Goal: Task Accomplishment & Management: Complete application form

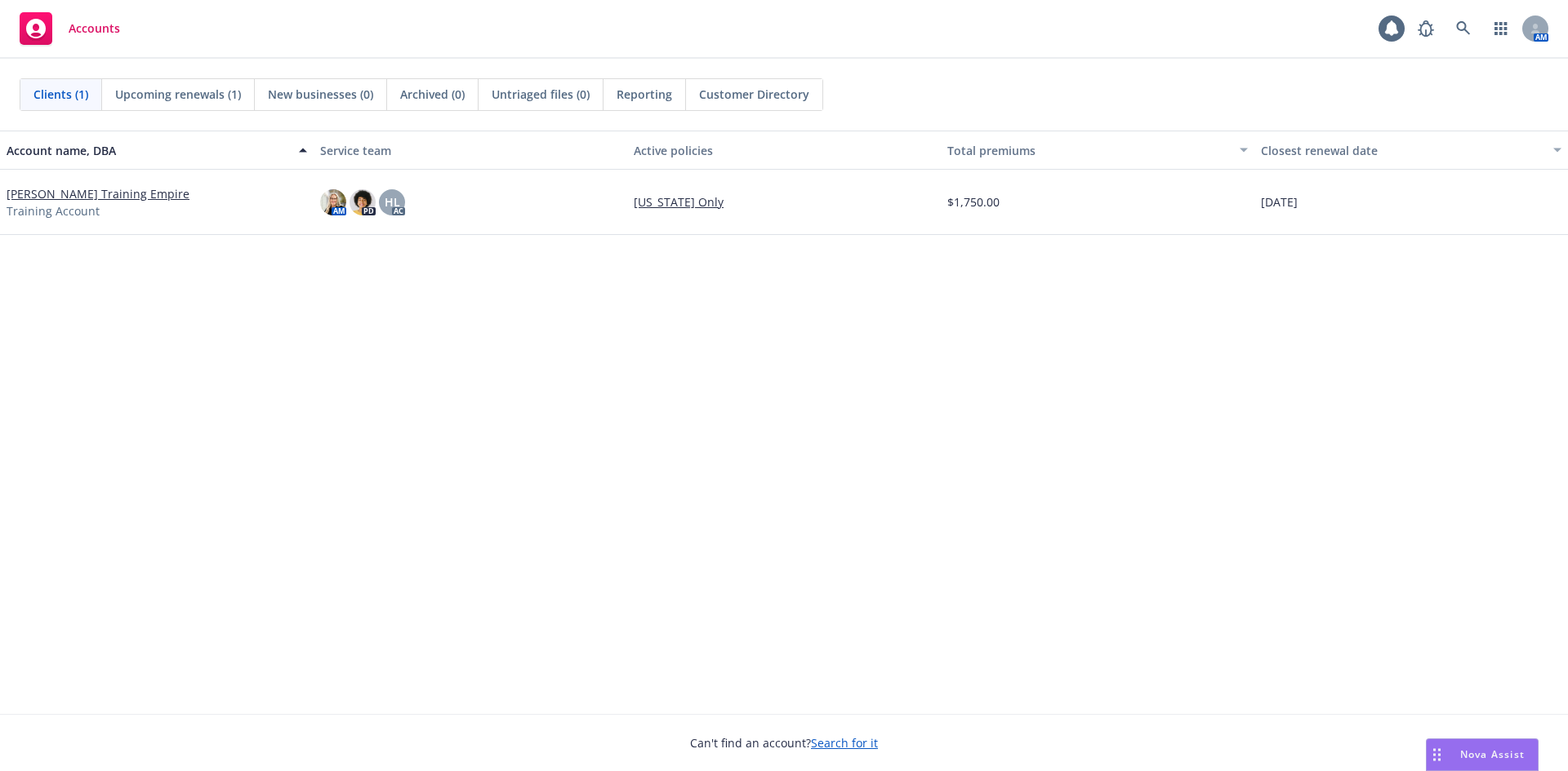
click at [111, 192] on link "[PERSON_NAME] Training Empire" at bounding box center [98, 193] width 183 height 17
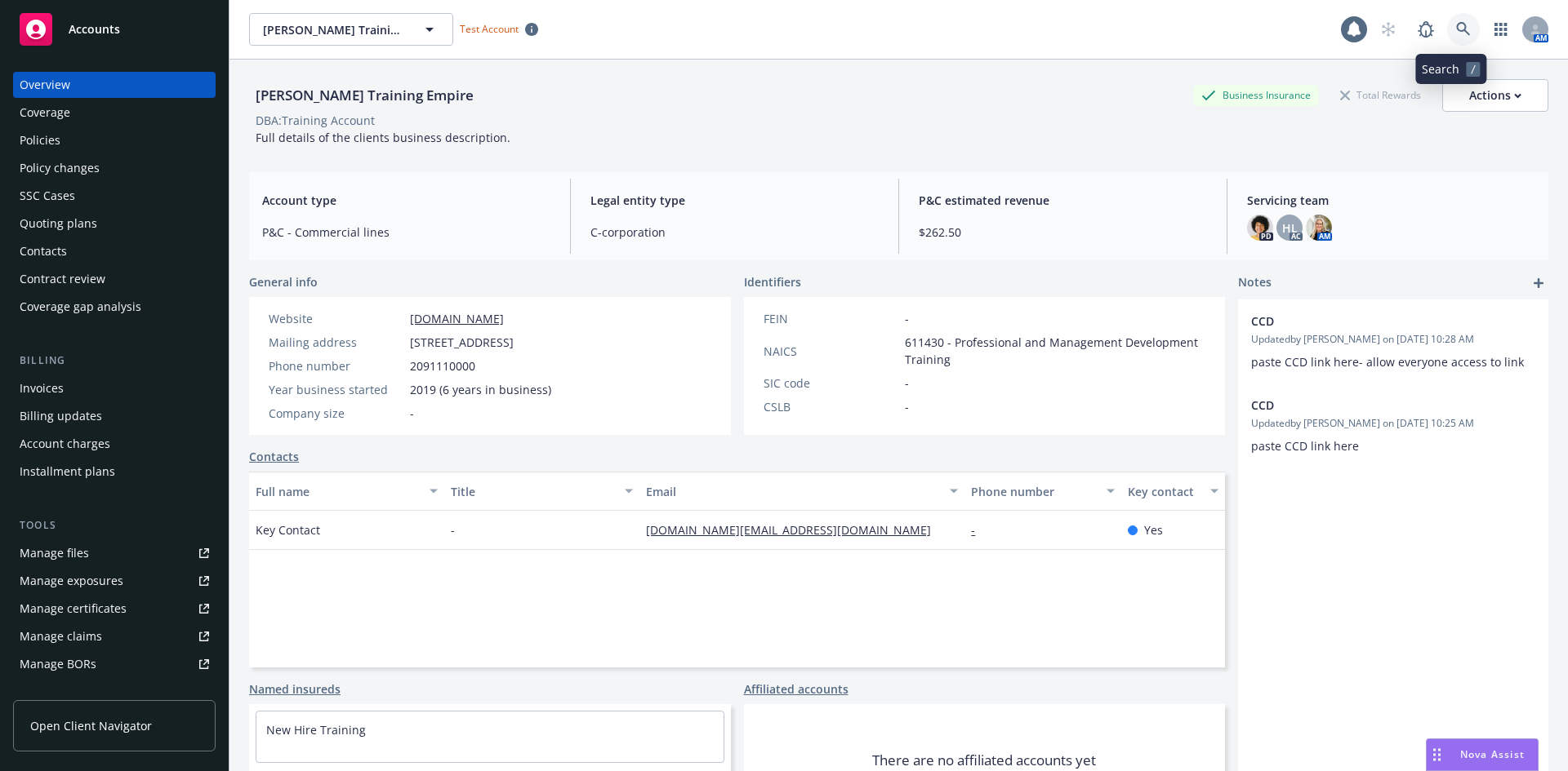
click at [1458, 31] on icon at bounding box center [1464, 30] width 14 height 14
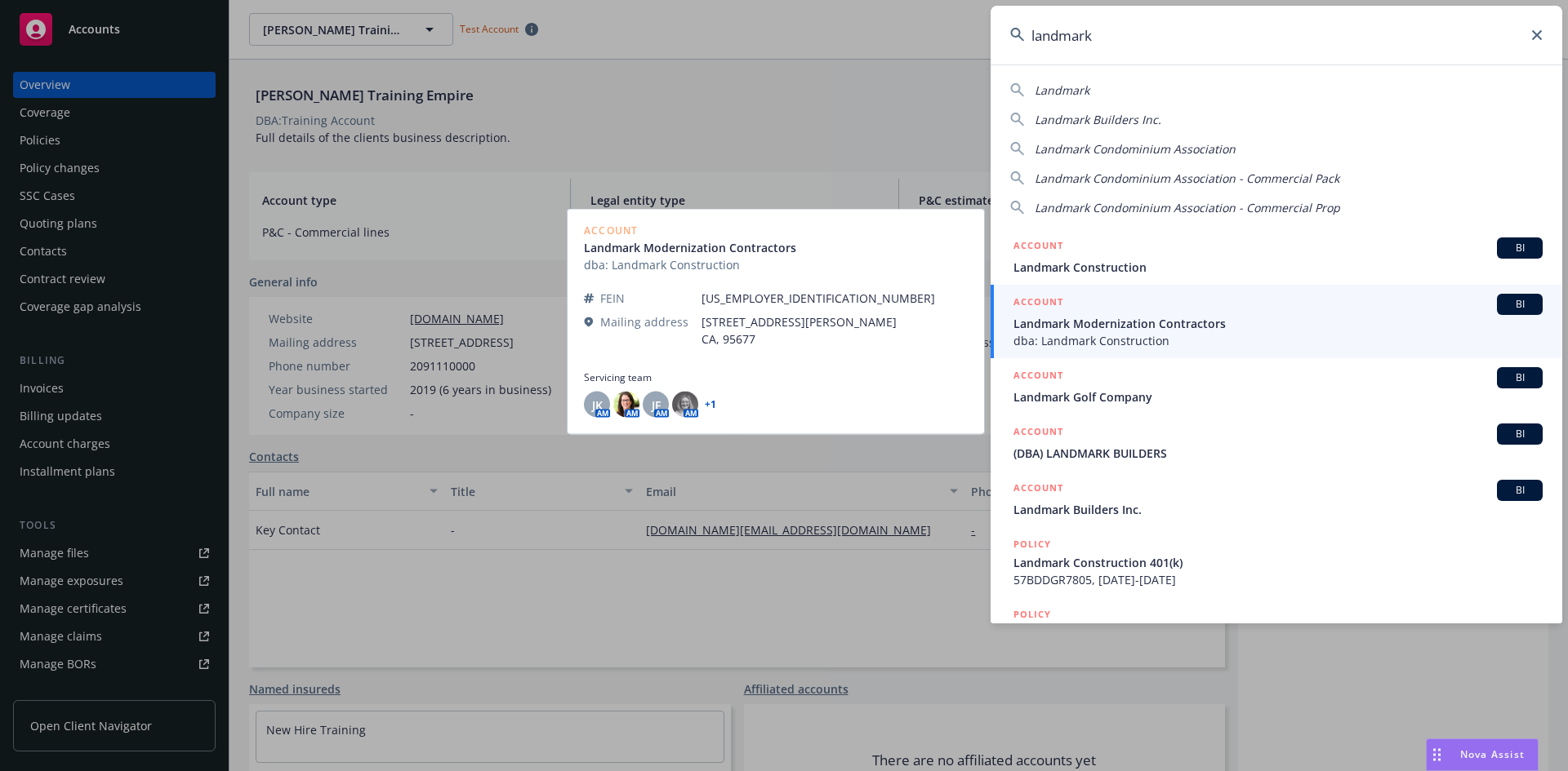
type input "landmark"
click at [1101, 311] on div "ACCOUNT BI" at bounding box center [1278, 304] width 529 height 22
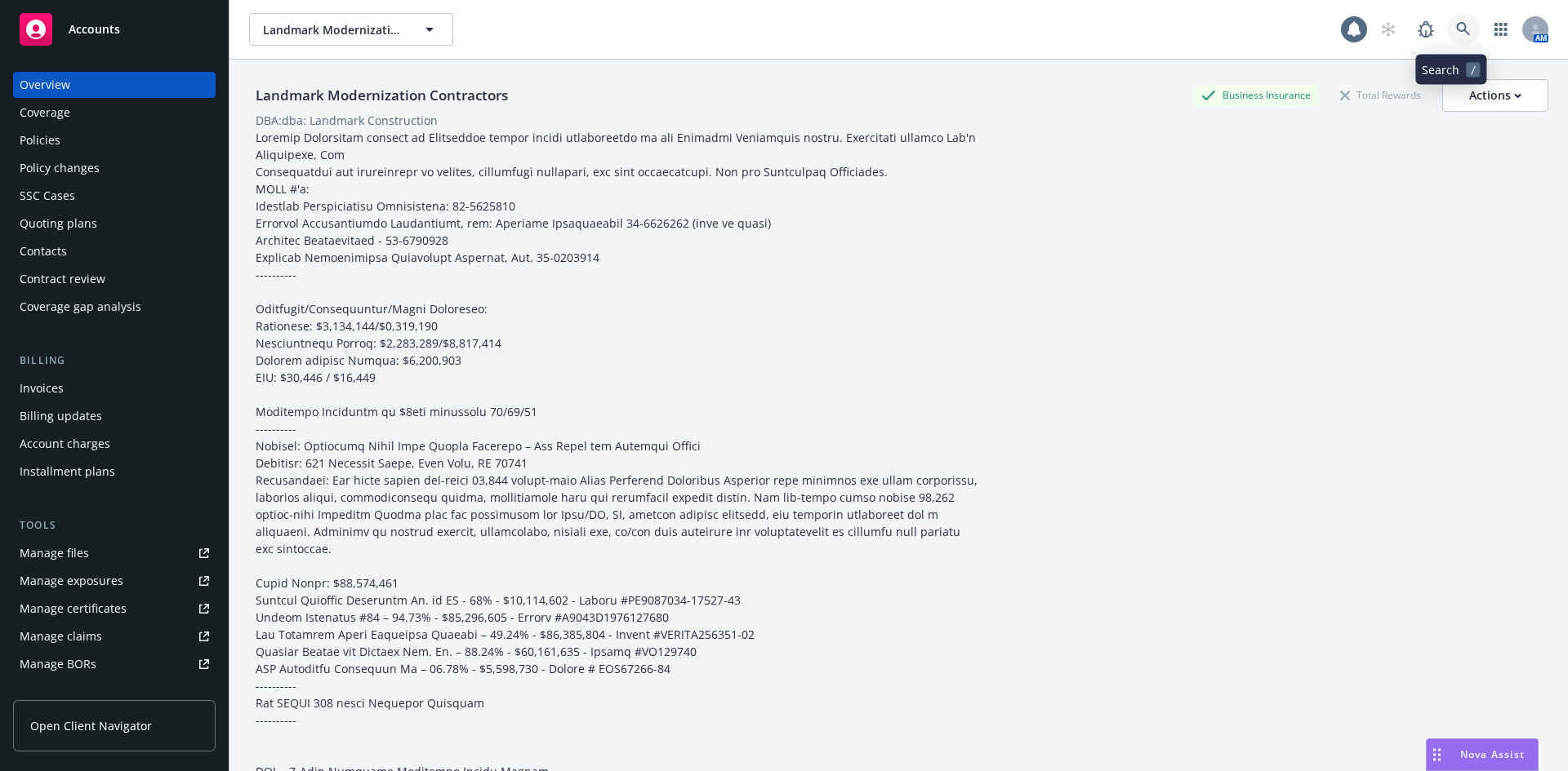
click at [1457, 26] on icon at bounding box center [1464, 30] width 14 height 14
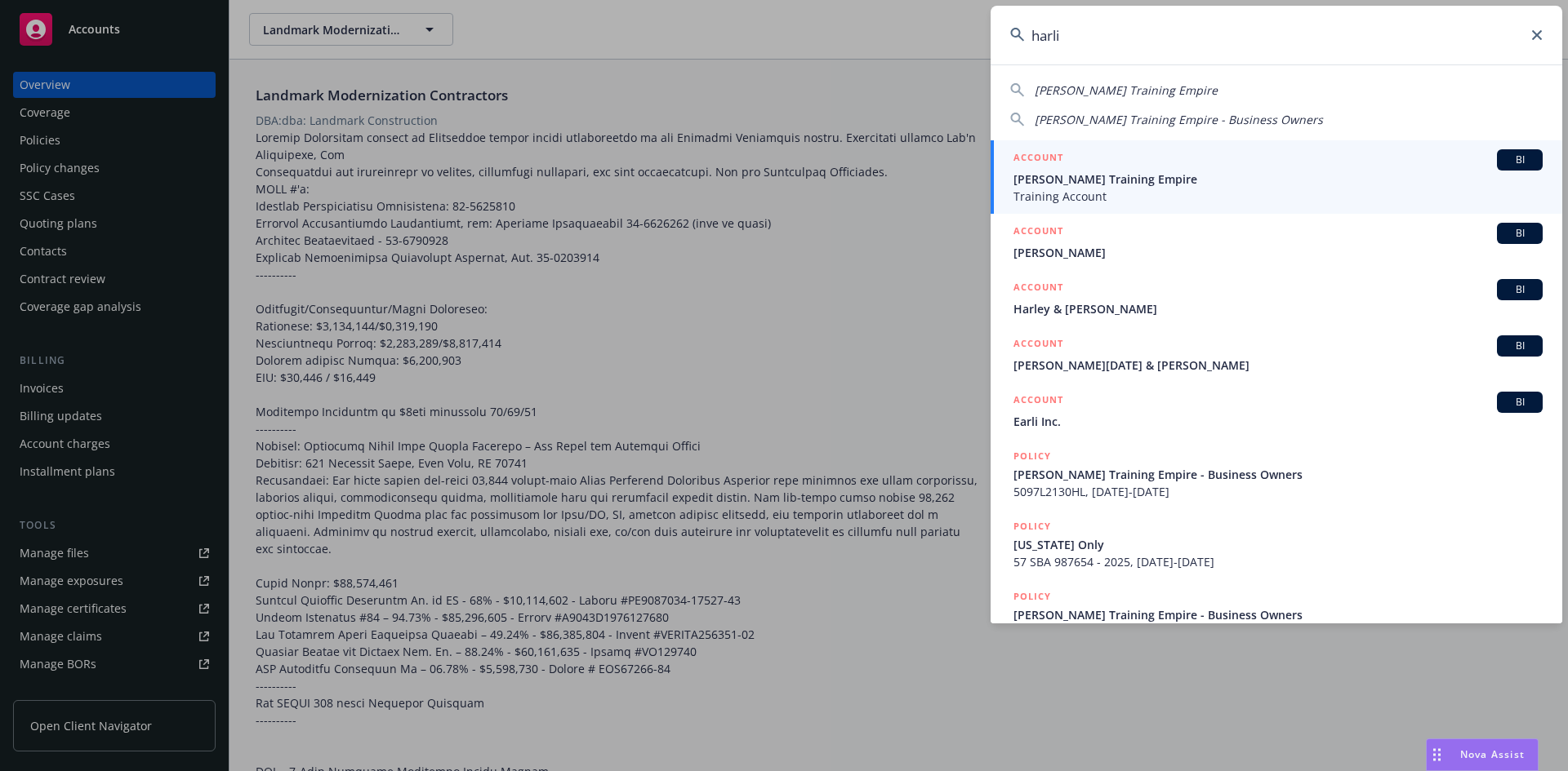
type input "harli"
click at [1165, 163] on div "ACCOUNT BI" at bounding box center [1278, 160] width 529 height 22
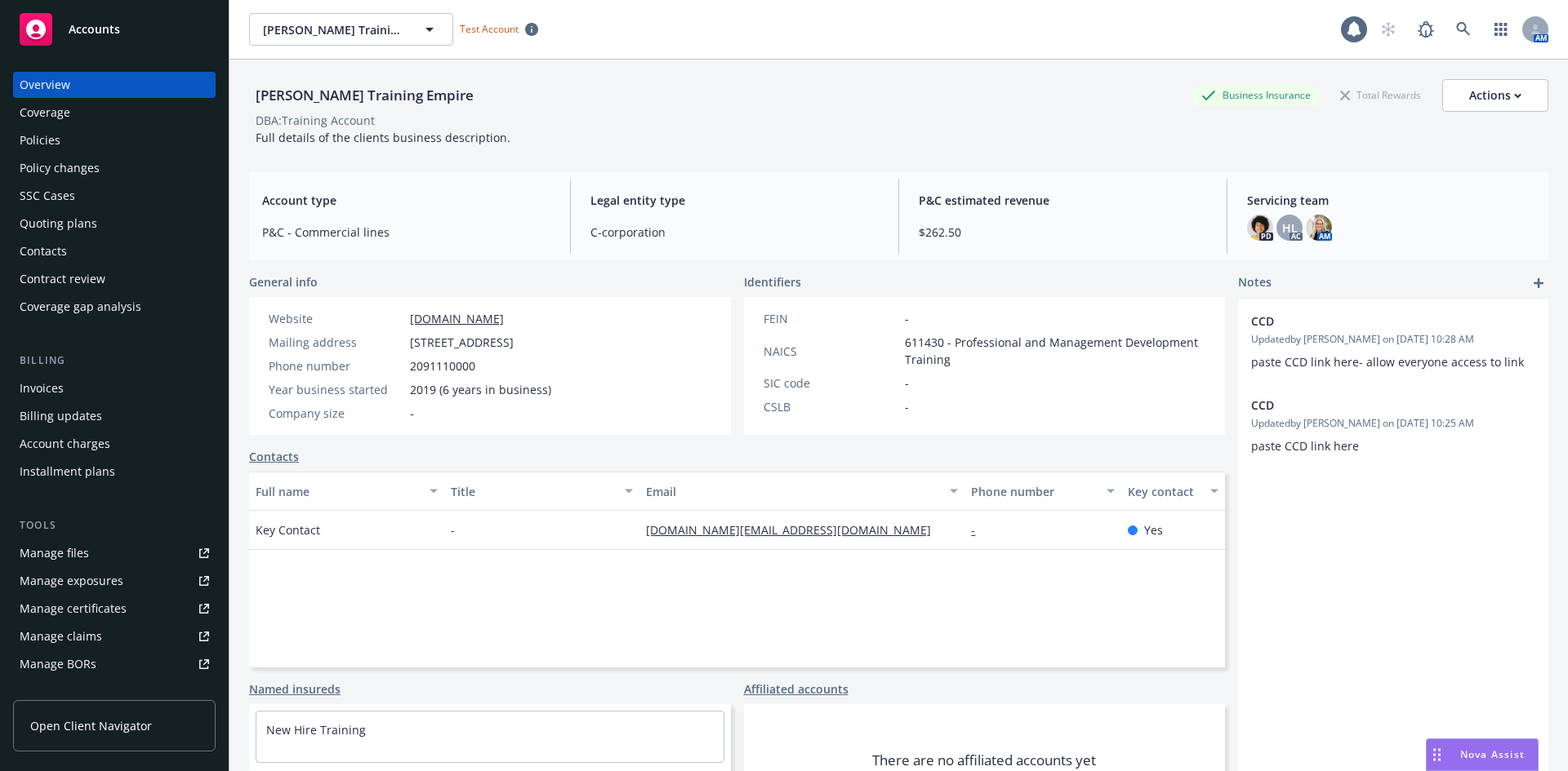
click at [103, 146] on div "Policies" at bounding box center [114, 140] width 189 height 26
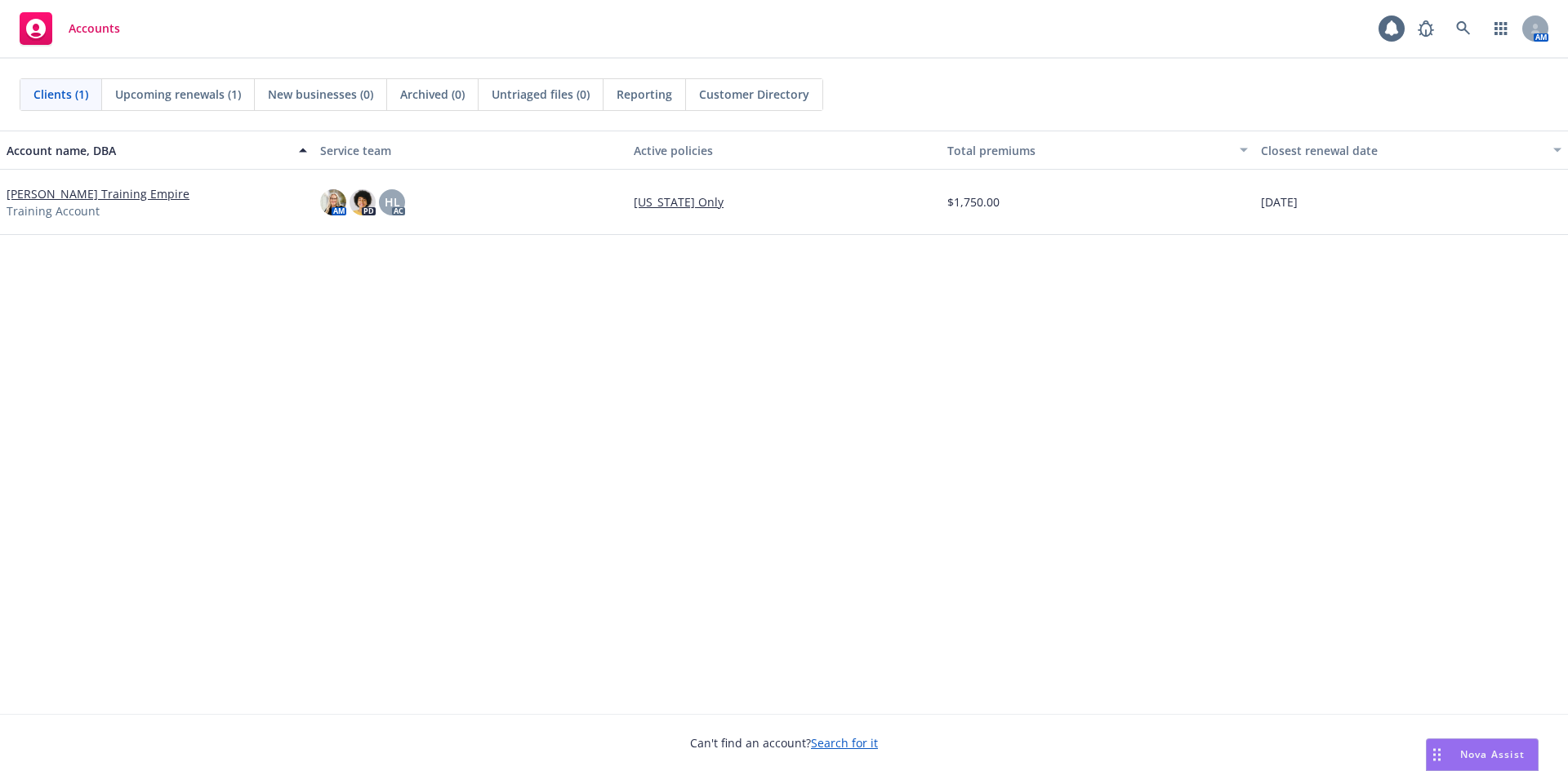
click at [83, 194] on link "[PERSON_NAME] Training Empire" at bounding box center [98, 193] width 183 height 17
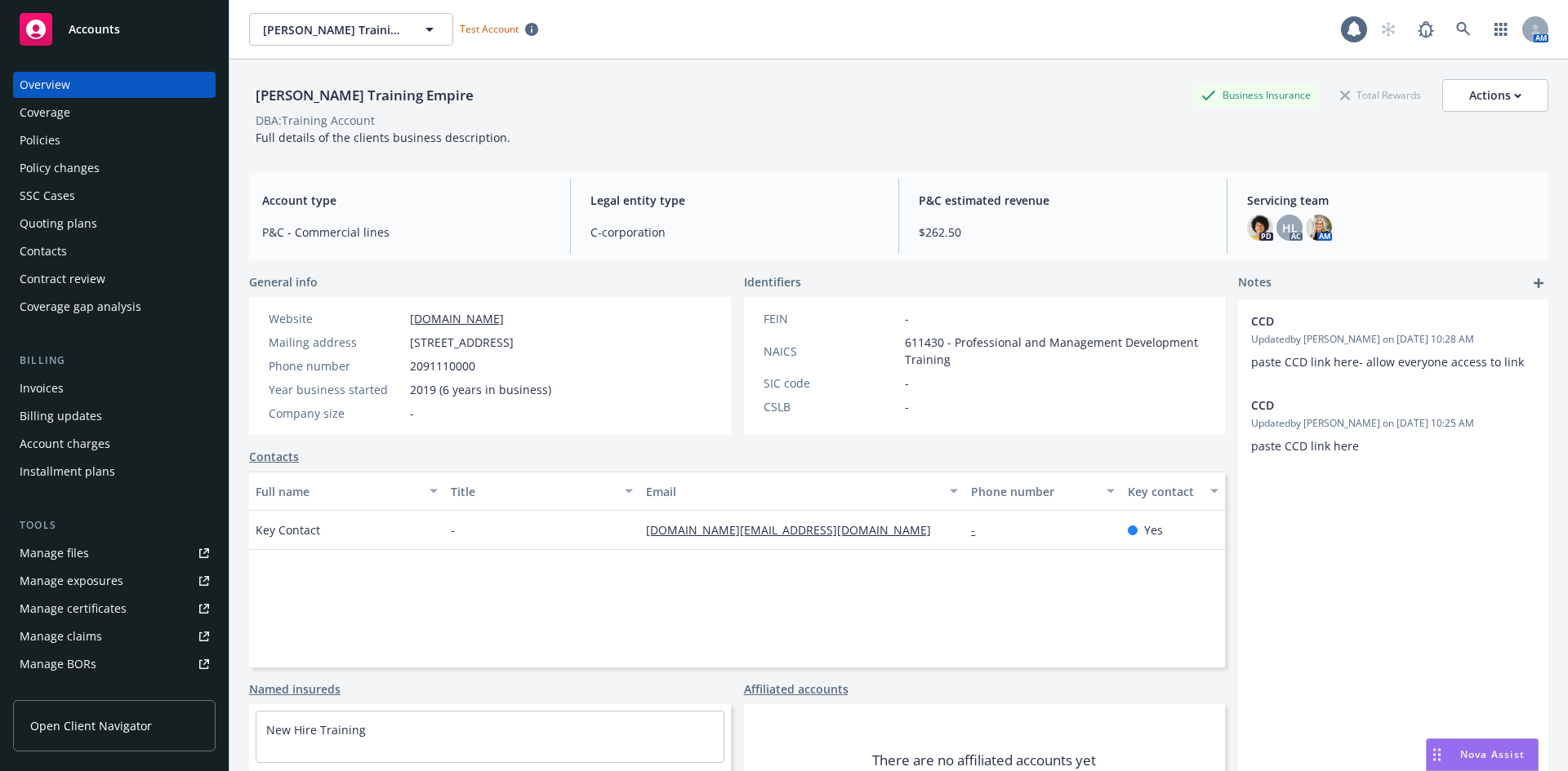
click at [160, 138] on div "Policies" at bounding box center [114, 140] width 189 height 26
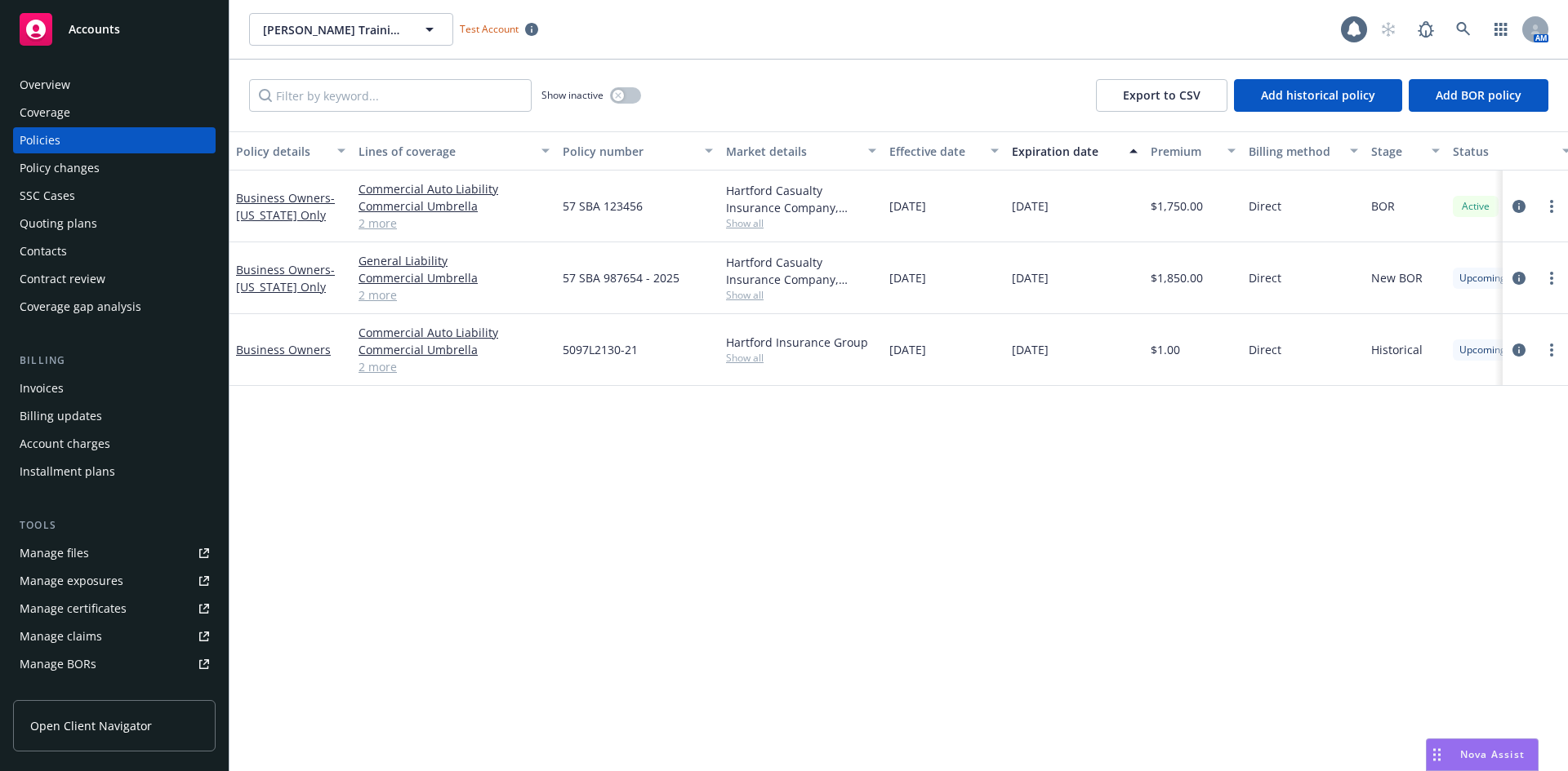
click at [90, 170] on div "Policy changes" at bounding box center [59, 168] width 80 height 26
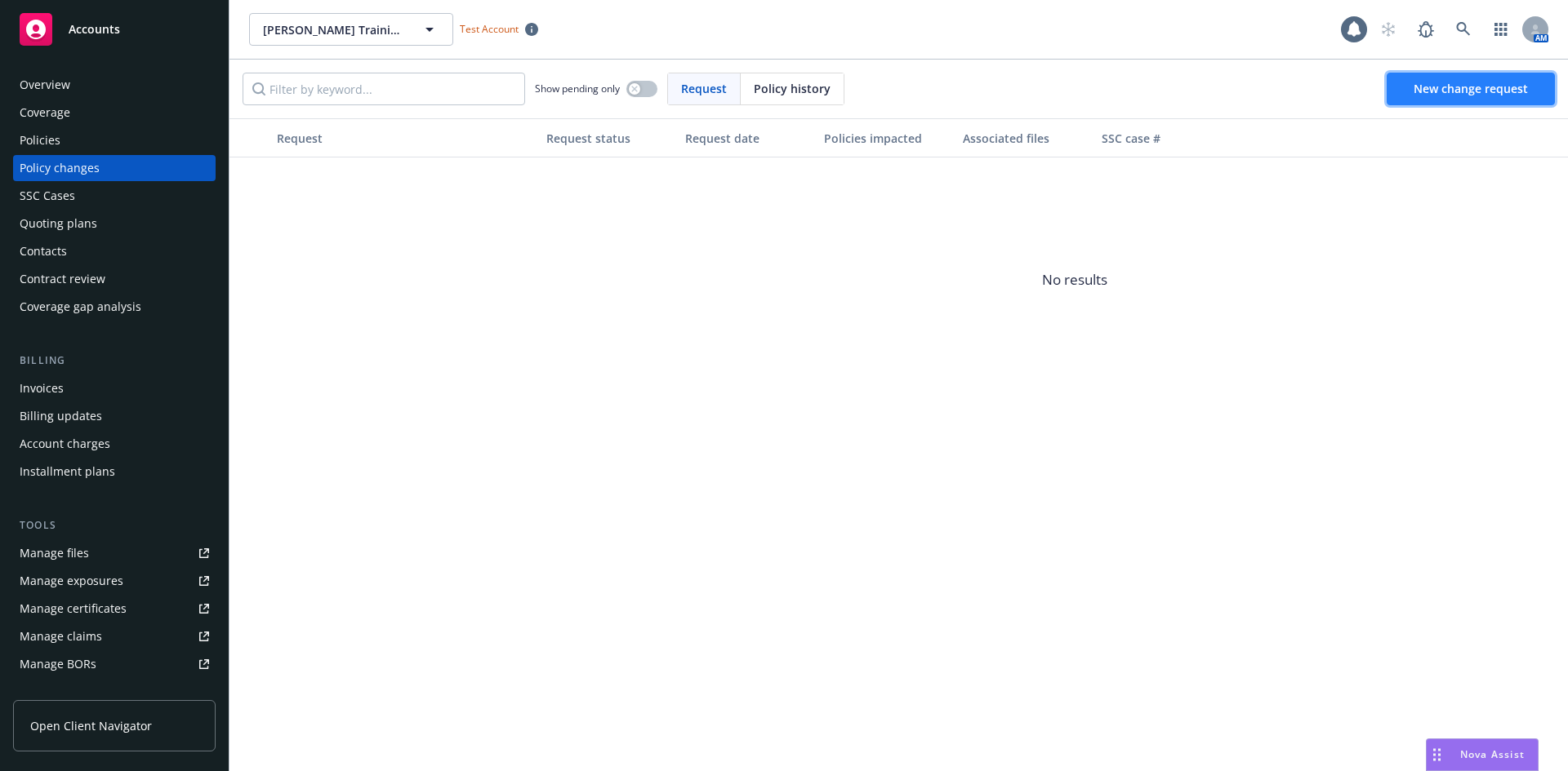
click at [1476, 84] on span "New change request" at bounding box center [1470, 88] width 114 height 15
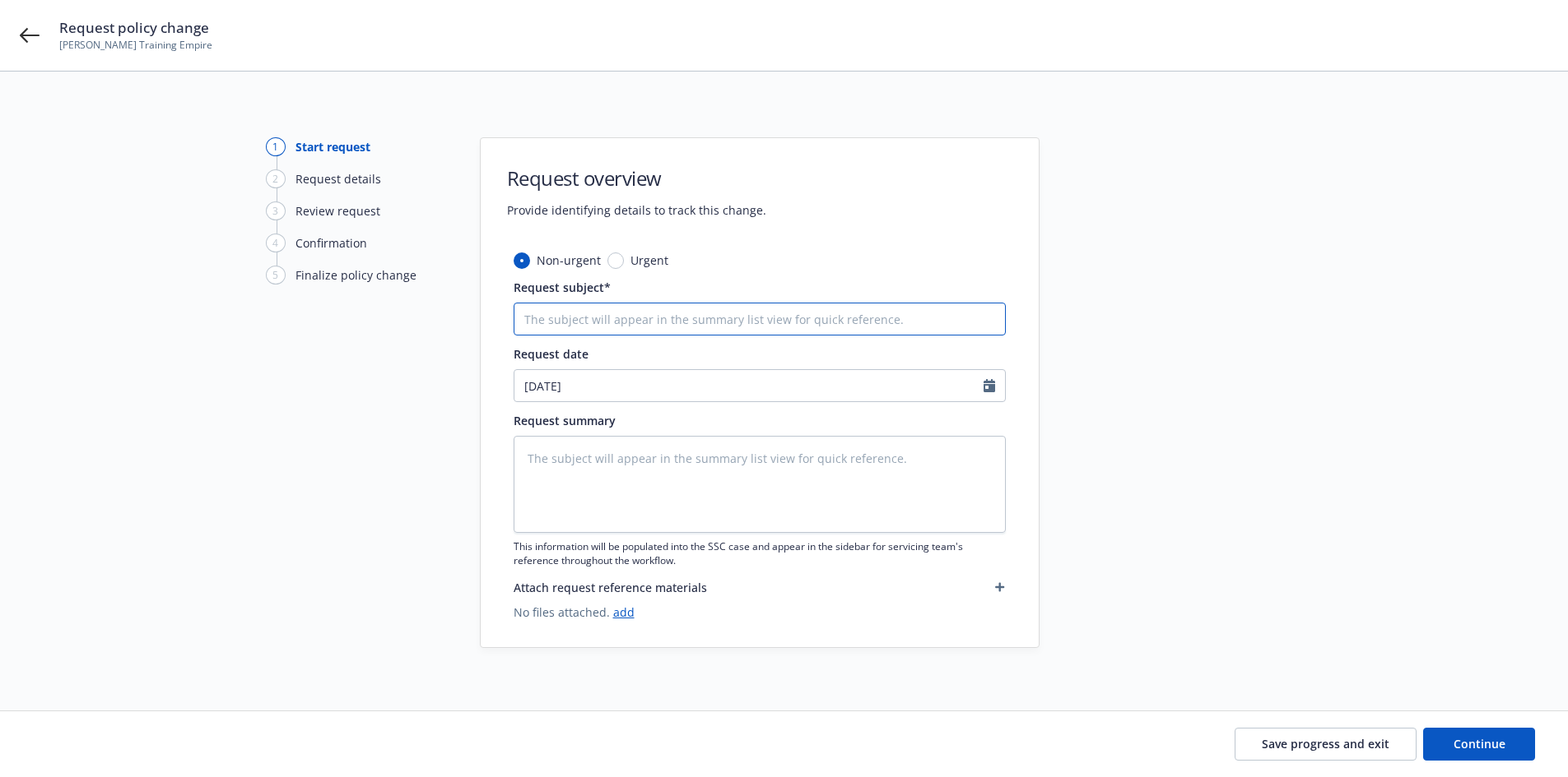
click at [878, 312] on input "Request subject*" at bounding box center [760, 319] width 492 height 33
type textarea "x"
type input "A"
type textarea "x"
type input "Ad"
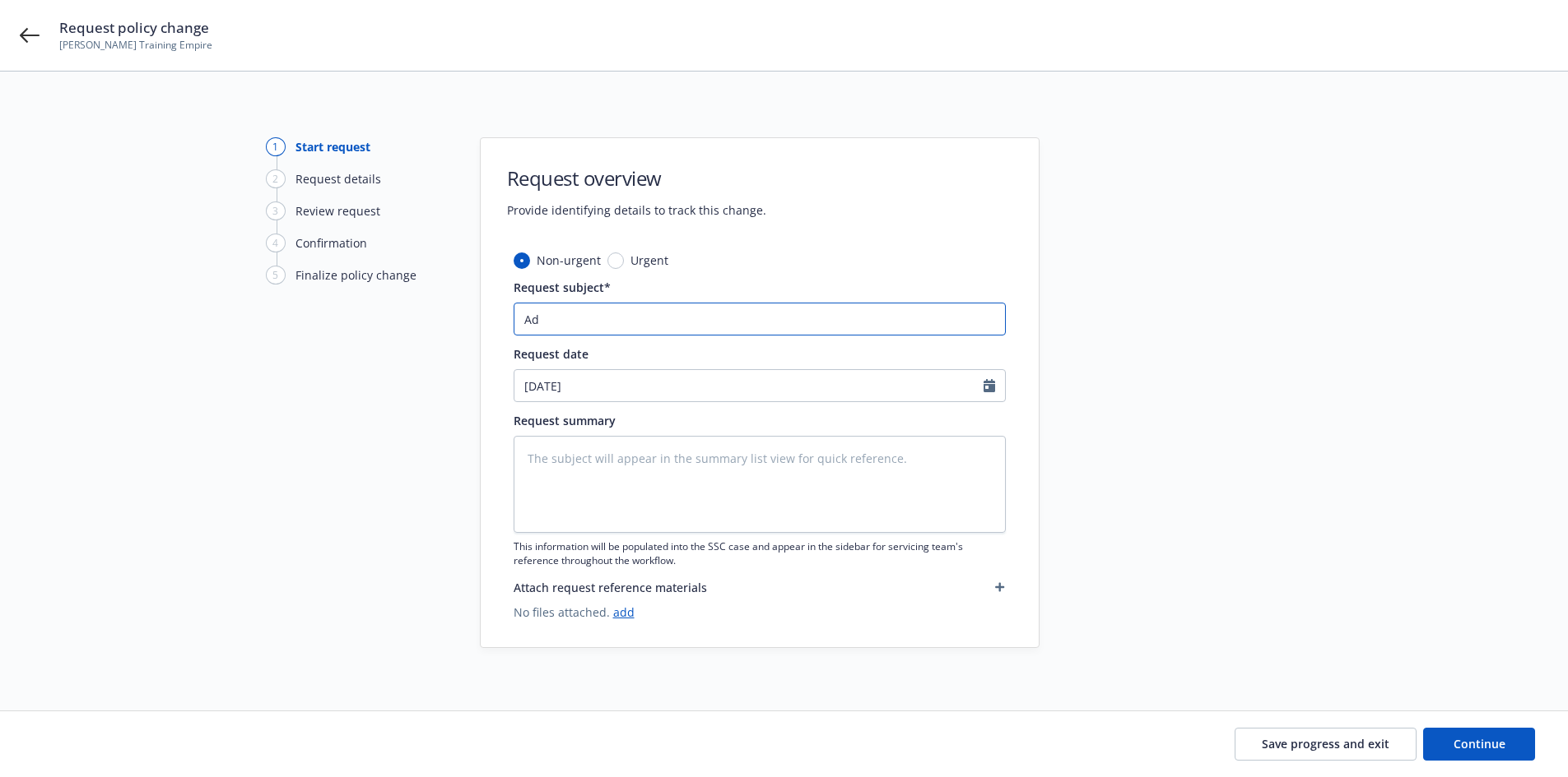
type textarea "x"
type input "Add"
type textarea "x"
type input "Add"
type textarea "x"
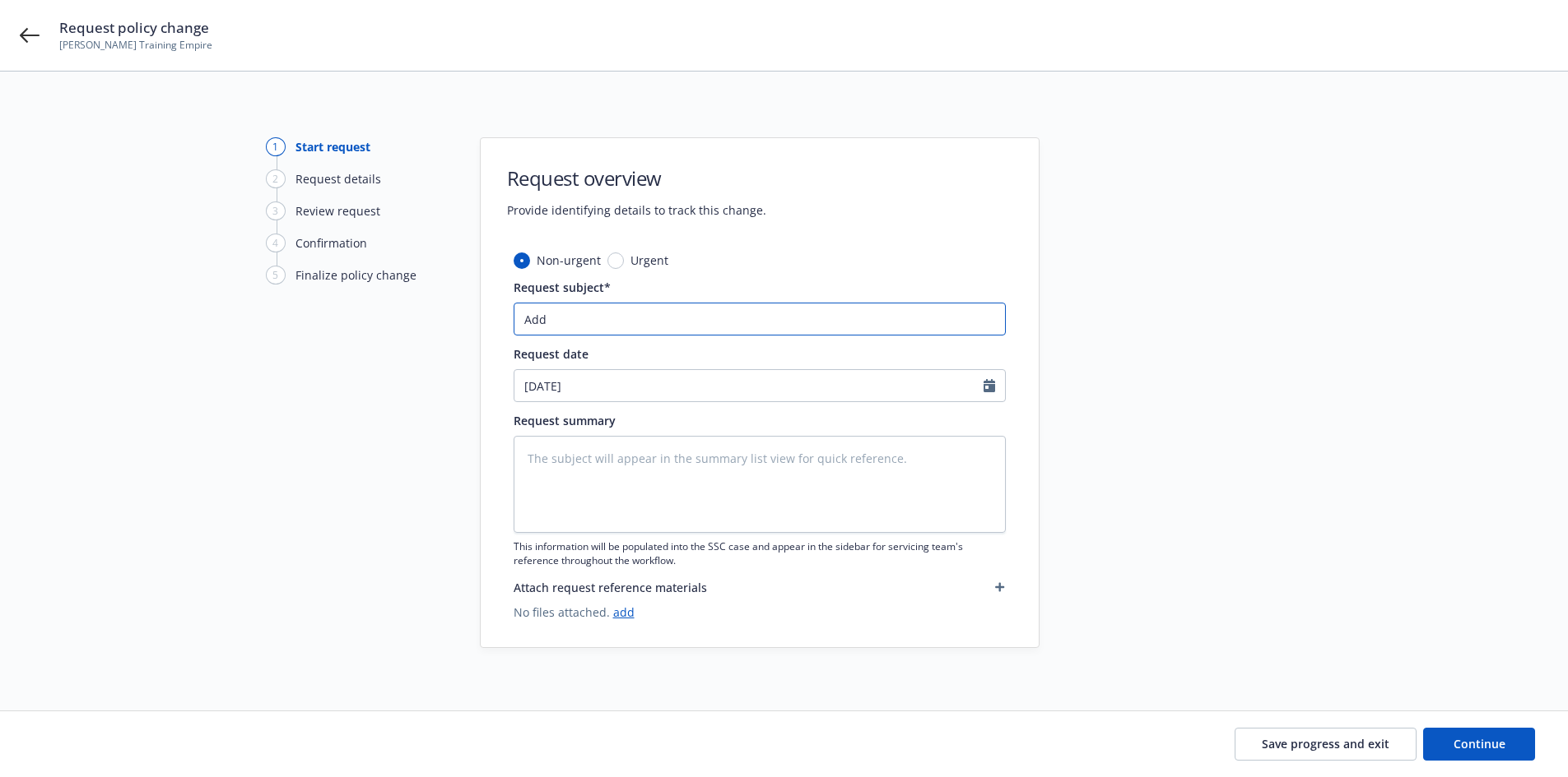
type input "Add V"
type textarea "x"
type input "Add Ve"
type textarea "x"
type input "Add Veh"
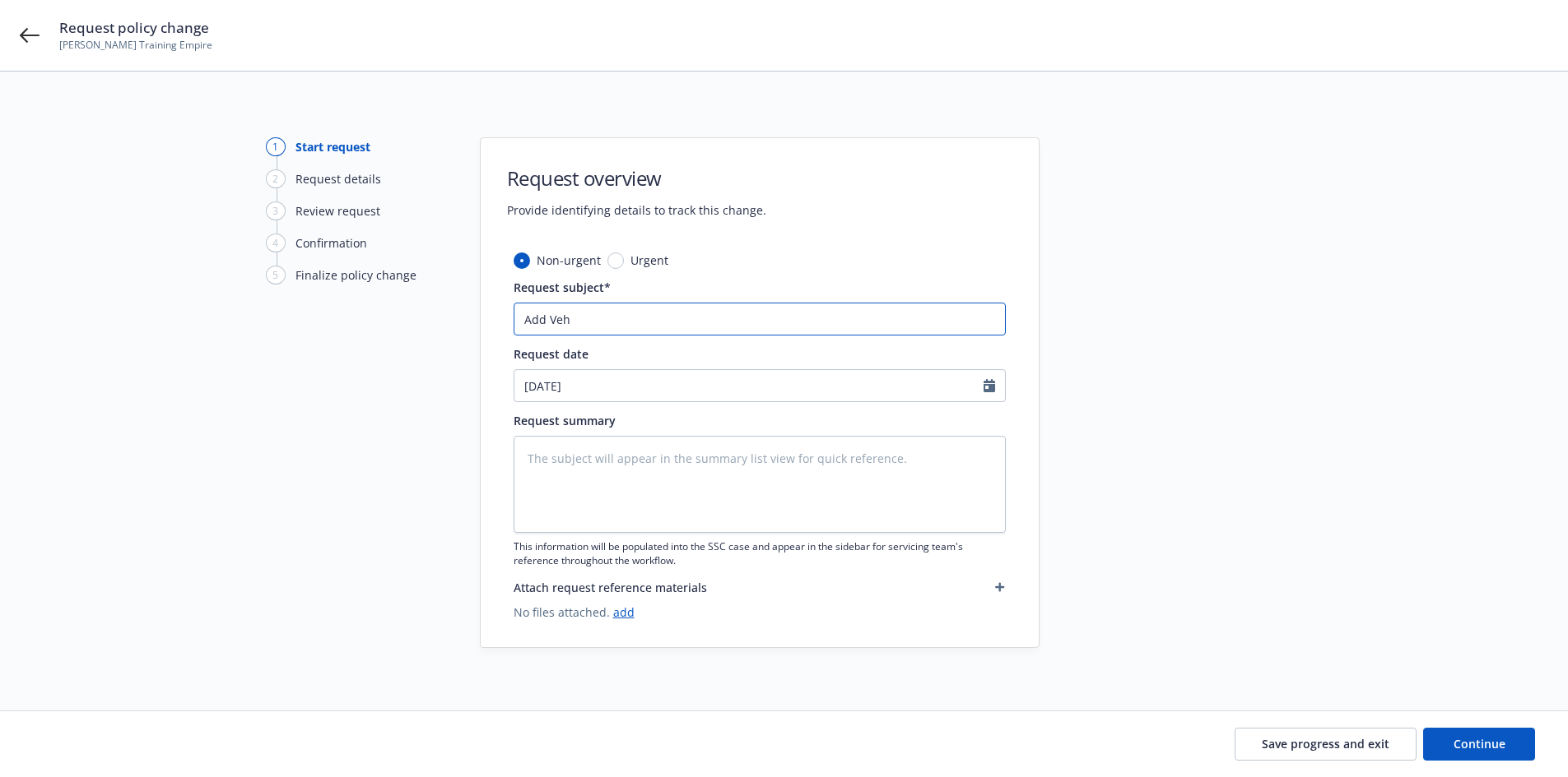
type textarea "x"
type input "Add Vehi"
type textarea "x"
type input "Add Vehic"
type textarea "x"
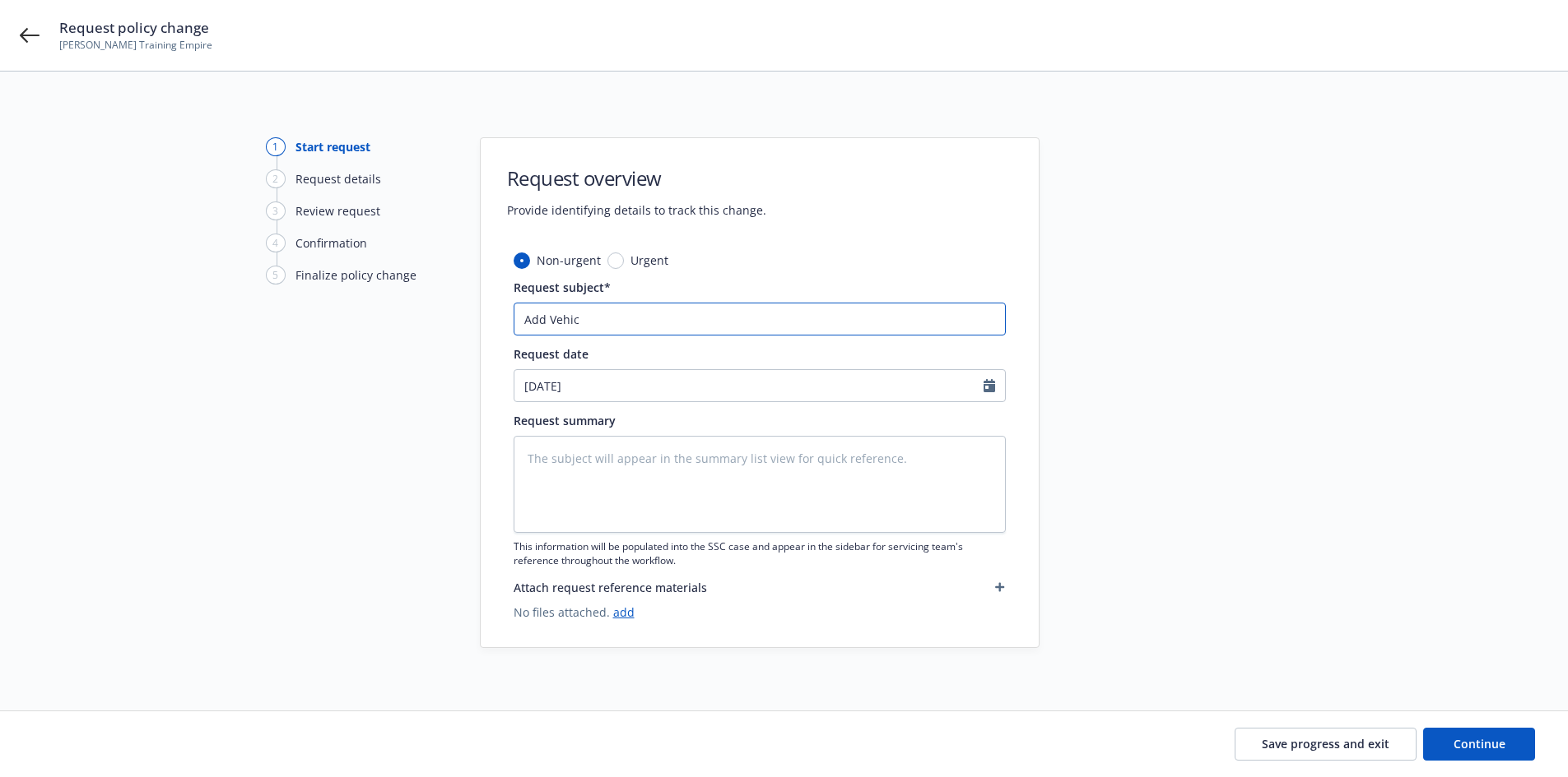
type input "Add Vehicl"
type textarea "x"
type input "Add Vehicle"
type textarea "x"
type input "Add Vehicle:"
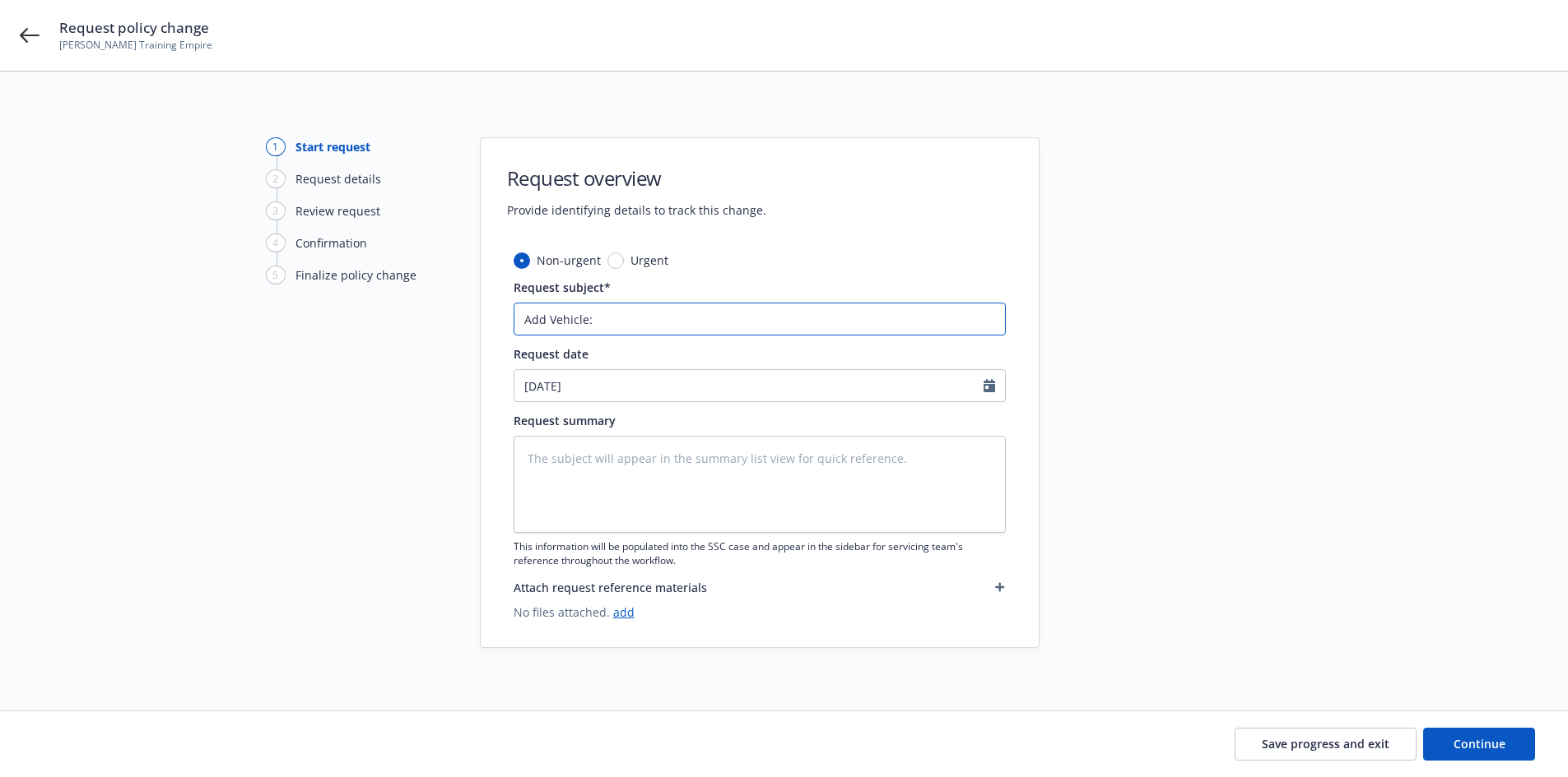
type textarea "x"
type input "Add Vehicle::"
type textarea "x"
type input "Add Vehicle::"
type textarea "x"
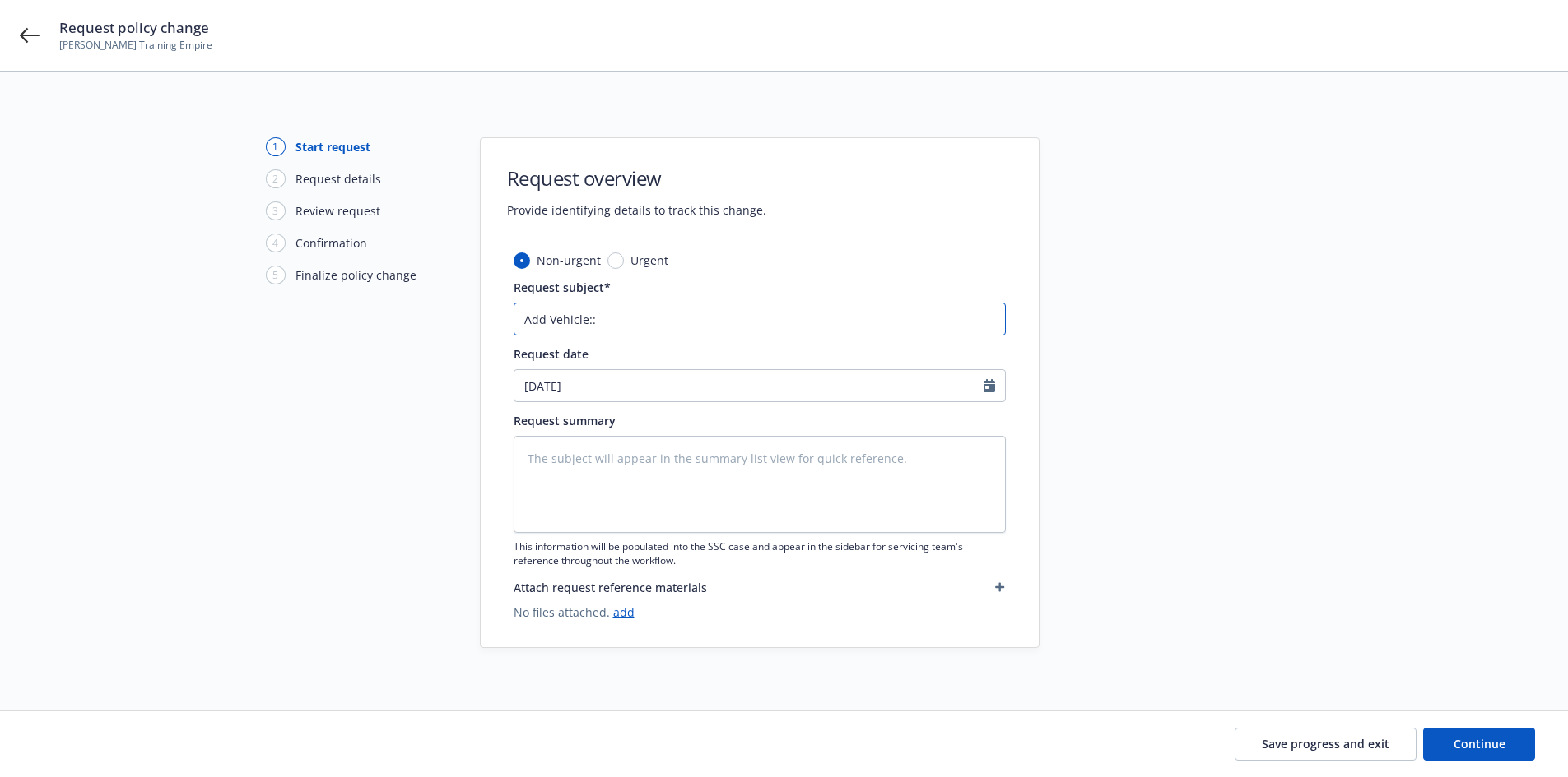
type input "Add Vehicle::"
type textarea "x"
type input "Add Vehicle:"
type textarea "x"
type input "Add Vehicle:"
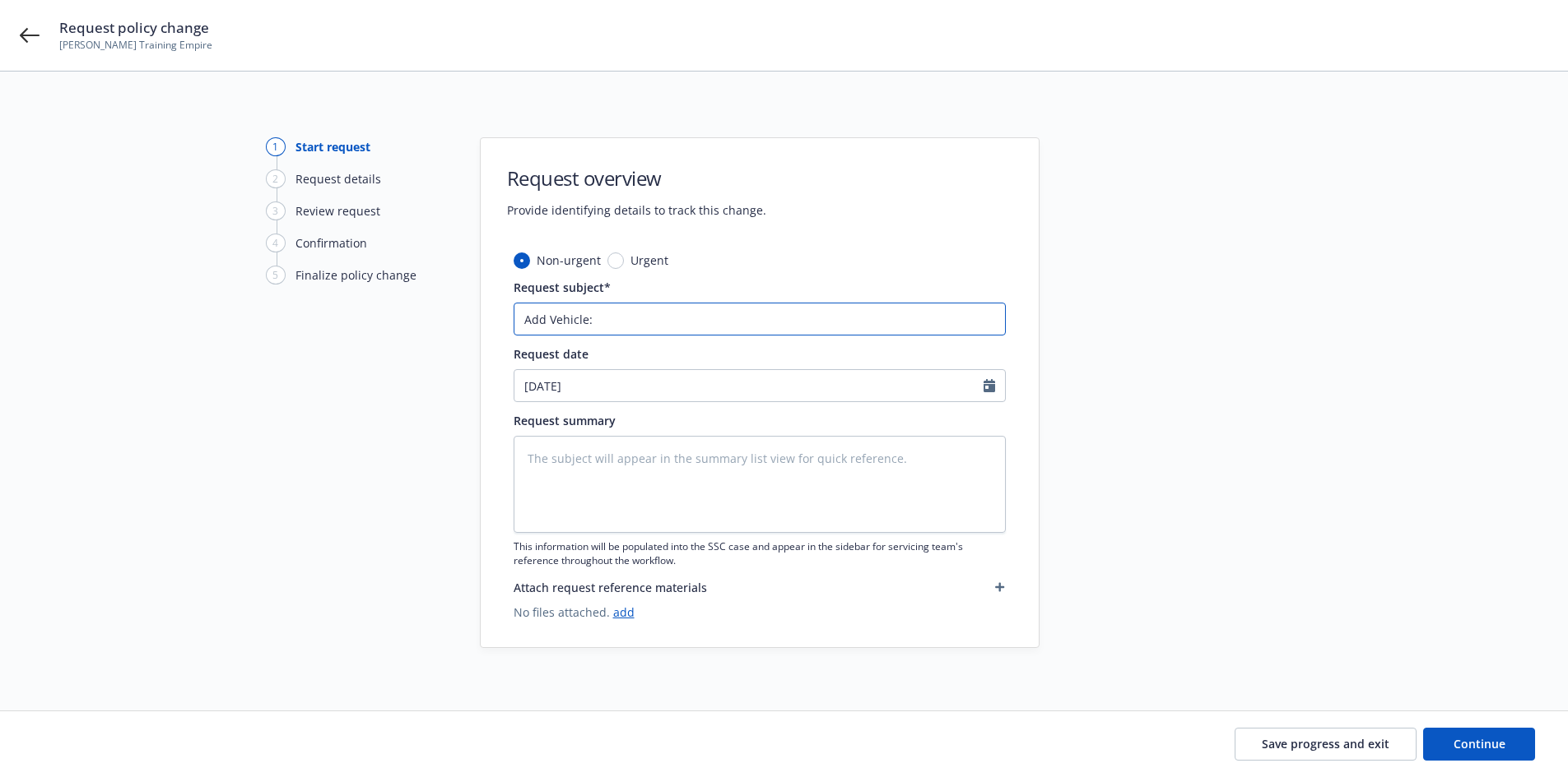
type textarea "x"
type input "Add Vehicle: 2"
type textarea "x"
type input "Add Vehicle: 20"
type textarea "x"
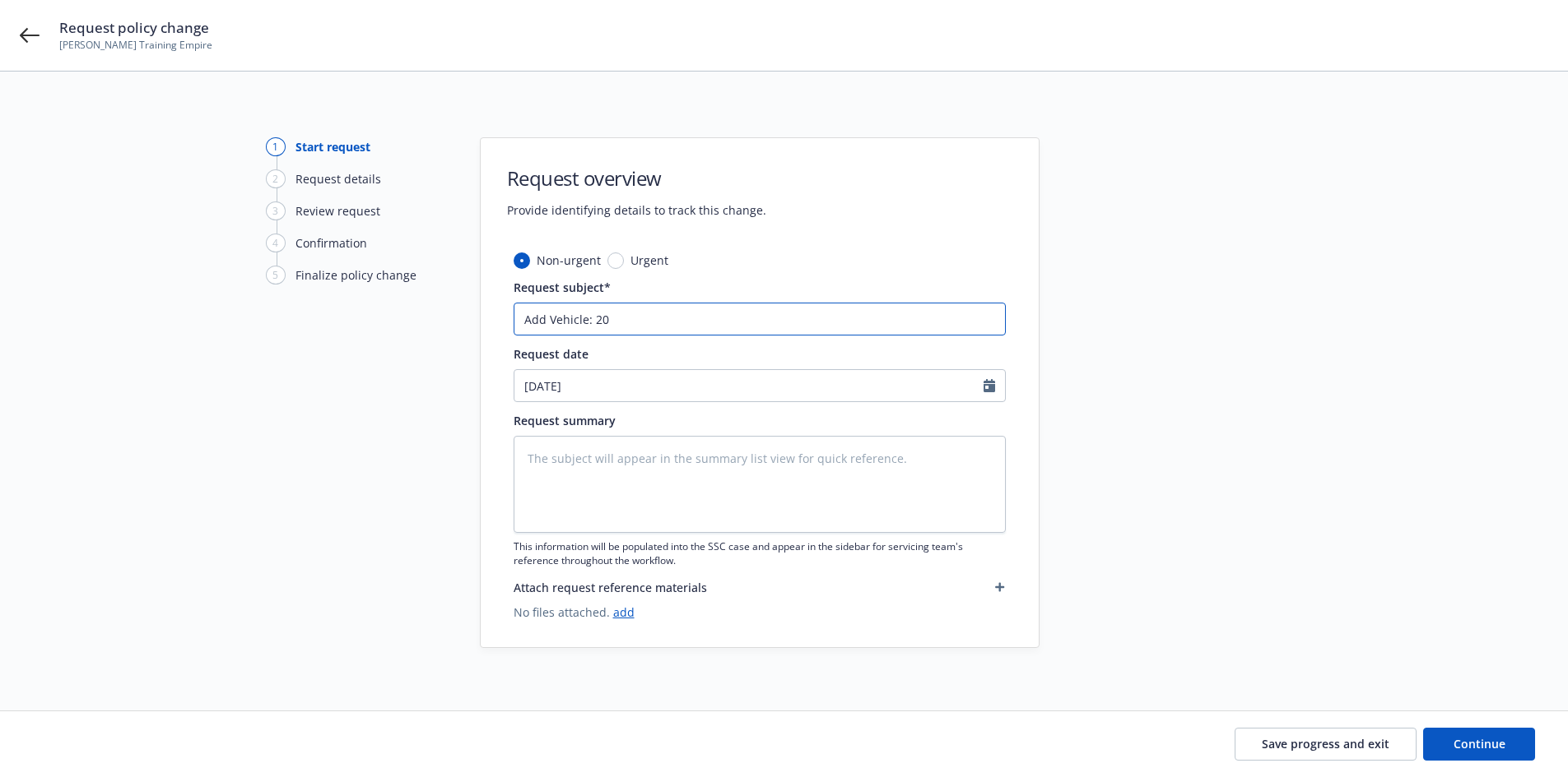
type input "Add Vehicle: 202"
type textarea "x"
type input "Add Vehicle: 2025"
type textarea "x"
type input "Add Vehicle: 2025"
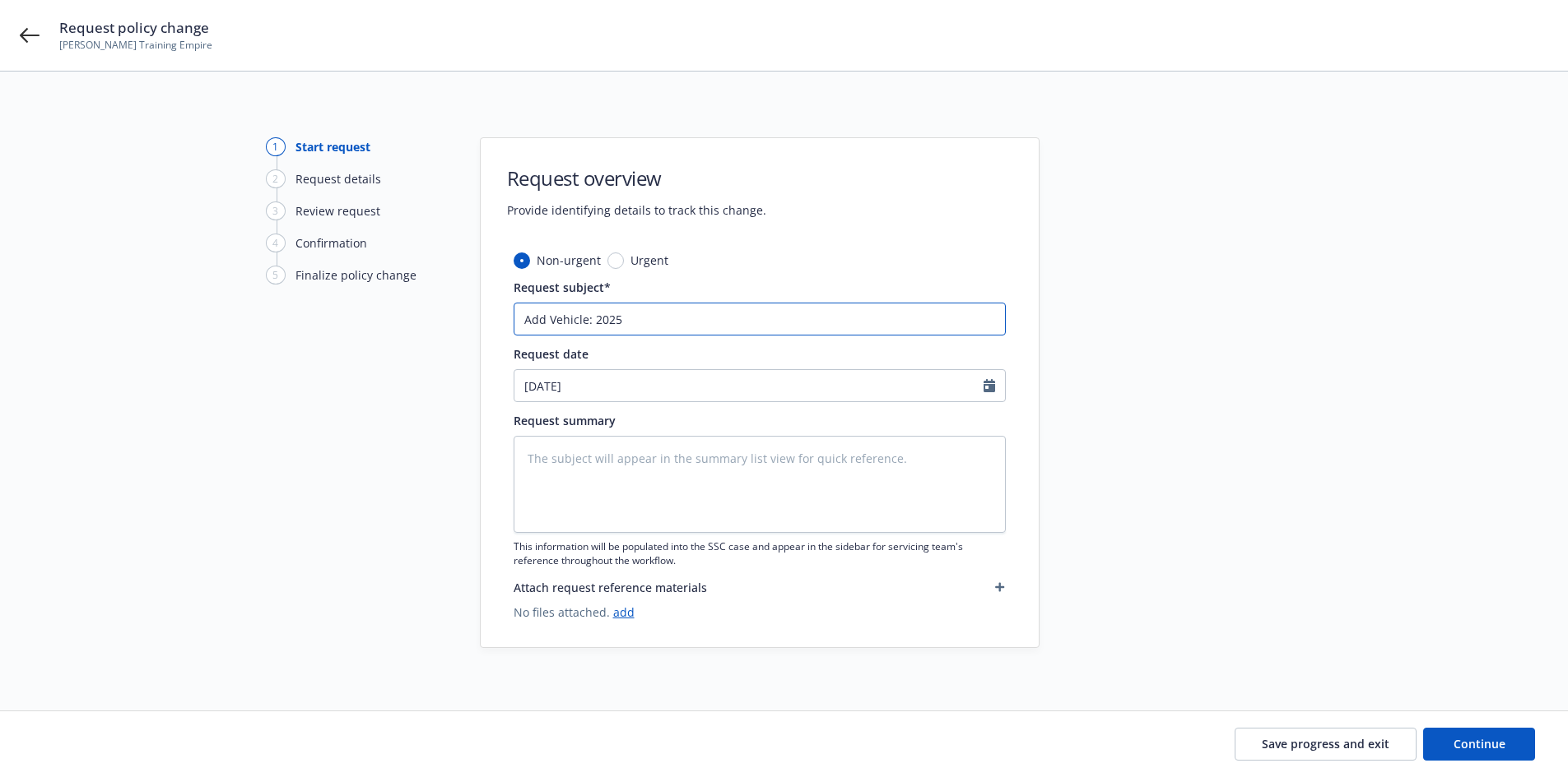
type textarea "x"
type input "Add Vehicle: 2025 K"
type textarea "x"
type input "Add Vehicle: 2025 Ki"
type textarea "x"
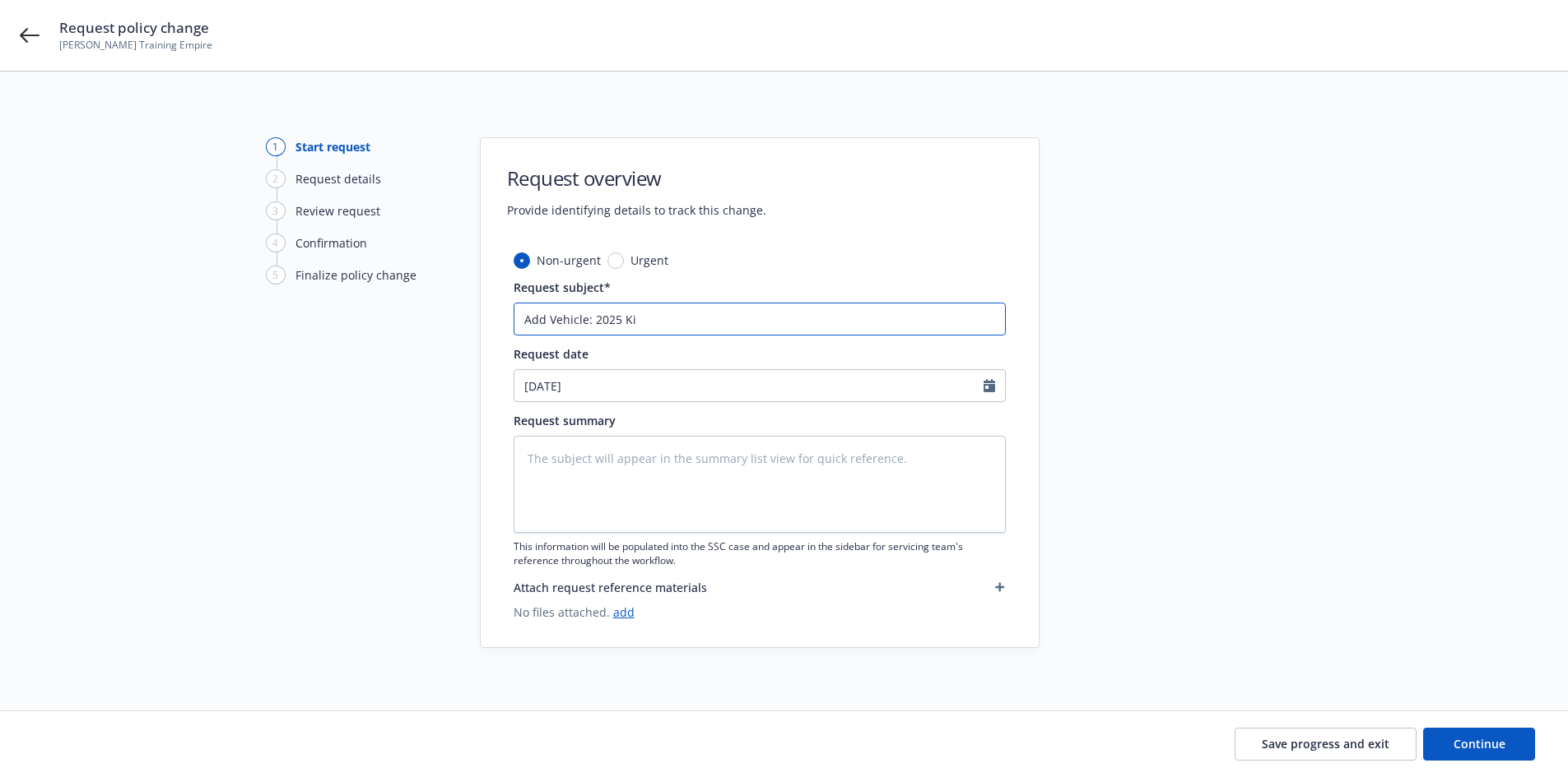
type input "Add Vehicle: 2025 Kia"
type textarea "x"
type input "Add Vehicle: 2025 Kia"
type textarea "x"
type input "Add Vehicle: 2025 Kia R"
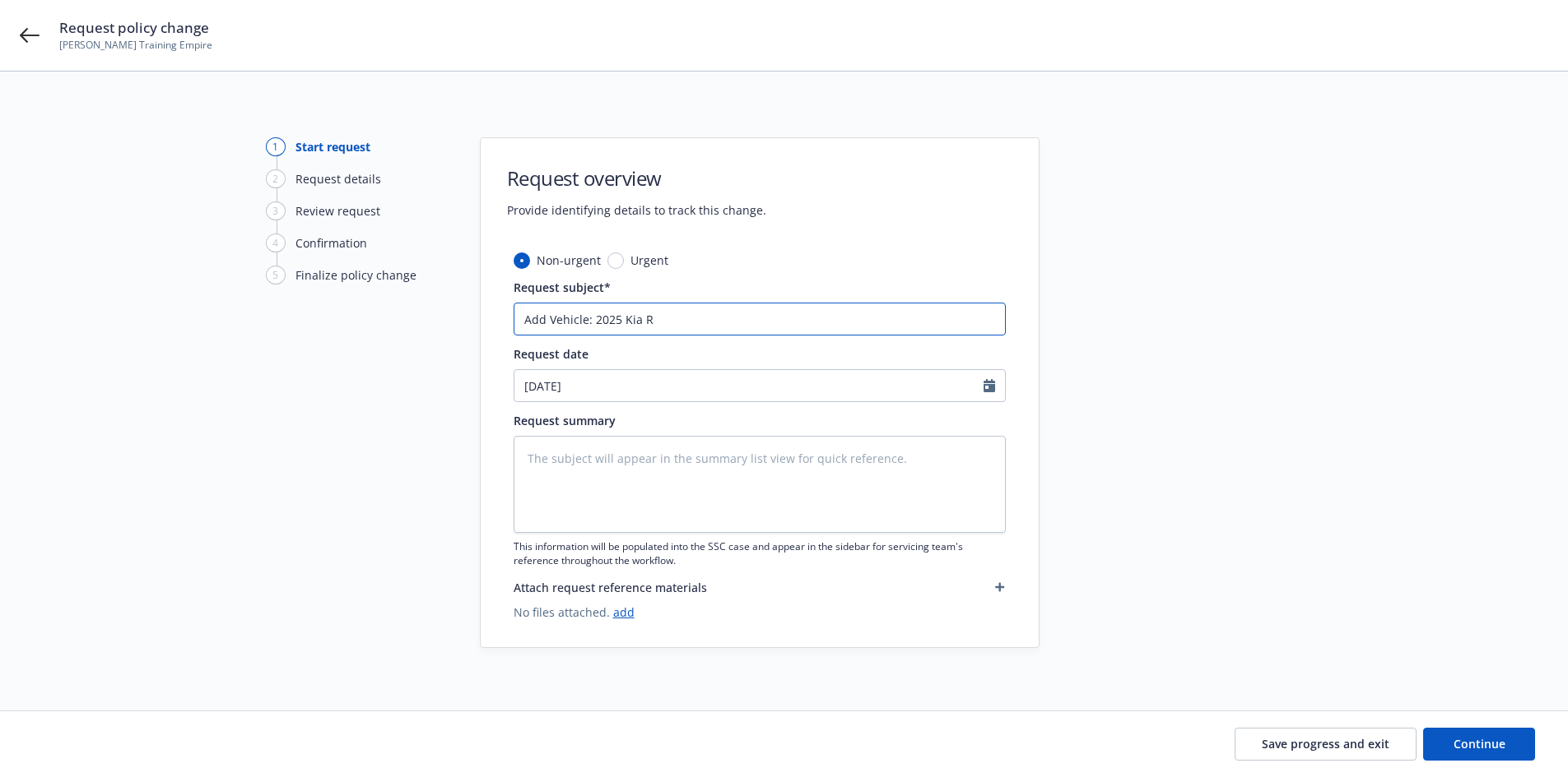
type textarea "x"
type input "Add Vehicle: 2025 Kia"
type textarea "x"
type input "Add Vehicle: 2025 Kia T"
type textarea "x"
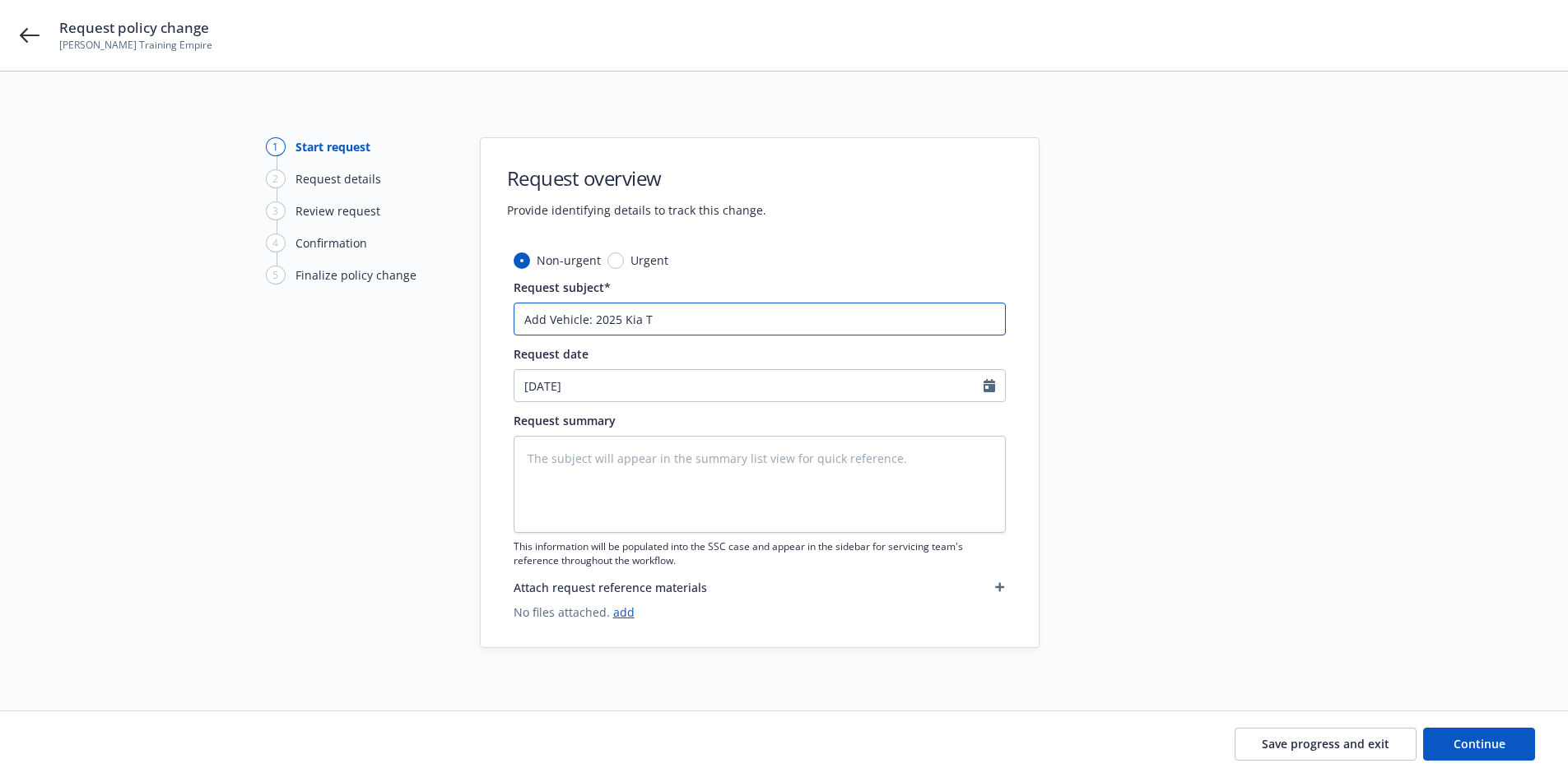
type input "Add Vehicle: 2025 Kia Te"
type textarea "x"
type input "Add Vehicle: 2025 Kia Tel"
type textarea "x"
type input "Add Vehicle: 2025 Kia Tell"
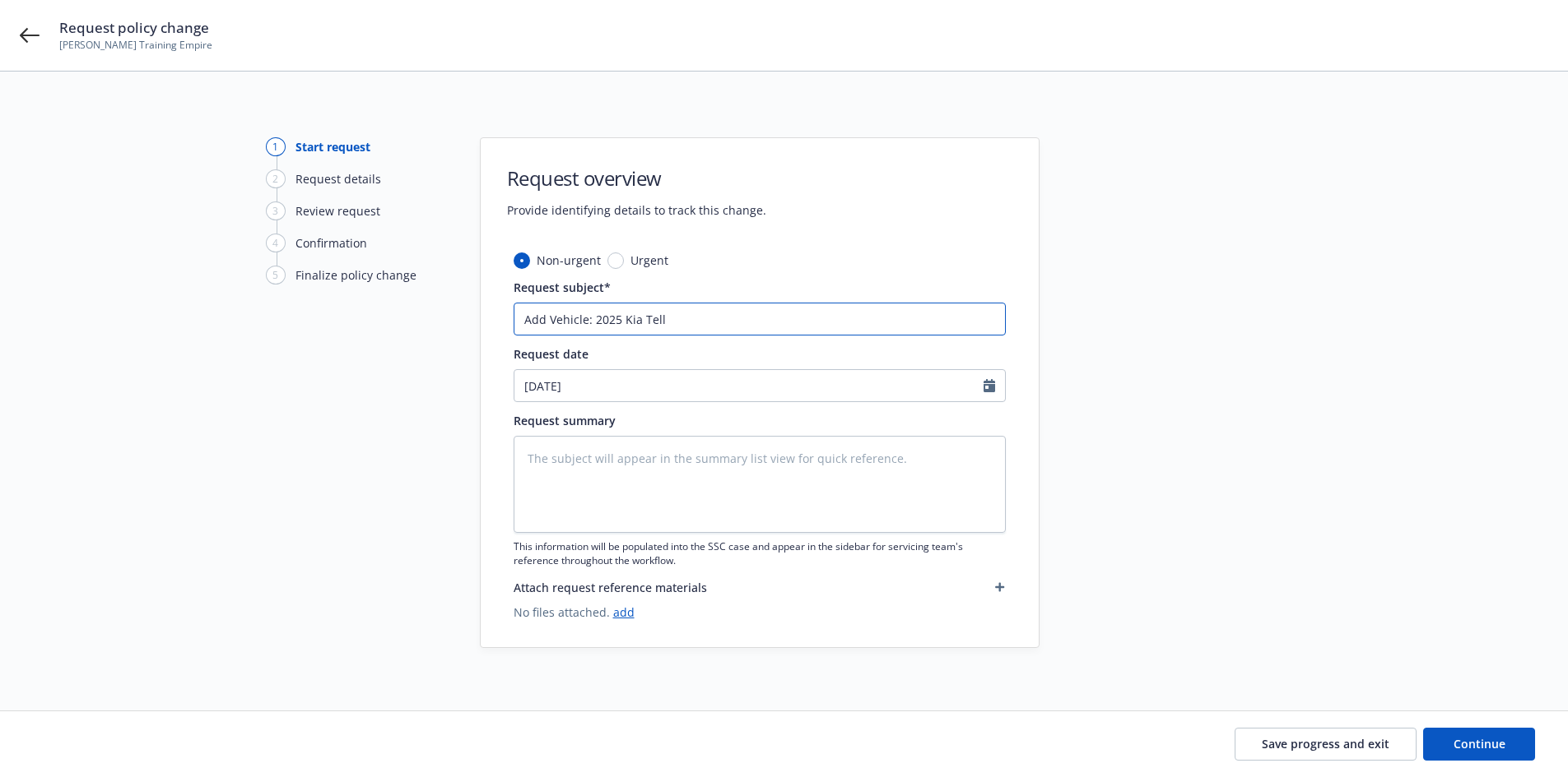
type textarea "x"
type input "Add Vehicle: 2025 Kia Tellu"
type textarea "x"
type input "Add Vehicle: 2025 Kia Tellur"
type textarea "x"
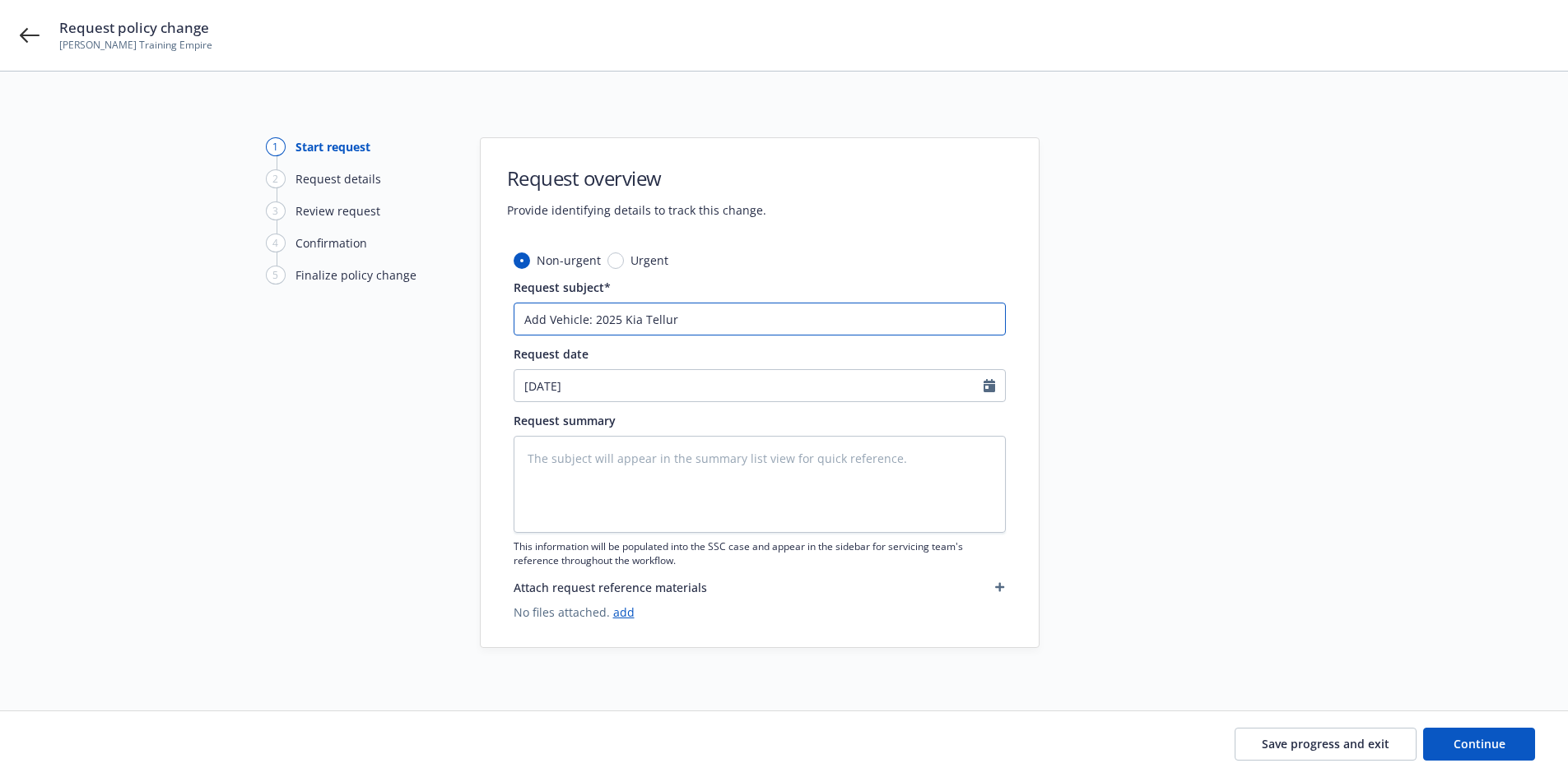
type input "Add Vehicle: 2025 Kia Telluri"
type textarea "x"
type input "Add Vehicle: 2025 Kia Tellurid"
type textarea "x"
type input "Add Vehicle: 2025 Kia Telluride"
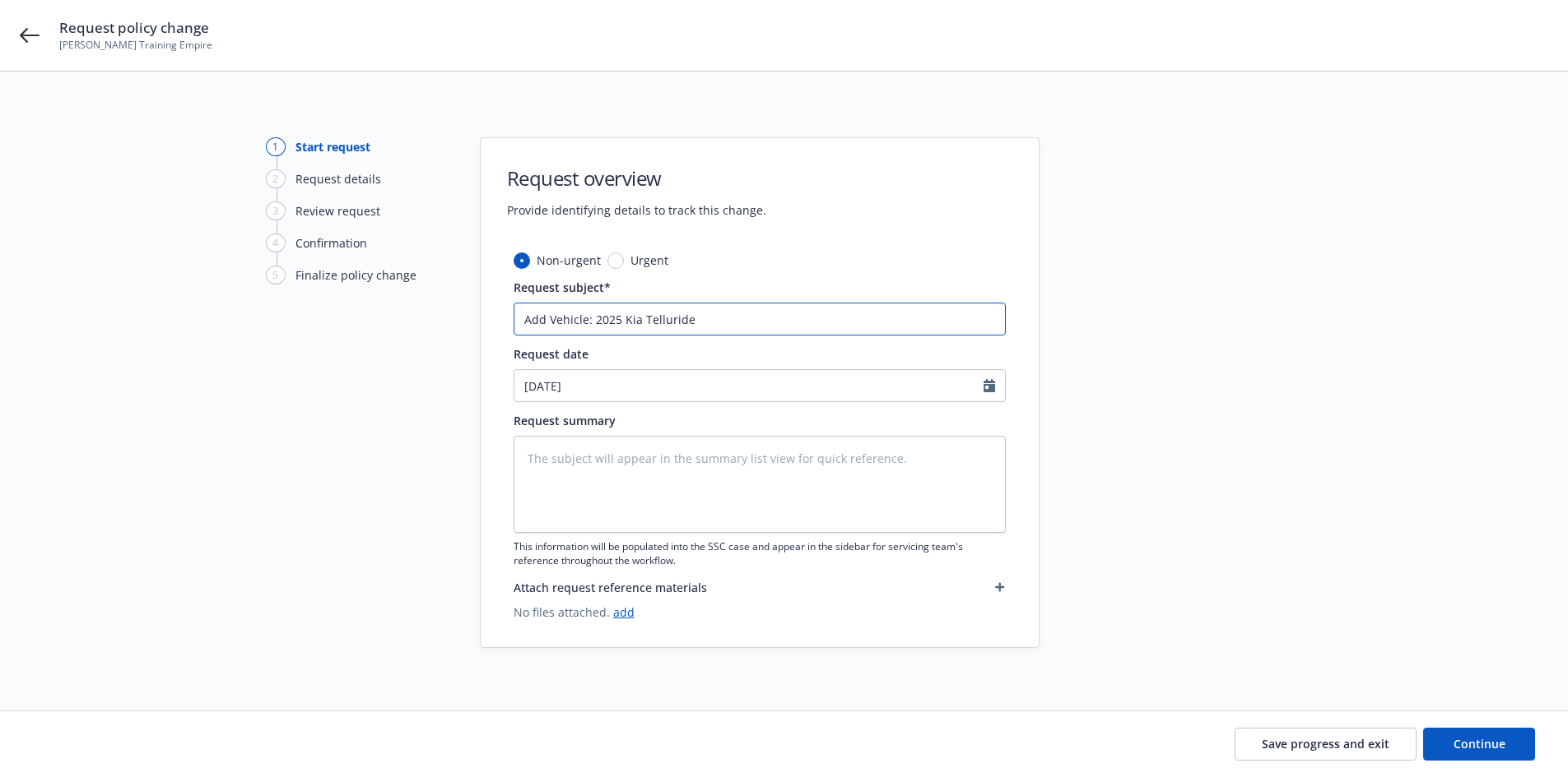
type textarea "x"
type input "Add Vehicle: 2025 Kia Telluride"
type textarea "x"
type input "Add Vehicle: 2025 Kia Telluride L"
type textarea "x"
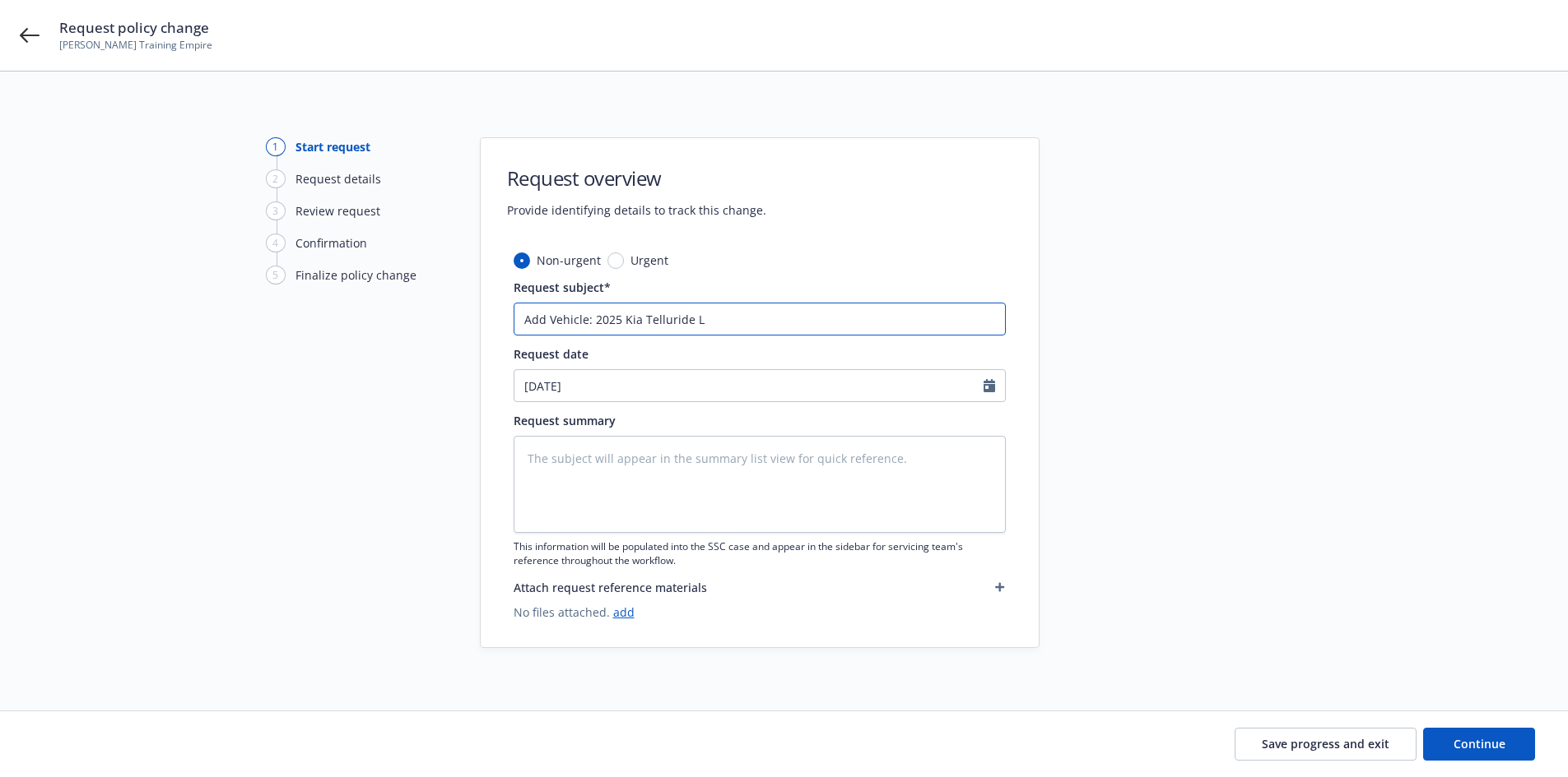
type input "Add Vehicle: 2025 Kia Telluride LX"
type textarea "x"
type input "Add Vehicle: 2025 Kia Telluride LX"
click at [723, 322] on input "Add Vehicle: 2025 Kia Telluride LX" at bounding box center [760, 319] width 492 height 33
type textarea "x"
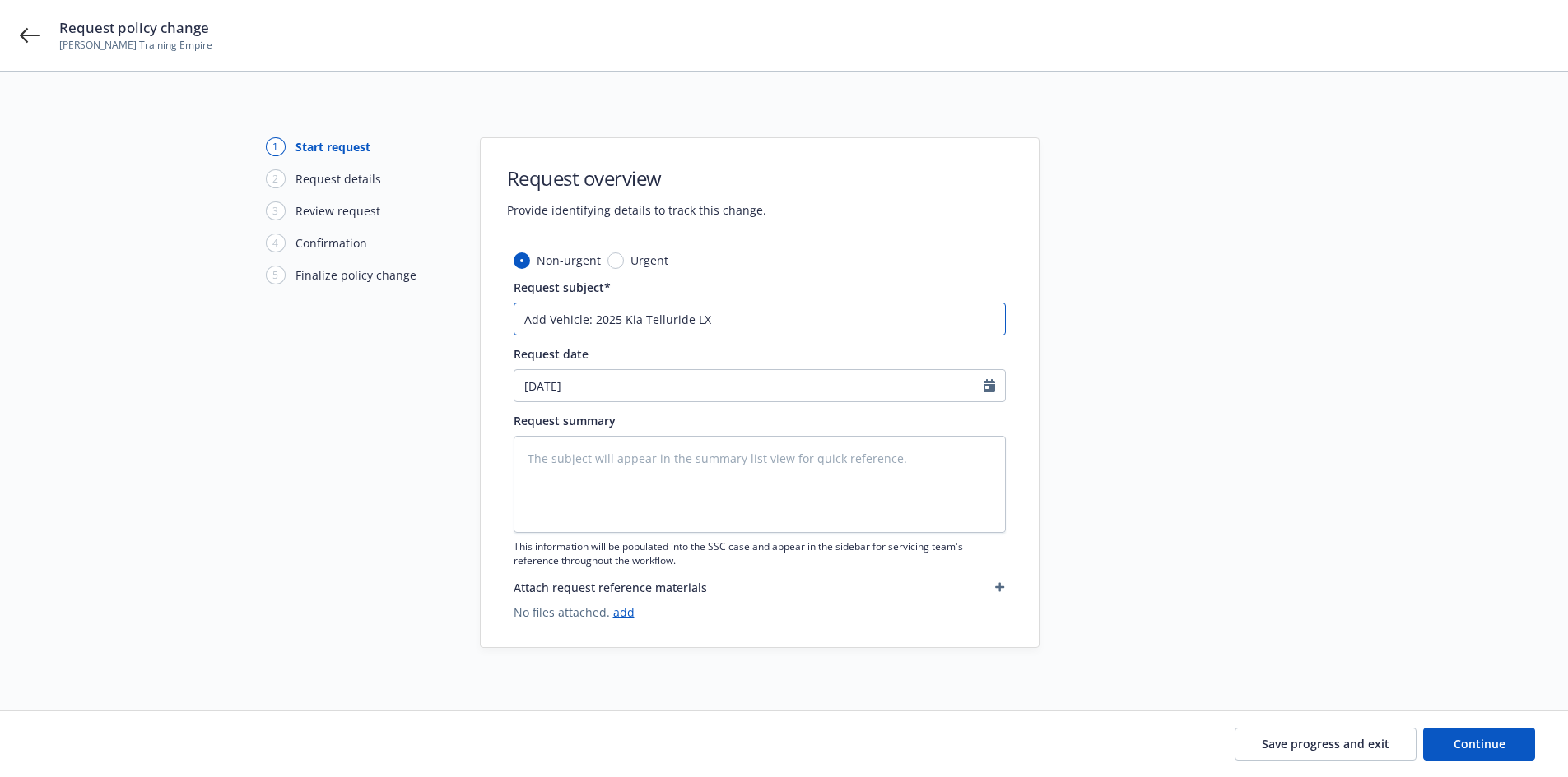
type input "Add Vehicle: 2025 Kia Telluride LX V"
type textarea "x"
type input "Add Vehicle: 2025 Kia Telluride LX VI"
type textarea "x"
type input "Add Vehicle: 2025 Kia Telluride LX VIN"
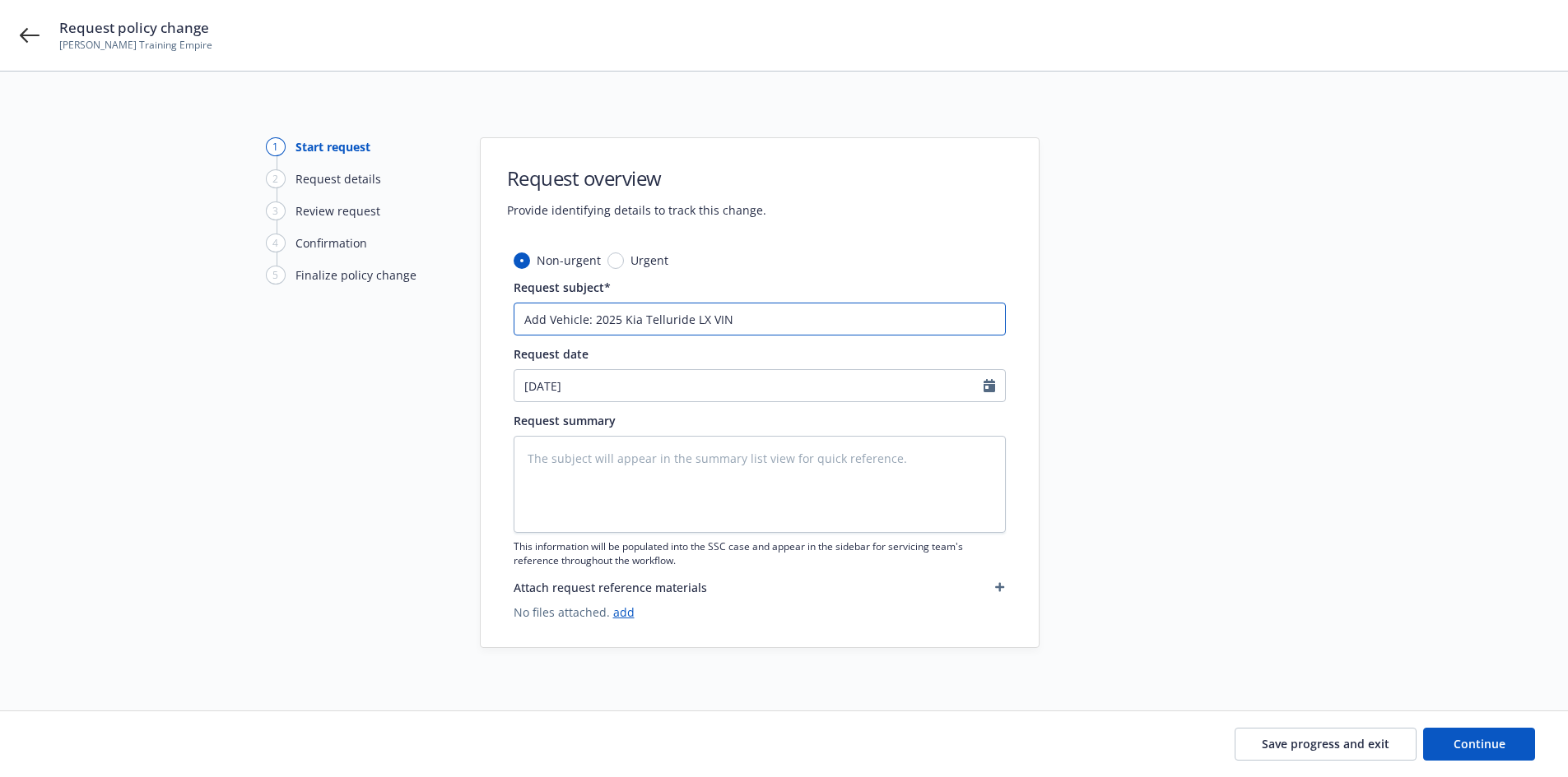
type textarea "x"
type input "Add Vehicle: 2025 Kia Telluride LX VIN-"
type textarea "x"
type input "Add Vehicle: 2025 Kia Telluride LX VIN-"
paste input "5XYP24GC3RG5538084"
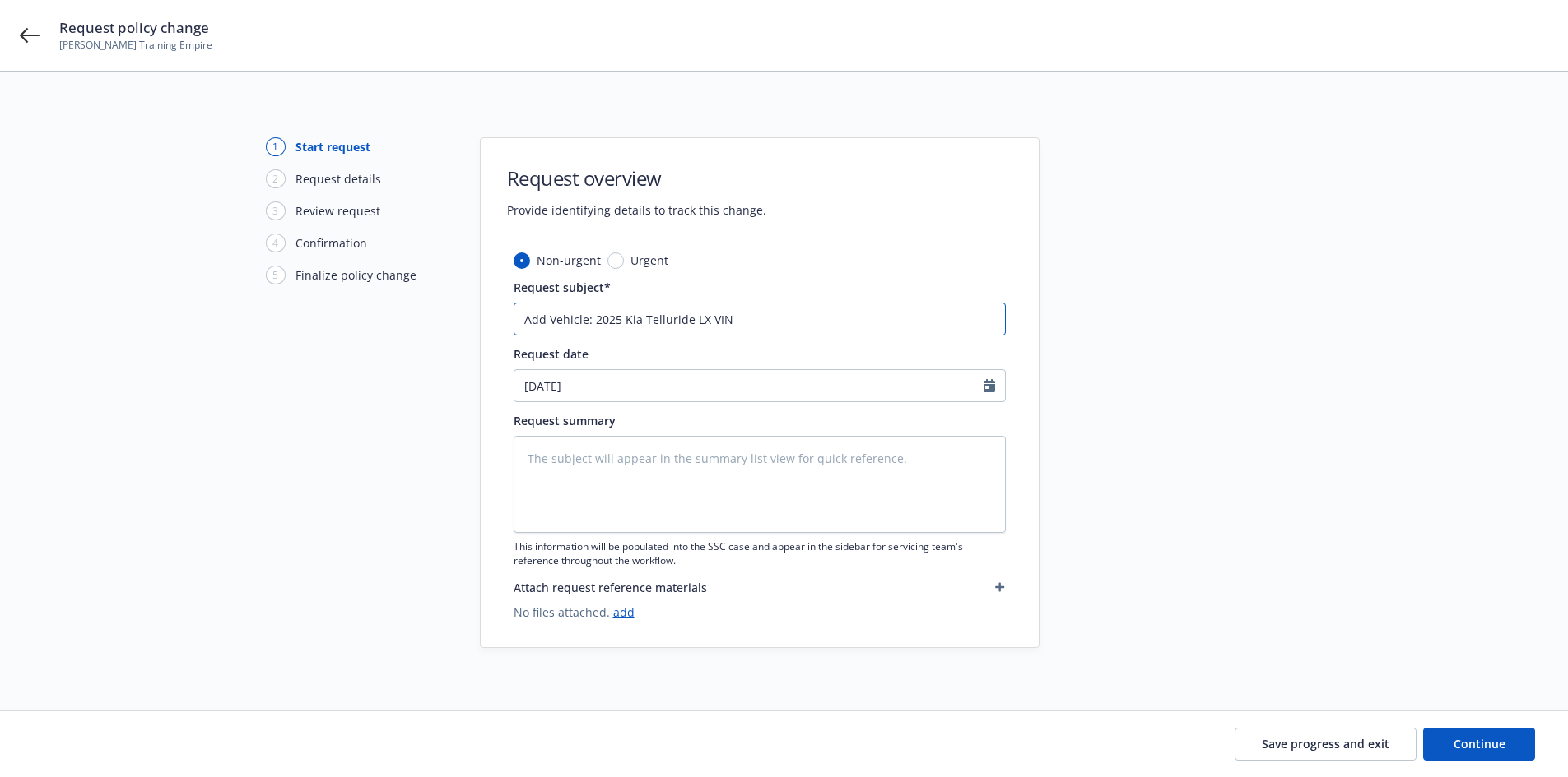
type textarea "x"
type input "Add Vehicle: 2025 Kia Telluride LX VIN- 5XYP24GC3RG5538084"
click at [993, 381] on icon "Calendar" at bounding box center [989, 385] width 12 height 14
select select "8"
click at [1117, 395] on div at bounding box center [1187, 393] width 231 height 511
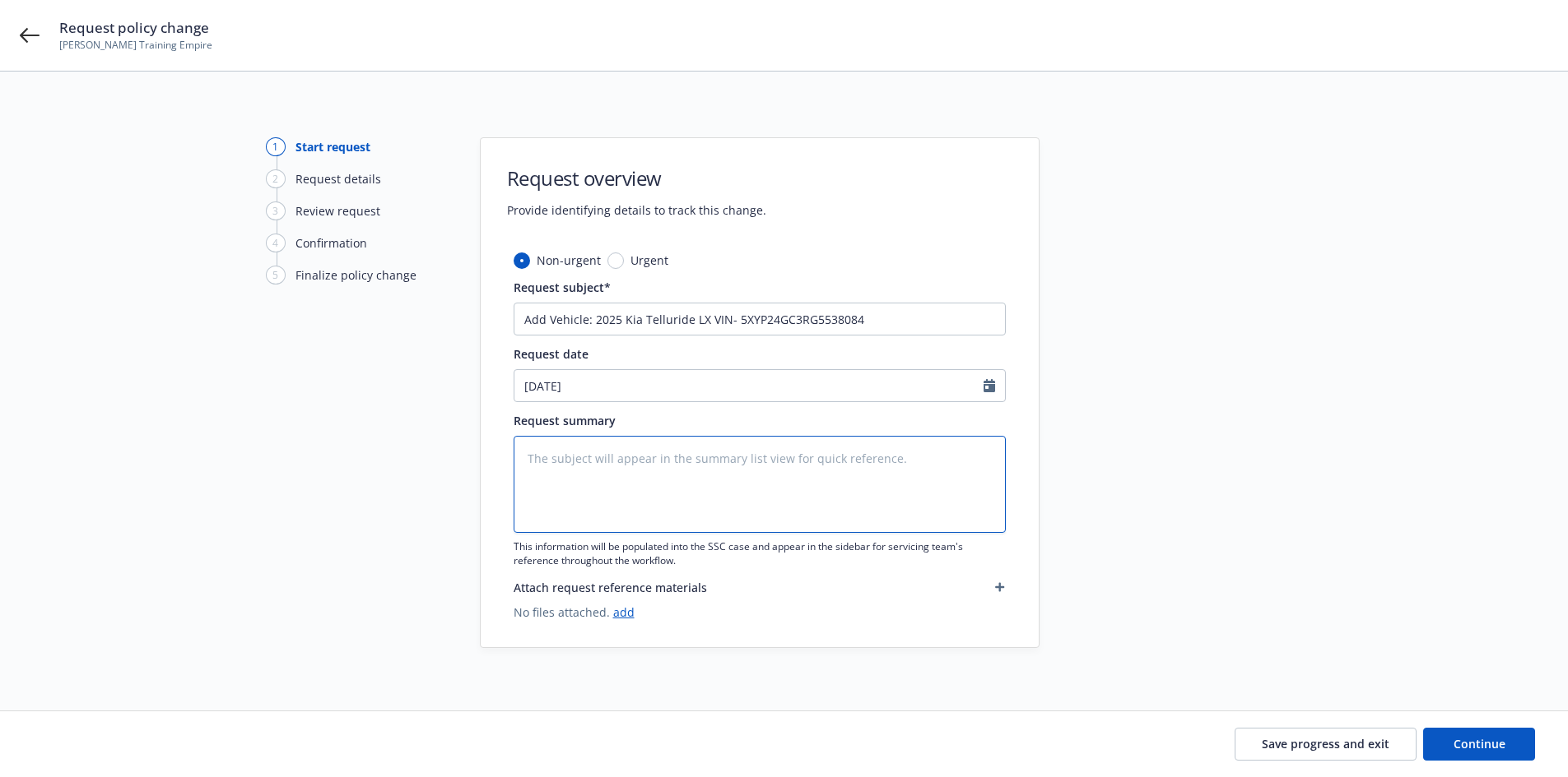
click at [533, 475] on textarea at bounding box center [760, 484] width 492 height 97
paste textarea "We purchased a new vehicle over the weekend: • Year - 2025 • Make - Kia Telluri…"
type textarea "x"
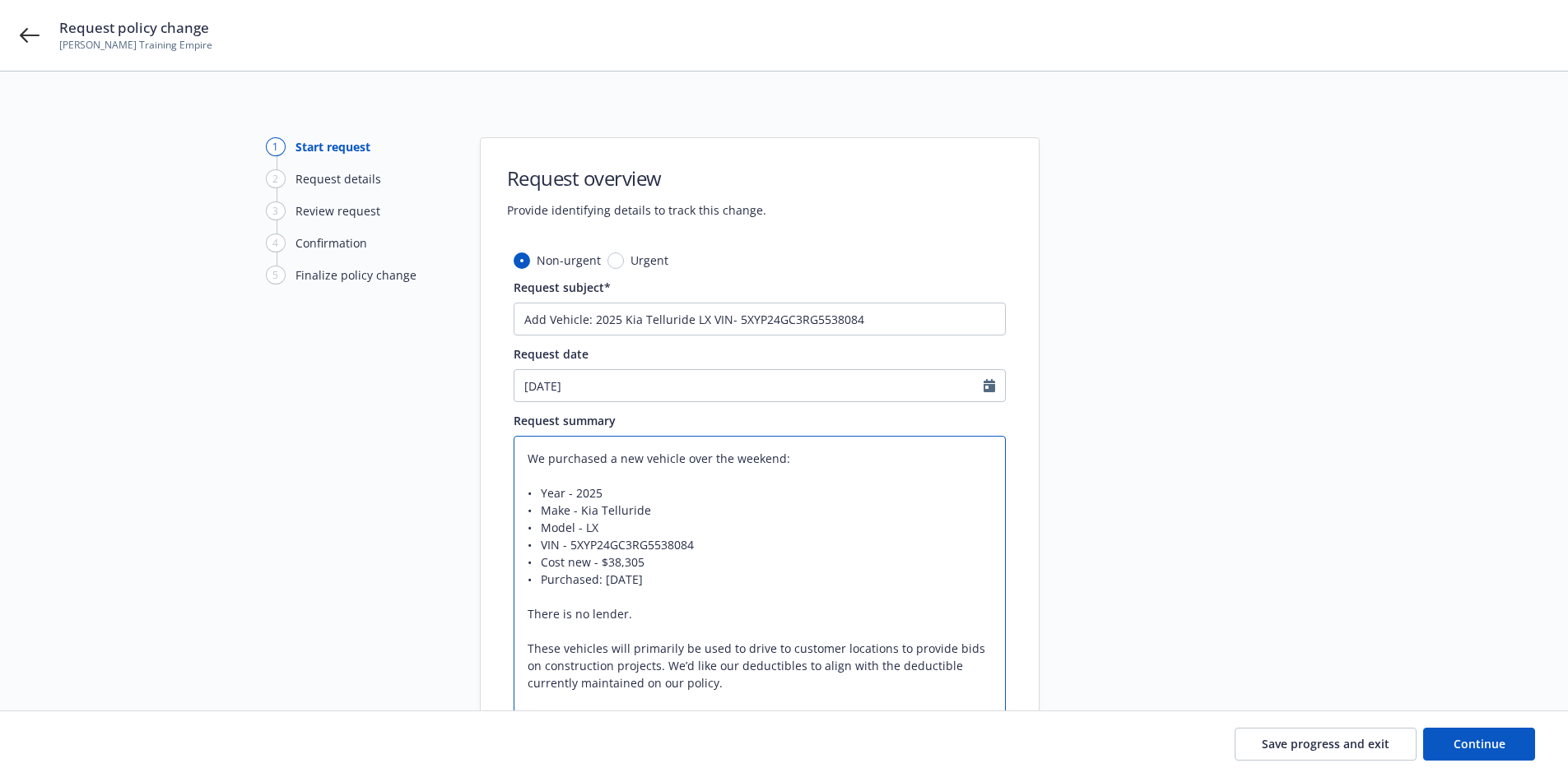
type textarea "We purchased a new vehicle over the weekend: • Year - 2025 • Make - Kia Telluri…"
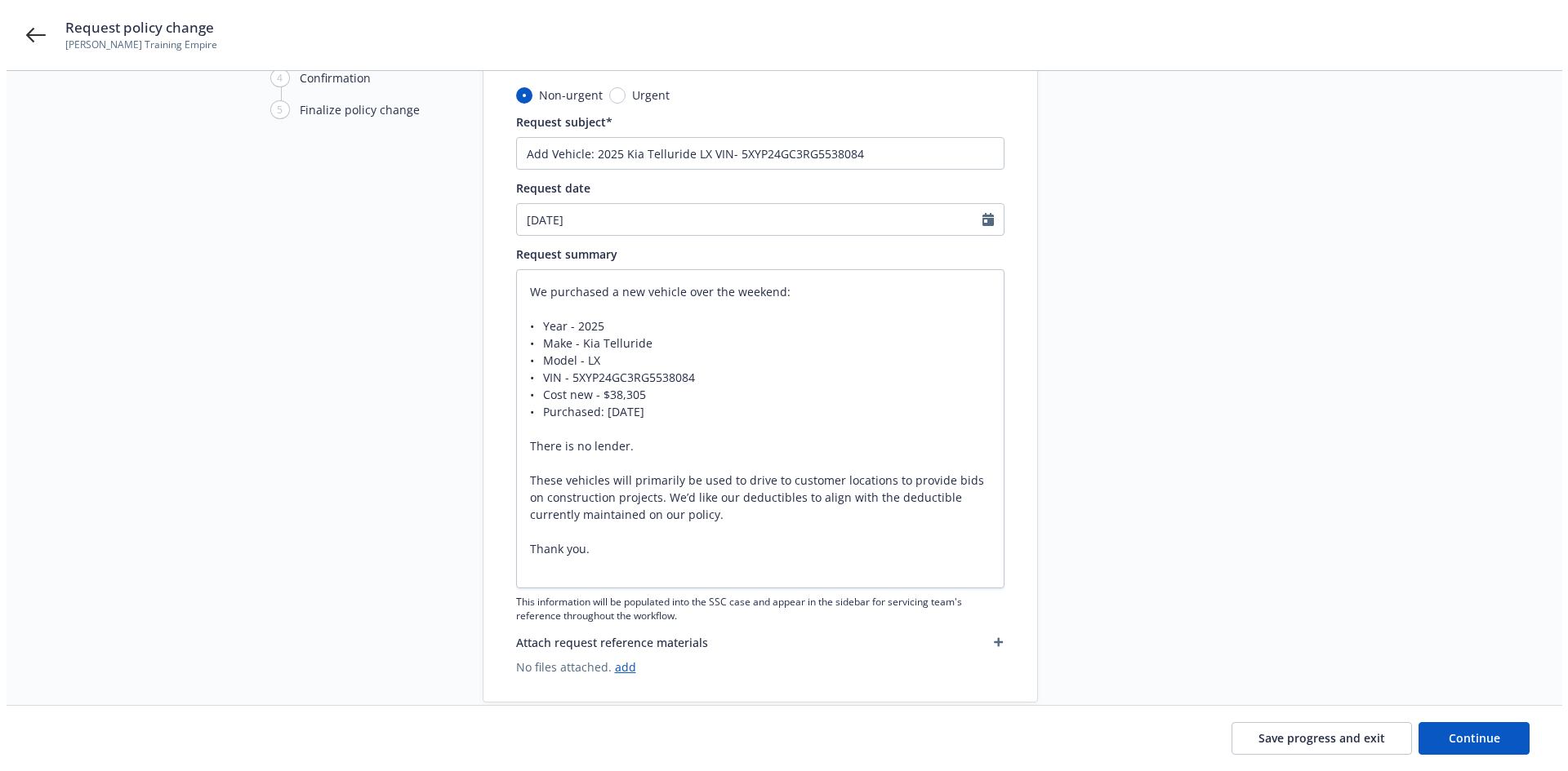
scroll to position [226, 0]
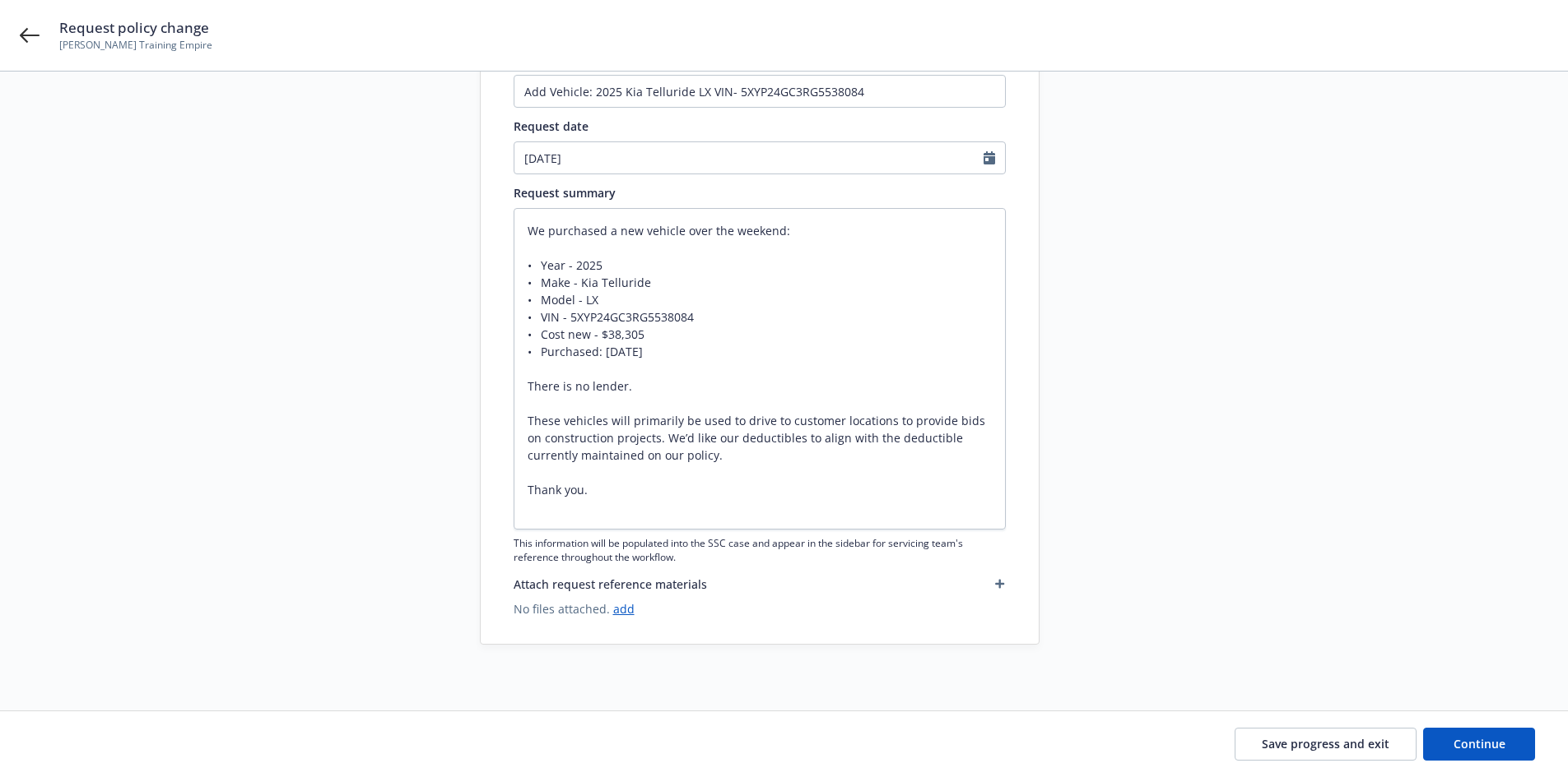
click at [1000, 582] on icon "button" at bounding box center [1000, 584] width 9 height 9
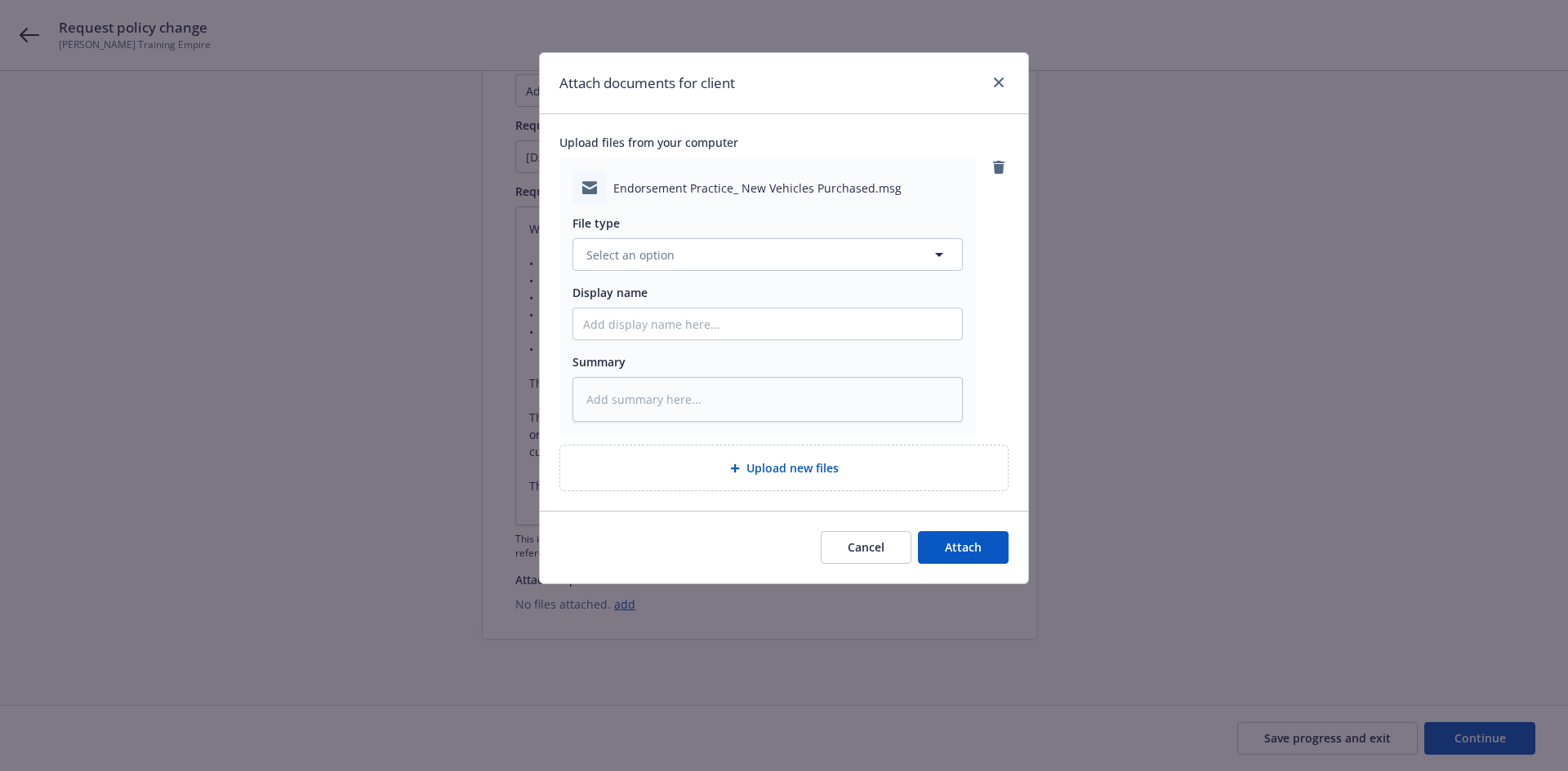
click at [883, 465] on div "Upload new files" at bounding box center [783, 468] width 421 height 19
click at [720, 481] on div "Upload new files" at bounding box center [784, 469] width 447 height 45
type textarea "x"
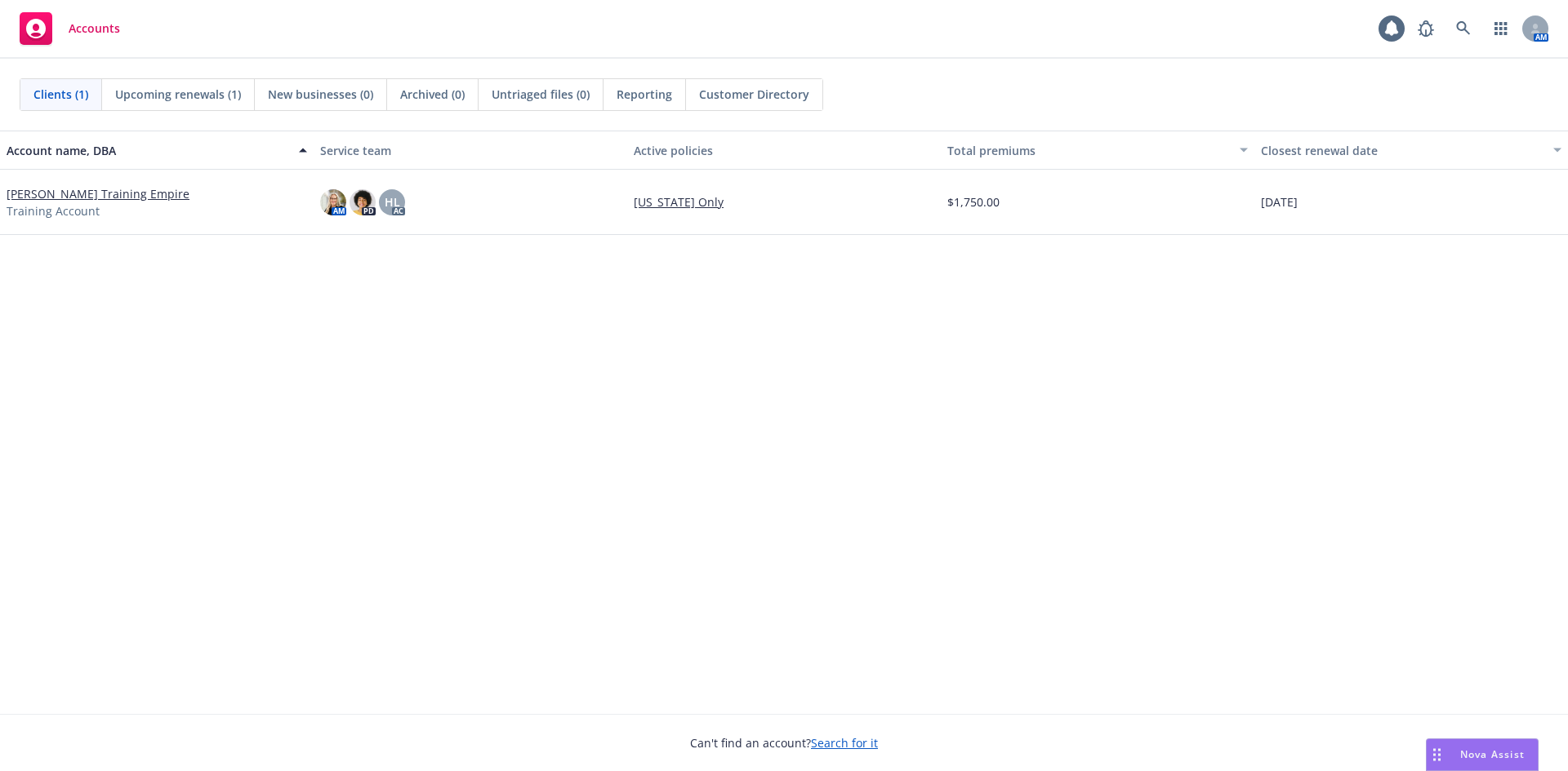
click at [138, 197] on link "[PERSON_NAME] Training Empire" at bounding box center [98, 193] width 183 height 17
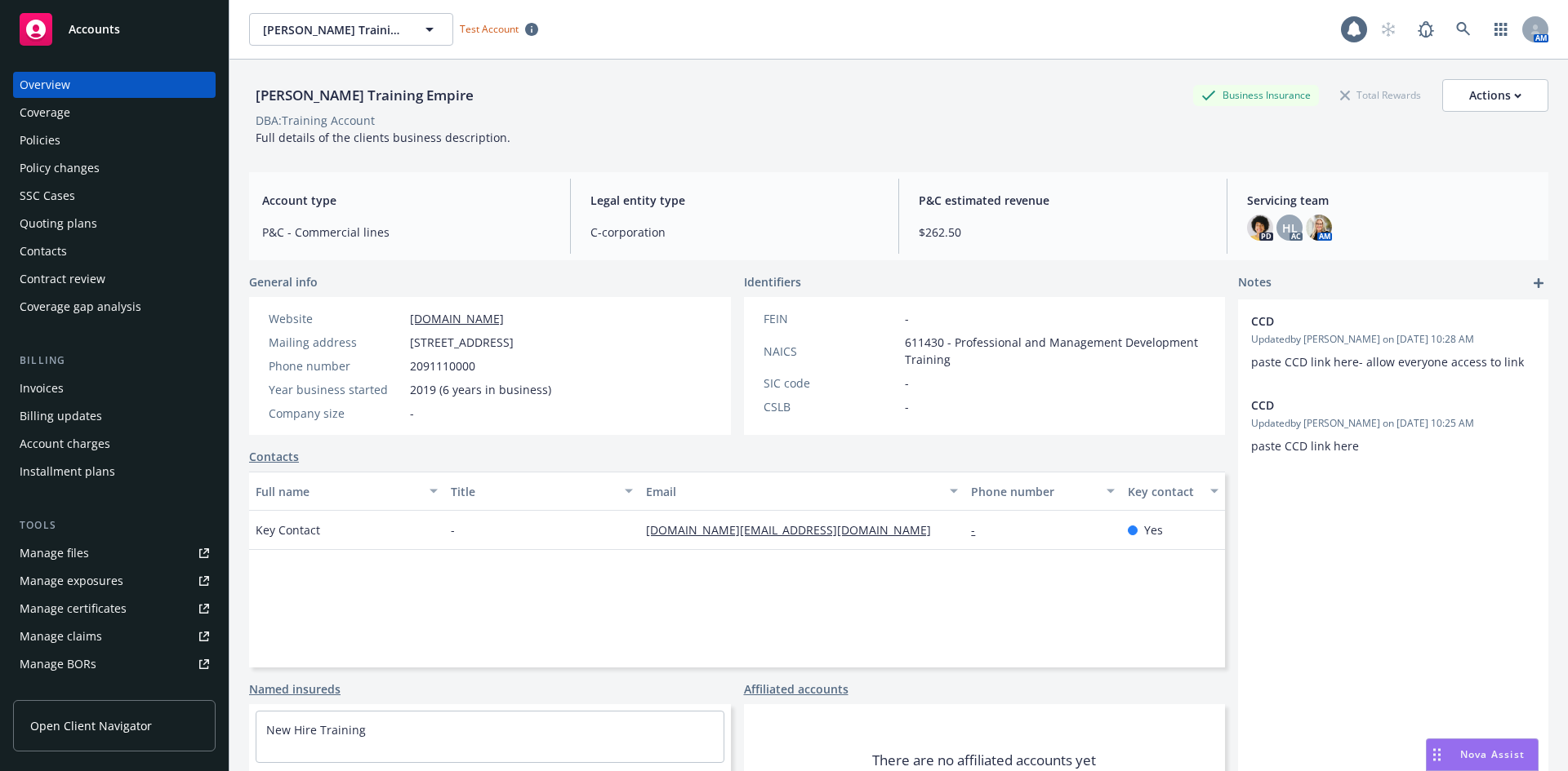
click at [93, 160] on div "Policy changes" at bounding box center [59, 168] width 80 height 26
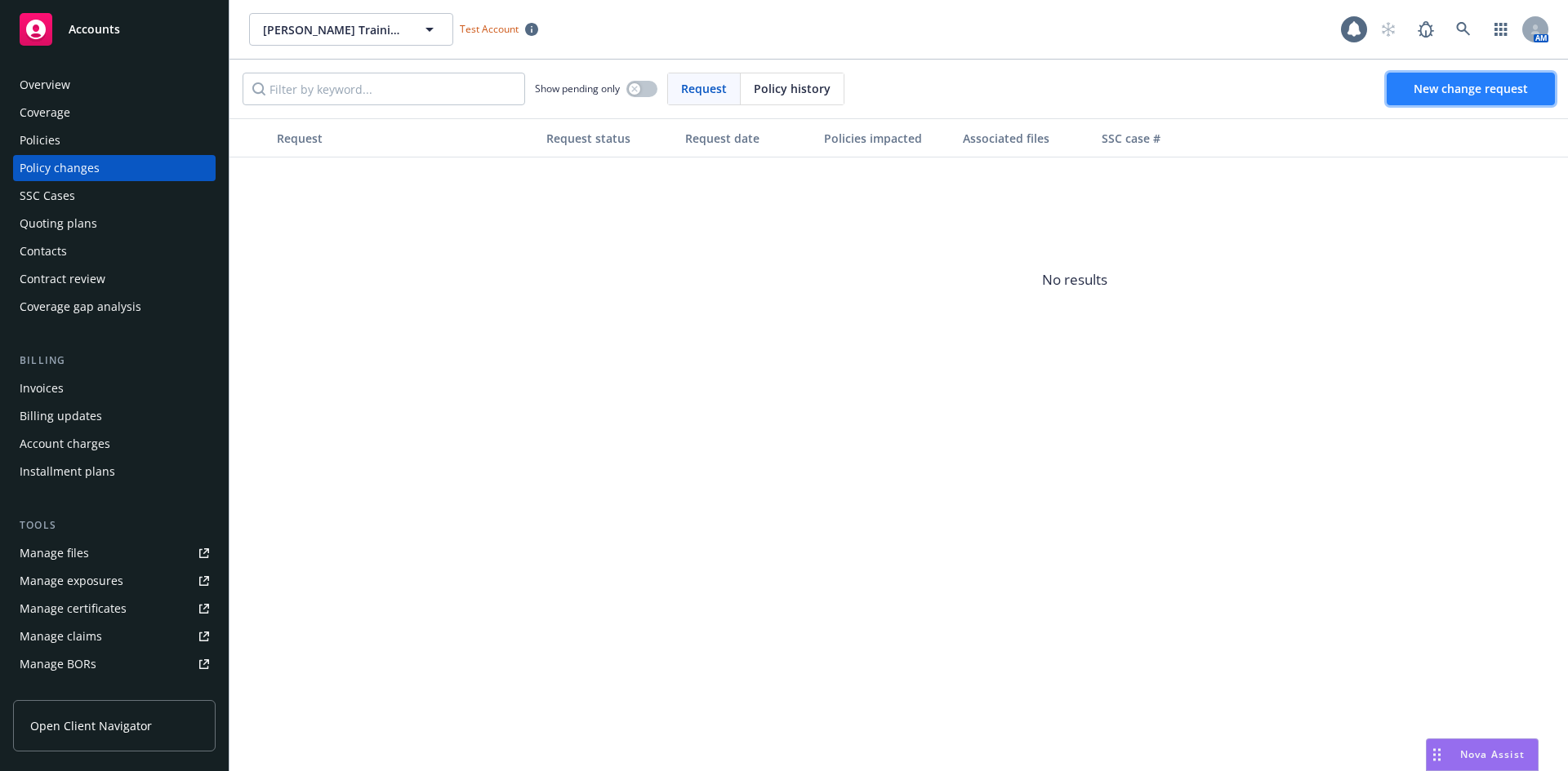
click at [1433, 81] on span "New change request" at bounding box center [1470, 88] width 114 height 15
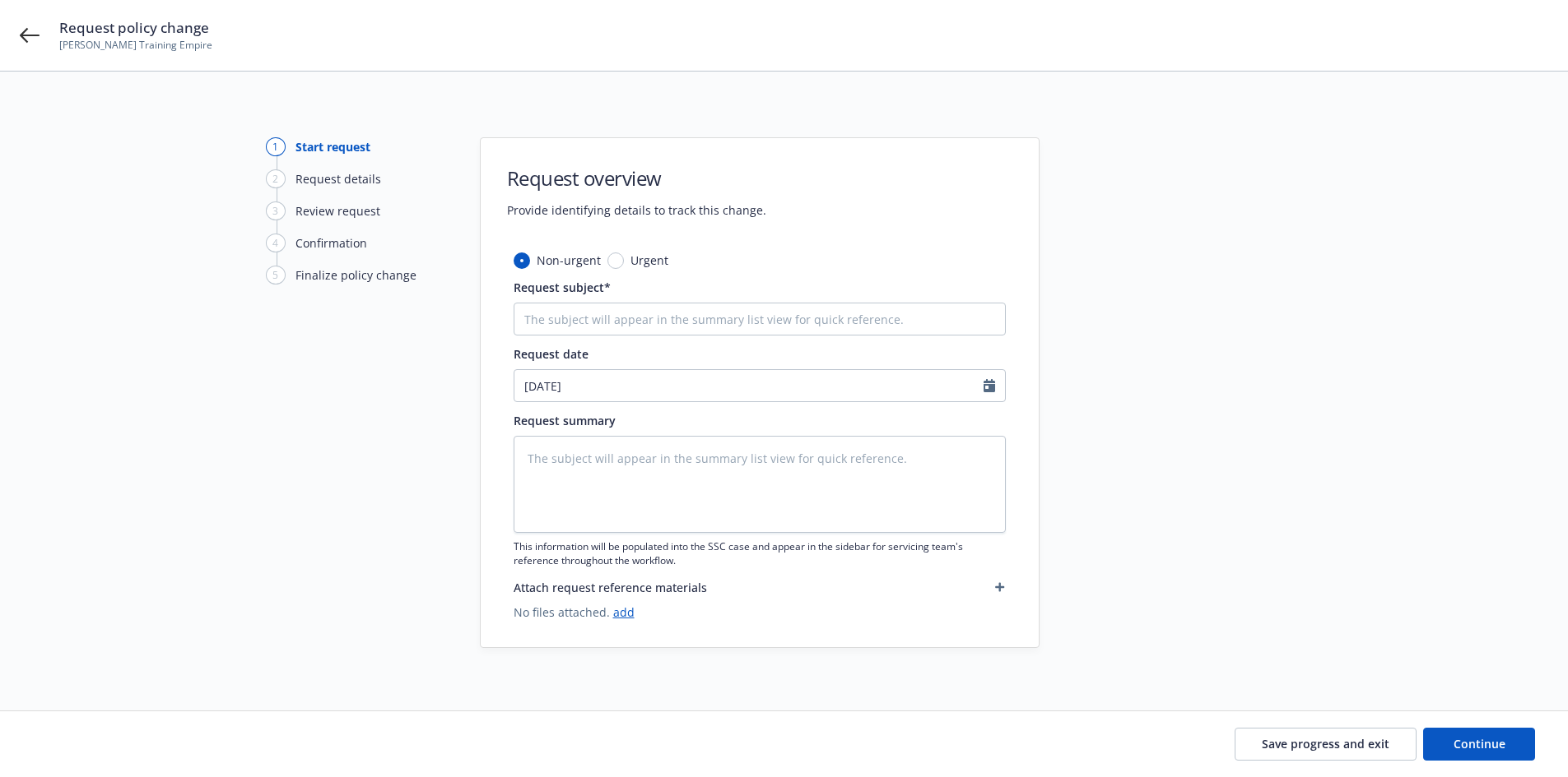
type textarea "x"
click at [691, 307] on input "Request subject*" at bounding box center [760, 319] width 492 height 33
type input "Add Vehicle: 2025 Kia Telluride LX VIN- 5XYP24GC3RG5538084"
click at [669, 469] on textarea at bounding box center [760, 484] width 492 height 97
drag, startPoint x: 629, startPoint y: 429, endPoint x: 622, endPoint y: 452, distance: 24.0
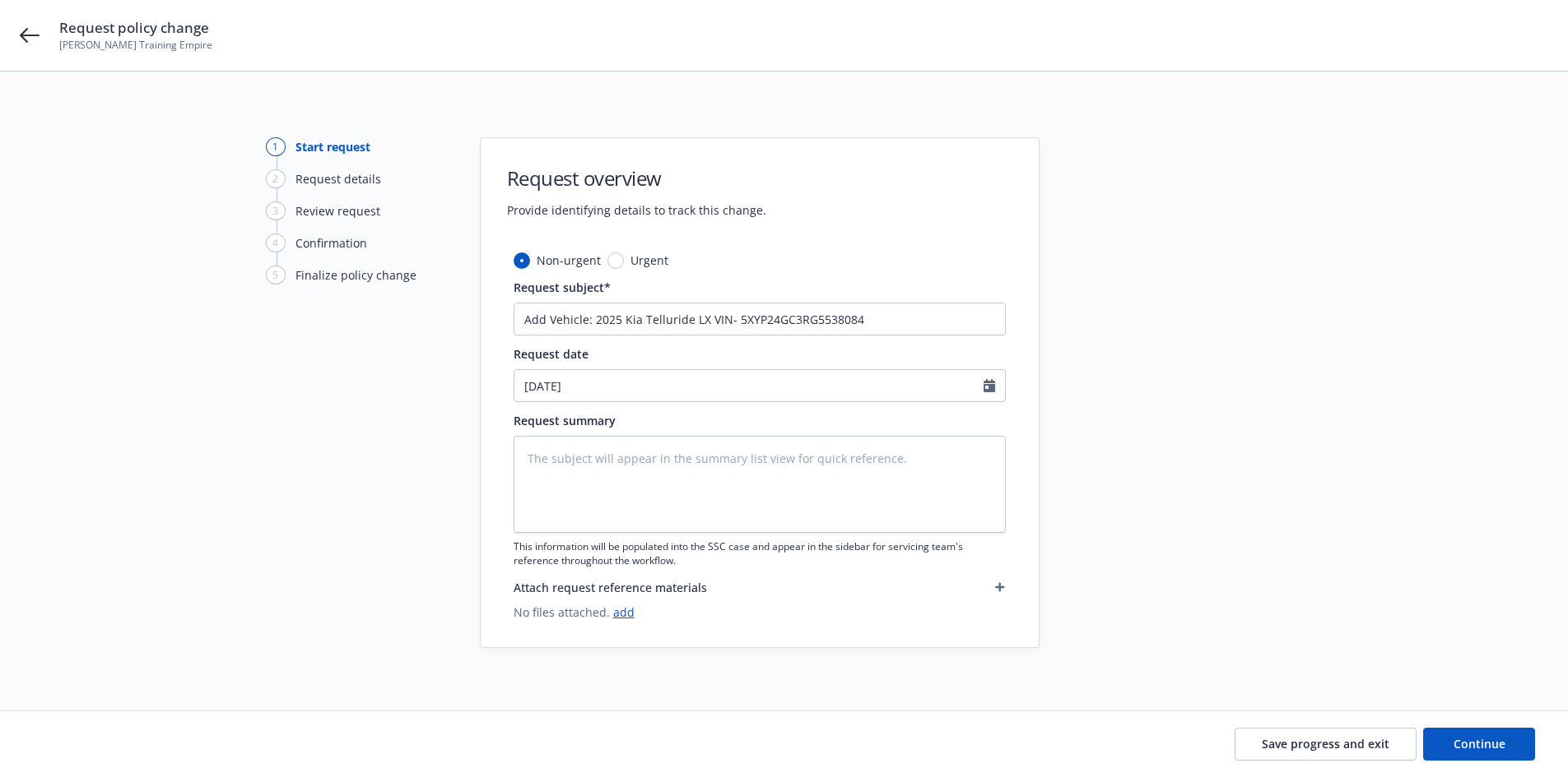
click at [629, 438] on div "Request summary This information will be populated into the SSC case and appear…" at bounding box center [760, 490] width 492 height 156
click at [625, 477] on textarea at bounding box center [760, 484] width 492 height 97
paste textarea "We purchased a new vehicle over the weekend: • Year - 2025 • Make - Kia Telluri…"
type textarea "x"
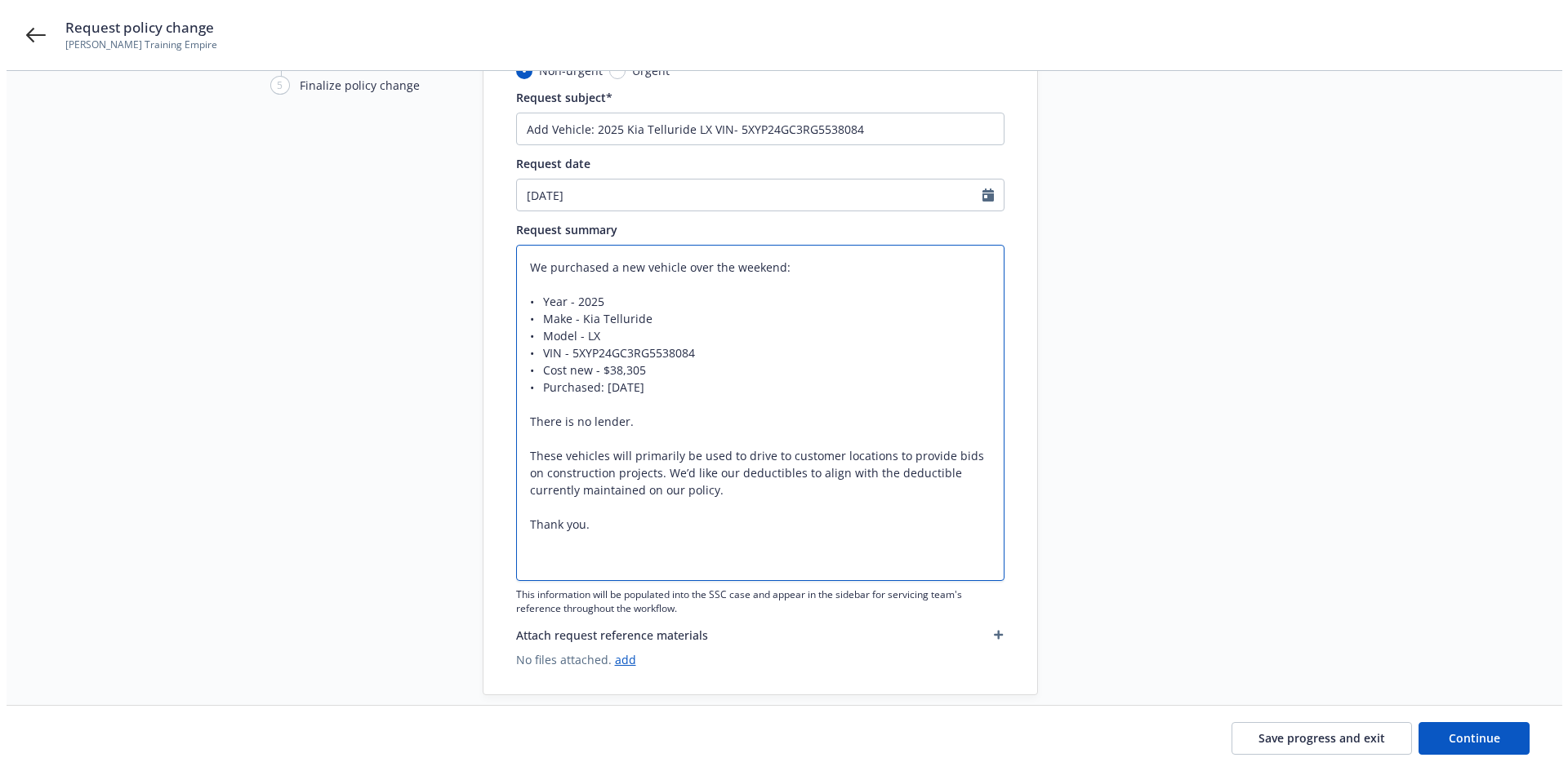
scroll to position [243, 0]
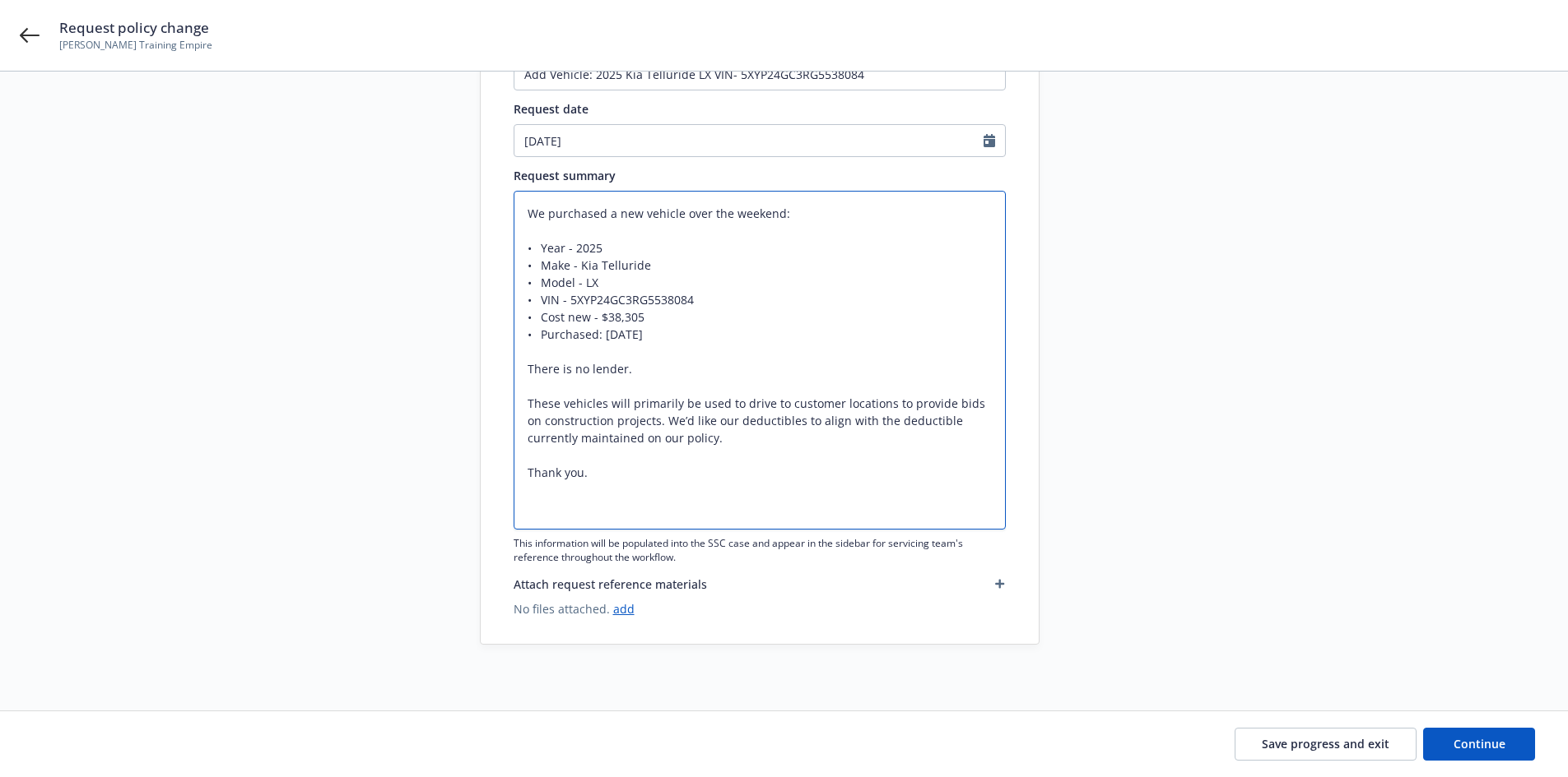
type textarea "We purchased a new vehicle over the weekend: • Year - 2025 • Make - Kia Telluri…"
click at [999, 592] on button "button" at bounding box center [1000, 584] width 12 height 20
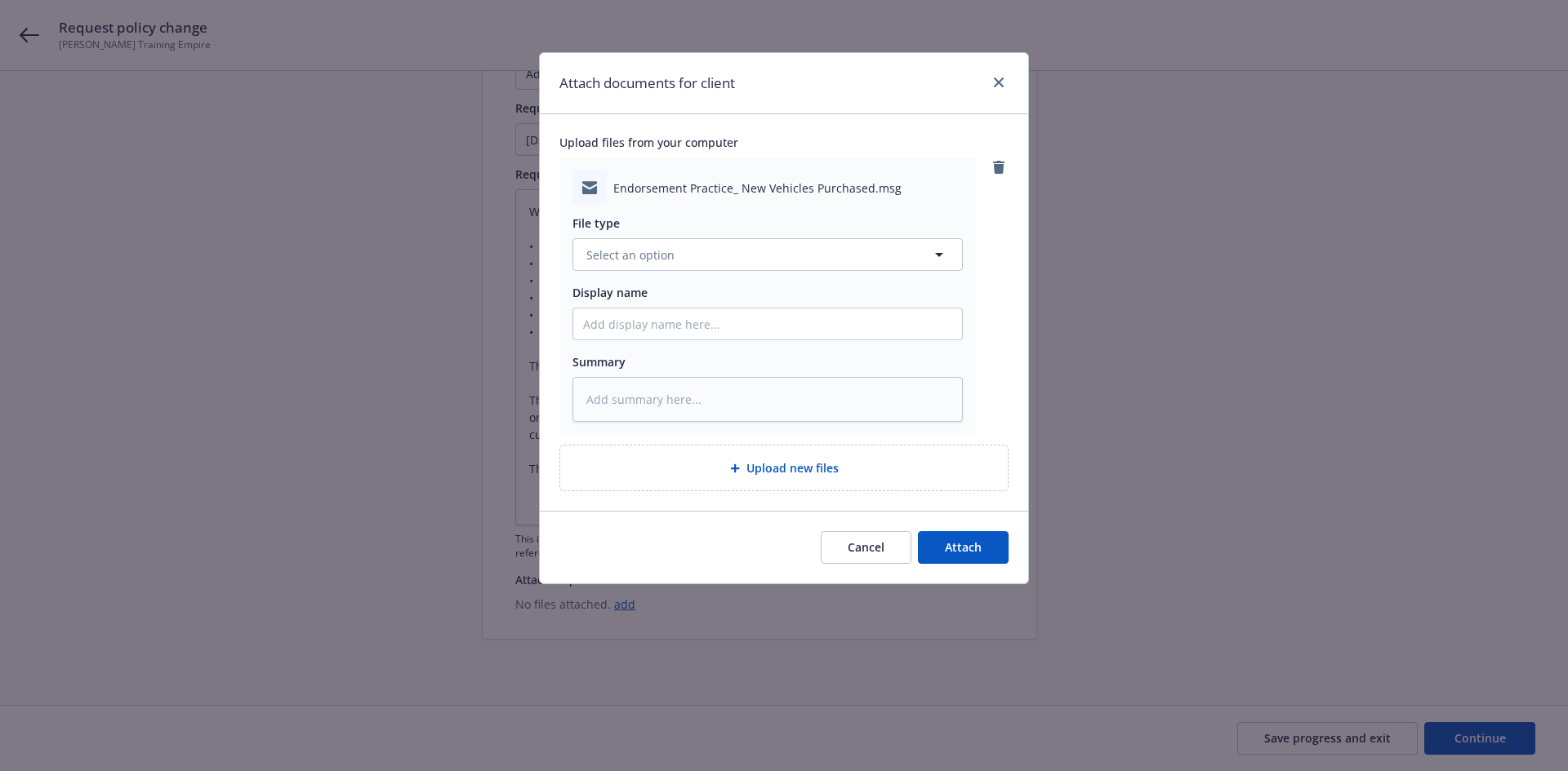
type textarea "x"
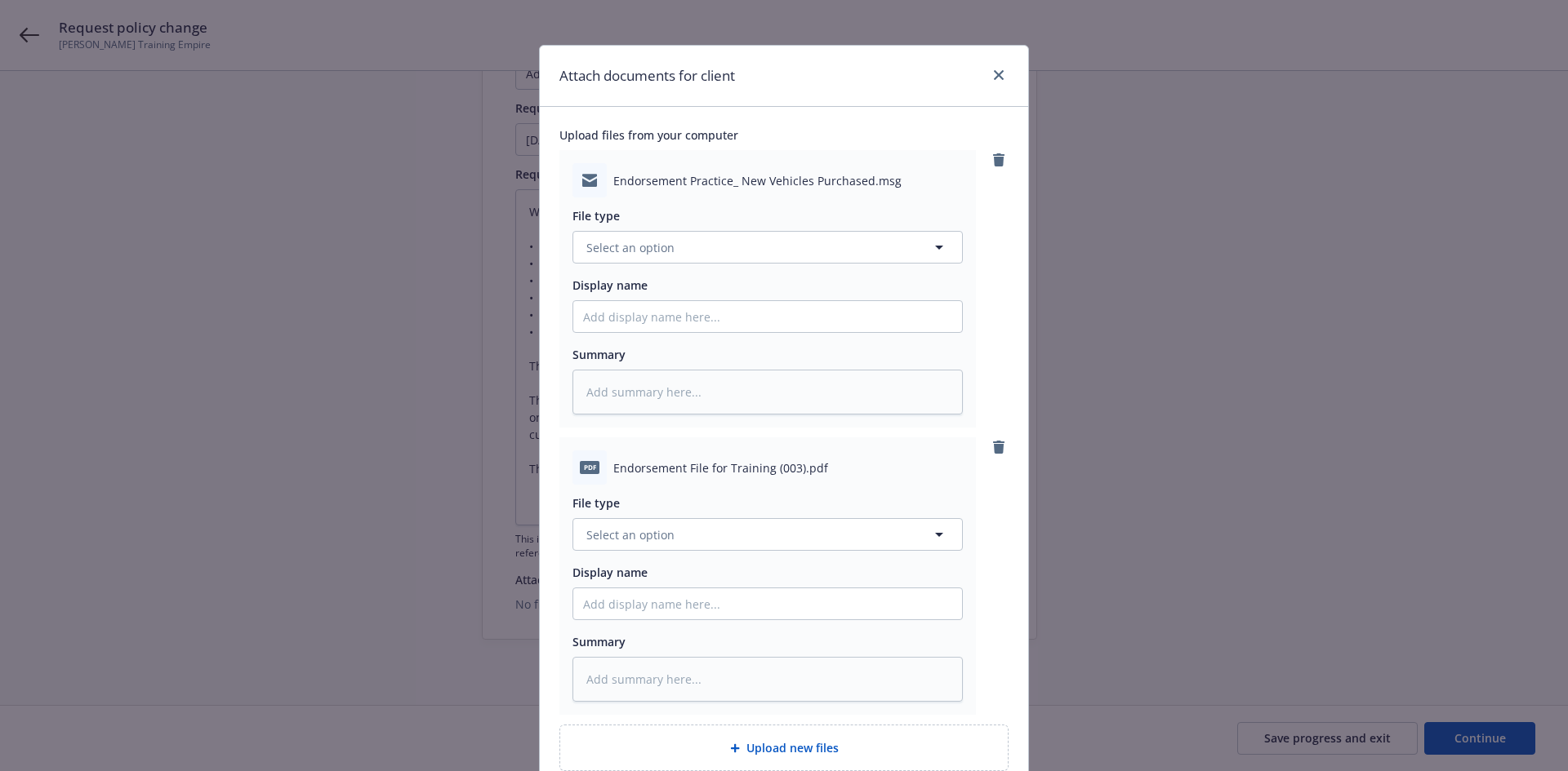
scroll to position [0, 0]
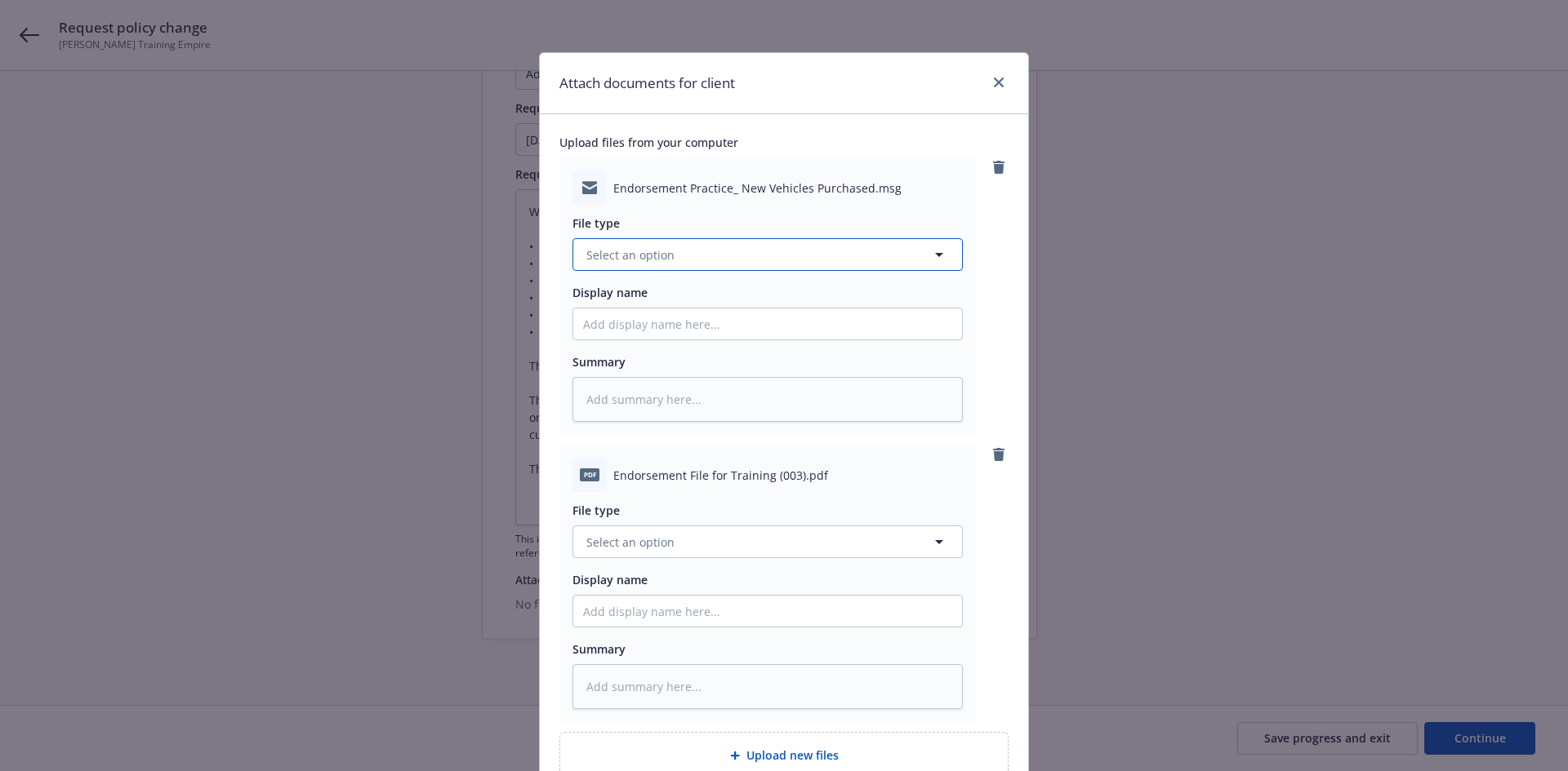
click at [738, 257] on button "Select an option" at bounding box center [768, 255] width 391 height 32
type input "emai"
click at [735, 307] on div "Email" at bounding box center [767, 300] width 369 height 23
type textarea "x"
click at [683, 546] on button "Select an option" at bounding box center [768, 542] width 391 height 32
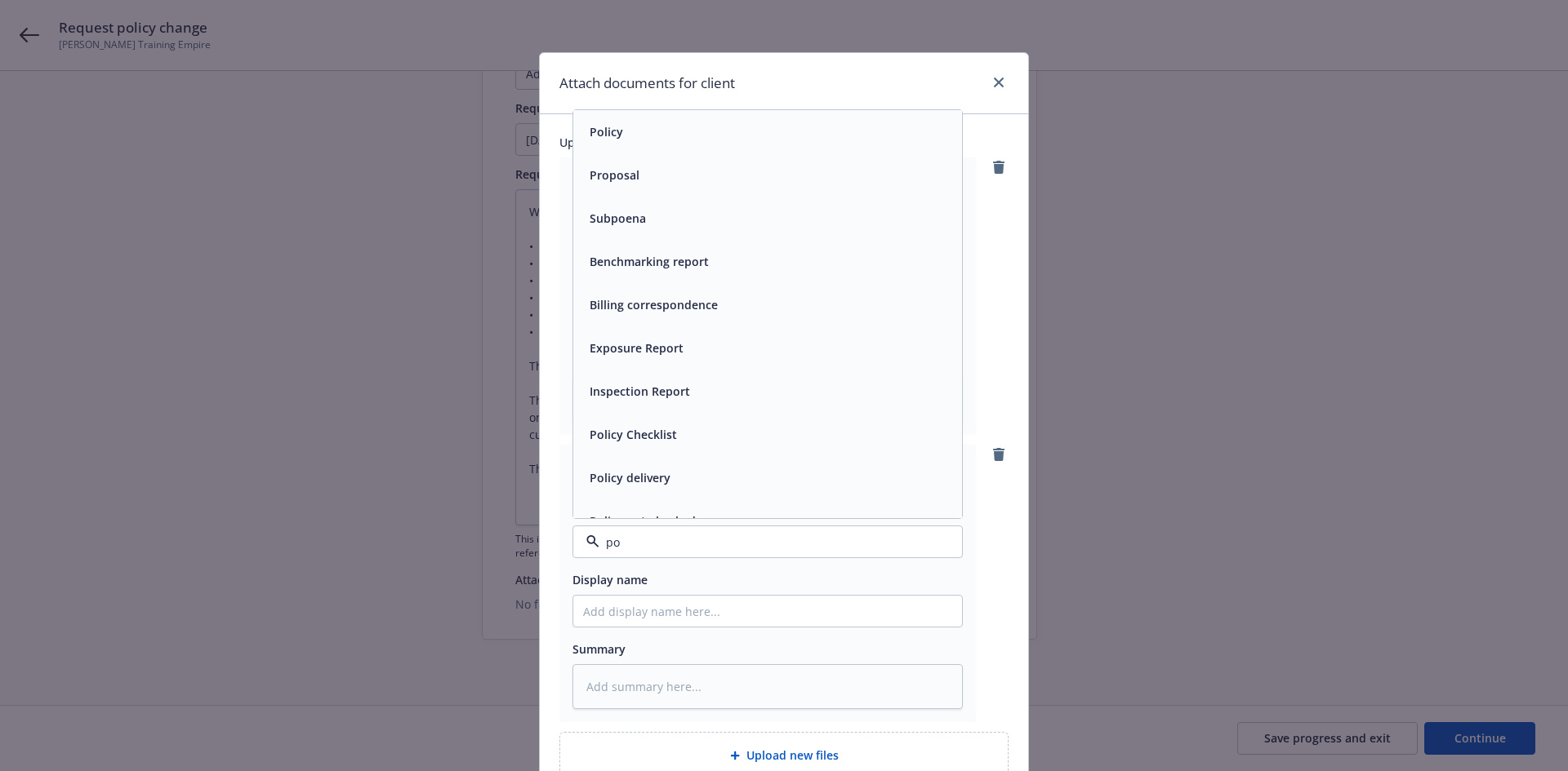
type input "pol"
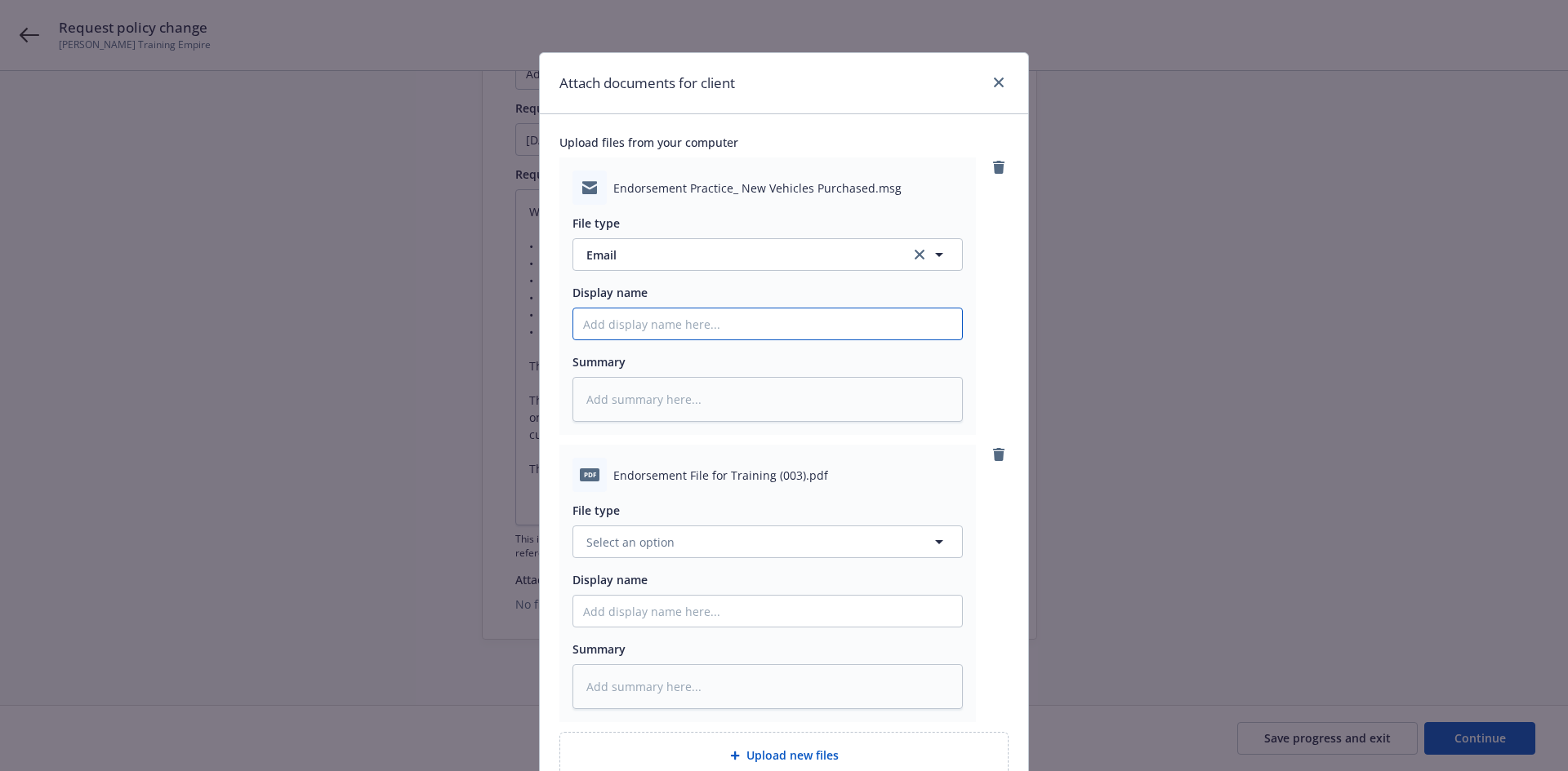
click at [665, 320] on input "Display name" at bounding box center [767, 324] width 389 height 31
type textarea "x"
type input "P"
type textarea "x"
type input "Po"
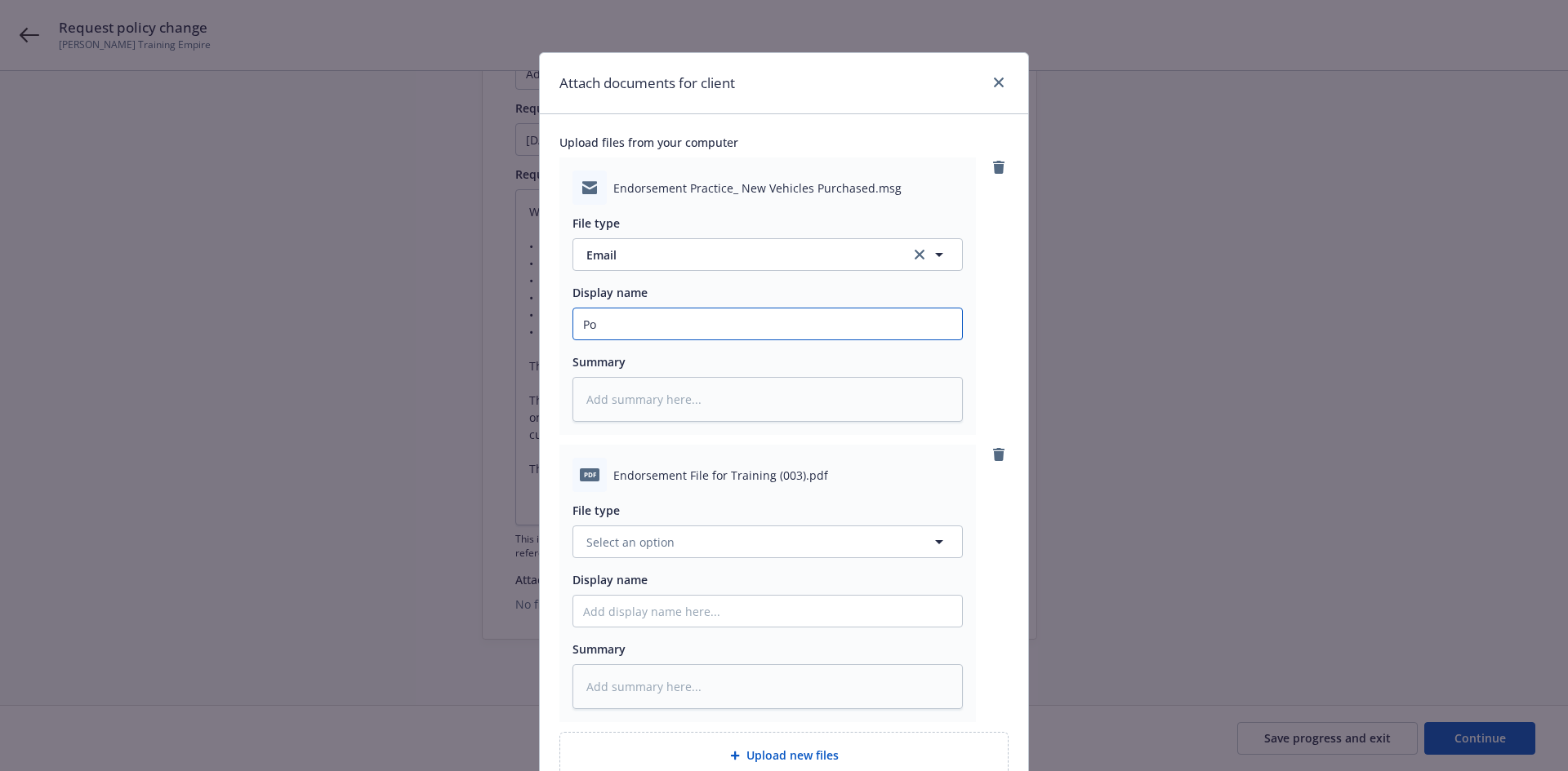
type textarea "x"
type input "Pol"
type textarea "x"
type input "Poli"
type textarea "x"
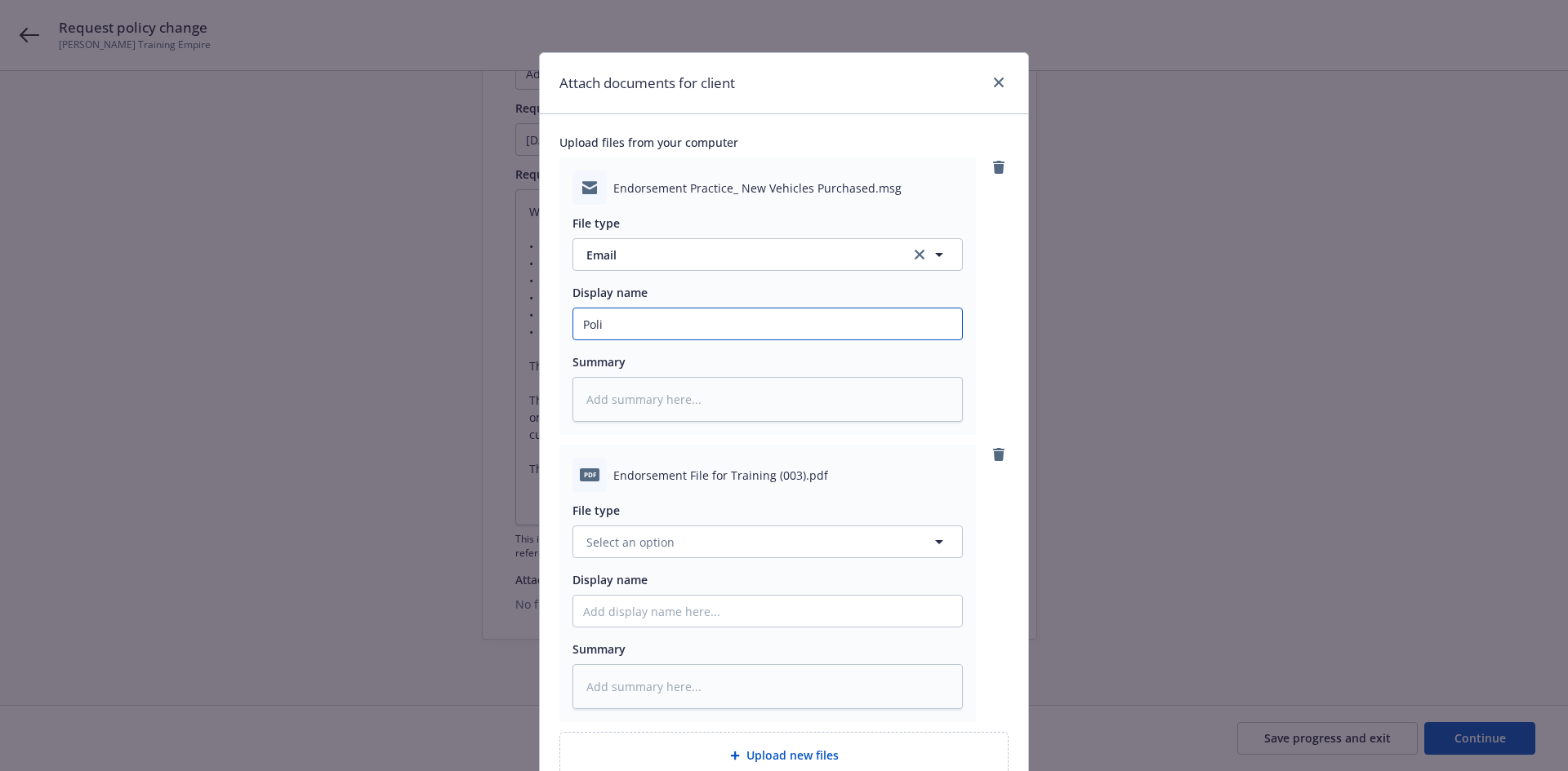
type input "Polic"
type textarea "x"
type input "Policy"
type textarea "x"
type input "Policy"
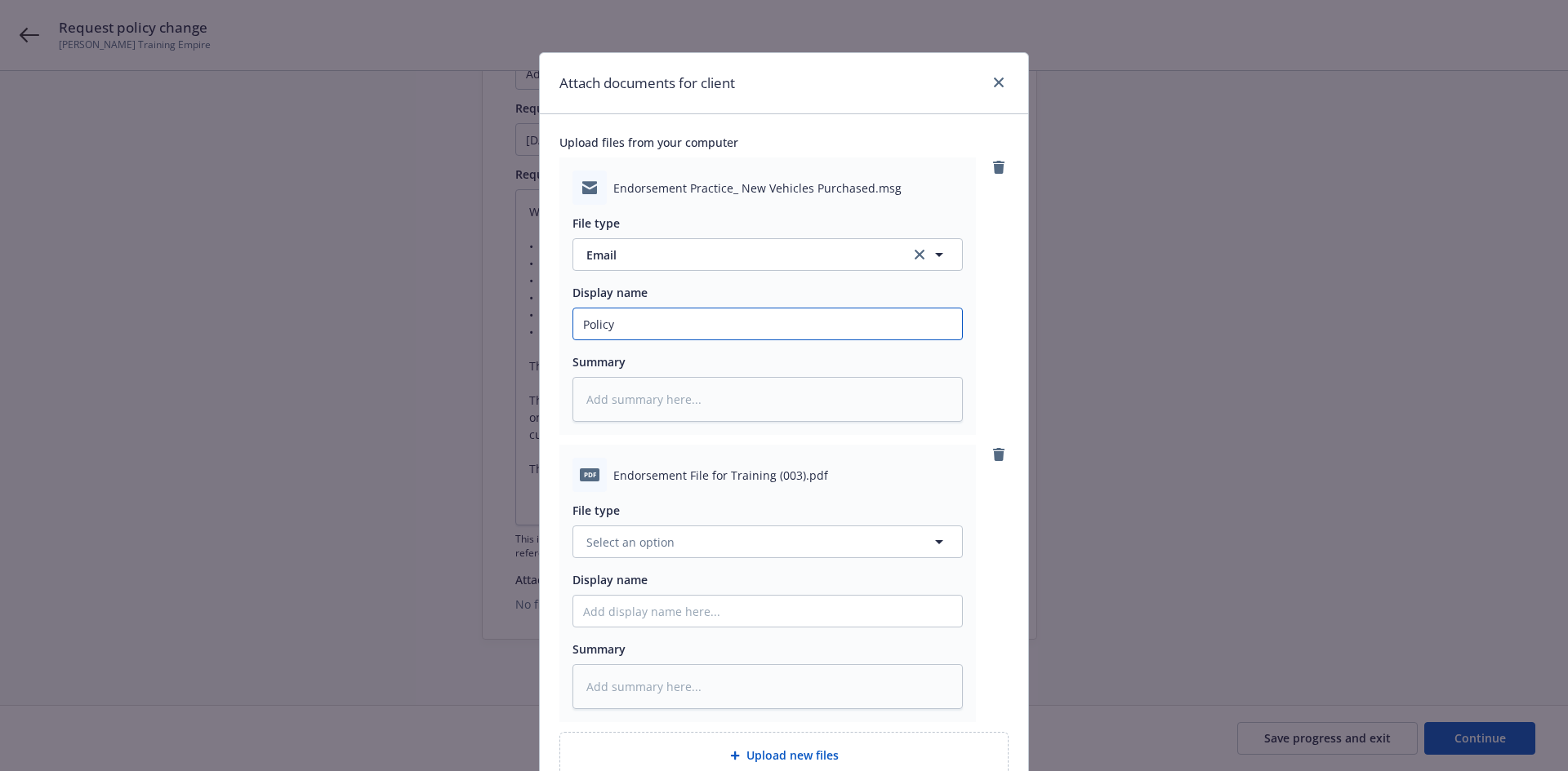
type textarea "x"
type input "Policy c"
type textarea "x"
type input "Policy ch"
type textarea "x"
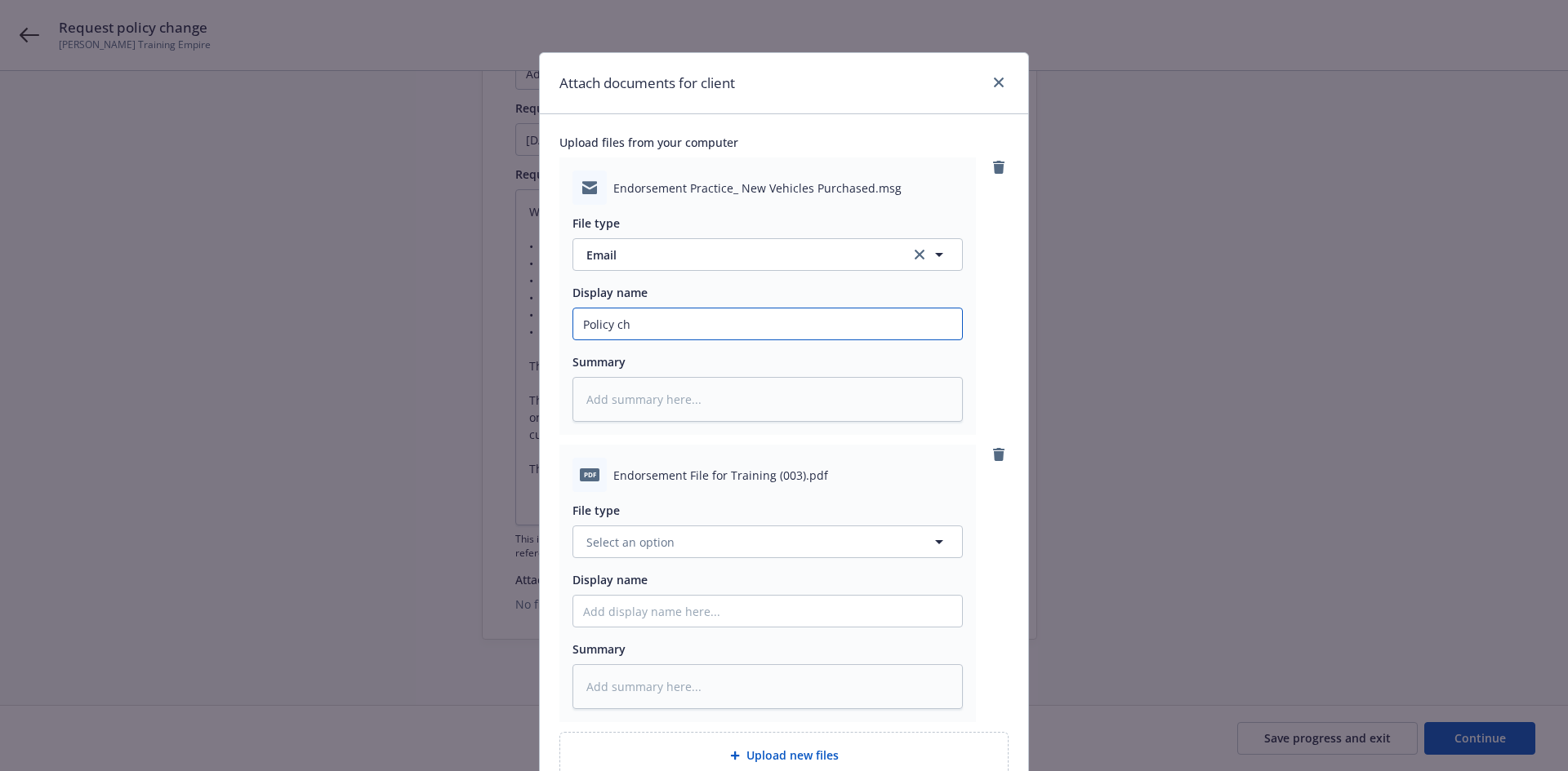
type input "Policy cha"
type textarea "x"
type input "Policy chan"
type textarea "x"
type input "Policy chang"
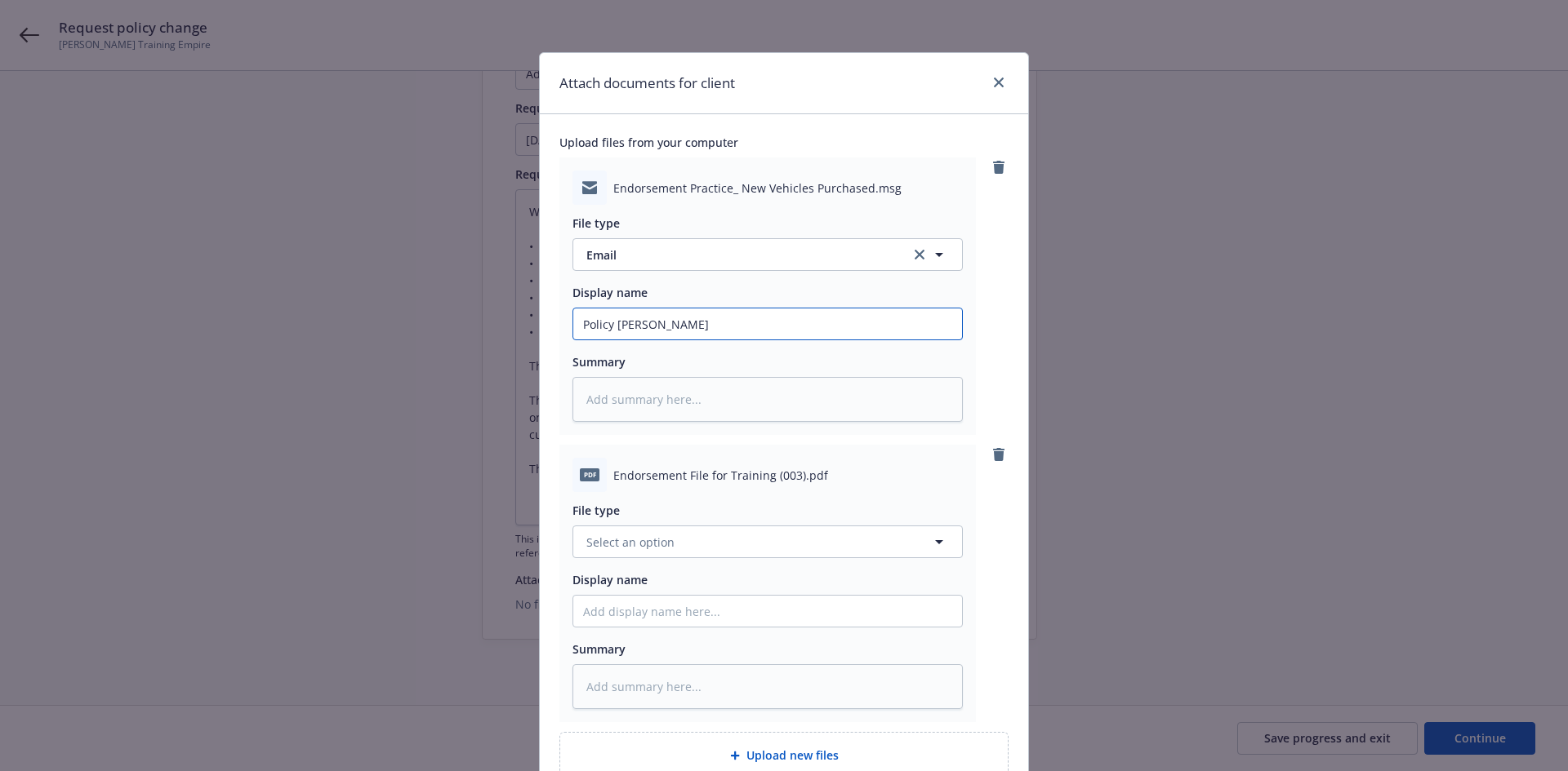
type textarea "x"
type input "Policy change"
type textarea "x"
type input "Policy change"
type textarea "x"
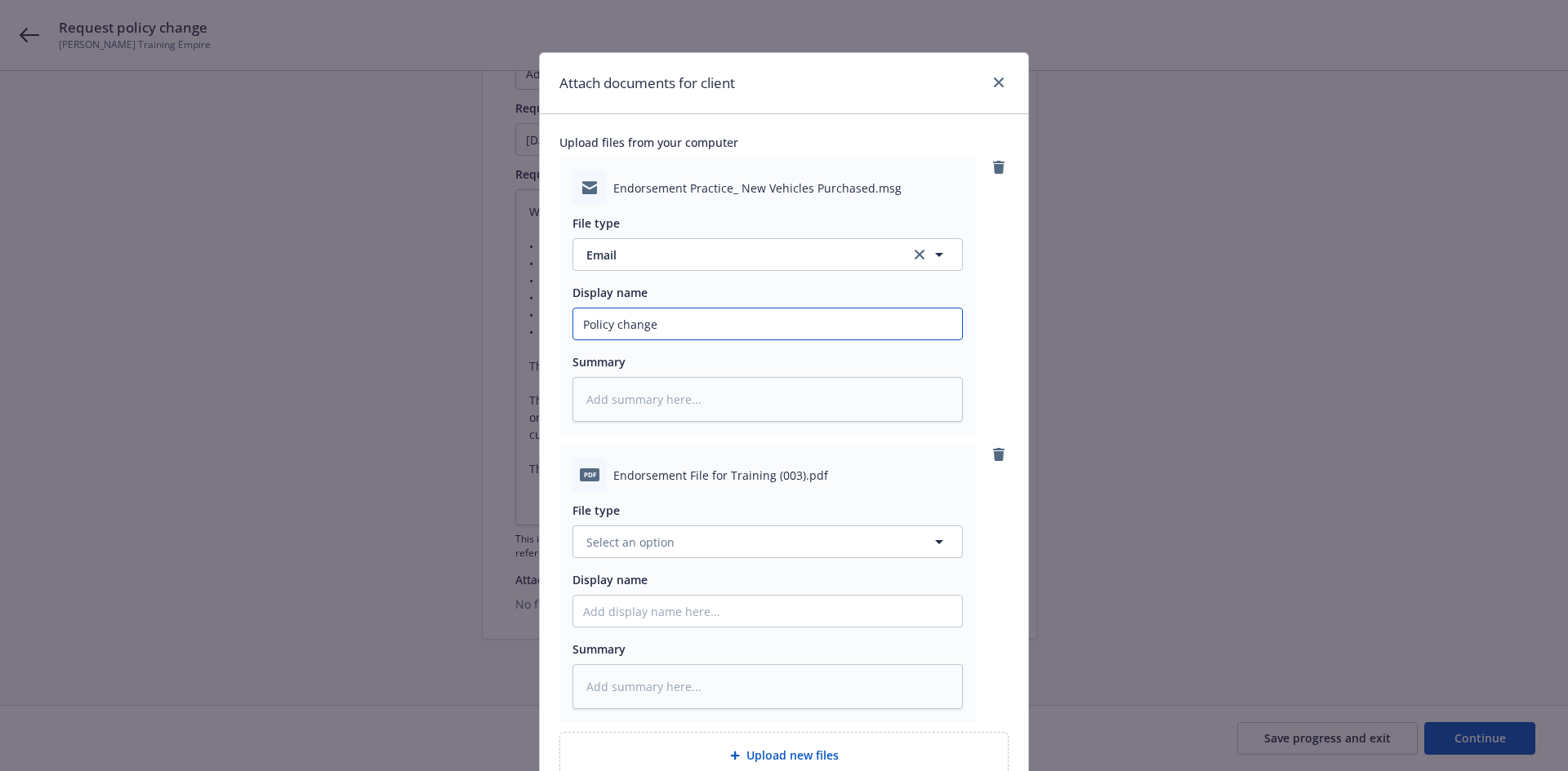
type input "Policy change r"
type textarea "x"
type input "Policy change re"
type textarea "x"
type input "Policy change req"
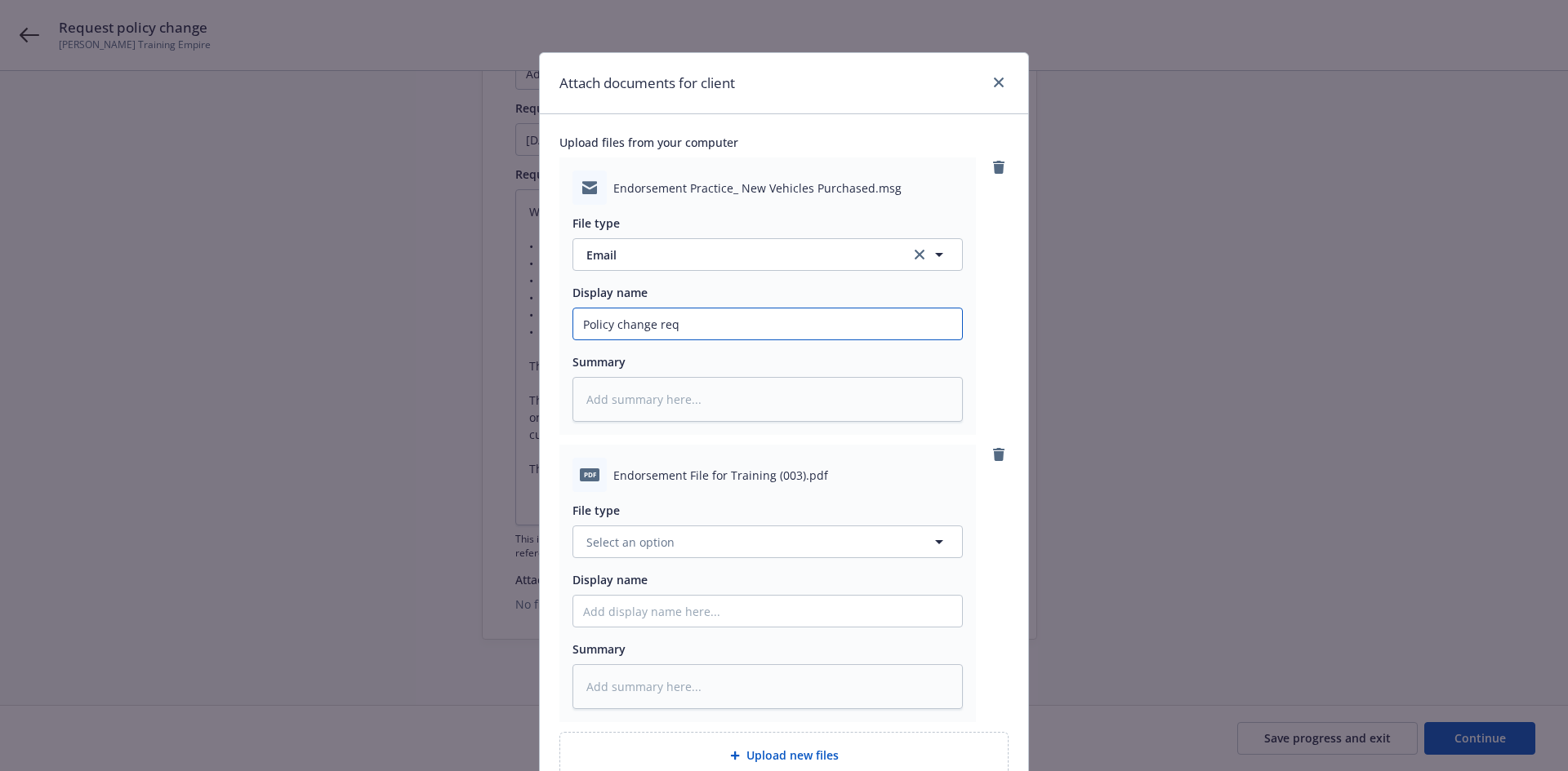
type textarea "x"
type input "Policy change requ"
type textarea "x"
type input "Policy change reque"
type textarea "x"
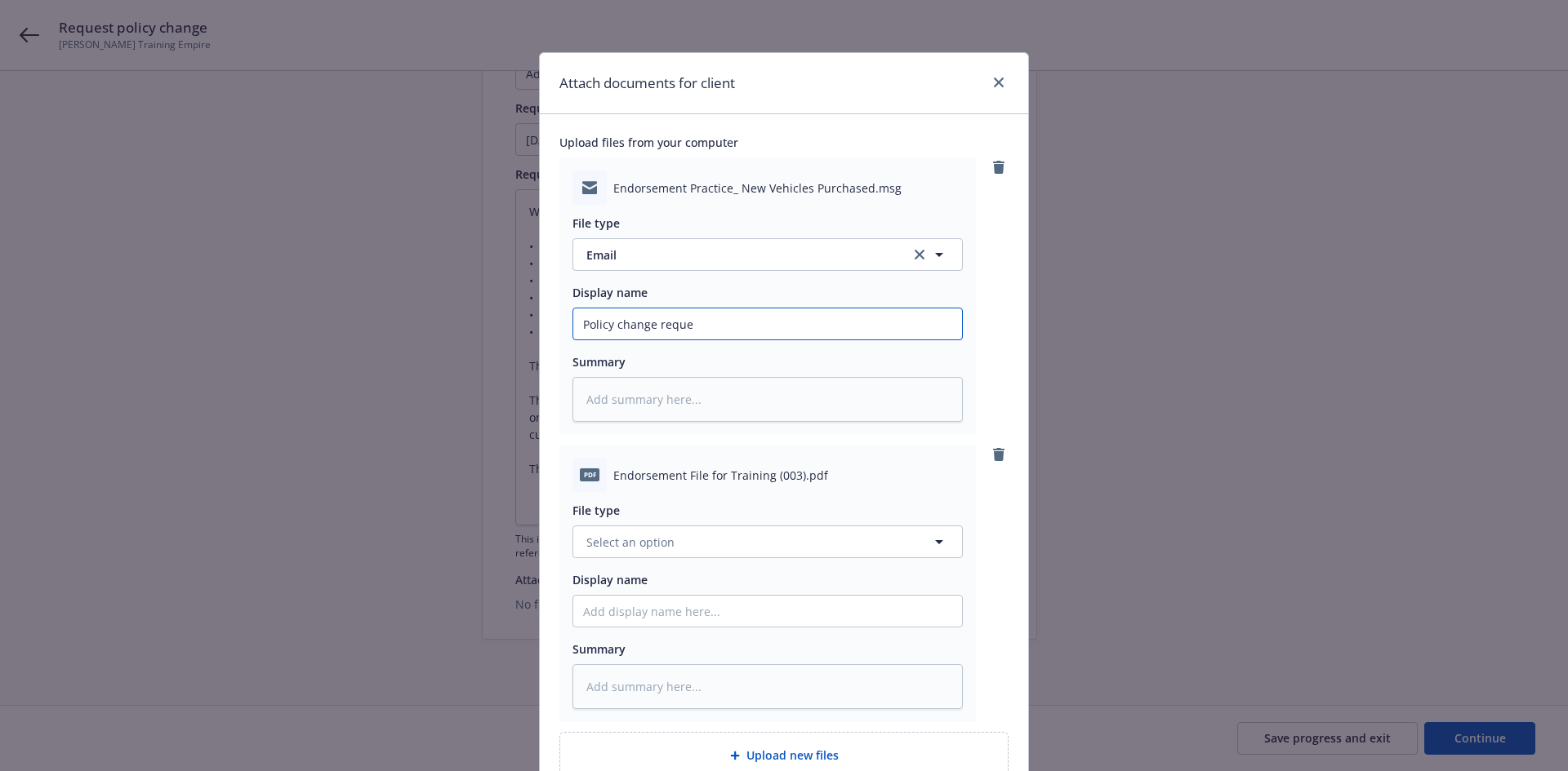
type input "Policy change reques"
type textarea "x"
type input "Policy change request"
type textarea "x"
type input "Policy change request"
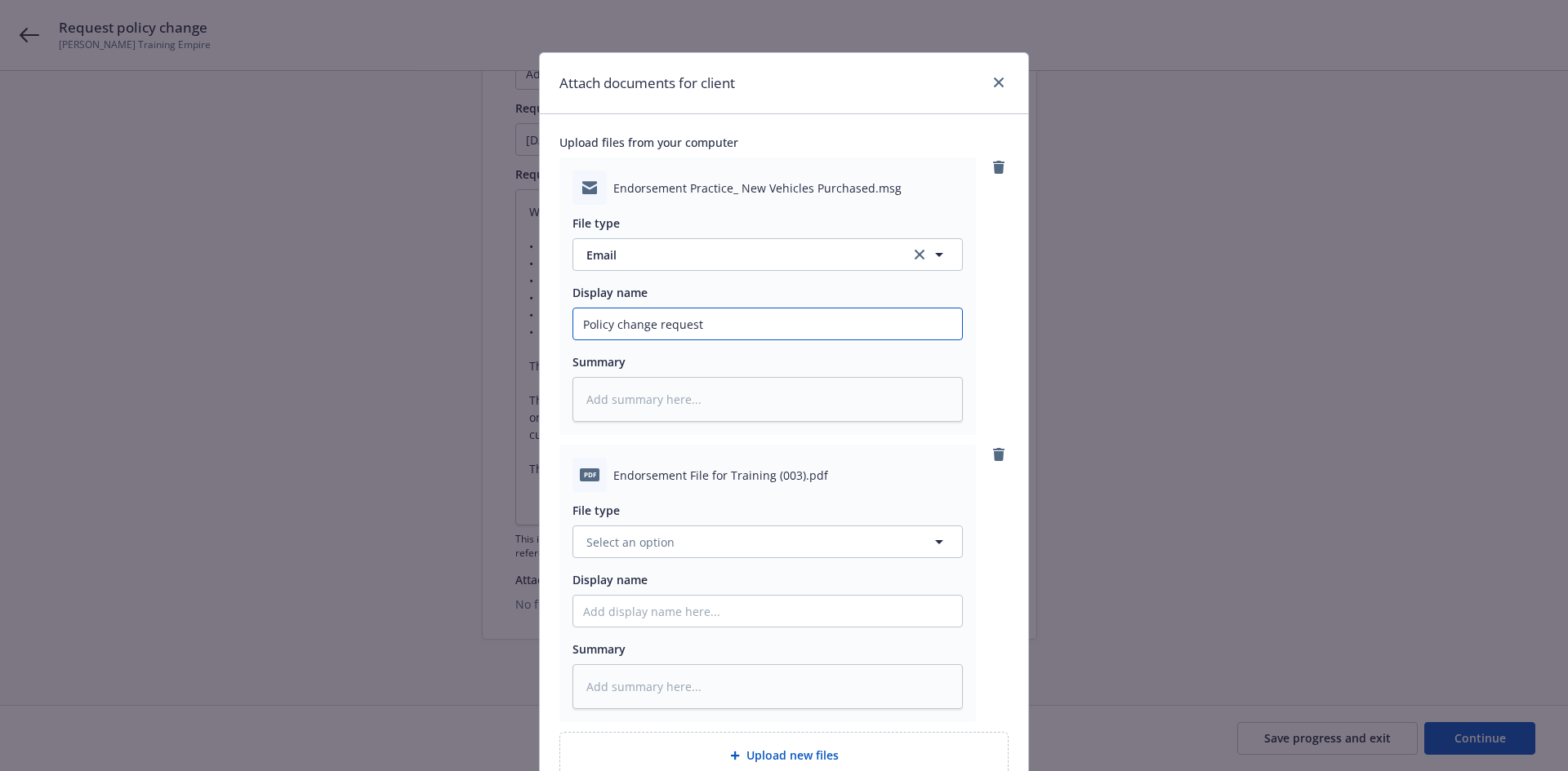
type textarea "x"
type input "Policy change request t"
type textarea "x"
type input "Policy change request to"
type textarea "x"
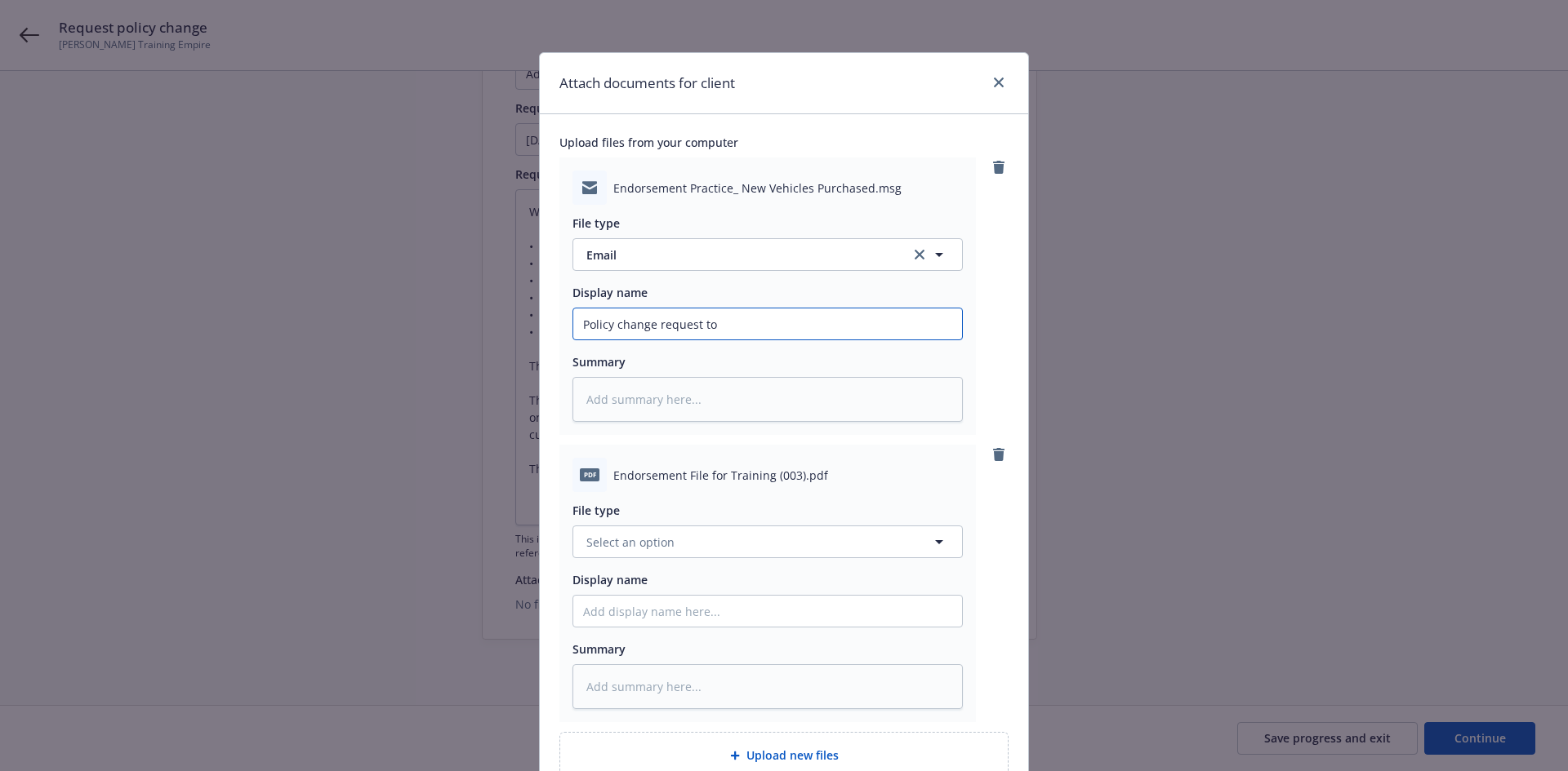
type input "Policy change request to"
type textarea "x"
type input "Policy change request to a"
type textarea "x"
type input "Policy change request to ad"
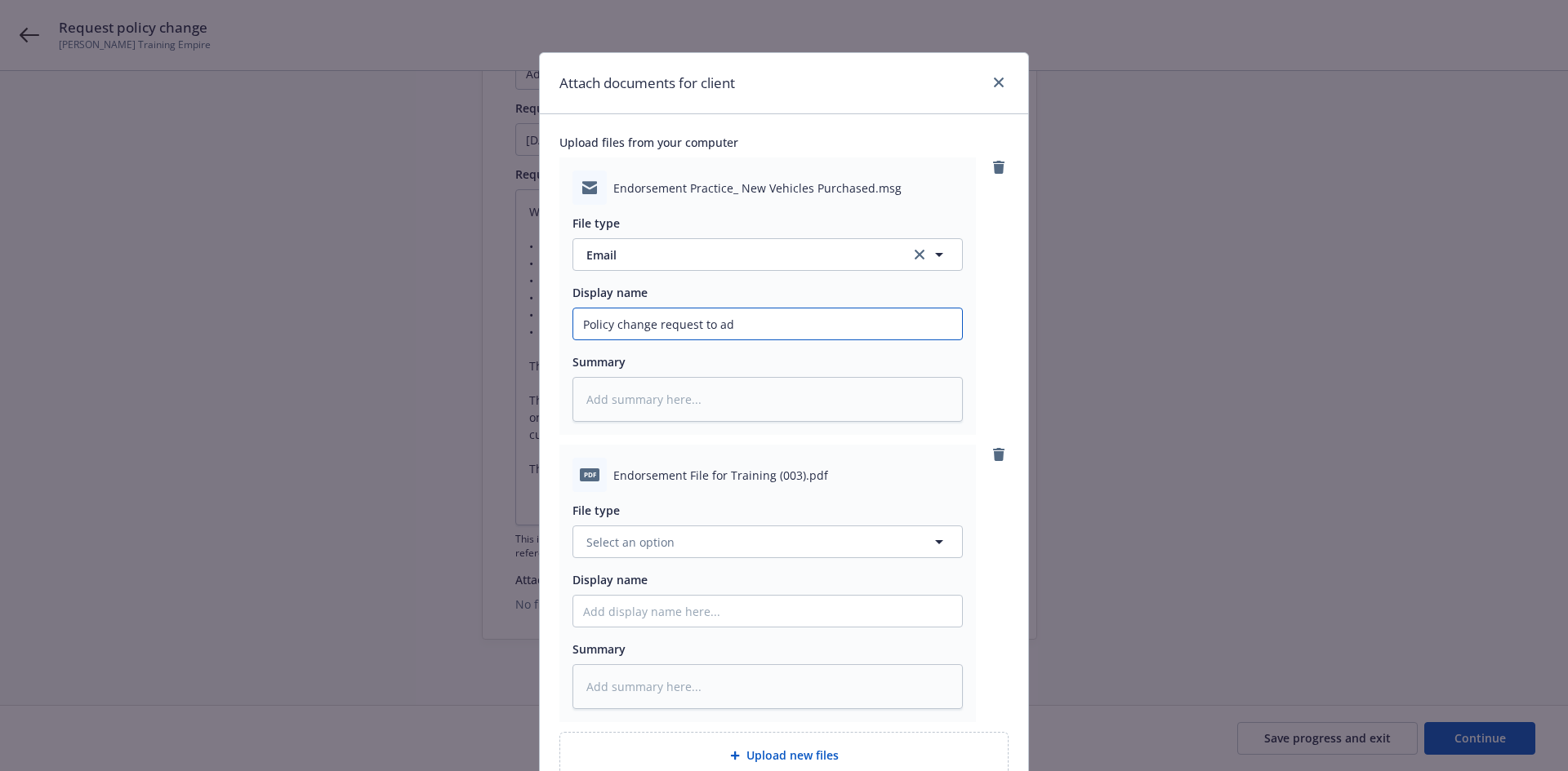
type textarea "x"
type input "Policy change request to add"
type textarea "x"
type input "Policy change request to add"
type textarea "x"
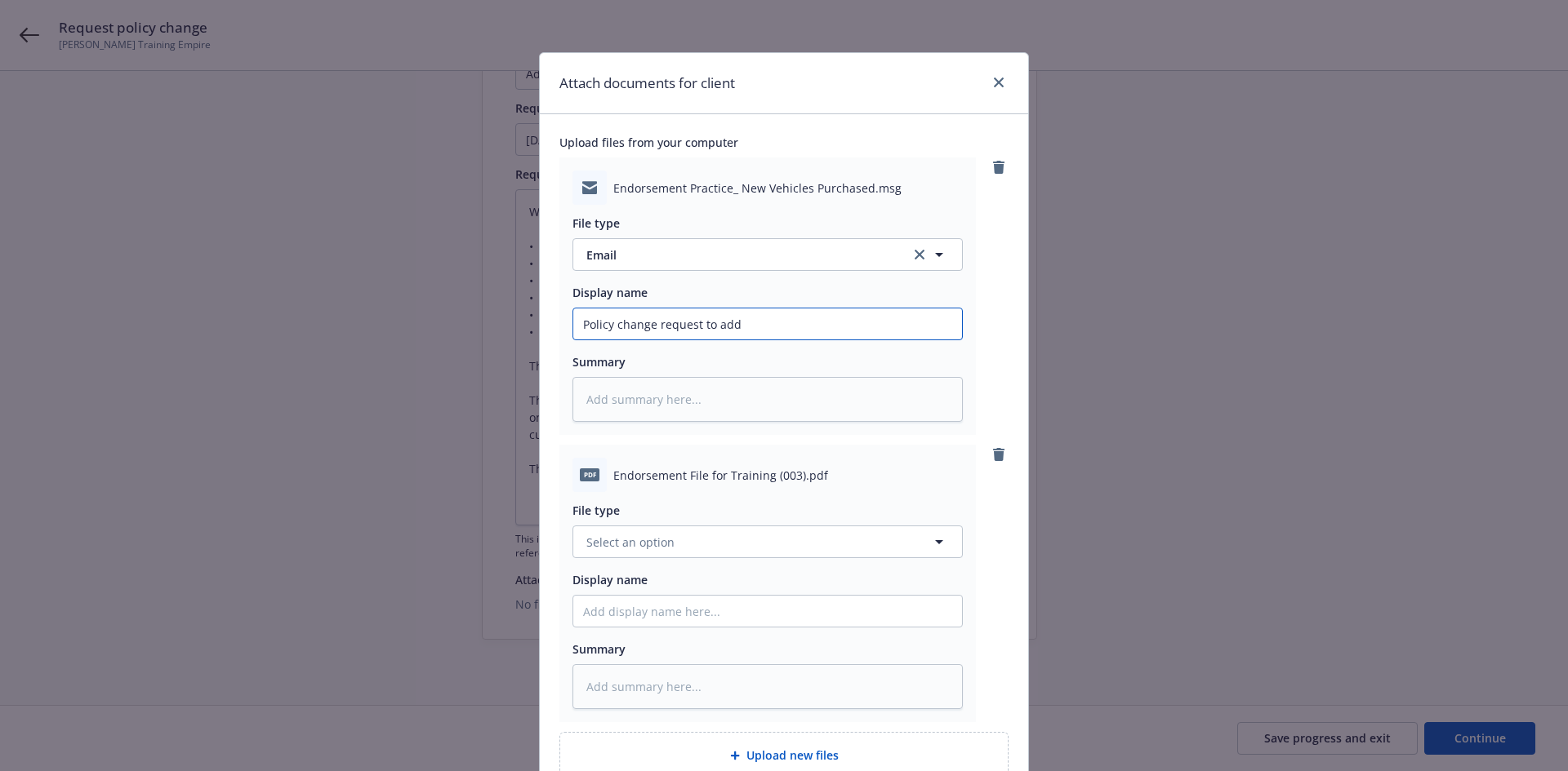
type input "Policy change request to add n"
type textarea "x"
type input "Policy change request to add ne"
type textarea "x"
type input "Policy change request to add new"
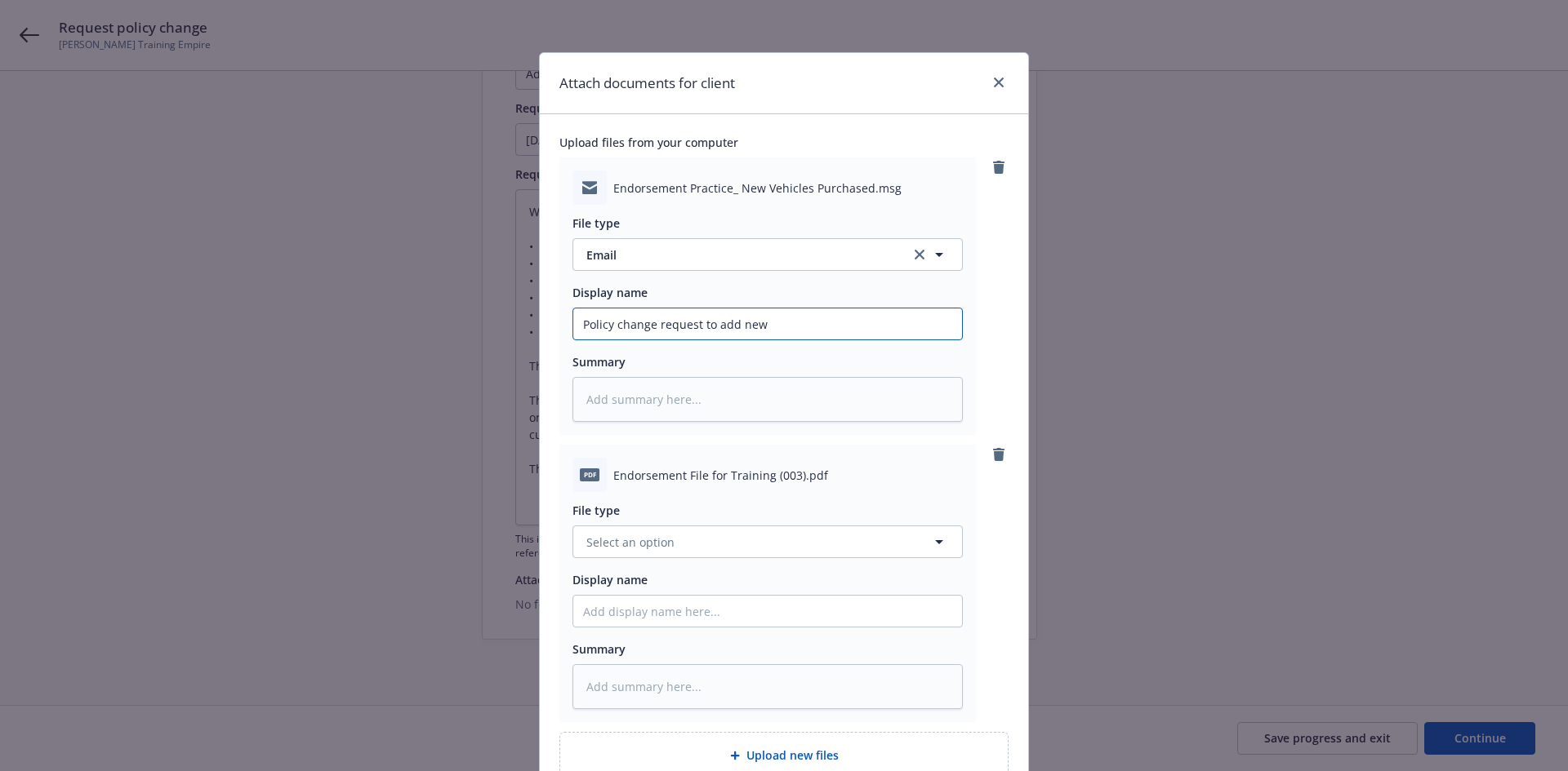
type textarea "x"
type input "Policy change request to add new"
type textarea "x"
type input "Policy change request to add new v"
type textarea "x"
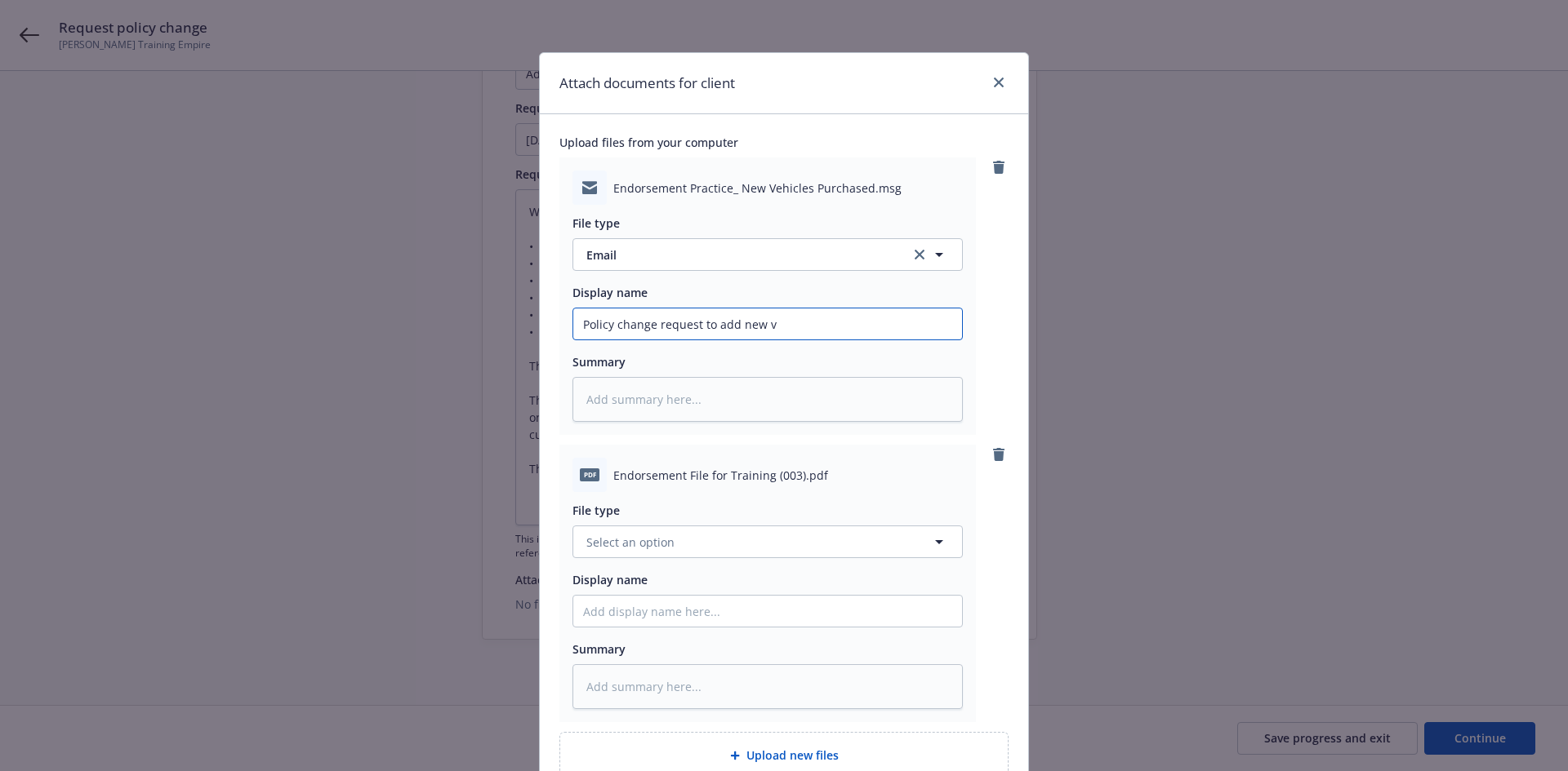
type input "Policy change request to add new ve"
type textarea "x"
type input "Policy change request to add new veh"
type textarea "x"
type input "Policy change request to add new vehi"
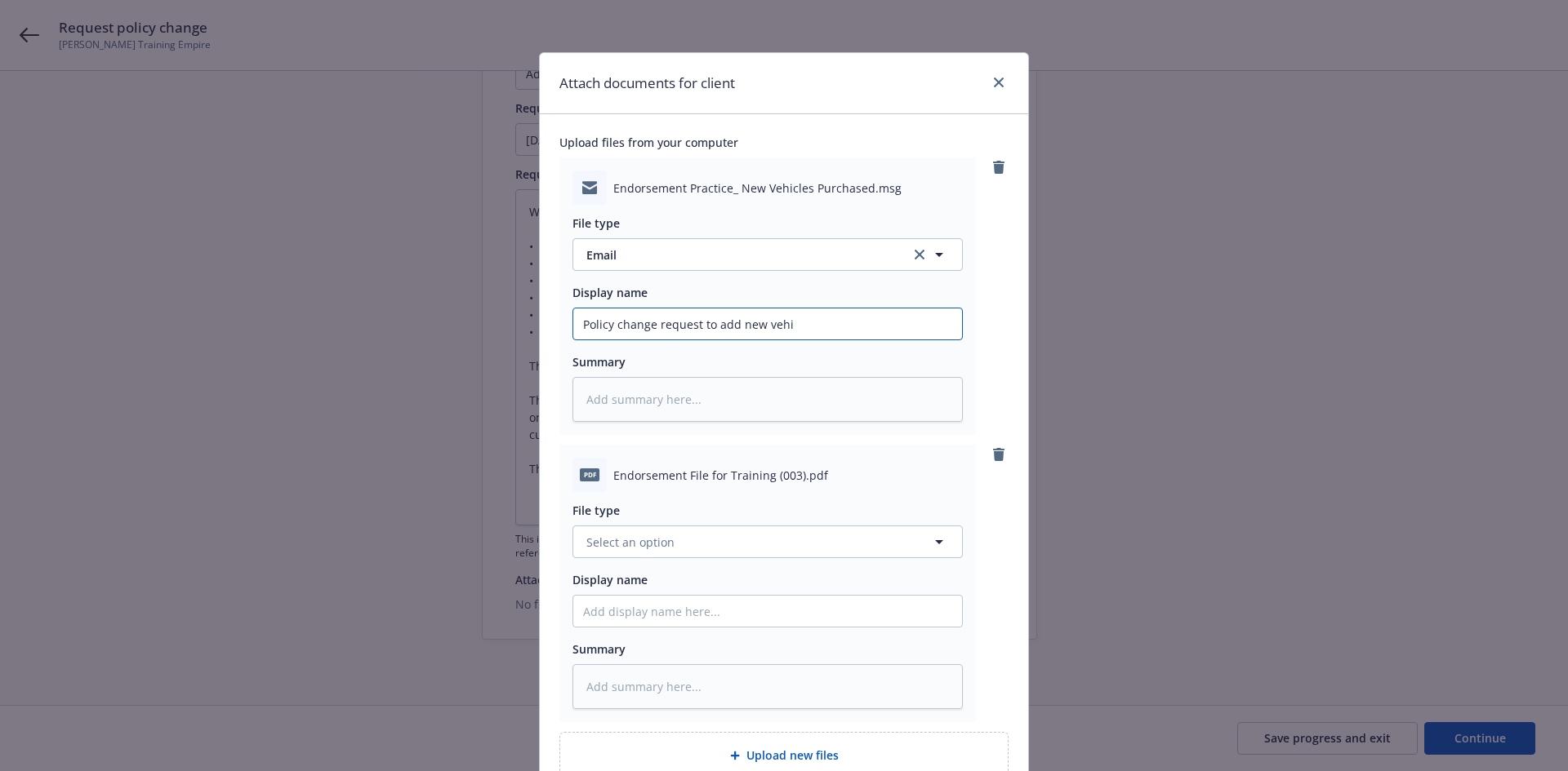
type textarea "x"
type input "Policy change request to add new vehic"
type textarea "x"
type input "Policy change request to add new vehicl"
type textarea "x"
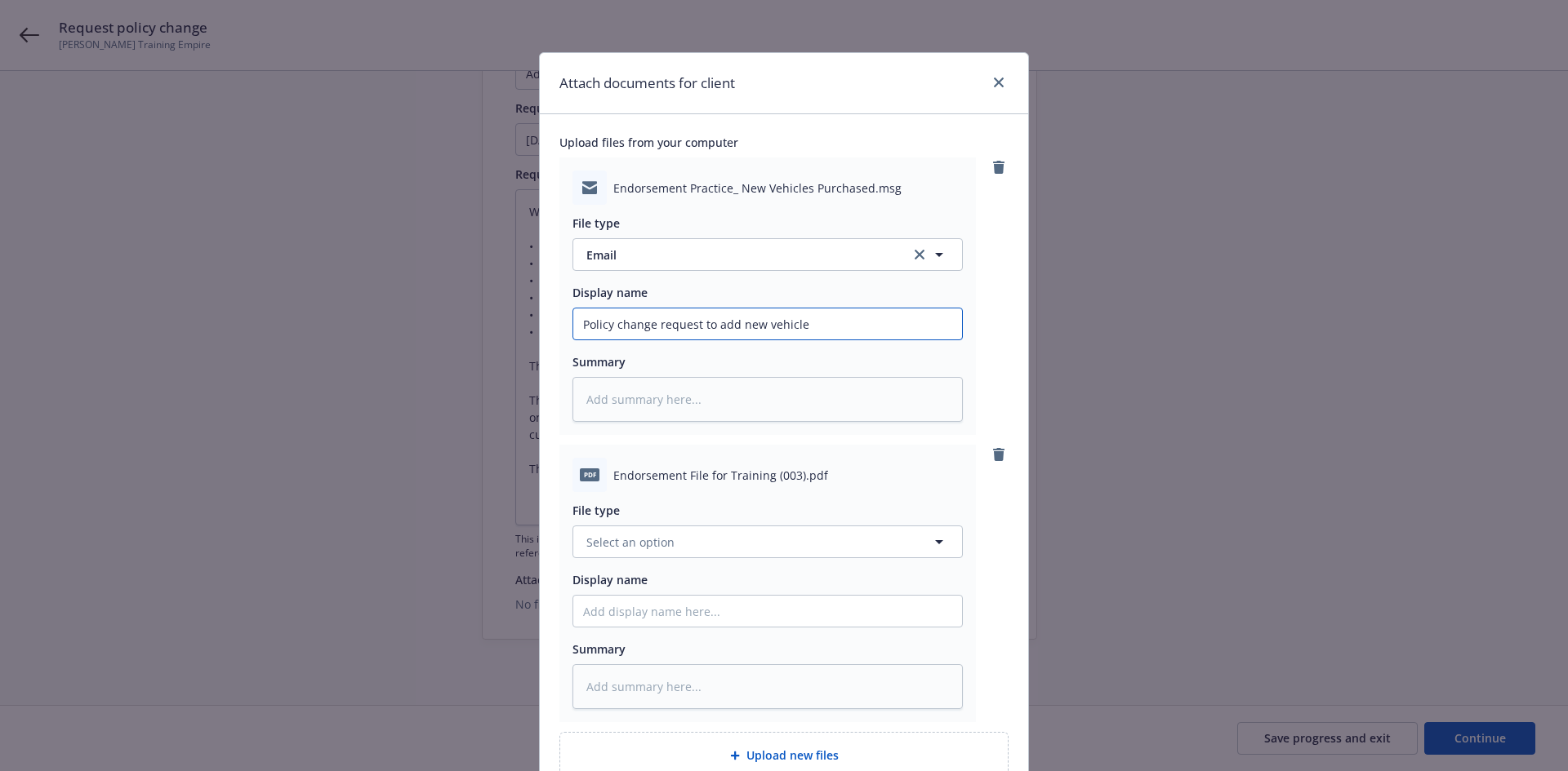
type input "Policy change request to add new vehicle"
click at [690, 326] on input "Policy change request to add new vehicle" at bounding box center [767, 324] width 389 height 31
type textarea "x"
type input "Policy change request to add new vehicle"
type textarea "x"
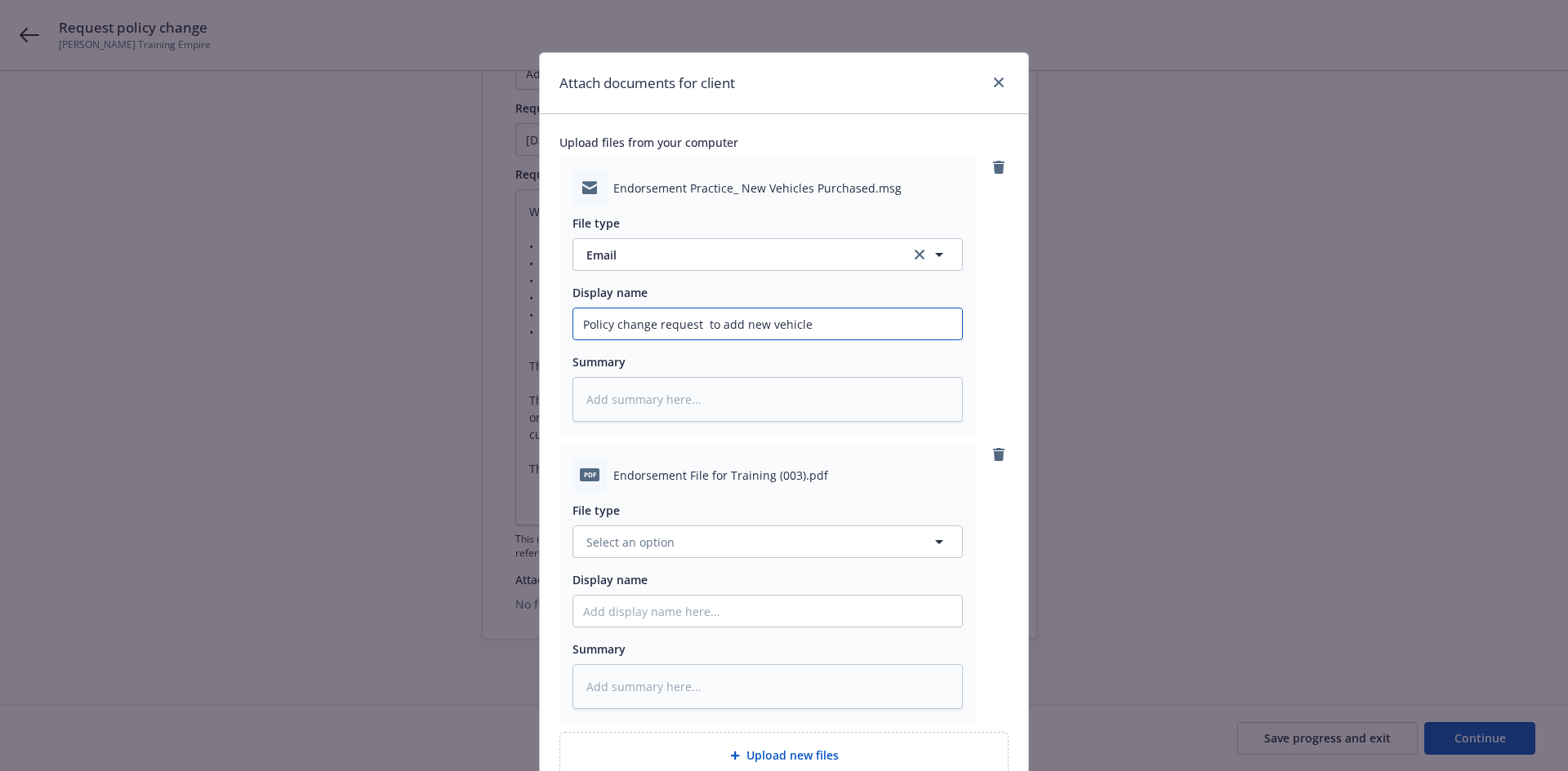
type input "Policy change request f to add new vehicle"
type textarea "x"
type input "Policy change request fr to add new vehicle"
type textarea "x"
type input "Policy change request fro to add new vehicle"
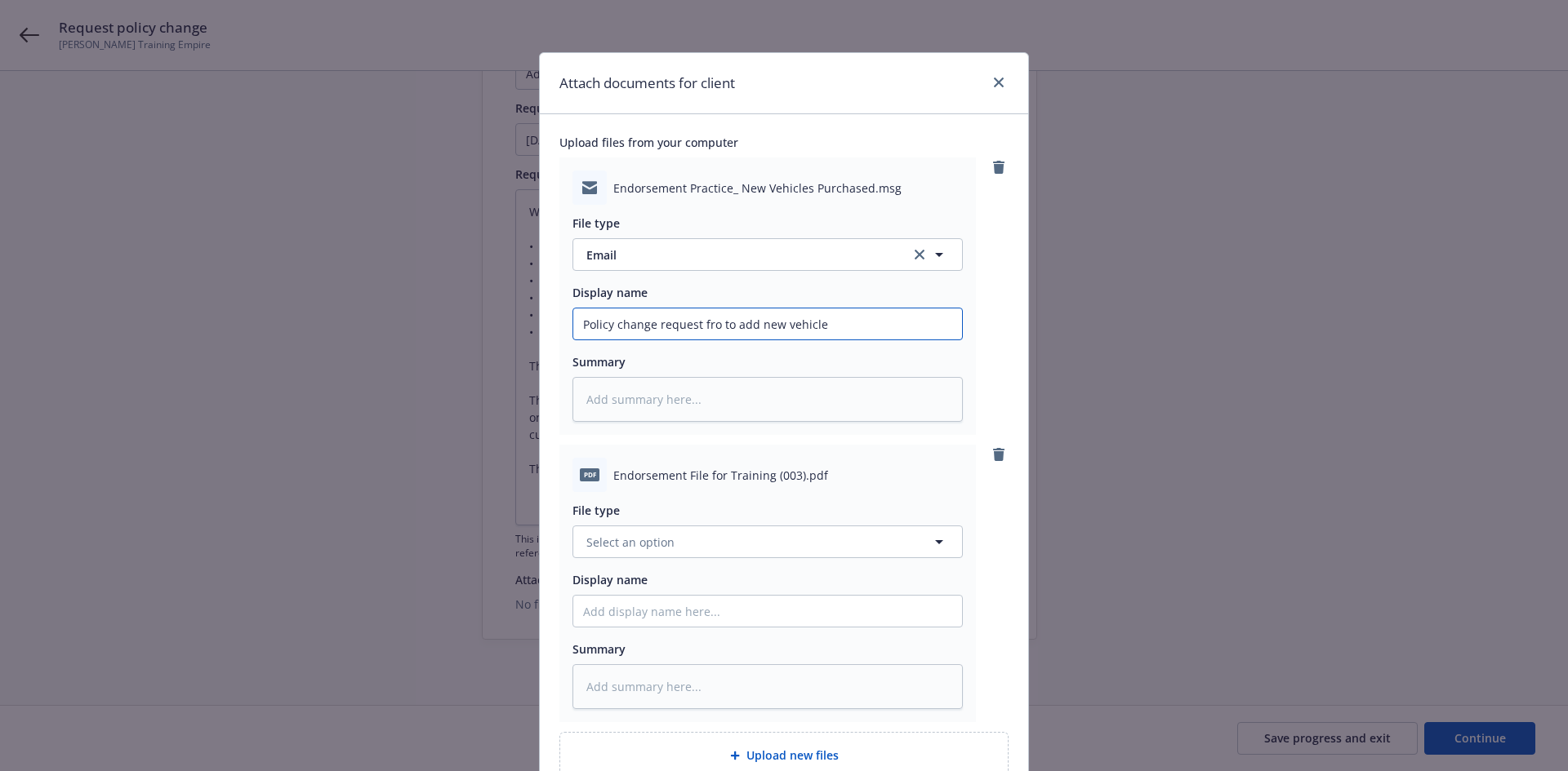
type textarea "x"
type input "Policy change request from to add new vehicle"
type textarea "x"
type input "Policy change request from to add new vehicle"
type textarea "x"
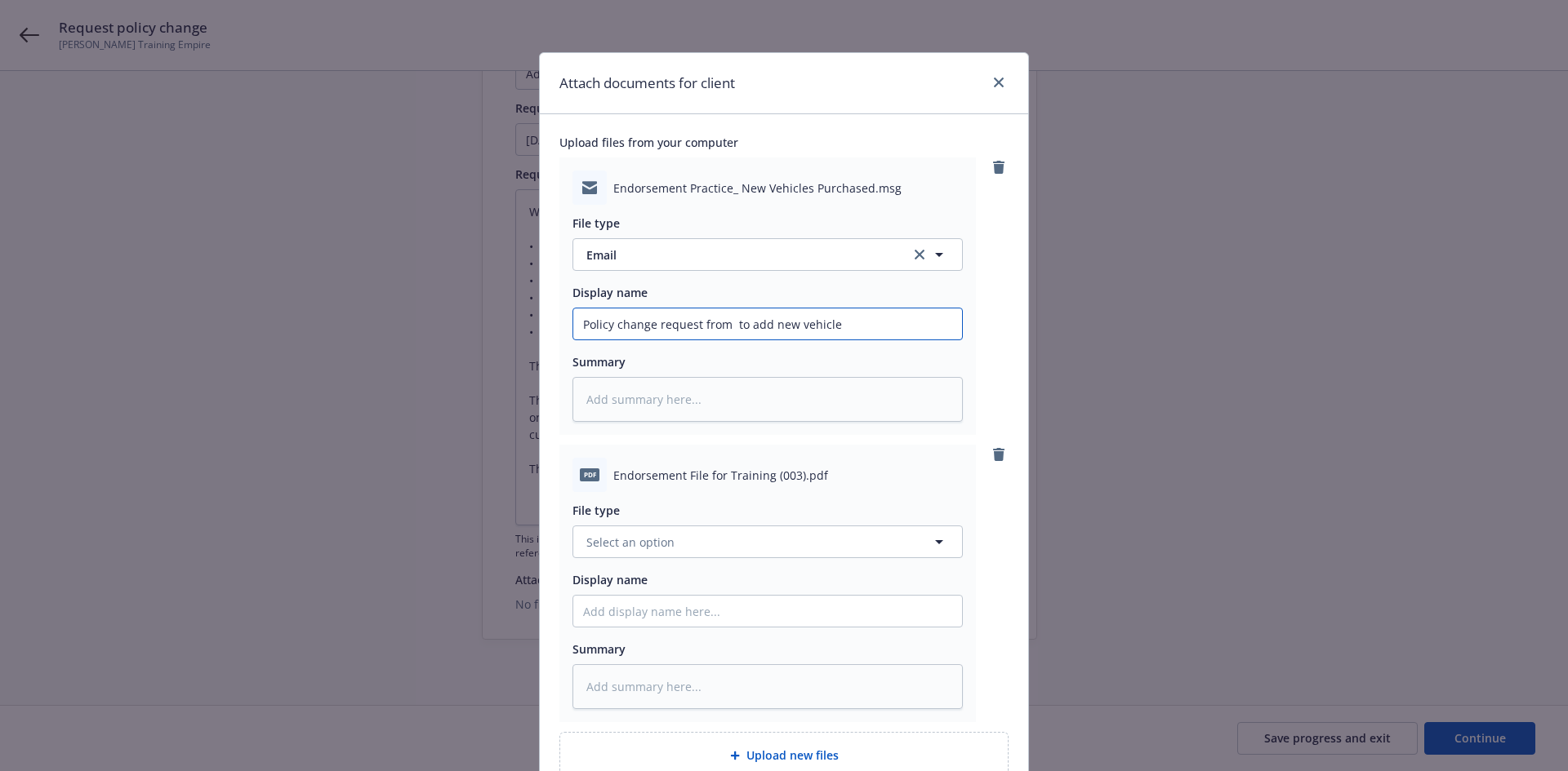
type input "Policy change request from i to add new vehicle"
type textarea "x"
type input "Policy change request from in to add new vehicle"
type textarea "x"
type input "Policy change request from ins to add new vehicle"
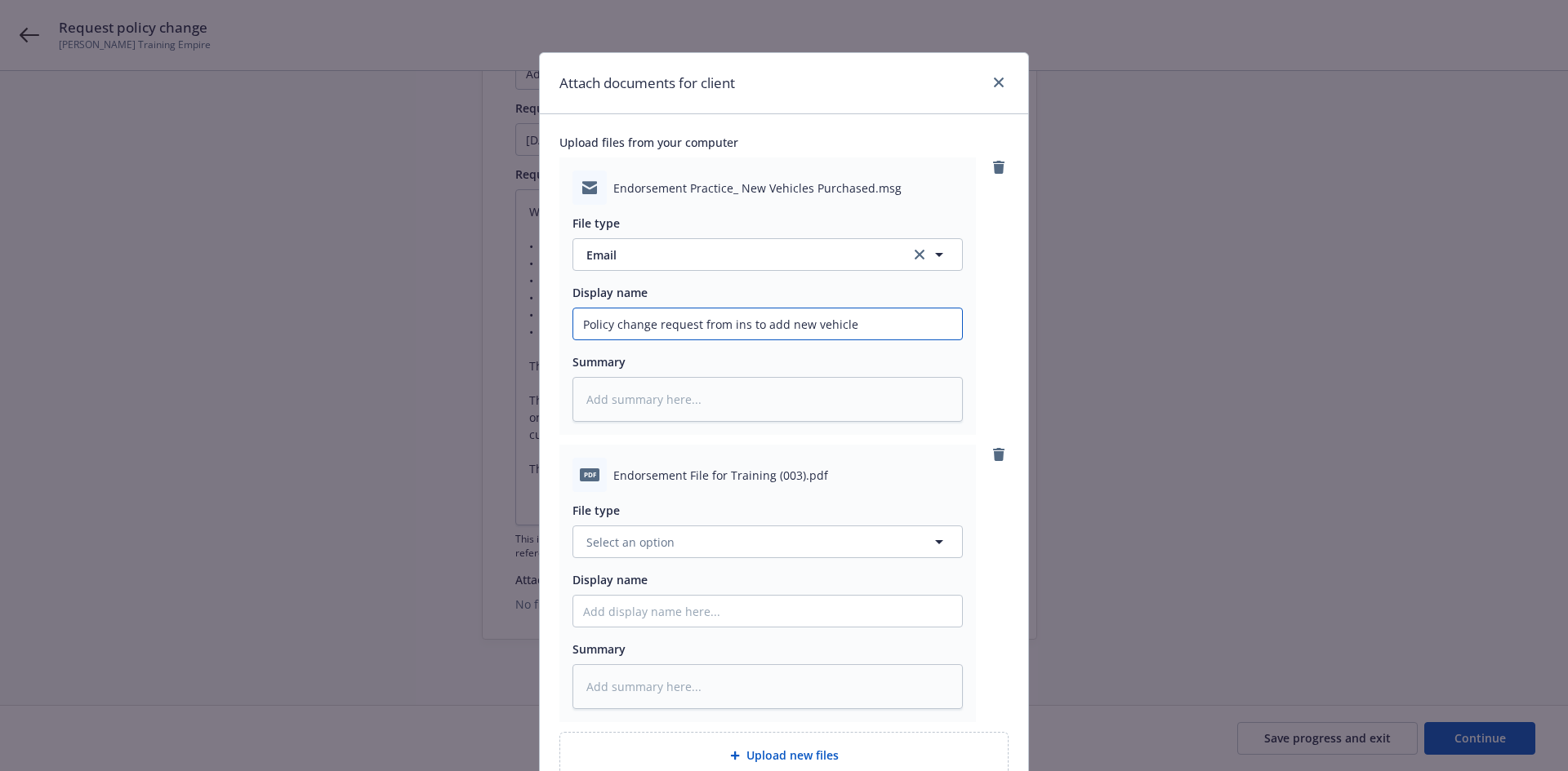
type textarea "x"
type input "Policy change request from insu to add new vehicle"
type textarea "x"
type input "Policy change request from insur to add new vehicle"
type textarea "x"
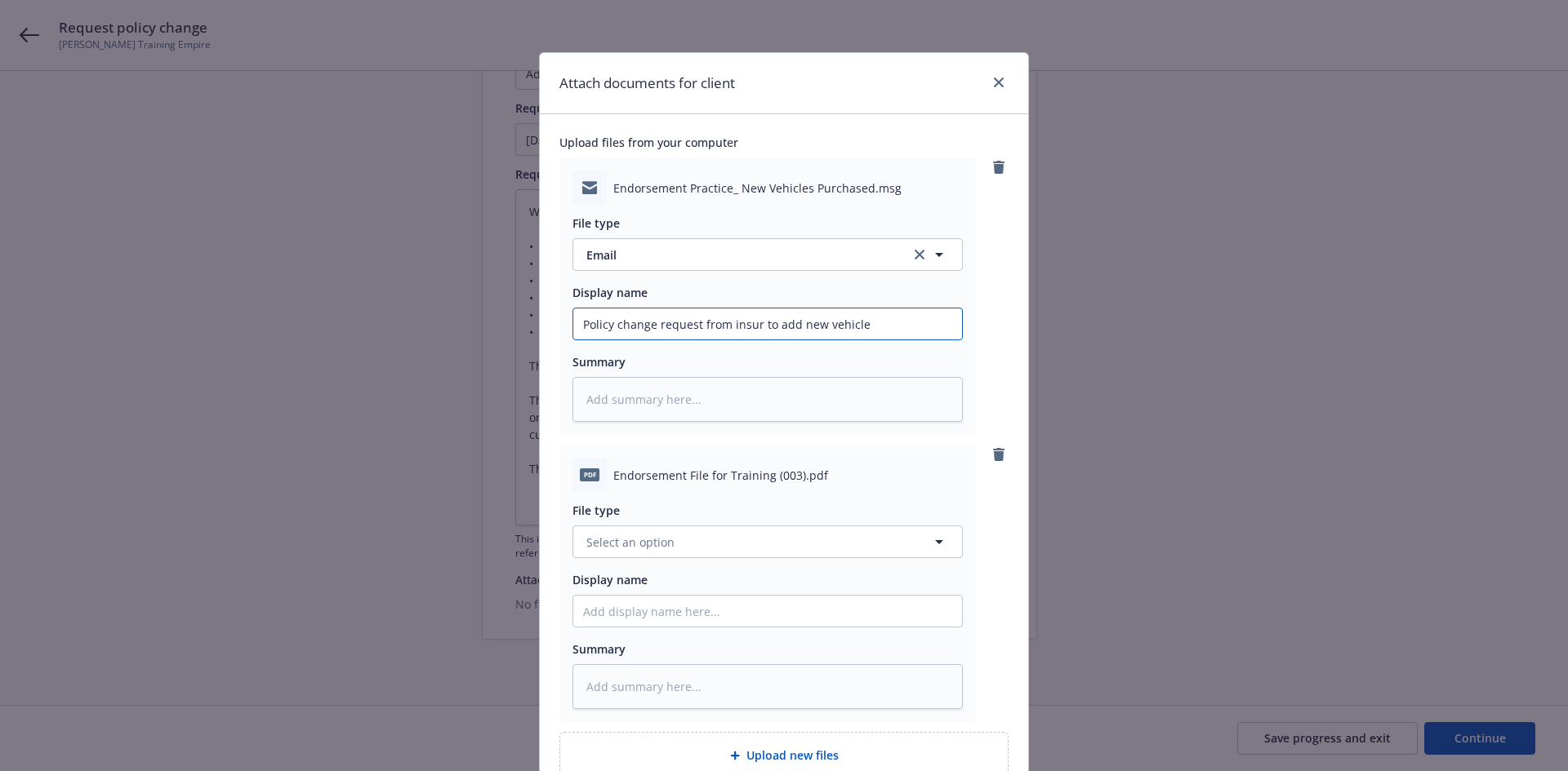
type input "Policy change request from insure to add new vehicle"
type textarea "x"
type input "Policy change request from insured to add new vehicle"
type textarea "x"
type input "Policy change request from insured to add new vehicle"
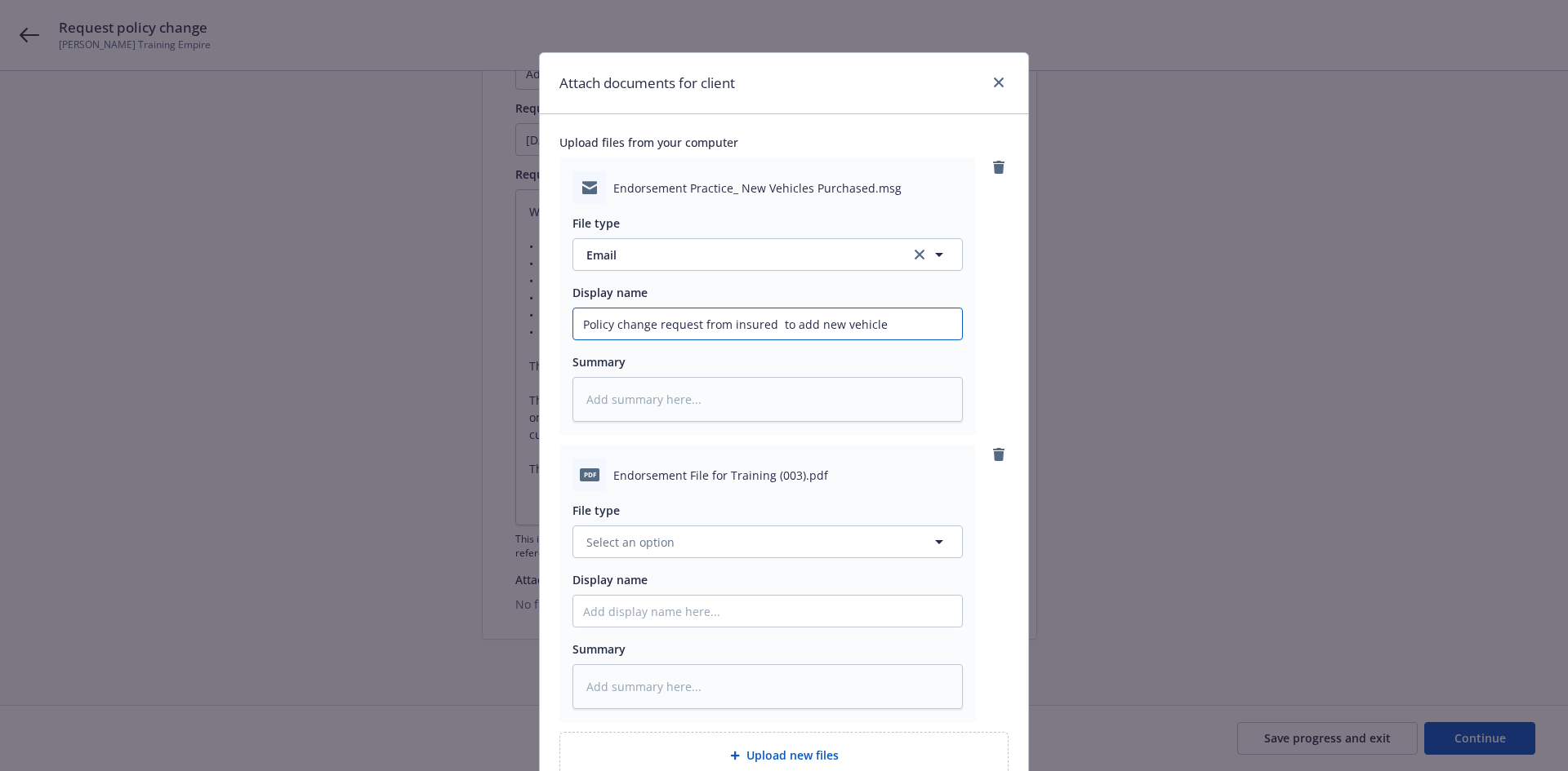
click at [898, 322] on input "Policy change request from insured to add new vehicle" at bounding box center [767, 324] width 389 height 31
drag, startPoint x: 898, startPoint y: 322, endPoint x: 812, endPoint y: 328, distance: 86.2
click at [812, 328] on input "Policy change request from insured to add new vehicle" at bounding box center [767, 324] width 389 height 31
type textarea "x"
type input "Policy change request from insured to add"
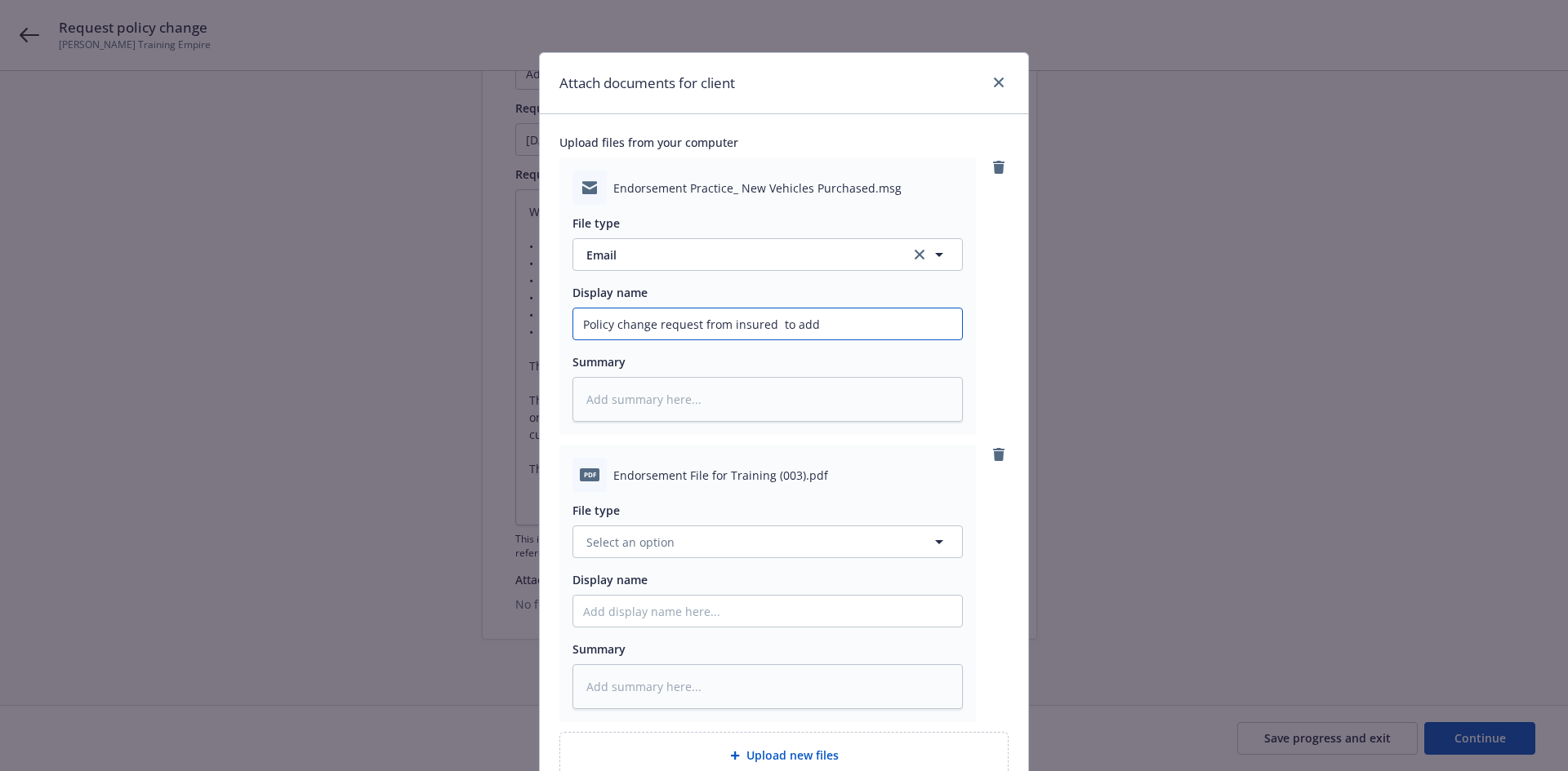
click at [840, 329] on input "Policy change request from insured to add" at bounding box center [767, 324] width 389 height 31
type textarea "x"
type input "Policy change request from insured to add 2"
type textarea "x"
type input "Policy change request from insured to add 20"
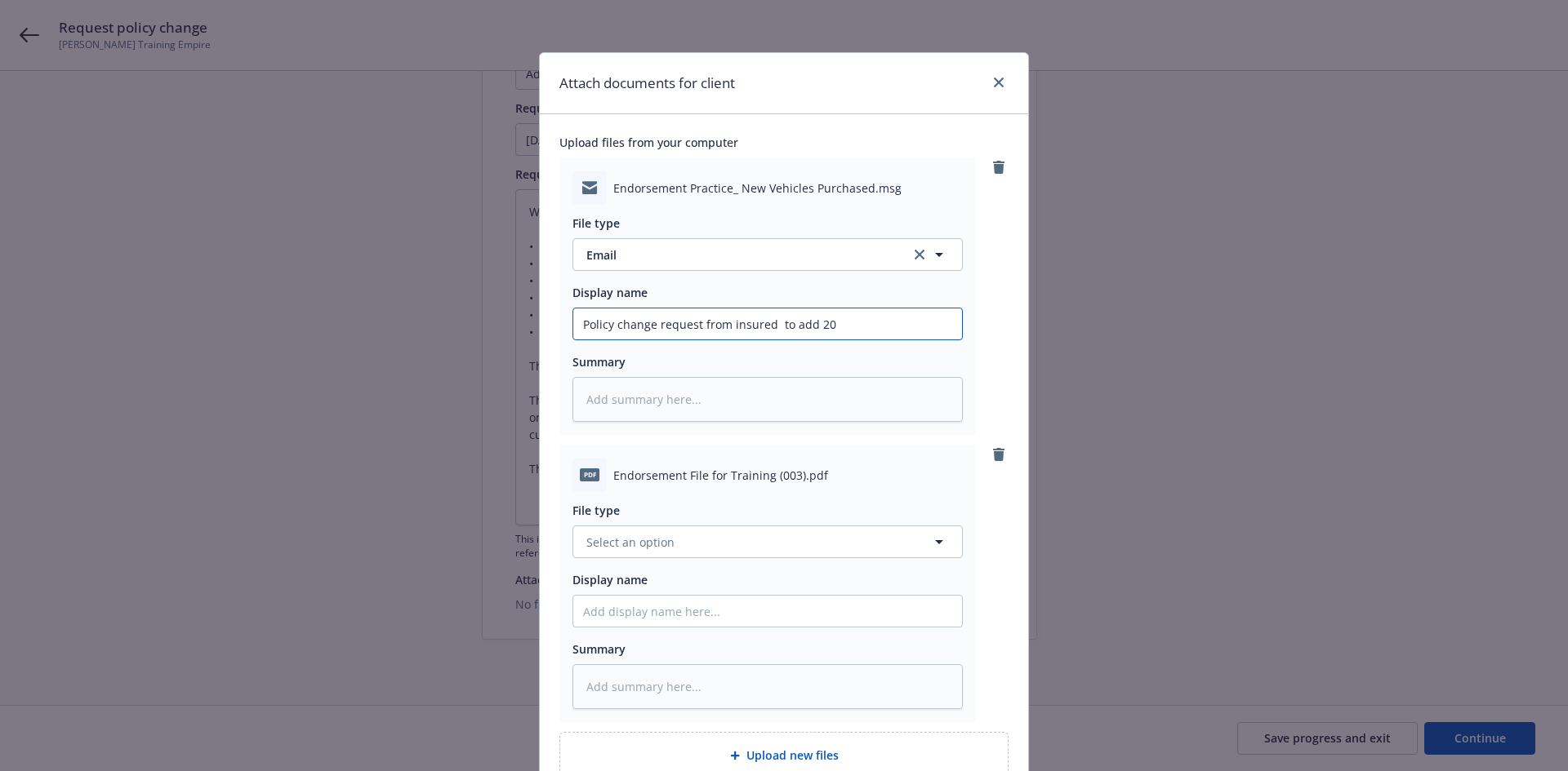
type textarea "x"
type input "Policy change request from insured to add 202"
type textarea "x"
type input "Policy change request from insured to add 2025"
type textarea "x"
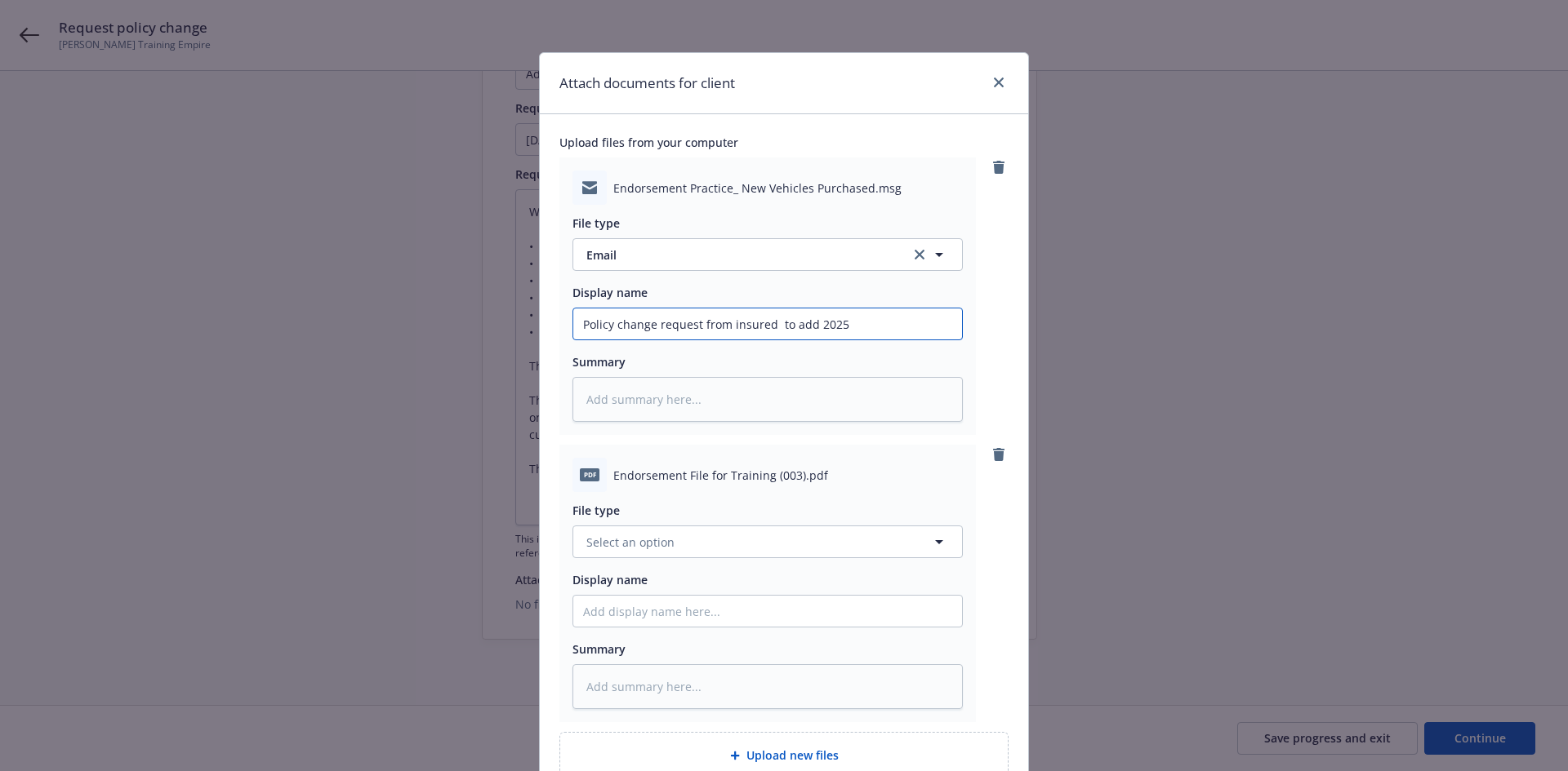
type input "Policy change request from insured to add 2025"
type textarea "x"
type input "Policy change request from insured to add 2025 K"
type textarea "x"
type input "Policy change request from insured to add 2025 Ki"
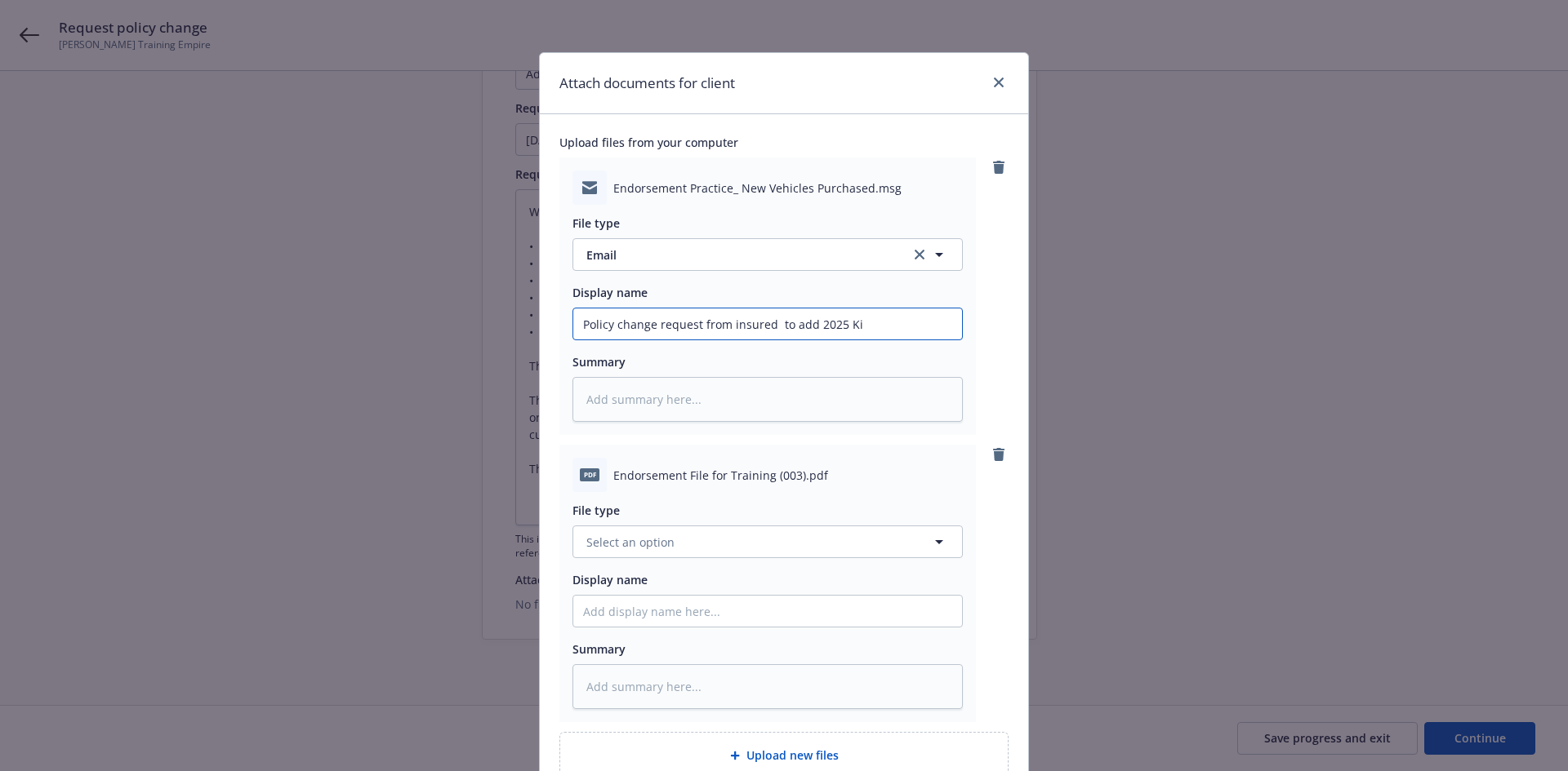
type textarea "x"
type input "Policy change request from insured to add 2025 Kia"
type textarea "x"
type input "Policy change request from insured to add 2025 Kia"
type textarea "x"
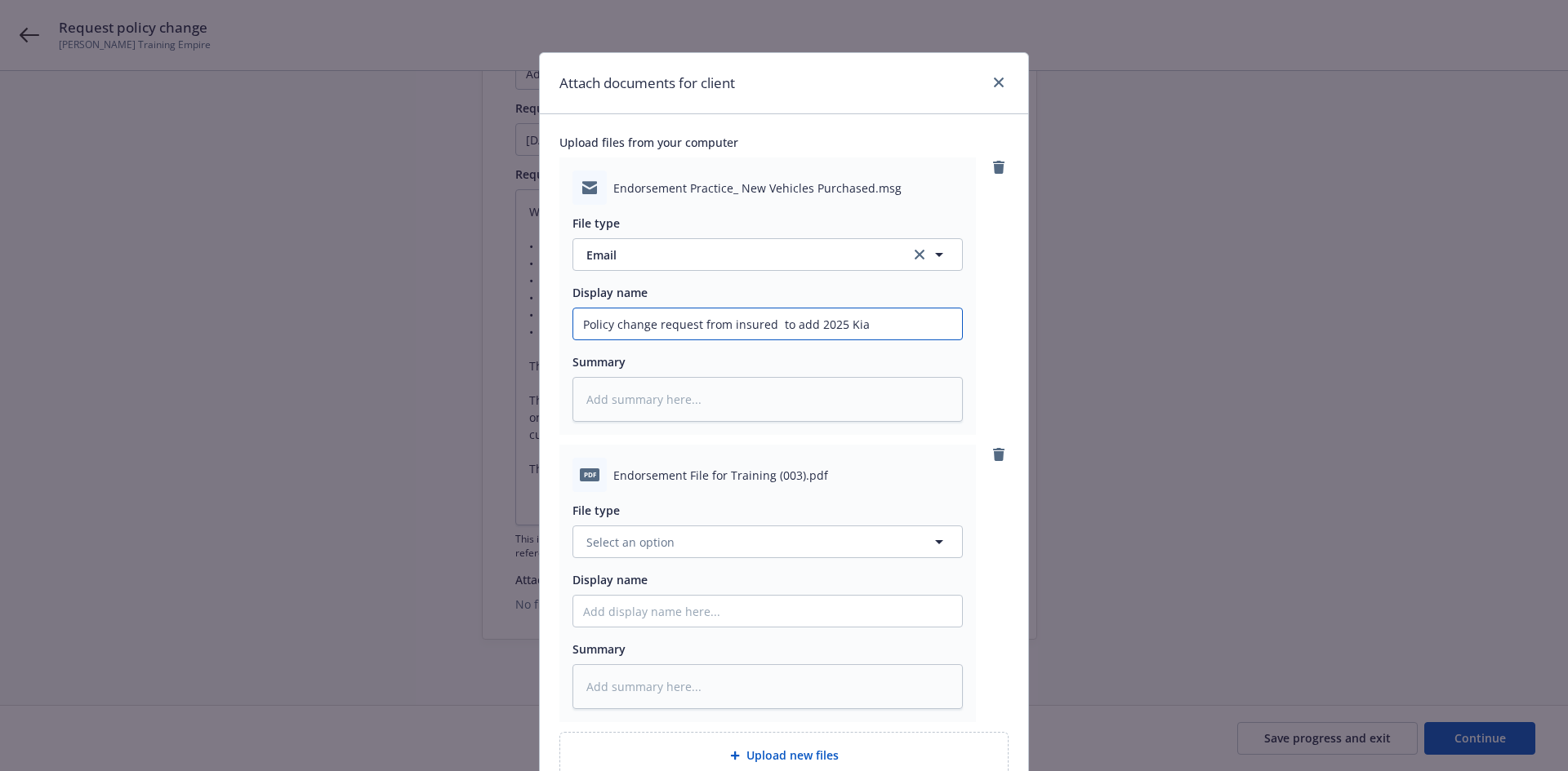
type input "Policy change request from insured to add 2025 Kia T"
type textarea "x"
type input "Policy change request from insured to add 2025 Kia Te"
type textarea "x"
type input "Policy change request from insured to add 2025 Kia Tel"
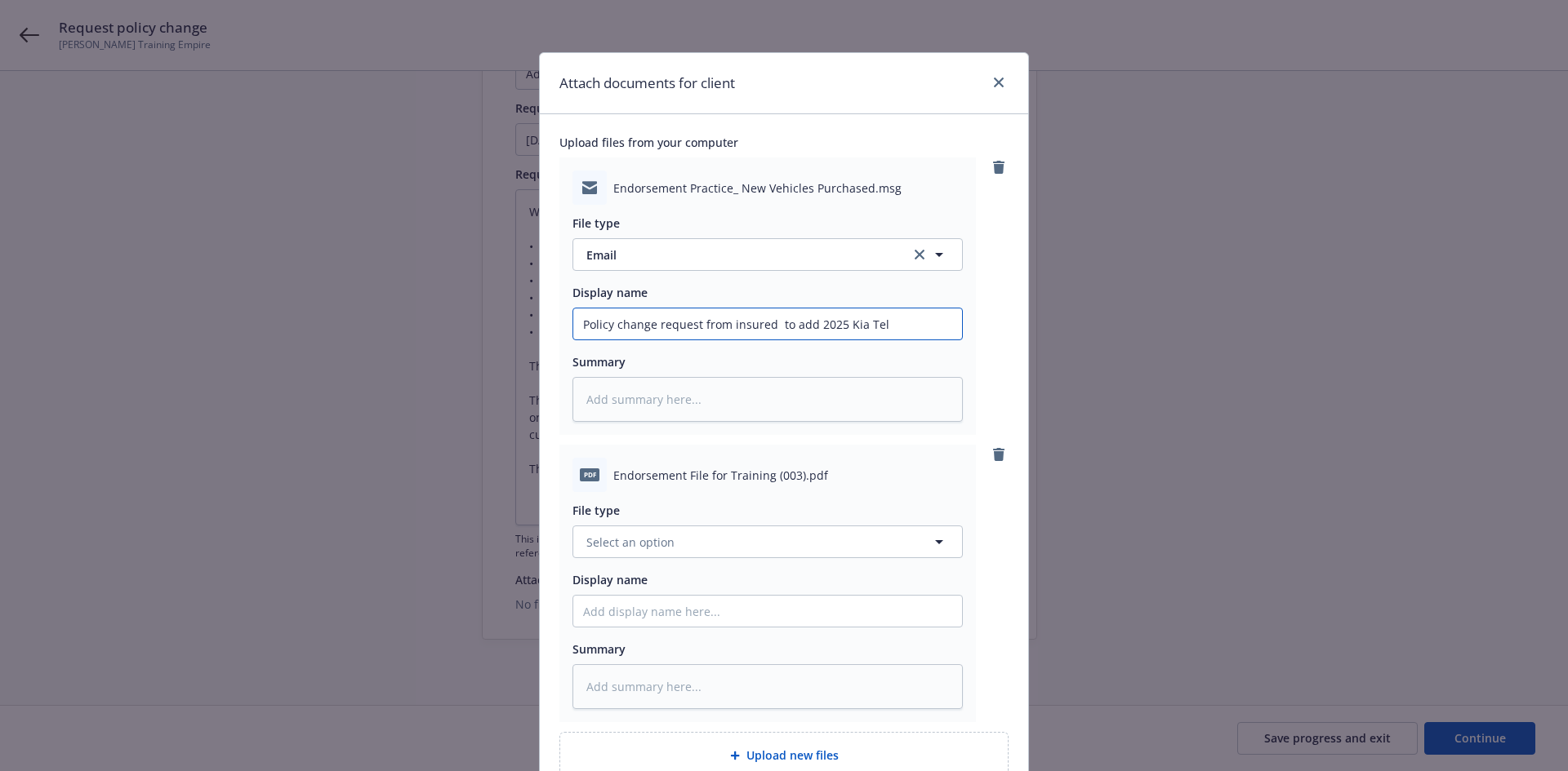
type textarea "x"
type input "Policy change request from insured to add 2025 Kia Tell"
type textarea "x"
type input "Policy change request from insured to add 2025 Kia Tellu"
type textarea "x"
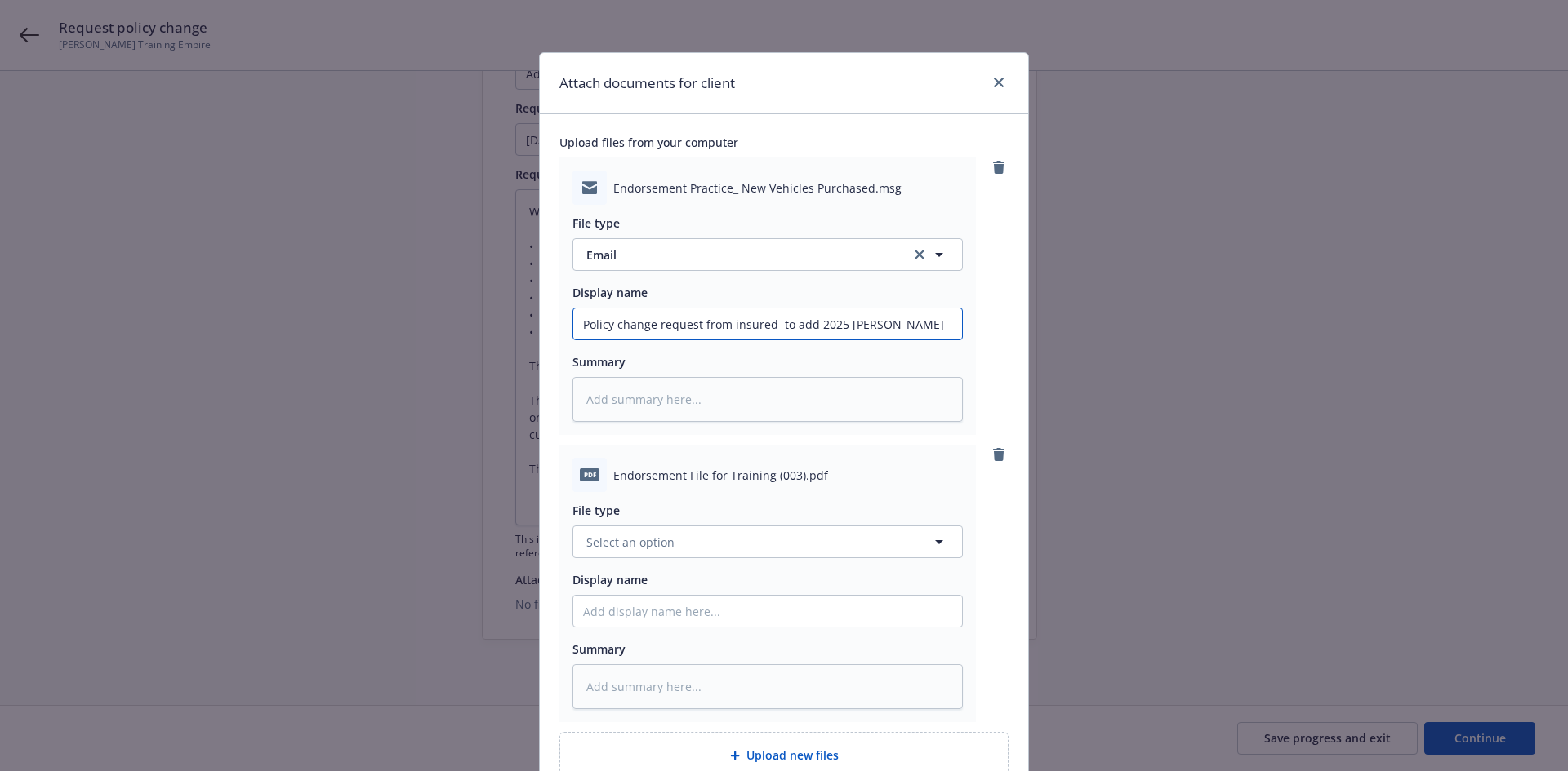
type input "Policy change request from insured to add 2025 Kia Tellur"
type textarea "x"
type input "Policy change request from insured to add 2025 Kia Telluri"
type textarea "x"
type input "Policy change request from insured to add 2025 Kia Tellurid"
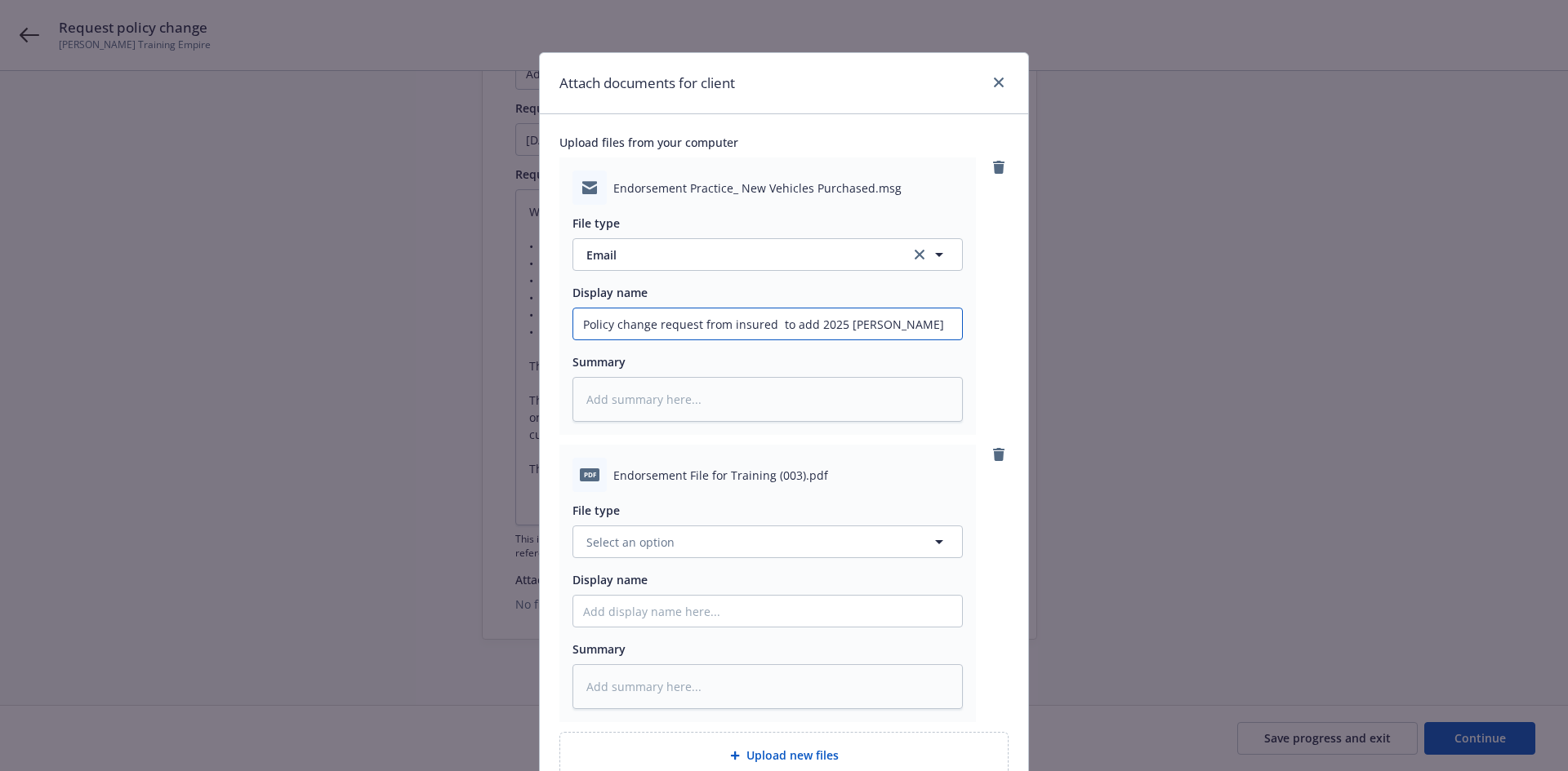
type textarea "x"
type input "Policy change request from insured to add 2025 Kia Telluride"
type textarea "x"
type input "Policy change request from insured to add 2025 Kia Telluride"
type textarea "x"
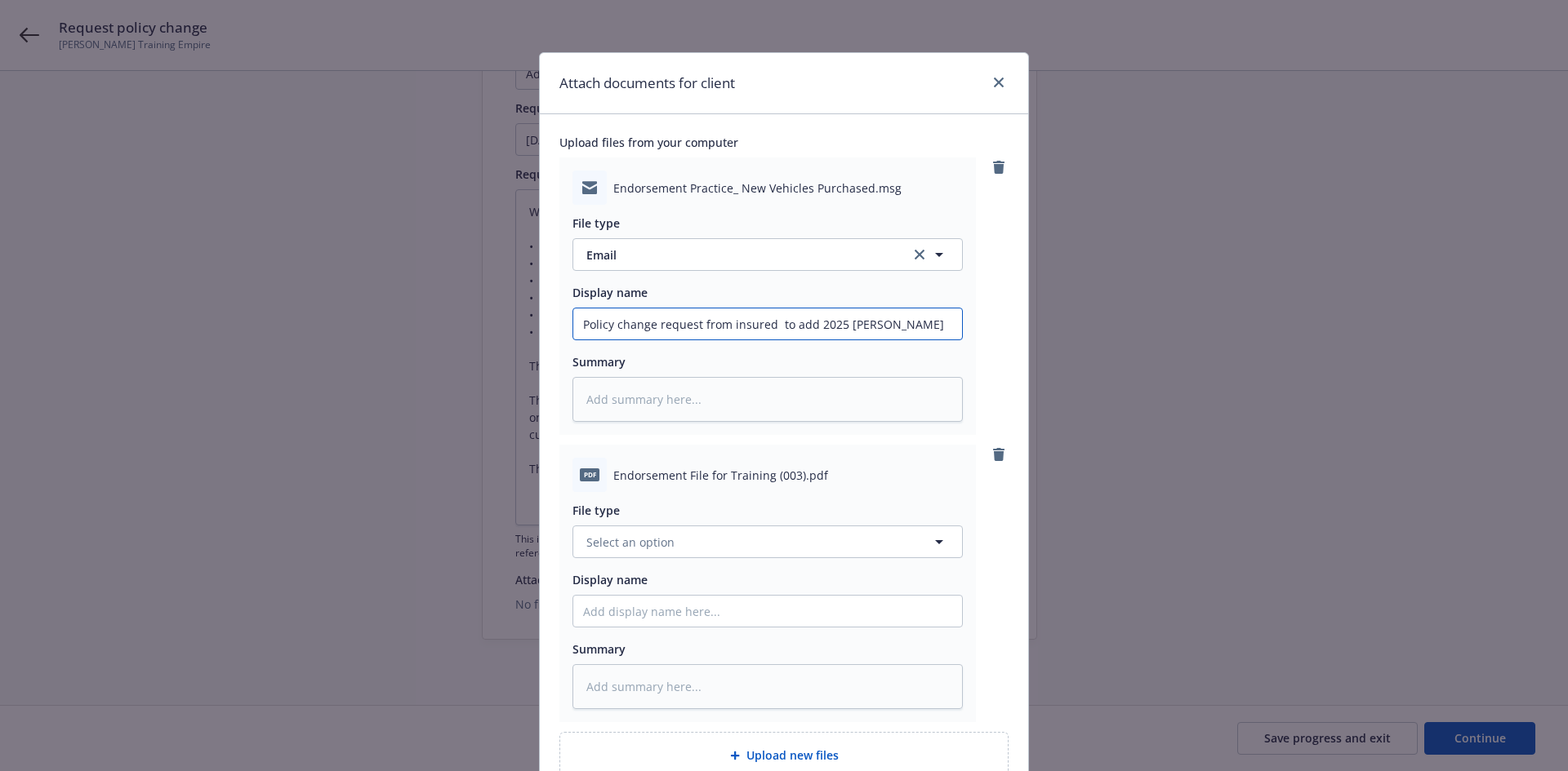
type input "Policy change request from insured to add 2025 Kia Telluride L"
type textarea "x"
type input "Policy change request from insured to add 2025 Kia Telluride LX"
click at [694, 339] on input "Display name" at bounding box center [767, 324] width 389 height 31
click at [703, 339] on input "Display name" at bounding box center [767, 324] width 389 height 31
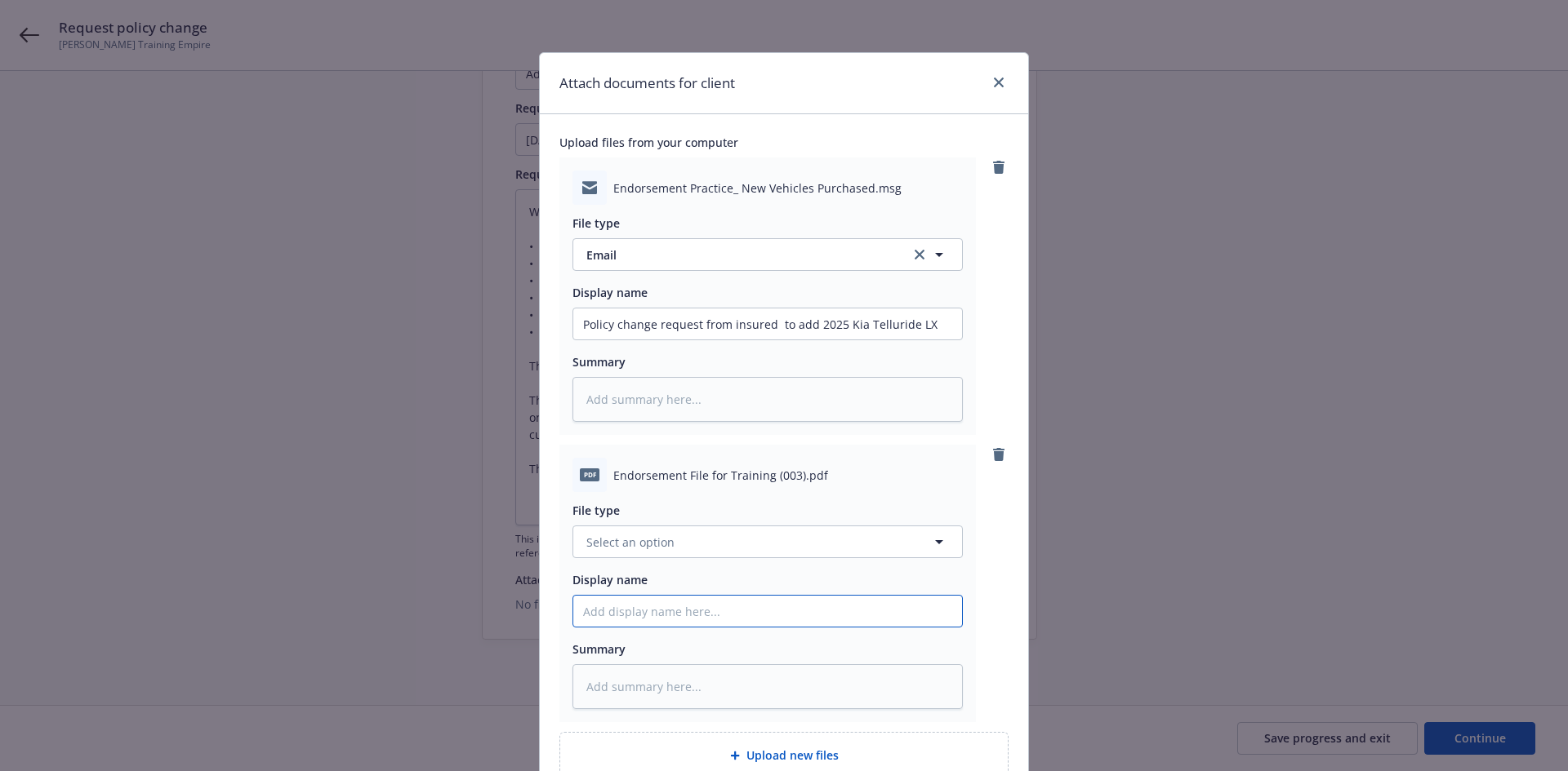
type textarea "x"
type input "E"
type textarea "x"
type input "En"
type textarea "x"
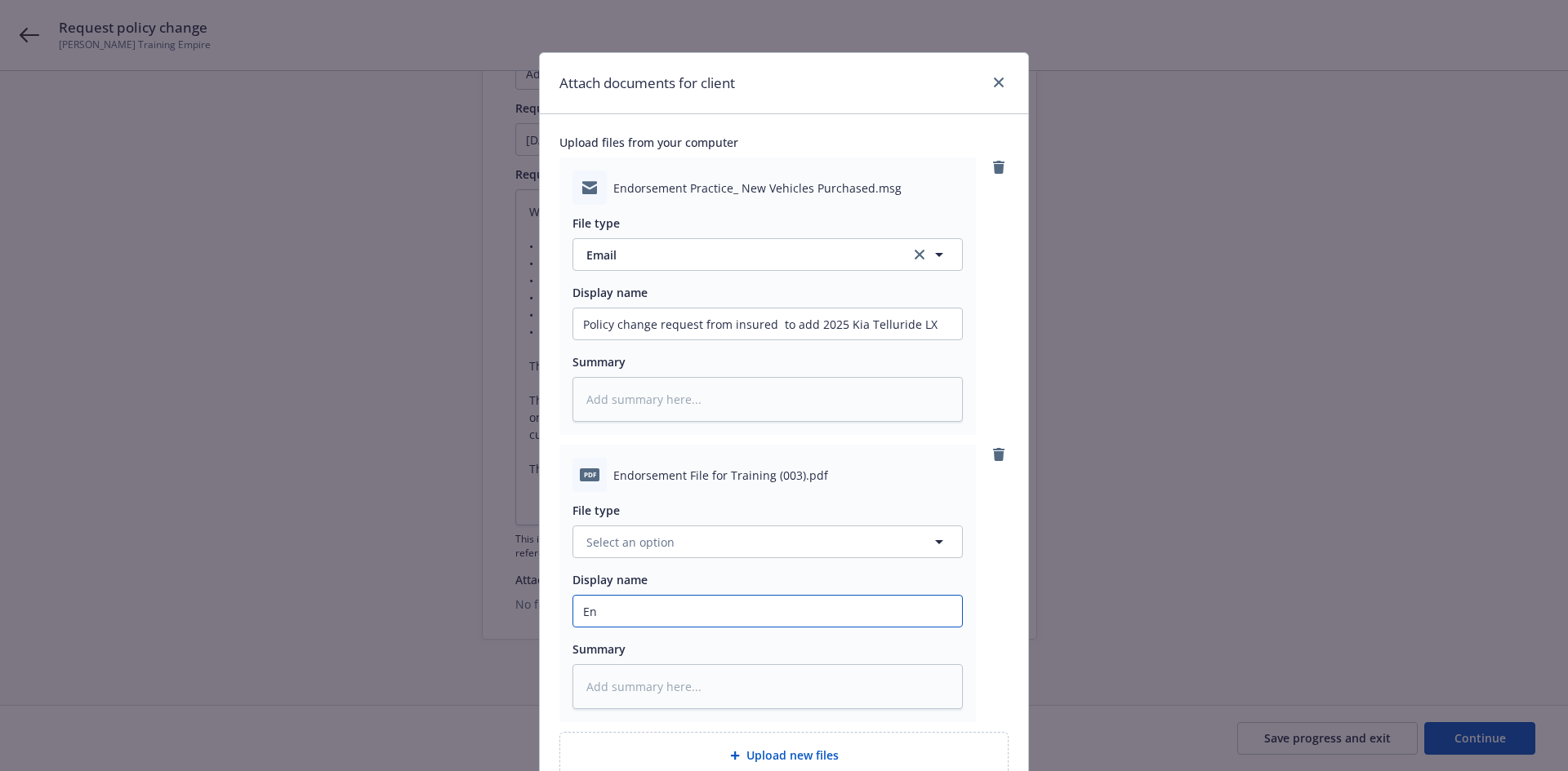
type input "End"
type textarea "x"
type input "Endo"
type textarea "x"
type input "Endor"
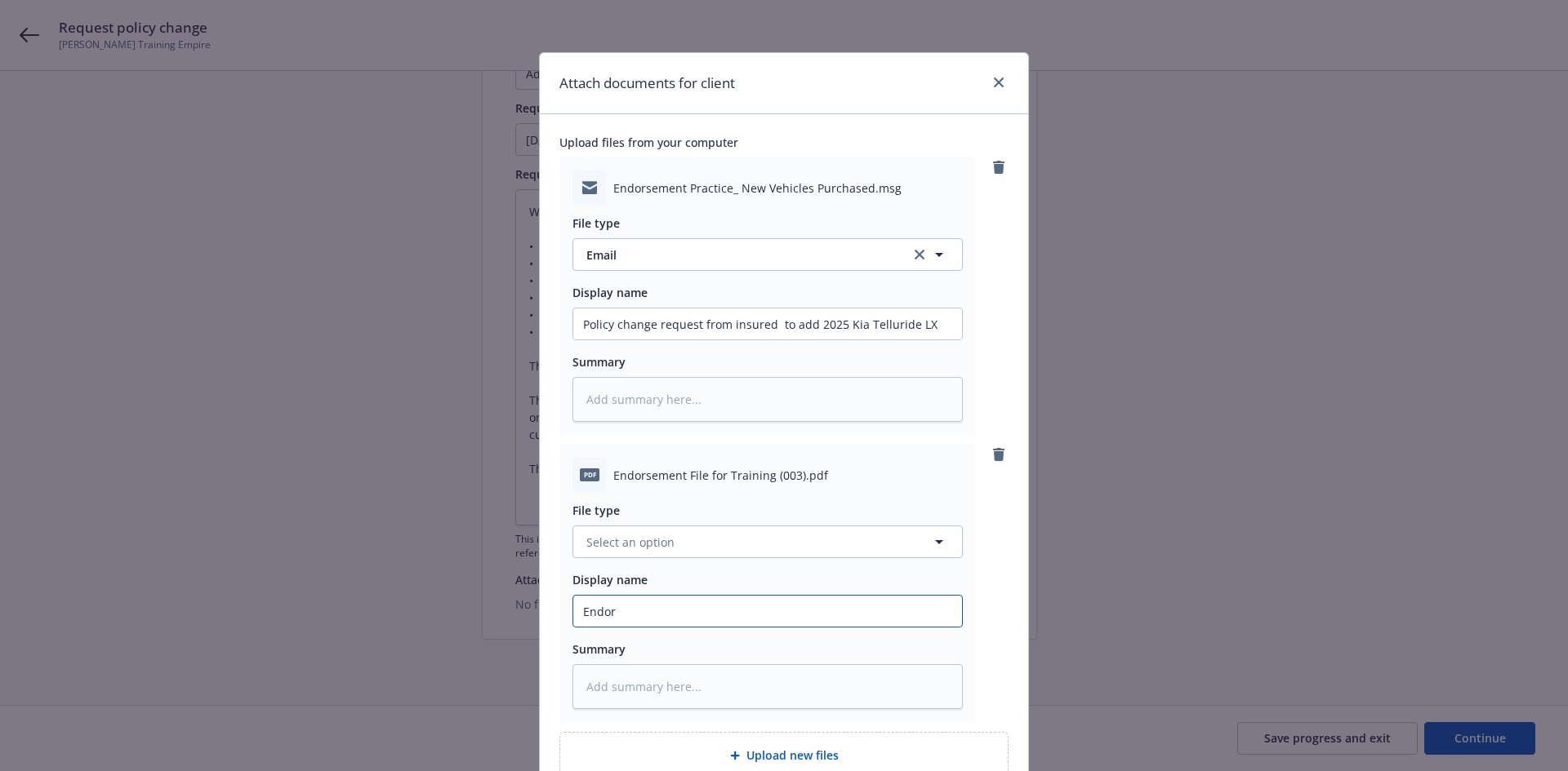
type textarea "x"
type input "Endors"
type textarea "x"
type input "Endorse"
type textarea "x"
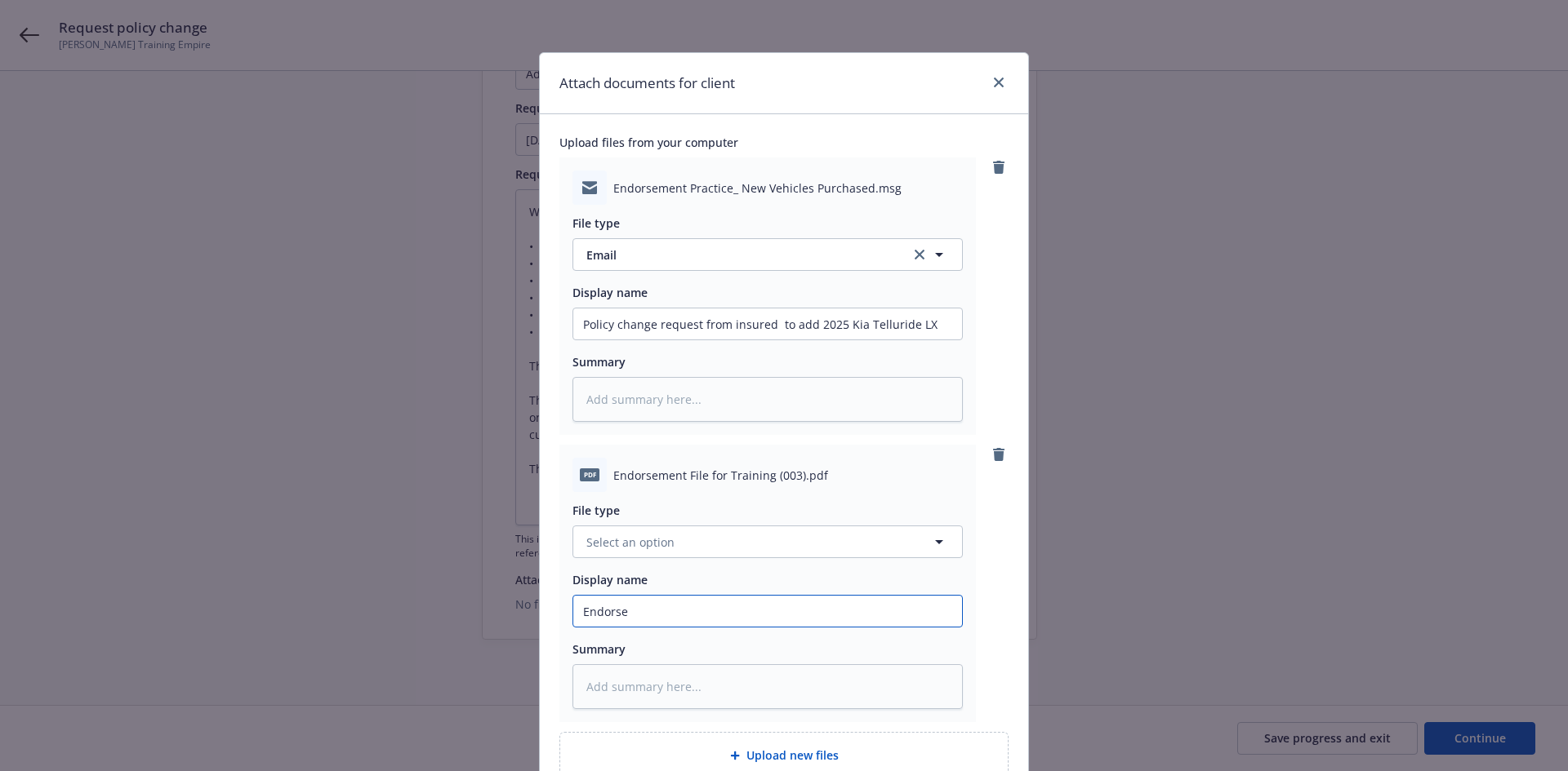
type input "Endorsem"
type textarea "x"
type input "Endorseme"
type textarea "x"
type input "Endorsemen"
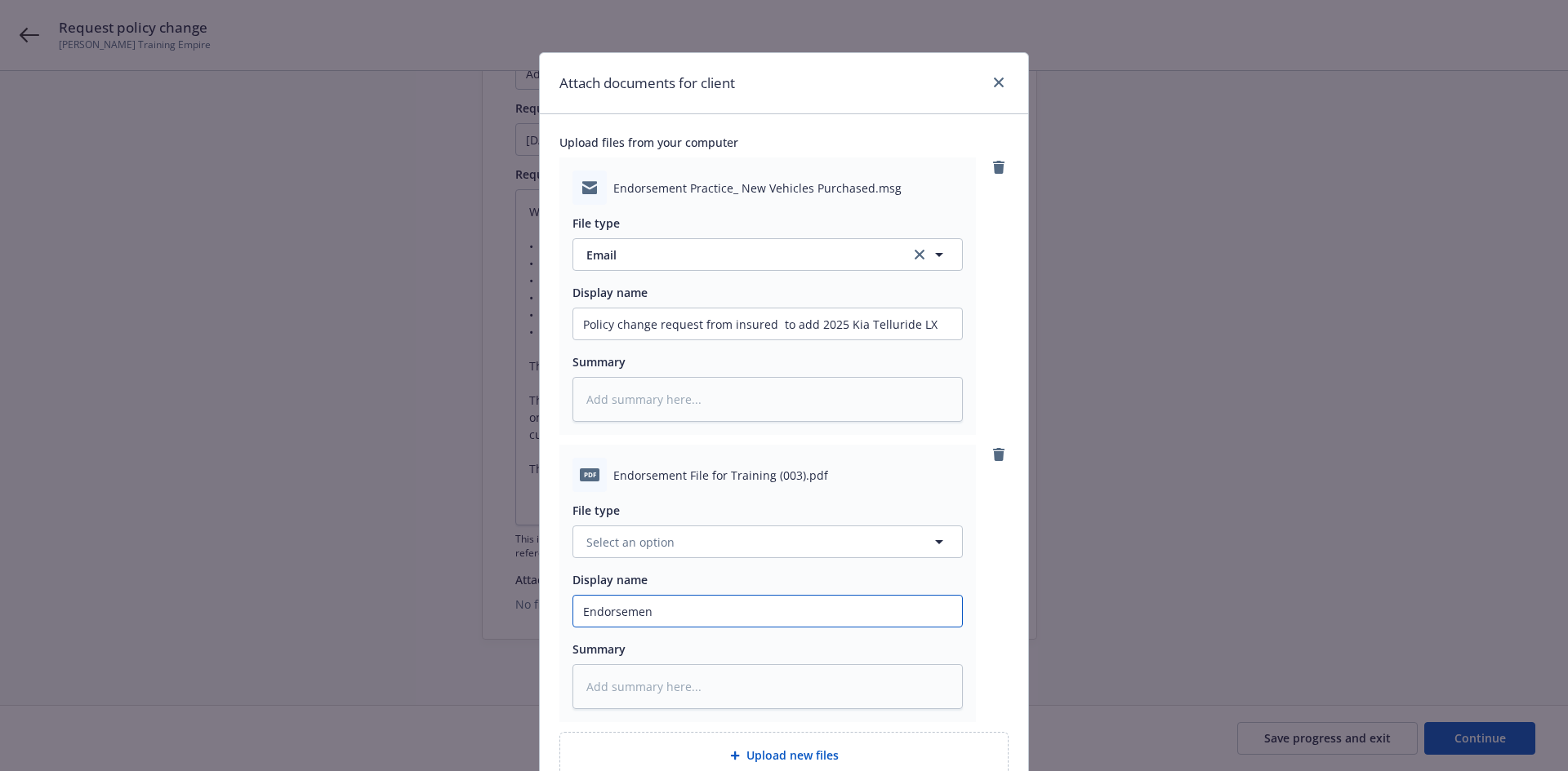
type textarea "x"
type input "Endorsement"
type textarea "x"
type input "Endorsement"
type textarea "x"
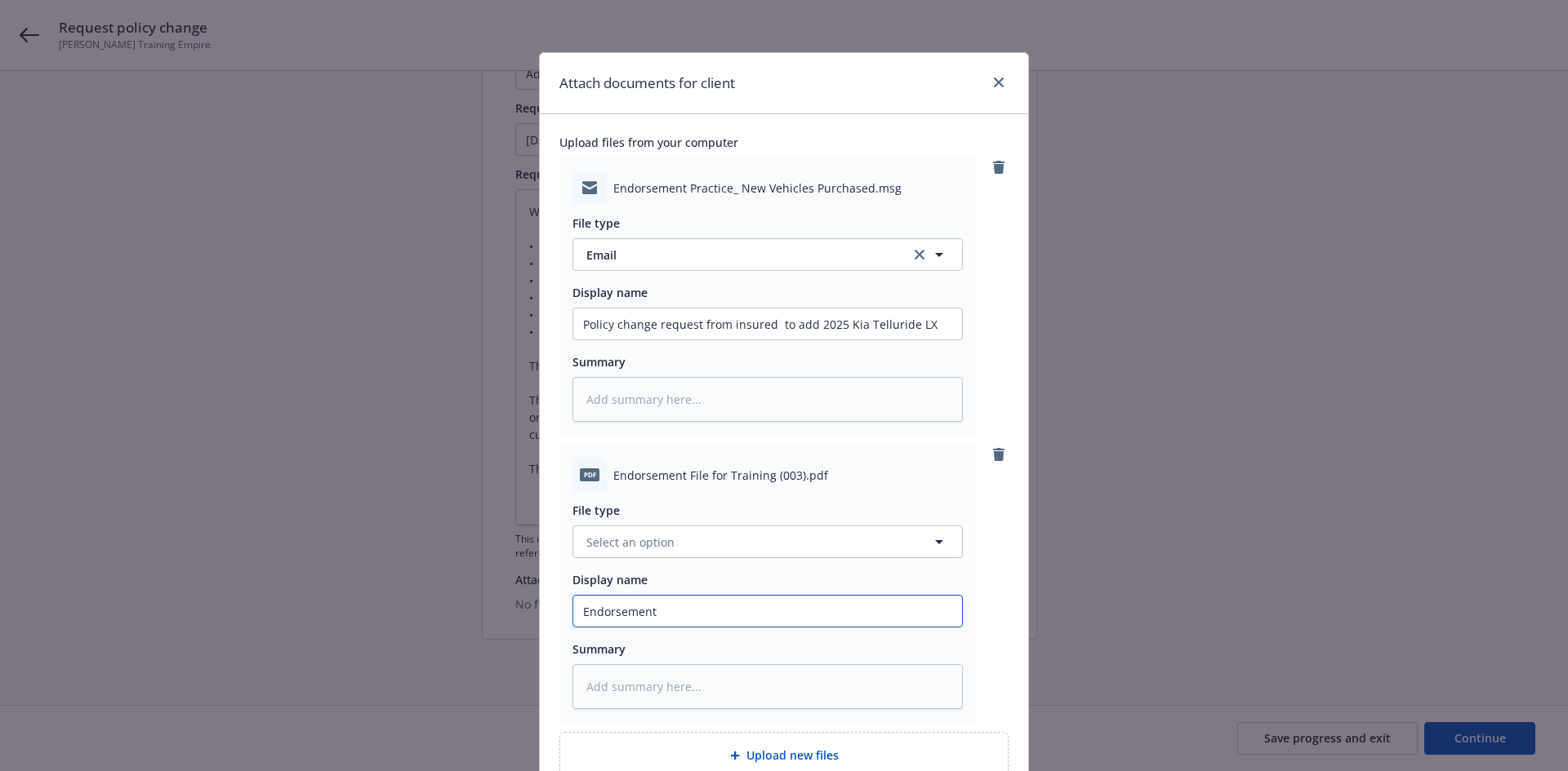
type input "Endorsement F"
type textarea "x"
type input "Endorsement Fi"
type textarea "x"
type input "Endorsement Fil"
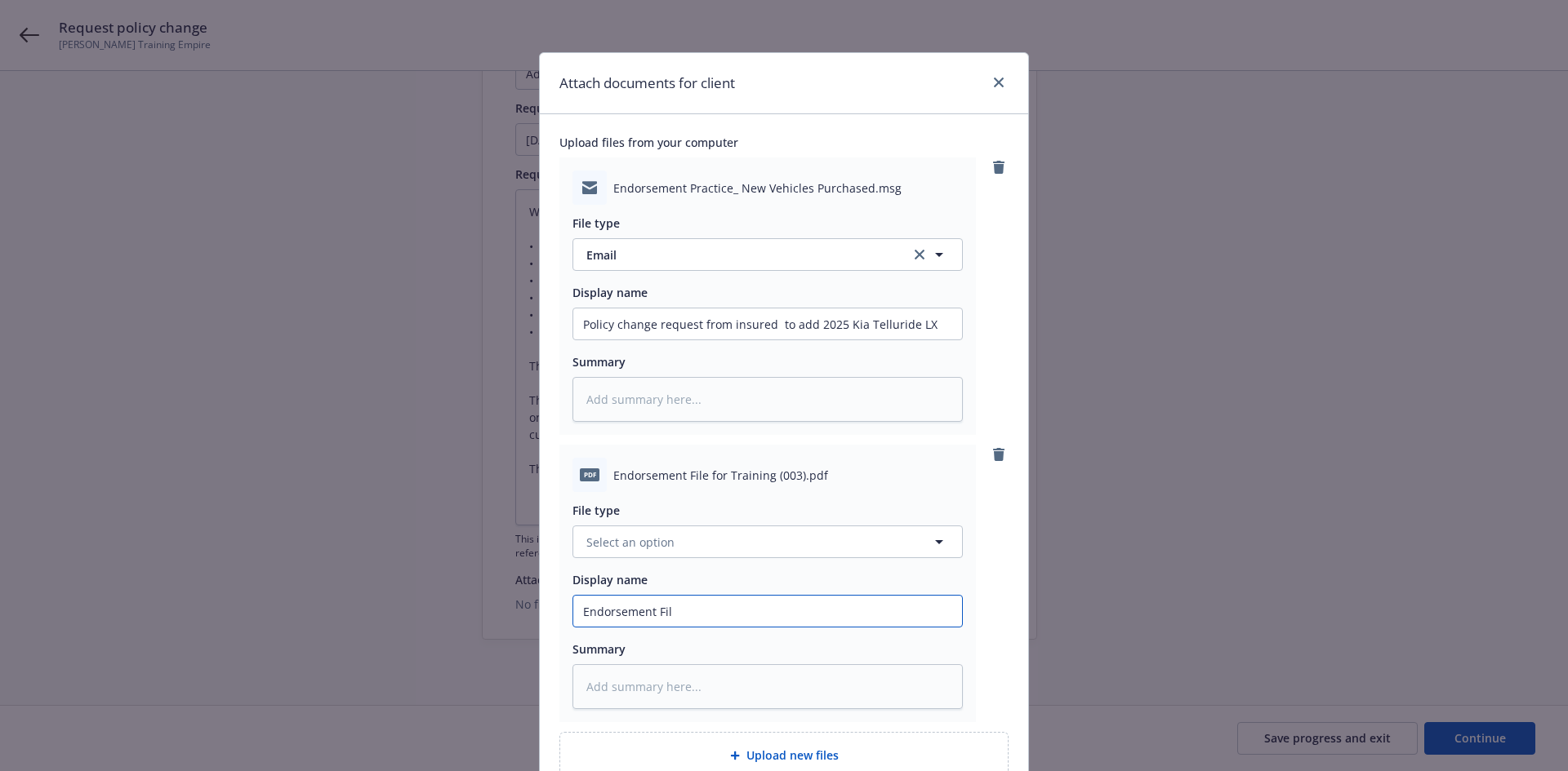
type textarea "x"
type input "Endorsement File"
type textarea "x"
type input "Endorsement File"
drag, startPoint x: 809, startPoint y: 321, endPoint x: 921, endPoint y: 330, distance: 112.4
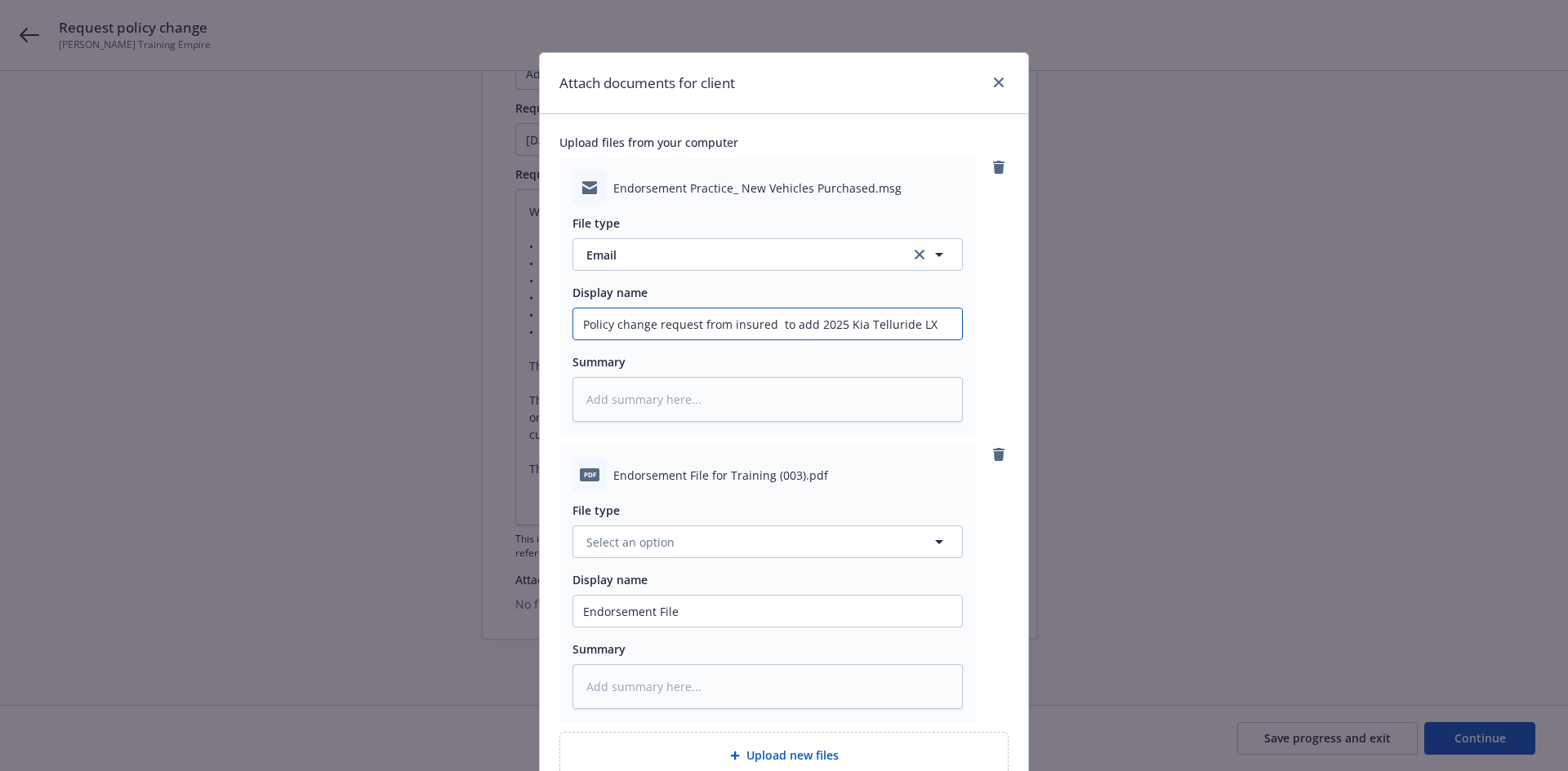
click at [921, 330] on input "Policy change request from insured to add 2025 Kia Telluride LX" at bounding box center [767, 324] width 389 height 31
click at [762, 339] on input "Endorsement File" at bounding box center [767, 324] width 389 height 31
type textarea "x"
type input "Endorsement File f"
type textarea "x"
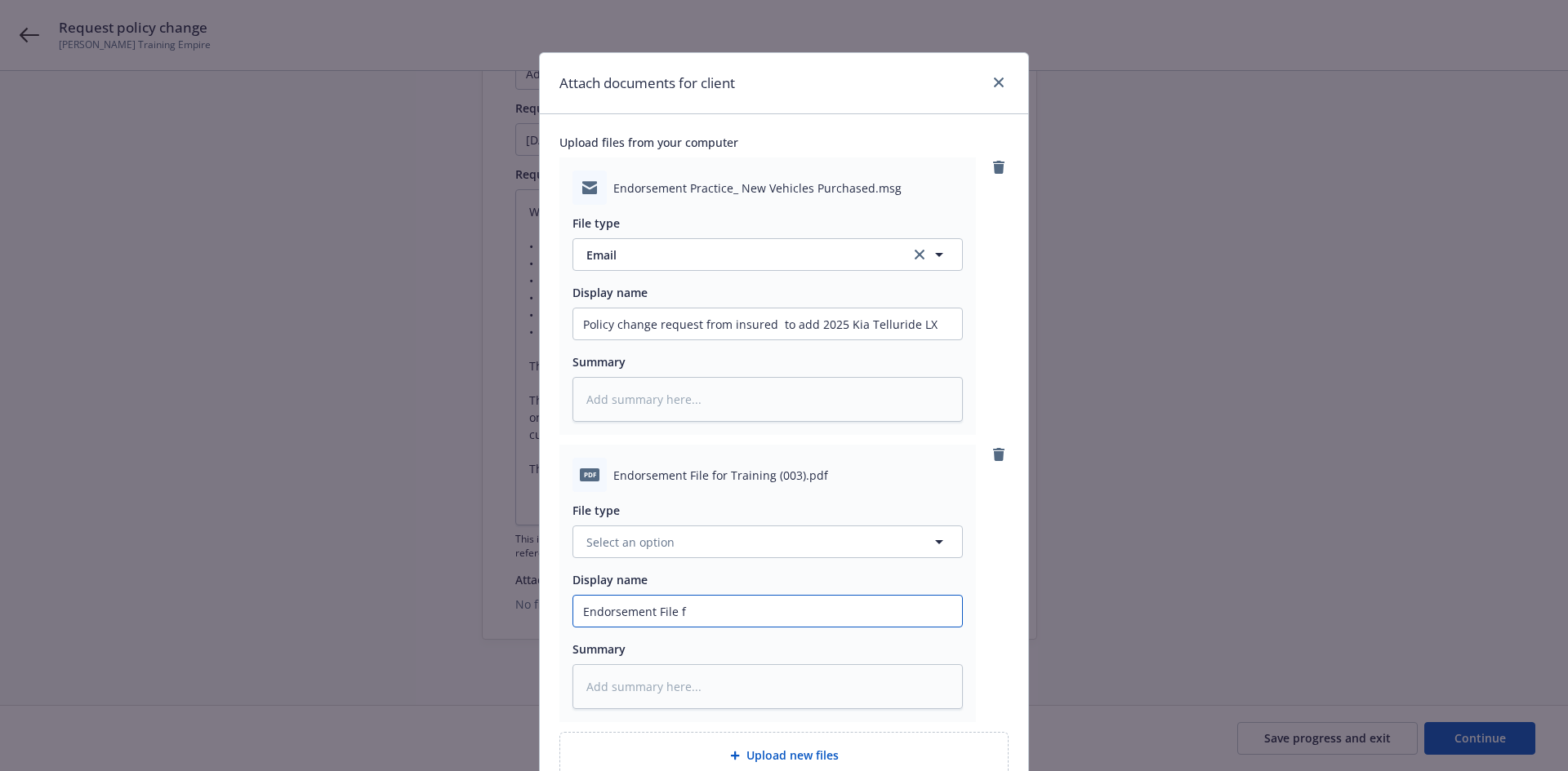
type input "Endorsement File fo"
type textarea "x"
type input "Endorsement File for"
paste input "2025 Kia Telluride LX"
click at [724, 553] on button "Select an option" at bounding box center [768, 542] width 391 height 32
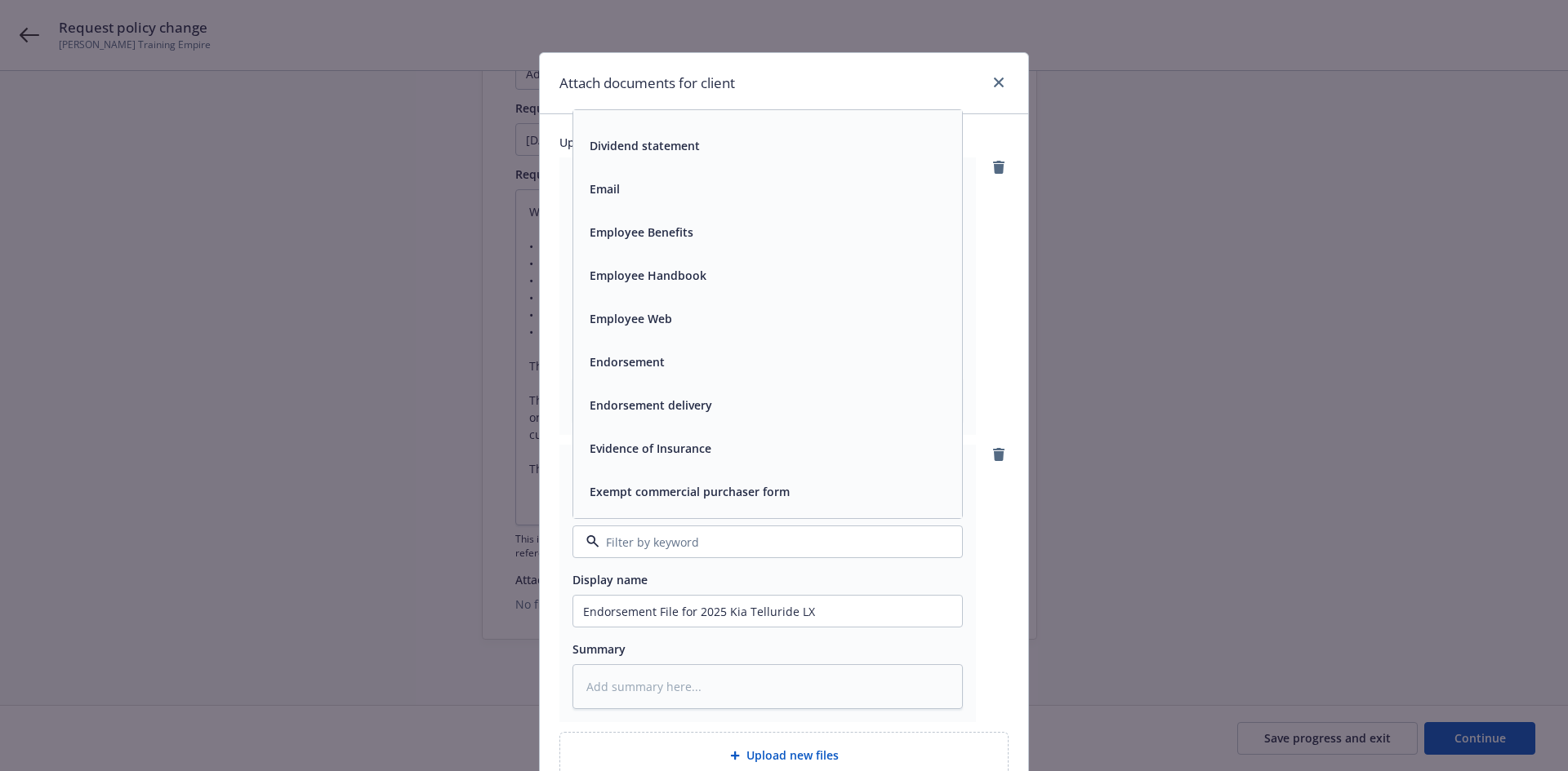
scroll to position [2775, 0]
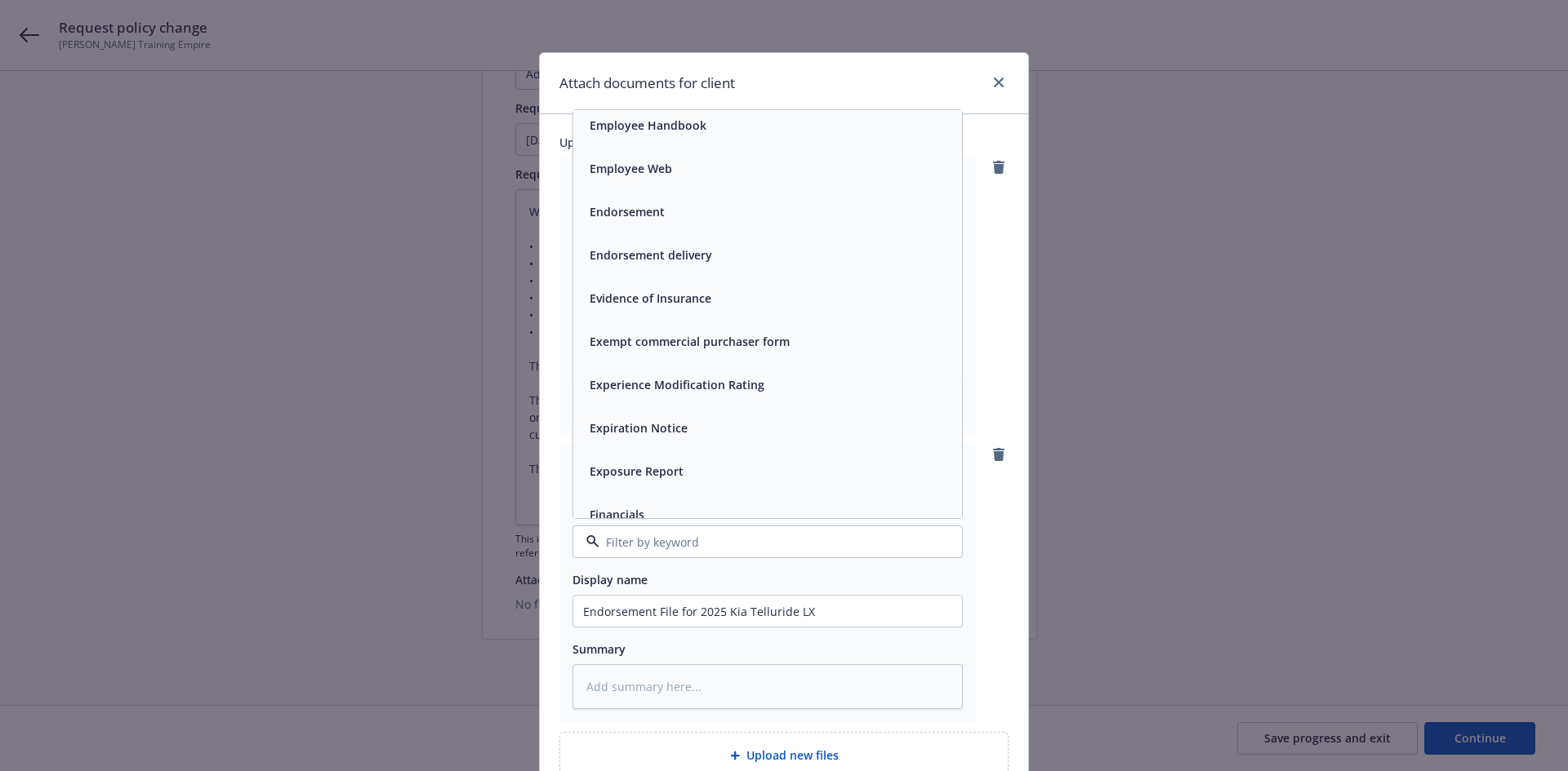
click at [701, 227] on div "Endorsement" at bounding box center [767, 212] width 389 height 43
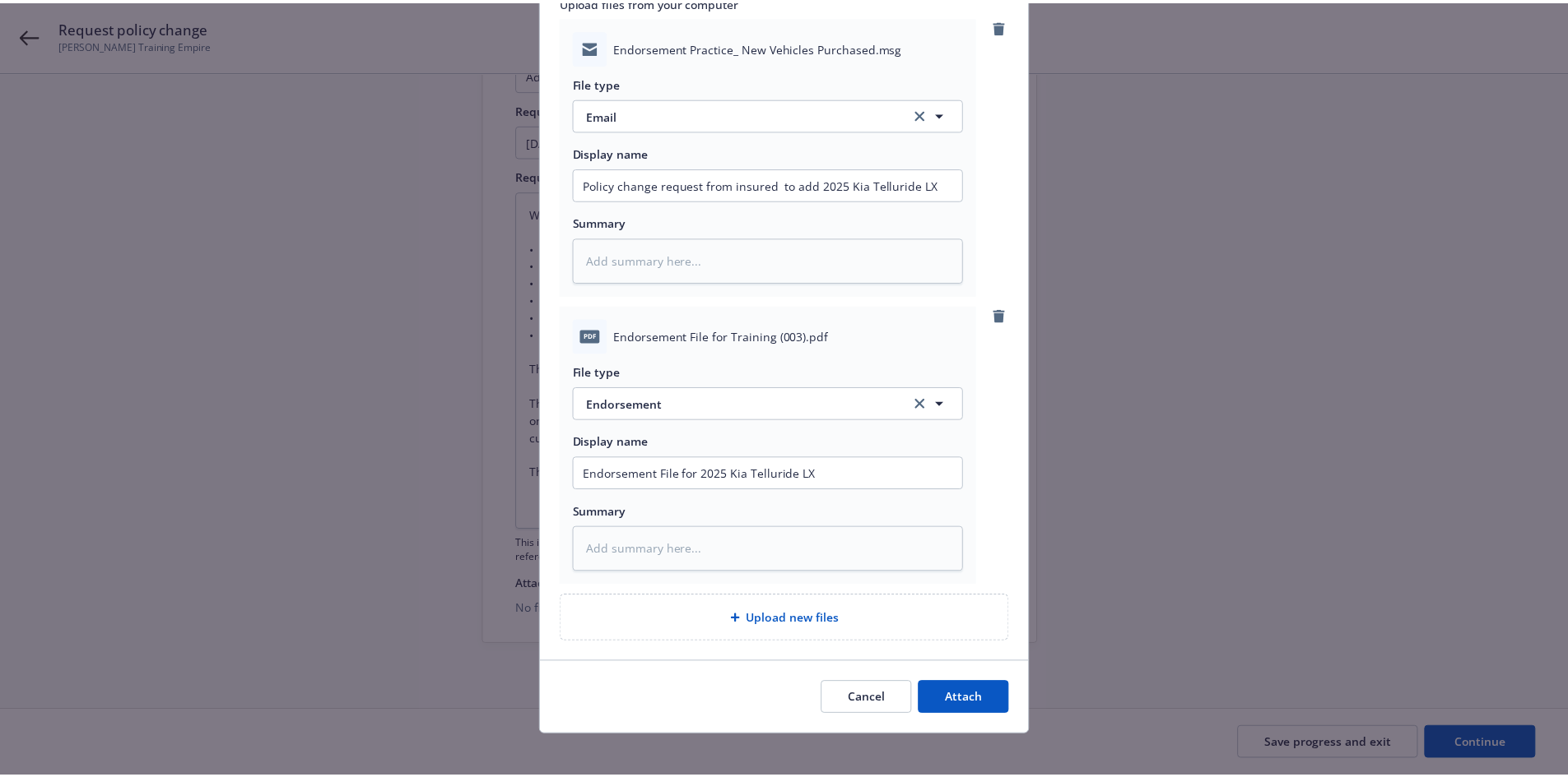
scroll to position [154, 0]
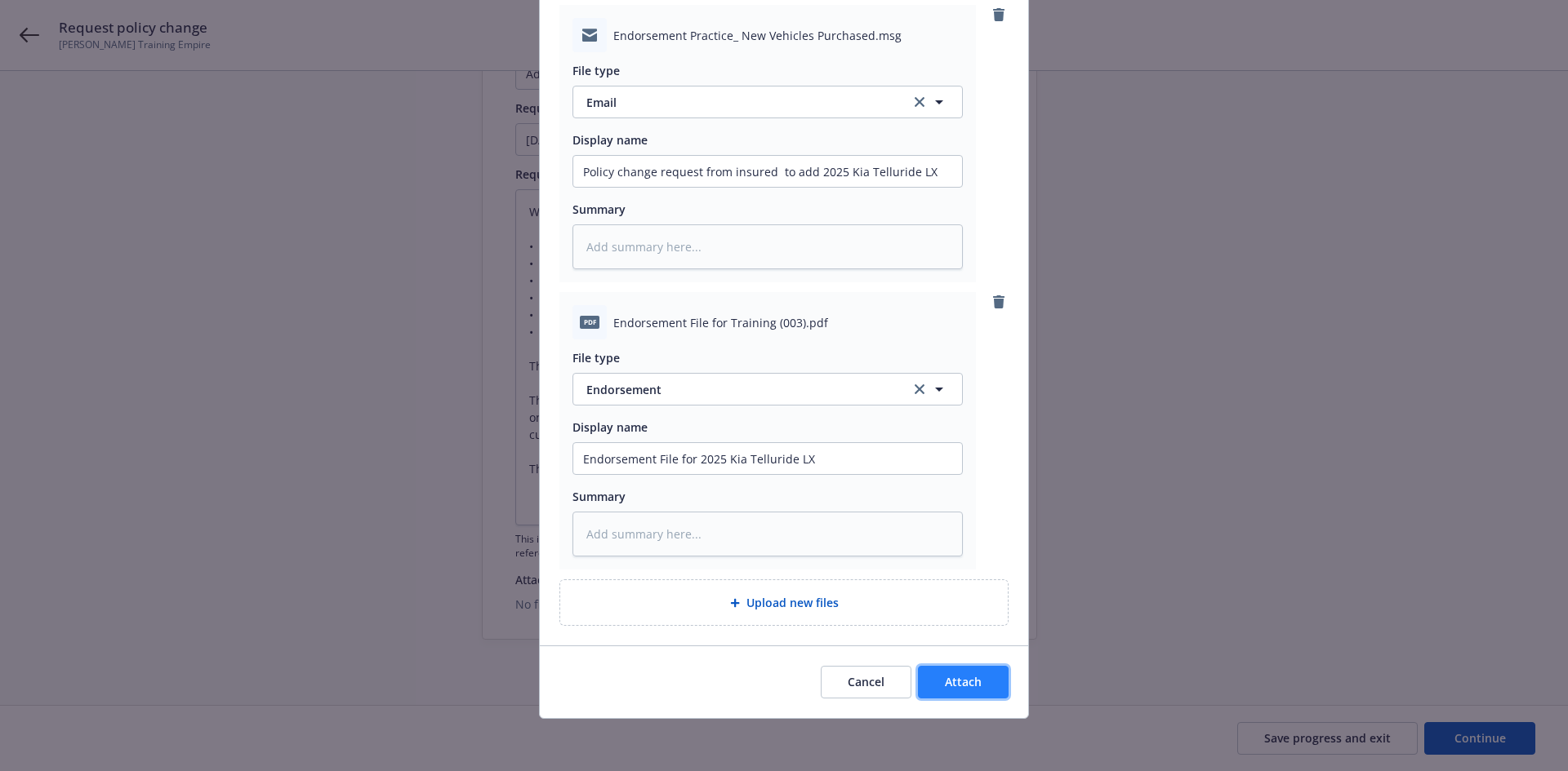
click at [986, 677] on button "Attach" at bounding box center [963, 682] width 91 height 32
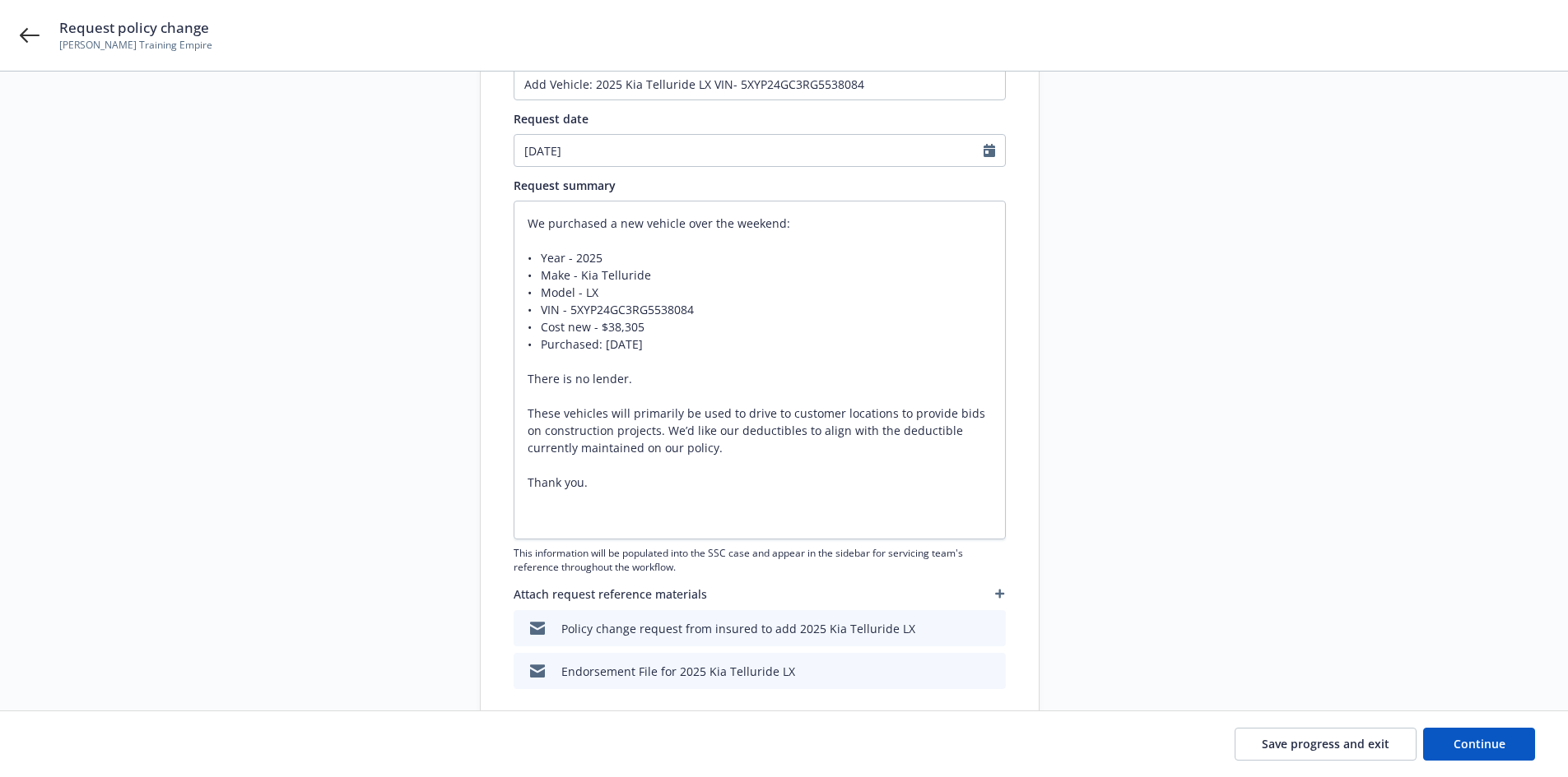
scroll to position [247, 0]
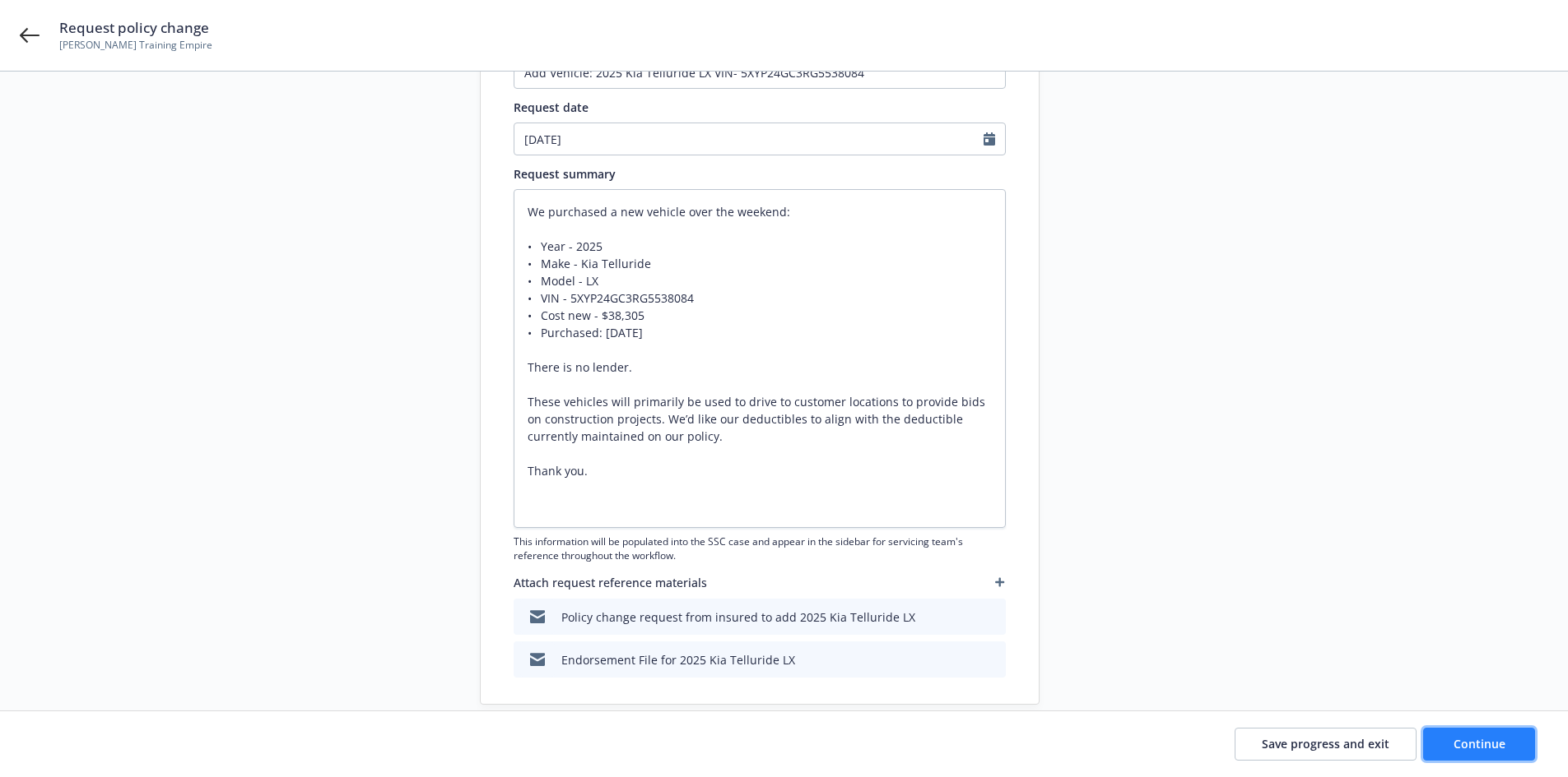
click at [1460, 737] on span "Continue" at bounding box center [1478, 744] width 52 height 15
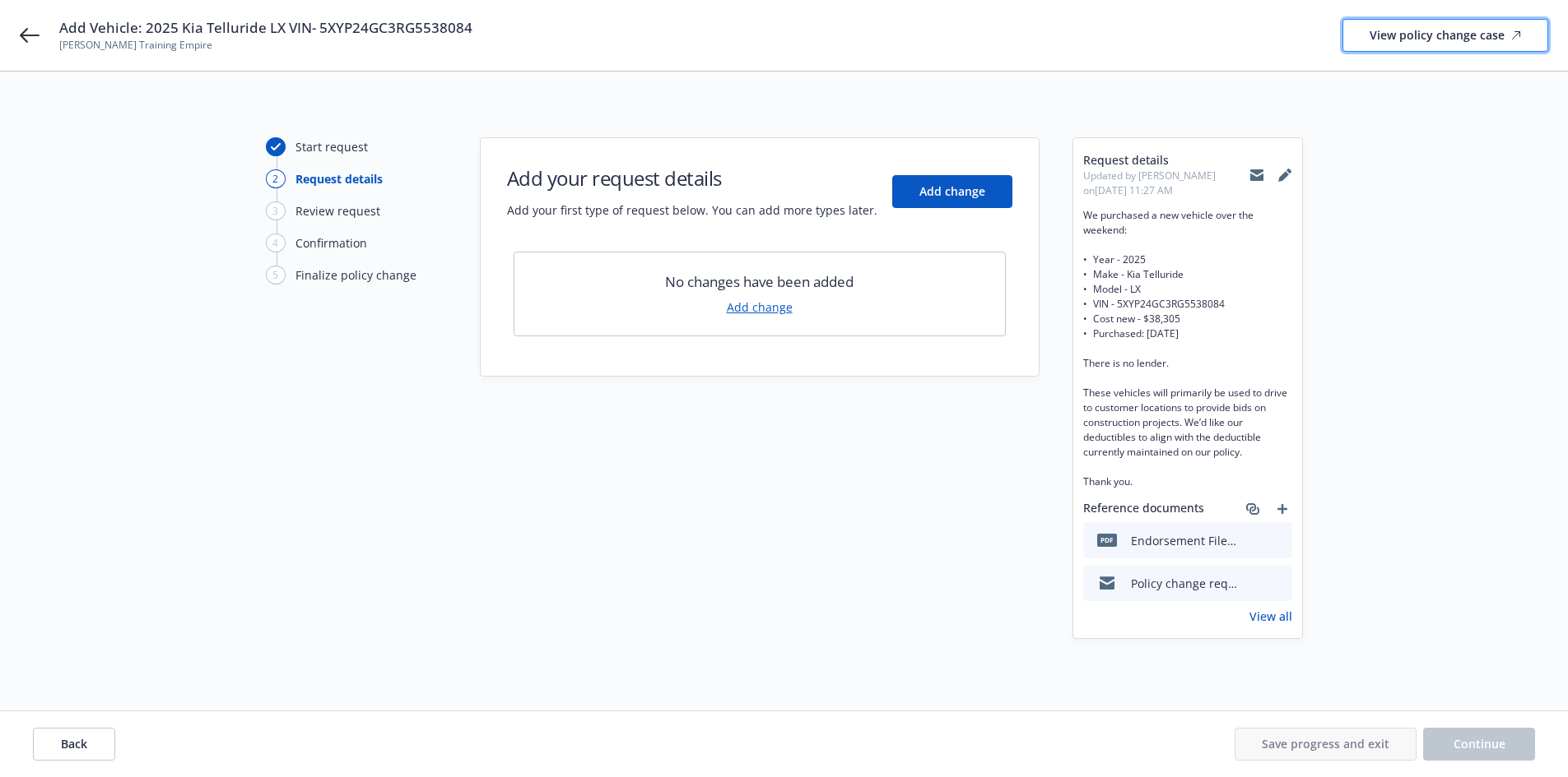
click at [1440, 36] on div "View policy change case" at bounding box center [1444, 35] width 151 height 32
click at [960, 195] on span "Add change" at bounding box center [952, 191] width 66 height 15
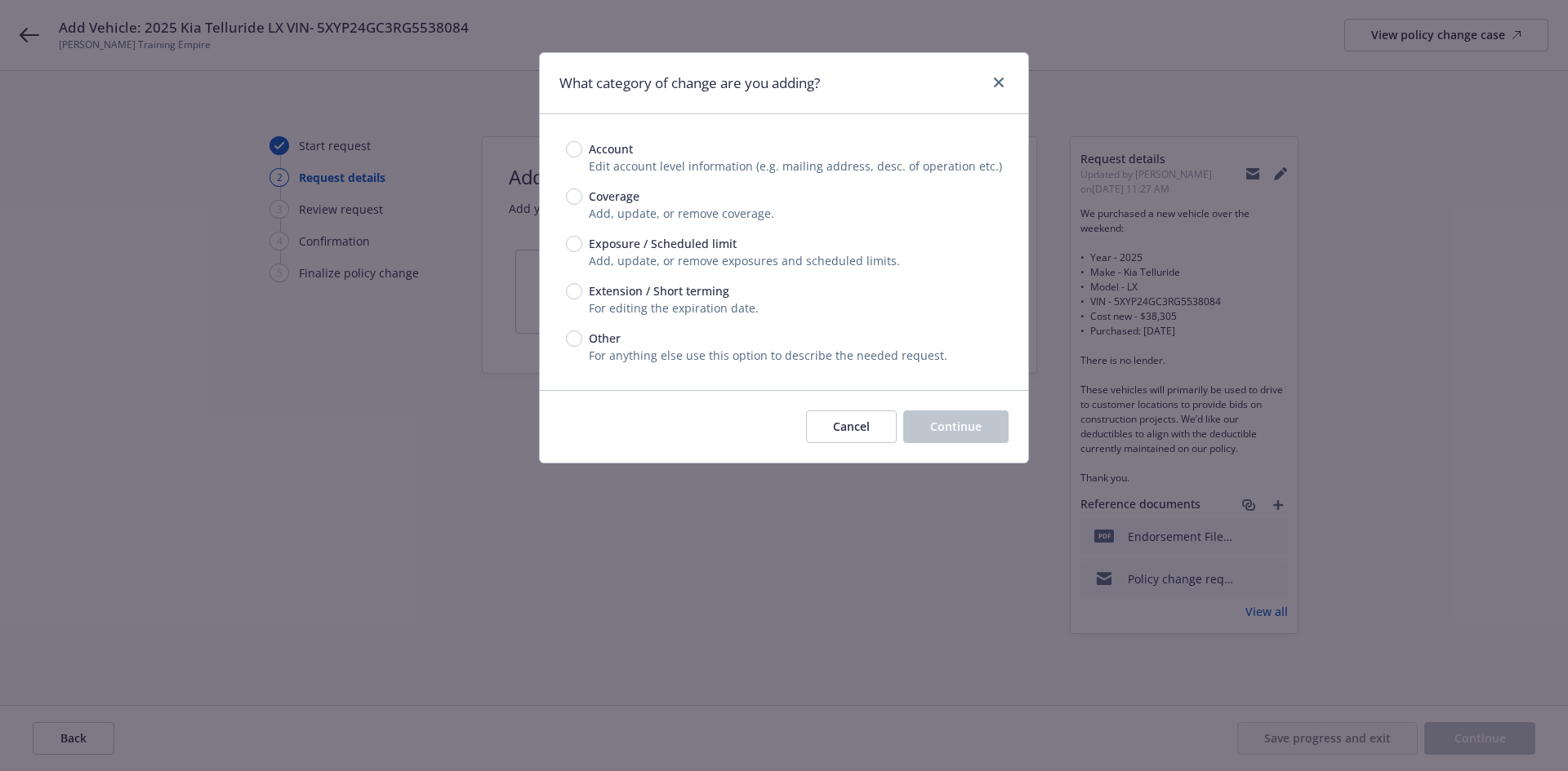
click at [587, 244] on span "Exposure / Scheduled limit" at bounding box center [659, 243] width 154 height 17
click at [582, 244] on input "Exposure / Scheduled limit" at bounding box center [574, 244] width 16 height 16
click at [959, 437] on button "Continue" at bounding box center [956, 426] width 105 height 32
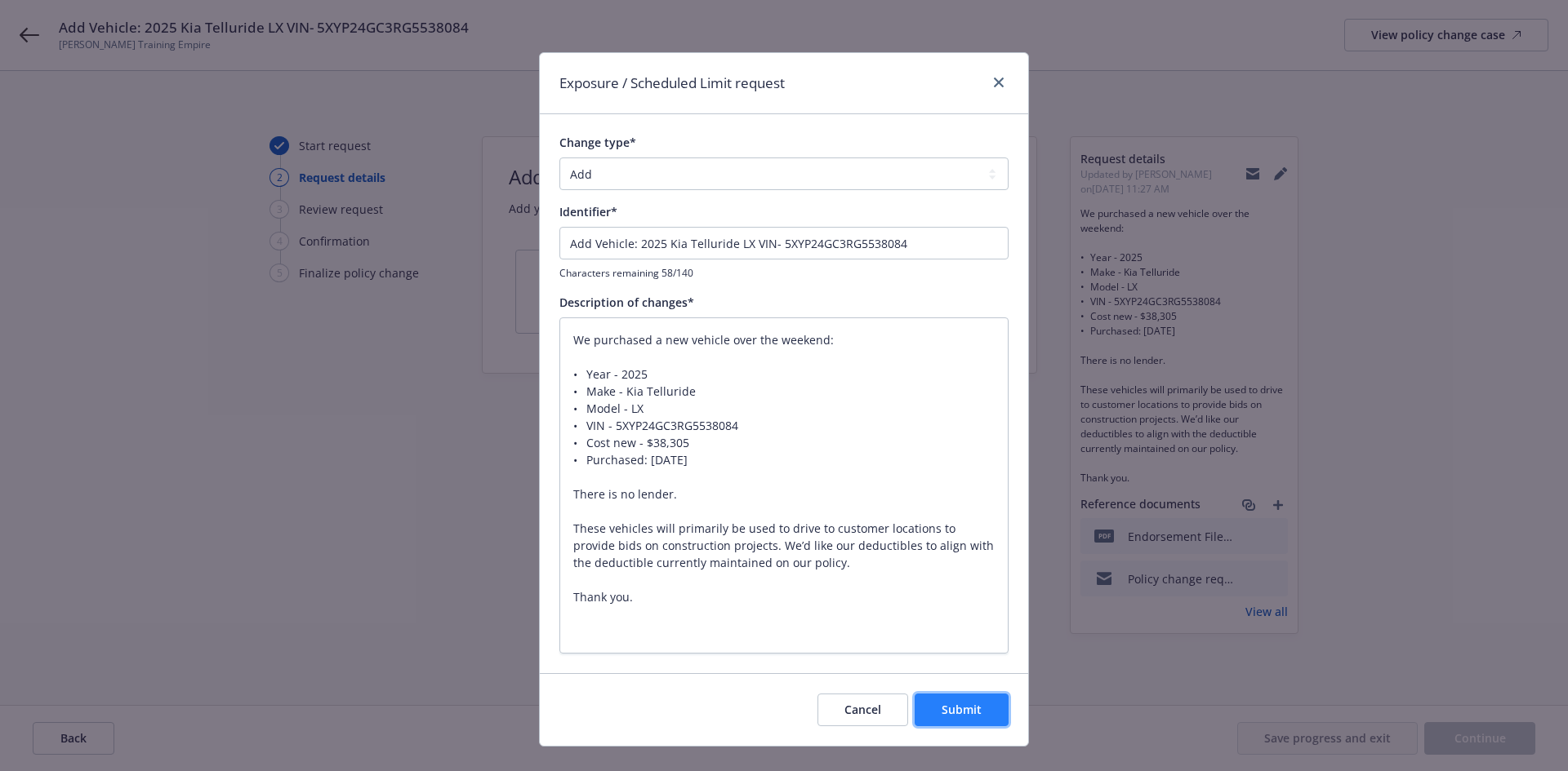
click at [945, 702] on span "Submit" at bounding box center [962, 709] width 40 height 15
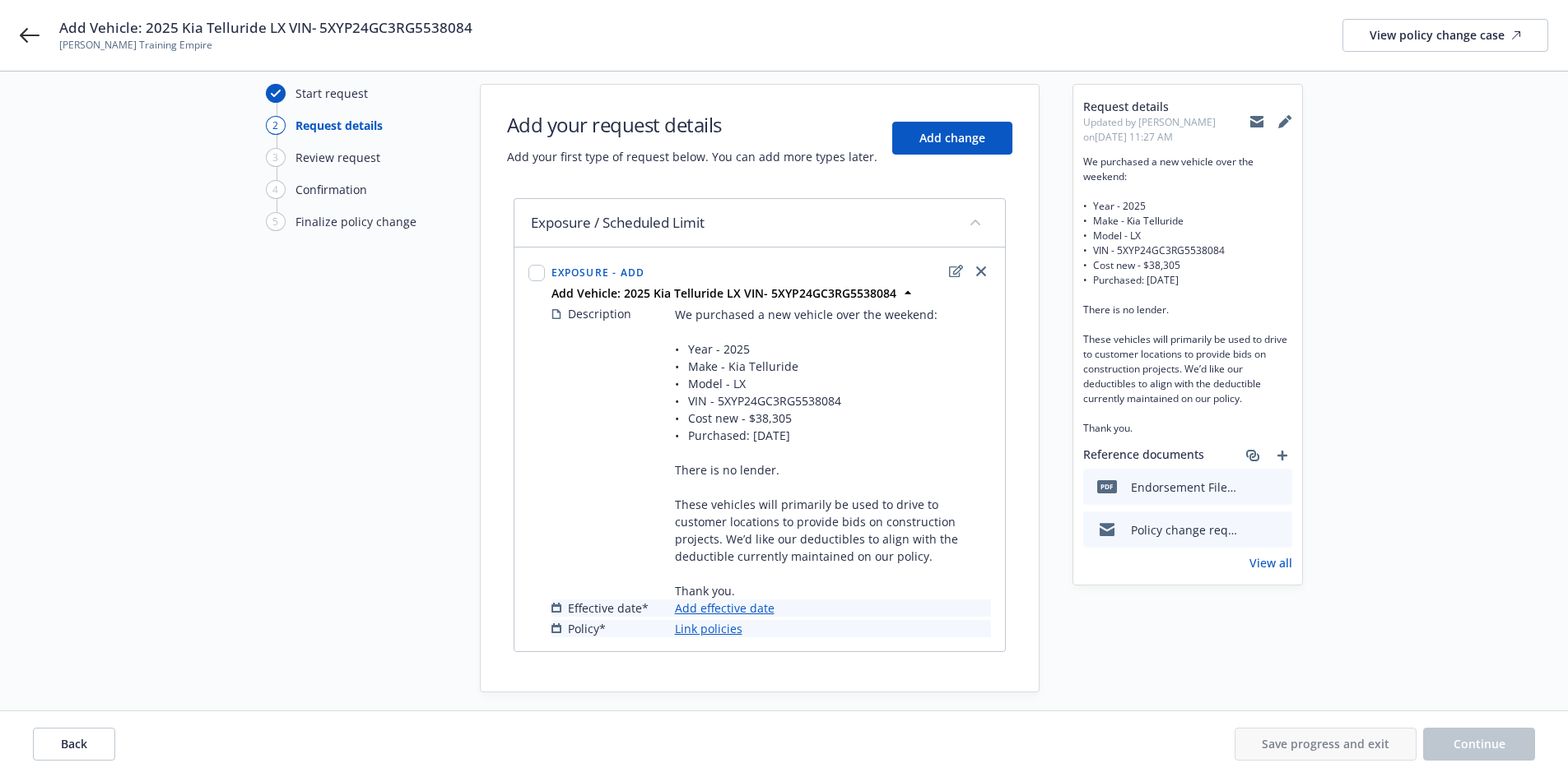
scroll to position [82, 0]
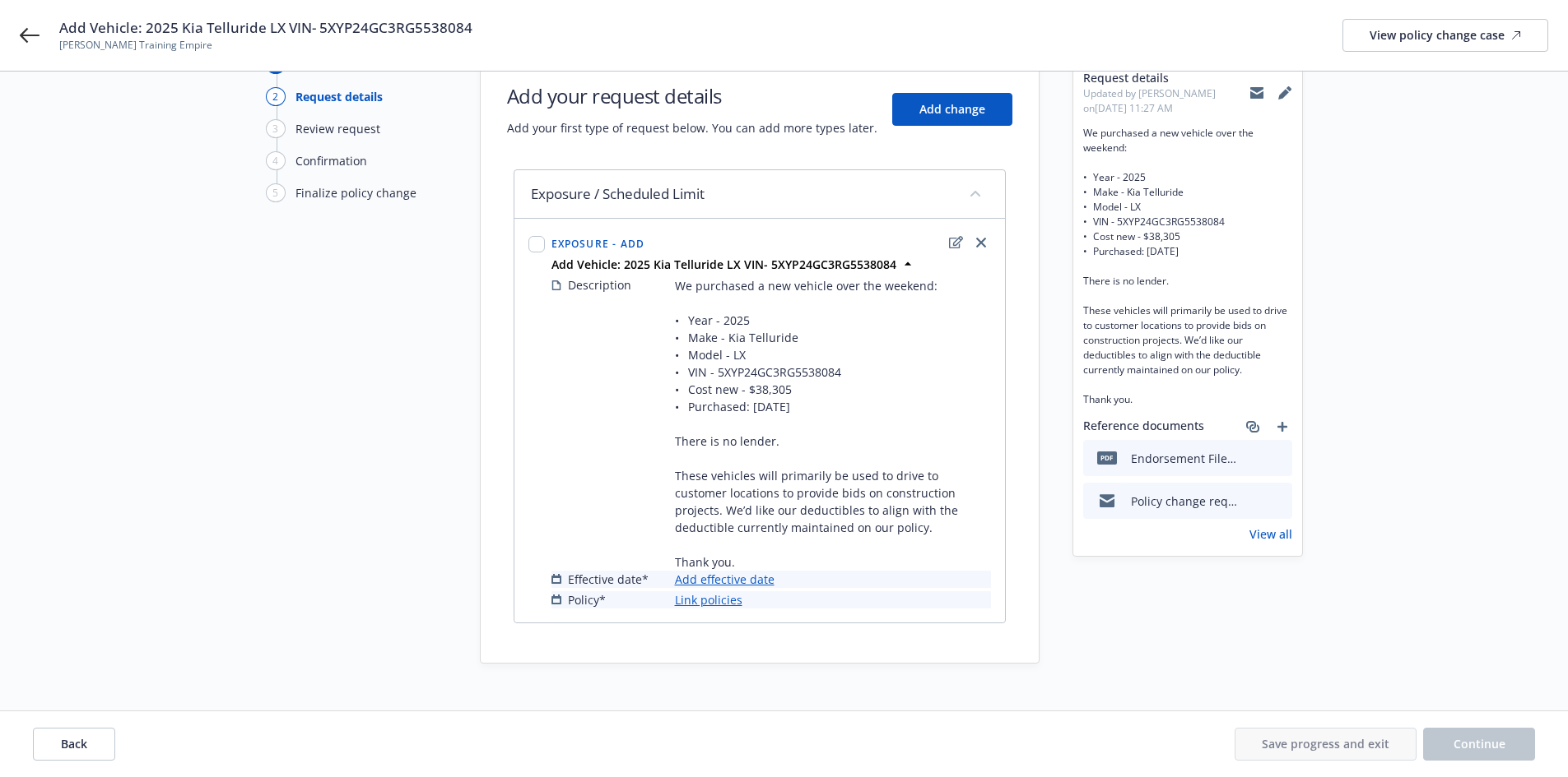
click at [741, 588] on link "Add effective date" at bounding box center [725, 579] width 100 height 17
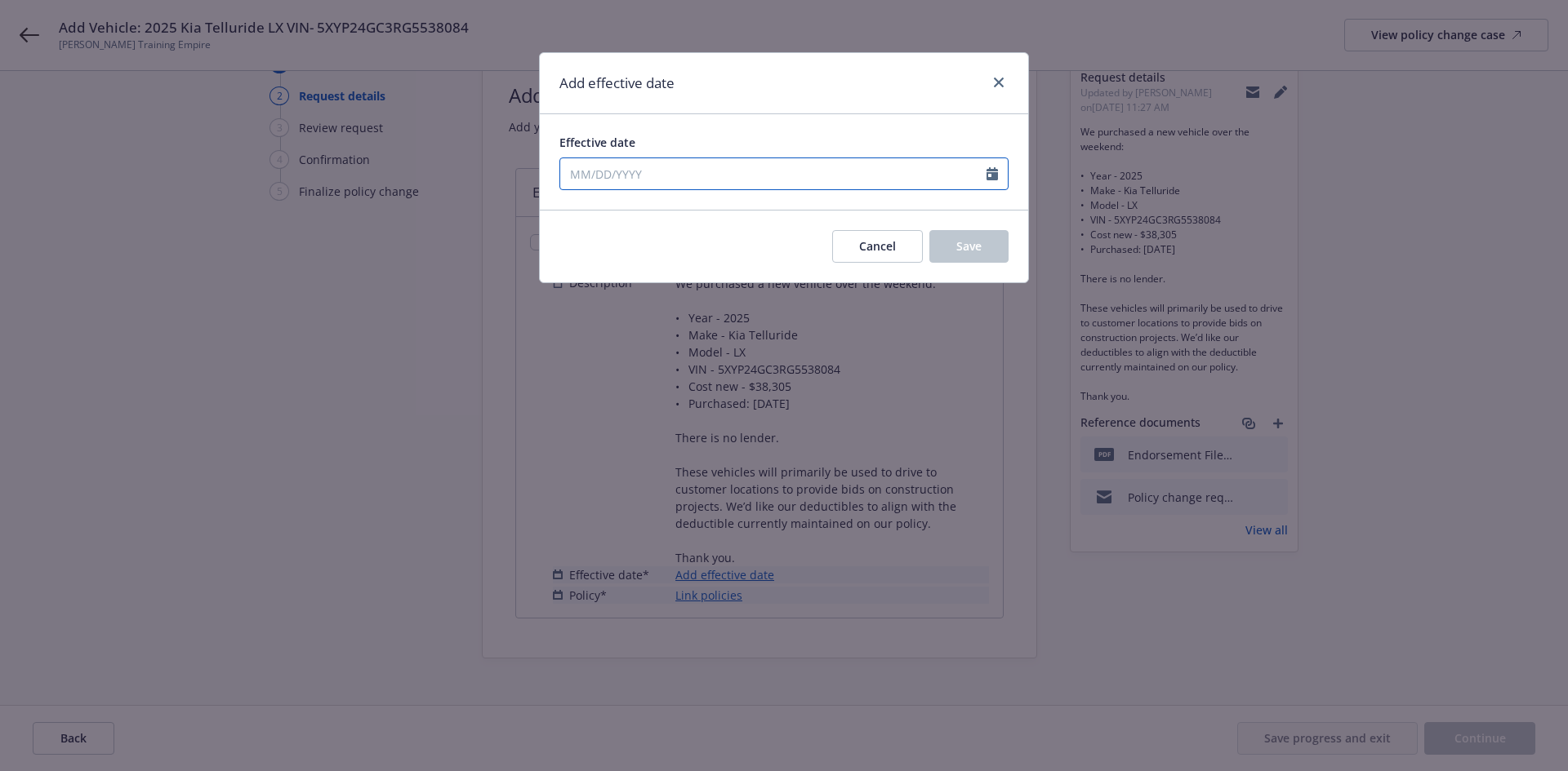
click at [997, 177] on icon "Calendar" at bounding box center [992, 173] width 12 height 13
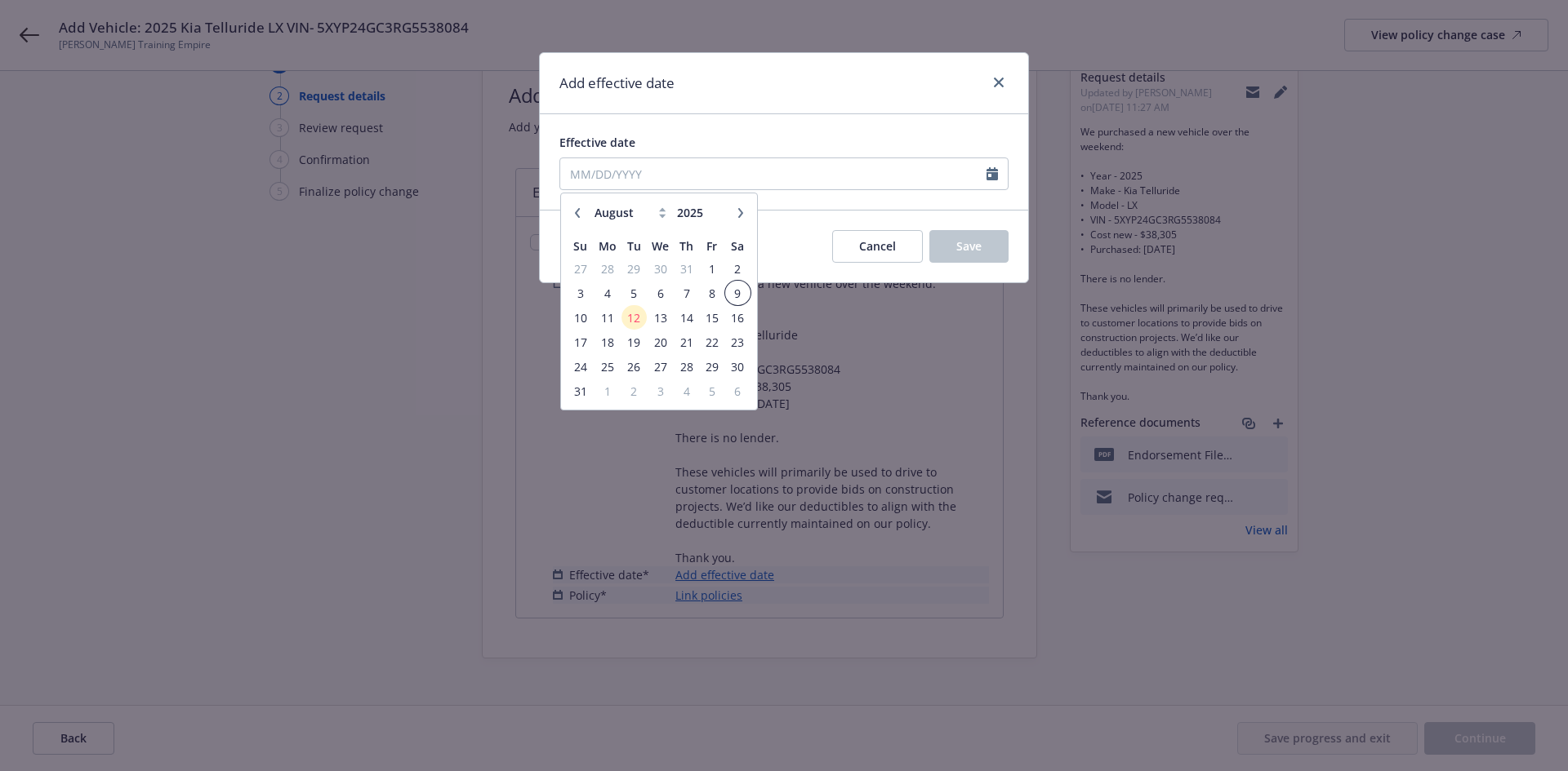
click at [732, 293] on span "9" at bounding box center [737, 294] width 22 height 21
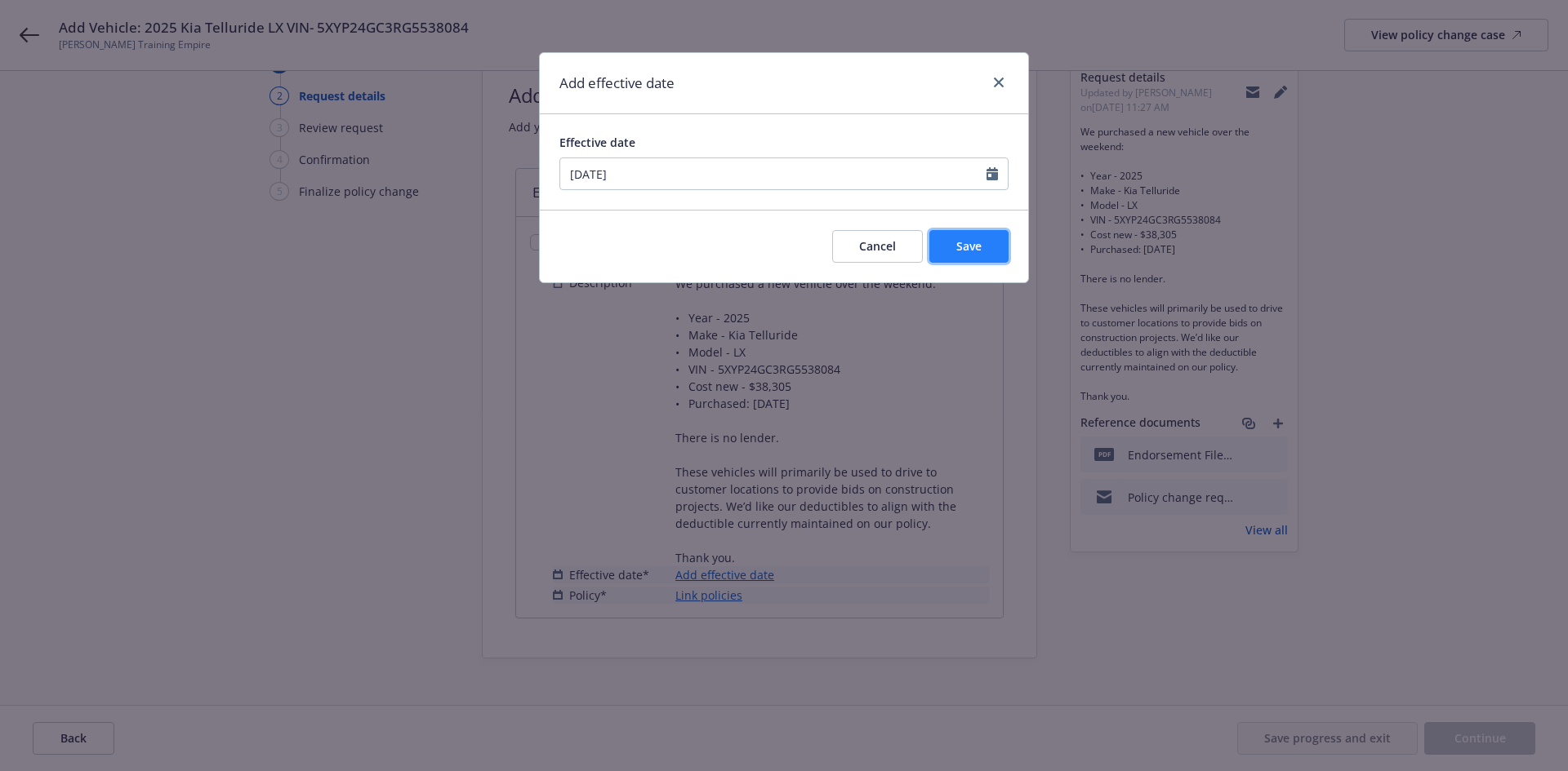
click at [955, 239] on button "Save" at bounding box center [969, 246] width 79 height 32
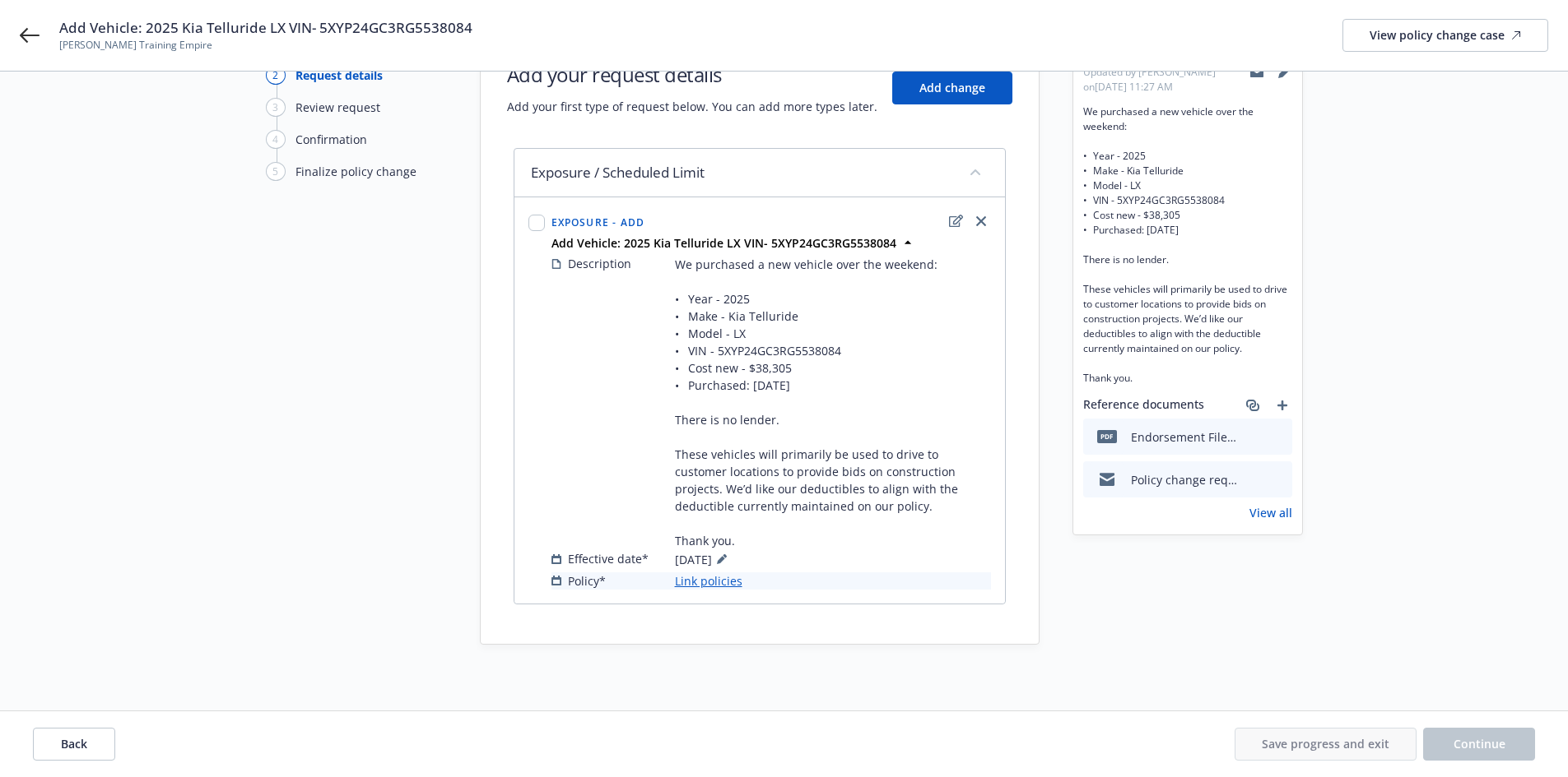
scroll to position [121, 0]
click at [698, 586] on link "Link policies" at bounding box center [708, 581] width 68 height 17
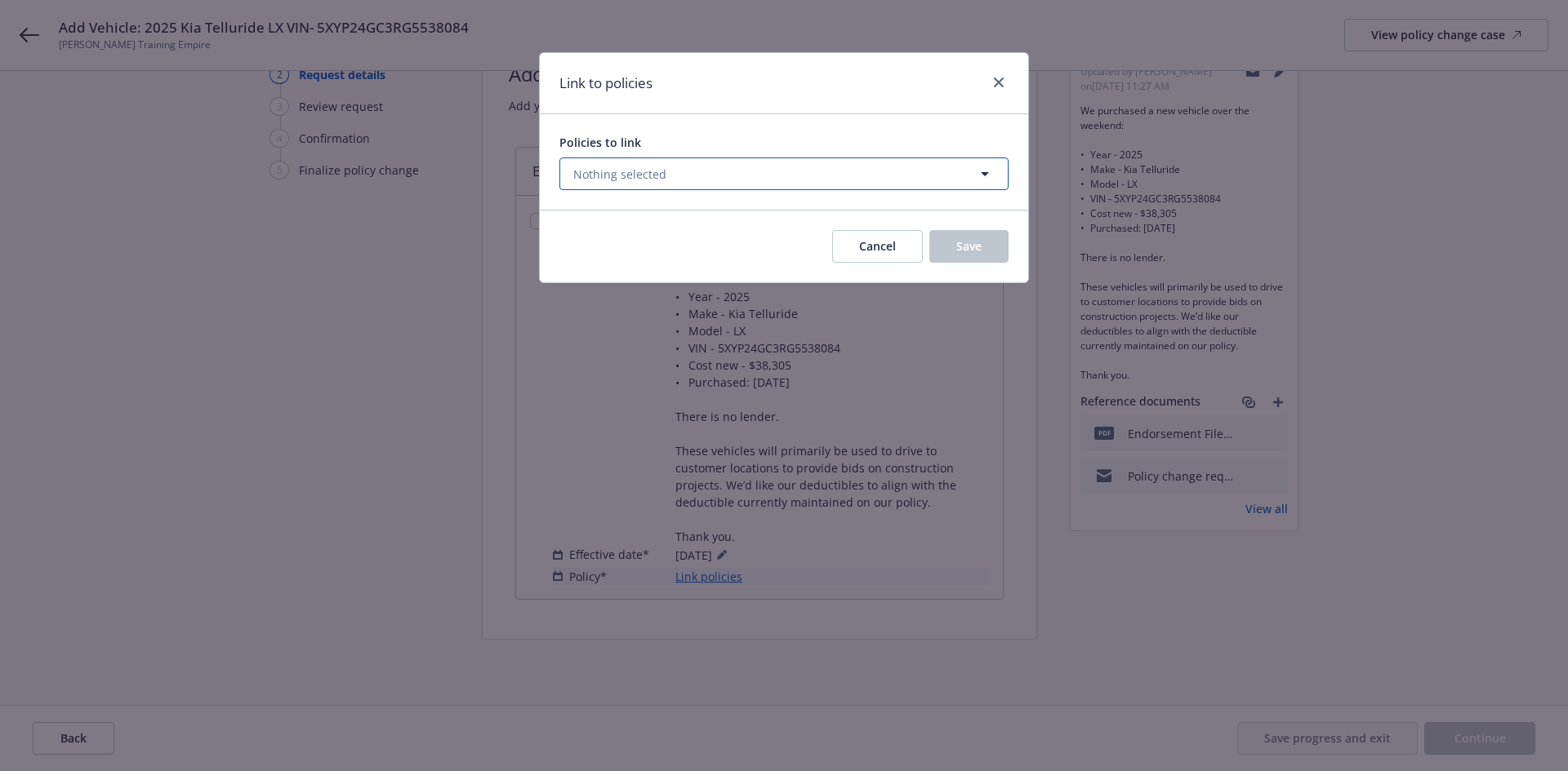
click at [792, 183] on button "Nothing selected" at bounding box center [784, 174] width 449 height 32
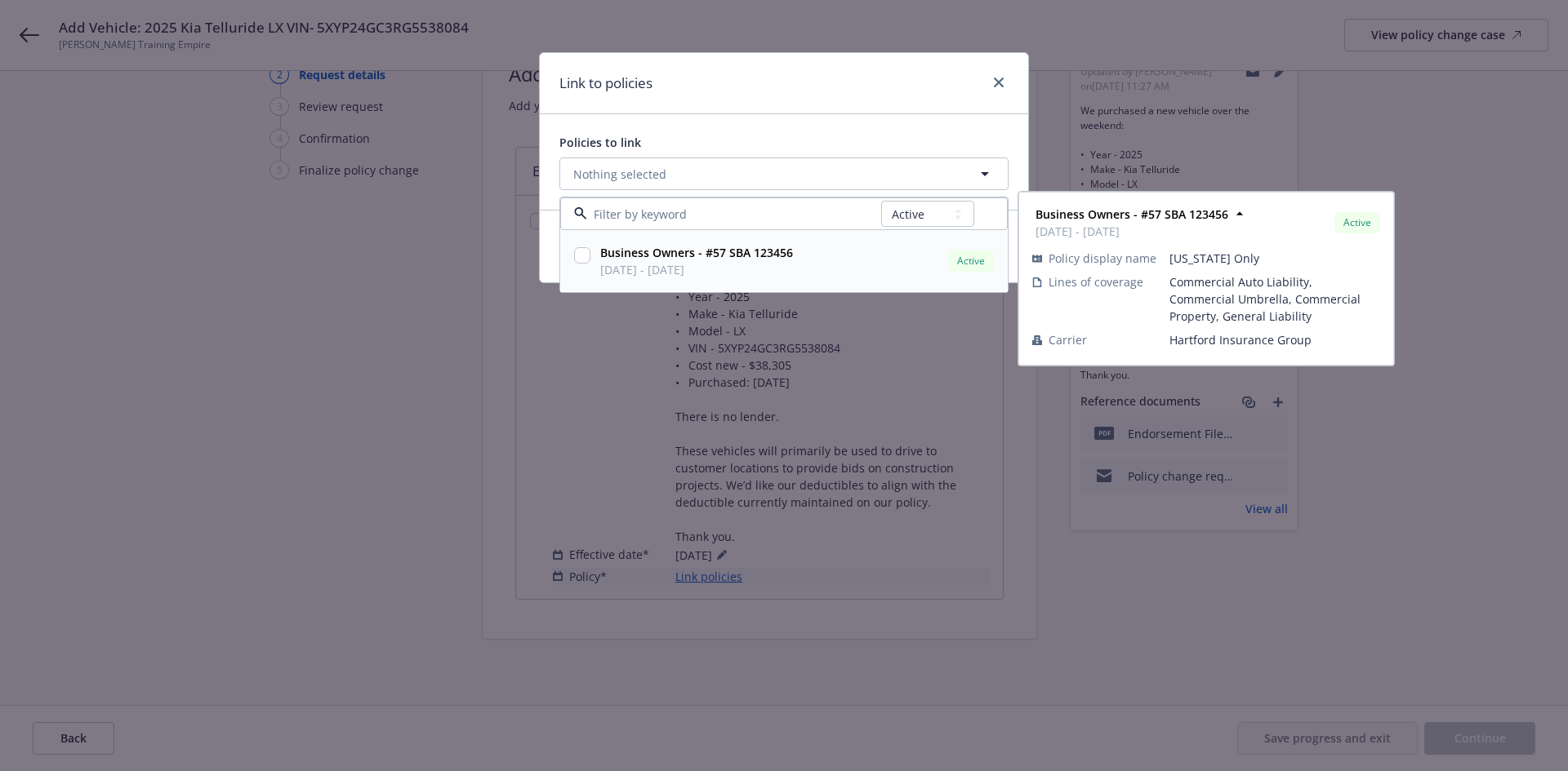
click at [582, 257] on input "checkbox" at bounding box center [582, 256] width 16 height 16
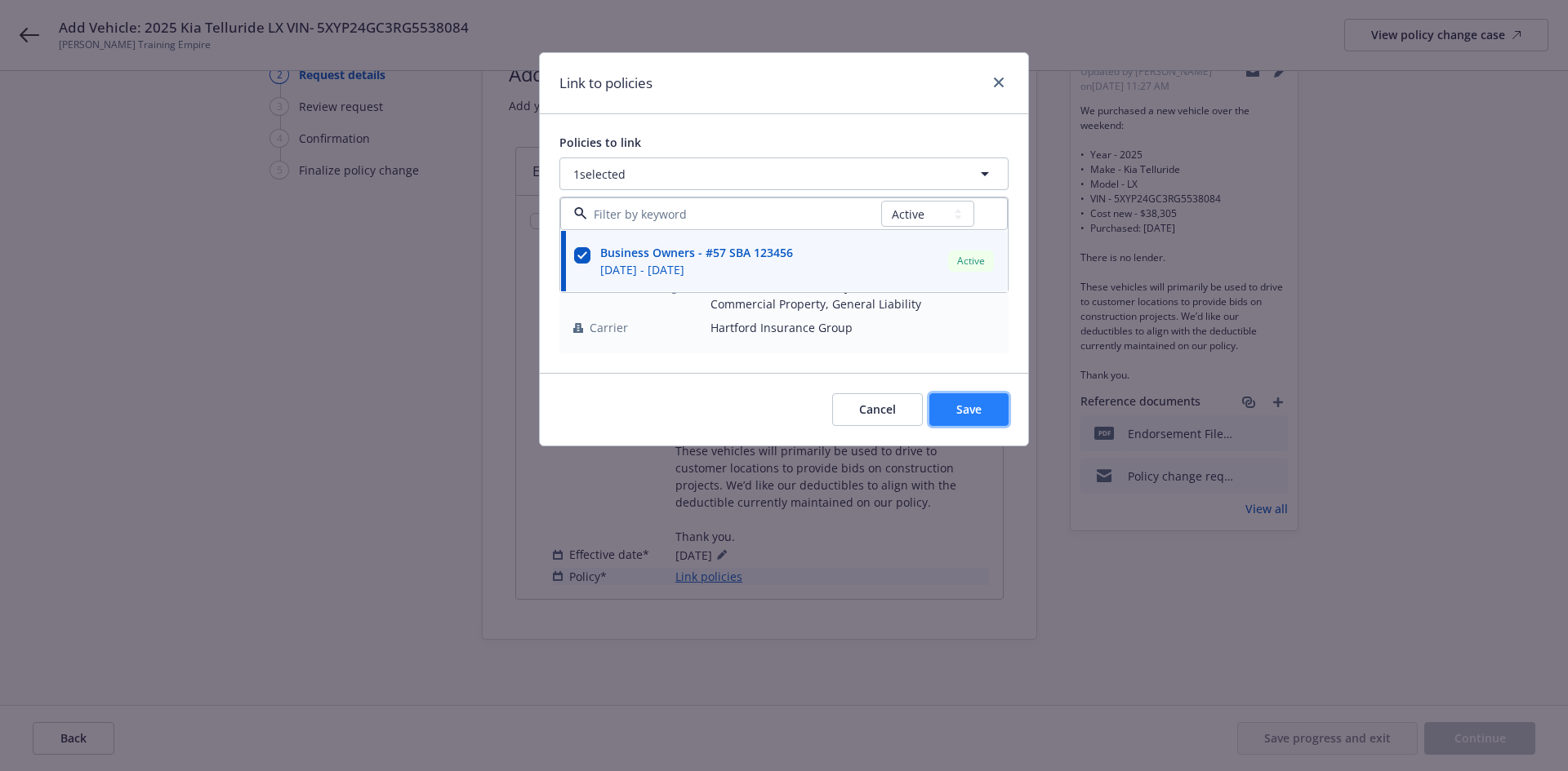
click at [958, 402] on span "Save" at bounding box center [969, 408] width 25 height 15
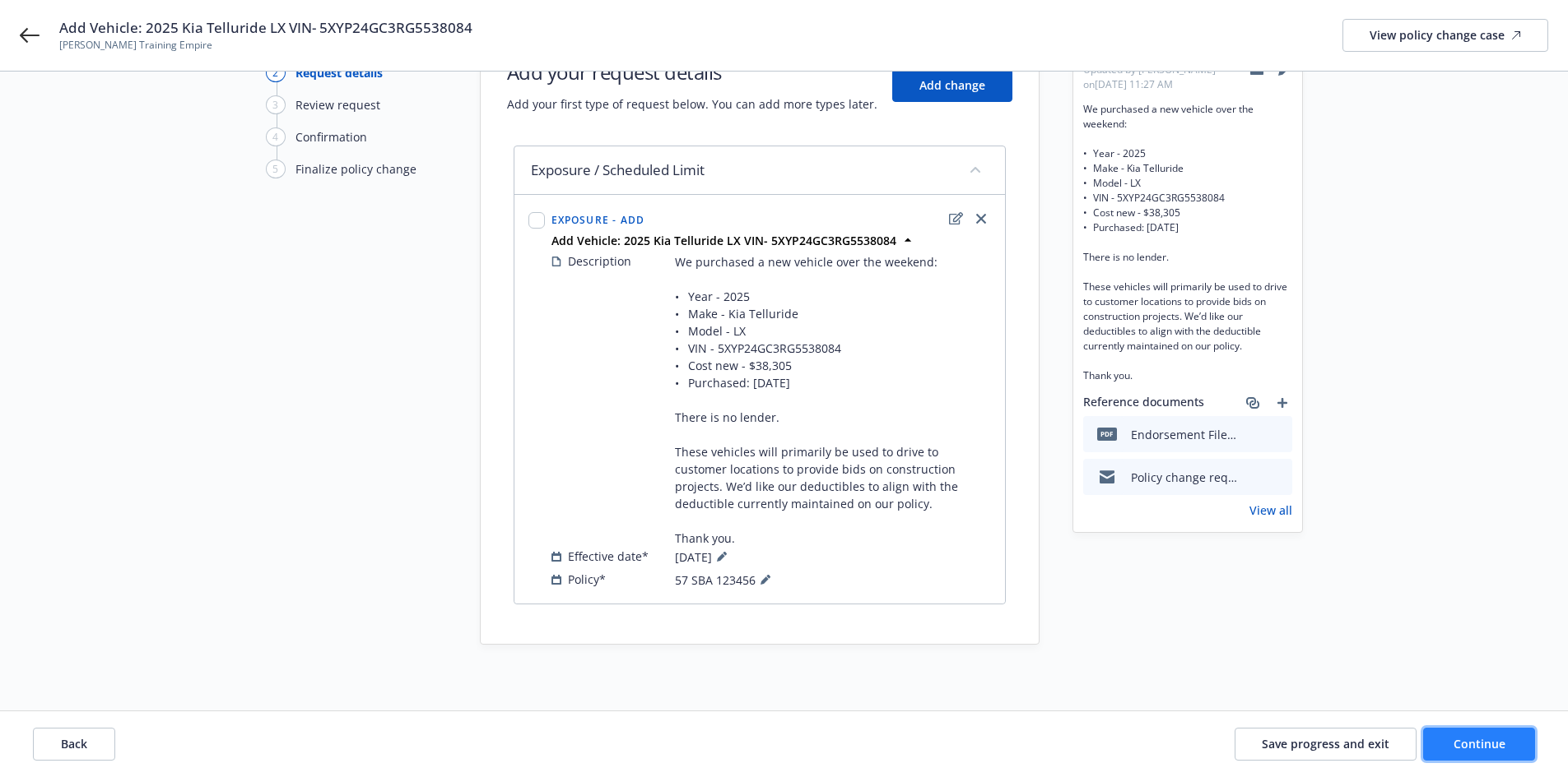
click at [1459, 734] on button "Continue" at bounding box center [1479, 744] width 112 height 33
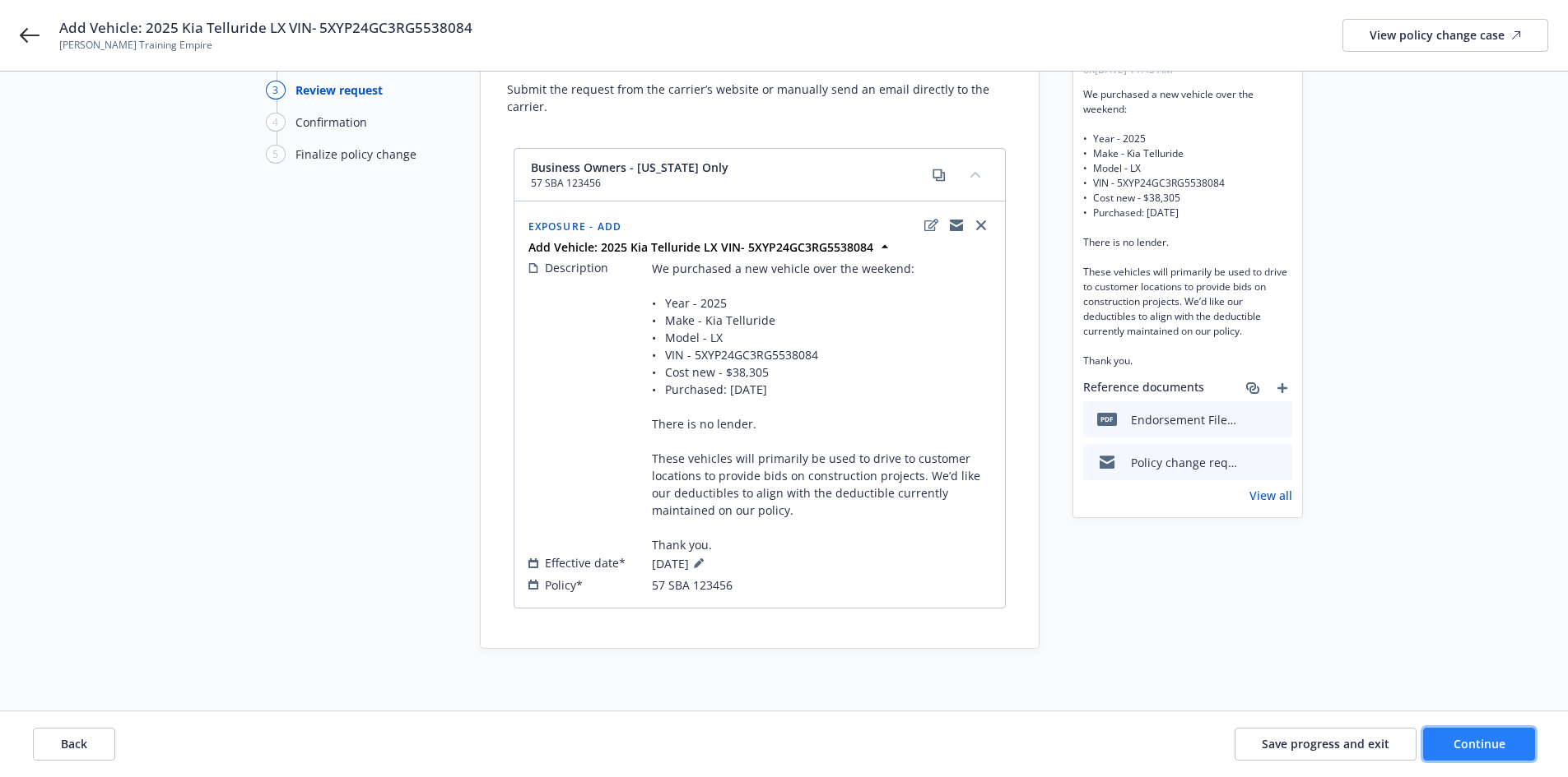
click at [1491, 746] on span "Continue" at bounding box center [1478, 744] width 52 height 15
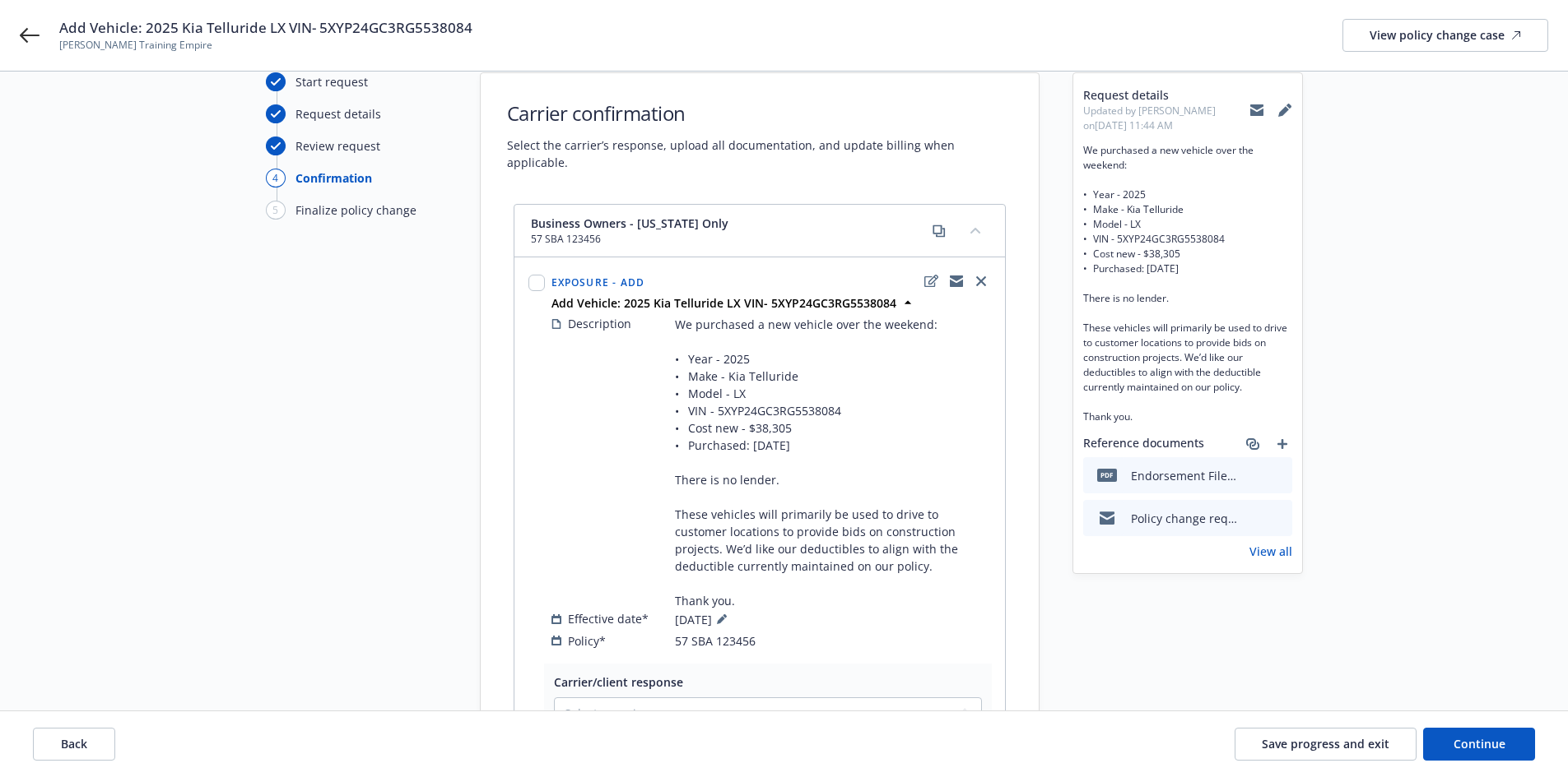
scroll to position [39, 0]
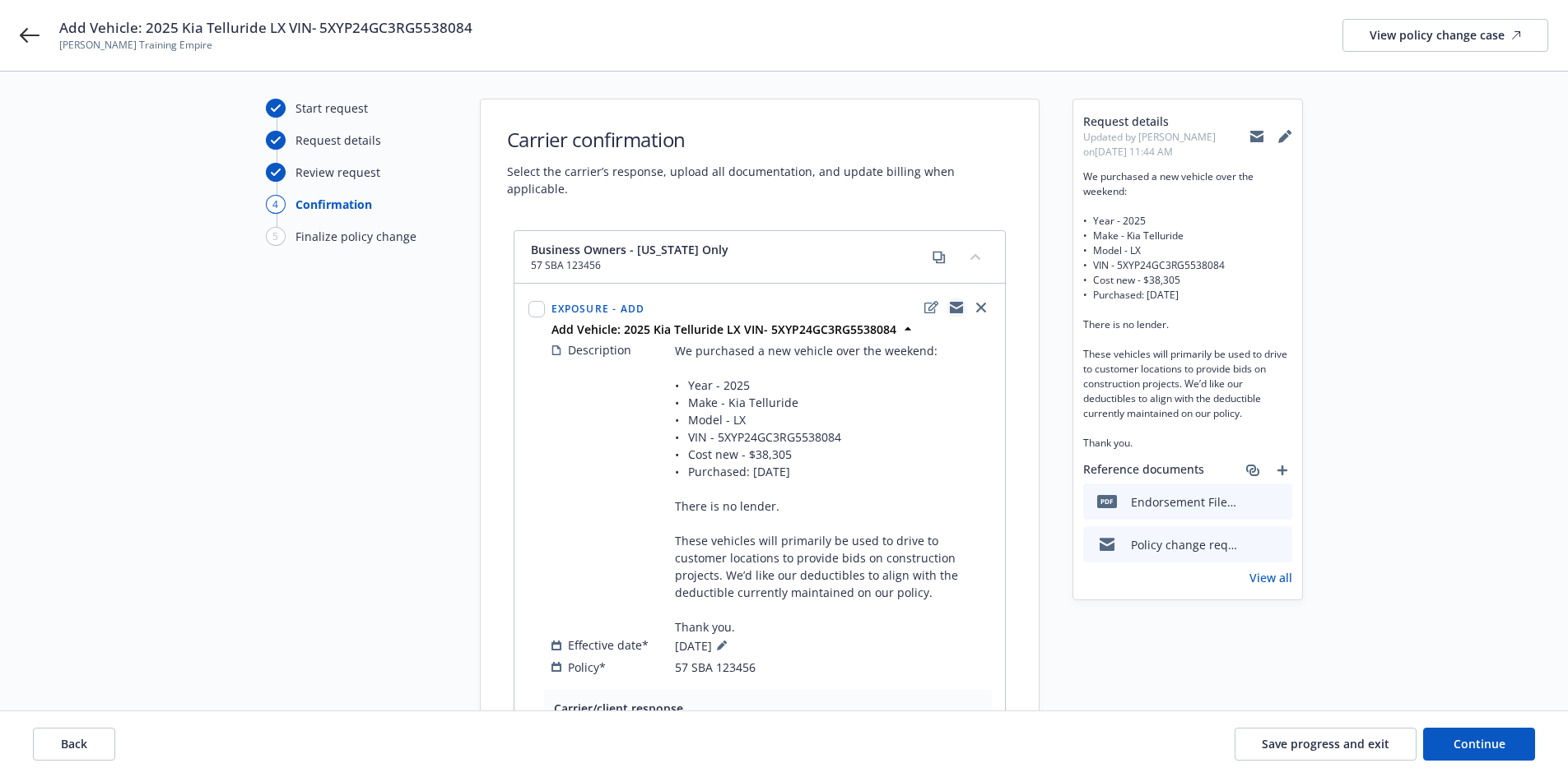
click at [952, 306] on icon "copyLogging" at bounding box center [956, 309] width 14 height 7
click at [404, 487] on div "Start request Request details Review request 4 Confirmation 5 Finalize policy c…" at bounding box center [356, 573] width 181 height 949
click at [955, 306] on icon "copyLogging" at bounding box center [956, 309] width 14 height 7
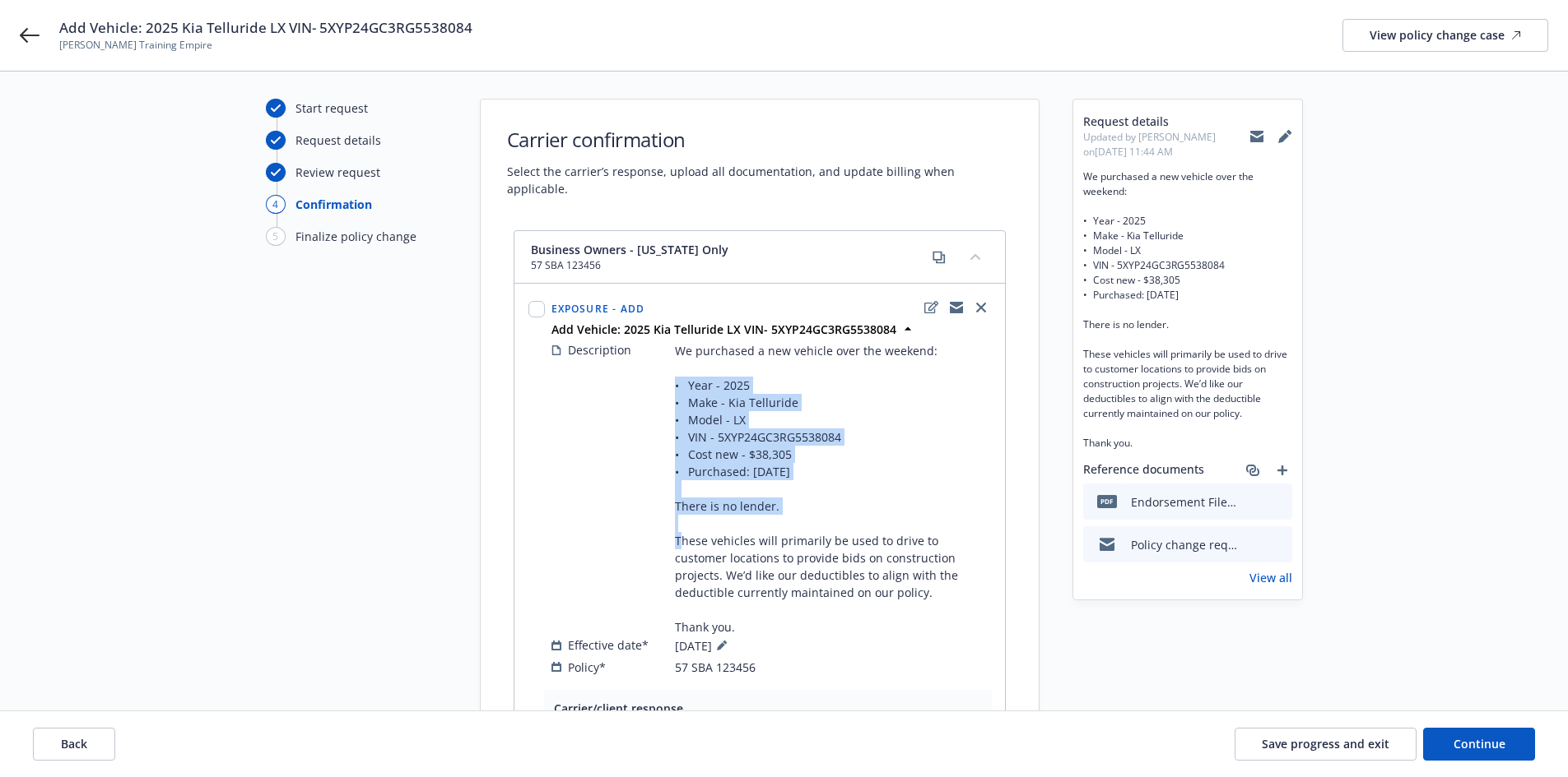
drag, startPoint x: 674, startPoint y: 365, endPoint x: 814, endPoint y: 485, distance: 184.4
click at [814, 485] on span "We purchased a new vehicle over the weekend: • Year - 2025 • Make - Kia Telluri…" at bounding box center [832, 488] width 316 height 294
click at [662, 365] on div "Description We purchased a new vehicle over the weekend: • Year - 2025 • Make -…" at bounding box center [771, 488] width 440 height 295
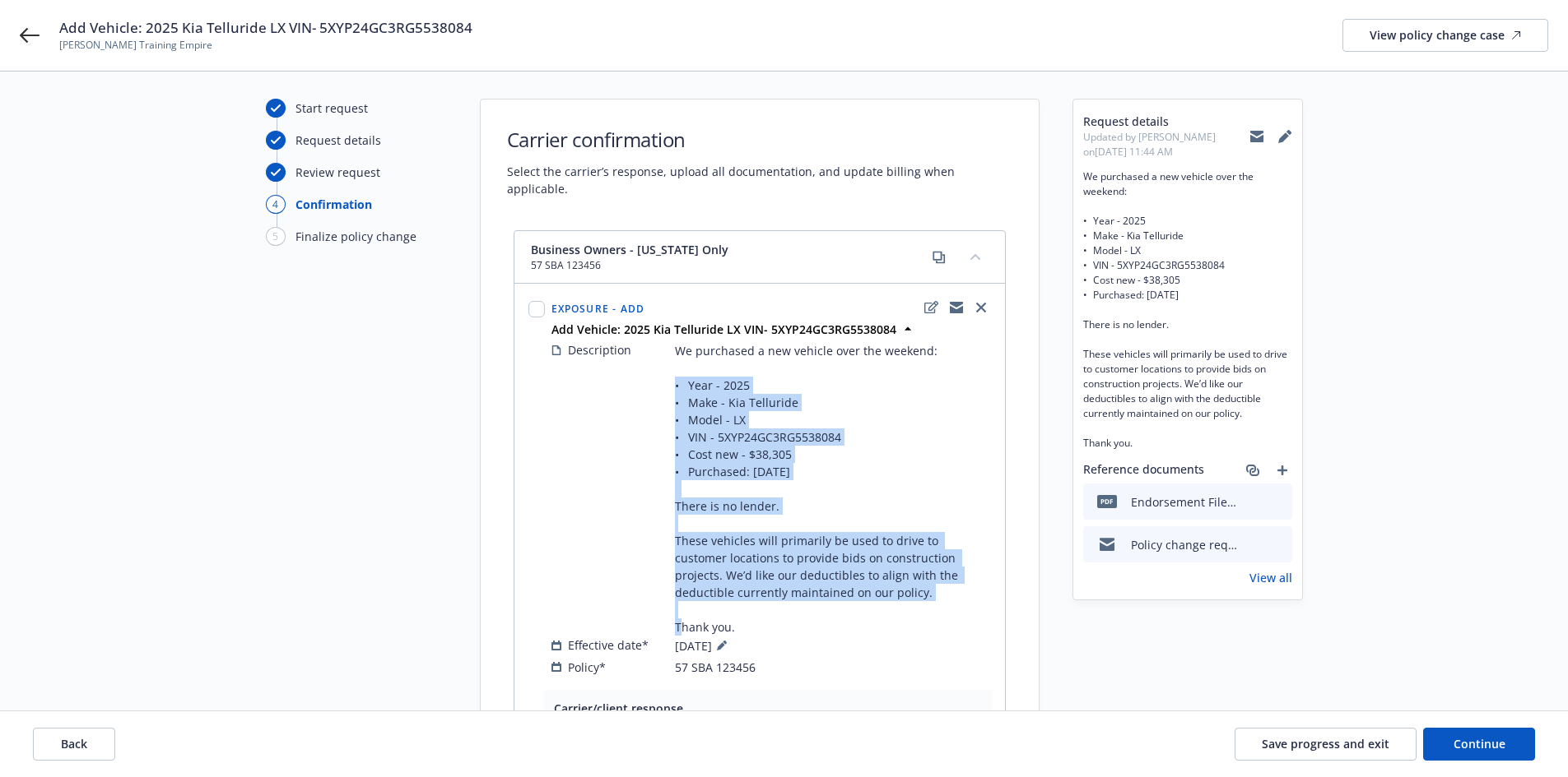
drag, startPoint x: 671, startPoint y: 365, endPoint x: 838, endPoint y: 570, distance: 264.4
click at [838, 570] on div "Description We purchased a new vehicle over the weekend: • Year - 2025 • Make -…" at bounding box center [771, 488] width 440 height 295
copy span "• Year - 2025 • Make - Kia Telluride • Model - LX • VIN - 5XYP24GC3RG5538084 • …"
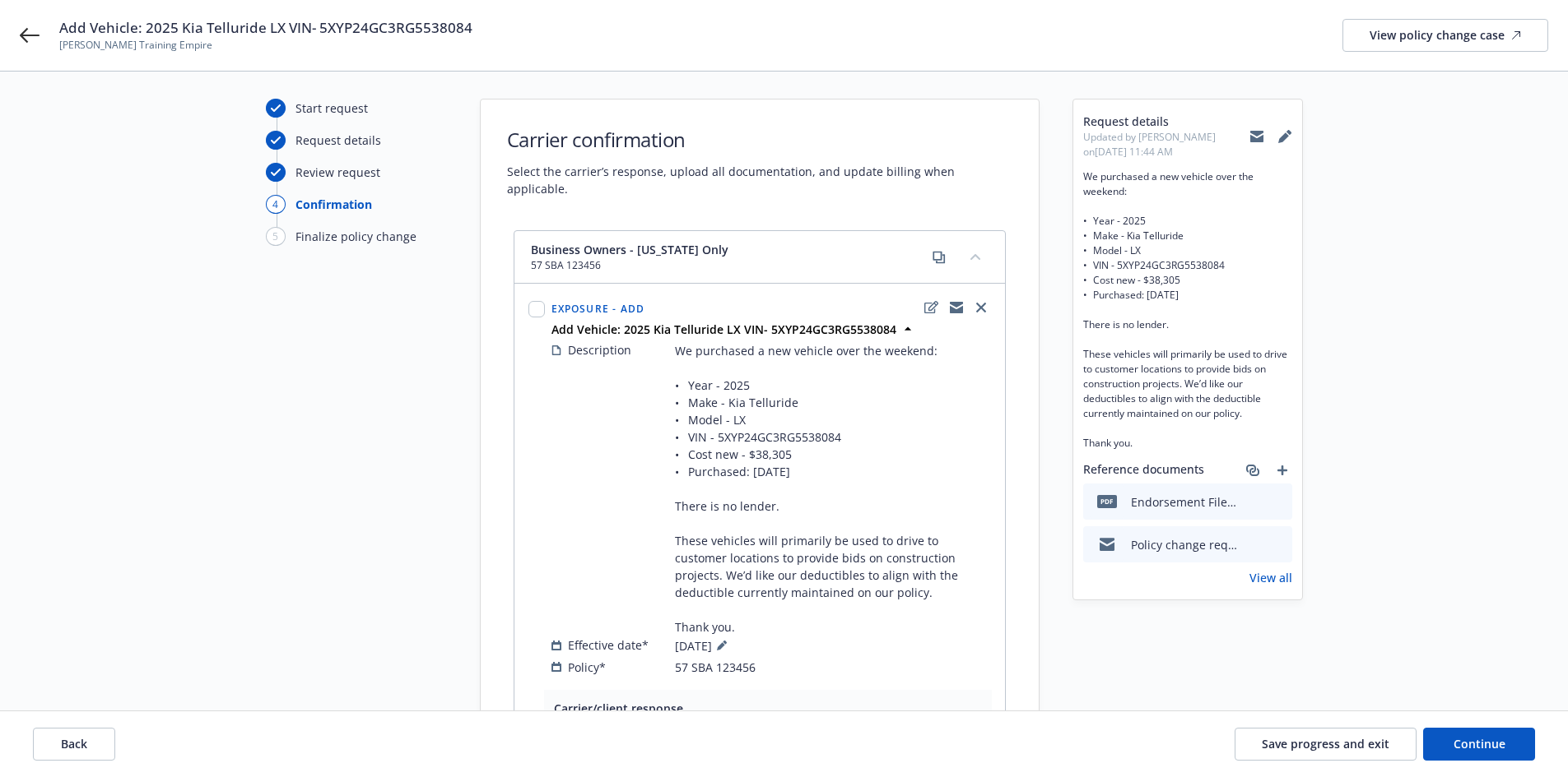
click at [538, 386] on div at bounding box center [536, 488] width 23 height 385
click at [1280, 736] on span "Save progress and exit" at bounding box center [1325, 744] width 128 height 15
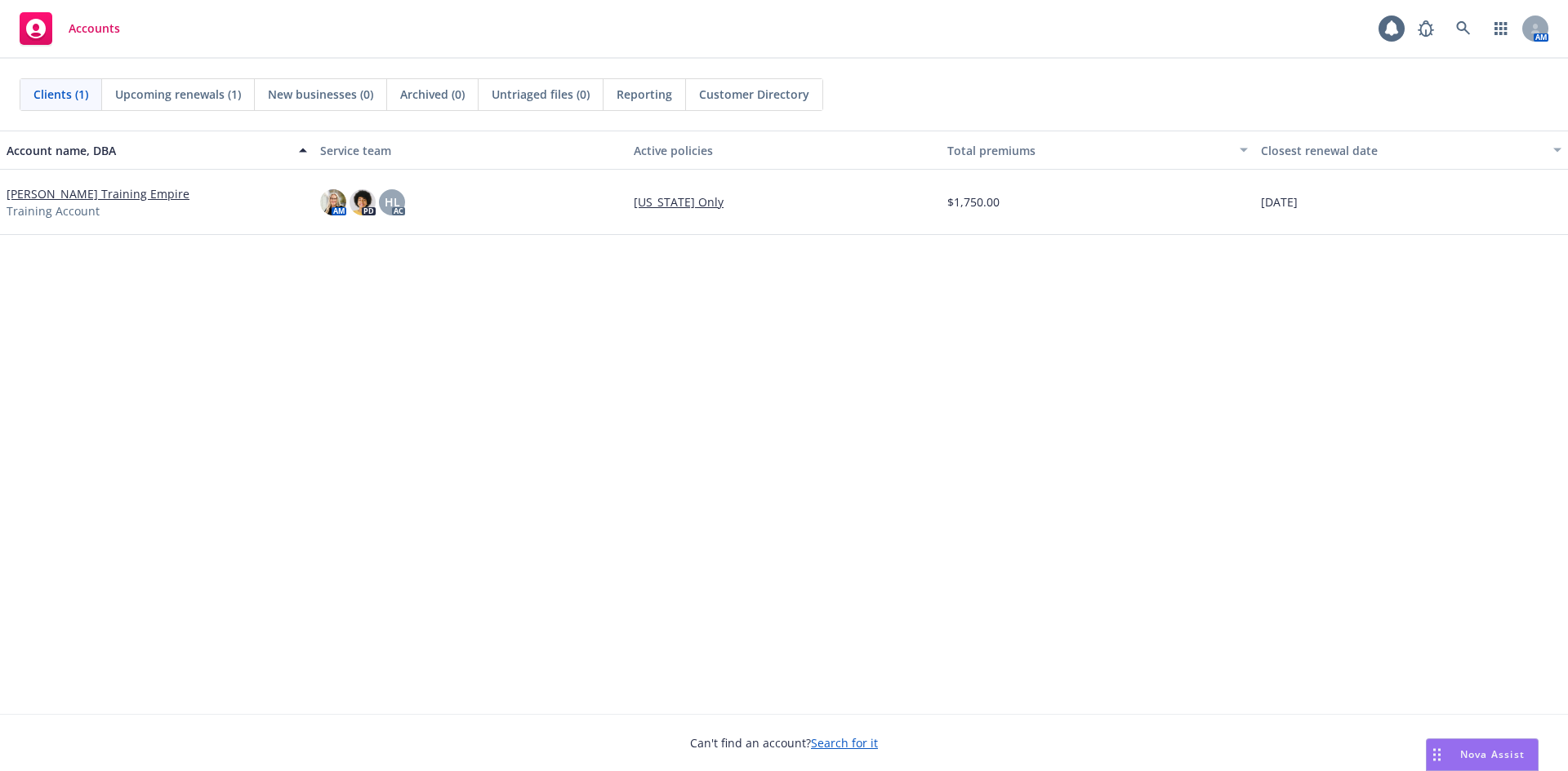
click at [102, 196] on link "[PERSON_NAME] Training Empire" at bounding box center [98, 193] width 183 height 17
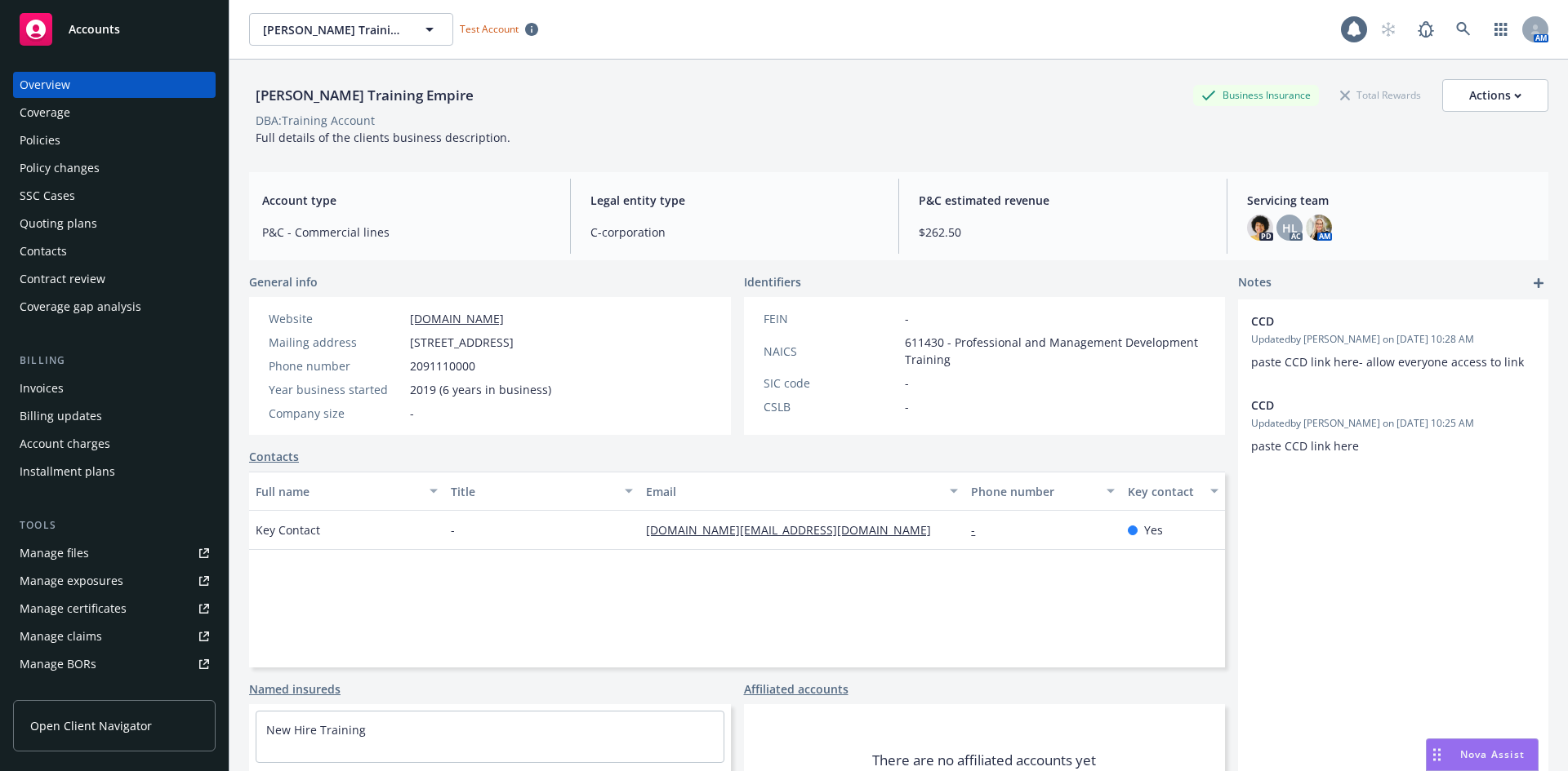
click at [91, 175] on div "Policy changes" at bounding box center [59, 168] width 80 height 26
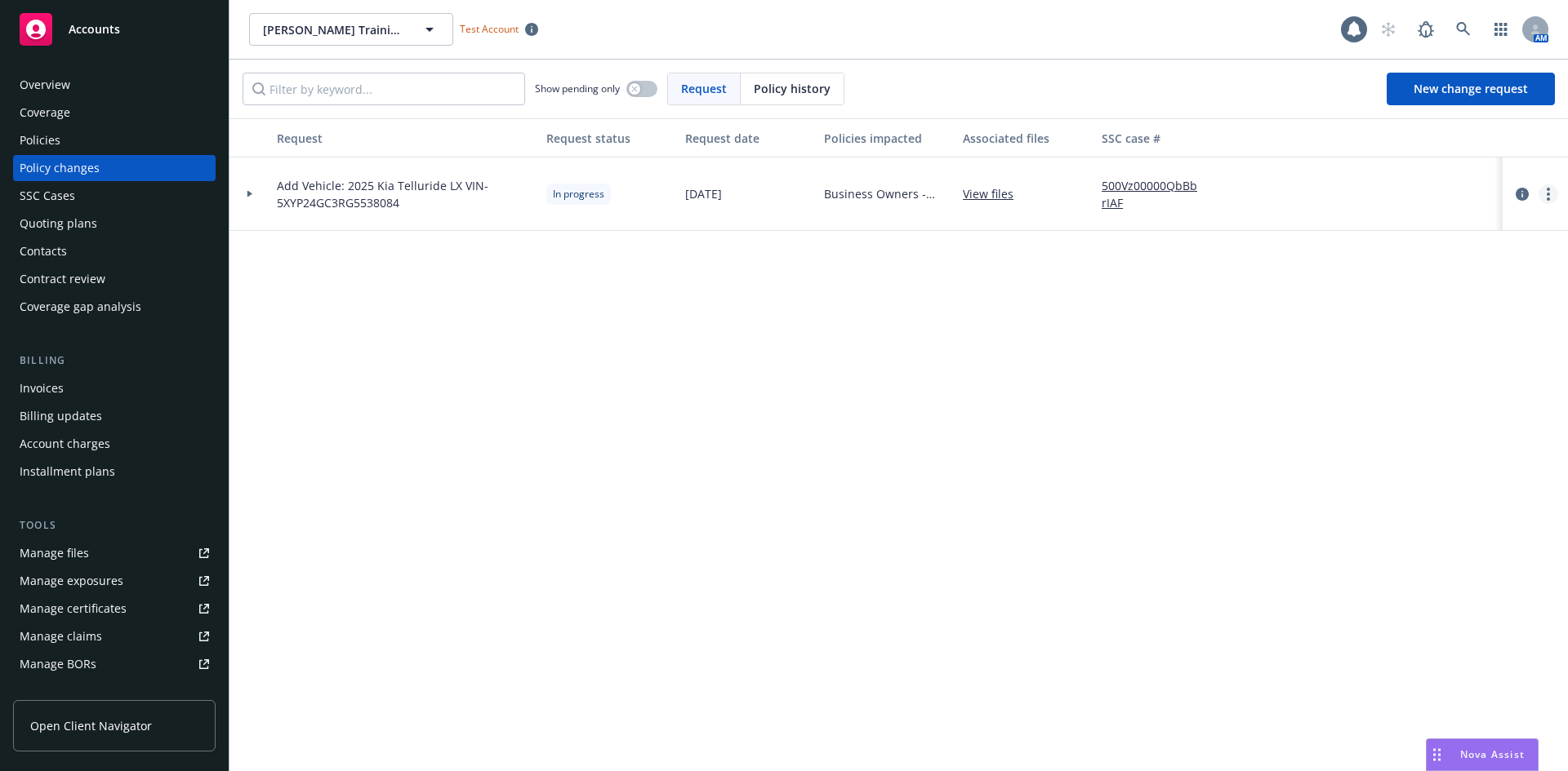
click at [1538, 191] on link "more" at bounding box center [1548, 195] width 20 height 20
click at [1450, 320] on link "Resume workflow" at bounding box center [1417, 326] width 280 height 32
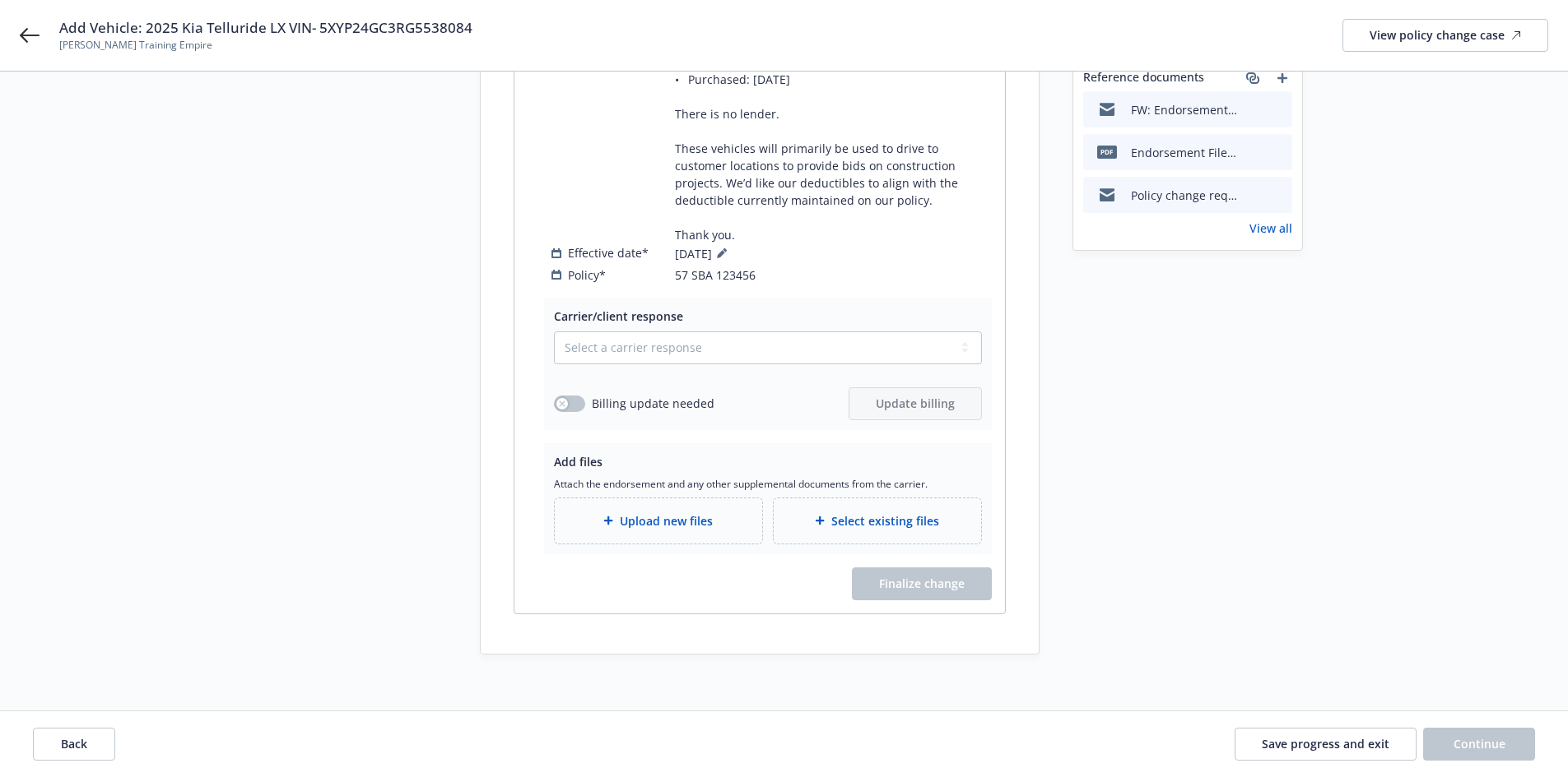
scroll to position [441, 0]
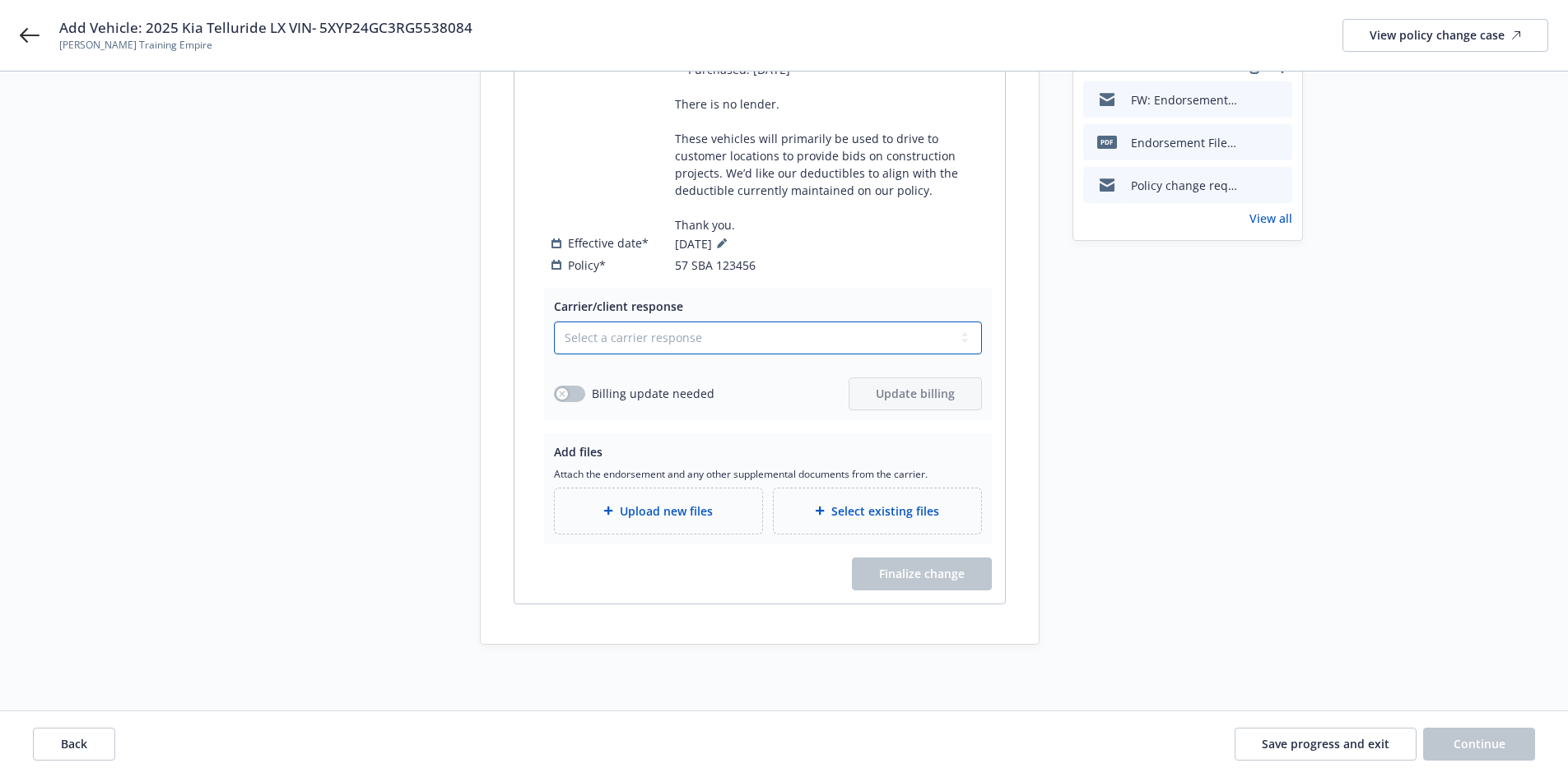
click at [895, 335] on select "Select a carrier response Accepted Accepted with revision No endorsement needed…" at bounding box center [767, 338] width 428 height 33
select select "ACCEPTED"
click at [554, 322] on select "Select a carrier response Accepted Accepted with revision No endorsement needed…" at bounding box center [767, 338] width 428 height 33
click at [1297, 526] on div "Request details Updated by Harlie Litton on 08/12/2025, 11:44 AM We purchased a…" at bounding box center [1187, 170] width 231 height 949
click at [567, 397] on button "button" at bounding box center [569, 394] width 32 height 16
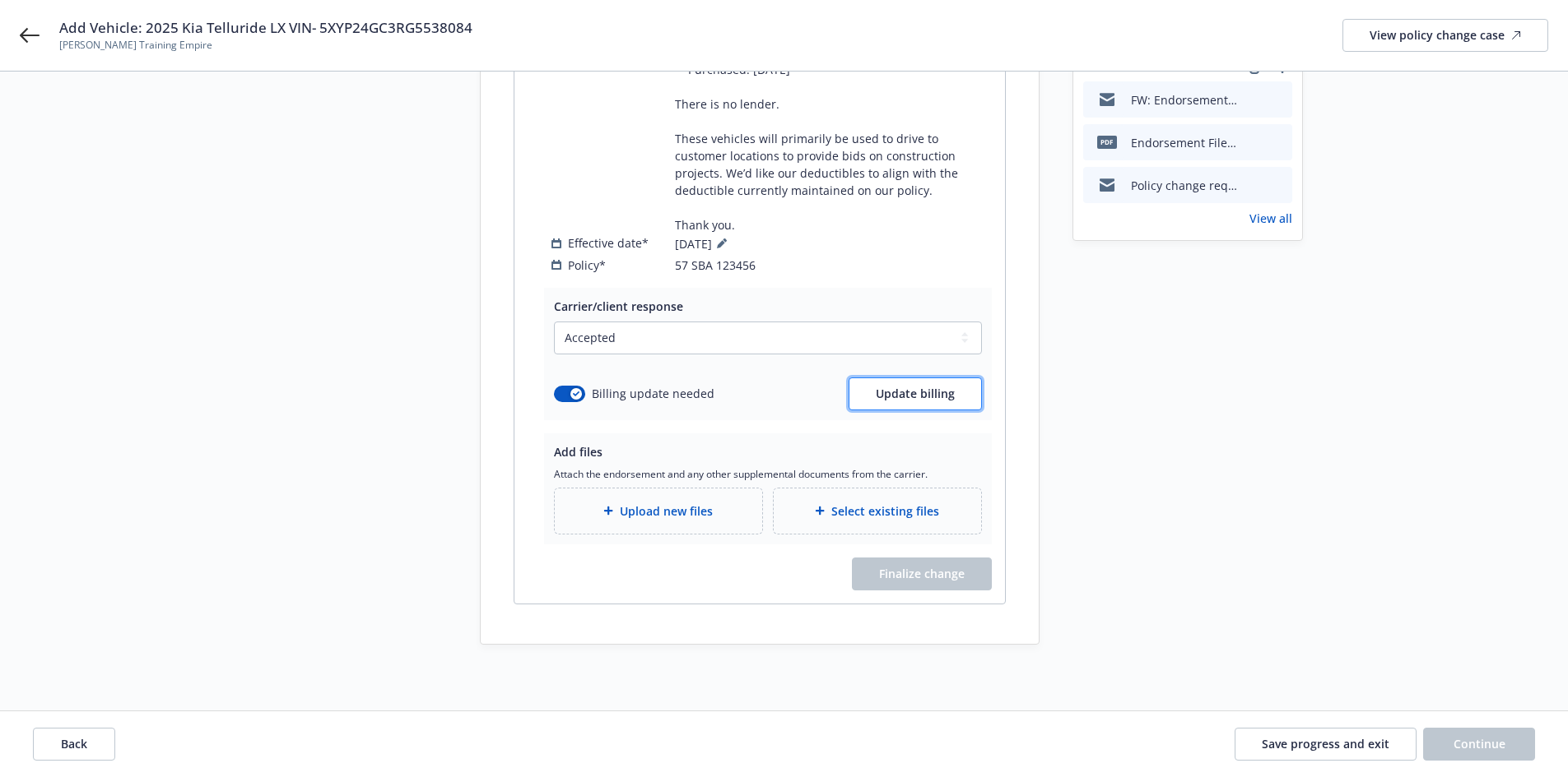
click at [891, 403] on button "Update billing" at bounding box center [915, 393] width 133 height 33
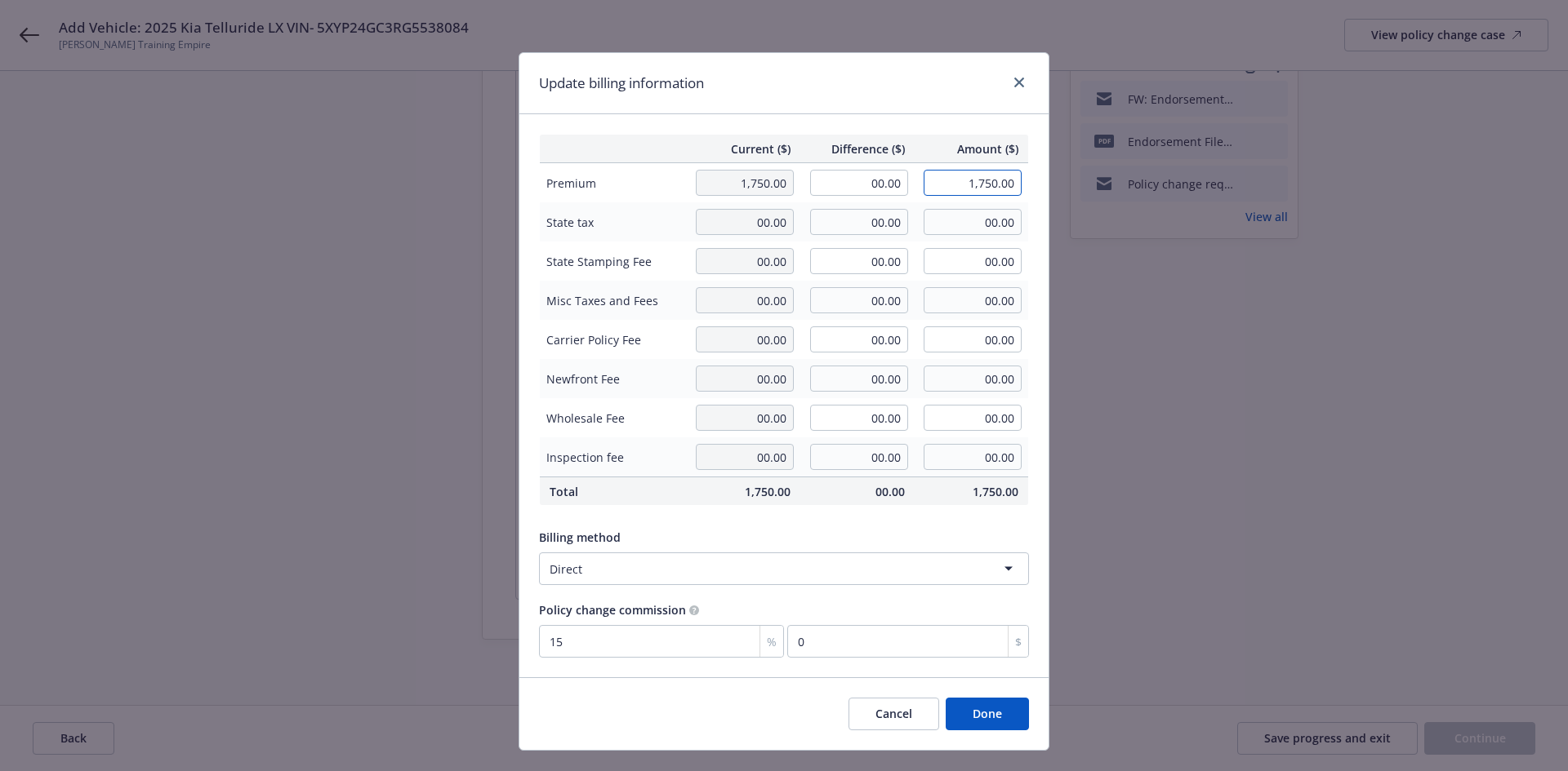
click at [965, 183] on input "1,750.00" at bounding box center [973, 182] width 98 height 26
type input "1789"
type input "39.00"
type input "1,789.00"
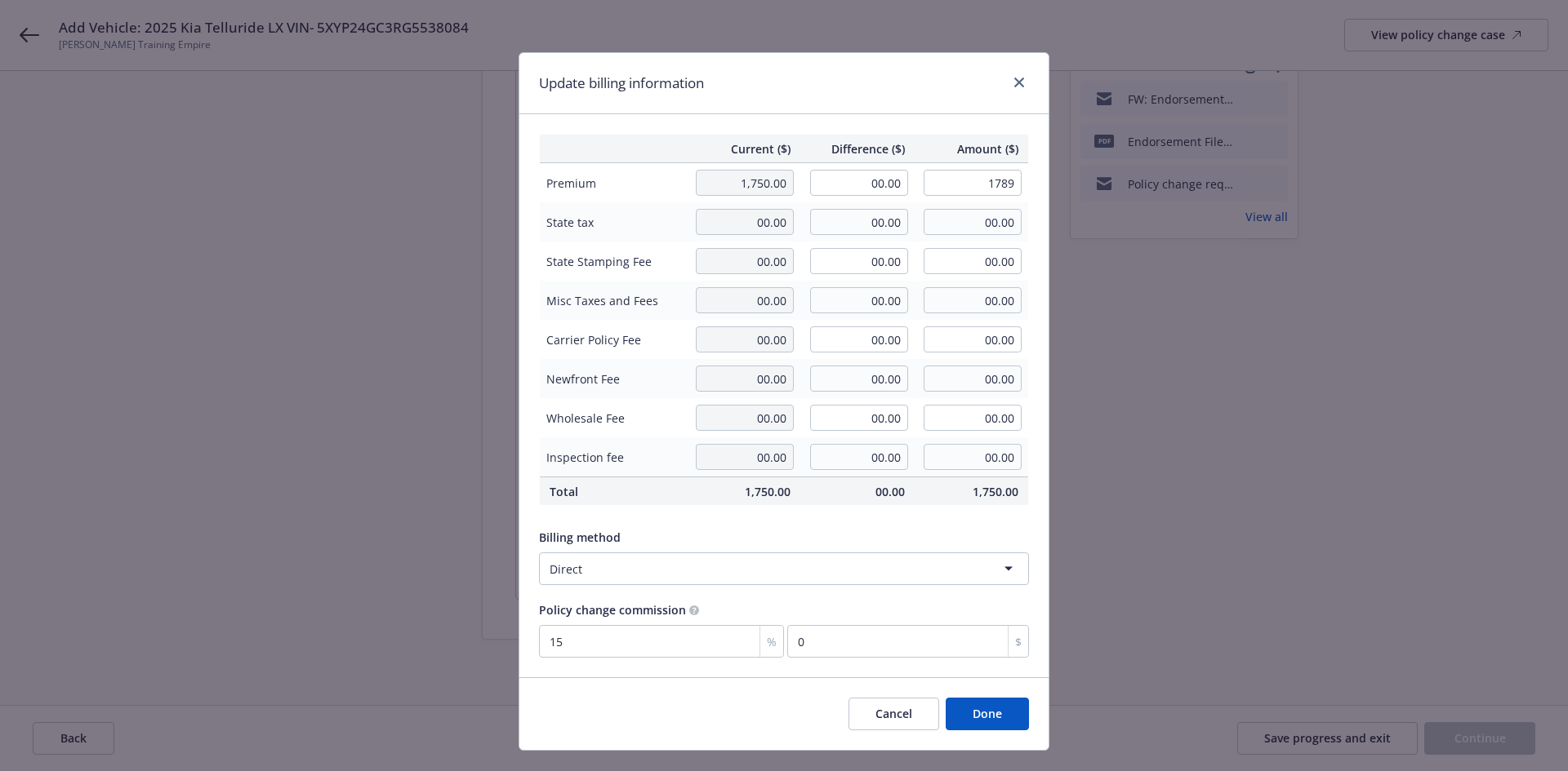
type input "5.85"
click at [807, 519] on div "Current ($) Difference ($) Amount ($) Premium 1,750.00 39.00 1,789.00 State tax…" at bounding box center [783, 396] width 529 height 564
click at [977, 710] on button "Done" at bounding box center [987, 714] width 84 height 32
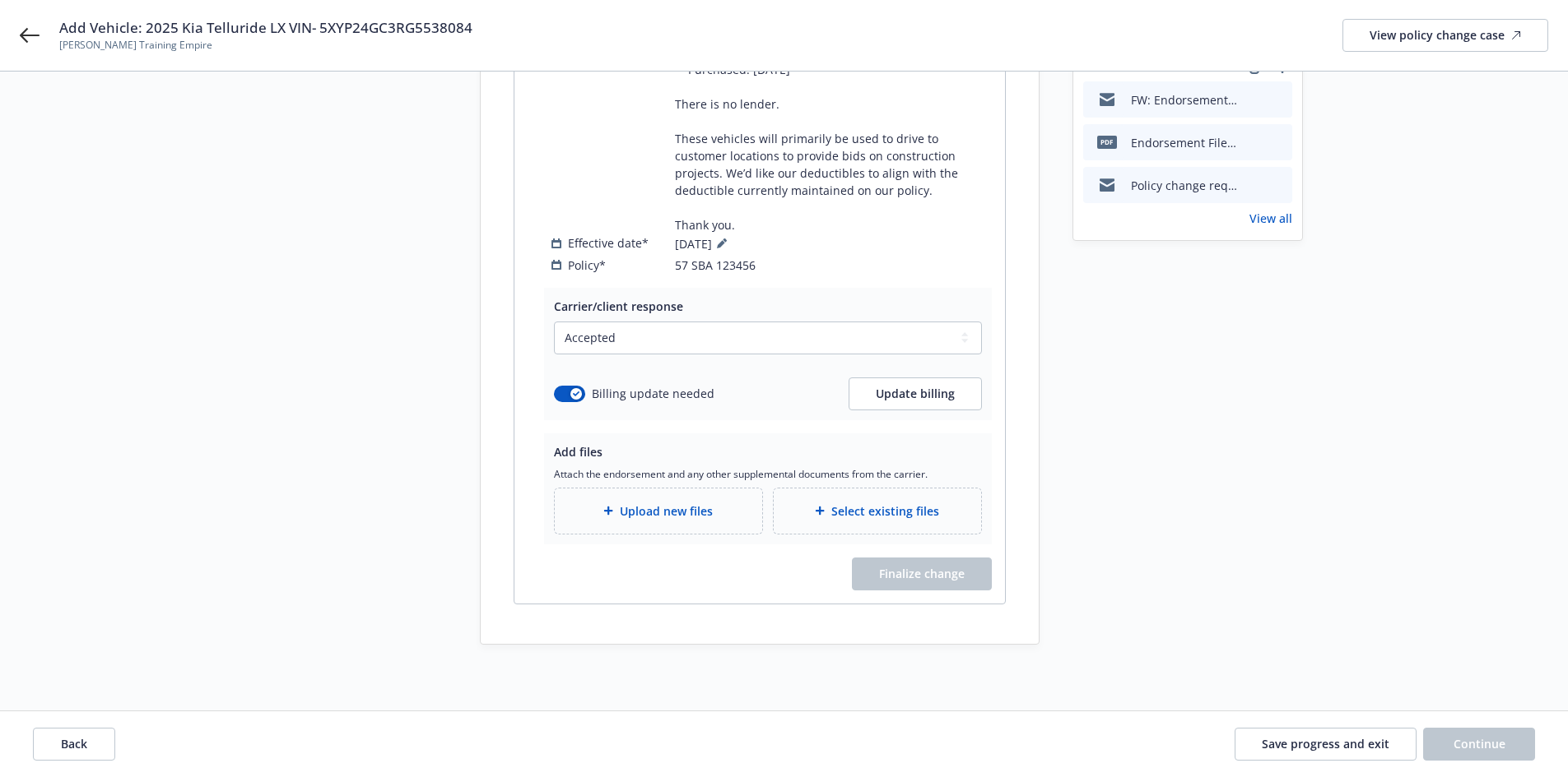
click at [722, 507] on div "Upload new files" at bounding box center [659, 511] width 181 height 19
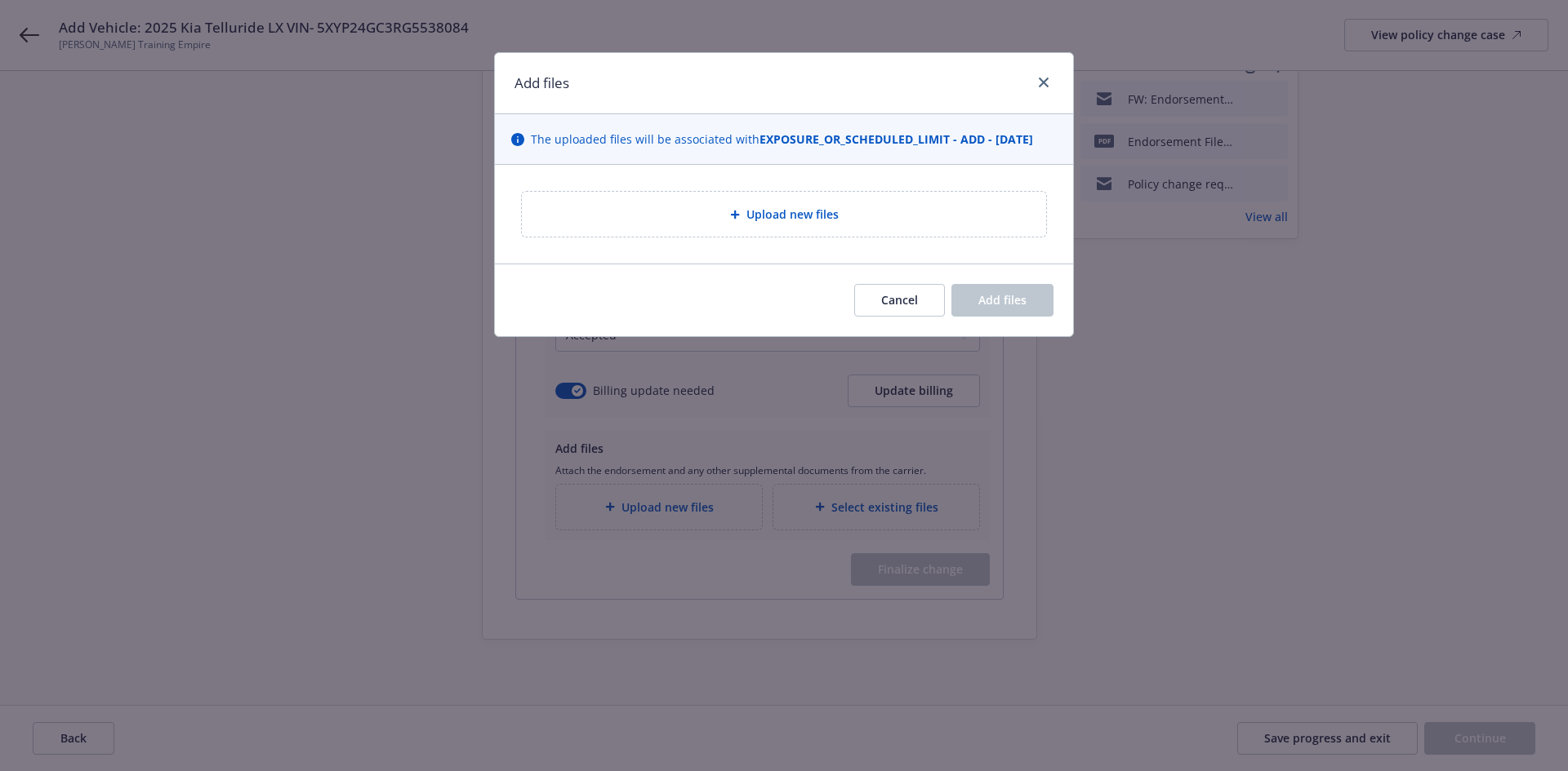
click at [788, 212] on span "Upload new files" at bounding box center [792, 214] width 92 height 17
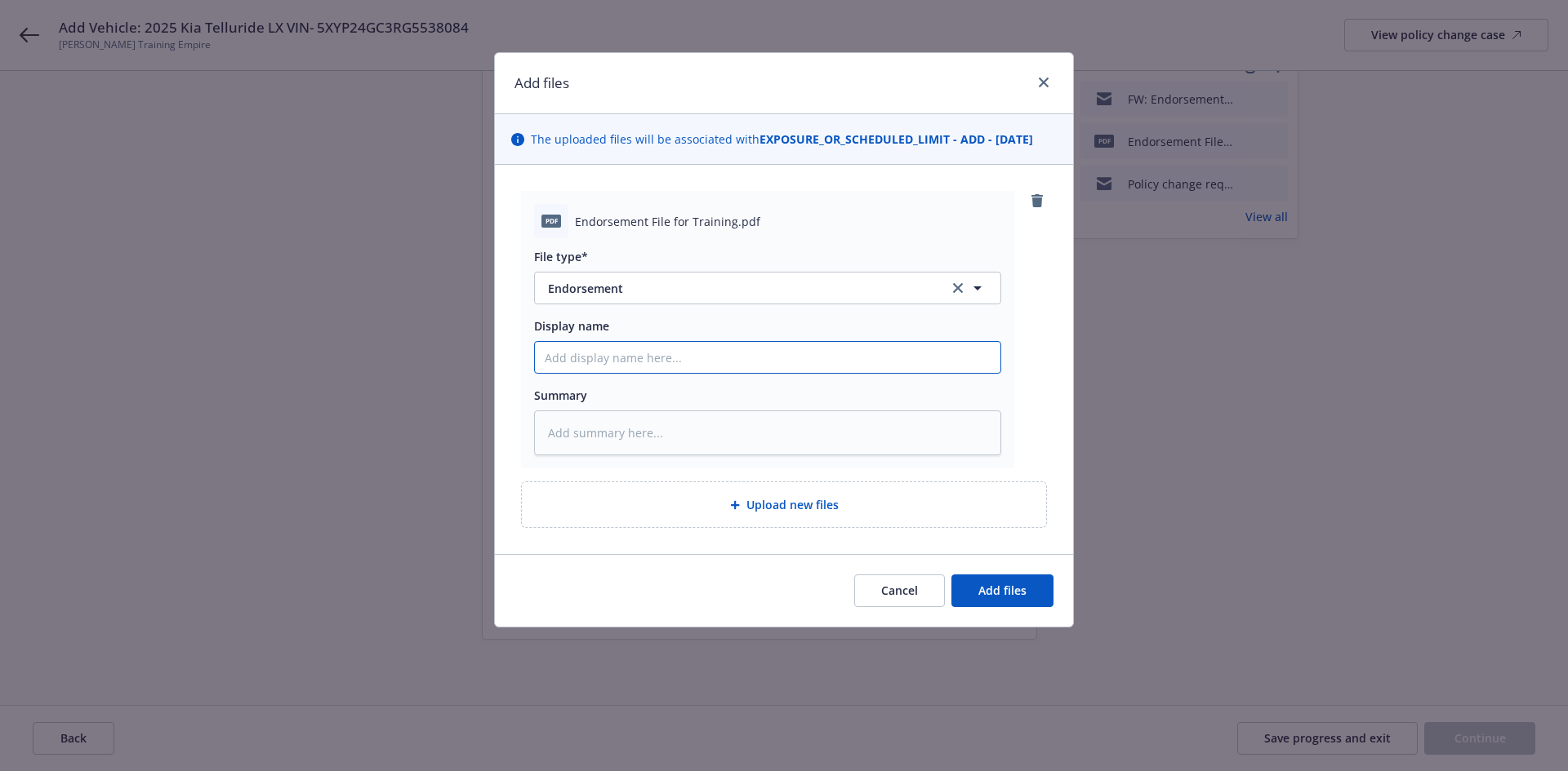
click at [620, 358] on input "Display name" at bounding box center [768, 357] width 465 height 31
type textarea "x"
type input "5"
type textarea "x"
type input "5/"
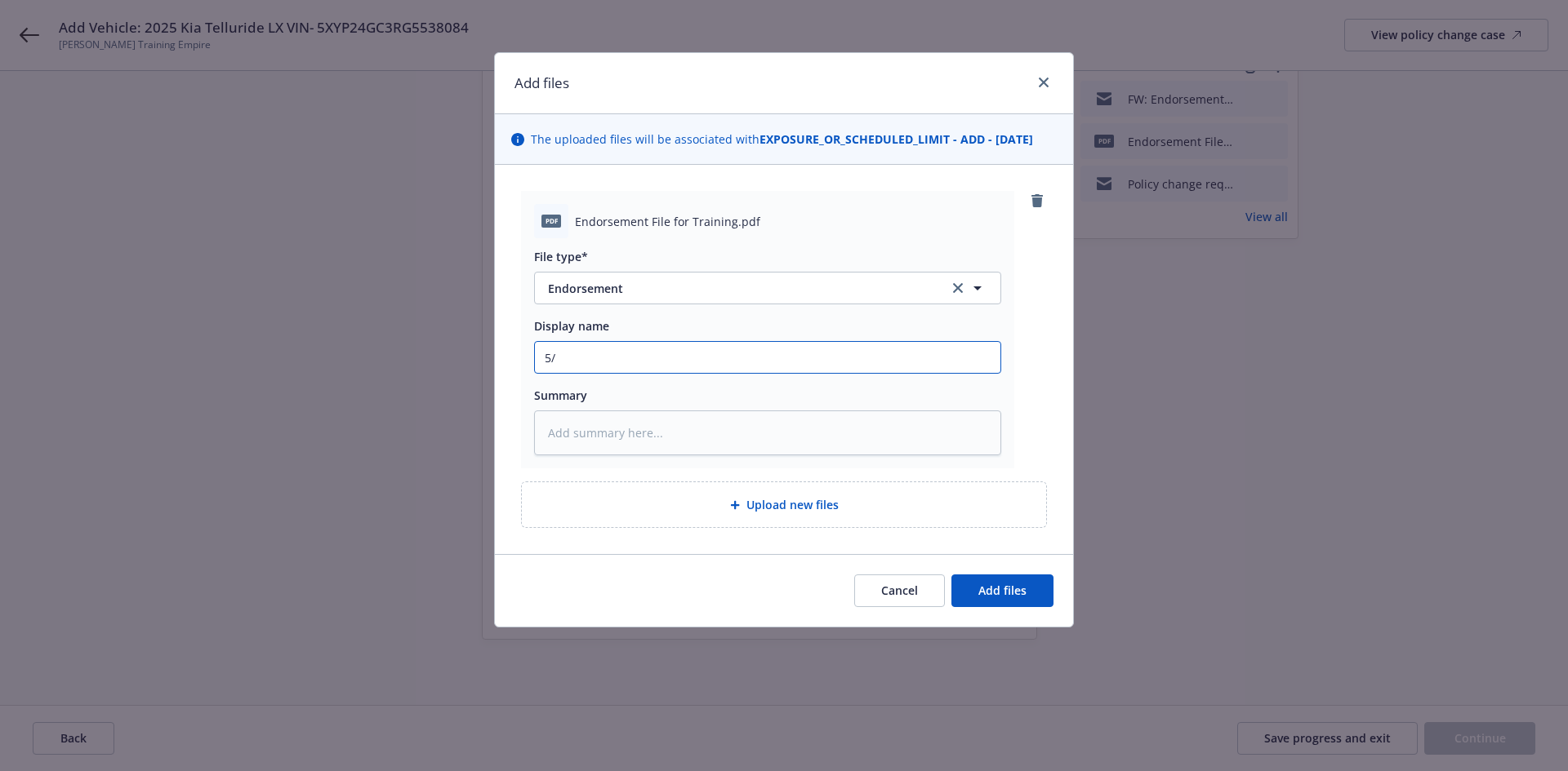
type textarea "x"
type input "5/9"
type textarea "x"
type input "5/9/"
type textarea "x"
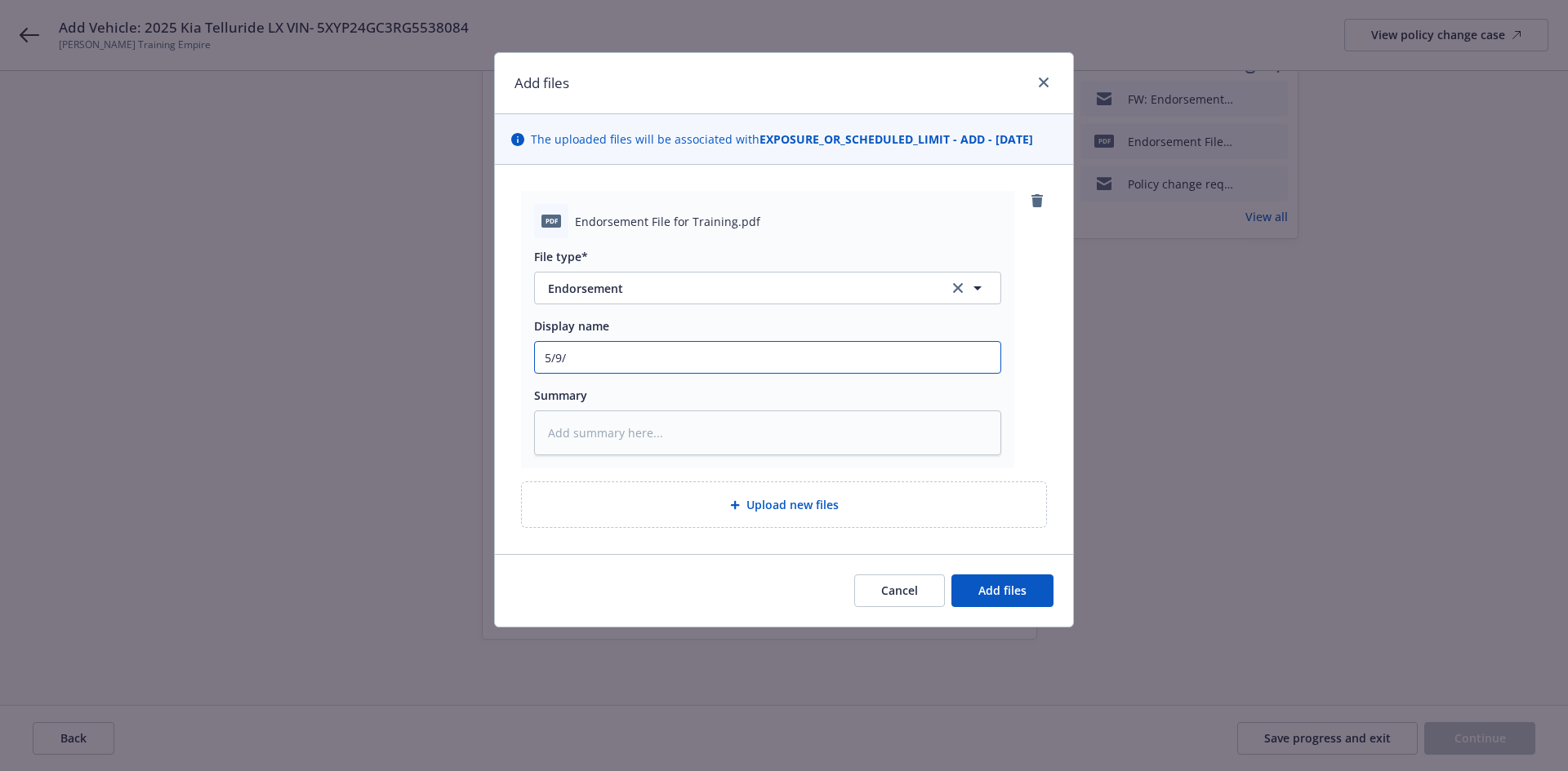
type input "5/9/2"
type textarea "x"
type input "5/9/20"
type textarea "x"
type input "5/9/202"
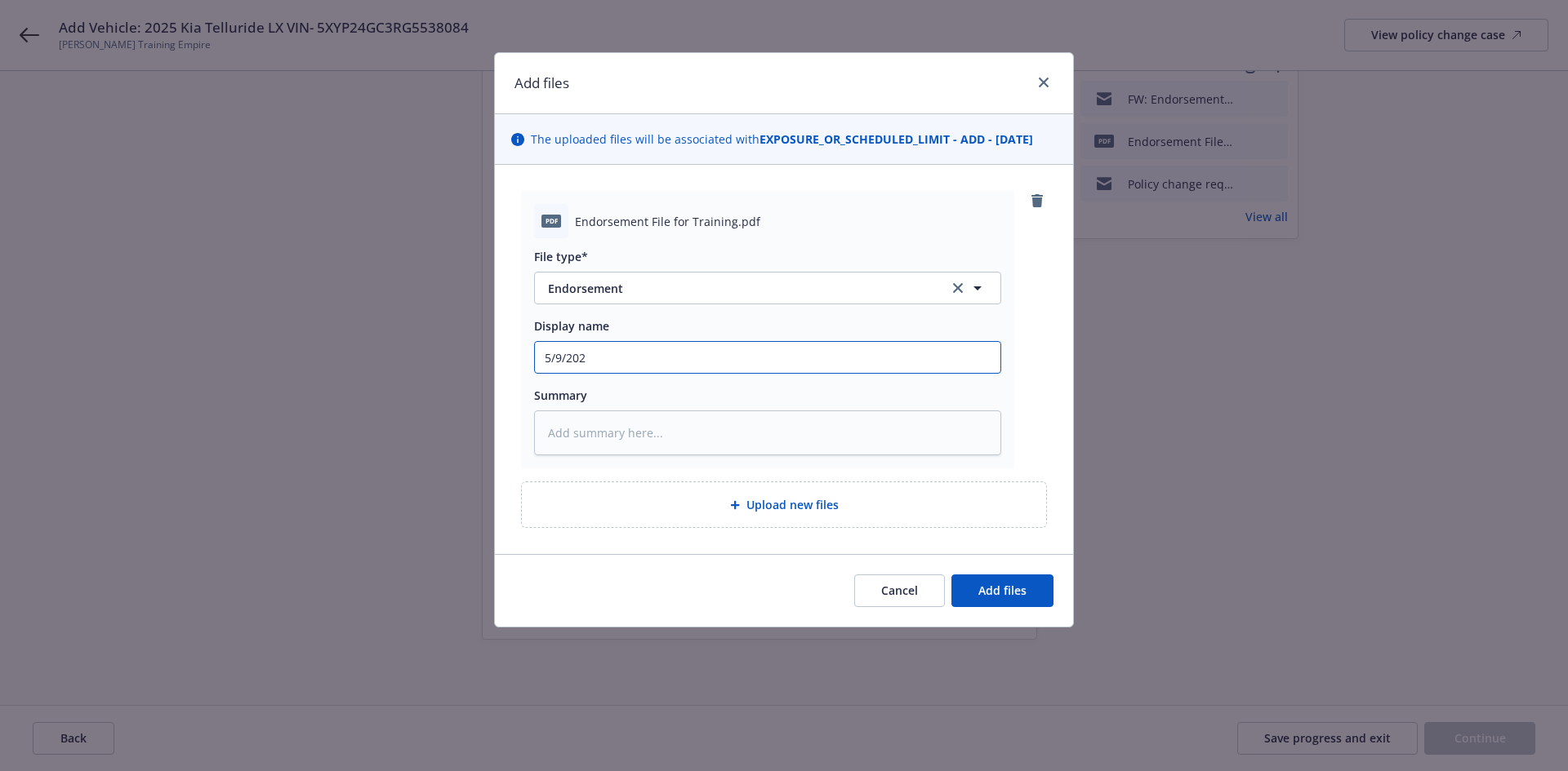
type textarea "x"
type input "5/9/2025"
type textarea "x"
type input "5/9/2025"
type textarea "x"
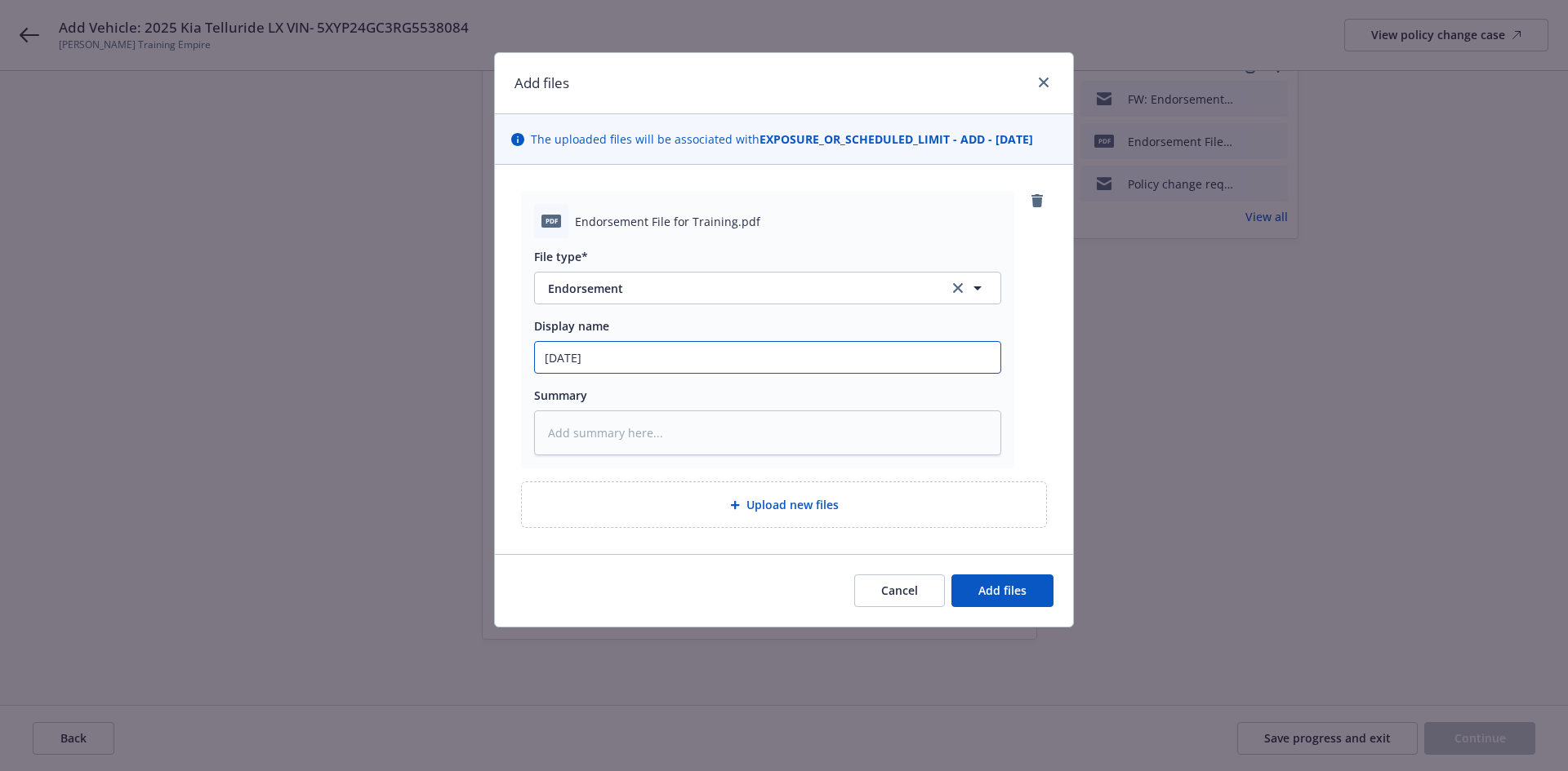
type input "5/9/2025 A"
type textarea "x"
type input "5/9/2025 AA"
type textarea "x"
type input "5/9/2025 AAD"
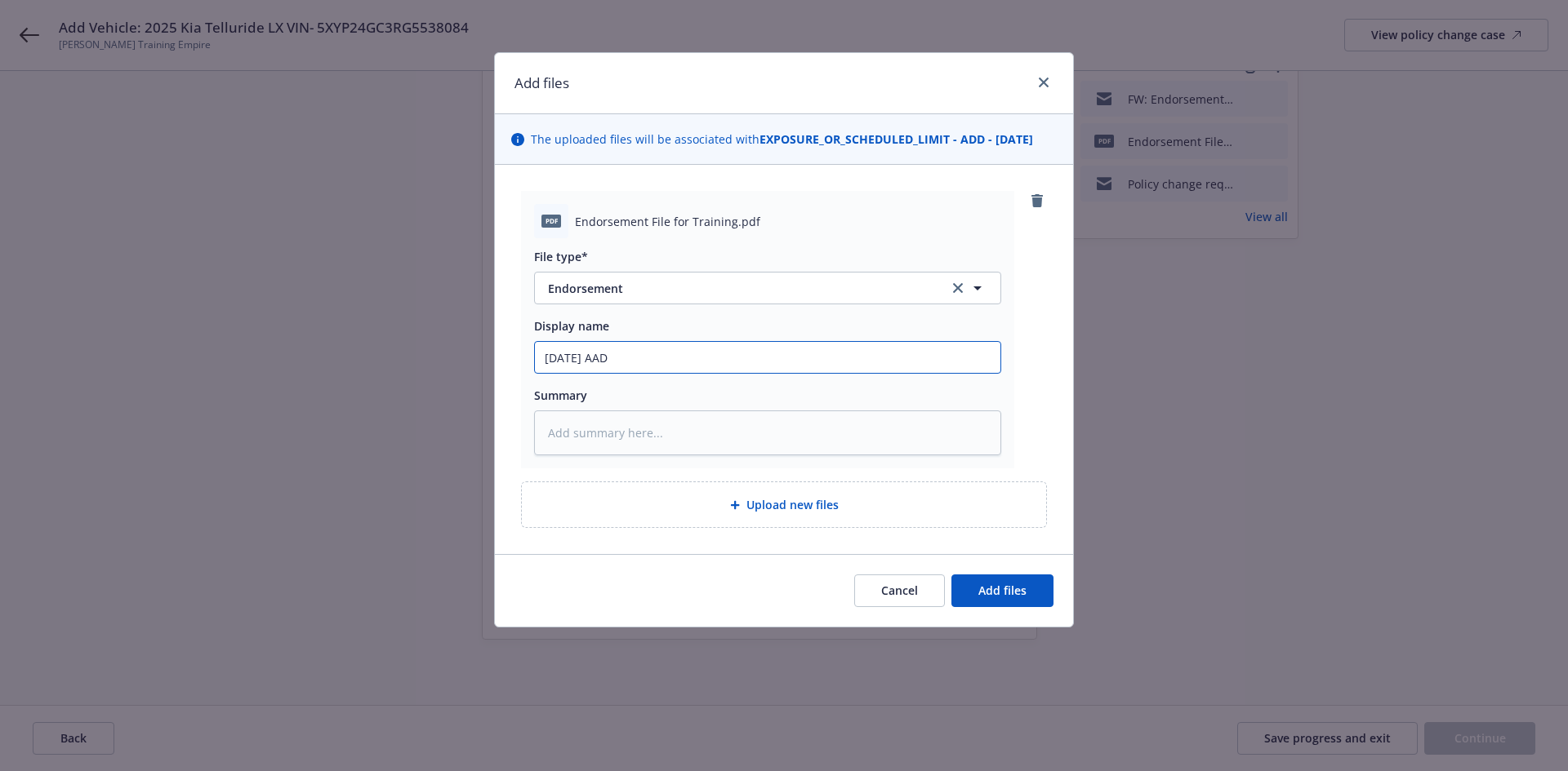
type textarea "x"
type input "5/9/2025 AADD"
type textarea "x"
type input "5/9/2025 AAD"
type textarea "x"
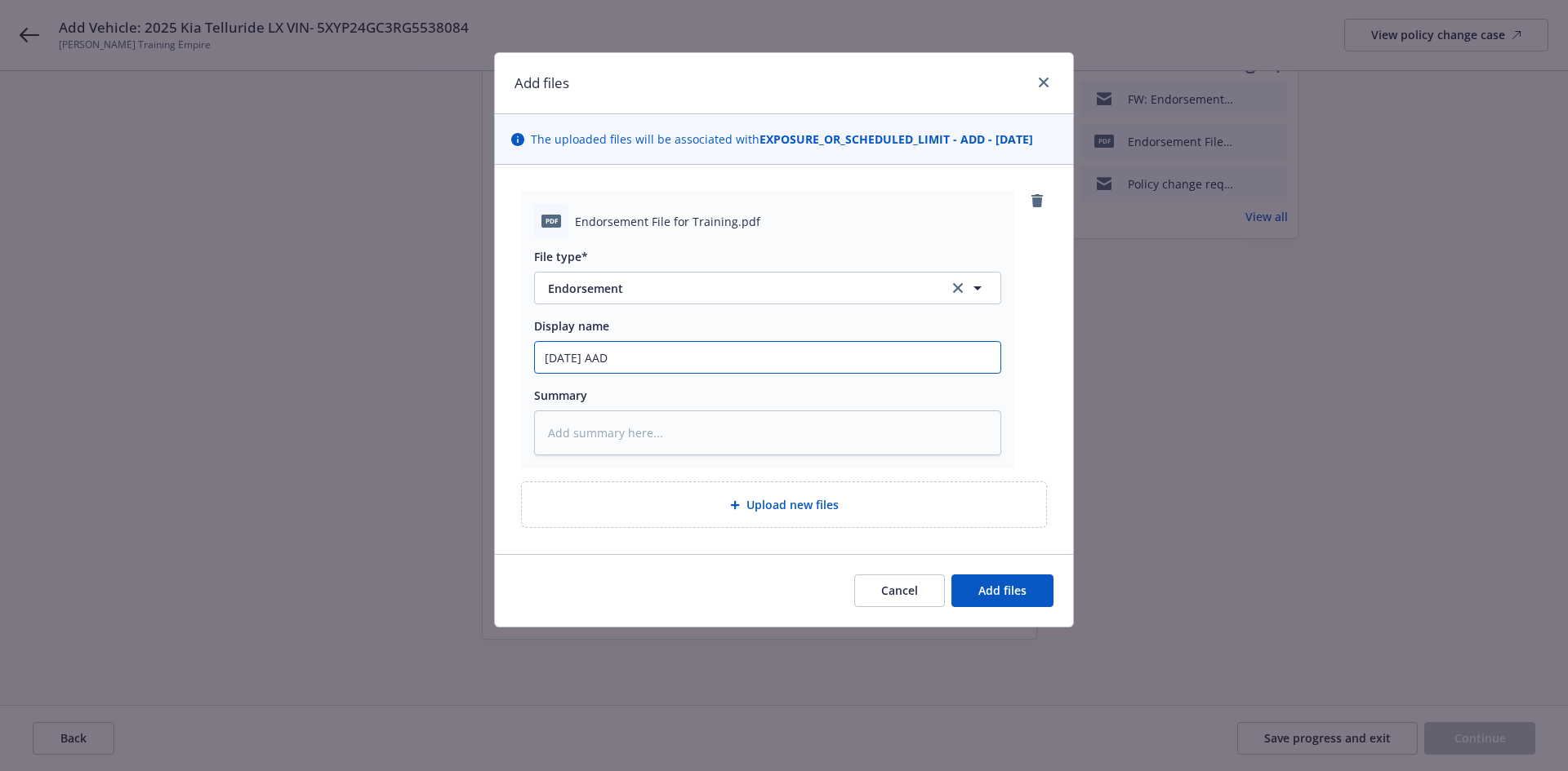
type input "5/9/2025 AA"
type textarea "x"
type input "5/9/2025 A"
type textarea "x"
type input "5/9/2025 AD"
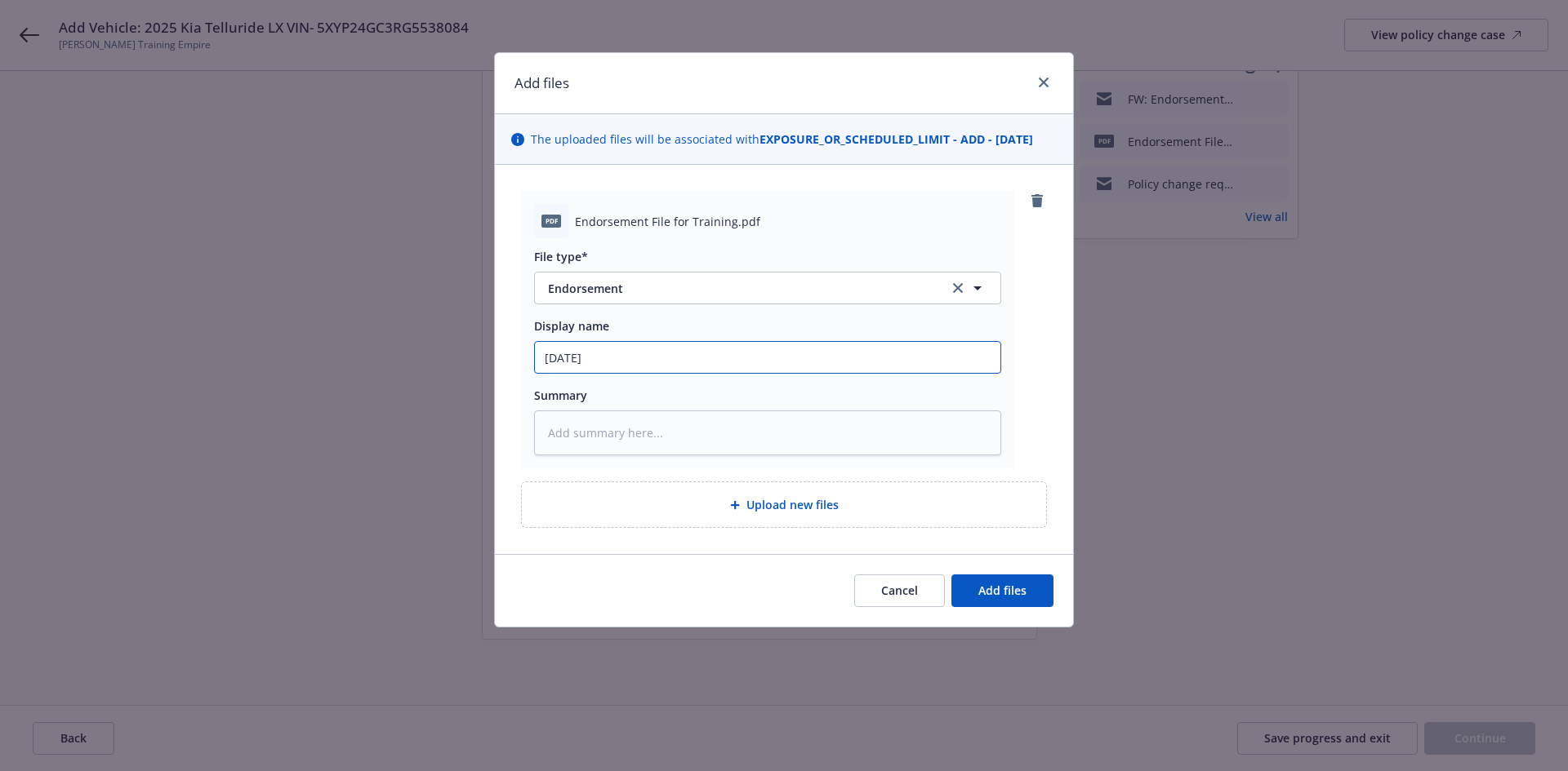
type textarea "x"
type input "5/9/2025 ADD"
type textarea "x"
type input "5/9/2025 ADD"
type textarea "x"
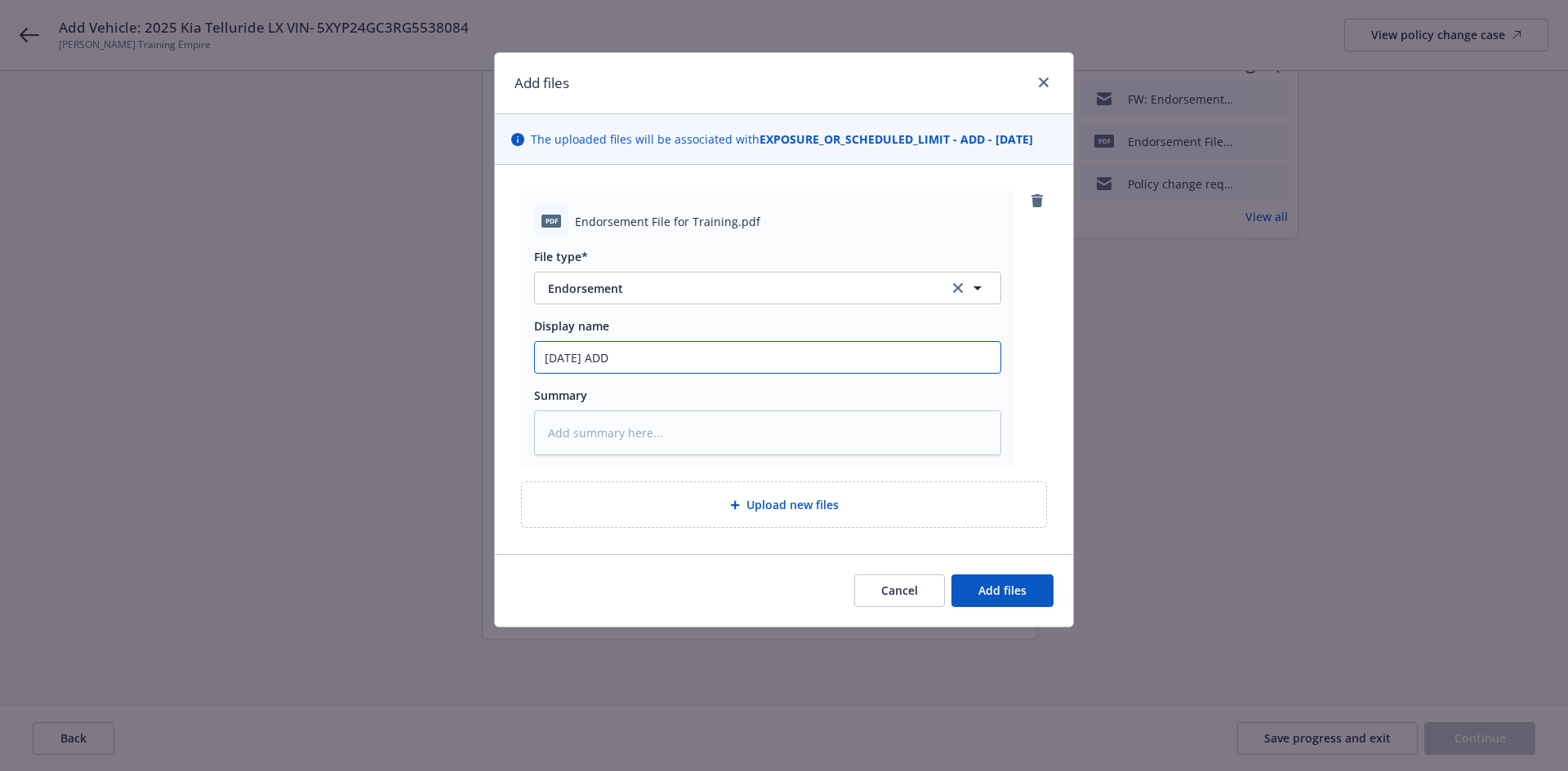
type input "5/9/2025 ADD N"
type textarea "x"
type input "5/9/2025 ADD Ne"
type textarea "x"
type input "5/9/2025 ADD New"
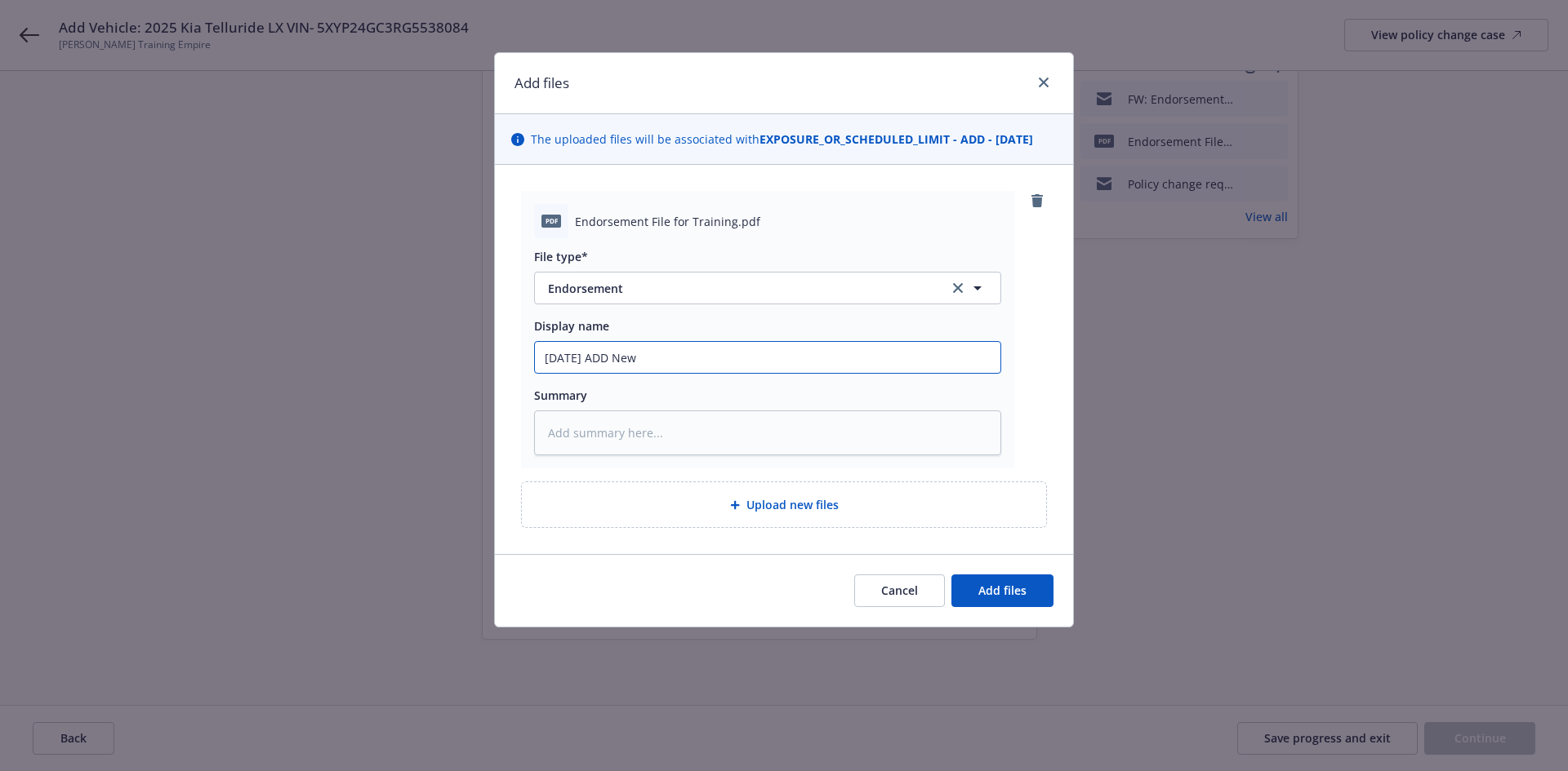
type textarea "x"
type input "5/9/2025 ADD New"
type textarea "x"
type input "5/9/2025 ADD New V"
type textarea "x"
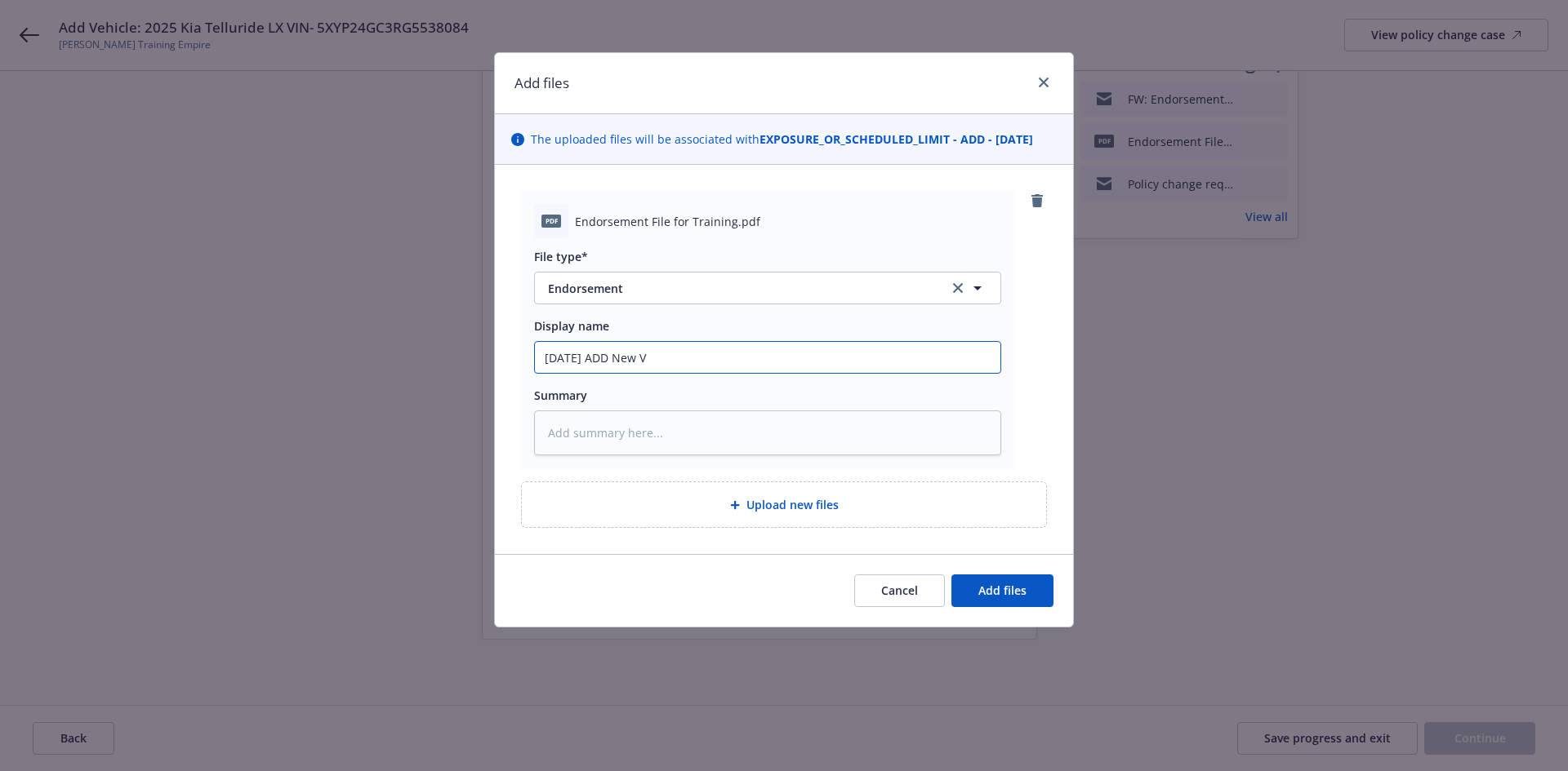
type input "5/9/2025 ADD New Ve"
type textarea "x"
type input "5/9/2025 ADD New Veh"
type textarea "x"
type input "5/9/2025 ADD New Vehi"
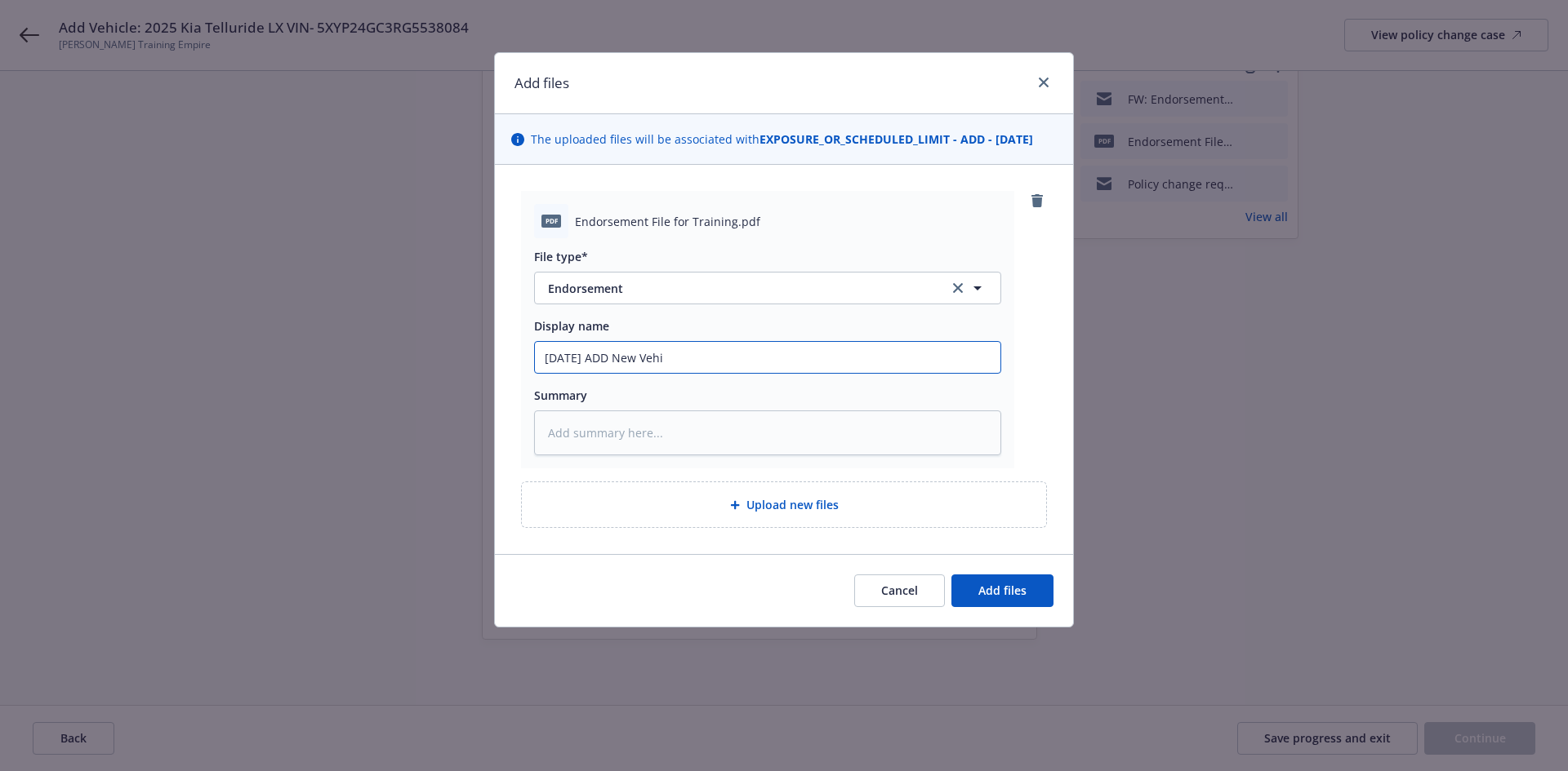
type textarea "x"
type input "5/9/2025 ADD New Vehic"
type textarea "x"
type input "5/9/2025 ADD New Vehicl"
type textarea "x"
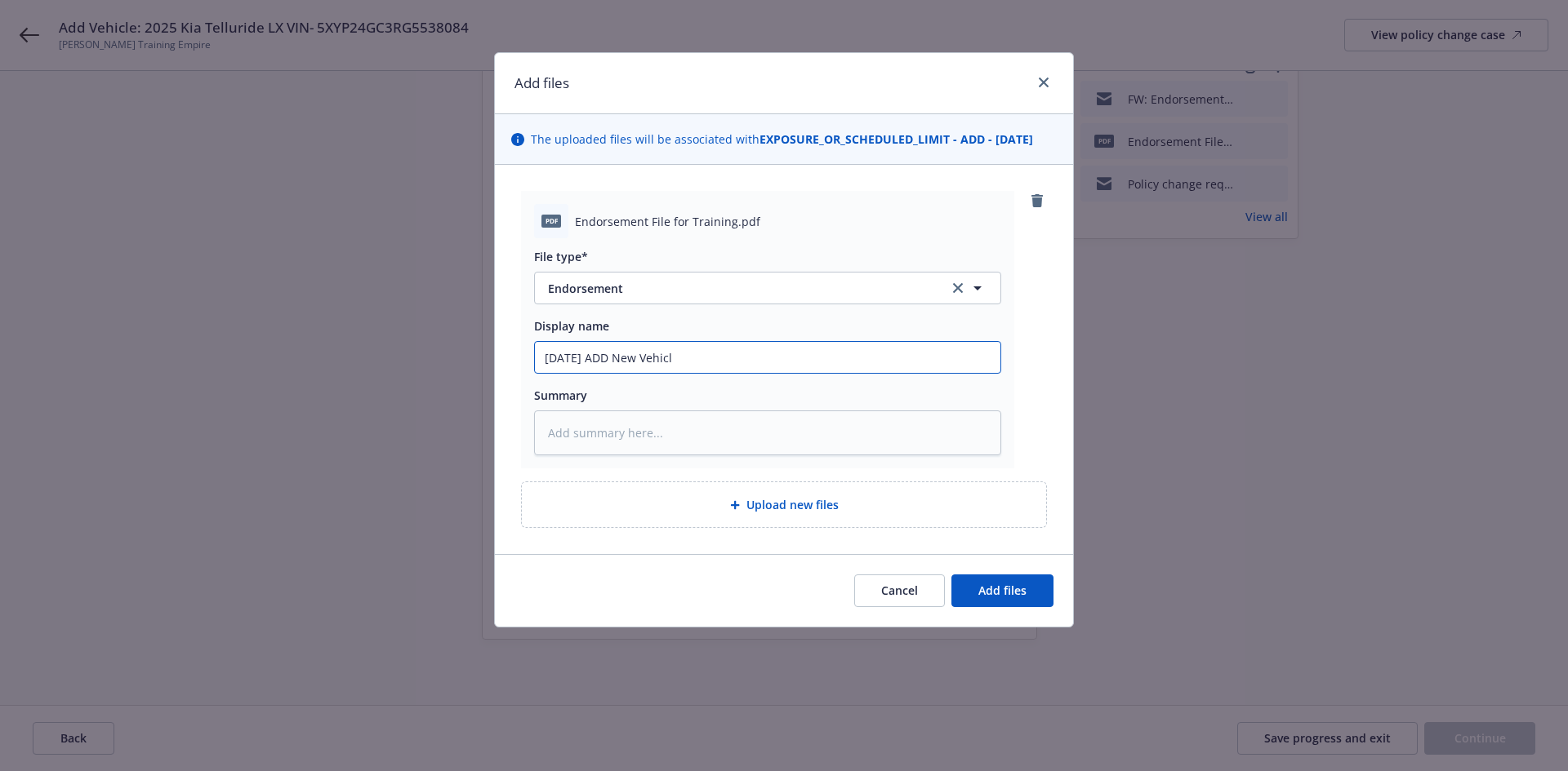
type input "5/9/2025 ADD New Vehicle"
type textarea "x"
type input "5/9/2025 ADD New Vehicle"
click at [733, 363] on input "5/9/2025 ADD New Vehicle" at bounding box center [768, 357] width 465 height 31
type textarea "x"
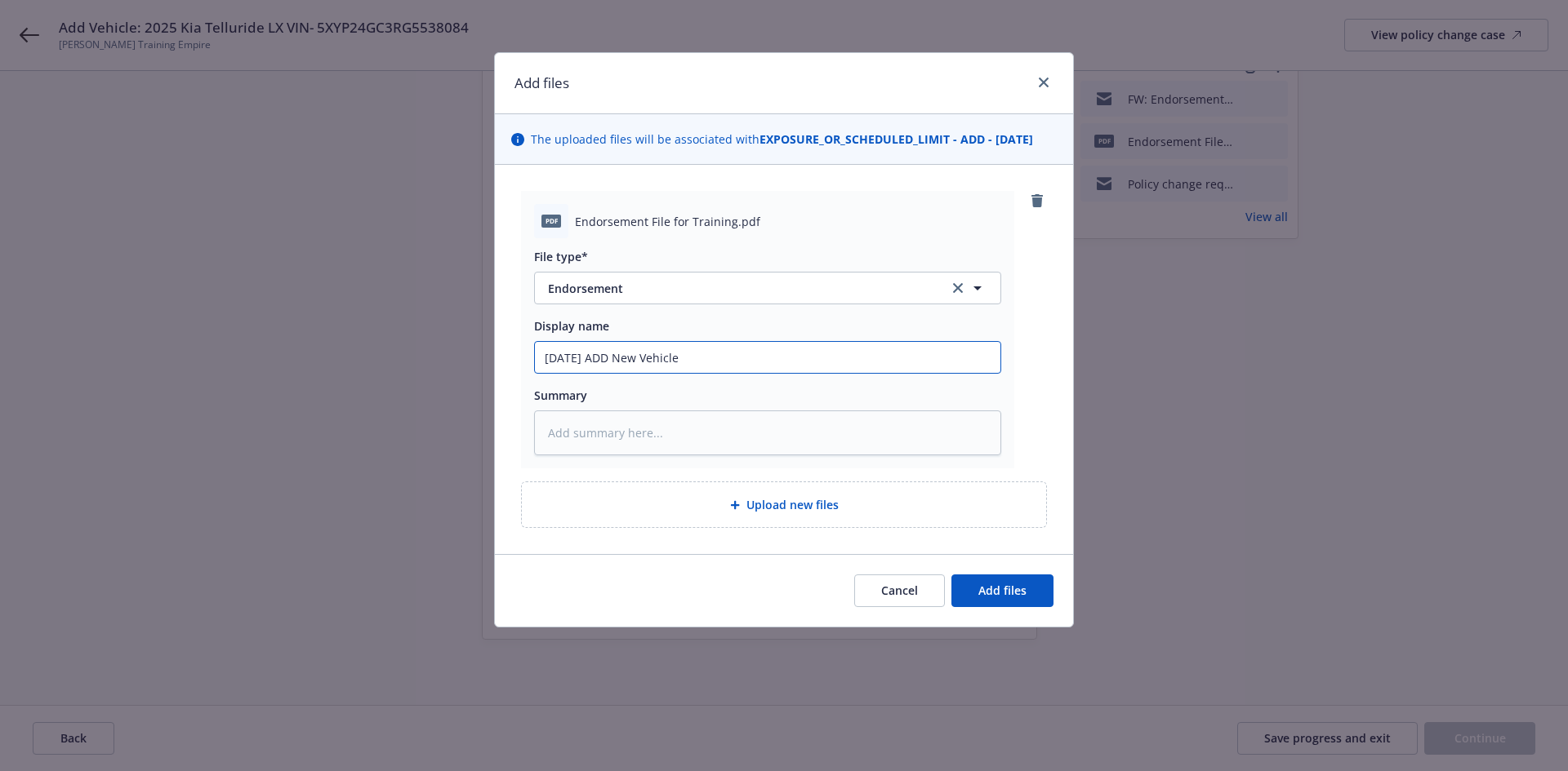
type input "5/9/2025 ADD New Vehicle 2"
type textarea "x"
type input "5/9/2025 ADD New Vehicle 20"
type textarea "x"
type input "5/9/2025 ADD New Vehicle 202"
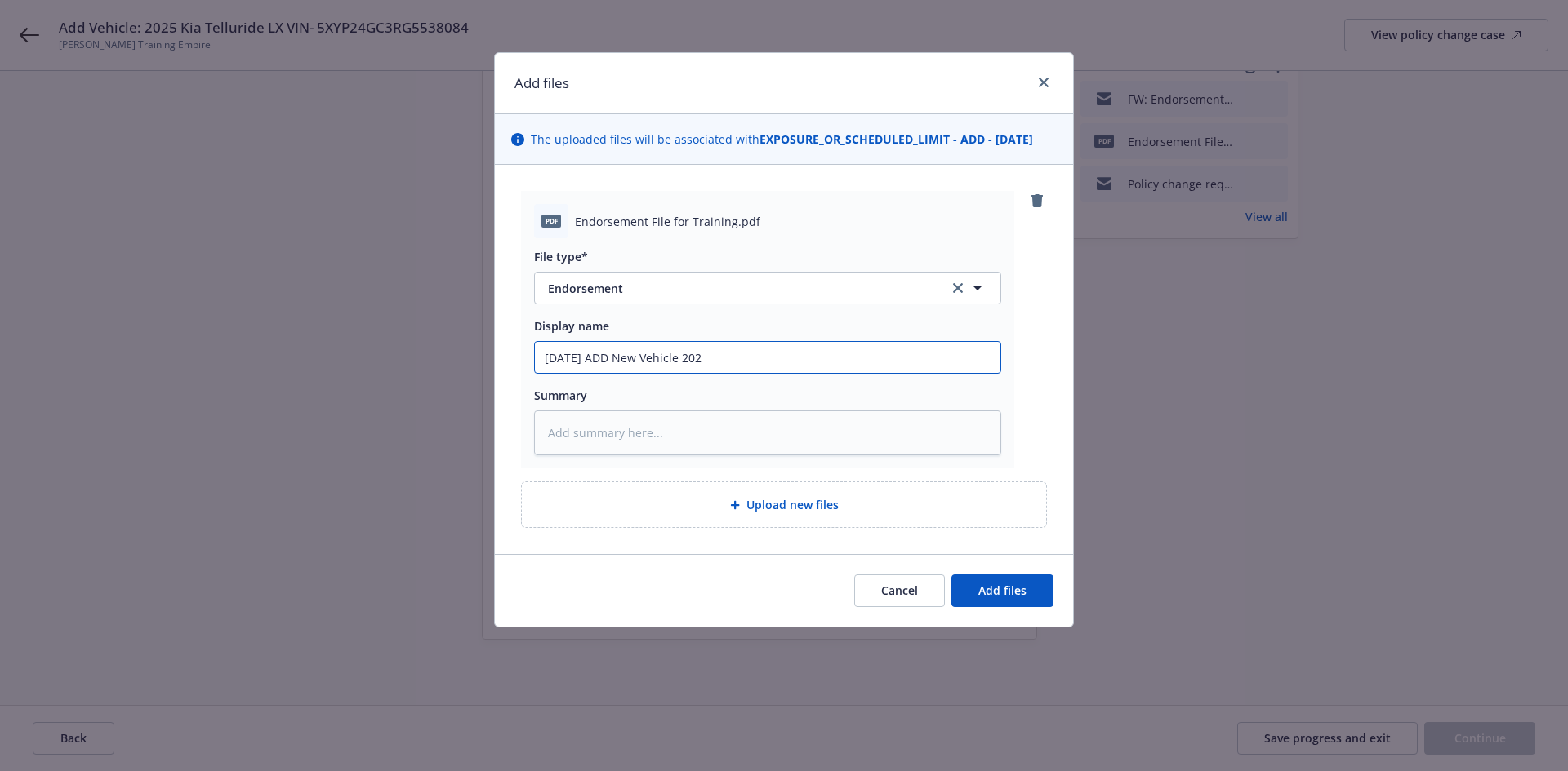
type textarea "x"
type input "5/9/2025 ADD New Vehicle 2025"
type textarea "x"
type input "5/9/2025 ADD New Vehicle 2025"
type textarea "x"
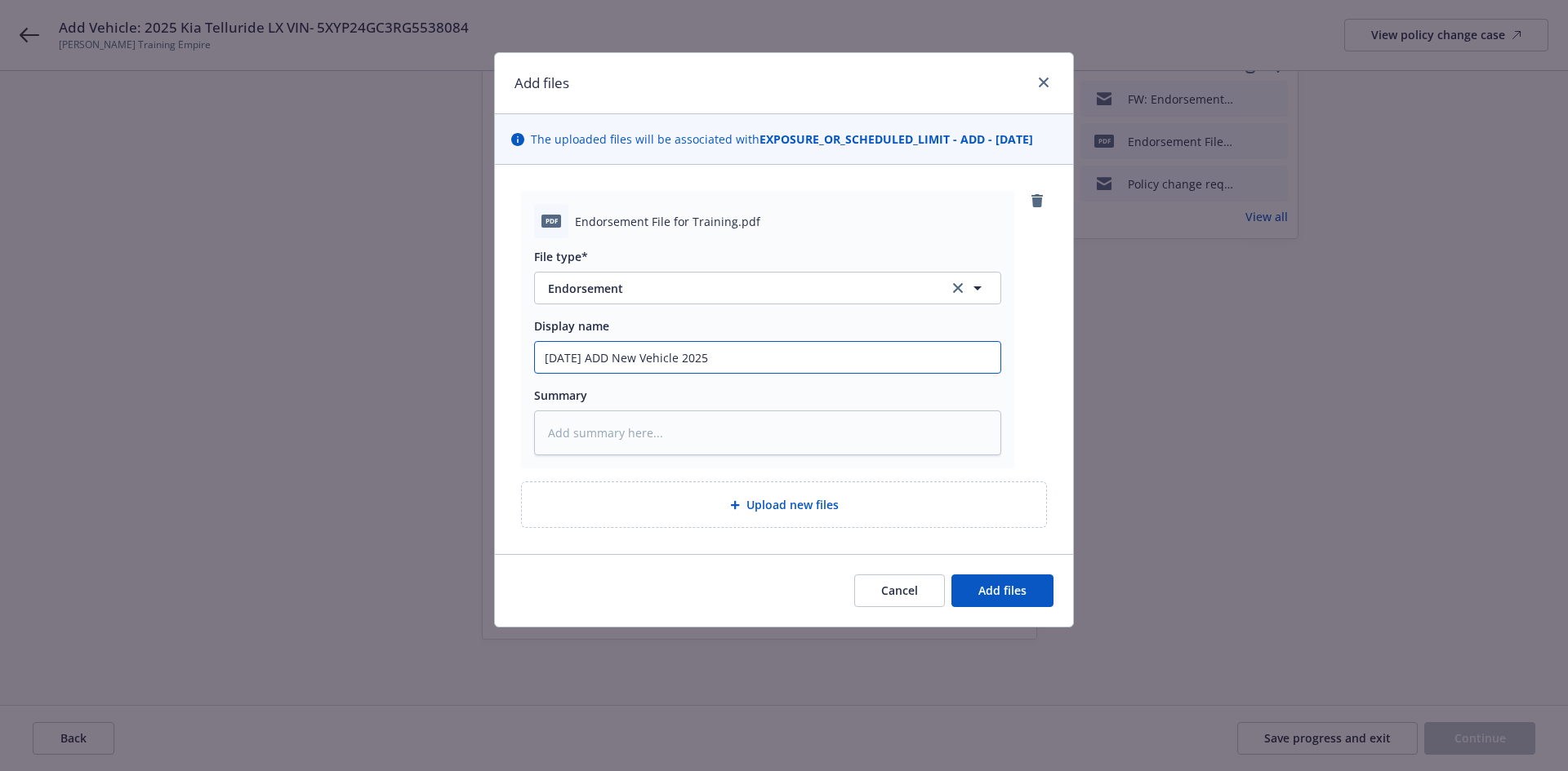
type input "5/9/2025 ADD New Vehicle 2025 K"
type textarea "x"
type input "5/9/2025 ADD New Vehicle 2025 Ki"
type textarea "x"
type input "5/9/2025 ADD New Vehicle 2025 Kia"
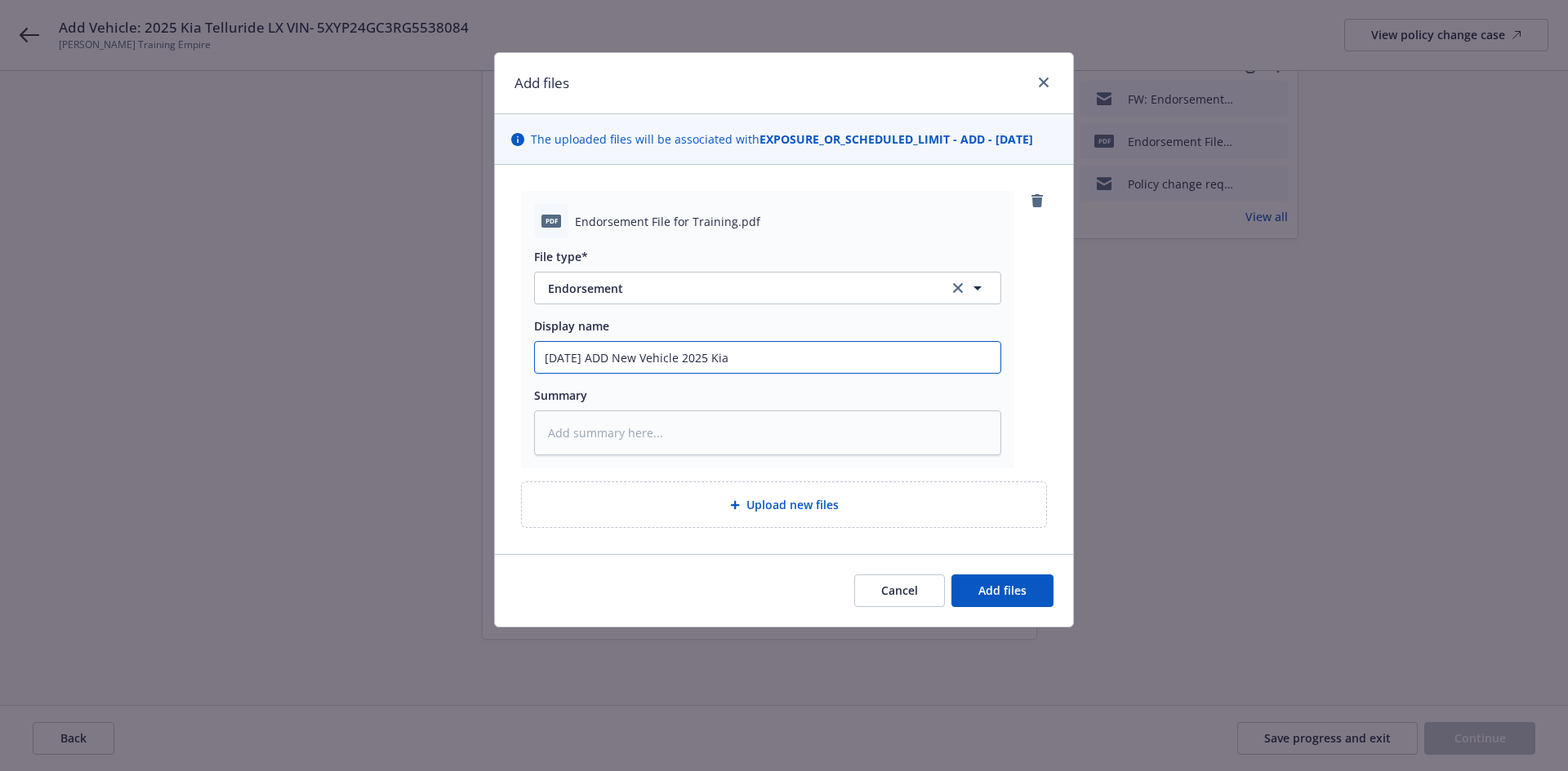
type textarea "x"
type input "5/9/2025 ADD New Vehicle 2025 Kia"
type textarea "x"
type input "5/9/2025 ADD New Vehicle 2025 Kia T"
type textarea "x"
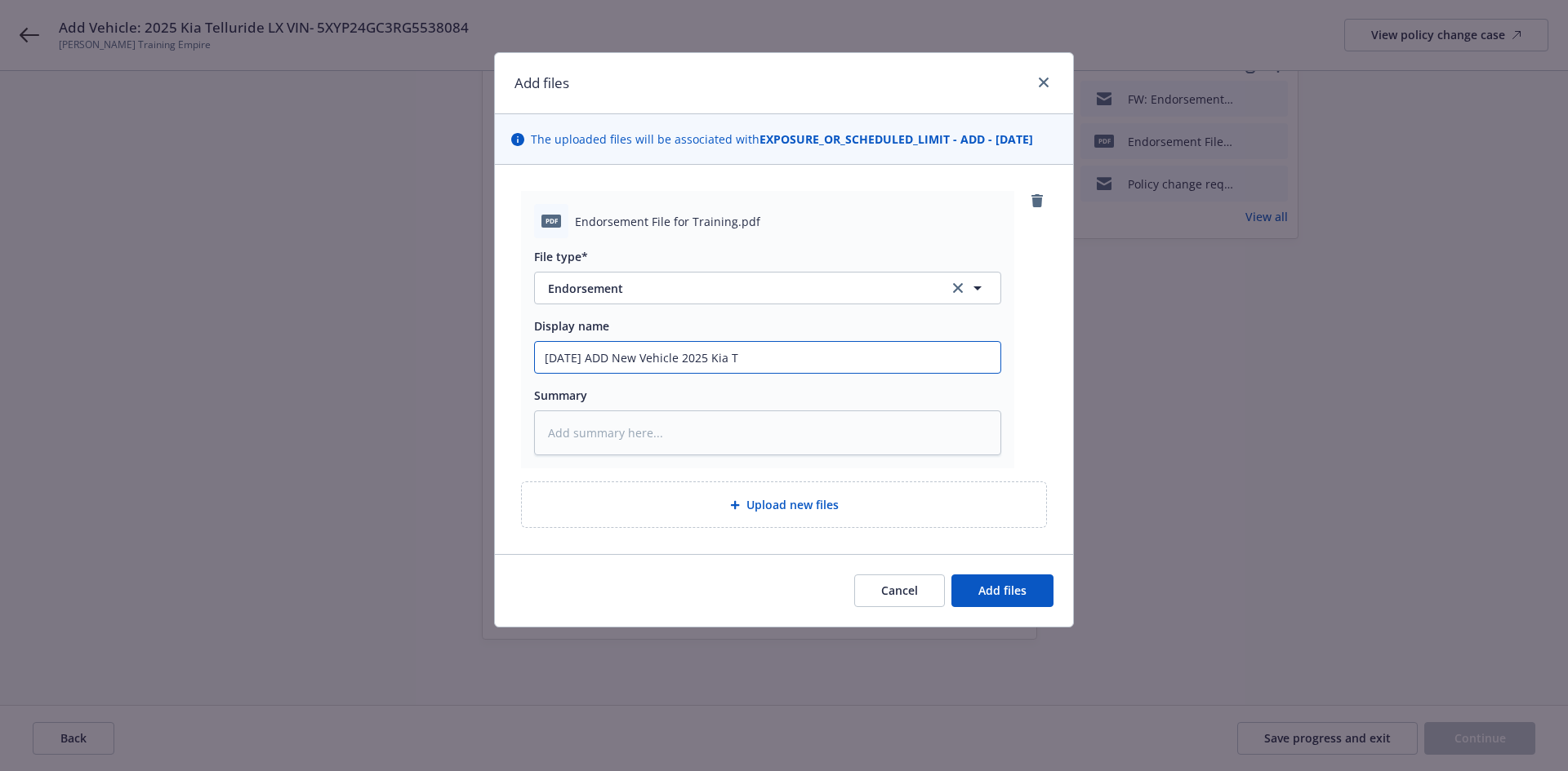
type input "5/9/2025 ADD New Vehicle 2025 Kia Te"
type textarea "x"
type input "5/9/2025 ADD New Vehicle 2025 Kia Tel"
type textarea "x"
type input "5/9/2025 ADD New Vehicle 2025 Kia Tell"
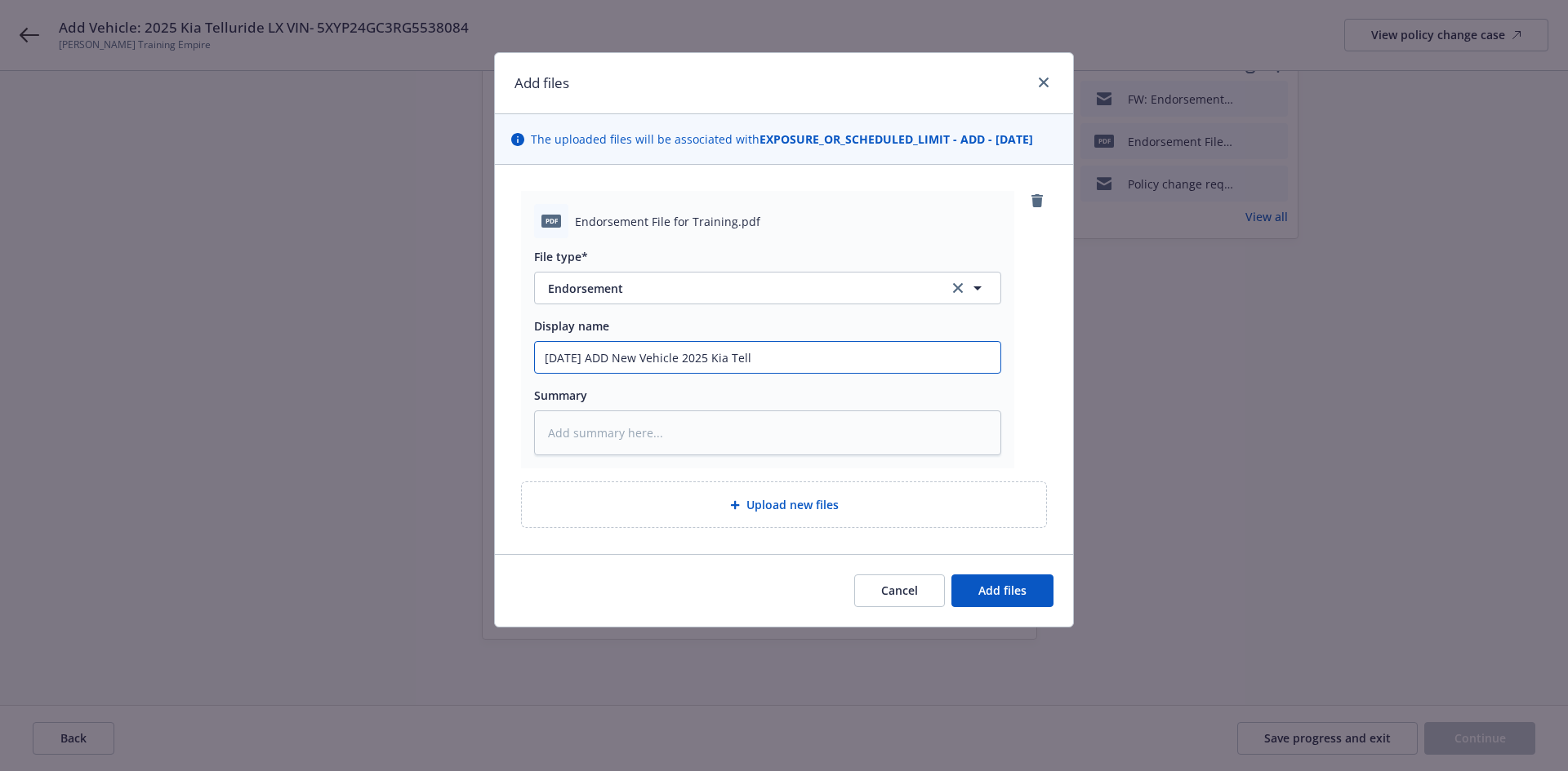
type textarea "x"
type input "5/9/2025 ADD New Vehicle 2025 Kia Tellu"
type textarea "x"
type input "5/9/2025 ADD New Vehicle 2025 Kia Tellur"
type textarea "x"
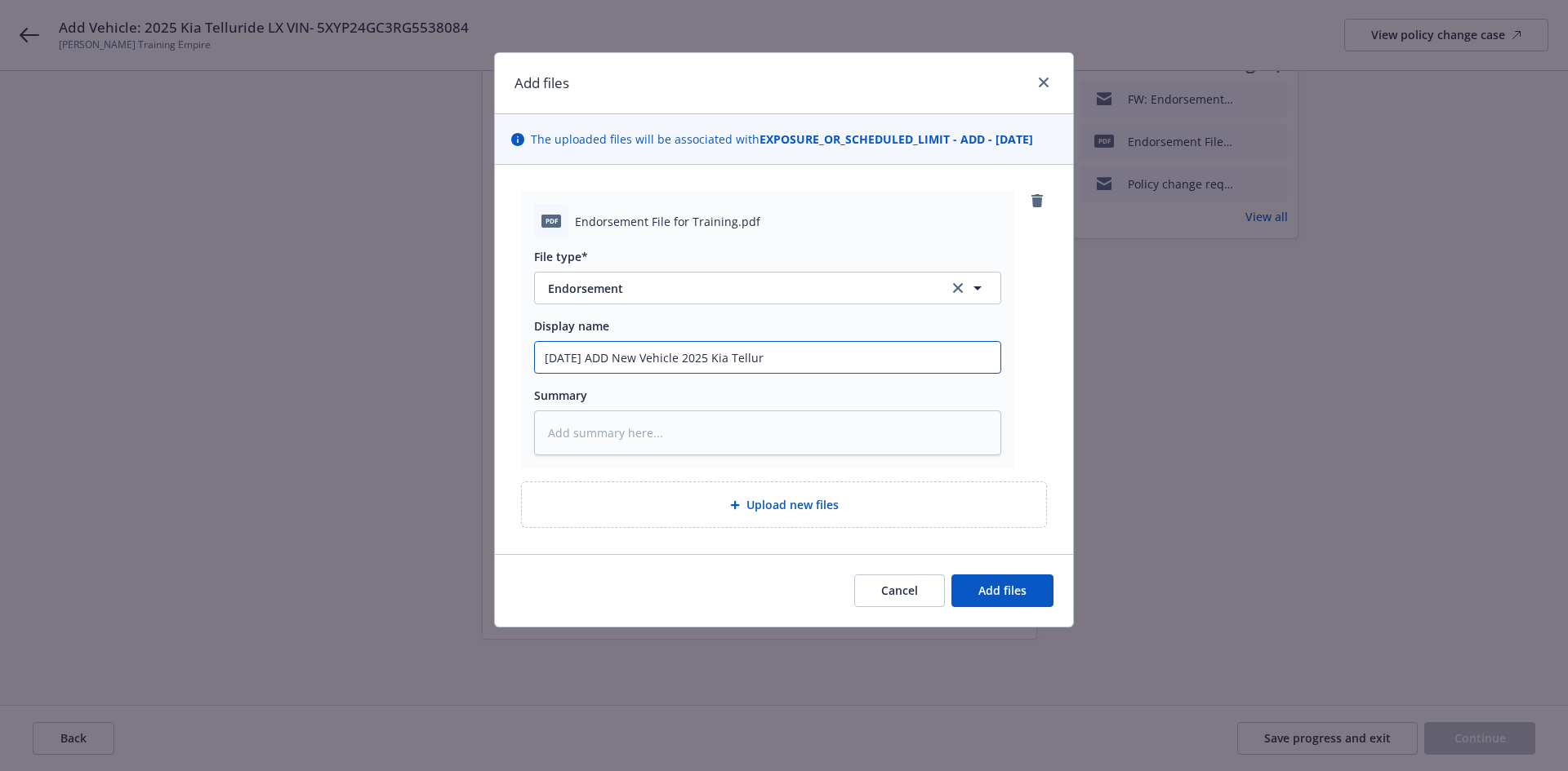
type input "5/9/2025 ADD New Vehicle 2025 Kia Telluri"
type textarea "x"
type input "5/9/2025 ADD New Vehicle 2025 Kia Tellurid"
type textarea "x"
type input "5/9/2025 ADD New Vehicle 2025 Kia Telluride"
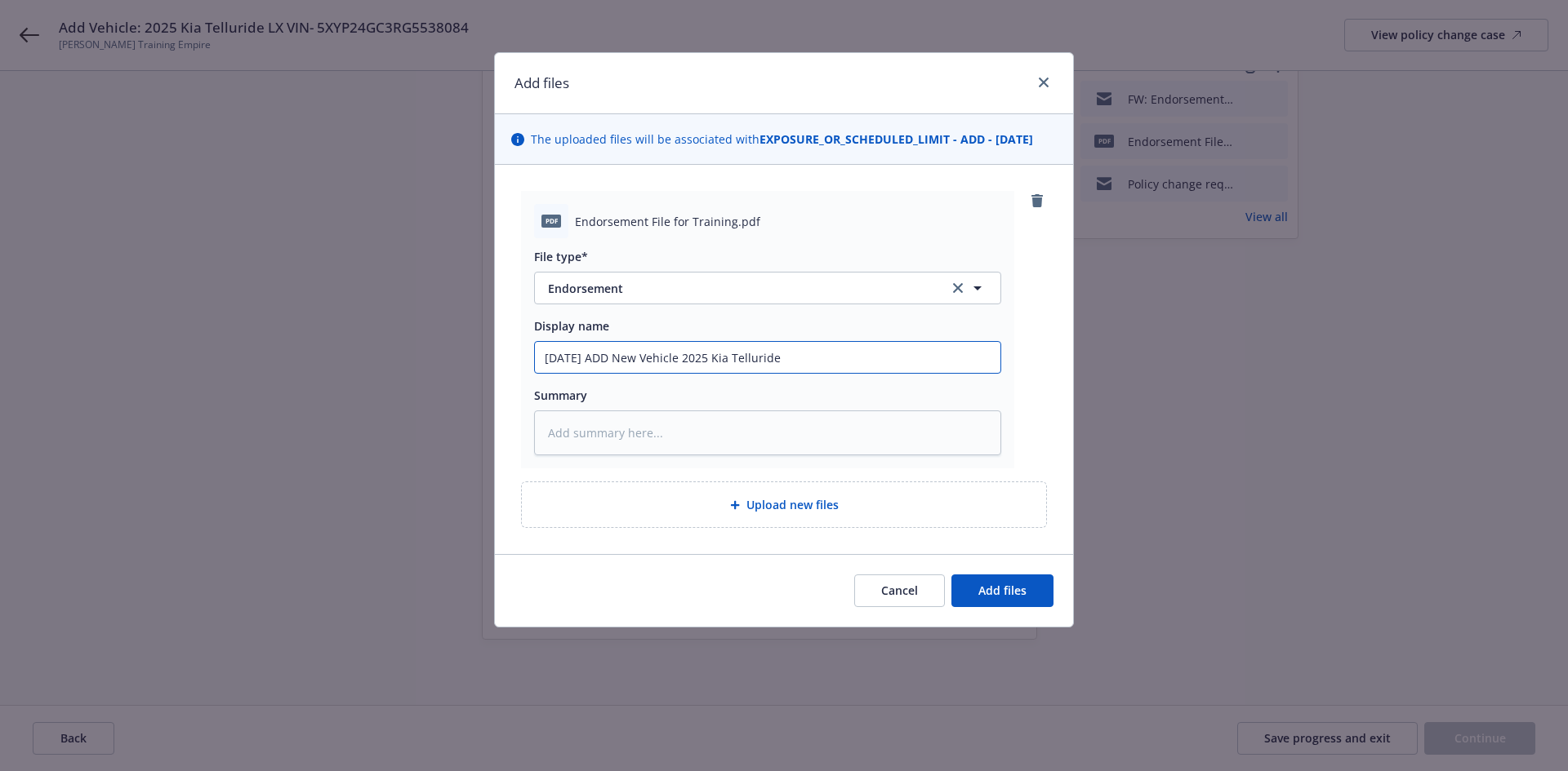
type textarea "x"
type input "5/9/2025 ADD New Vehicle 2025 Kia Telluride"
type textarea "x"
type input "5/9/2025 ADD New Vehicle 2025 Kia Telluride L"
type textarea "x"
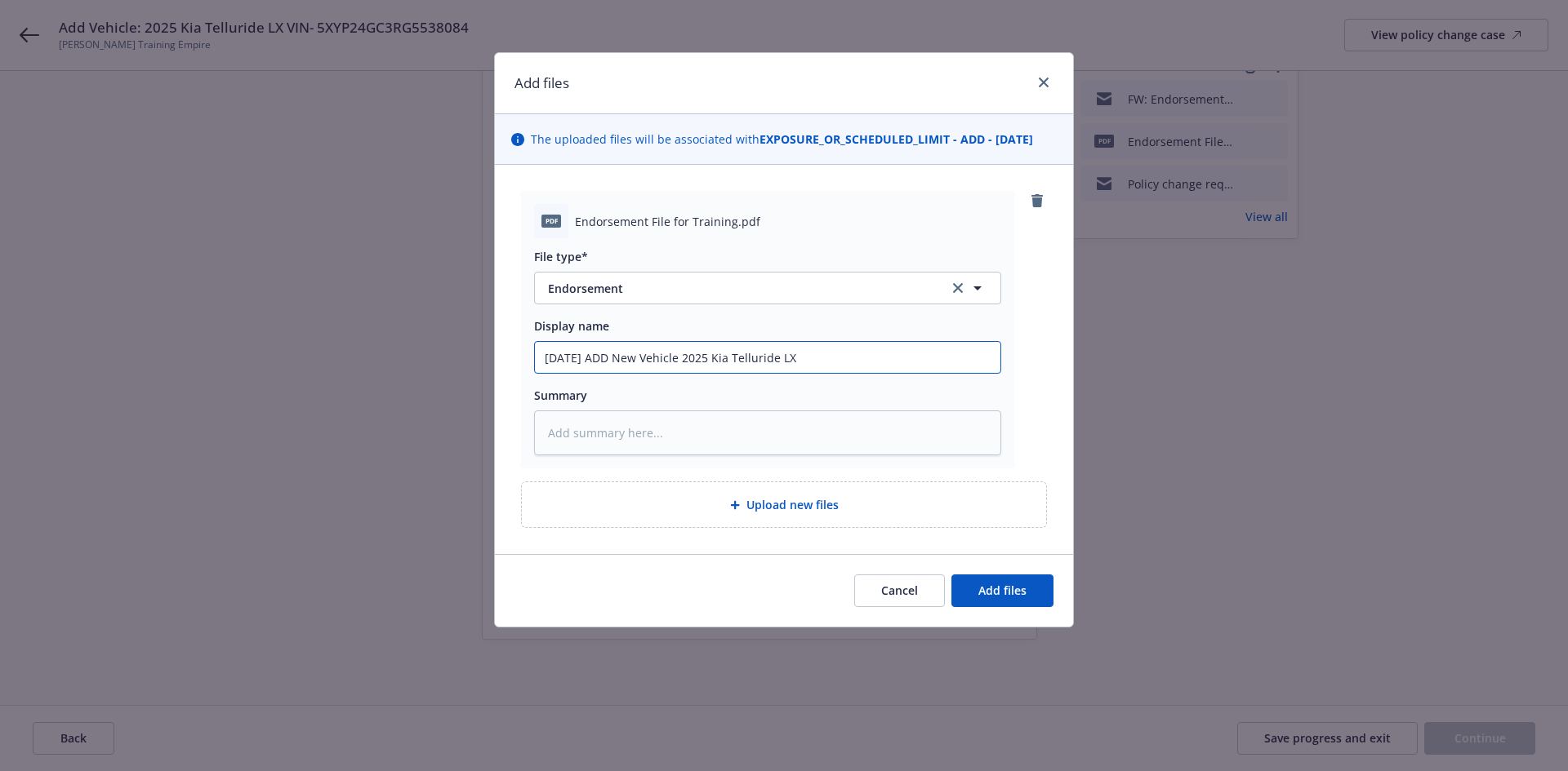
type input "5/9/2025 ADD New Vehicle 2025 Kia Telluride LX"
click at [849, 350] on input "5/9/2025 ADD New Vehicle 2025 Kia Telluride LX" at bounding box center [768, 357] width 465 height 31
type textarea "x"
type input "5/9/2025 ADD New Vehicle 2025 Kia Telluride LX"
paste input "• VIN - 5XYP24GC3RG5538084"
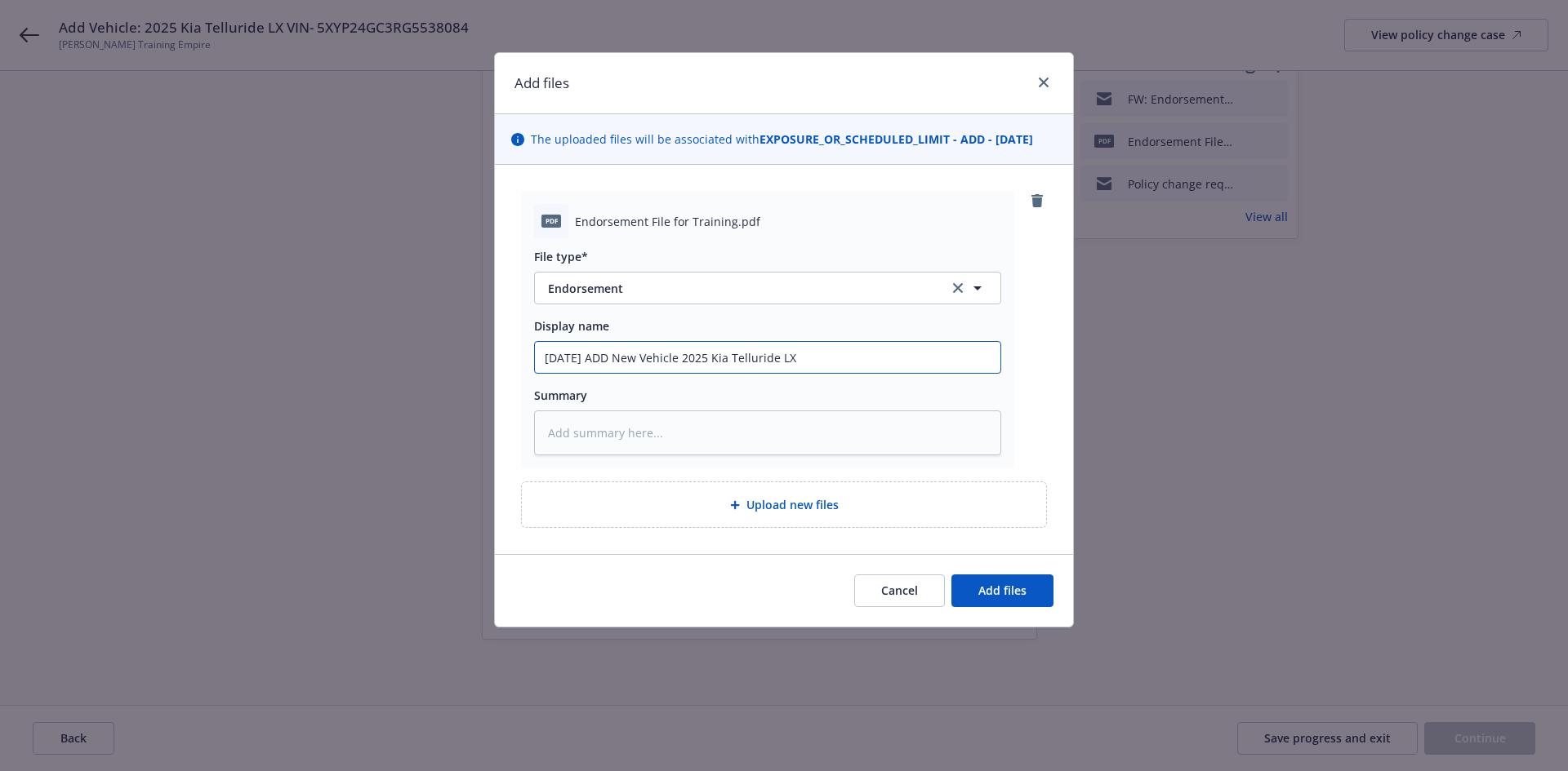
type textarea "x"
type input "5/9/2025 ADD New Vehicle 2025 Kia Telluride LX • VIN - 5XYP24GC3RG5538084"
click at [806, 364] on input "5/9/2025 ADD New Vehicle 2025 Kia Telluride LX • VIN - 5XYP24GC3RG5538084" at bounding box center [768, 357] width 465 height 31
click at [815, 364] on input "5/9/2025 ADD New Vehicle 2025 Kia Telluride LX • VIN - 5XYP24GC3RG5538084" at bounding box center [768, 357] width 465 height 31
type textarea "x"
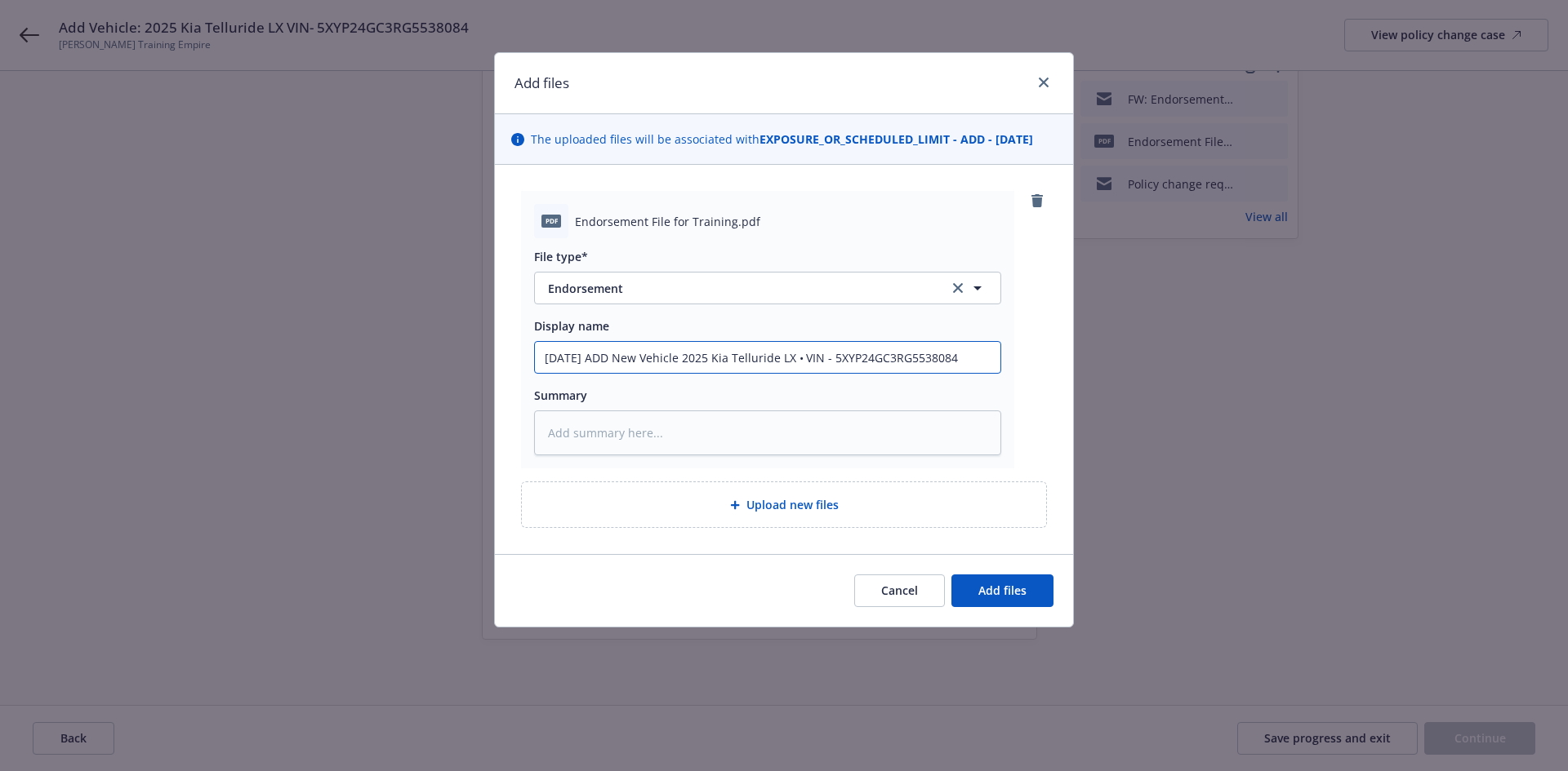
type input "5/9/2025 ADD New Vehicle 2025 Kia Telluride LX •VIN - 5XYP24GC3RG5538084"
type textarea "x"
type input "5/9/2025 ADD New Vehicle 2025 Kia Telluride LX VIN - 5XYP24GC3RG5538084"
type textarea "x"
type input "5/9/2025 ADD New Vehicle 2025 Kia Telluride LX VIN - 5XYP24GC3RG5538084"
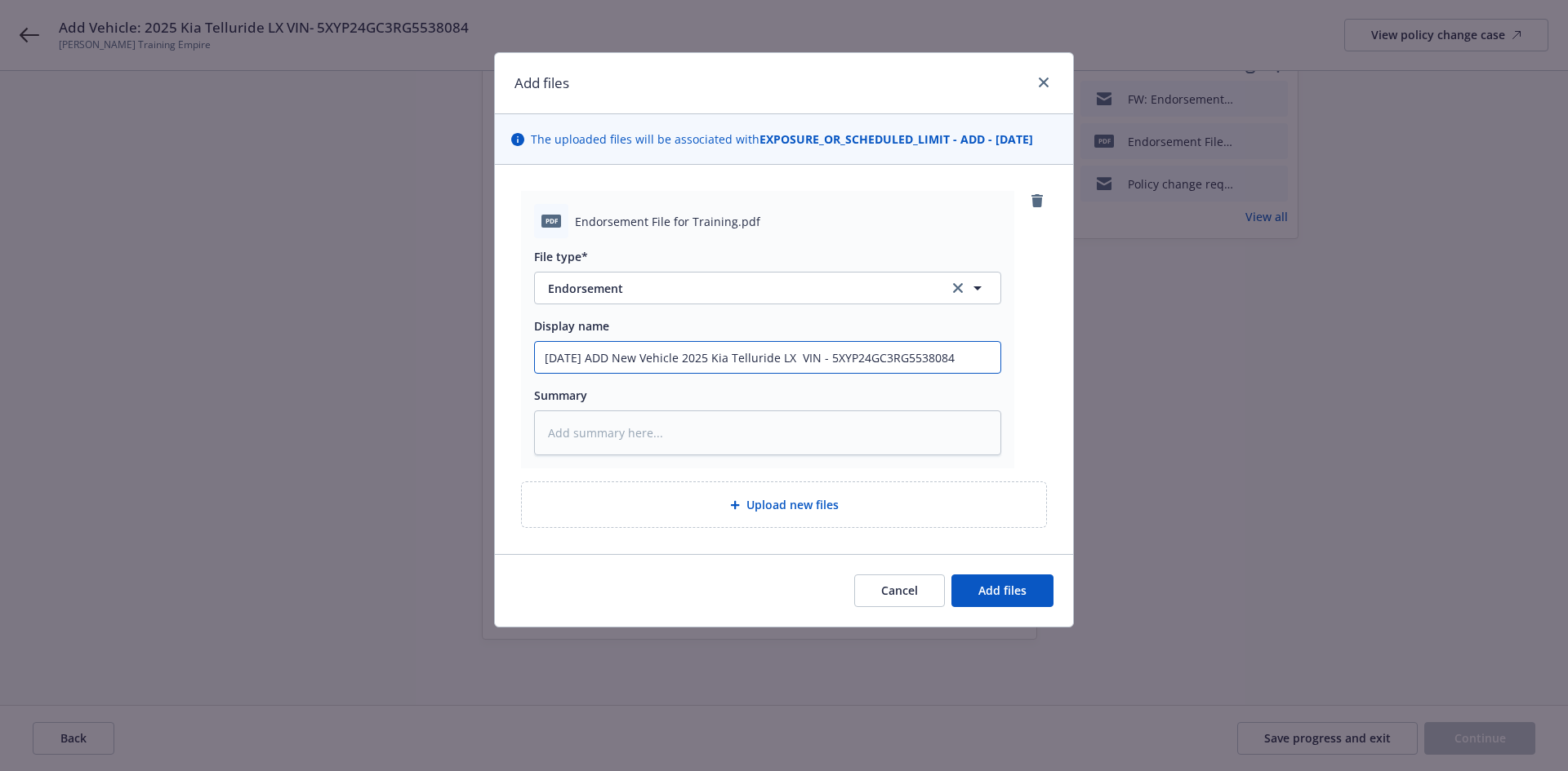
click at [561, 357] on input "5/9/2025 ADD New Vehicle 2025 Kia Telluride LX VIN - 5XYP24GC3RG5538084" at bounding box center [768, 357] width 465 height 31
type textarea "x"
type input "5//2025 ADD New Vehicle 2025 Kia Telluride LX VIN - 5XYP24GC3RG5538084"
type textarea "x"
type input "5/1/2025 ADD New Vehicle 2025 Kia Telluride LX VIN - 5XYP24GC3RG5538084"
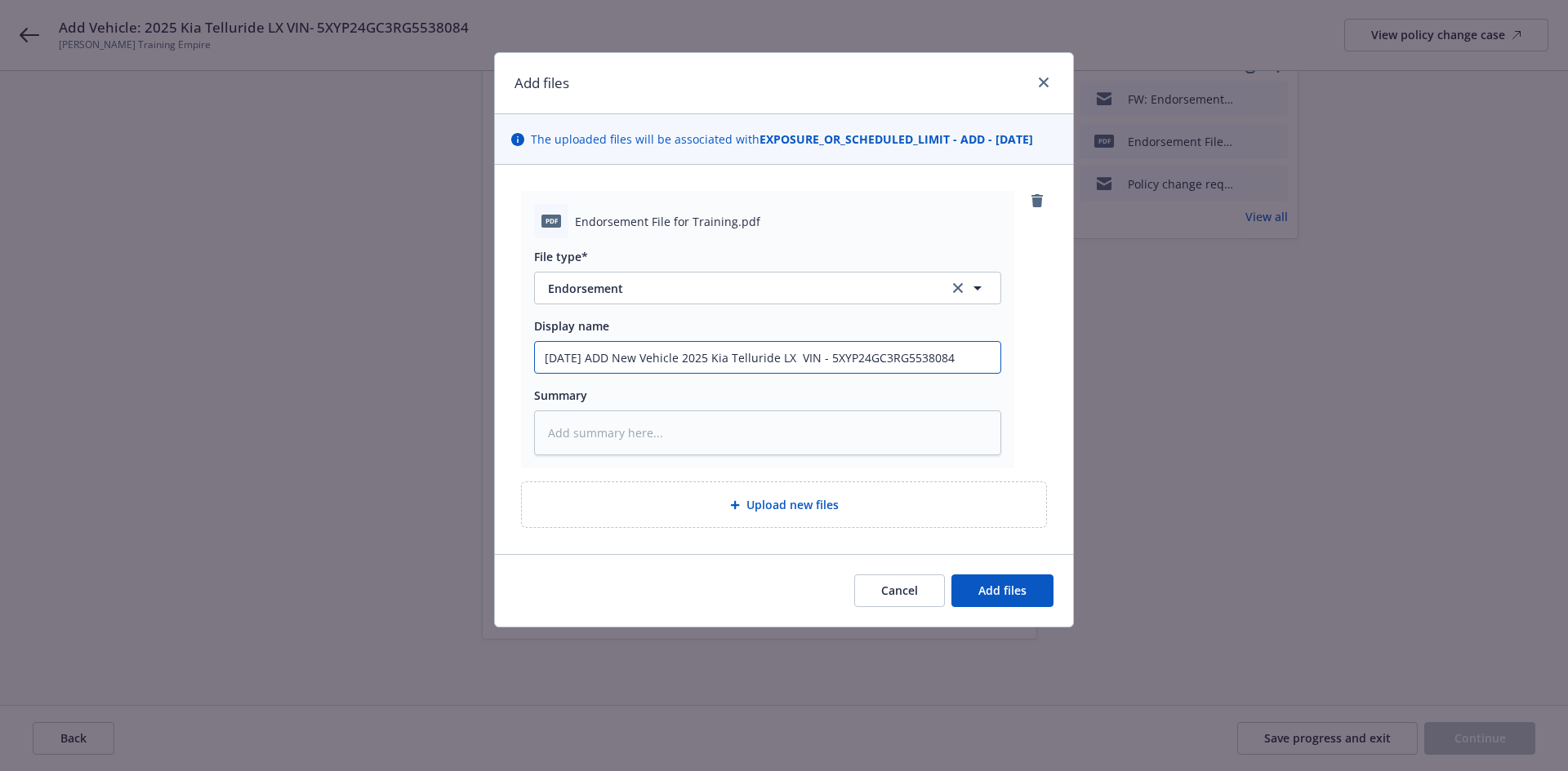
type textarea "x"
click at [977, 364] on input "5/10/2025 ADD New Vehicle 2025 Kia Telluride LX VIN - 5XYP24GC3RG5538084" at bounding box center [768, 357] width 465 height 31
type input "5/10/2025 ADD New Vehicle 2025 Kia Telluride LX VIN - 5XYP24GC3RG5538084"
click at [1008, 588] on span "Add files" at bounding box center [1003, 590] width 48 height 15
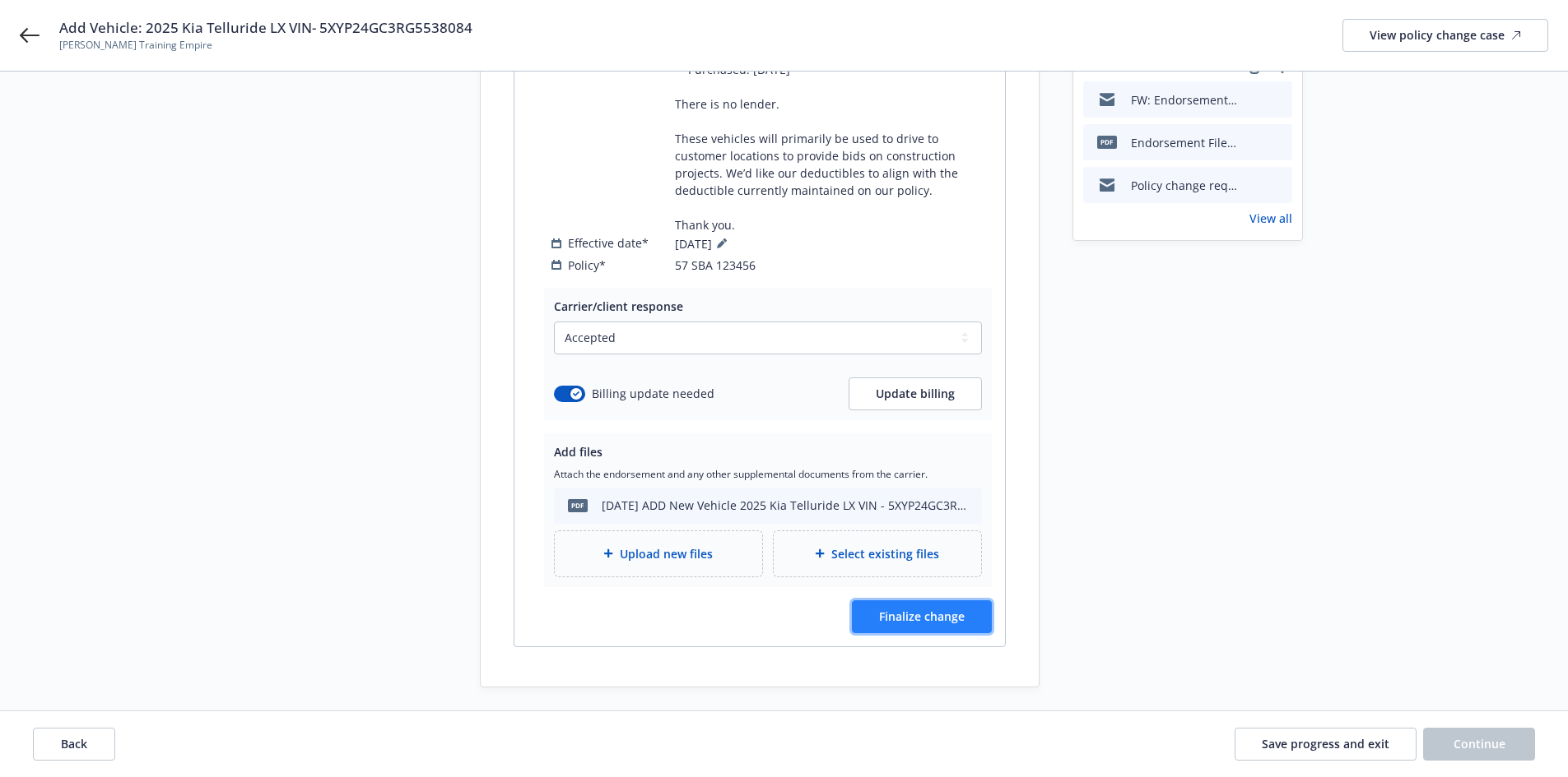
click at [904, 616] on span "Finalize change" at bounding box center [921, 616] width 86 height 15
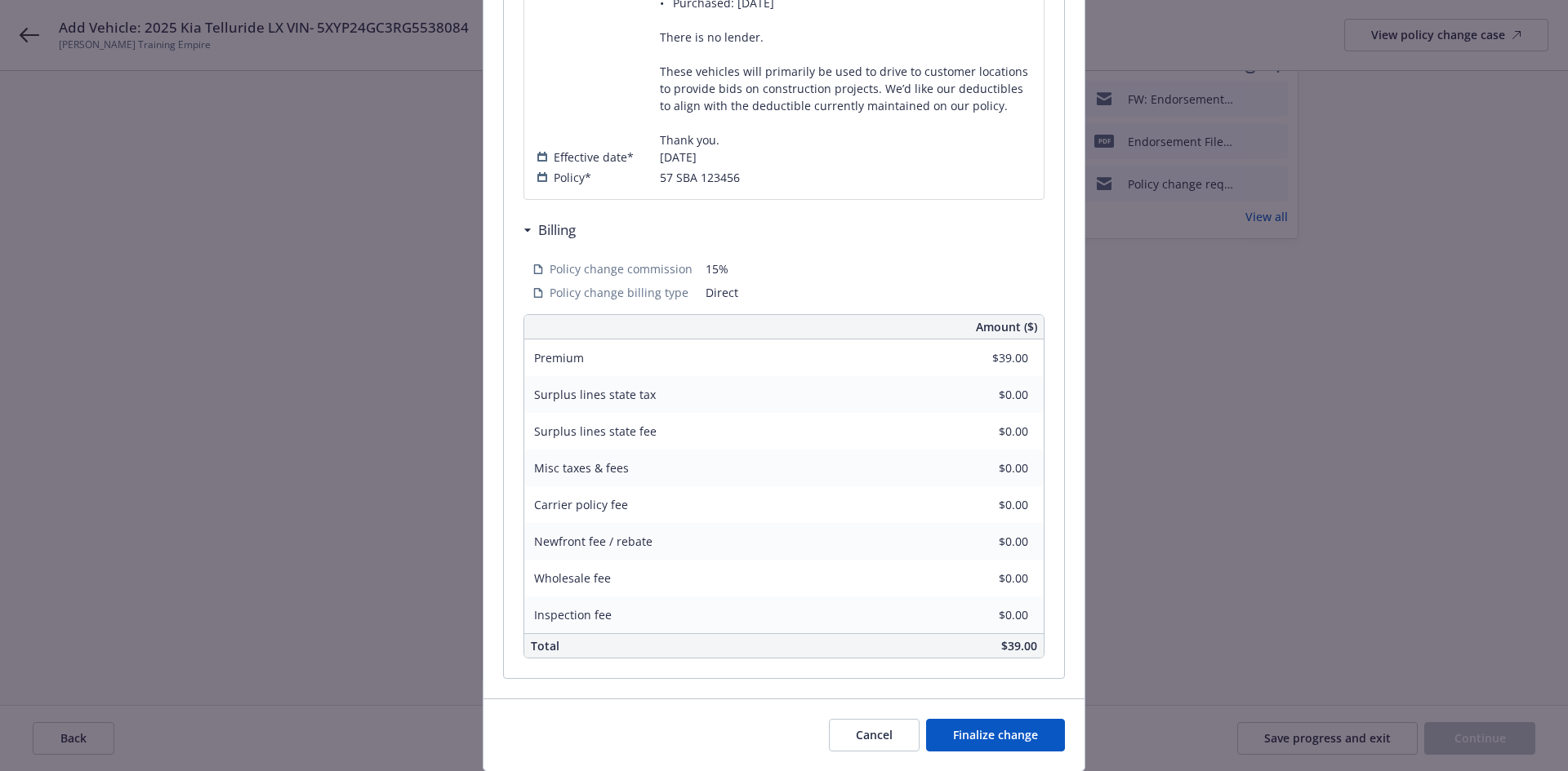
scroll to position [572, 0]
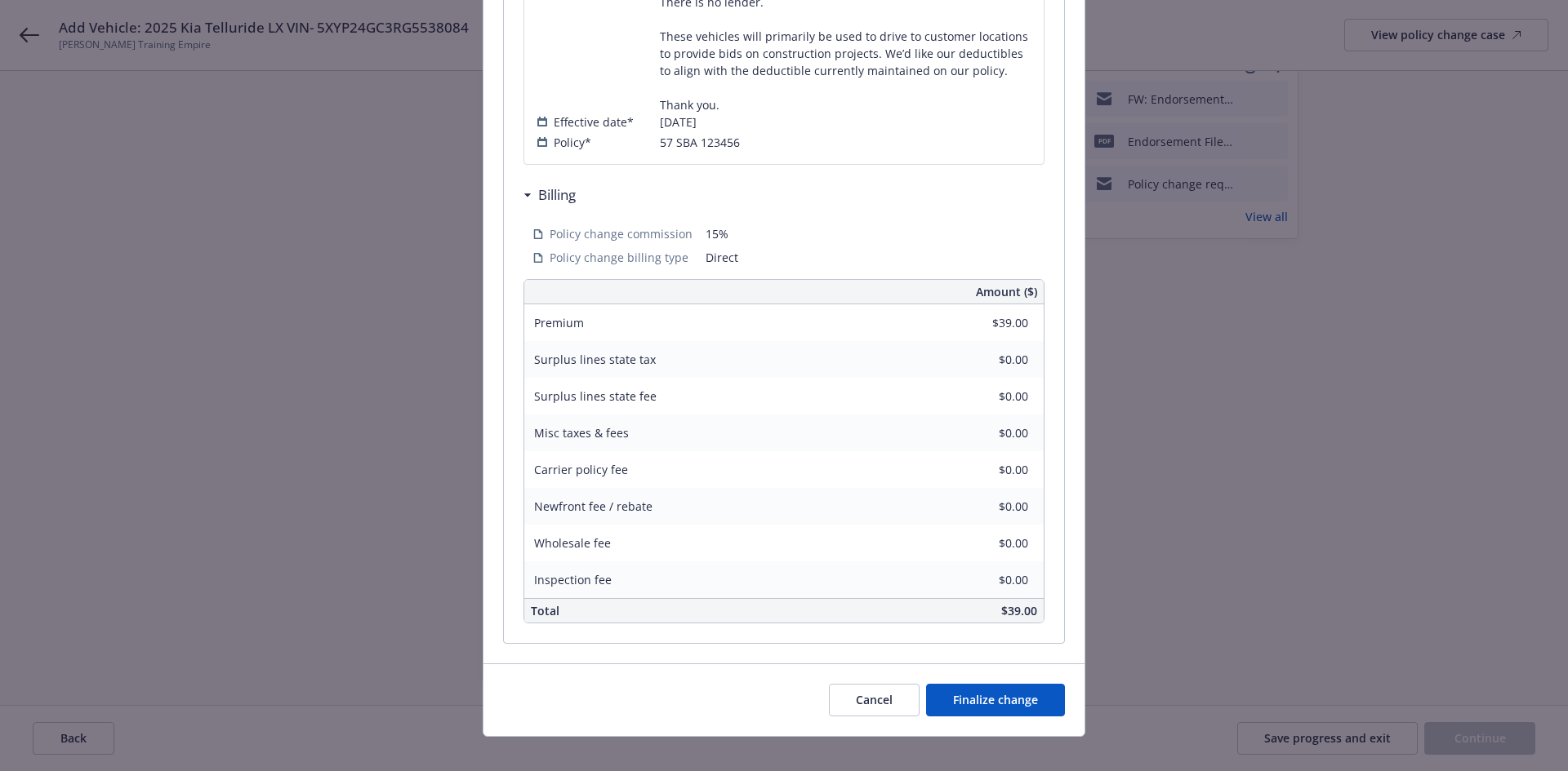
click at [682, 131] on span "08/09/2025" at bounding box center [678, 121] width 37 height 17
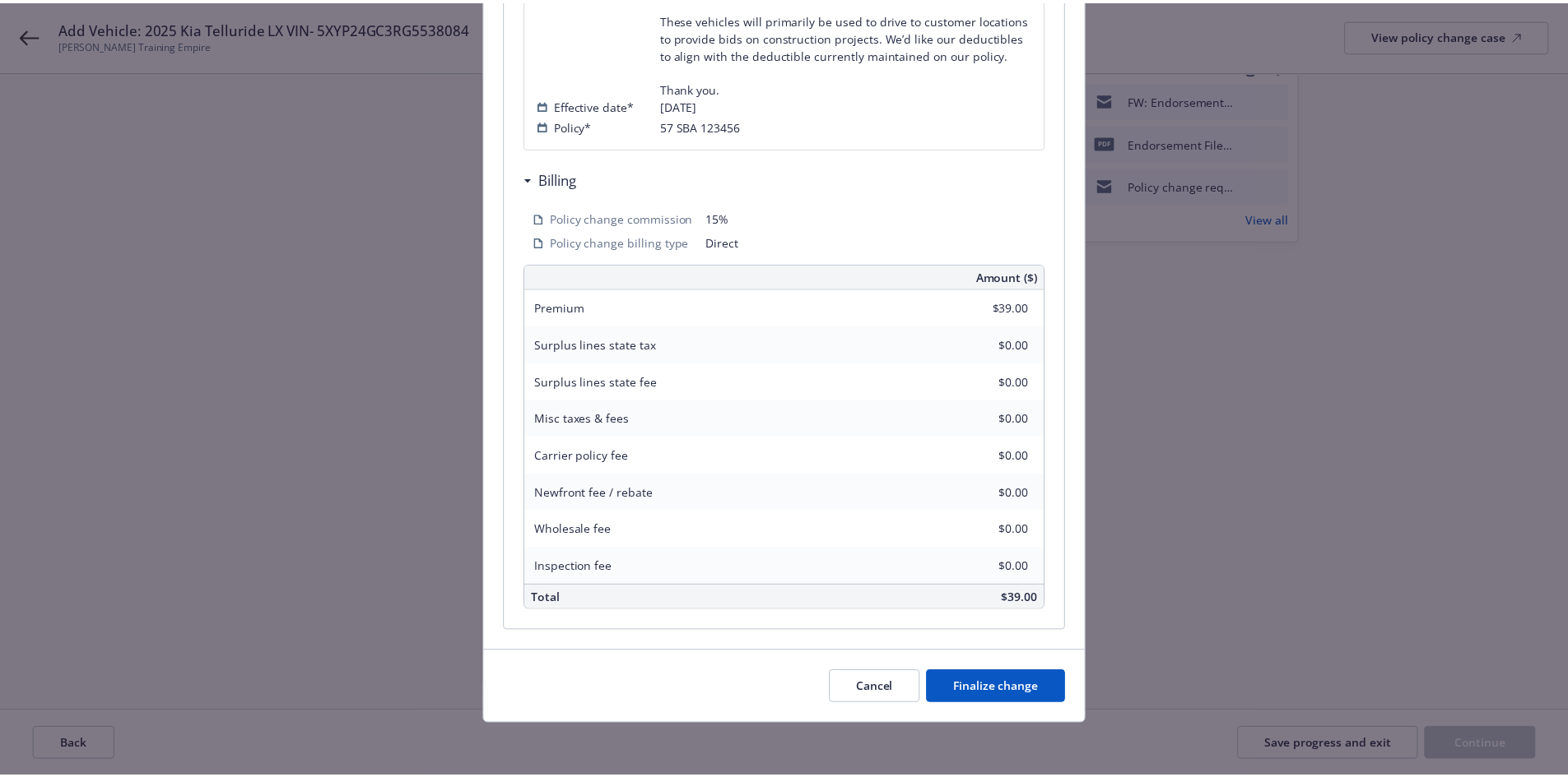
scroll to position [611, 0]
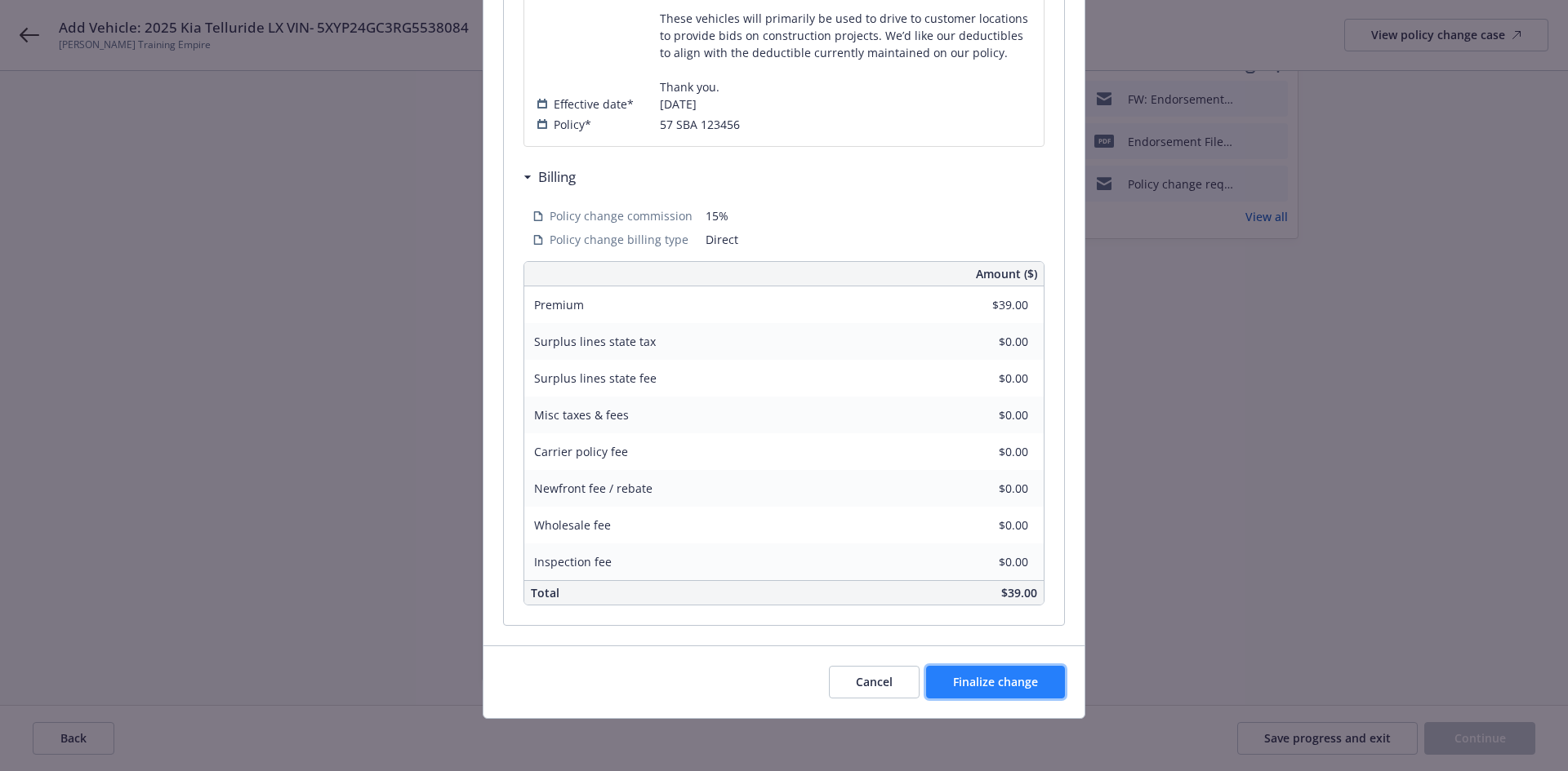
click at [974, 673] on button "Finalize change" at bounding box center [995, 682] width 139 height 32
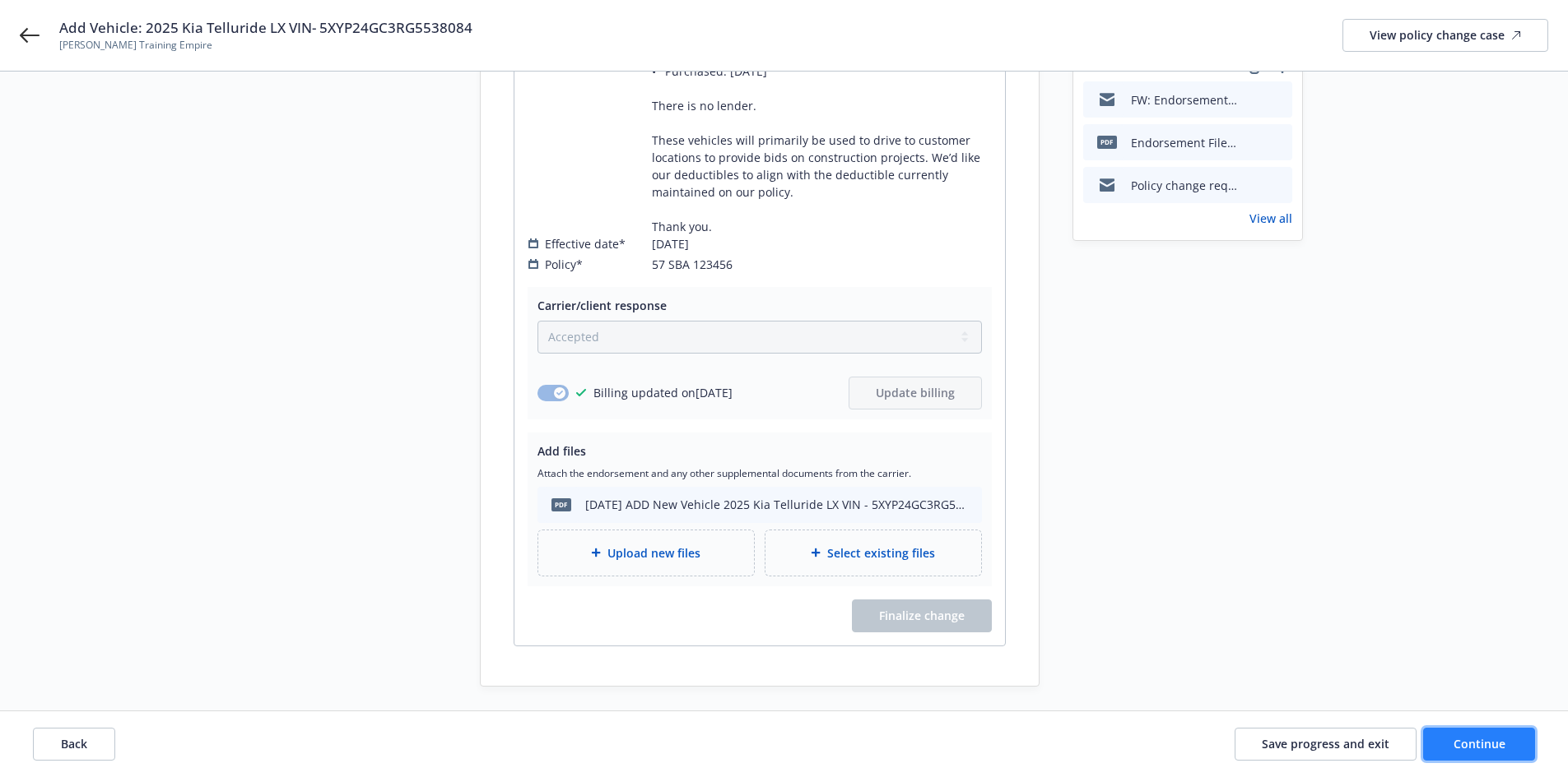
click at [1468, 743] on span "Continue" at bounding box center [1478, 744] width 52 height 15
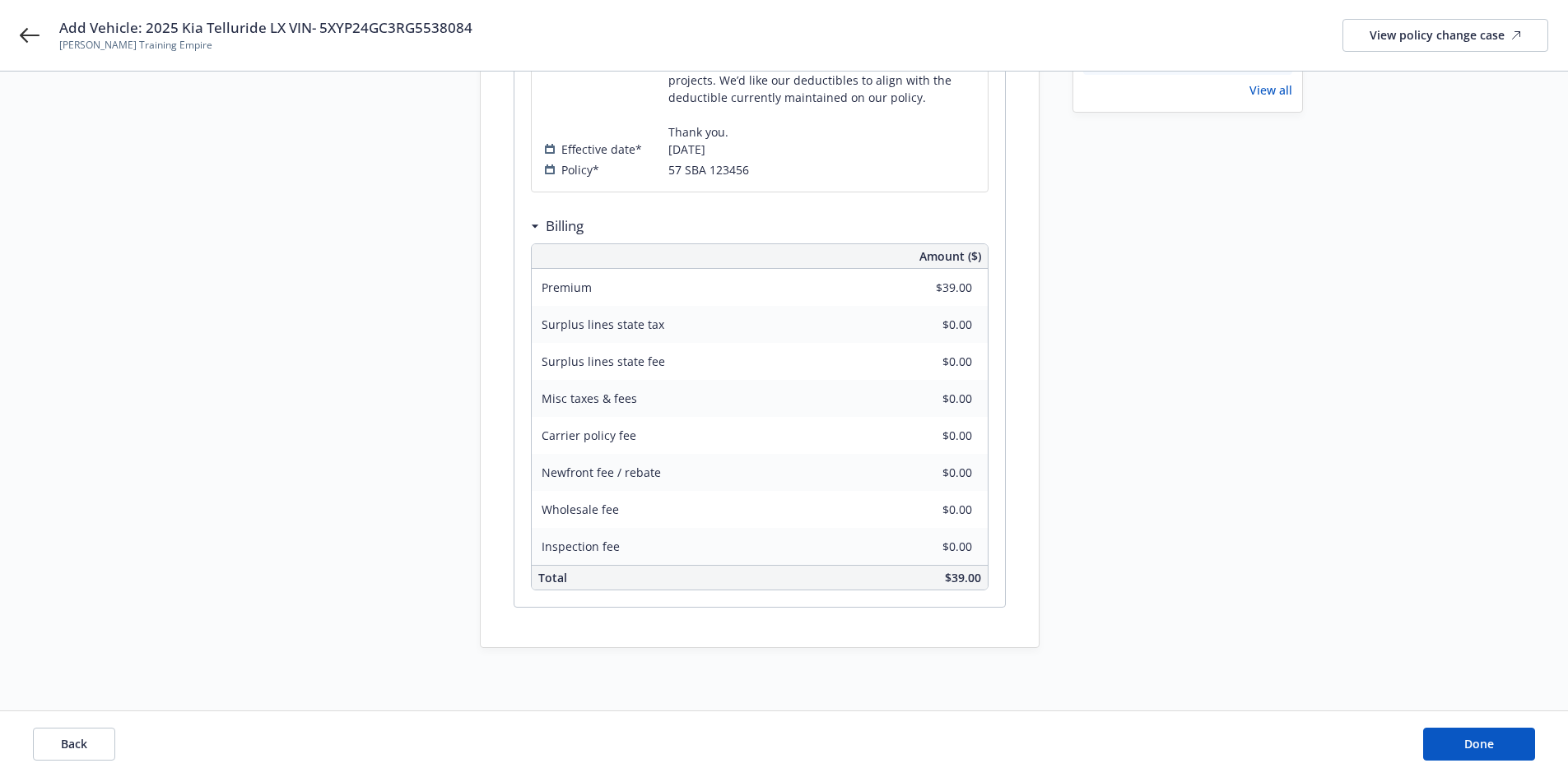
scroll to position [590, 0]
click at [539, 225] on div "Billing" at bounding box center [561, 223] width 44 height 22
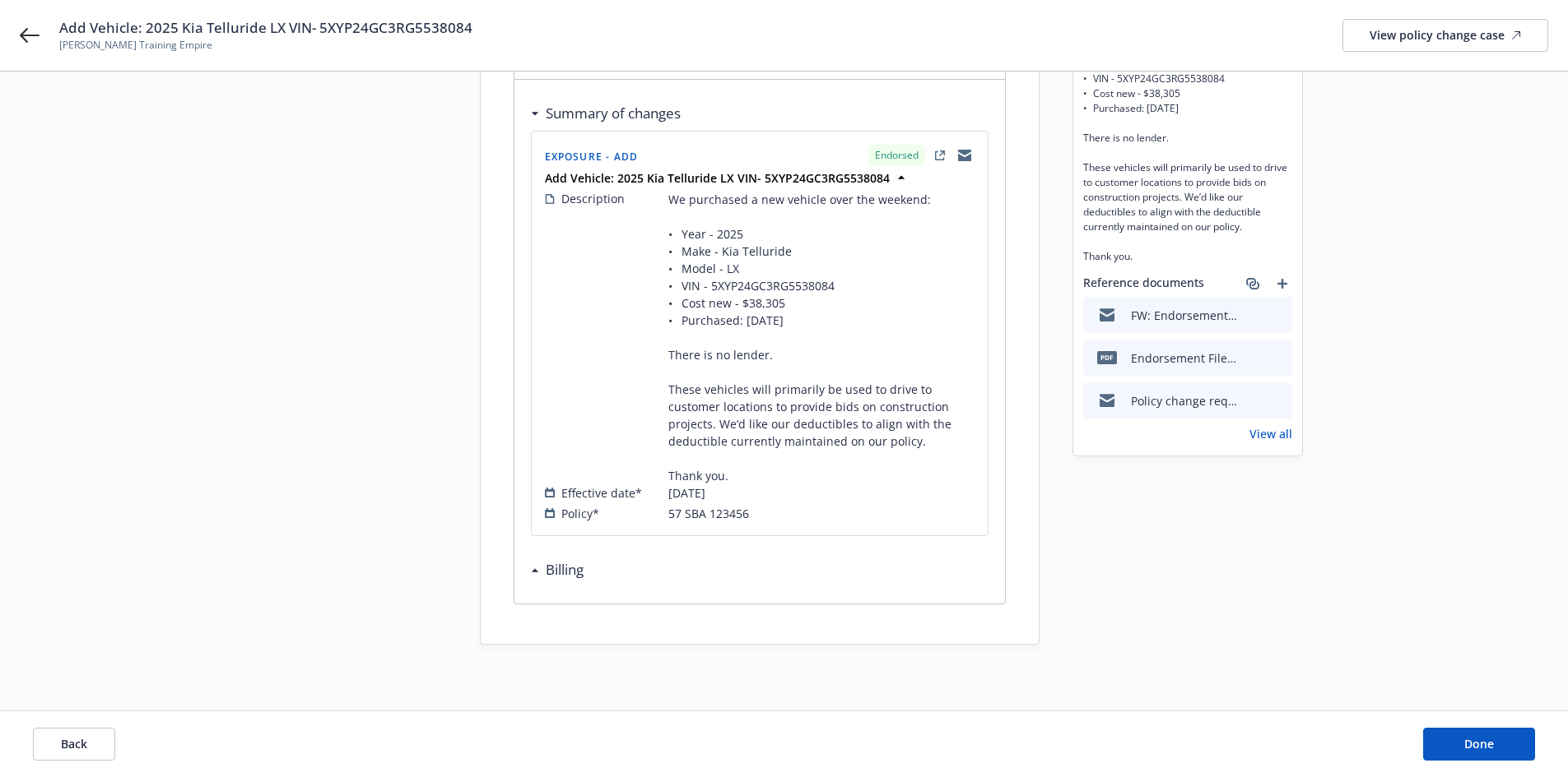
scroll to position [242, 0]
click at [559, 567] on h3 "Billing" at bounding box center [565, 570] width 38 height 22
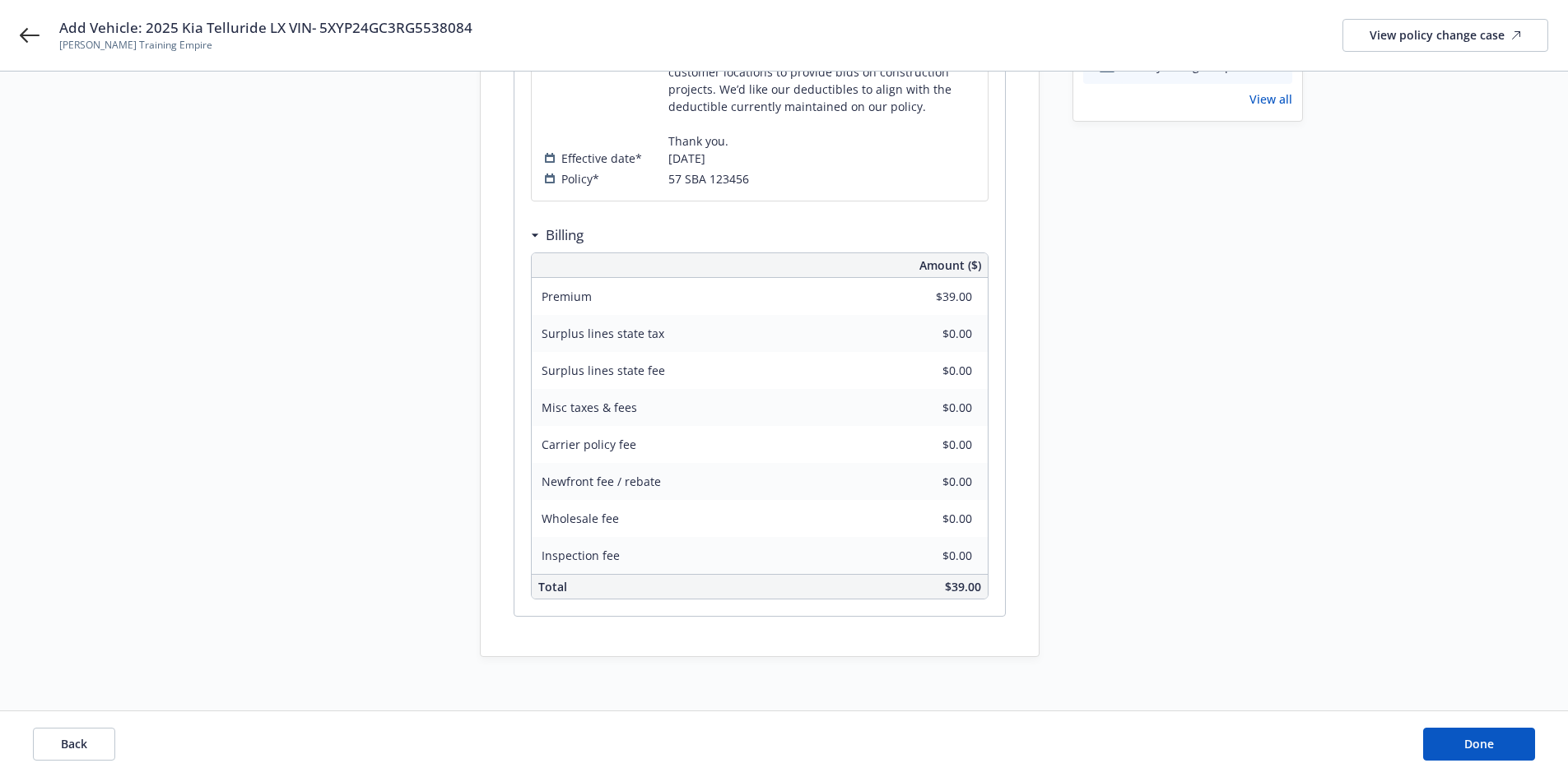
scroll to position [590, 0]
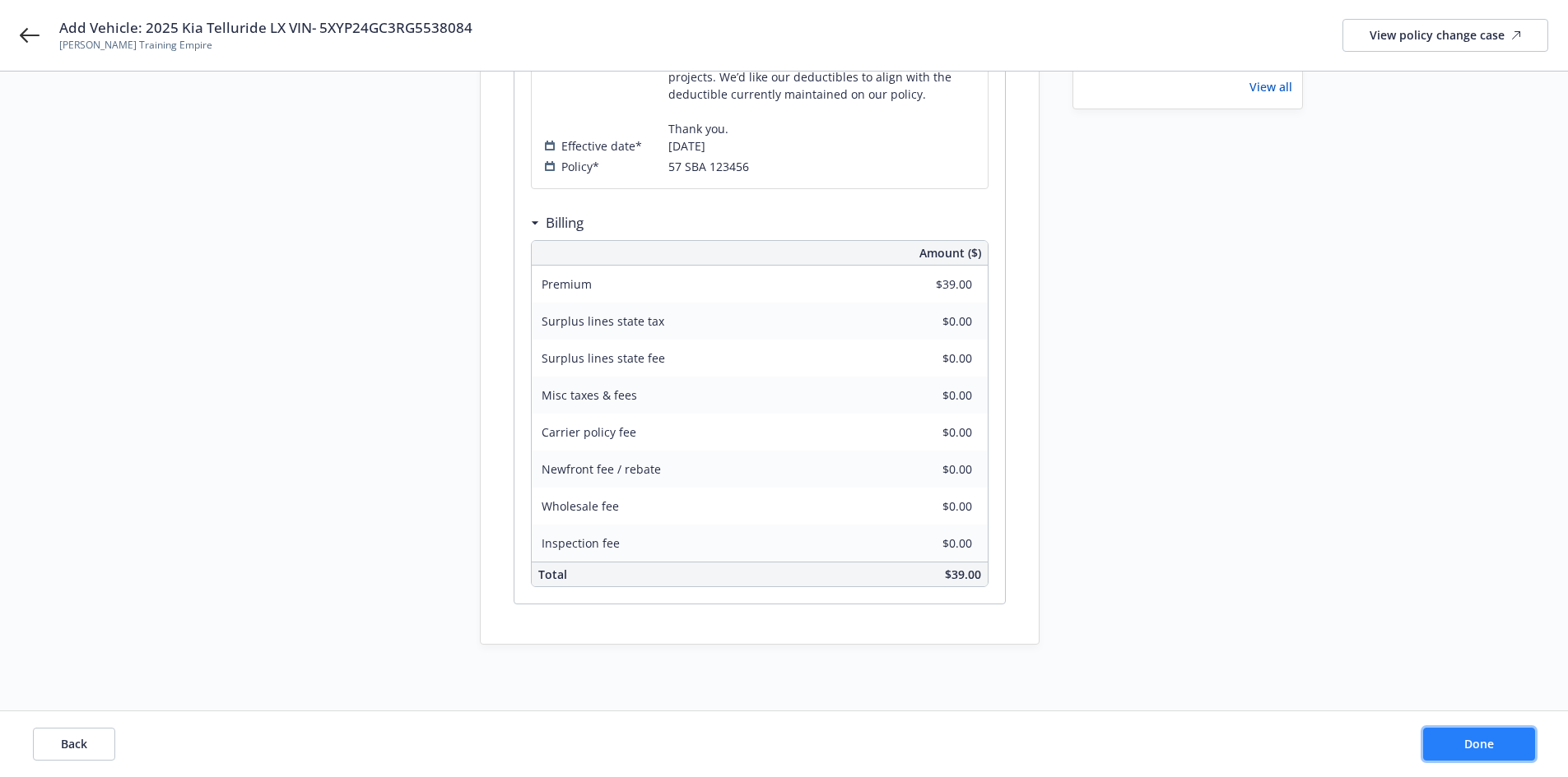
click at [1480, 739] on span "Done" at bounding box center [1478, 744] width 30 height 15
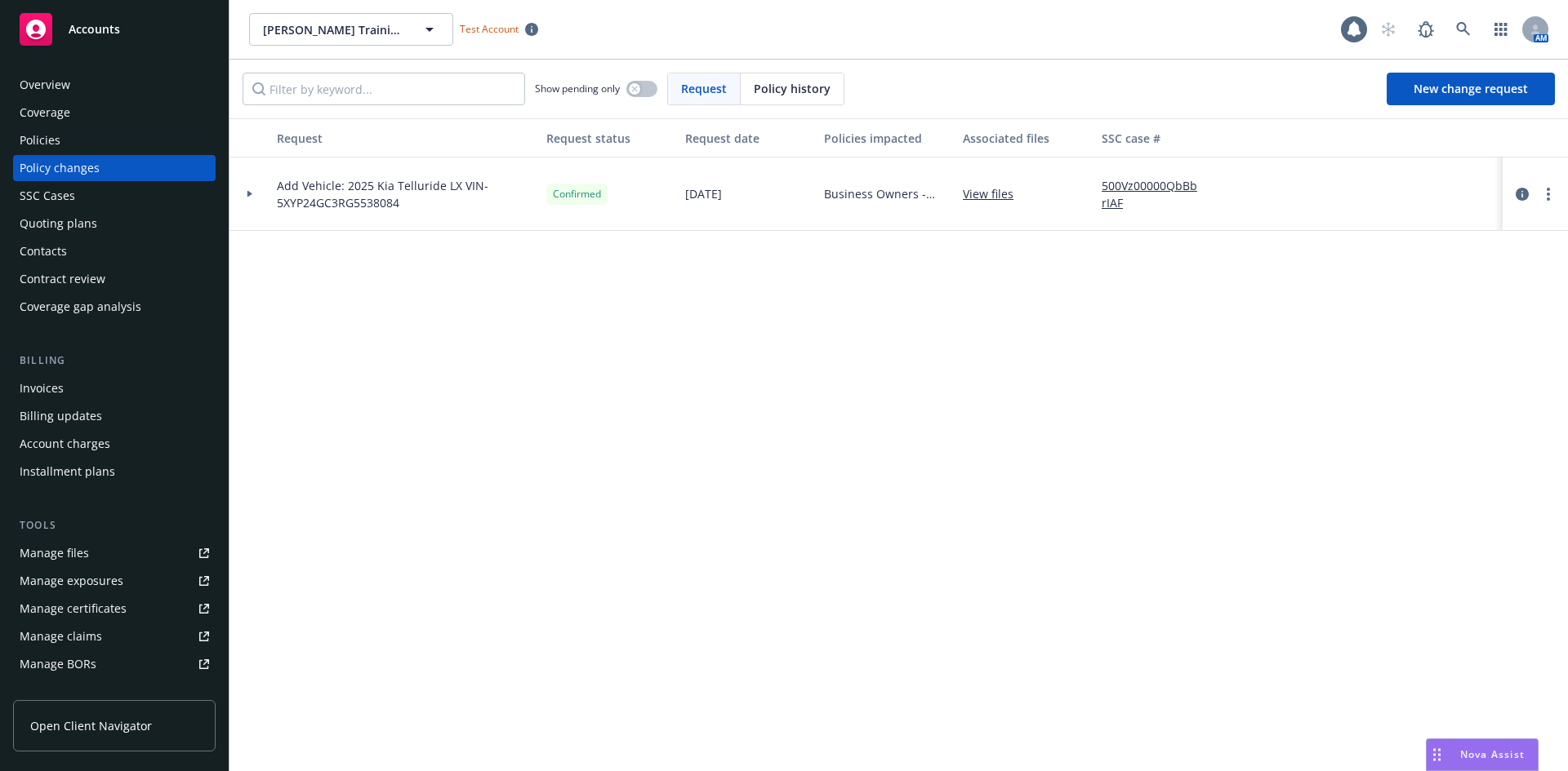
click at [96, 145] on div "Policies" at bounding box center [114, 140] width 189 height 26
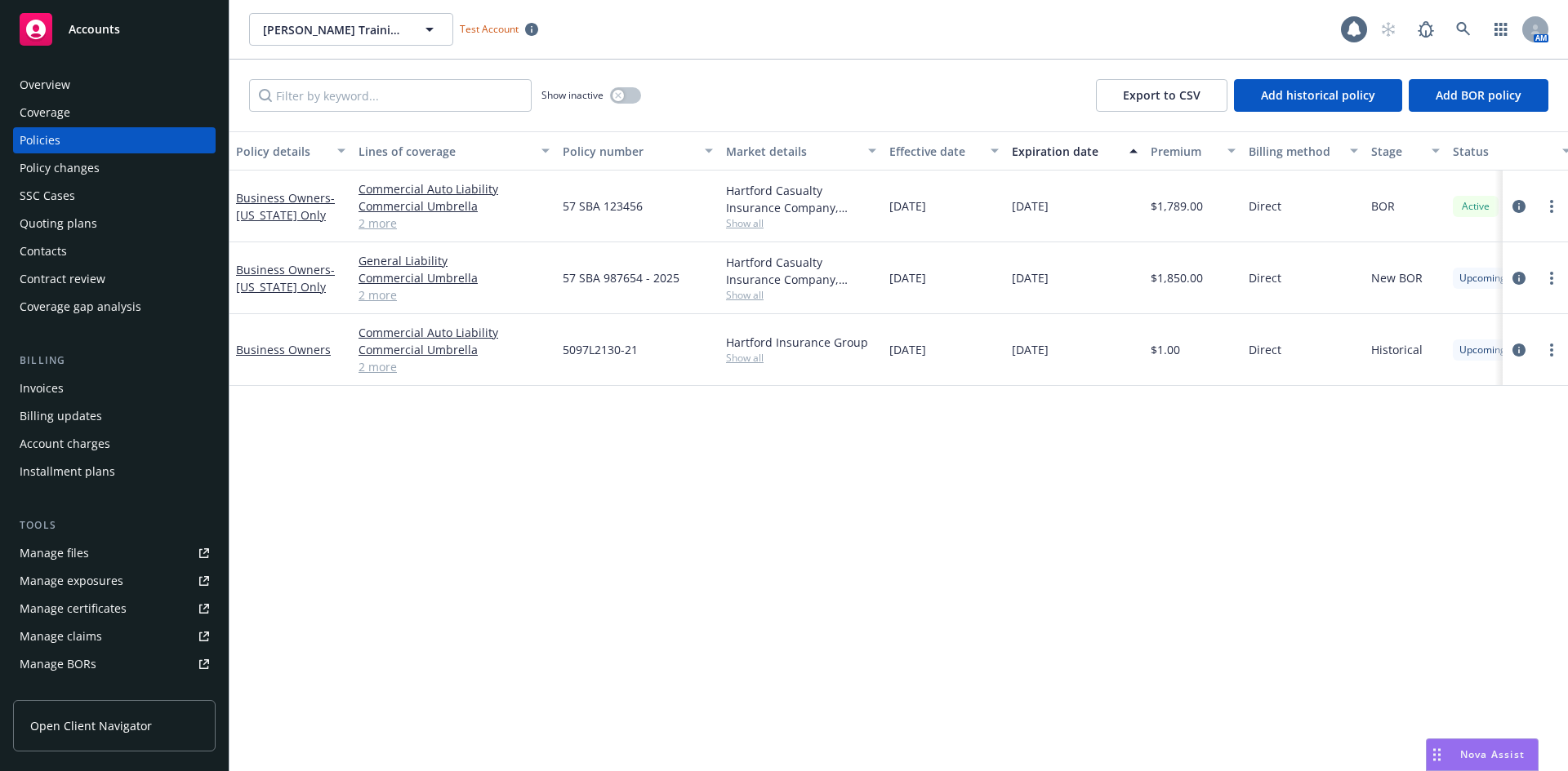
click at [397, 223] on link "2 more" at bounding box center [454, 223] width 191 height 17
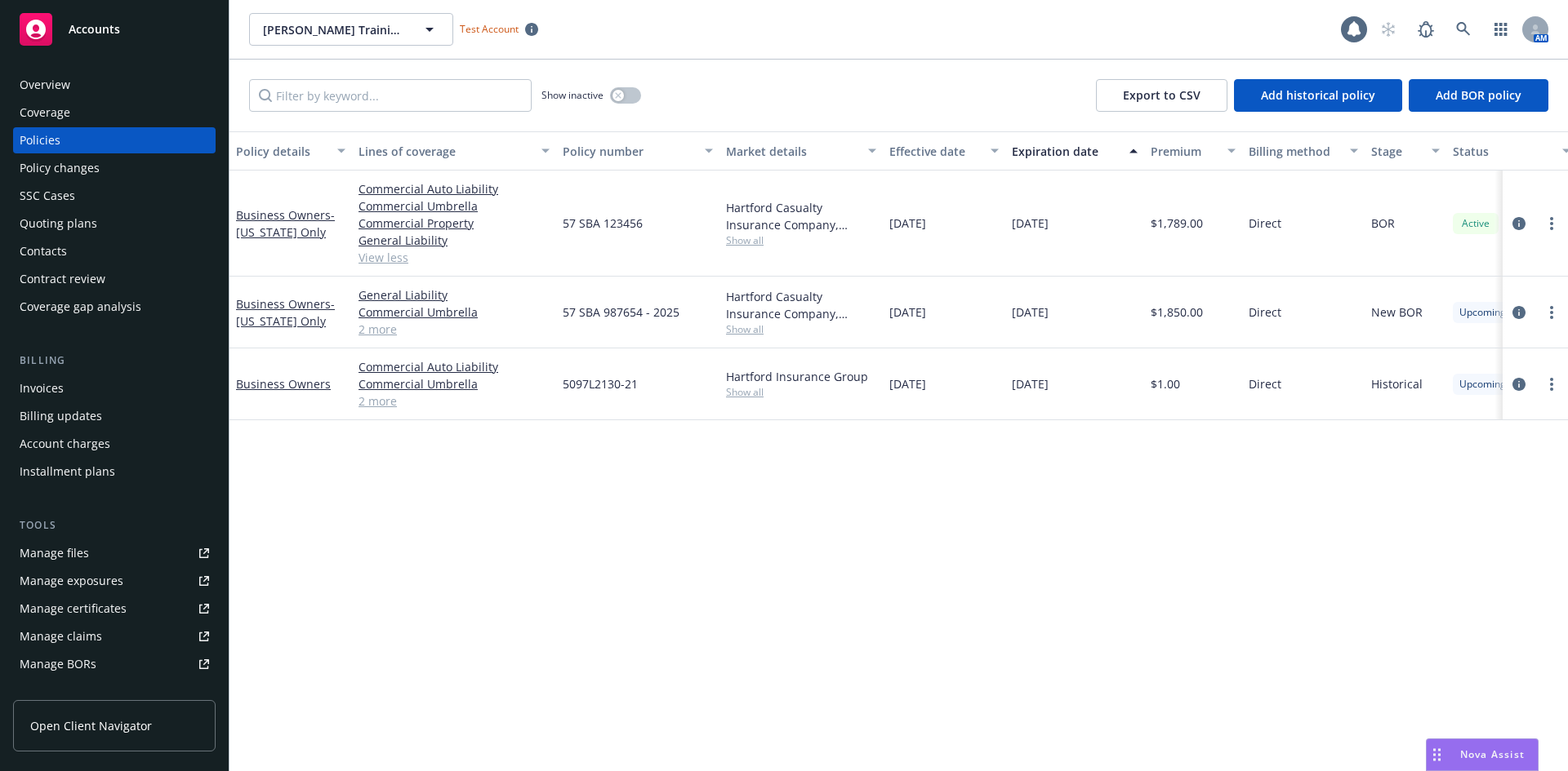
click at [389, 333] on link "2 more" at bounding box center [454, 329] width 191 height 17
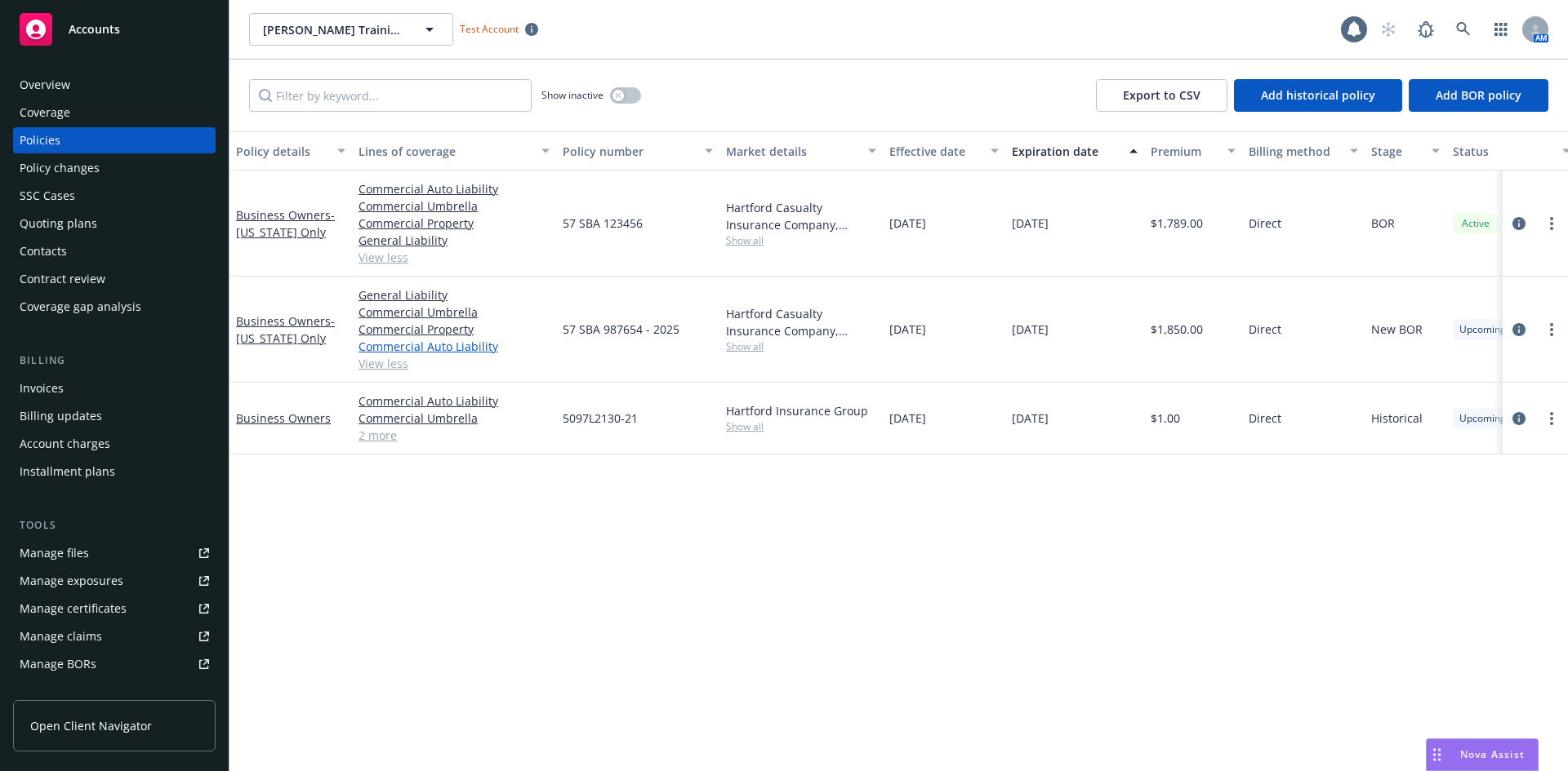
click at [455, 341] on link "Commercial Auto Liability" at bounding box center [454, 346] width 191 height 17
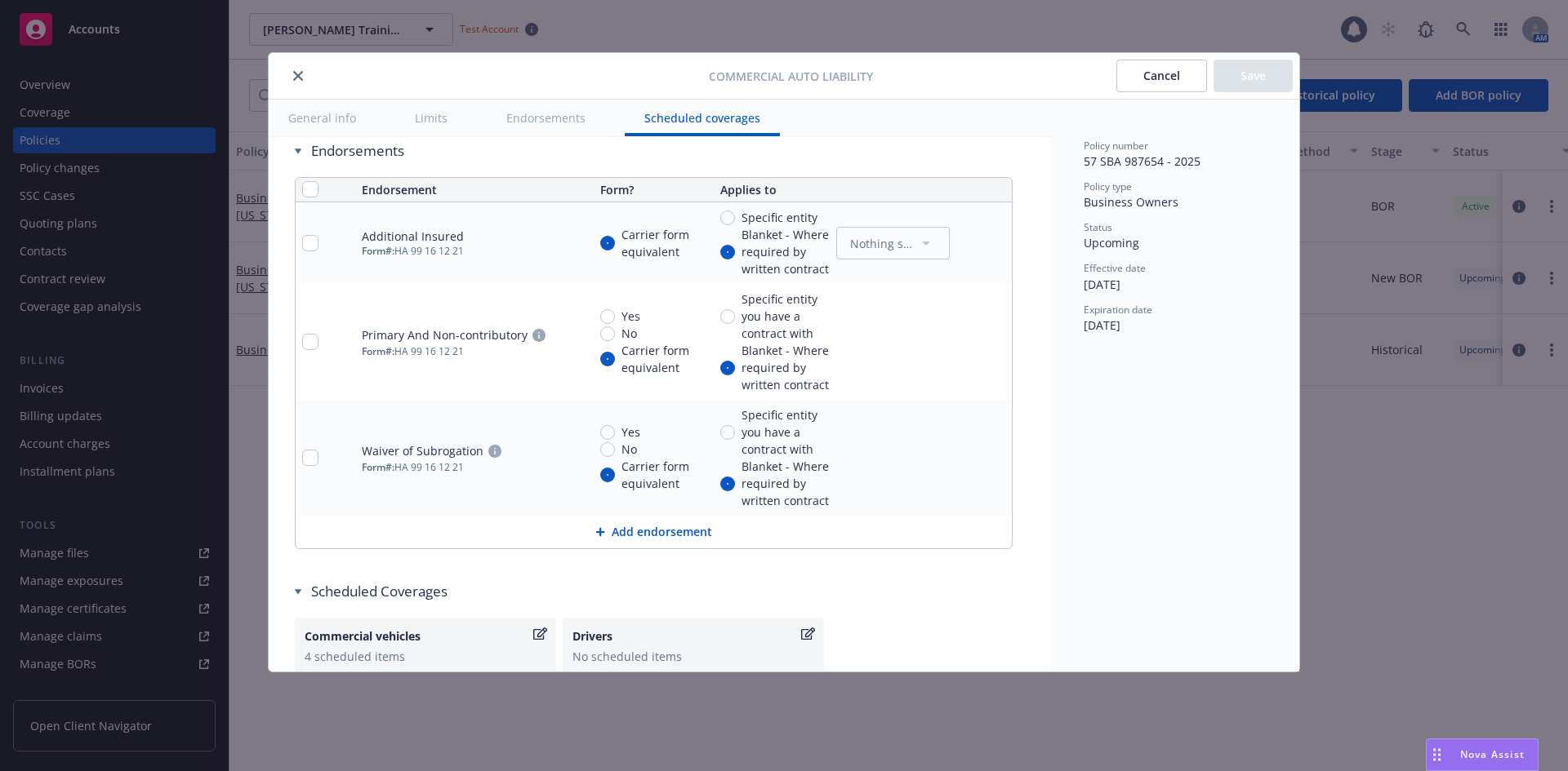
scroll to position [3164, 0]
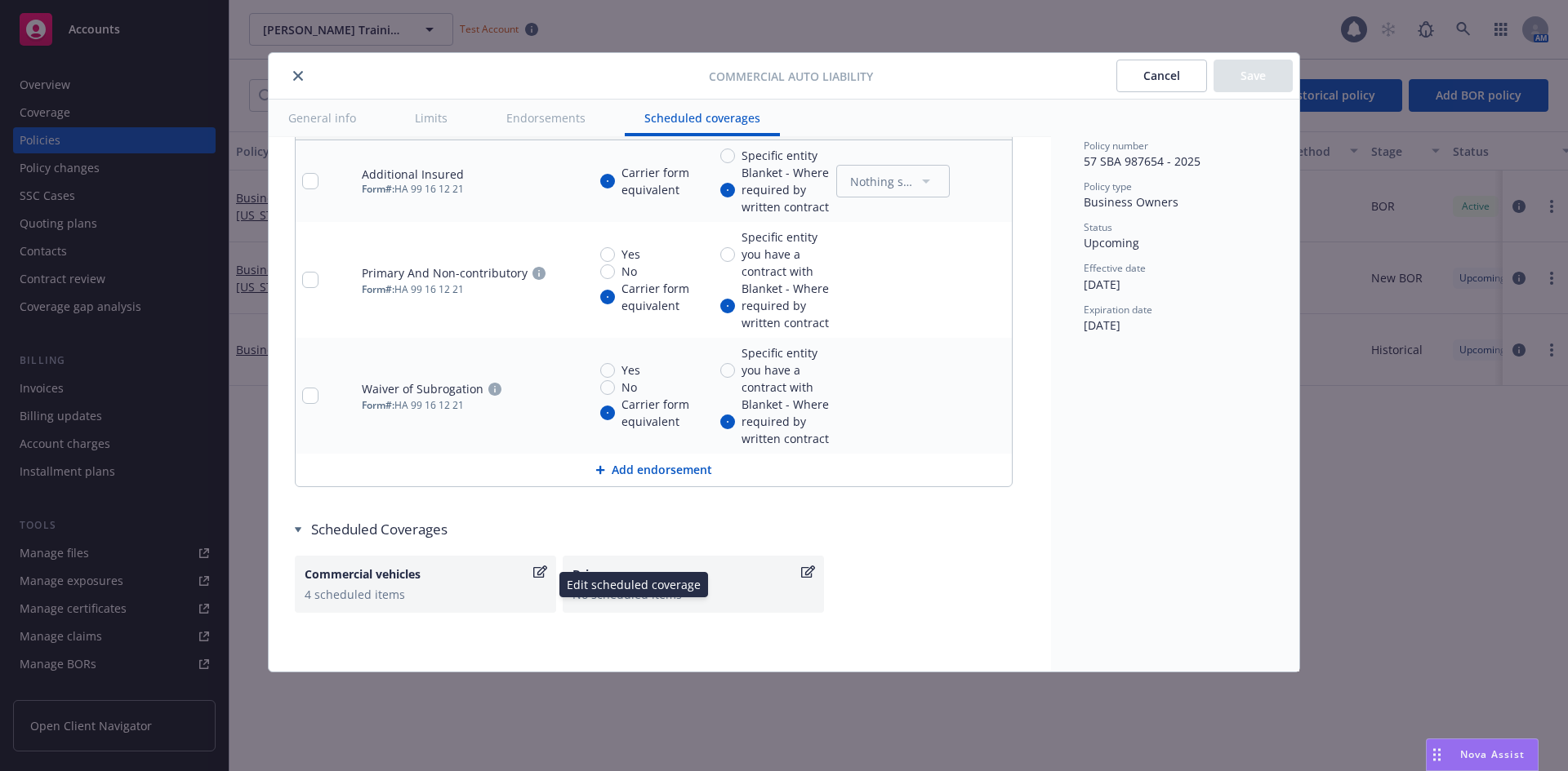
click at [482, 591] on div "4 scheduled items" at bounding box center [425, 594] width 242 height 17
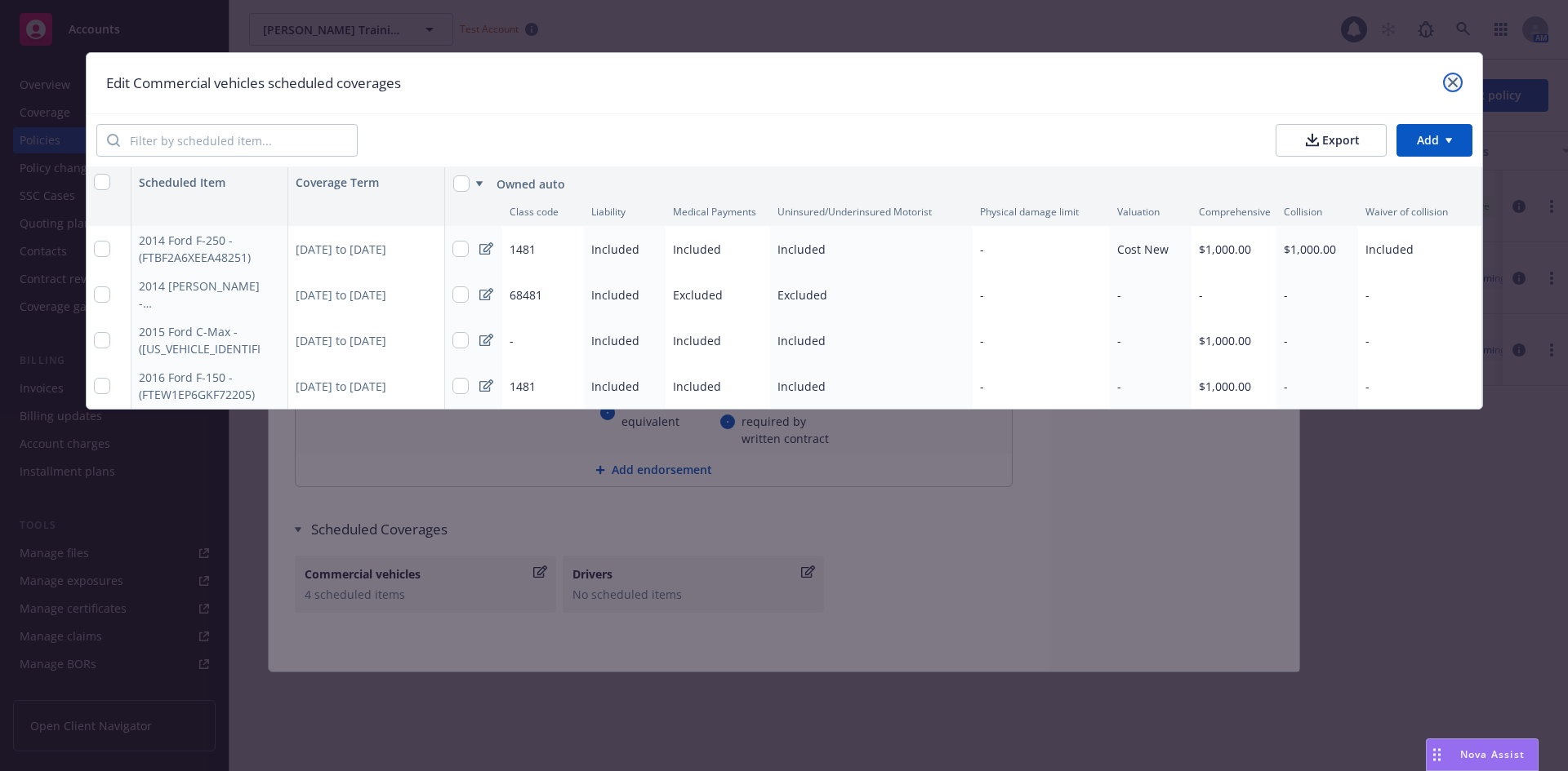
click at [1452, 83] on icon "close" at bounding box center [1453, 82] width 10 height 10
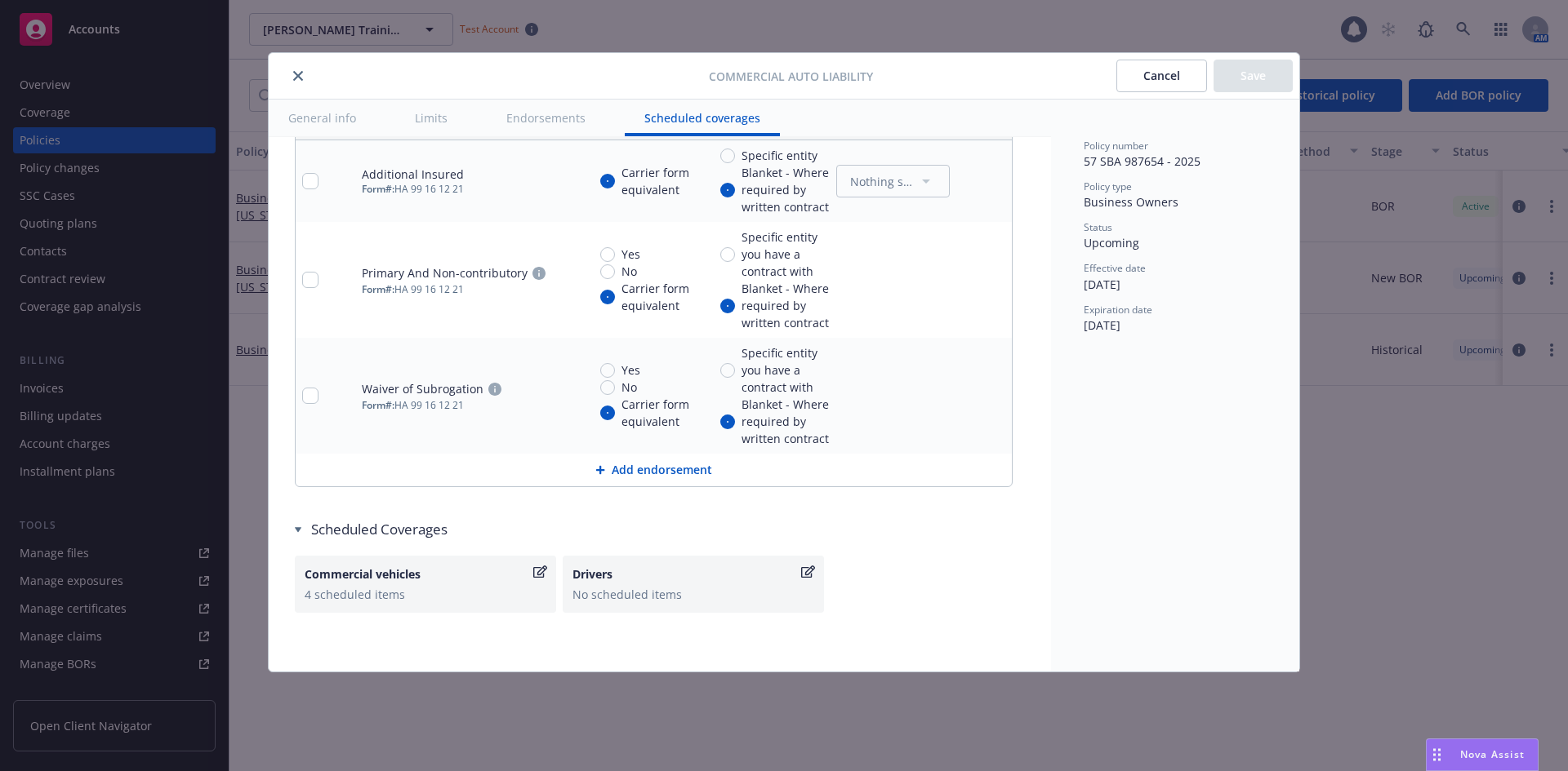
click at [1136, 77] on button "Cancel" at bounding box center [1161, 75] width 91 height 32
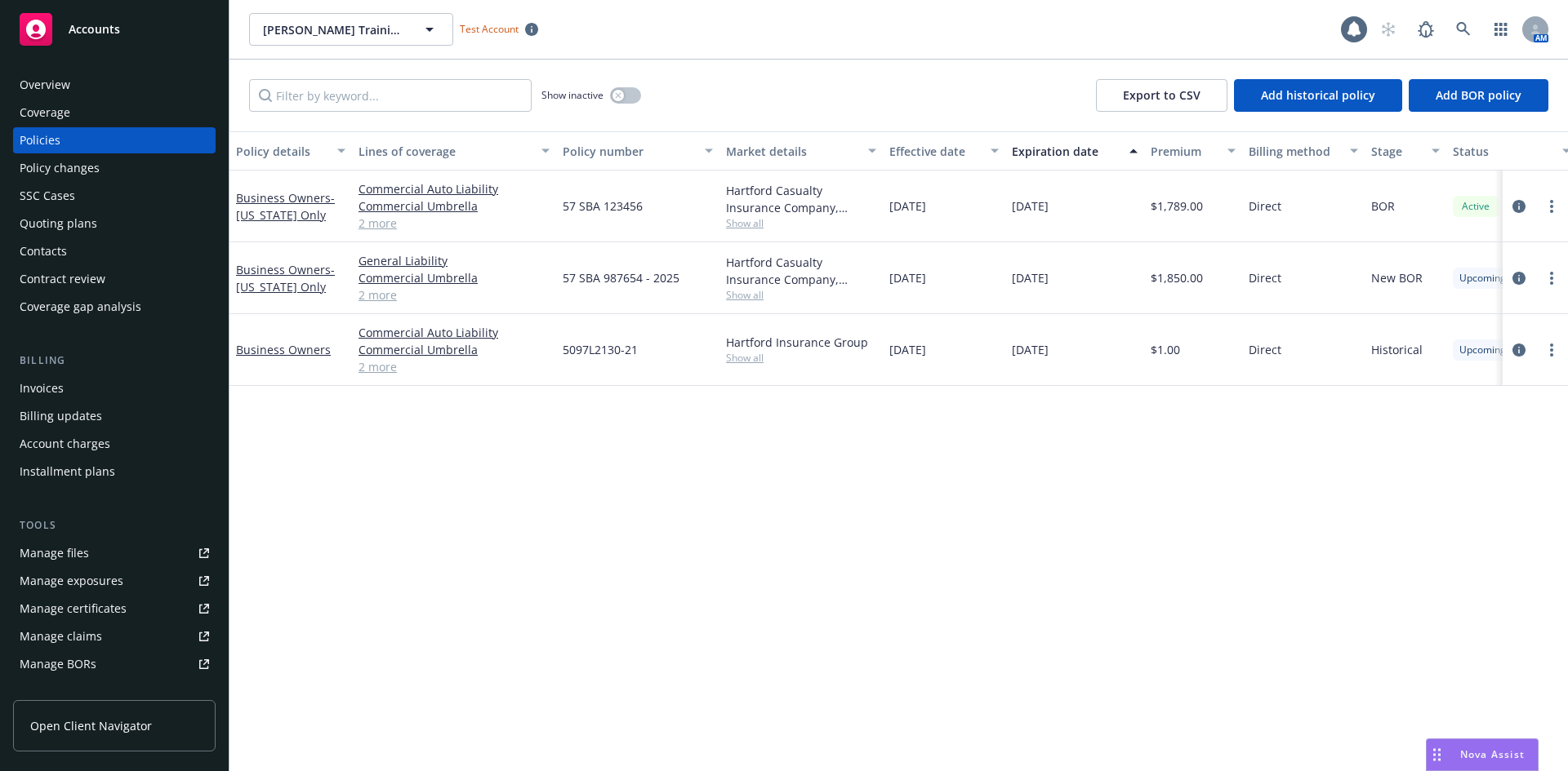
click at [376, 218] on link "2 more" at bounding box center [454, 223] width 191 height 17
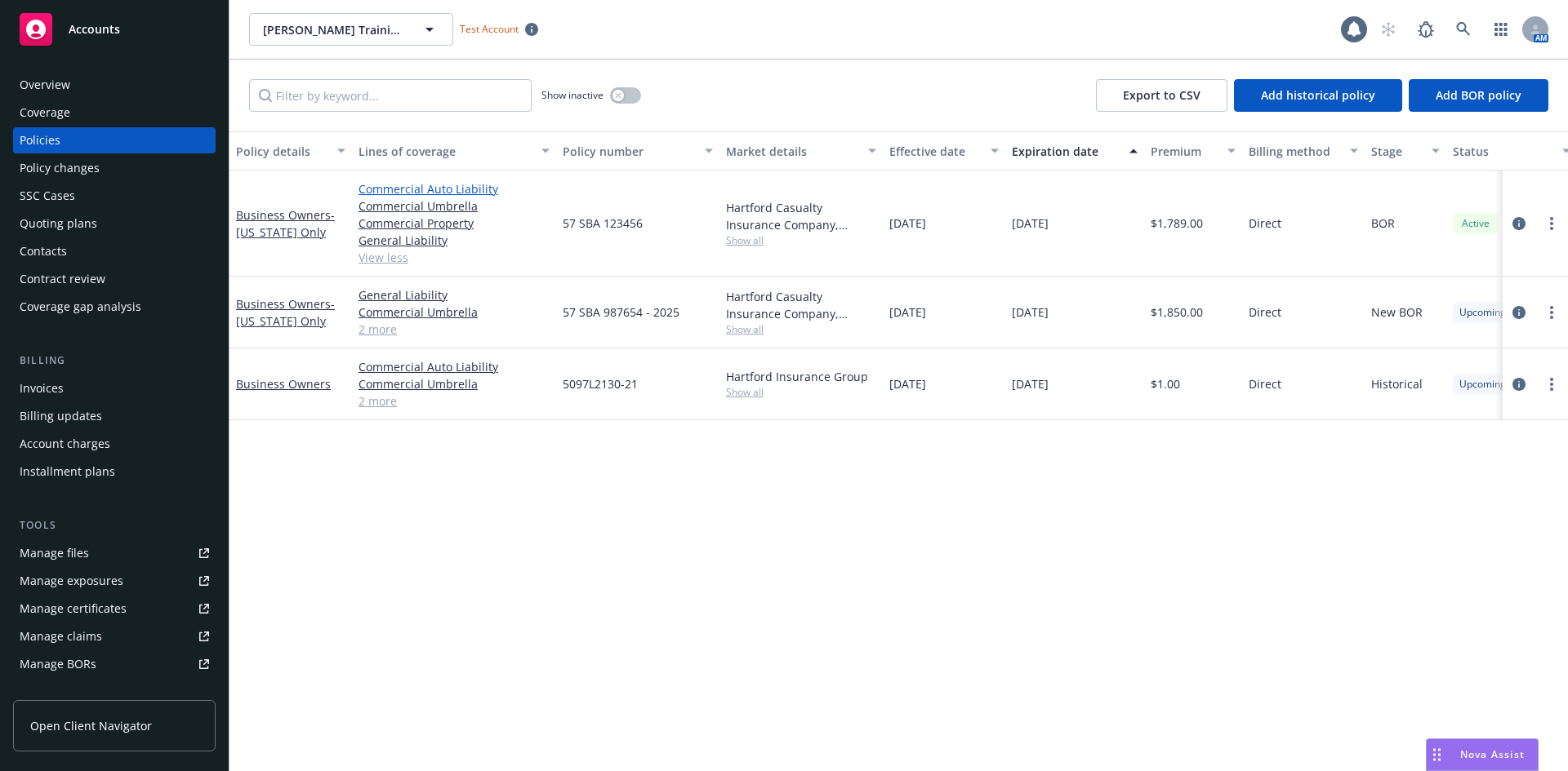
click at [402, 183] on link "Commercial Auto Liability" at bounding box center [454, 188] width 191 height 17
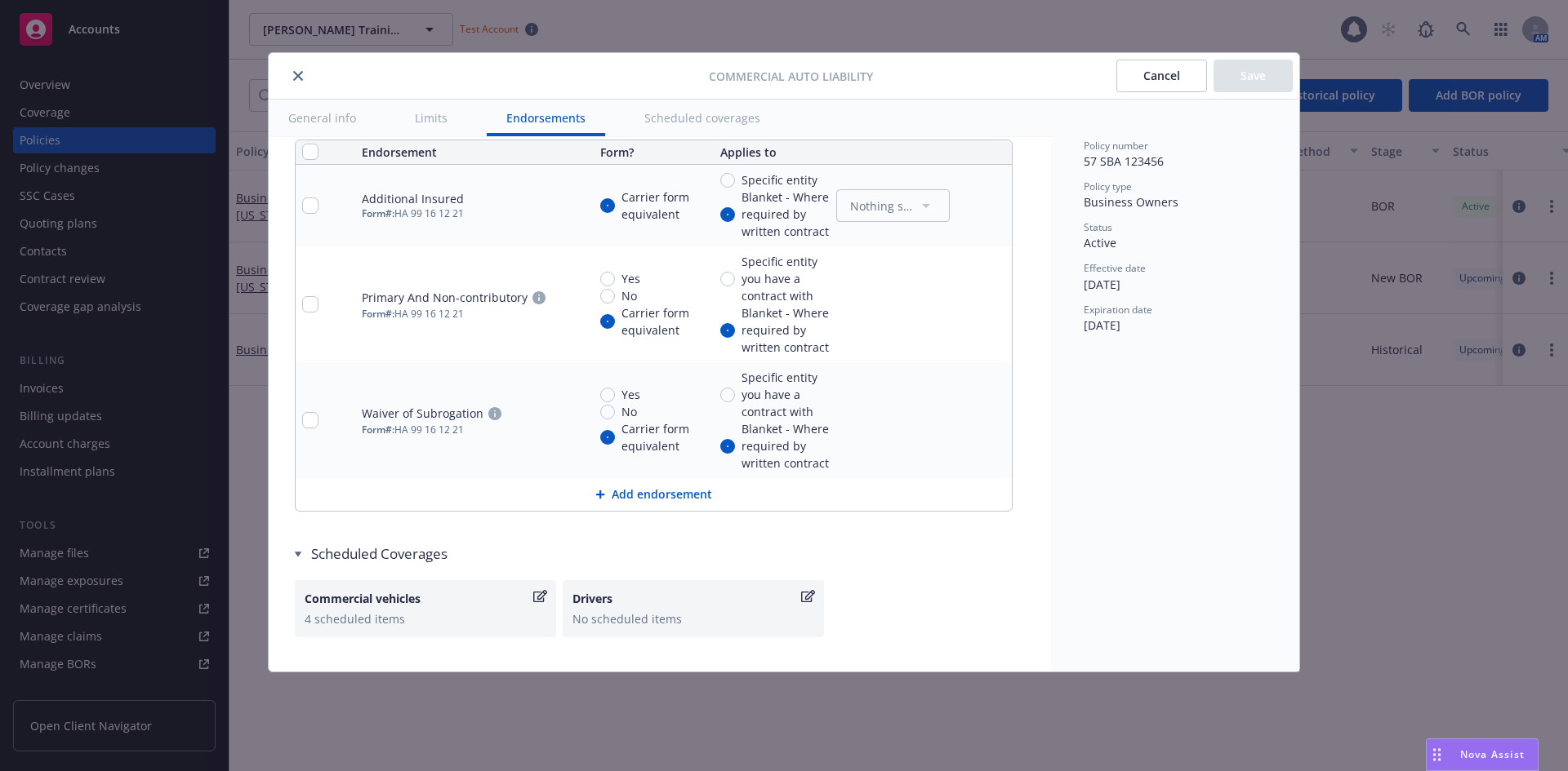
scroll to position [3164, 0]
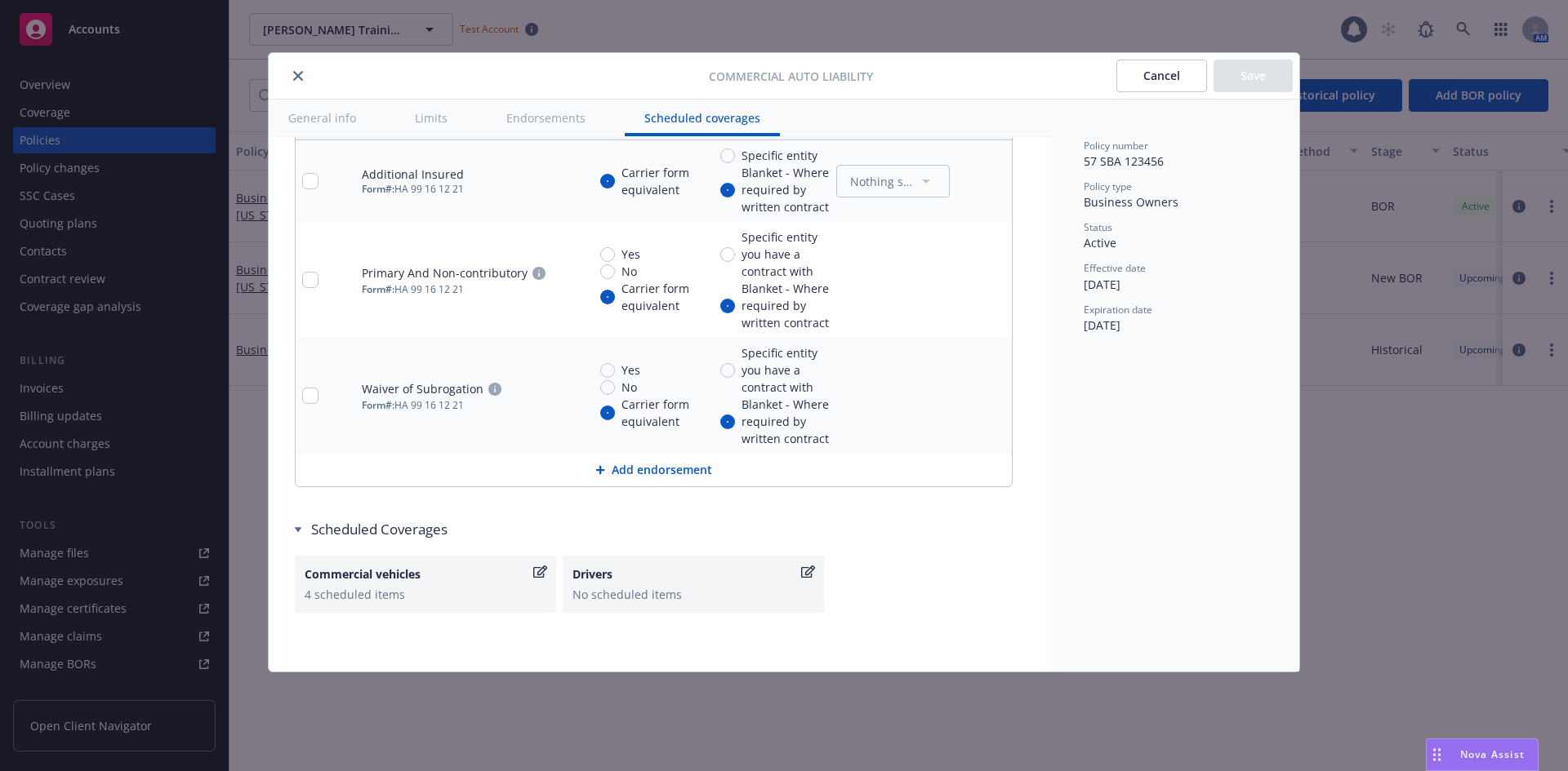
click at [1156, 68] on button "Cancel" at bounding box center [1161, 75] width 91 height 32
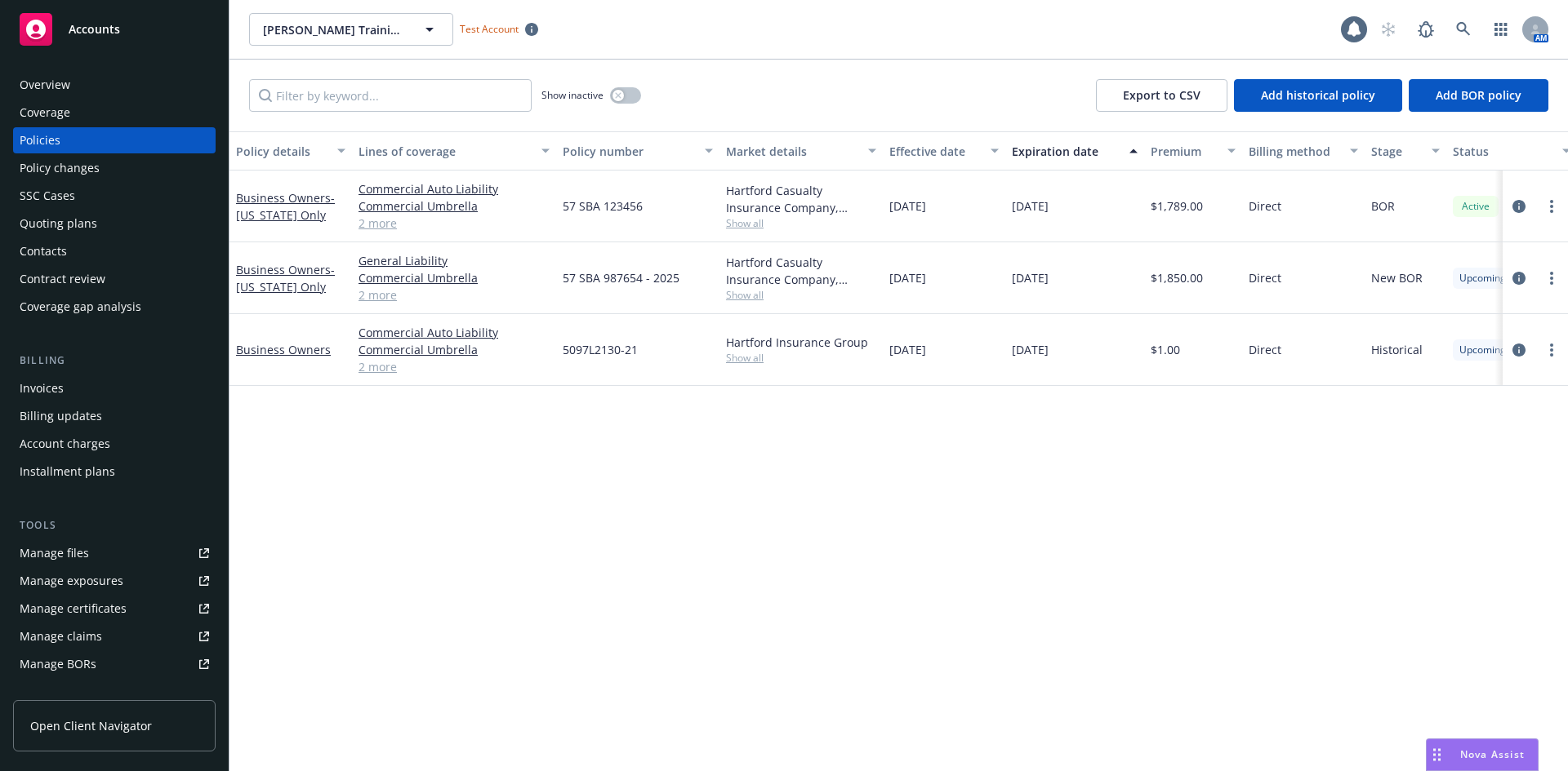
click at [391, 294] on link "2 more" at bounding box center [454, 294] width 191 height 17
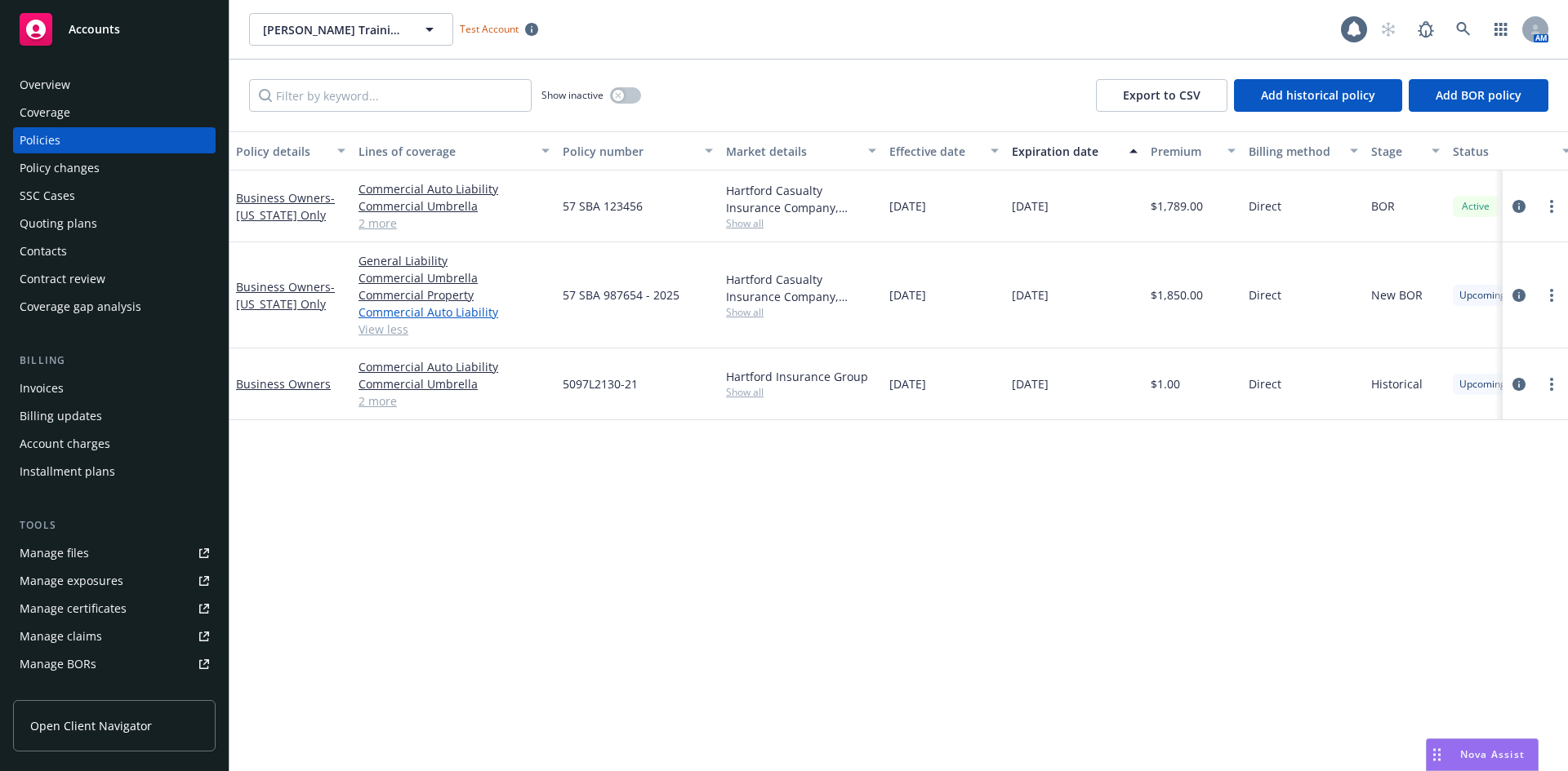
click at [391, 311] on link "Commercial Auto Liability" at bounding box center [454, 311] width 191 height 17
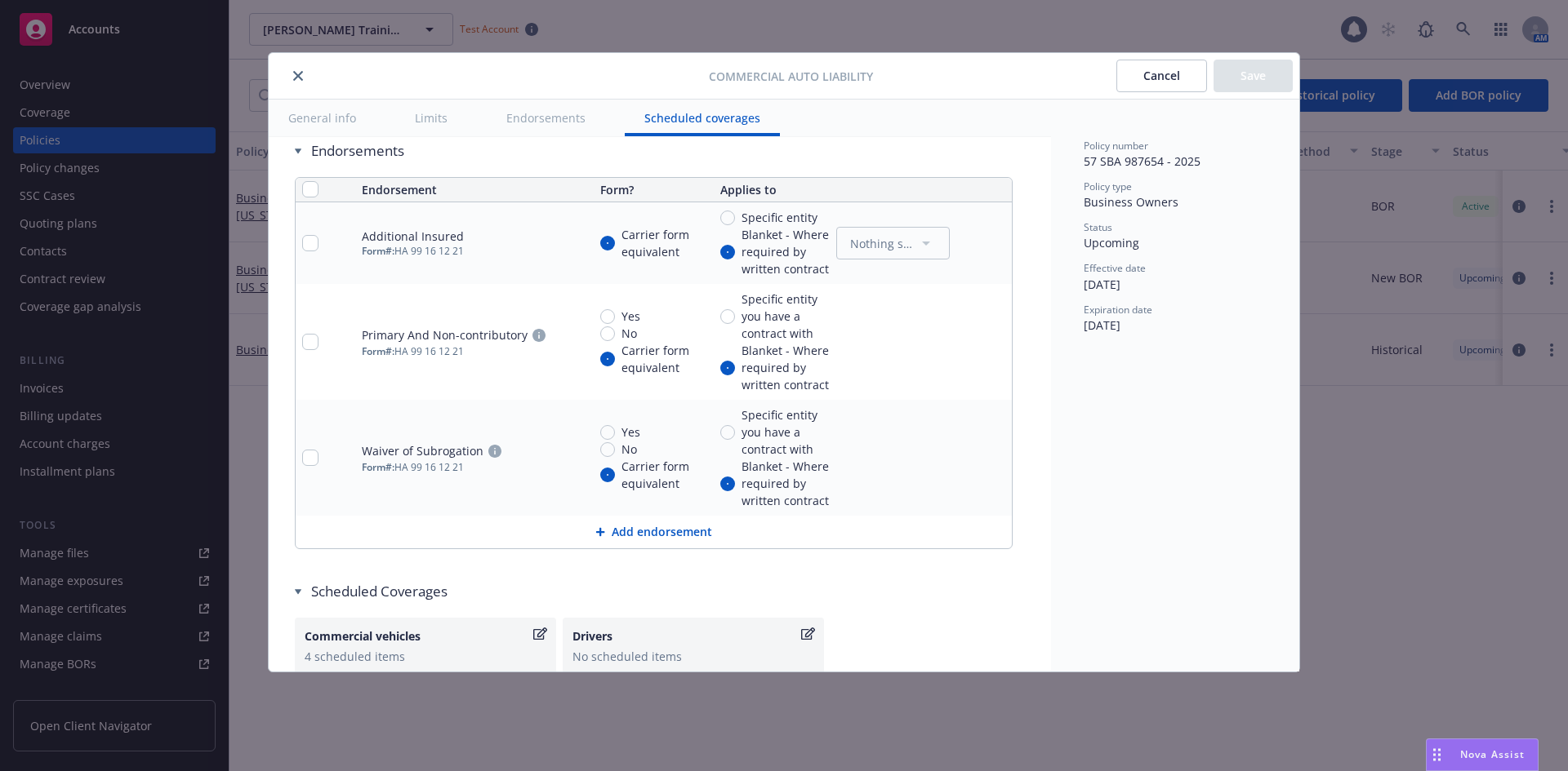
scroll to position [3164, 0]
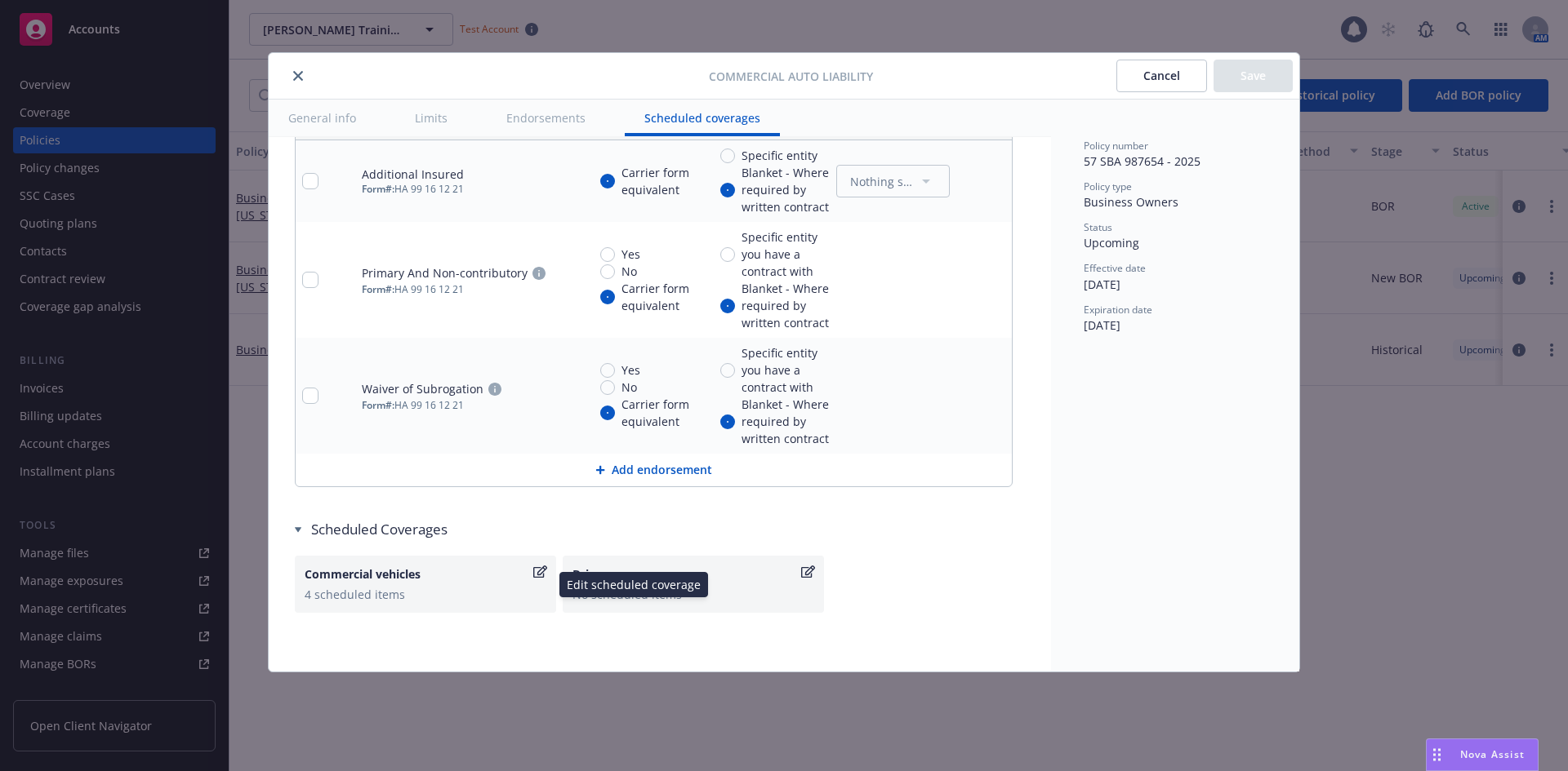
click at [447, 586] on div "4 scheduled items" at bounding box center [425, 594] width 242 height 17
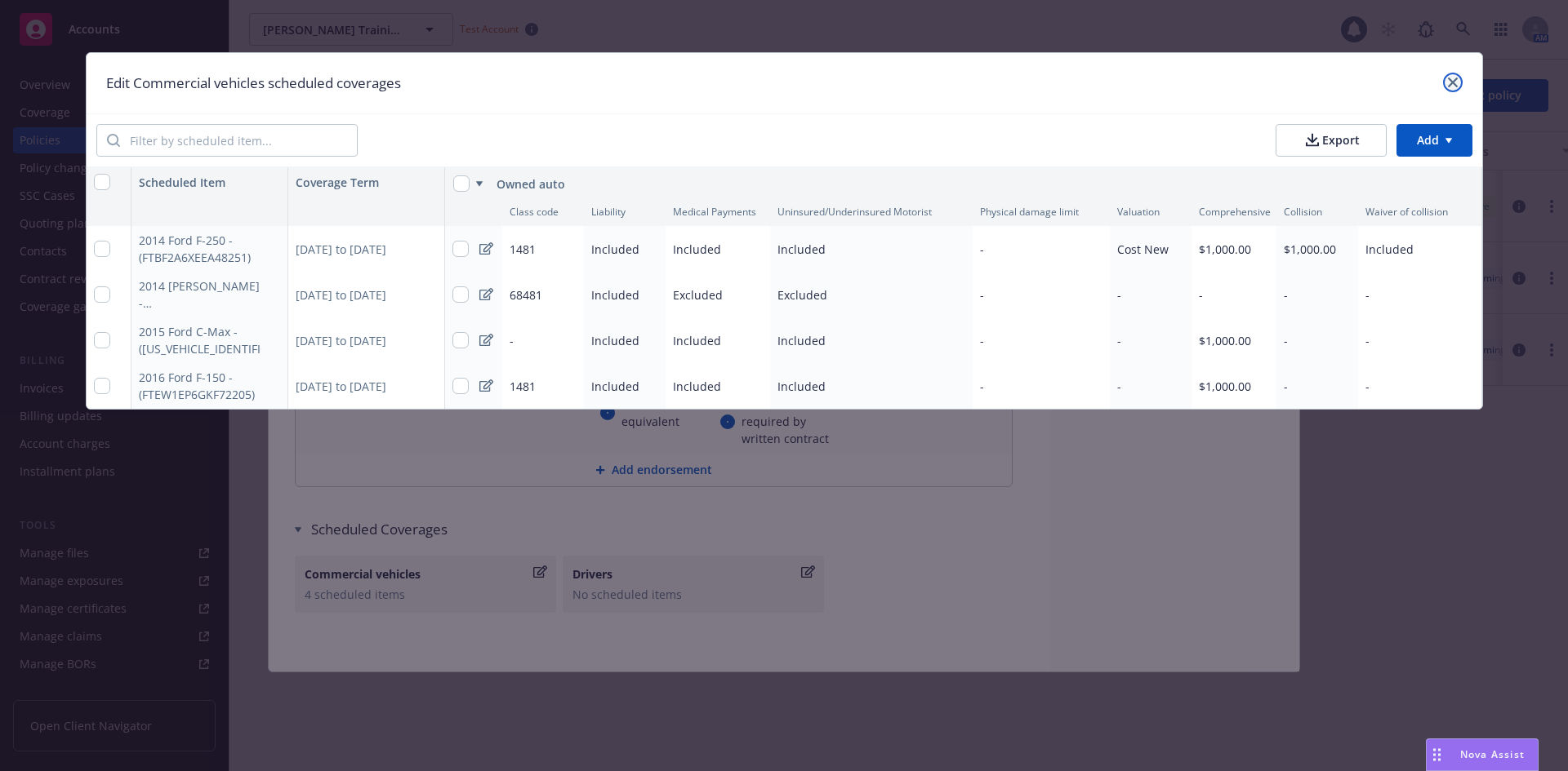
click at [1444, 85] on link "close" at bounding box center [1453, 83] width 20 height 20
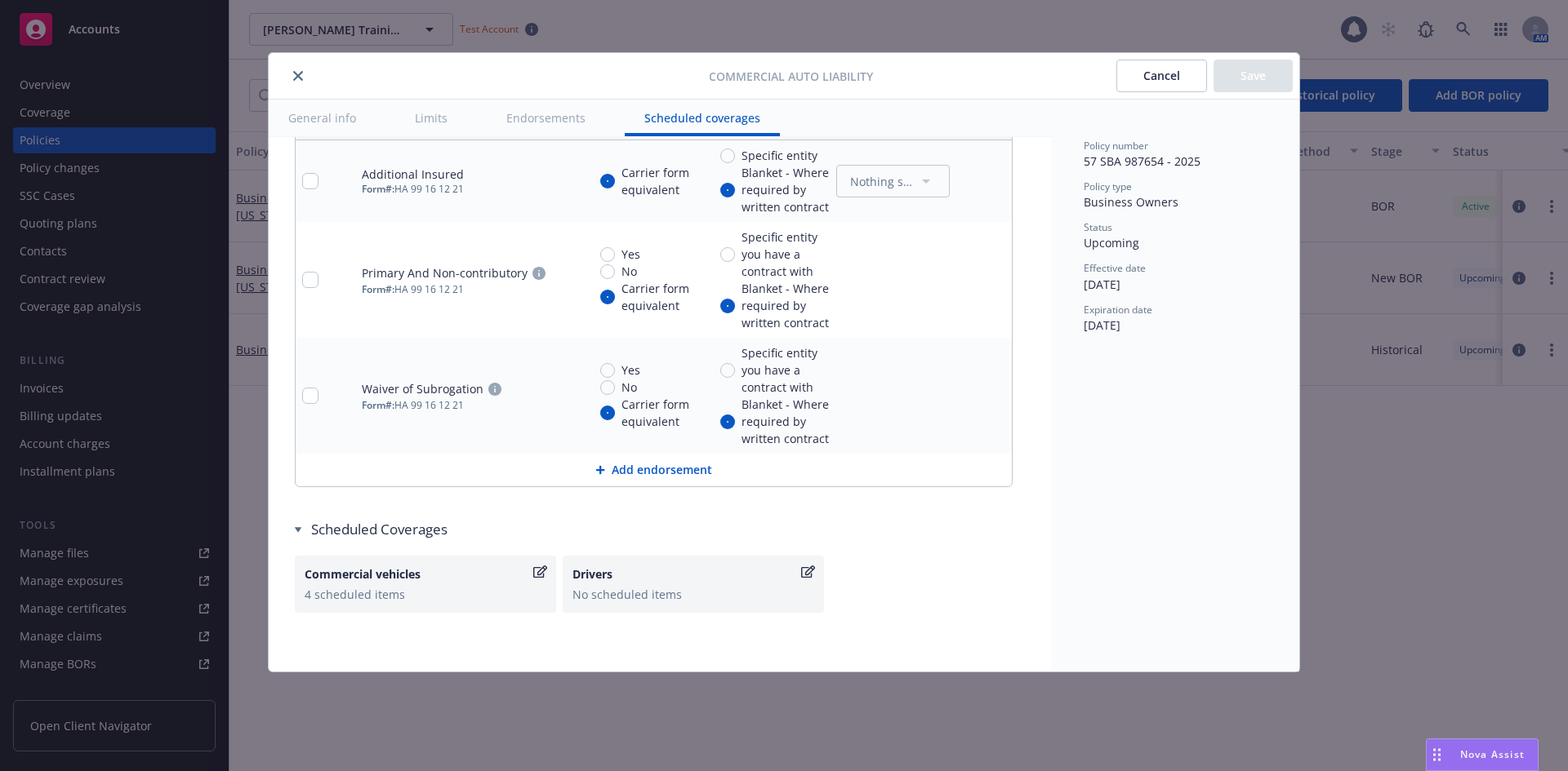
click at [1145, 80] on button "Cancel" at bounding box center [1161, 75] width 91 height 32
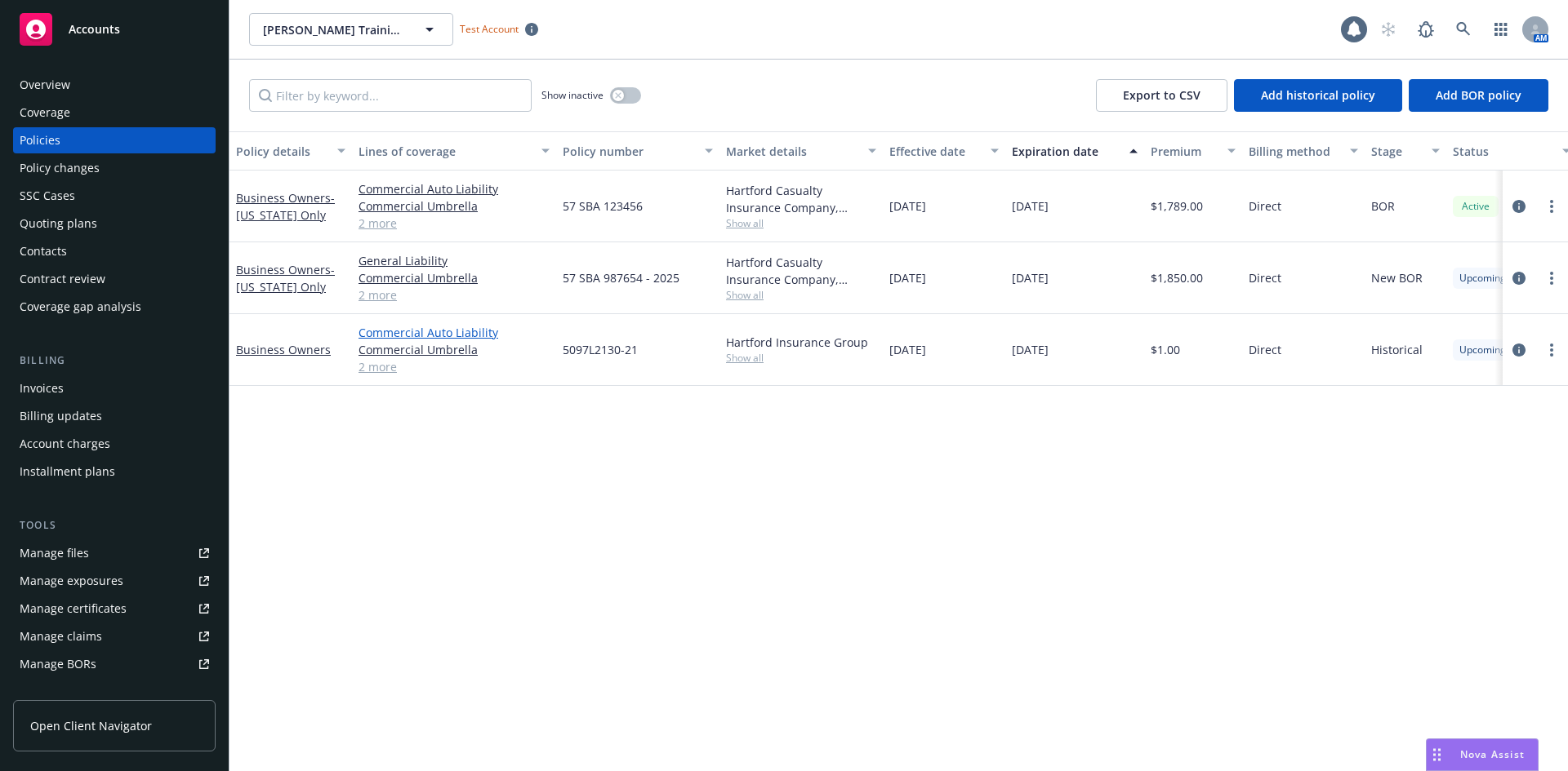
click at [423, 329] on link "Commercial Auto Liability" at bounding box center [454, 332] width 191 height 17
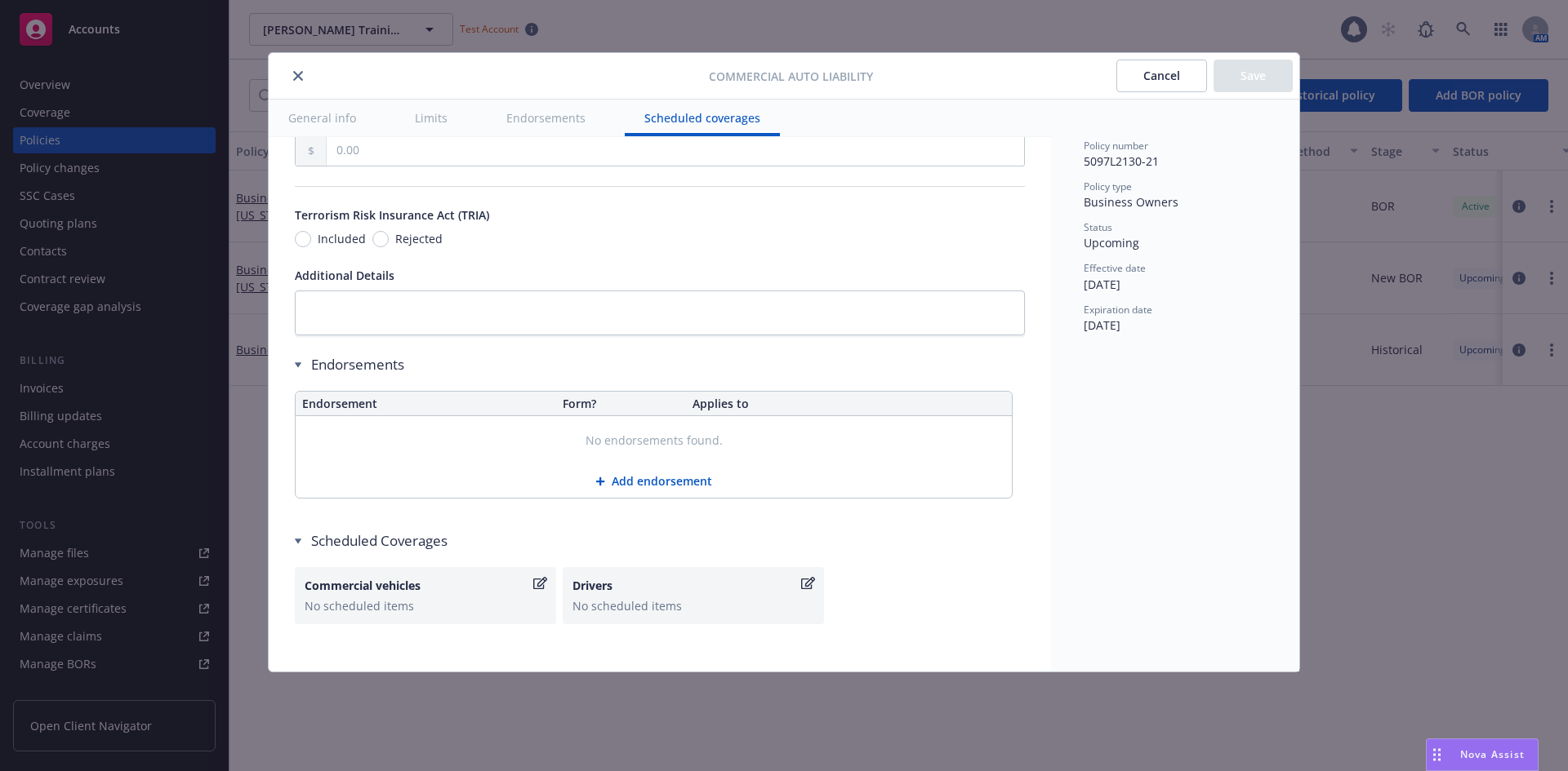
scroll to position [2664, 0]
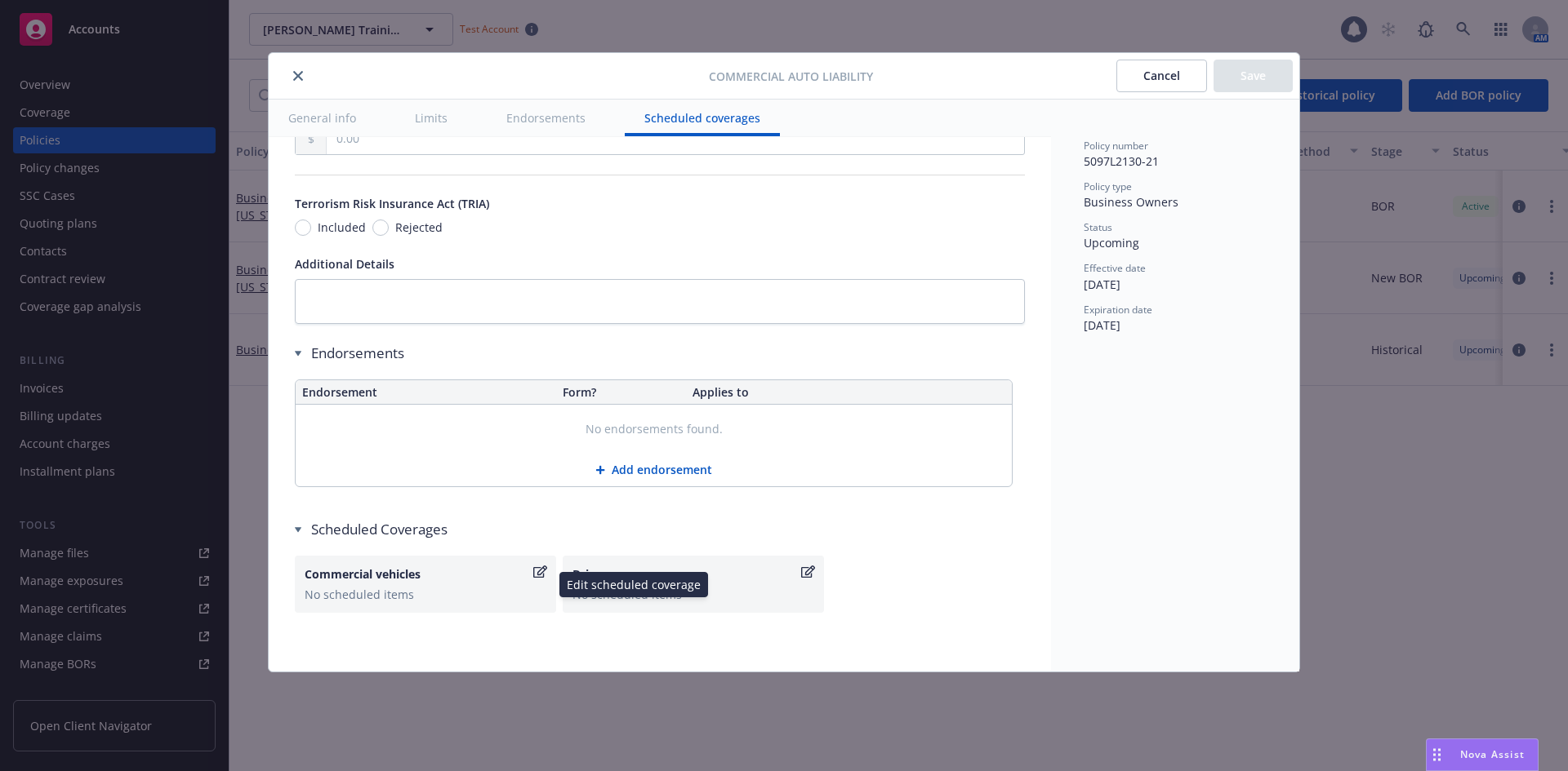
click at [398, 574] on div "Commercial vehicles" at bounding box center [417, 574] width 225 height 17
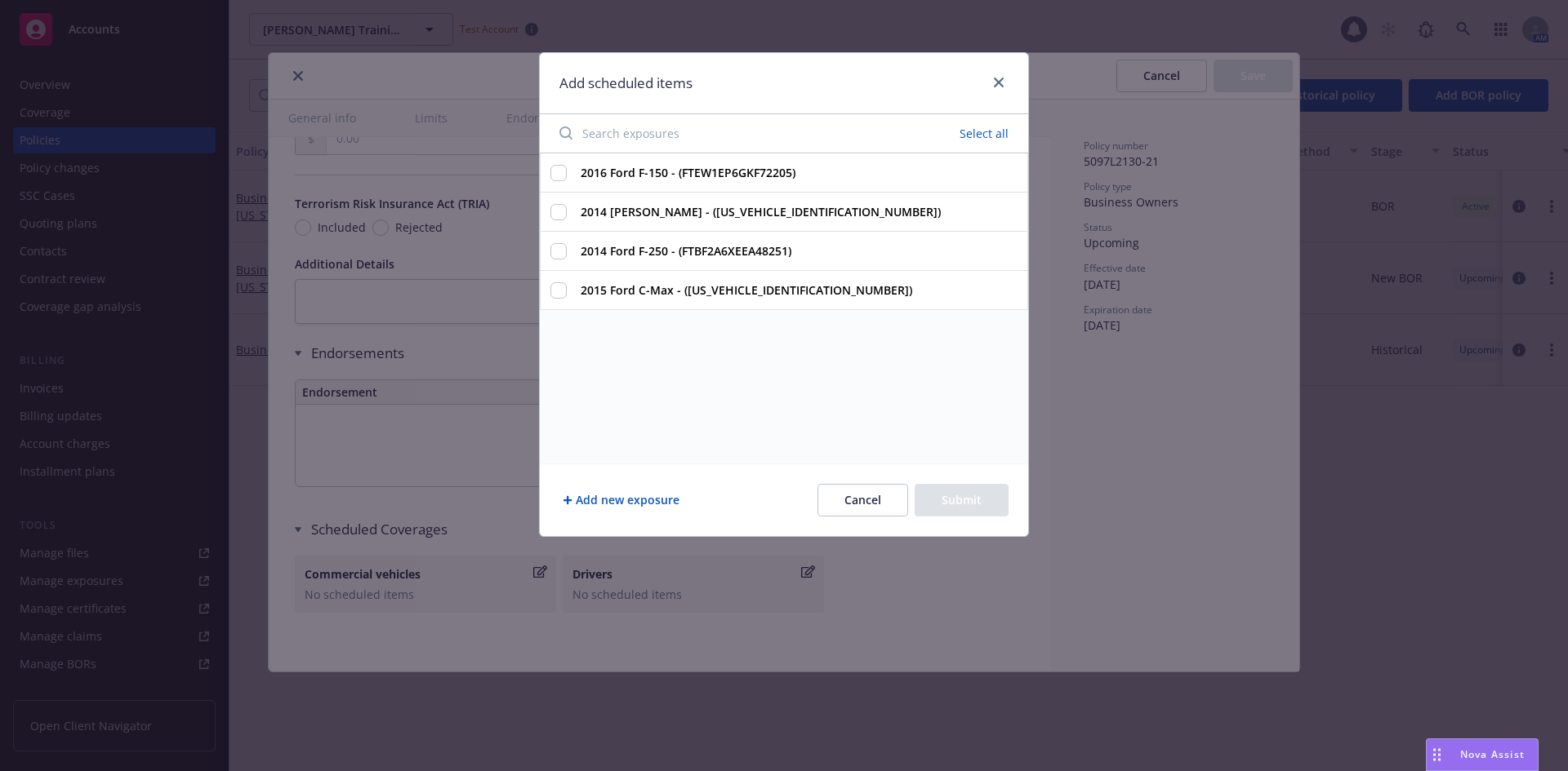
click at [836, 492] on button "Cancel" at bounding box center [862, 500] width 91 height 32
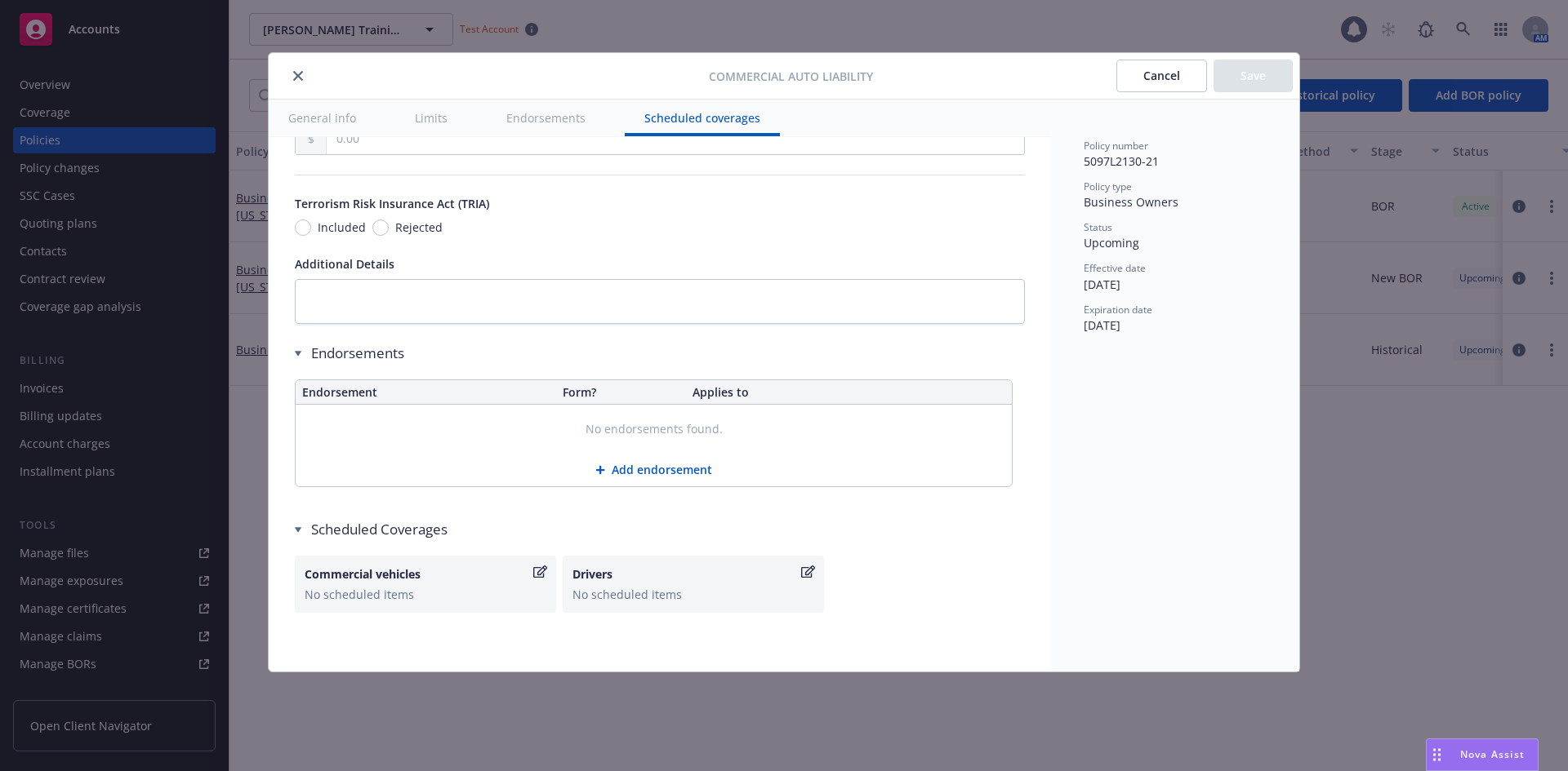
click at [1150, 84] on button "Cancel" at bounding box center [1161, 75] width 91 height 32
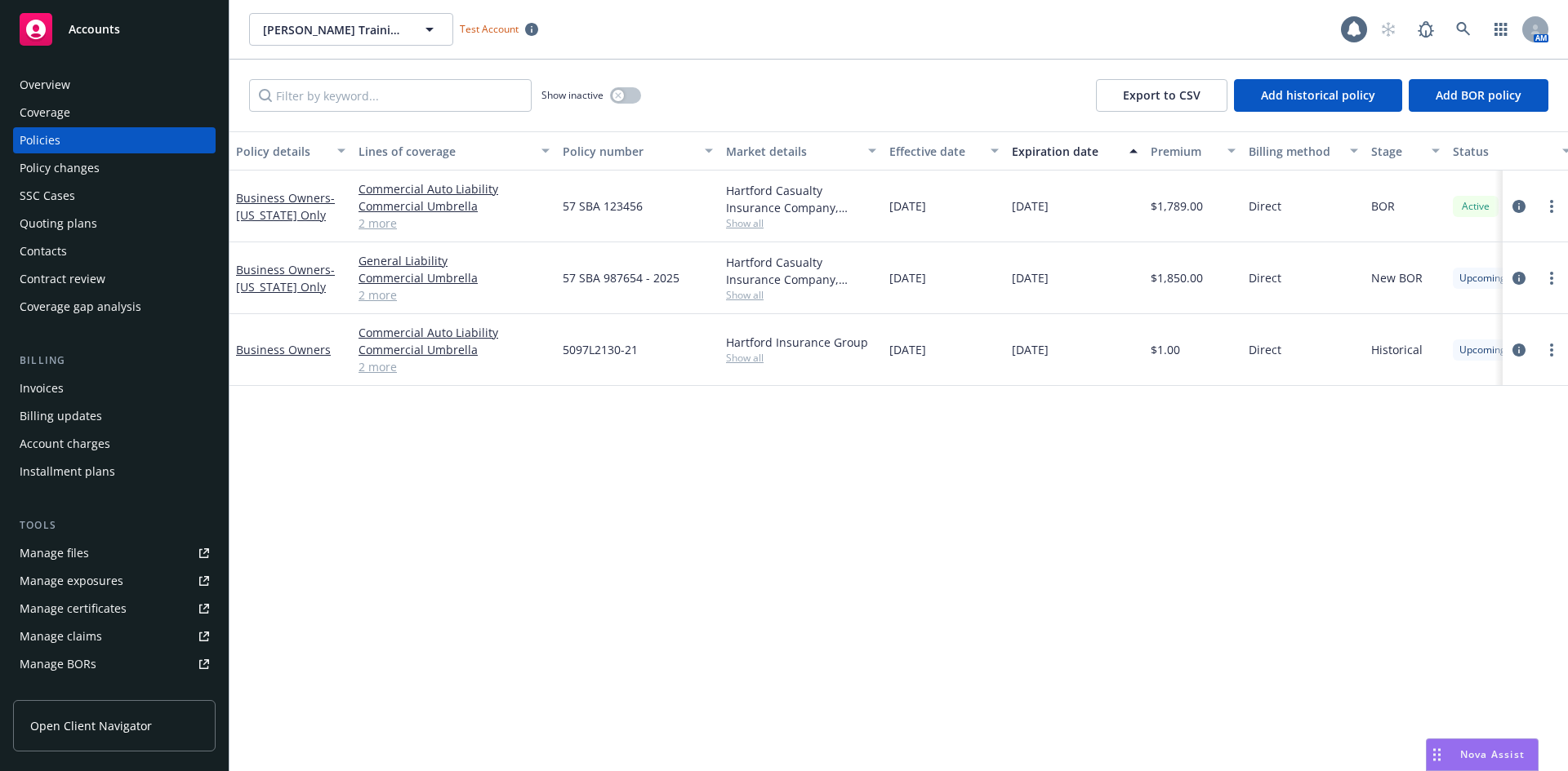
click at [51, 158] on div "Policy changes" at bounding box center [59, 168] width 80 height 26
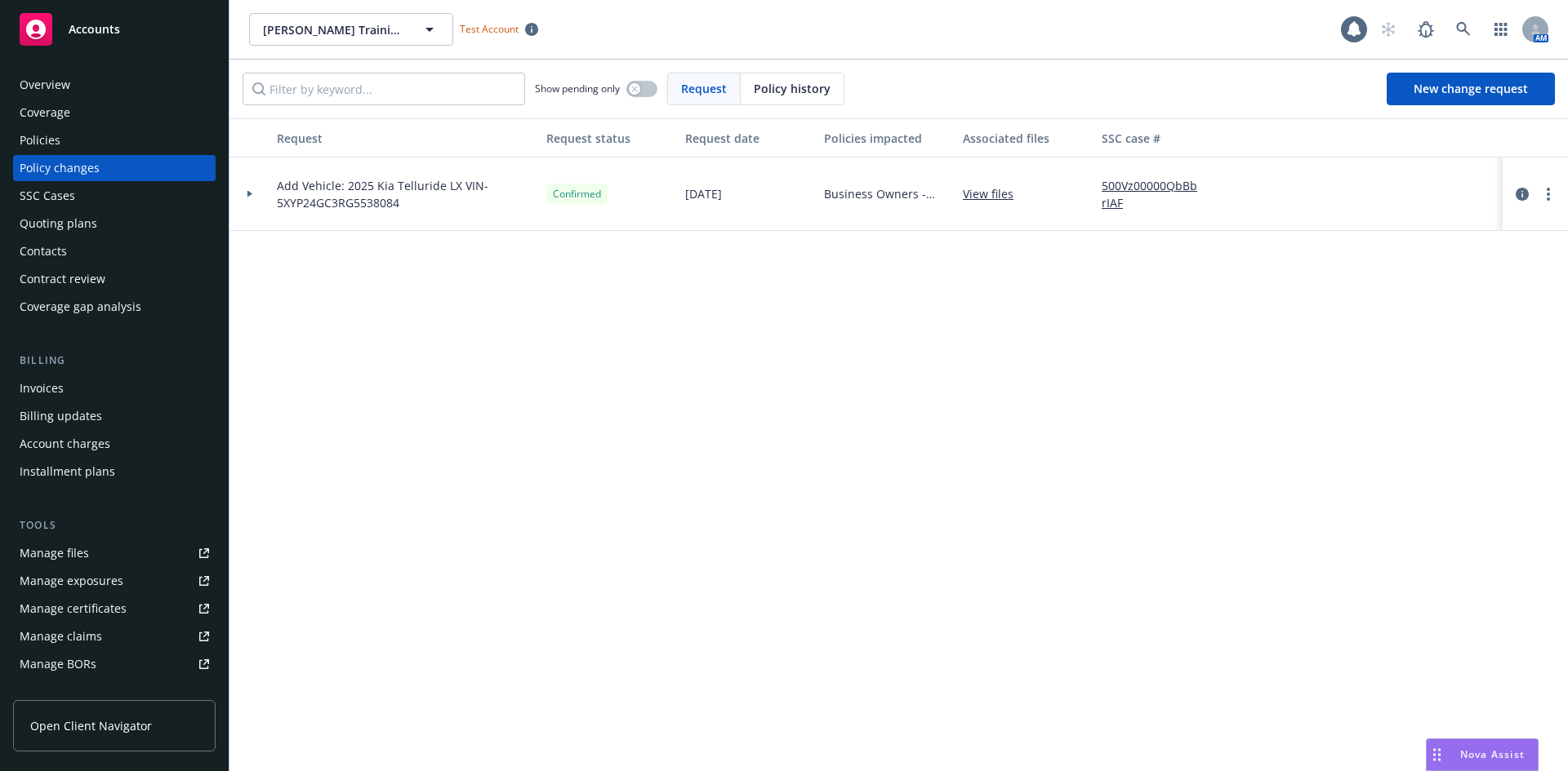
click at [873, 192] on span "Business Owners - California Only" at bounding box center [887, 193] width 126 height 17
click at [1549, 201] on link "more" at bounding box center [1548, 195] width 20 height 20
click at [1394, 358] on link "View policy changes from the same policy" at bounding box center [1417, 358] width 280 height 32
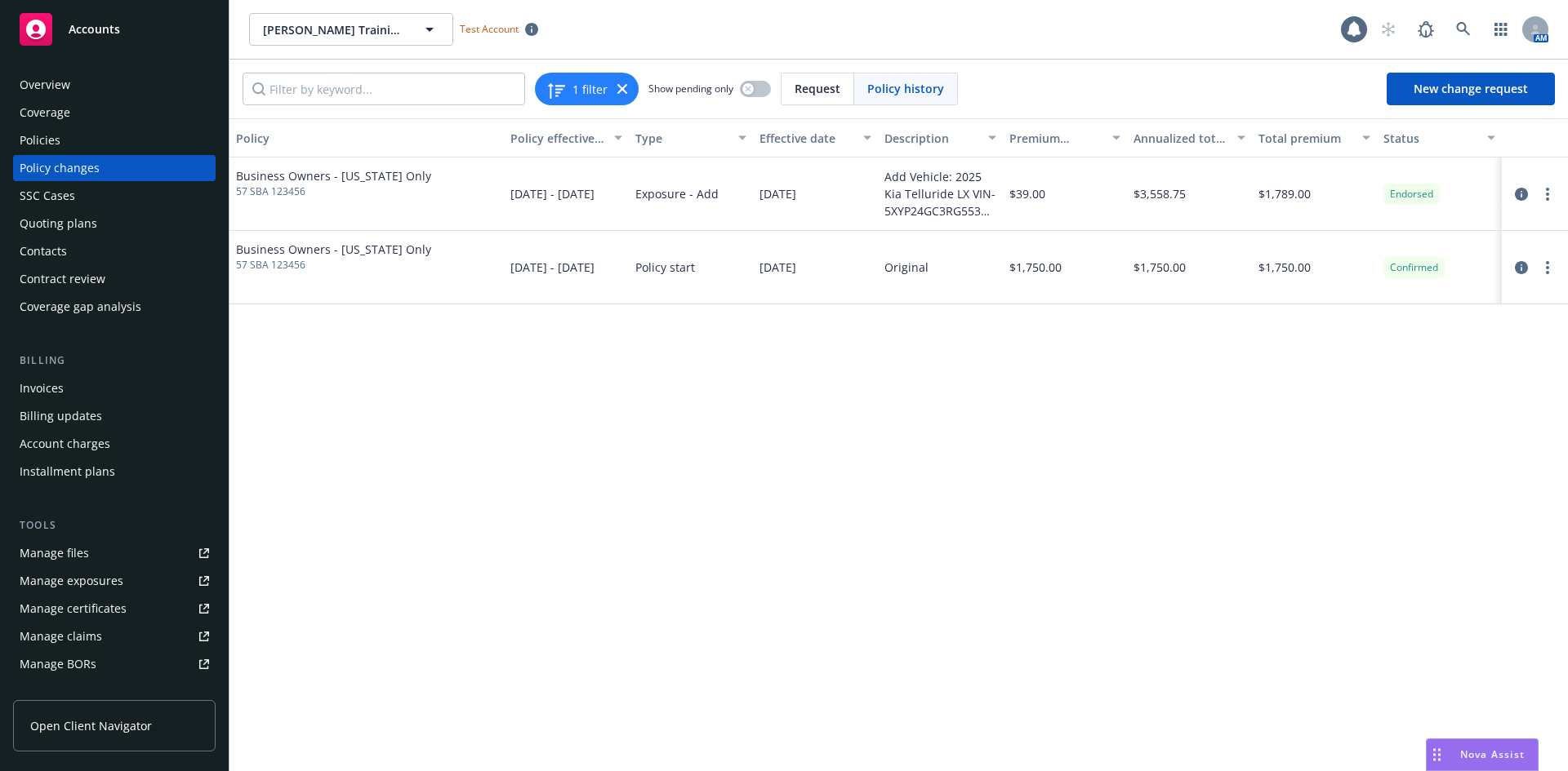
click at [112, 141] on div "Policies" at bounding box center [114, 140] width 189 height 26
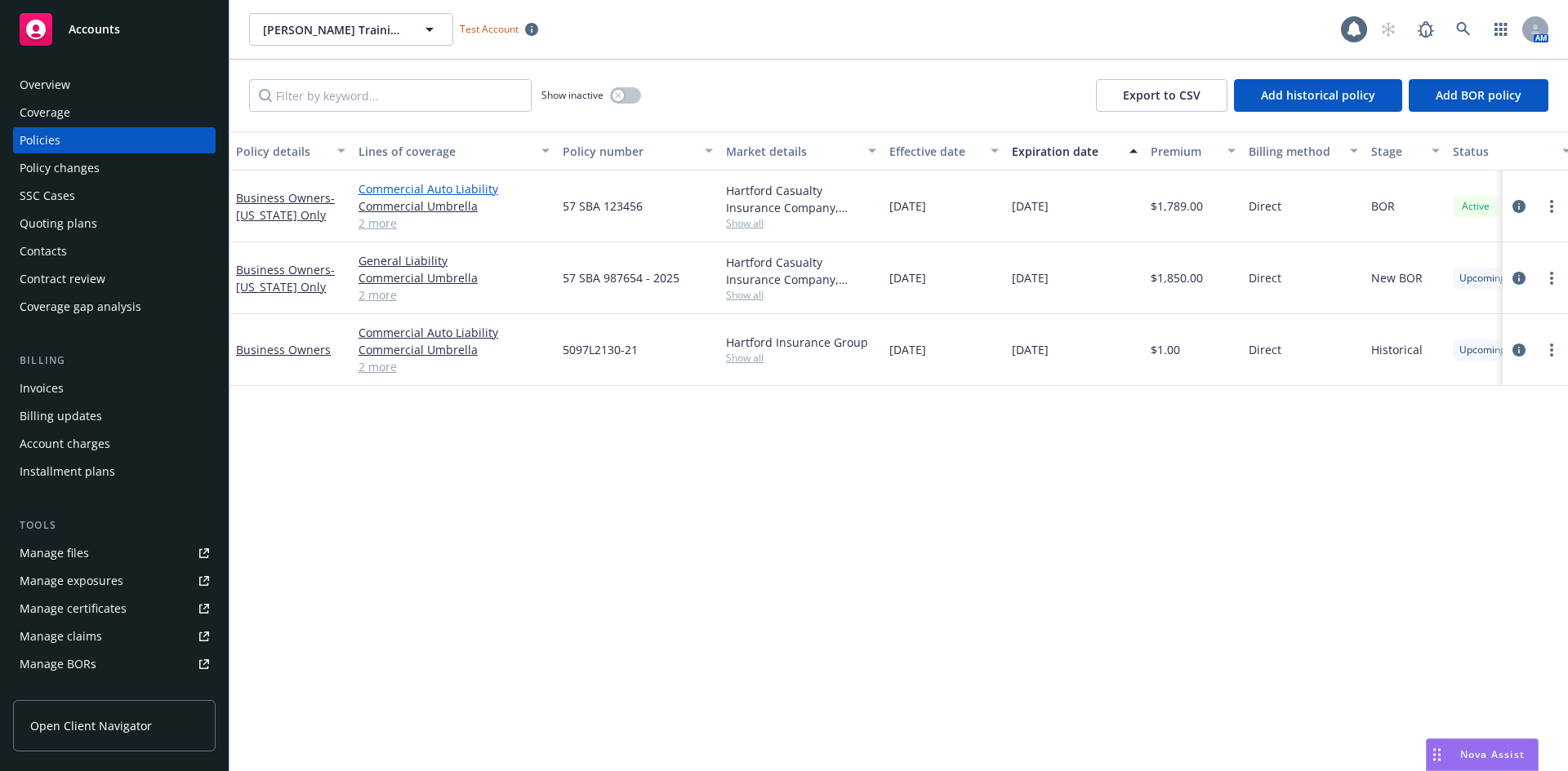
click at [466, 187] on link "Commercial Auto Liability" at bounding box center [454, 188] width 191 height 17
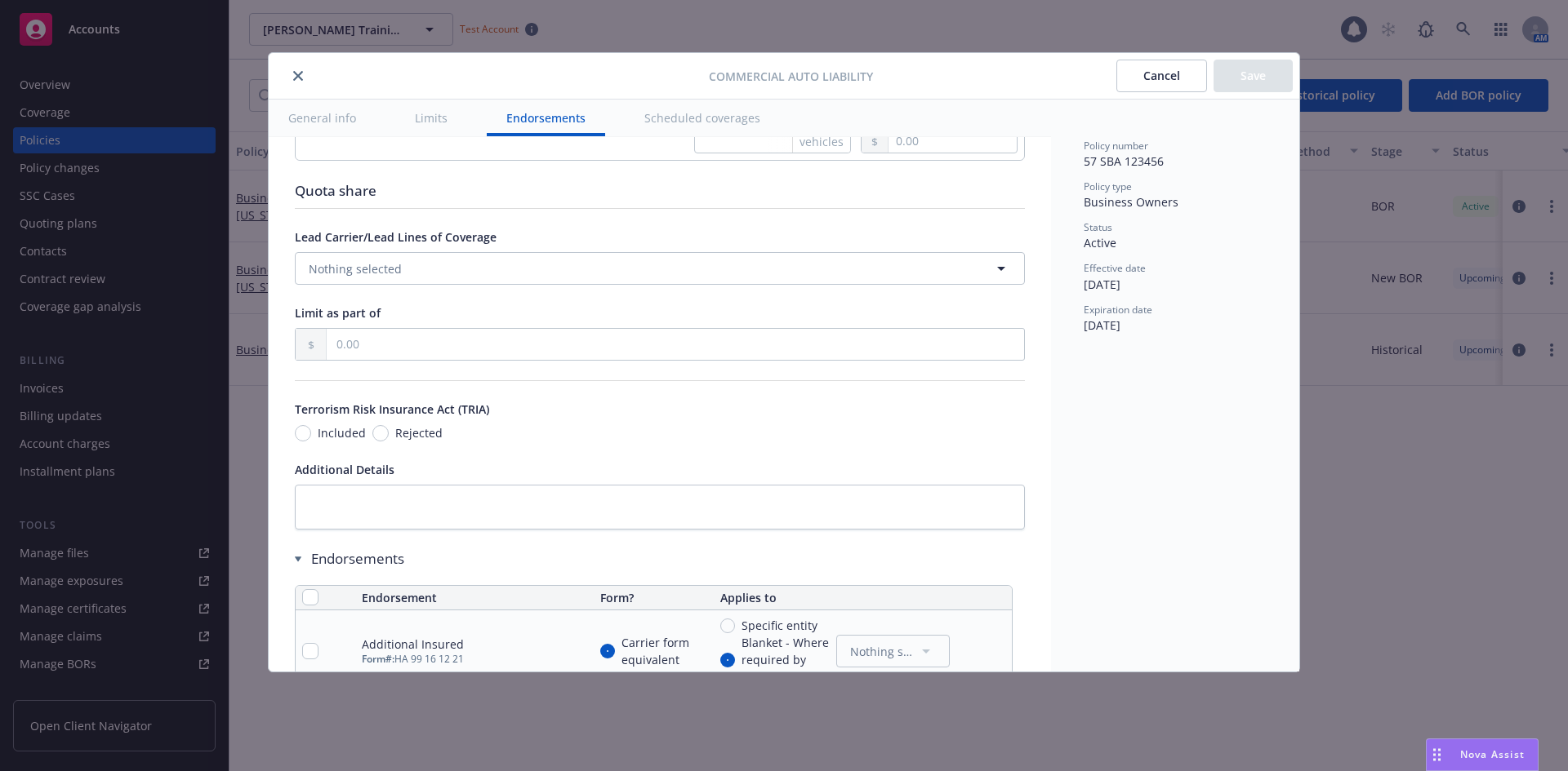
scroll to position [3164, 0]
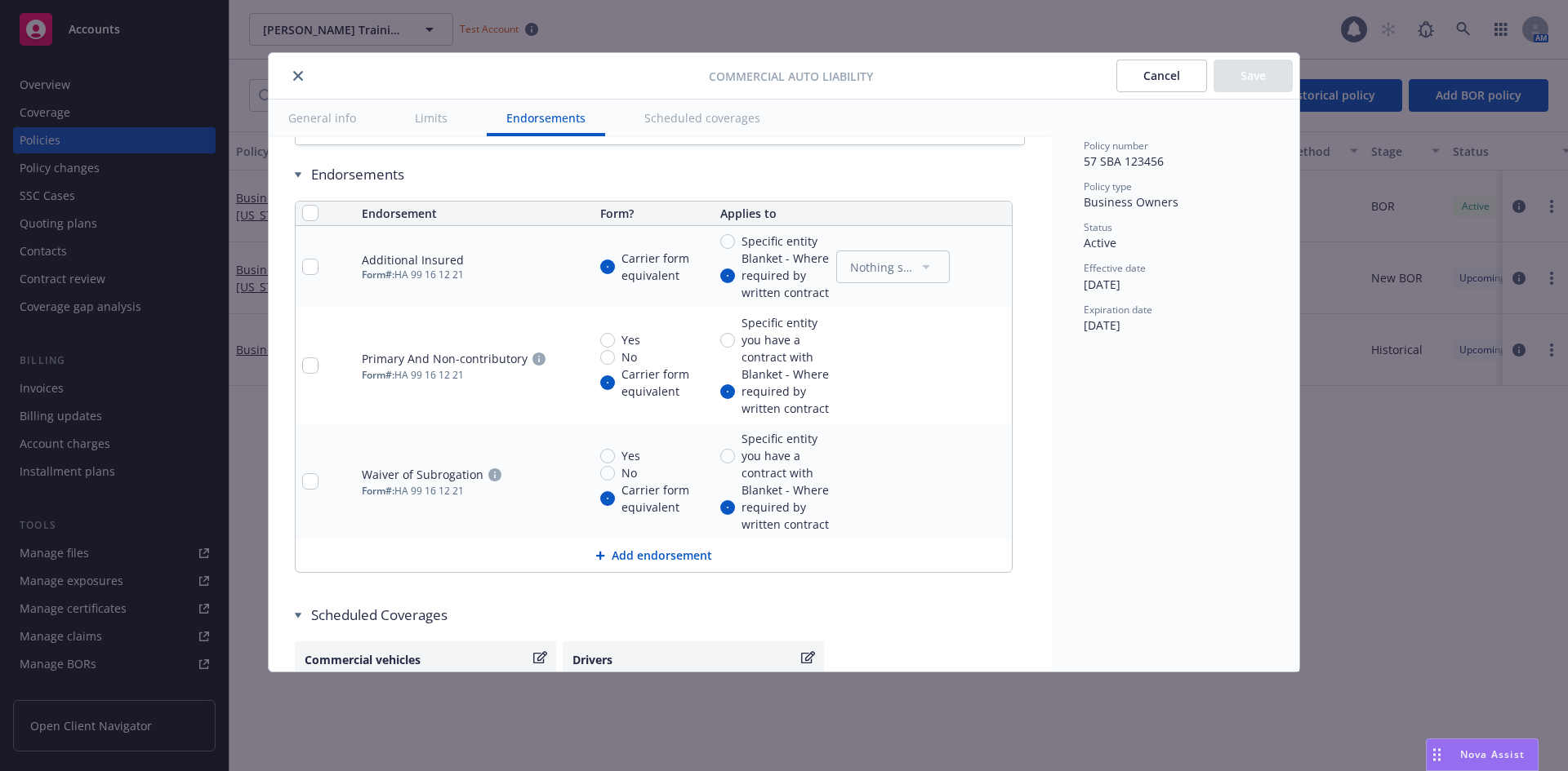
type textarea "x"
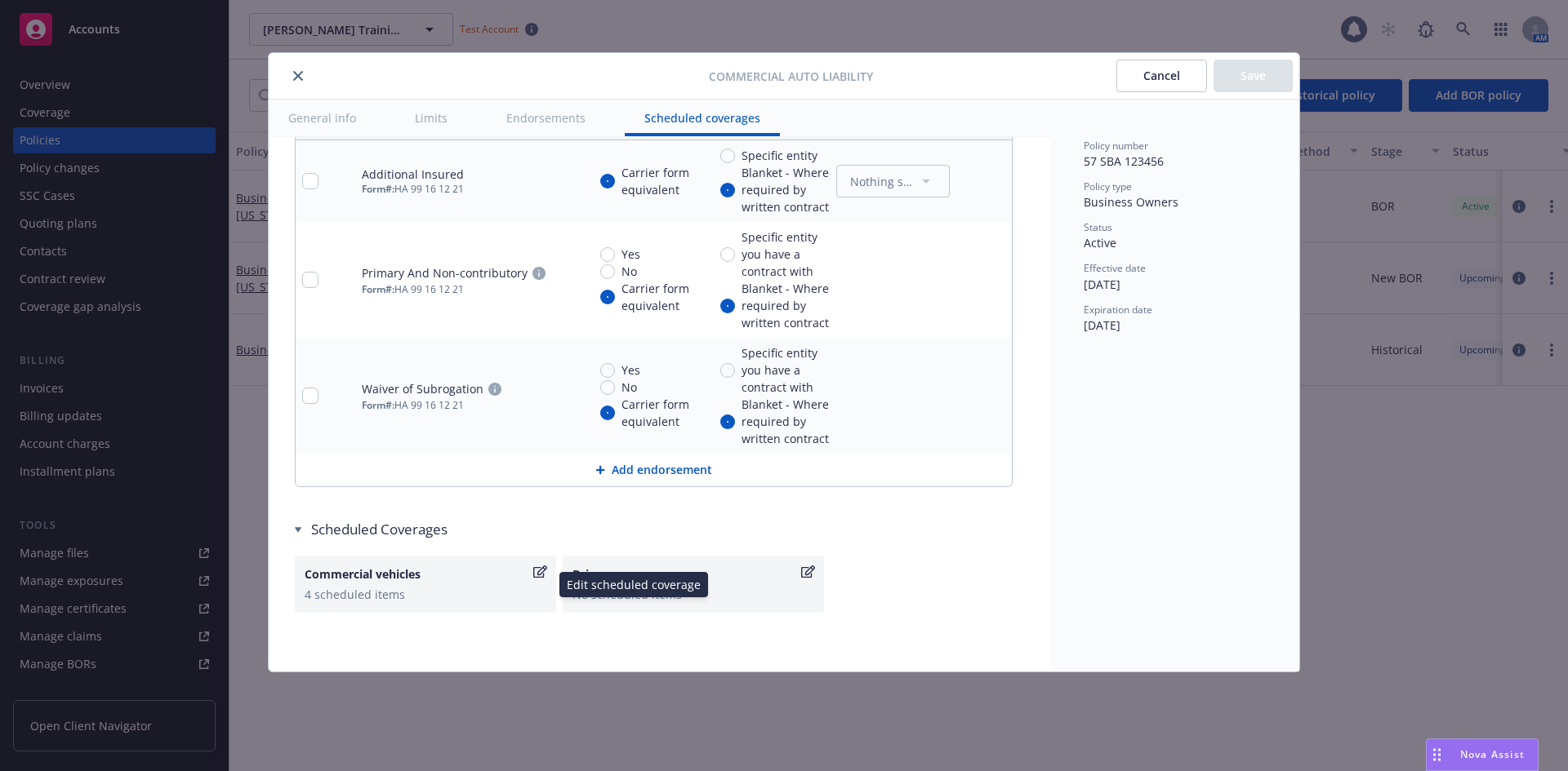
click at [540, 569] on icon "button" at bounding box center [540, 572] width 13 height 13
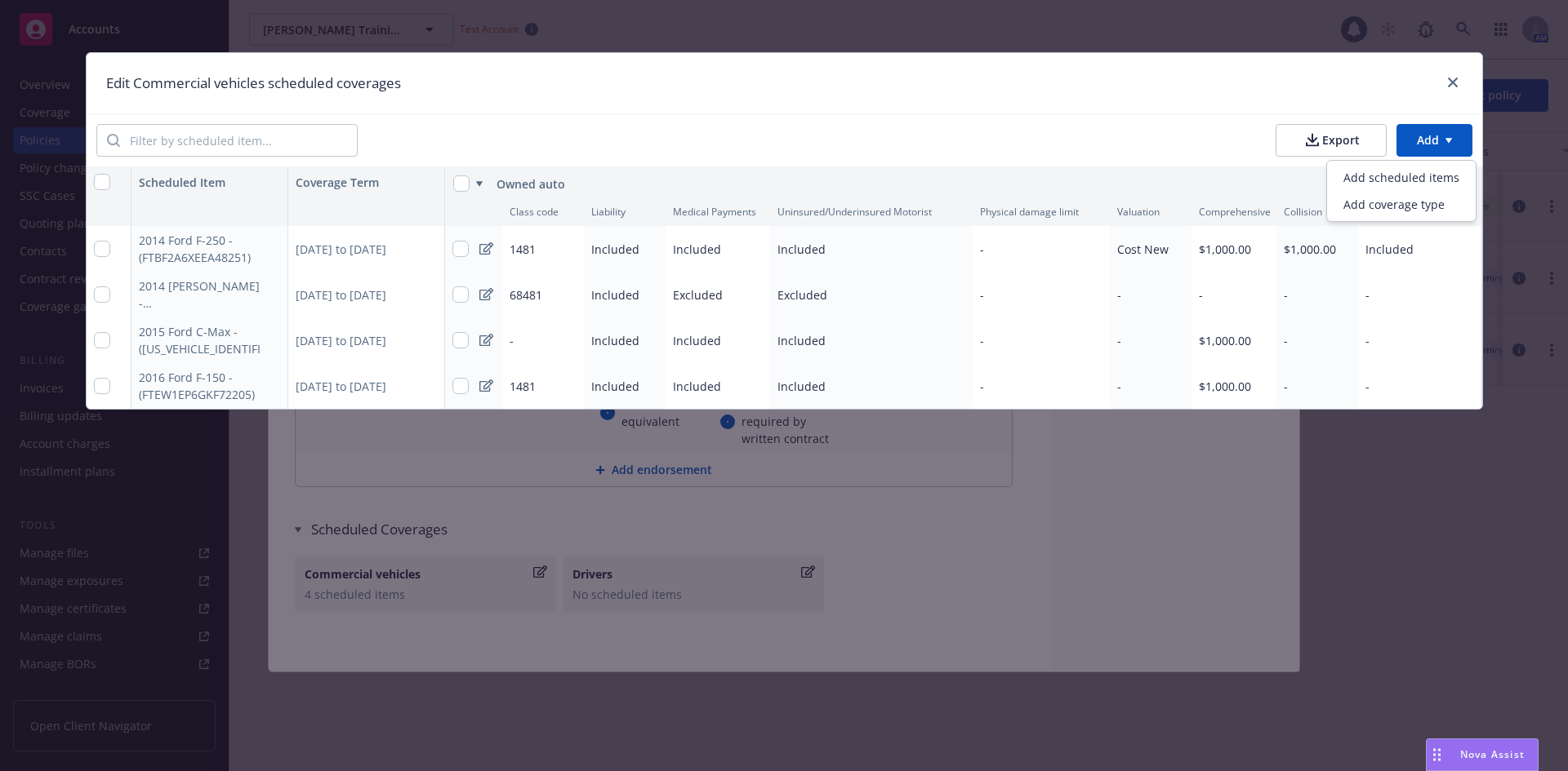
click at [1433, 128] on html "Accounts Overview Coverage Policies Policy changes SSC Cases Quoting plans Cont…" at bounding box center [784, 385] width 1568 height 771
click at [1414, 171] on div "Add scheduled items" at bounding box center [1402, 178] width 142 height 27
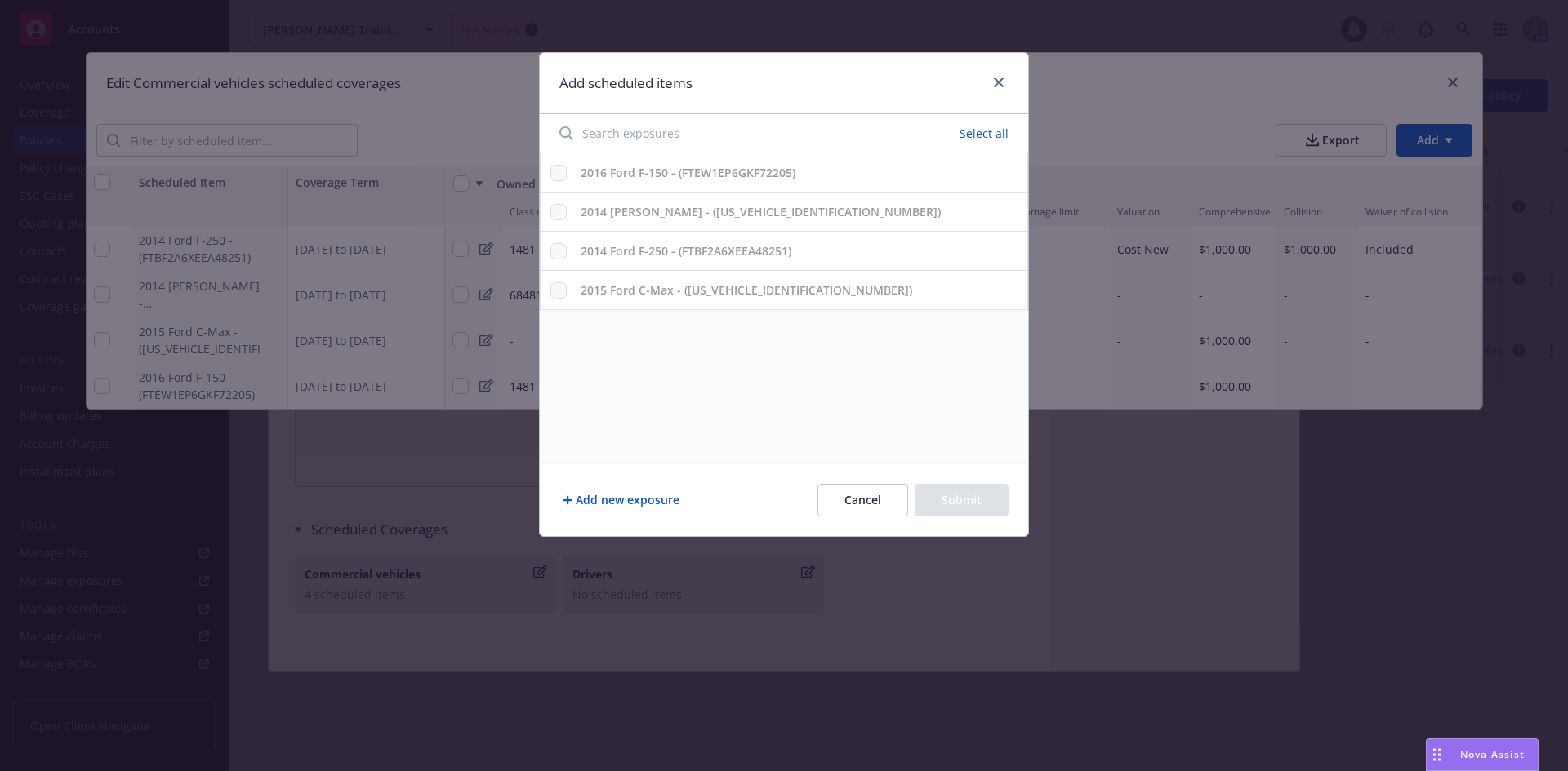
click at [646, 494] on button "Add new exposure" at bounding box center [621, 500] width 123 height 32
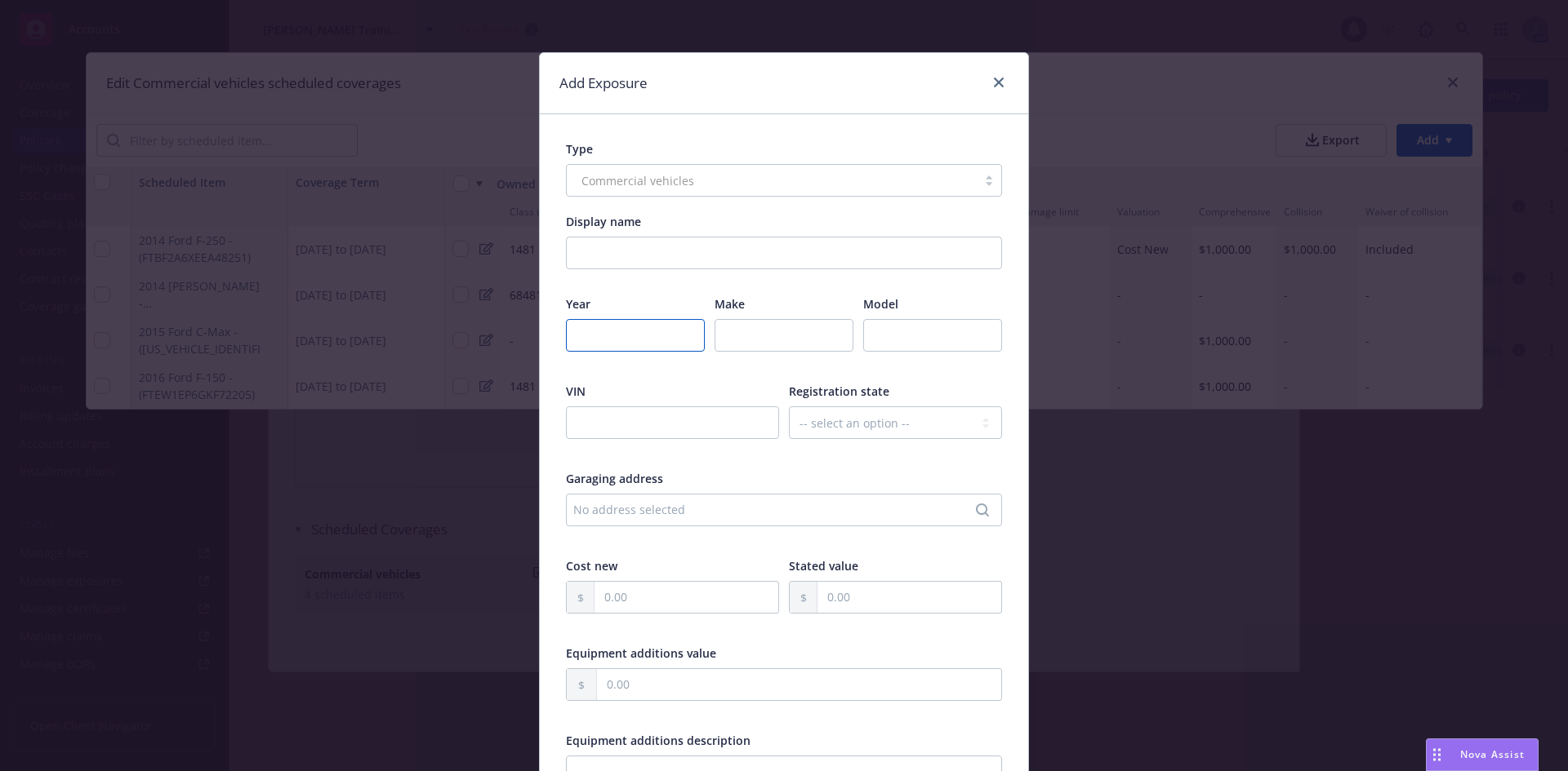
click at [651, 324] on input "number" at bounding box center [635, 336] width 139 height 32
type input "2025"
click at [762, 327] on input "text" at bounding box center [784, 336] width 139 height 32
type input "Kia Telluride"
type input "LX"
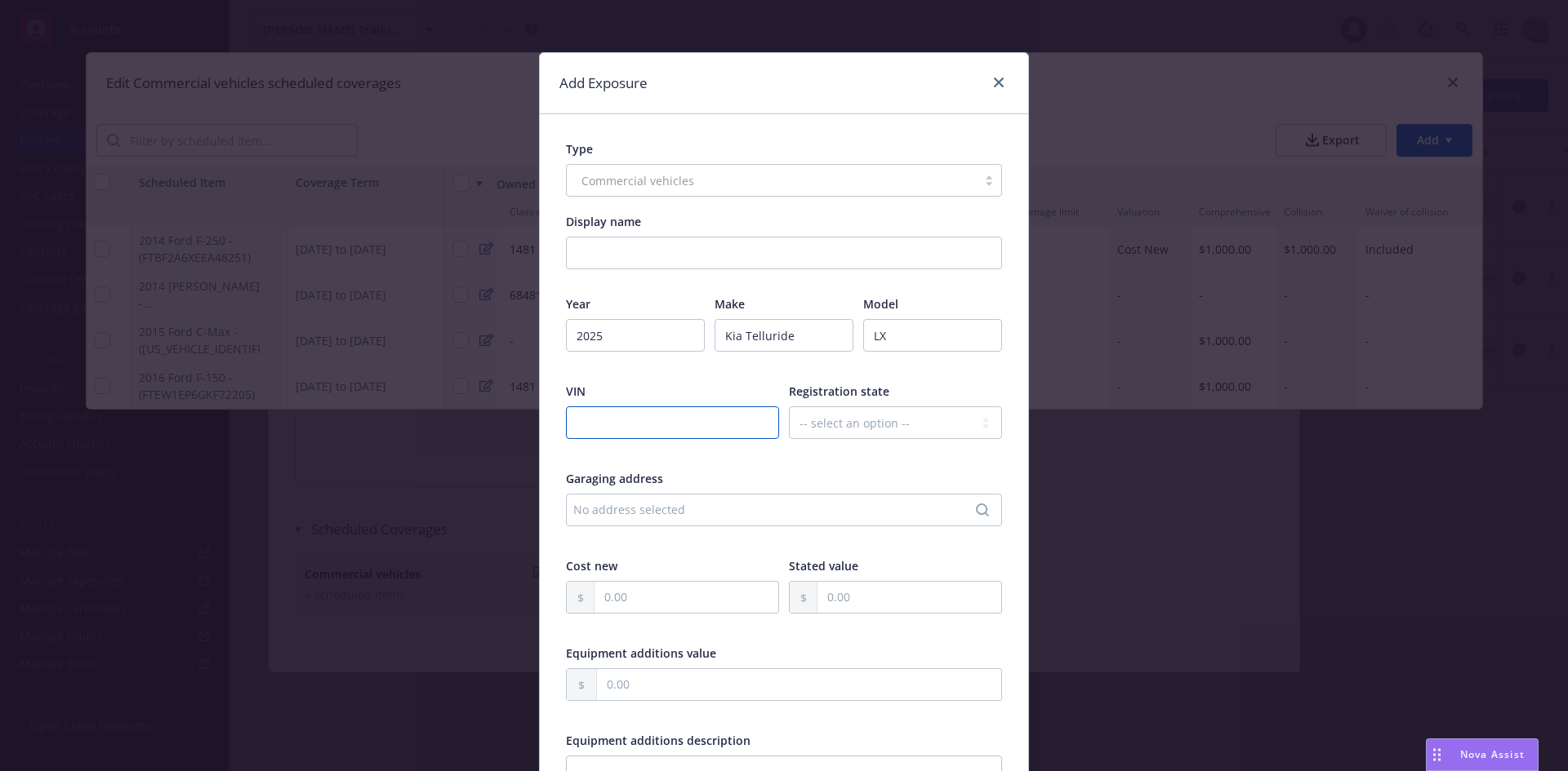
click at [640, 429] on input "text" at bounding box center [672, 423] width 213 height 32
paste input "5XYP24GC3RG5538084"
type input "5XYP24GC3RG5538084"
click at [845, 419] on select "-- select an option -- Alaska Alabama Arkansas American Samoa Arizona Californi…" at bounding box center [895, 423] width 213 height 32
select select "CA"
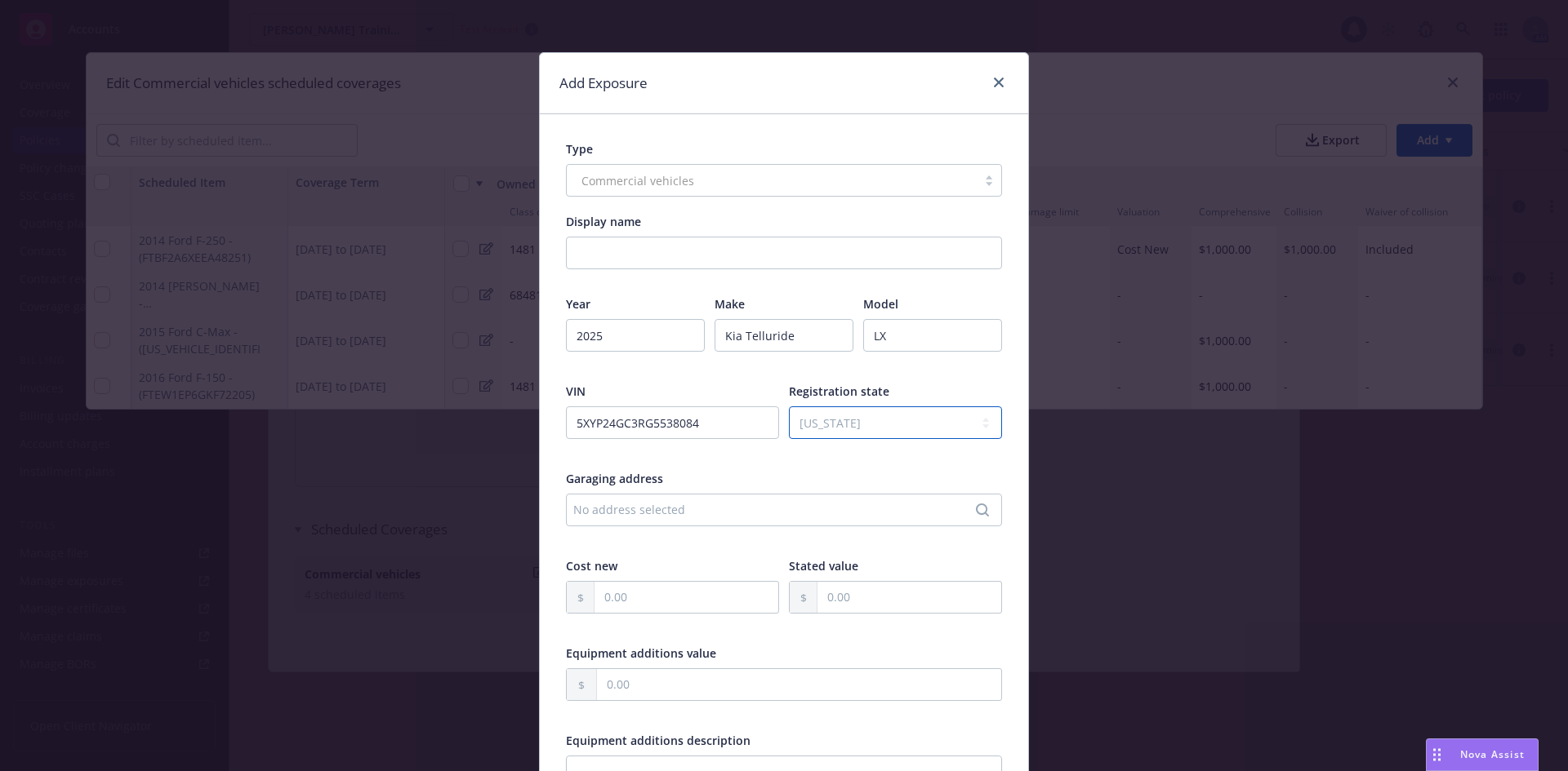
click at [789, 407] on select "-- select an option -- Alaska Alabama Arkansas American Samoa Arizona Californi…" at bounding box center [895, 423] width 213 height 32
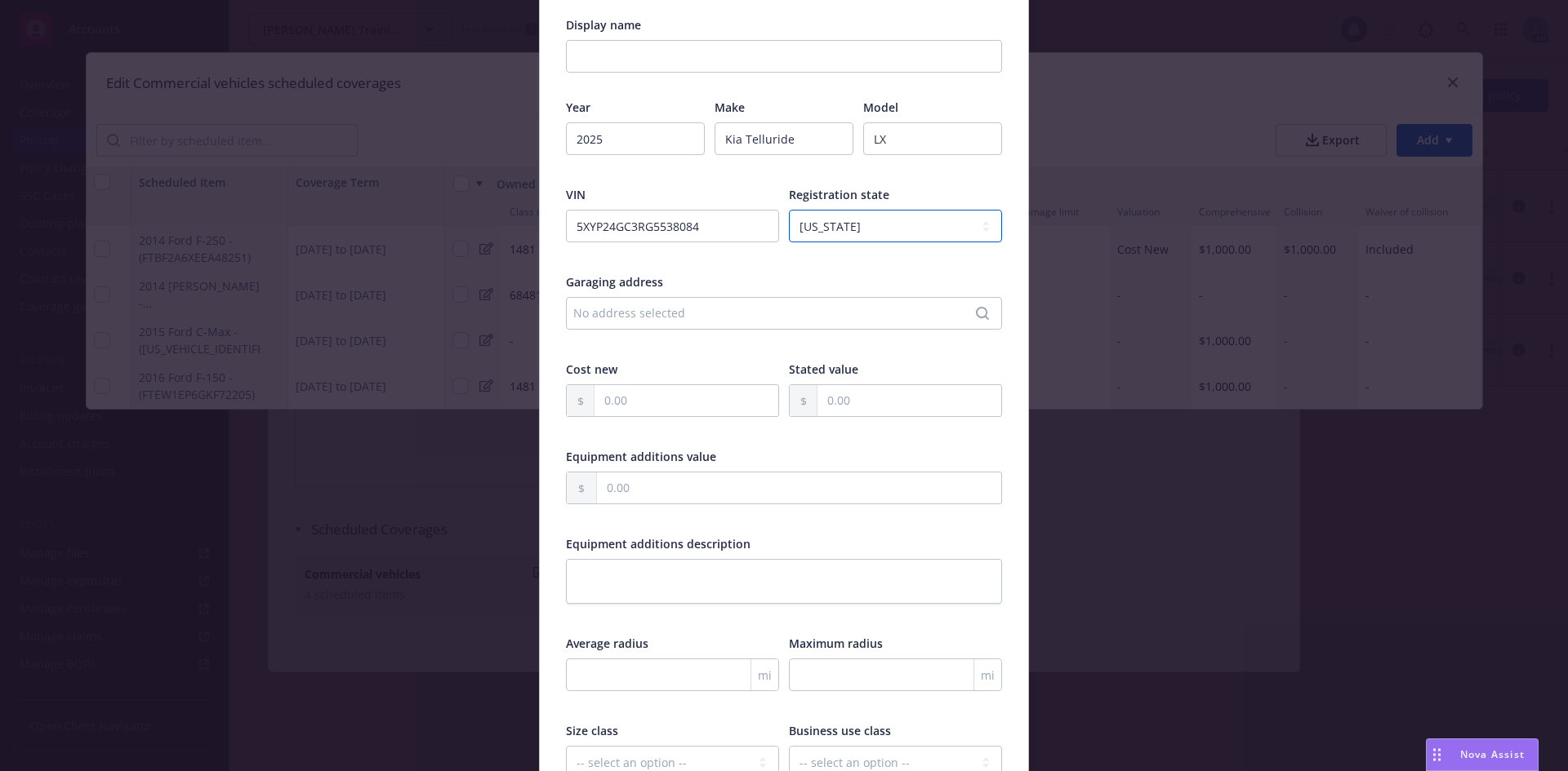
scroll to position [327, 0]
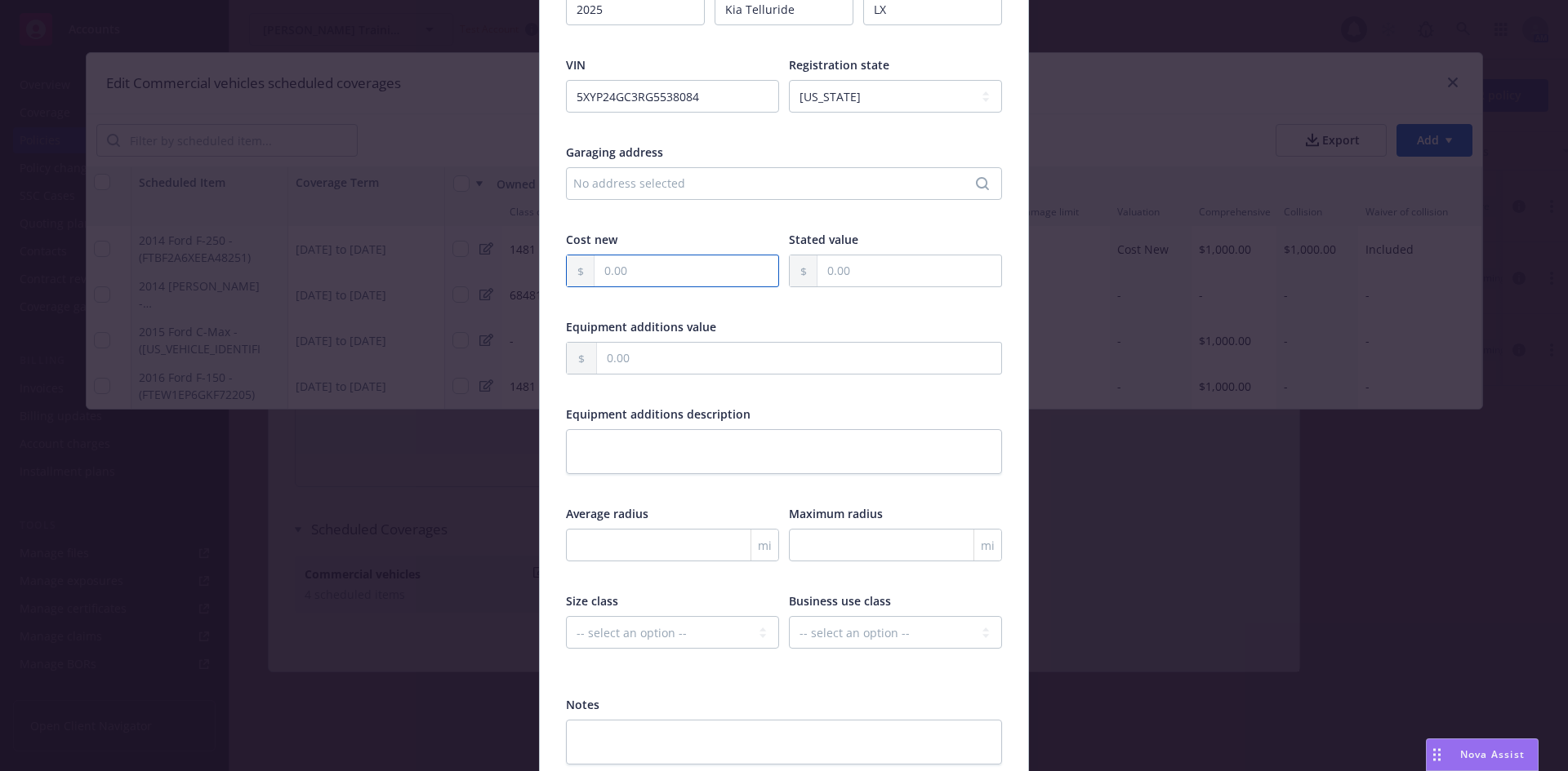
click at [667, 278] on input "text" at bounding box center [686, 271] width 184 height 31
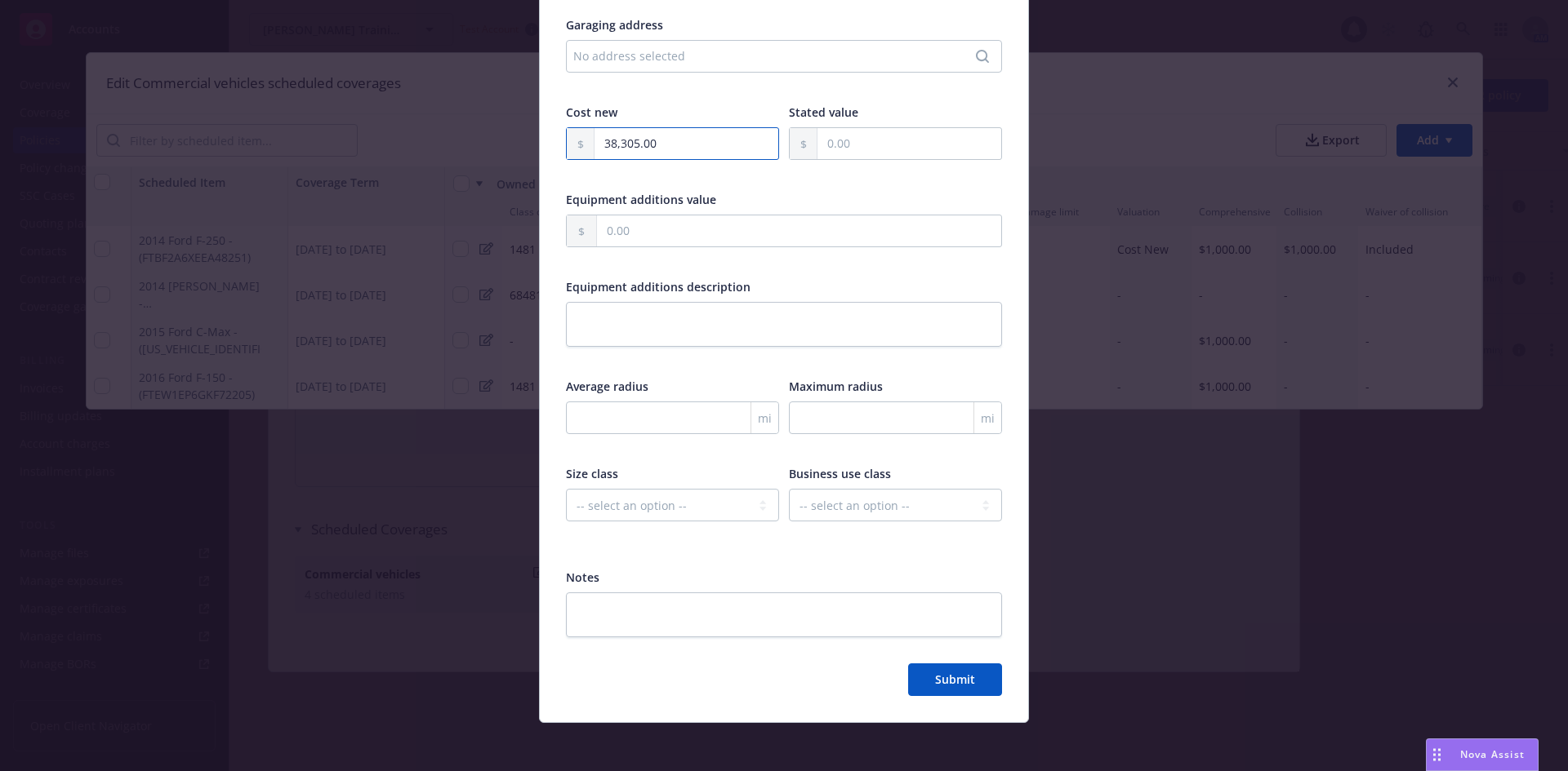
scroll to position [458, 0]
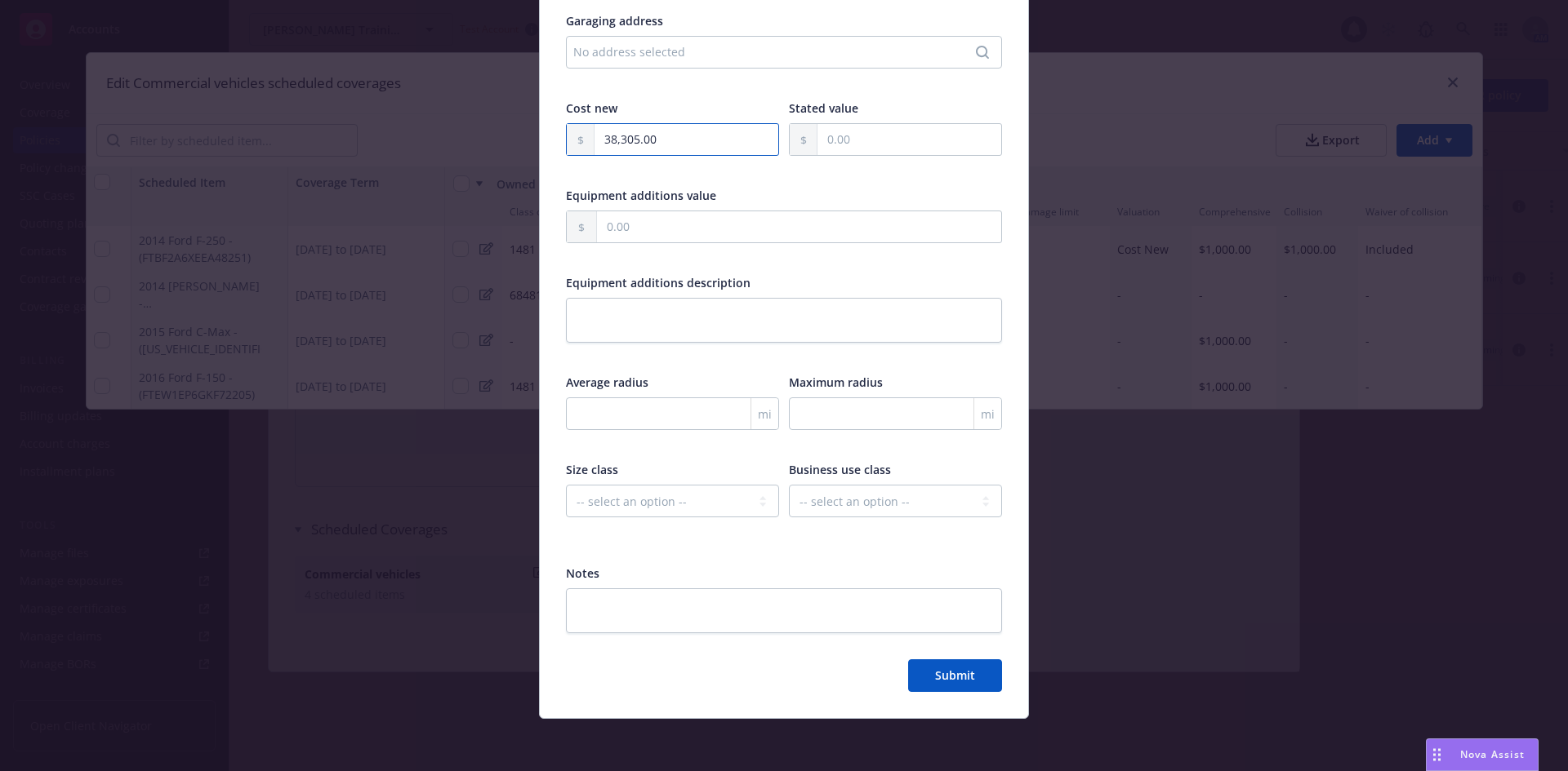
type input "38,305.00"
click at [886, 501] on select "-- select an option -- Service Retail Commercial" at bounding box center [895, 501] width 213 height 32
select select "SERVICE"
click at [789, 485] on select "-- select an option -- Service Retail Commercial" at bounding box center [895, 501] width 213 height 32
click at [703, 500] on select "-- select an option -- Private passenger Light truck Medium truck Heavy truck E…" at bounding box center [672, 501] width 213 height 32
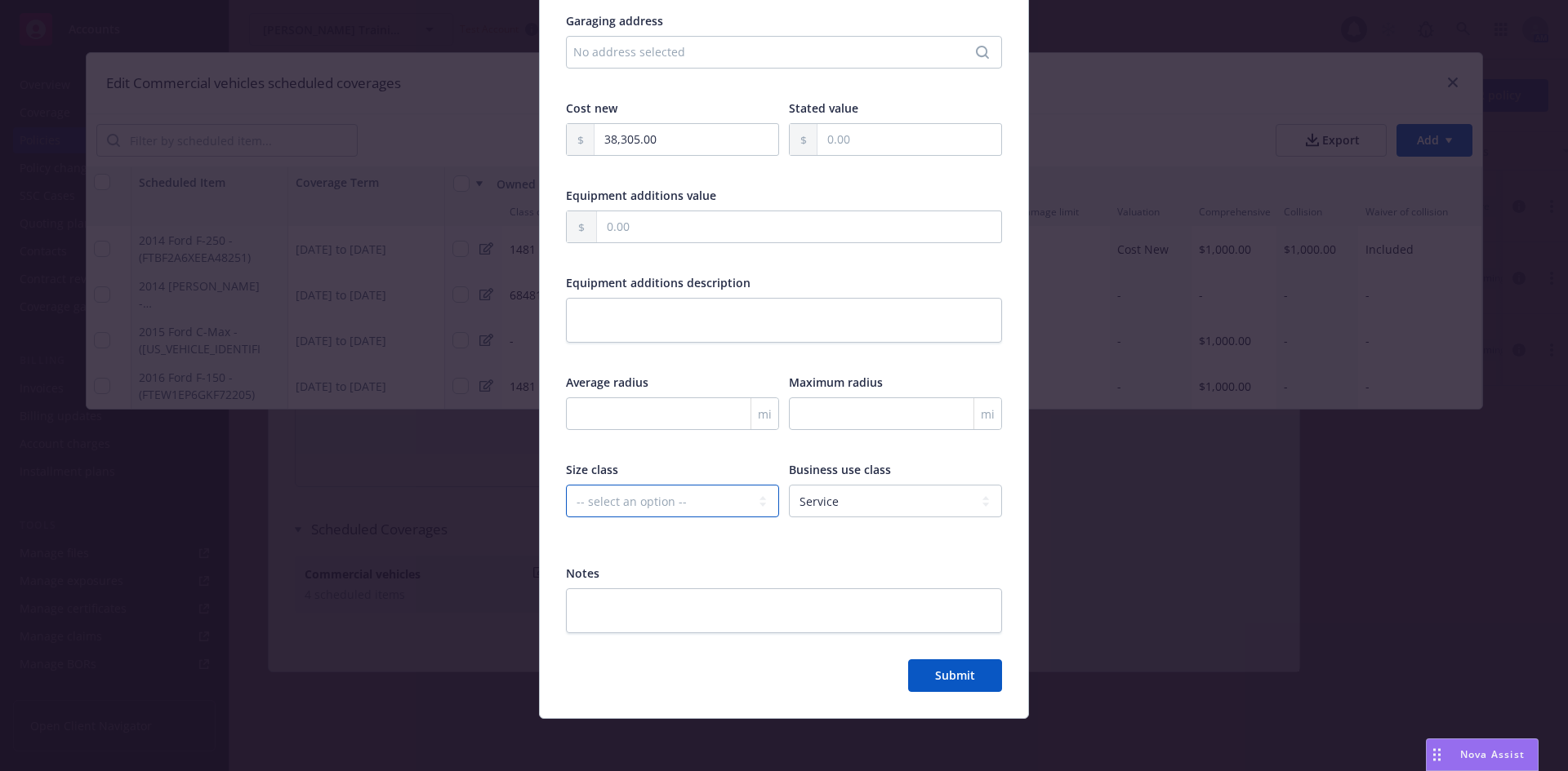
click at [702, 499] on select "-- select an option -- Private passenger Light truck Medium truck Heavy truck E…" at bounding box center [672, 501] width 213 height 32
click at [663, 598] on textarea at bounding box center [784, 611] width 436 height 45
paste textarea "We purchased a new vehicle over the weekend: • Year - 2025 • Make - Kia Telluri…"
type textarea "x"
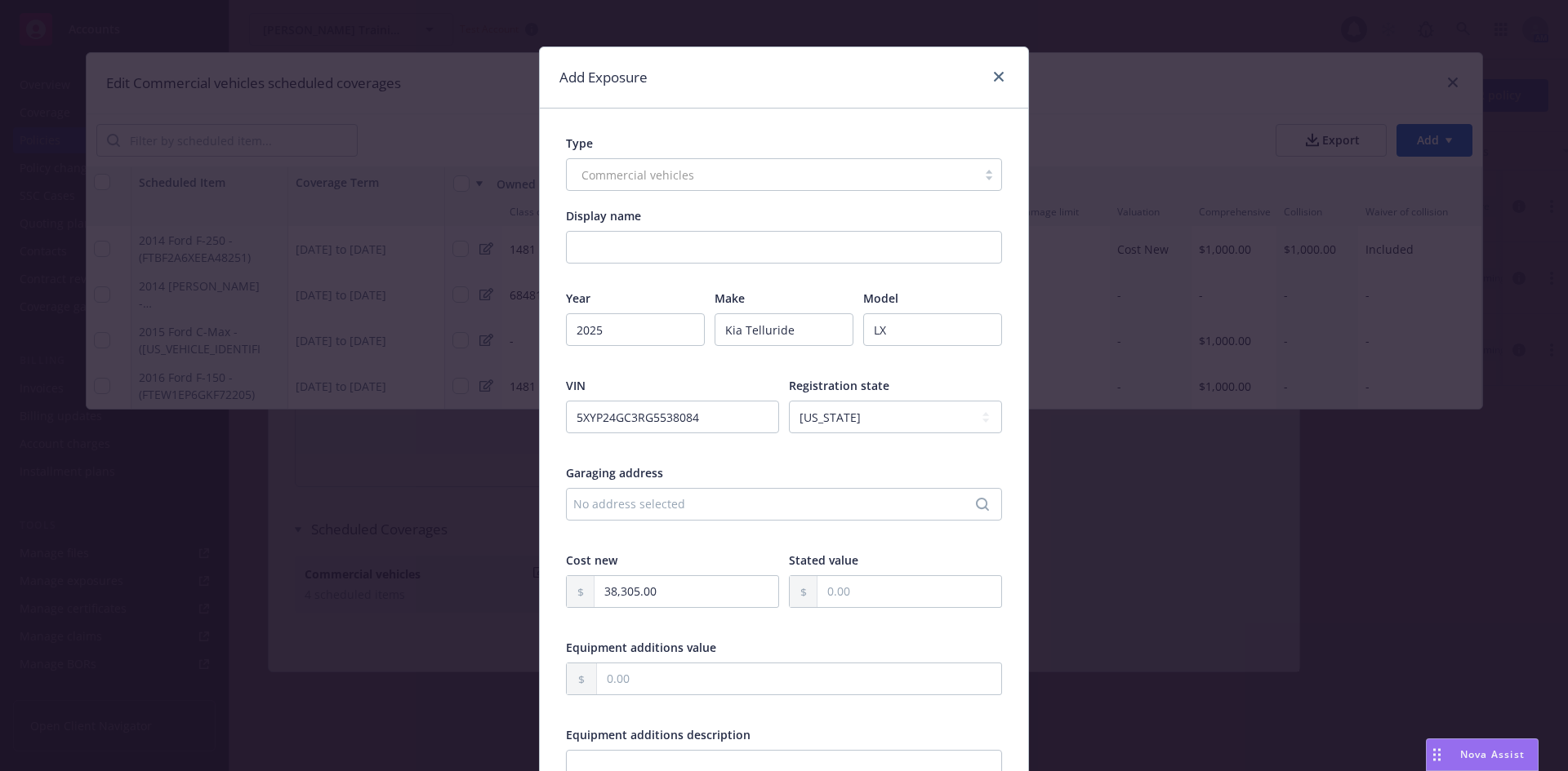
scroll to position [0, 0]
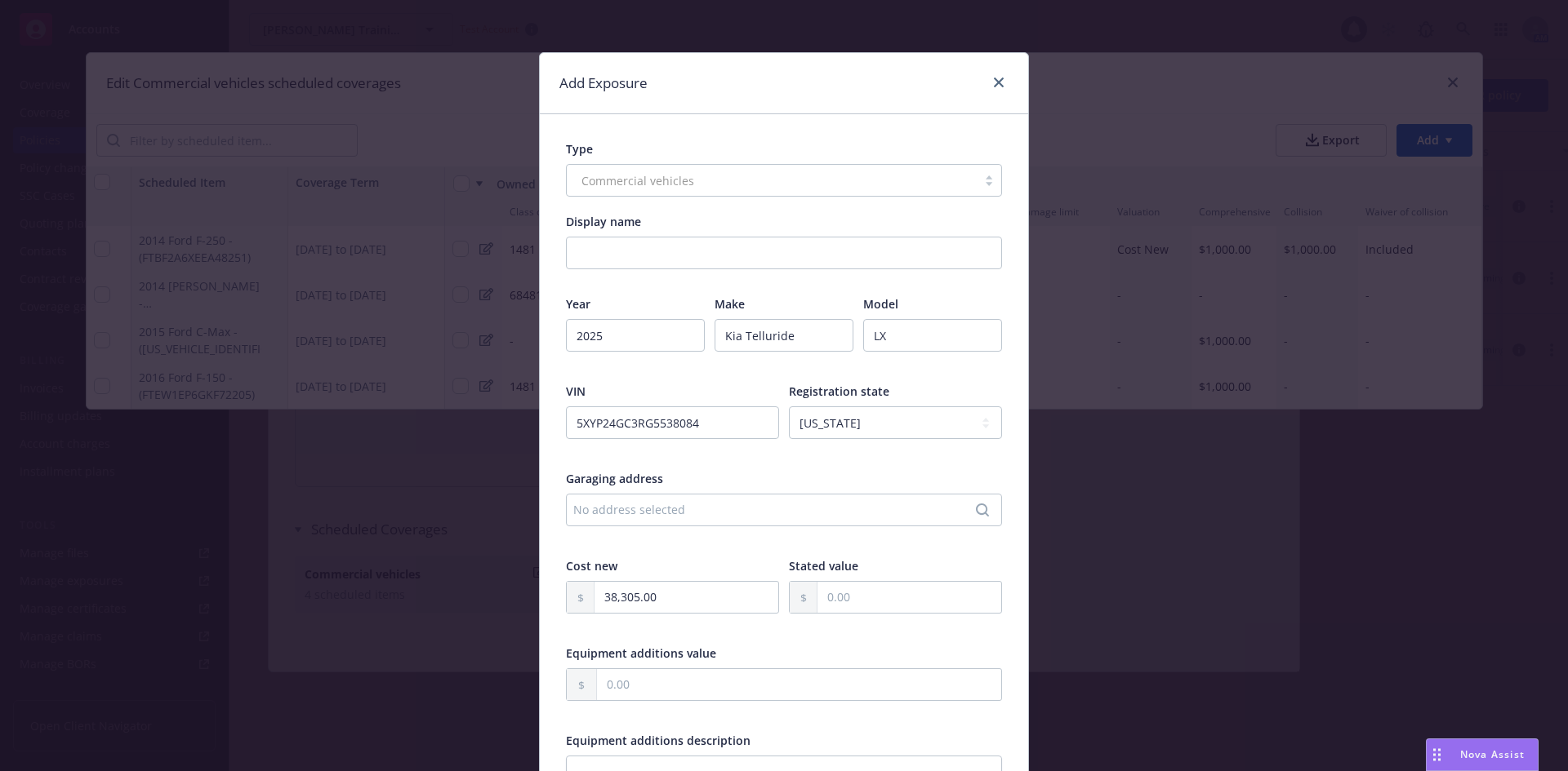
type textarea "We purchased a new vehicle over the weekend: • Year - 2025 • Make - Kia Telluri…"
click at [735, 180] on div "Commercial vehicles" at bounding box center [784, 180] width 436 height 32
click at [692, 250] on input "Display name" at bounding box center [784, 253] width 436 height 32
type textarea "x"
type input "2"
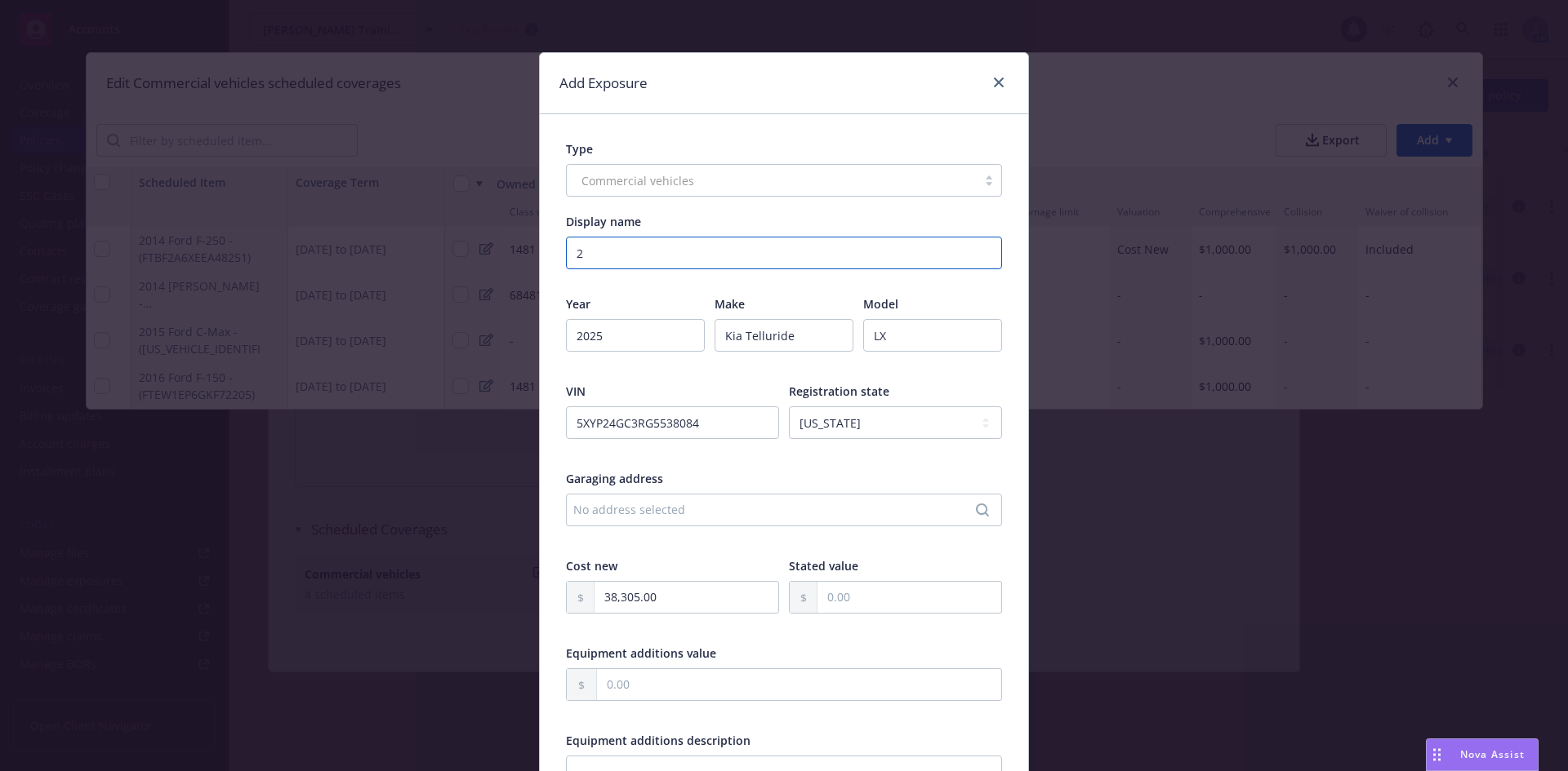
type textarea "x"
type input "20"
type textarea "x"
type input "202"
type textarea "x"
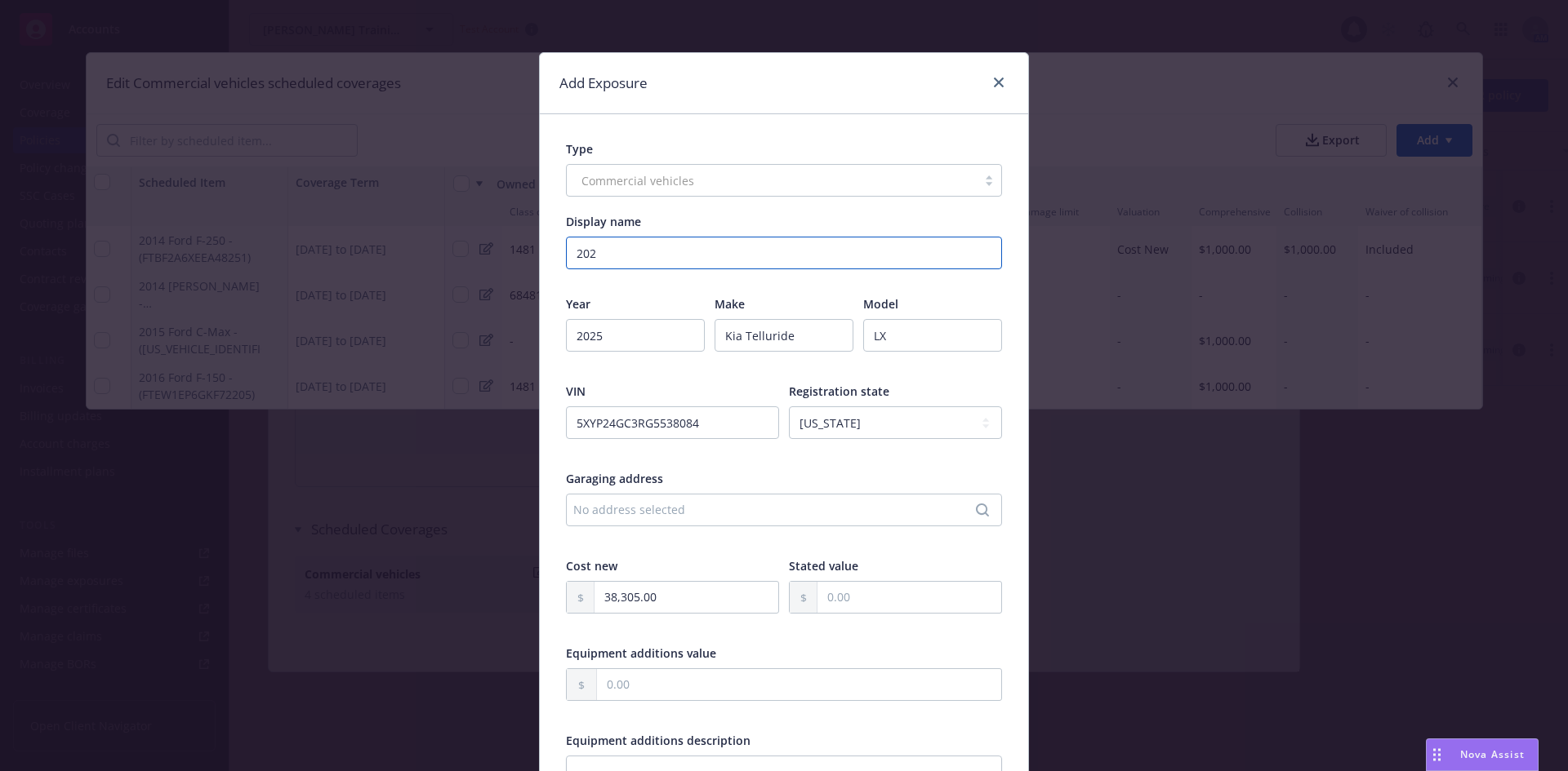
type input "2025"
type textarea "x"
type input "2025"
type textarea "x"
type input "2025 K"
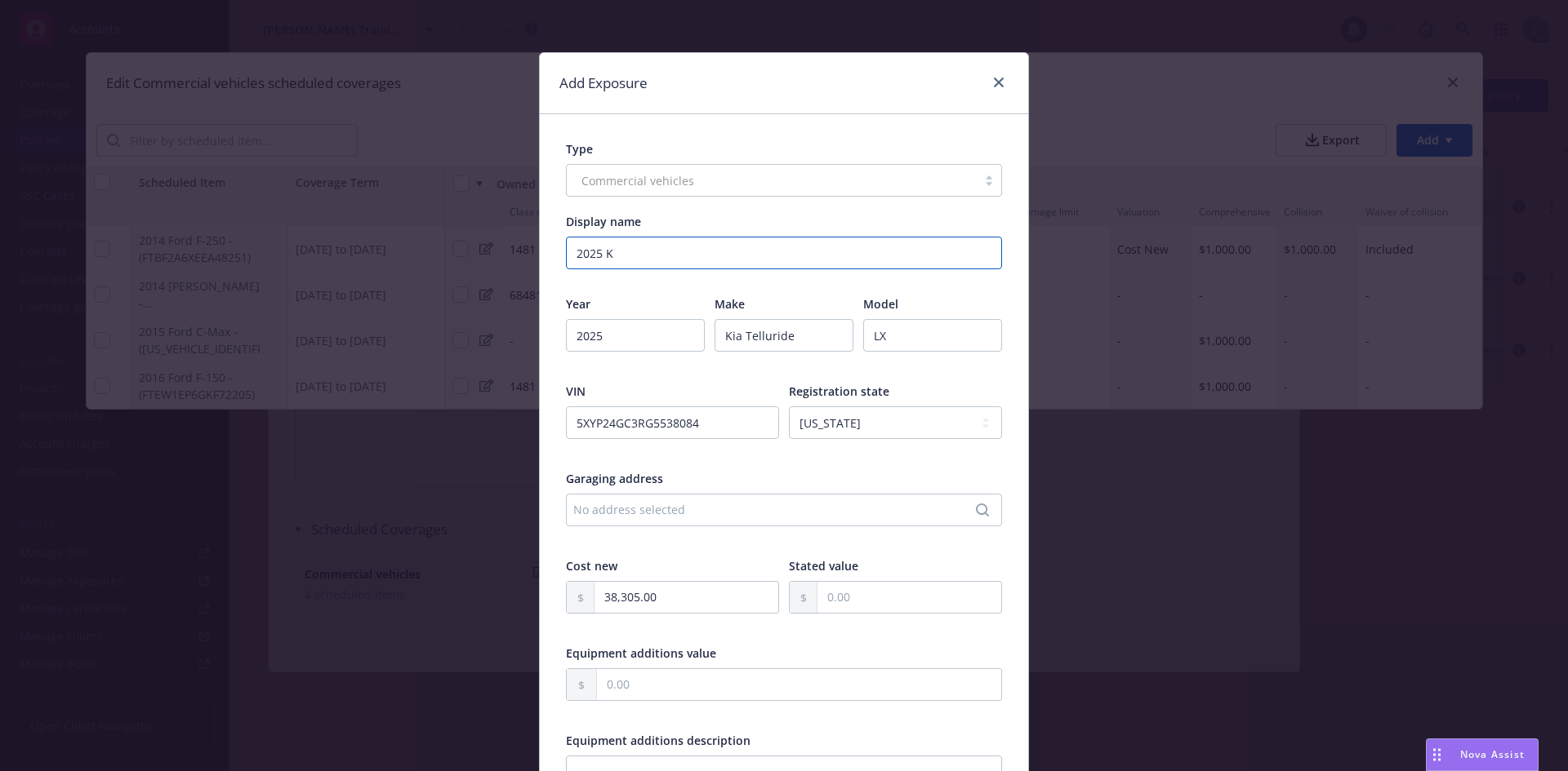
type textarea "x"
type input "2025 Ki"
type textarea "x"
type input "2025 Kia"
type textarea "x"
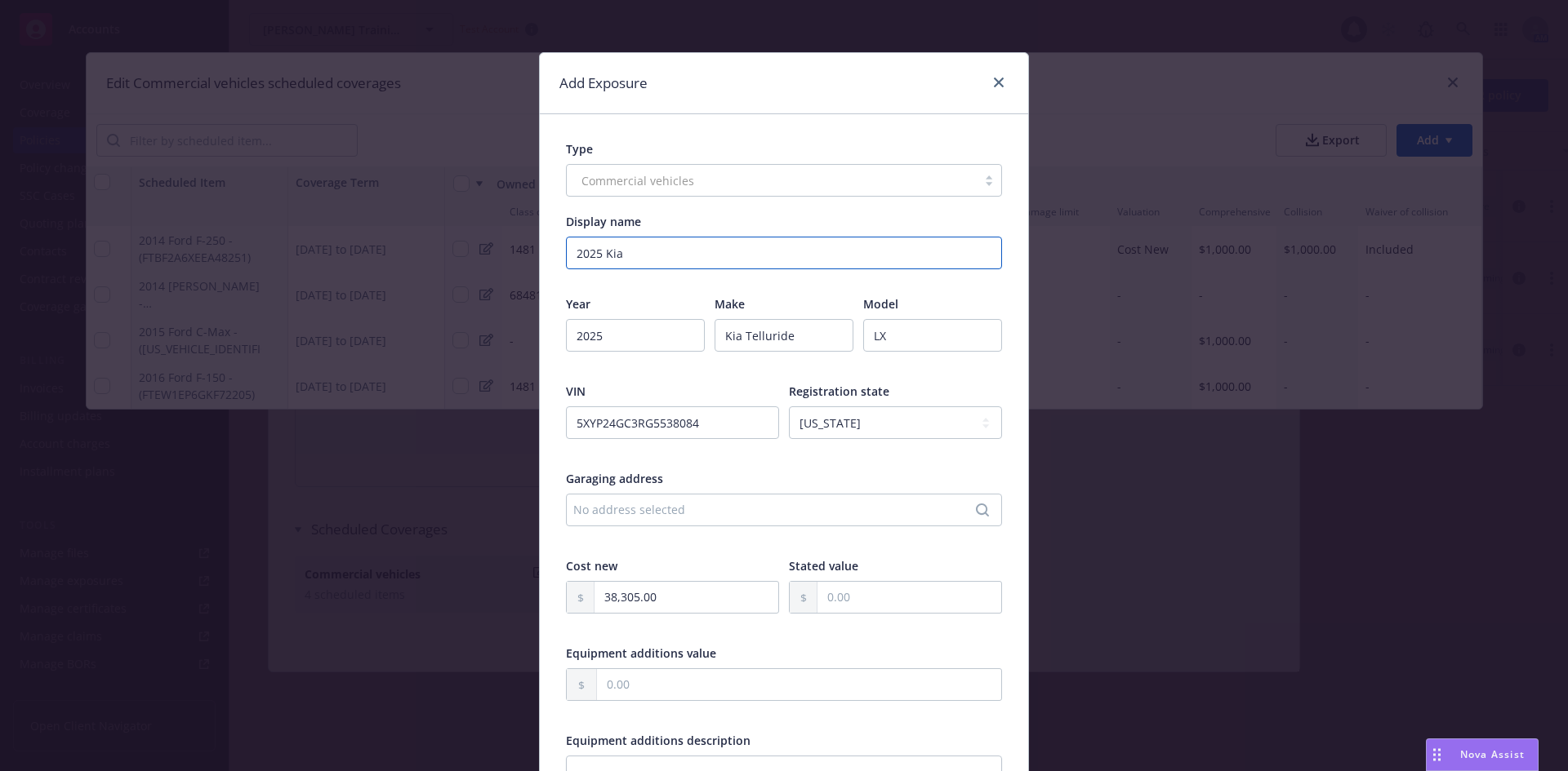
type input "2025 Kia"
type textarea "x"
type input "2025 Kia T"
type textarea "x"
type input "2025 Kia Te"
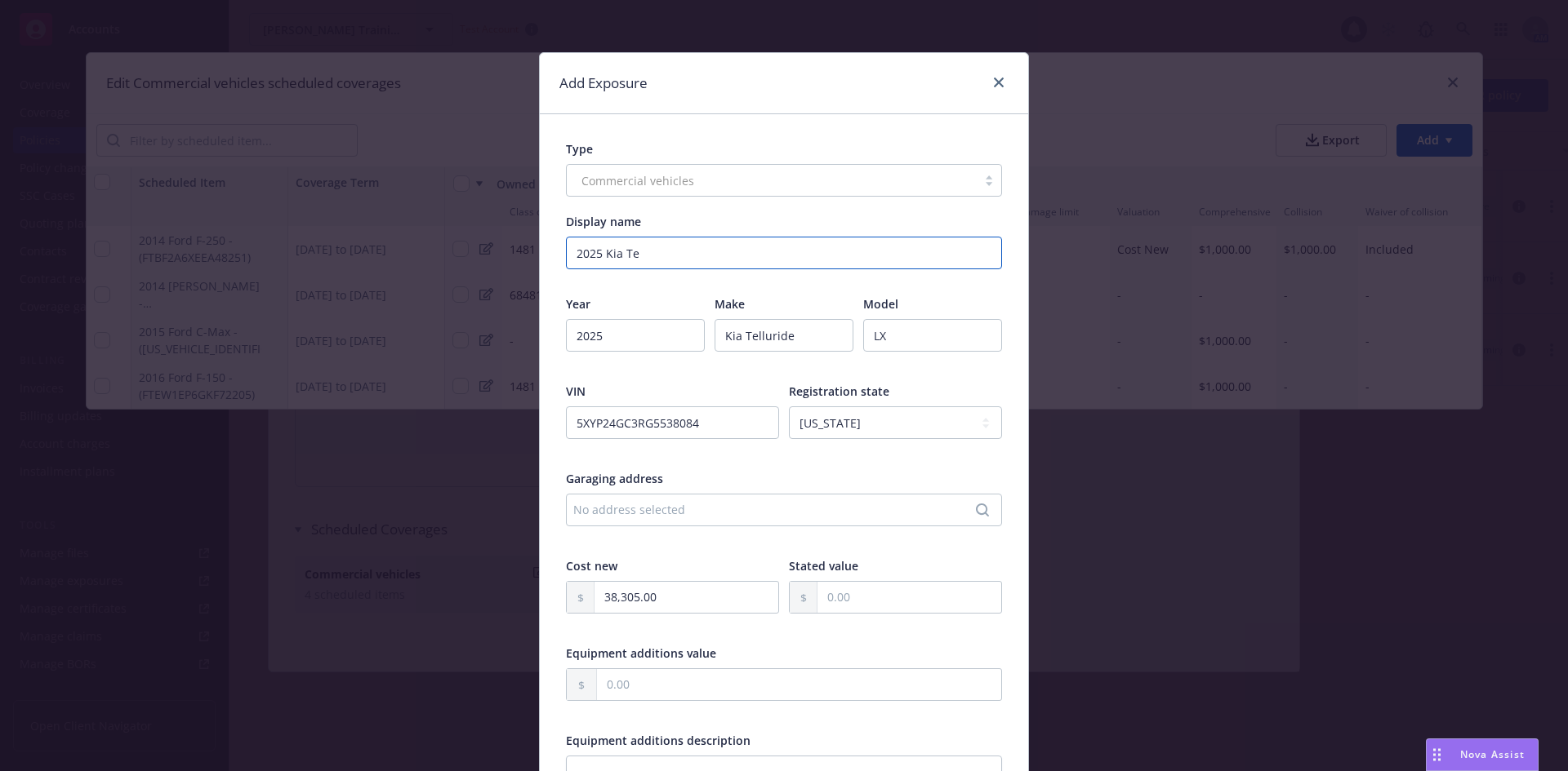
type textarea "x"
type input "2025 Kia Tel"
type textarea "x"
type input "2025 Kia Tell"
type textarea "x"
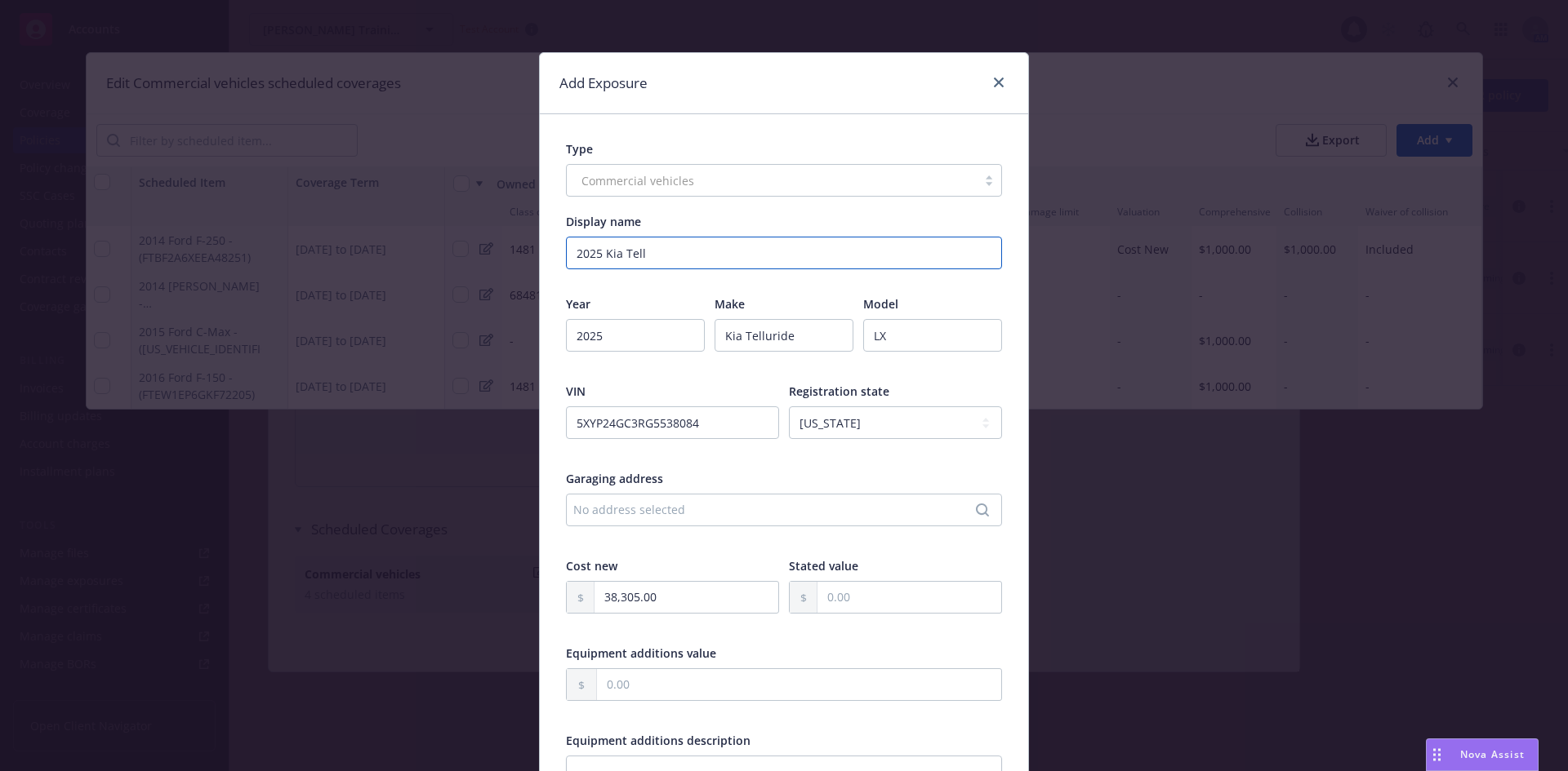
type input "2025 Kia Tellu"
type textarea "x"
type input "2025 Kia Telluu"
type textarea "x"
type input "2025 Kia Telluur"
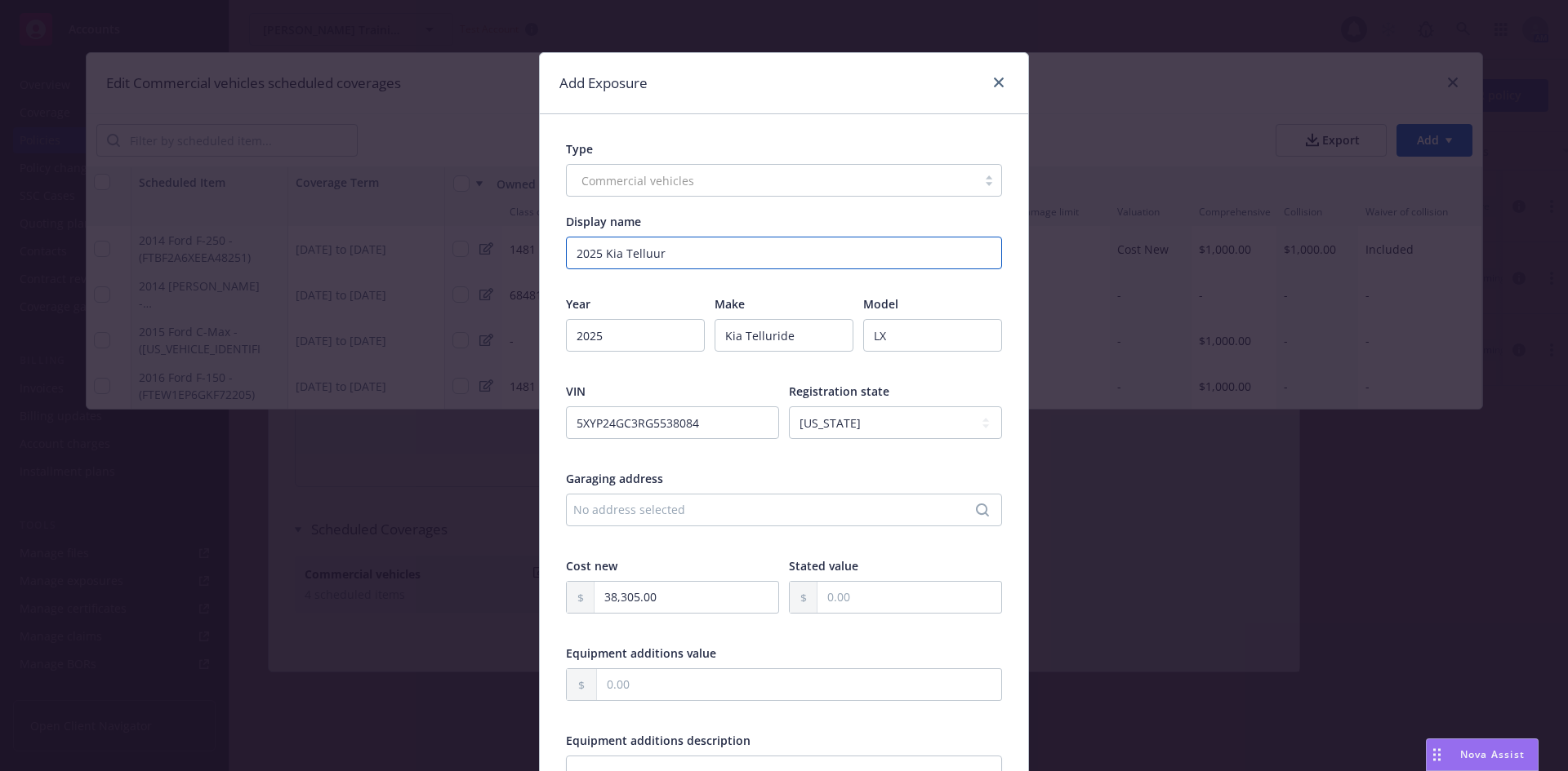
type textarea "x"
type input "2025 Kia Telluuri"
type textarea "x"
type input "2025 Kia Telluurid"
type textarea "x"
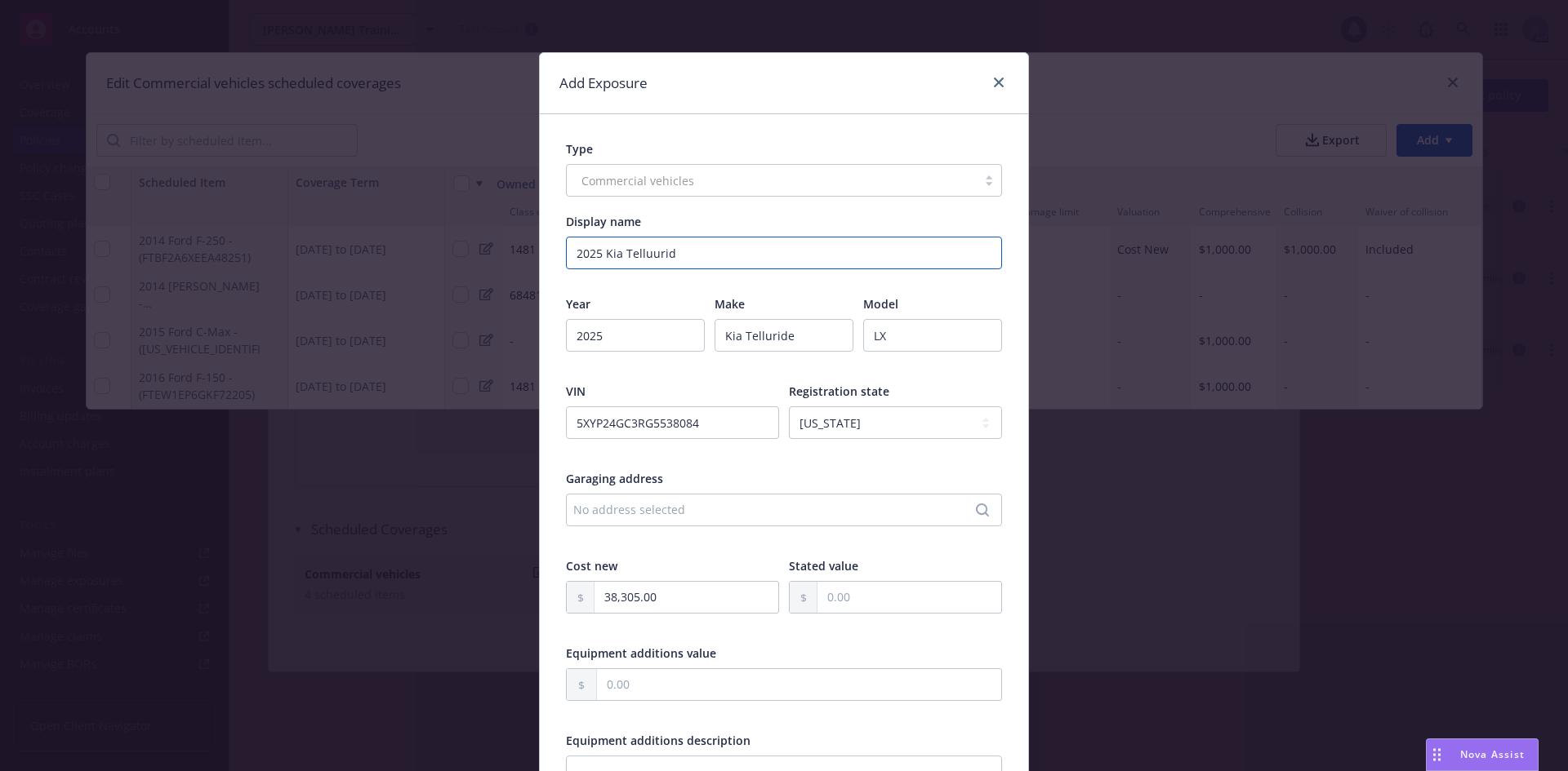
type input "2025 Kia Telluuride"
type textarea "x"
type input "2025 Kia Telluuride"
type textarea "x"
type input "2025 Kia Telluuride"
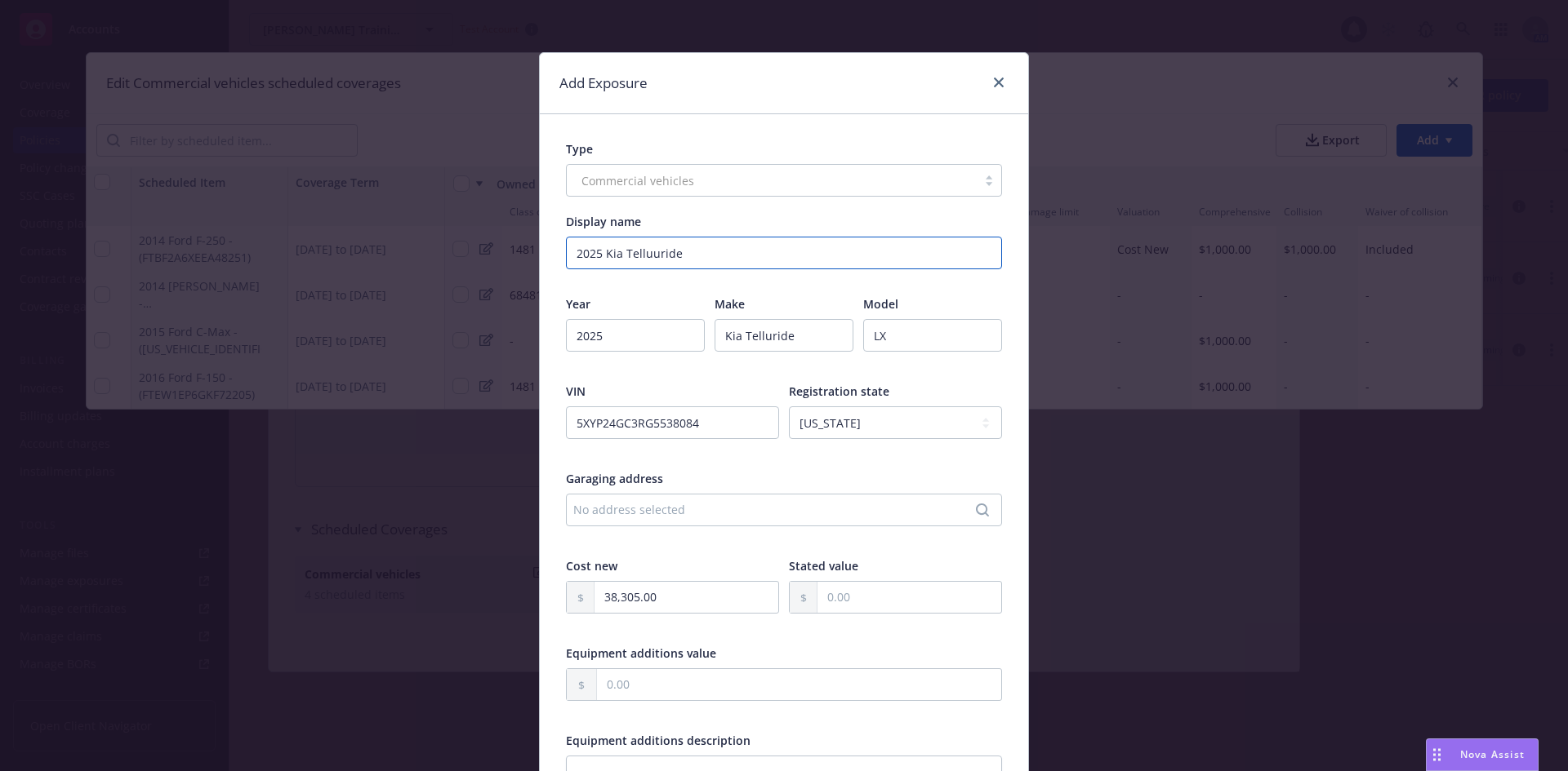
type textarea "x"
type input "2025 Kia Telluurid"
type textarea "x"
type input "2025 Kia Telluuri"
type textarea "x"
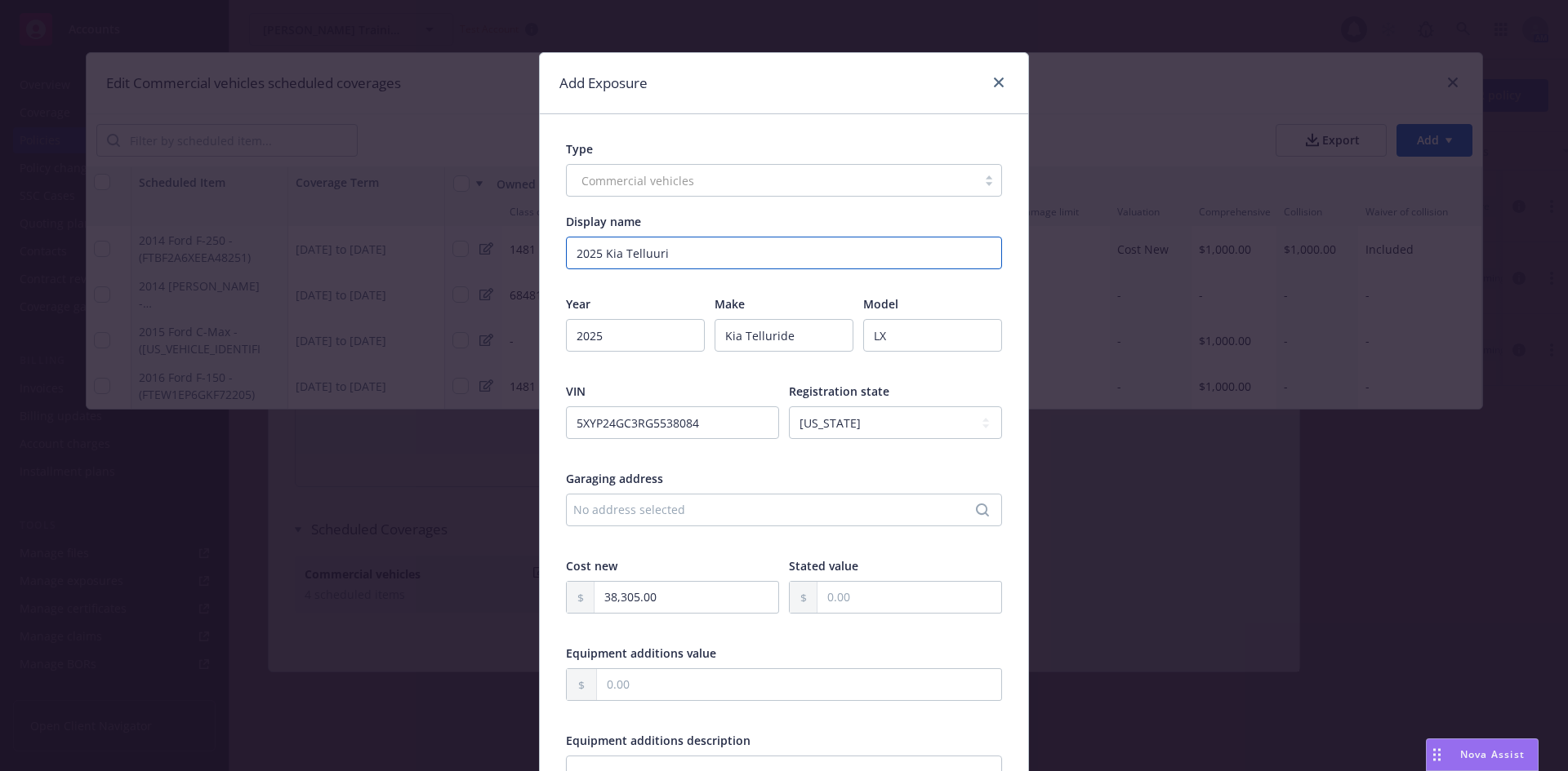
type input "2025 Kia Telluur"
type textarea "x"
type input "2025 Kia Telluu"
type textarea "x"
type input "2025 Kia Tellu"
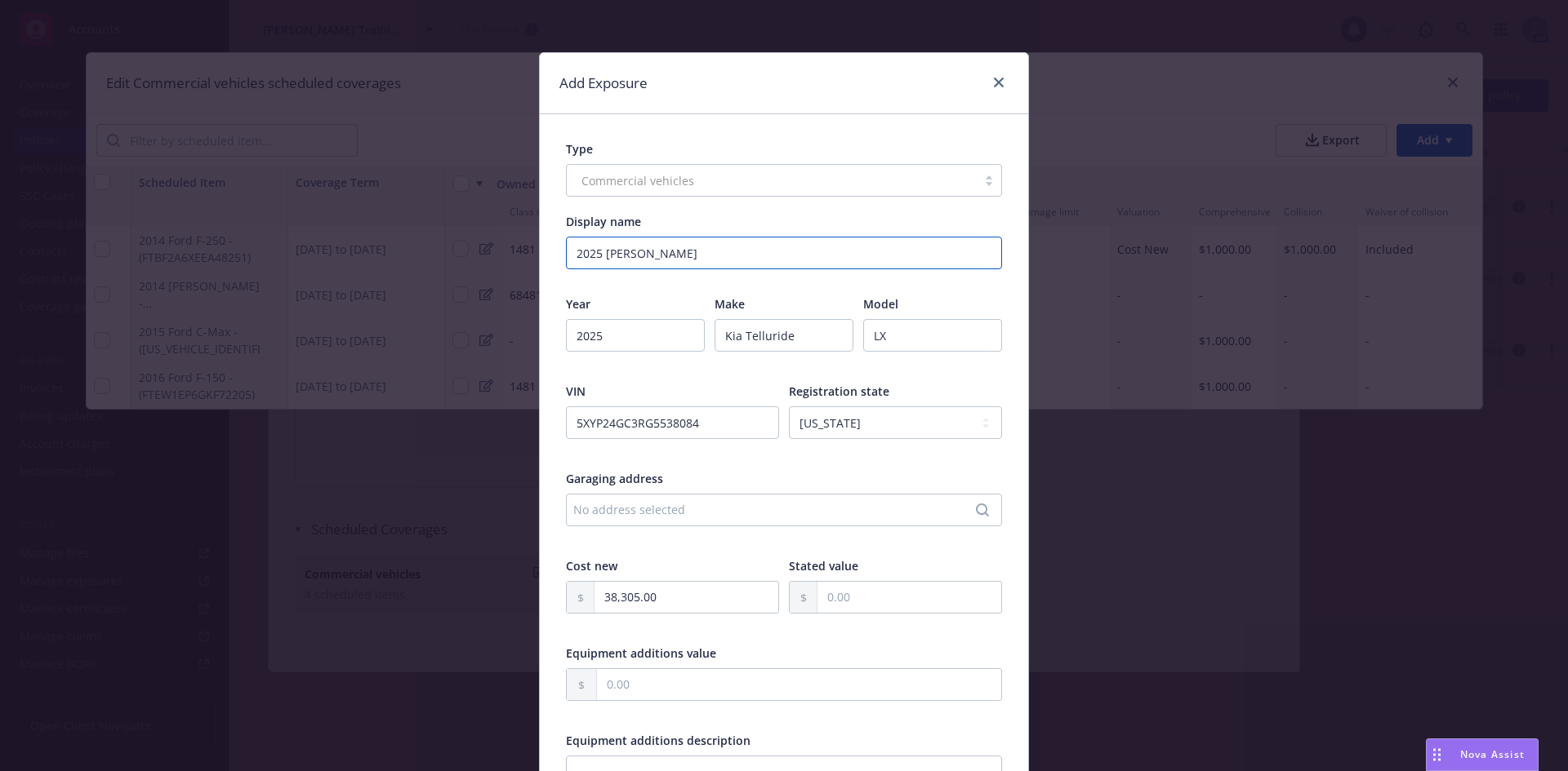
type textarea "x"
type input "2025 Kia Tellur"
type textarea "x"
type input "2025 Kia Telluri"
type textarea "x"
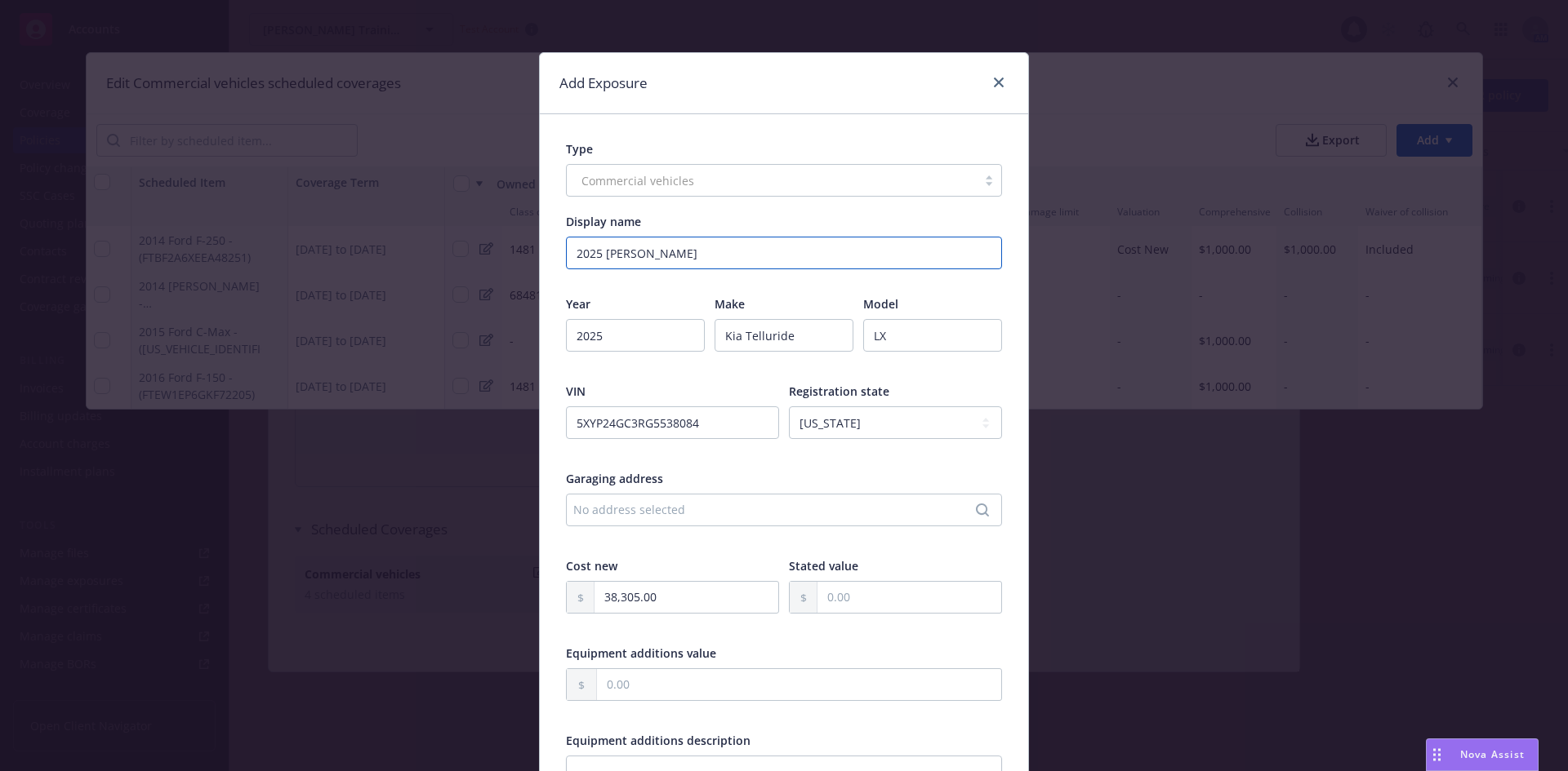
type input "2025 Kia Tellurid"
type textarea "x"
type input "2025 Kia Telluride"
type textarea "x"
type input "2025 Kia Telluride"
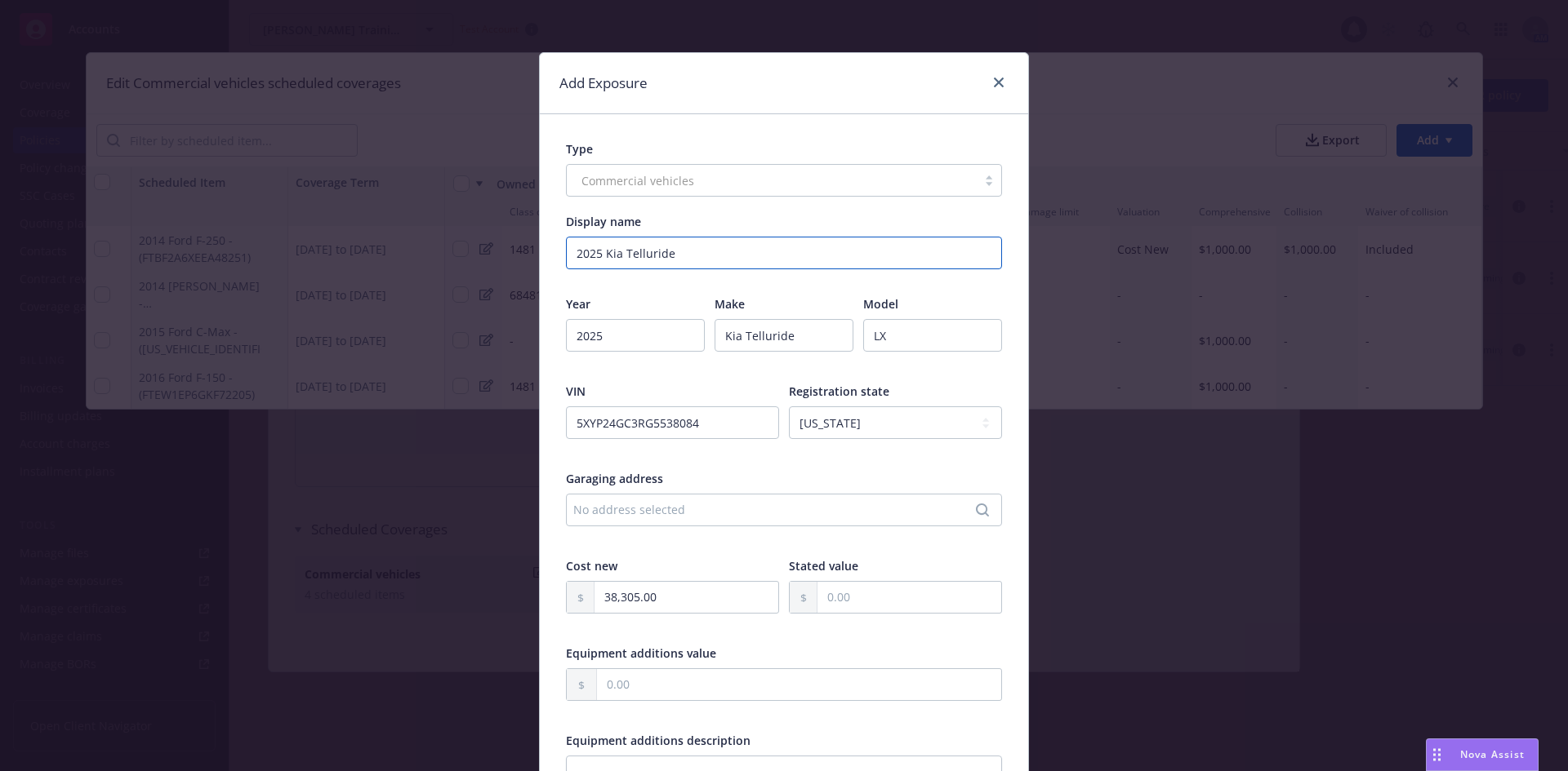
type textarea "x"
type input "2025 Kia Telluride L"
type textarea "x"
click at [673, 420] on input "5XYP24GC3RG5538084" at bounding box center [672, 423] width 213 height 32
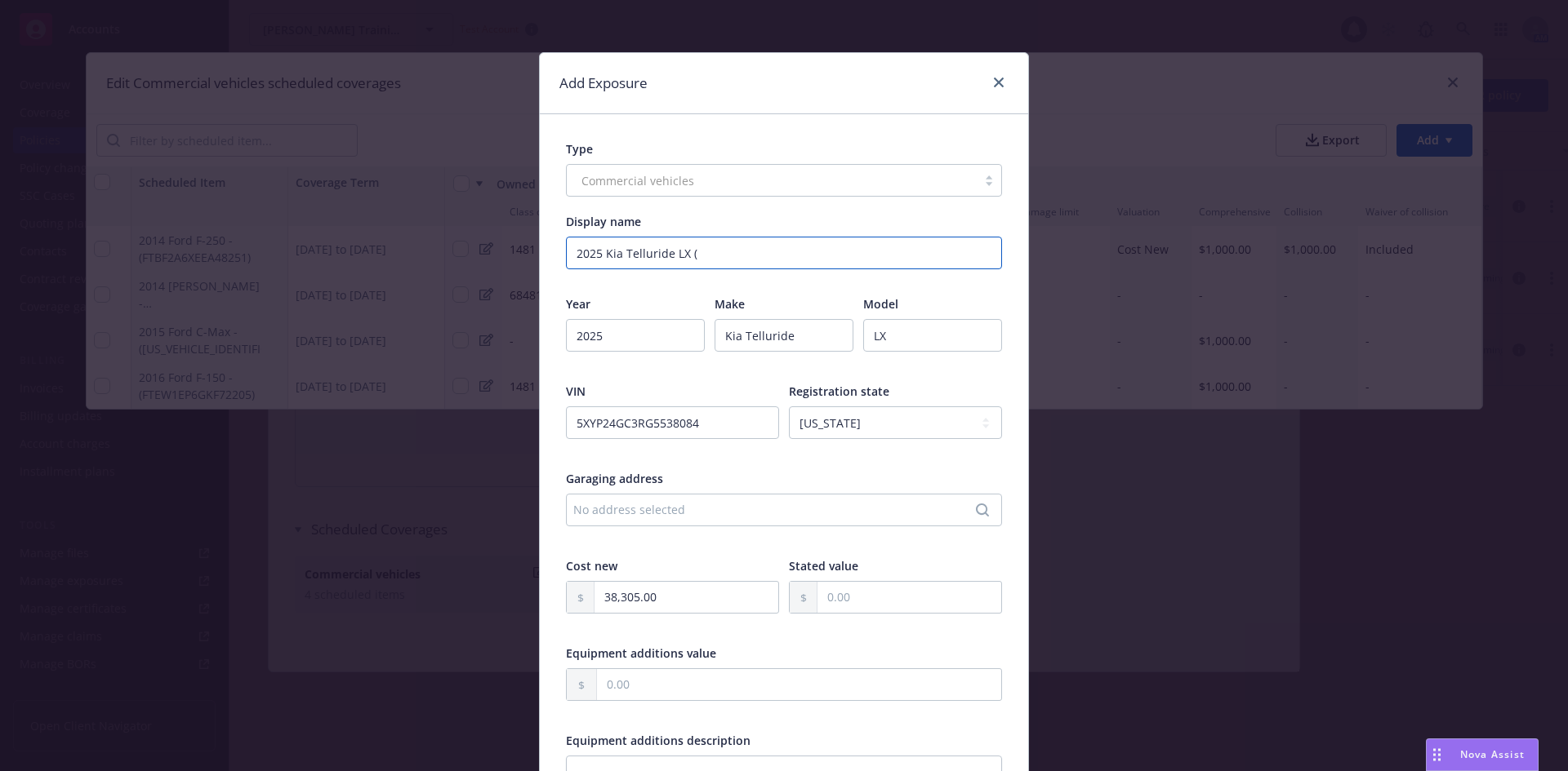
click at [705, 253] on input "2025 Kia Telluride LX (" at bounding box center [784, 253] width 436 height 32
paste input "5XYP24GC3RG5538084"
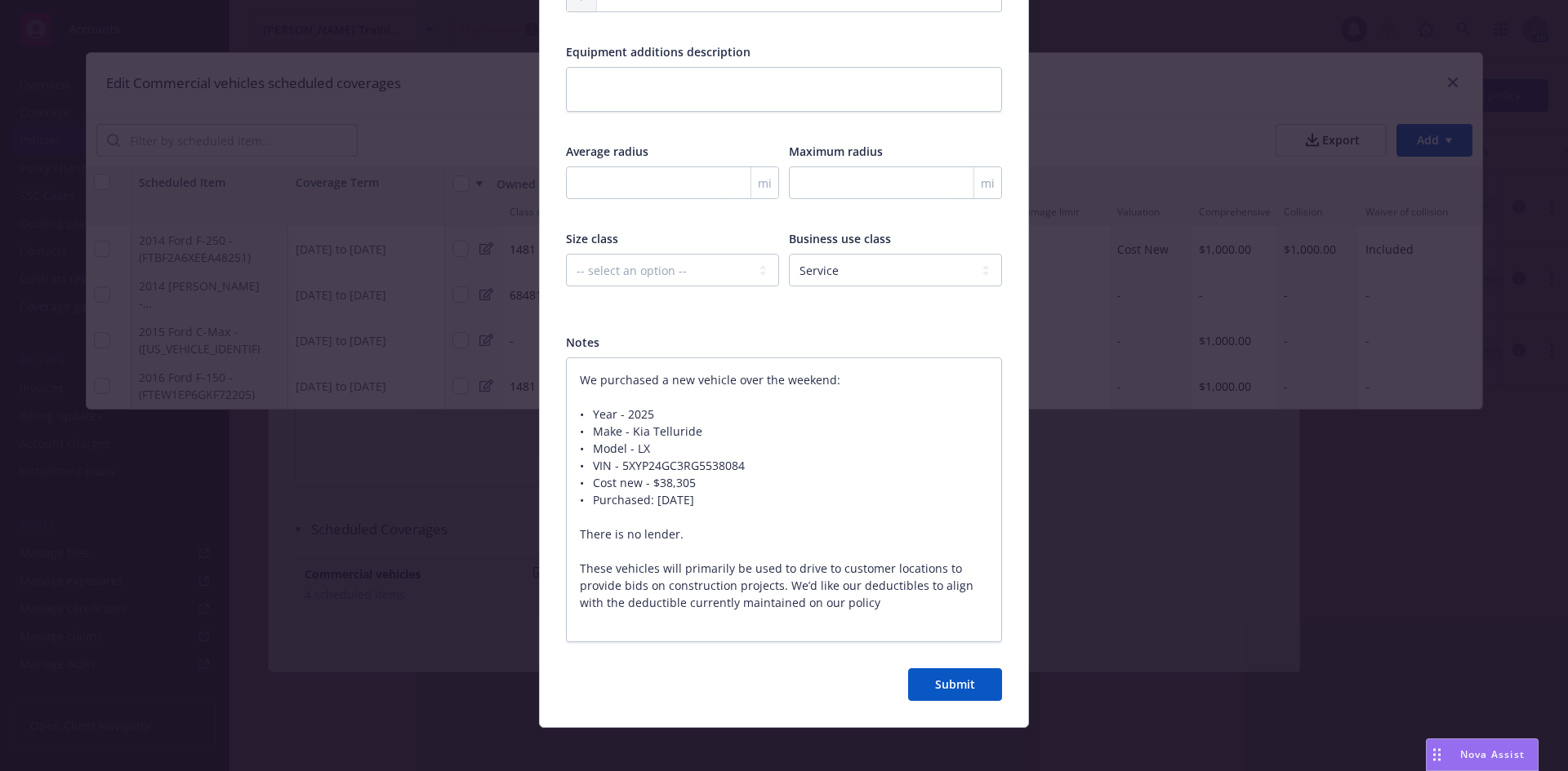
scroll to position [698, 0]
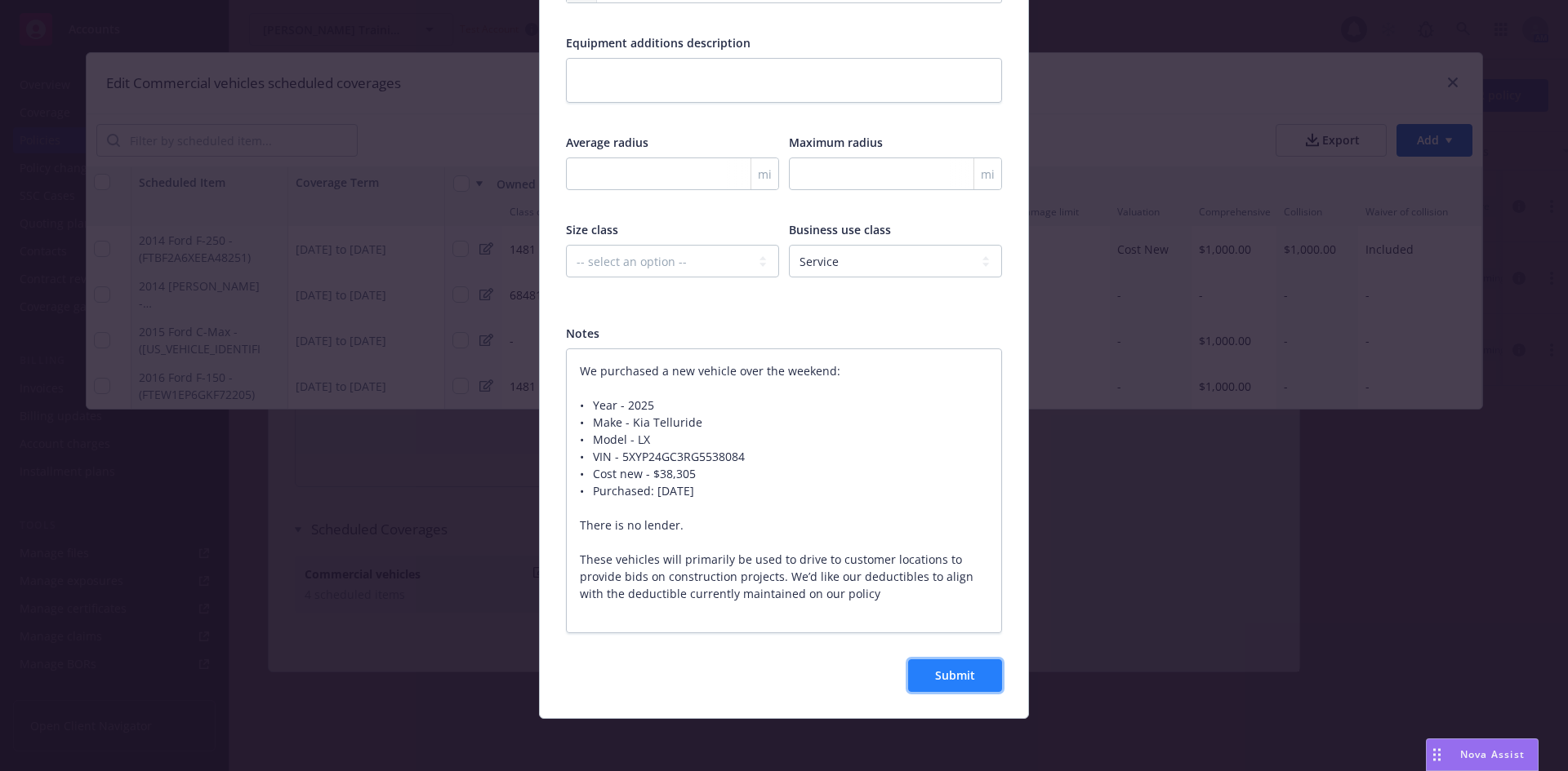
click at [966, 681] on span "Submit" at bounding box center [955, 675] width 40 height 15
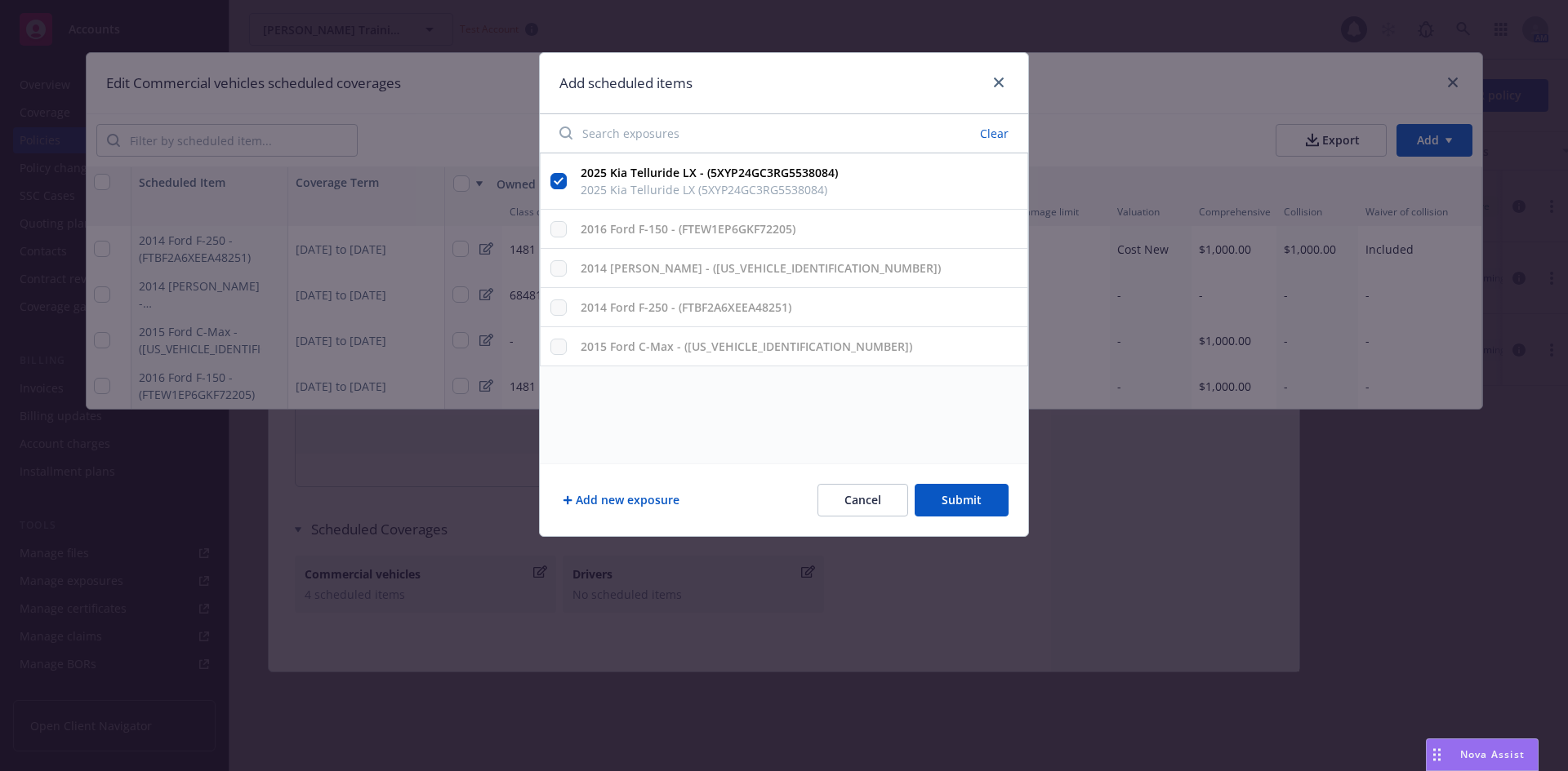
click at [951, 489] on button "Submit" at bounding box center [962, 500] width 94 height 32
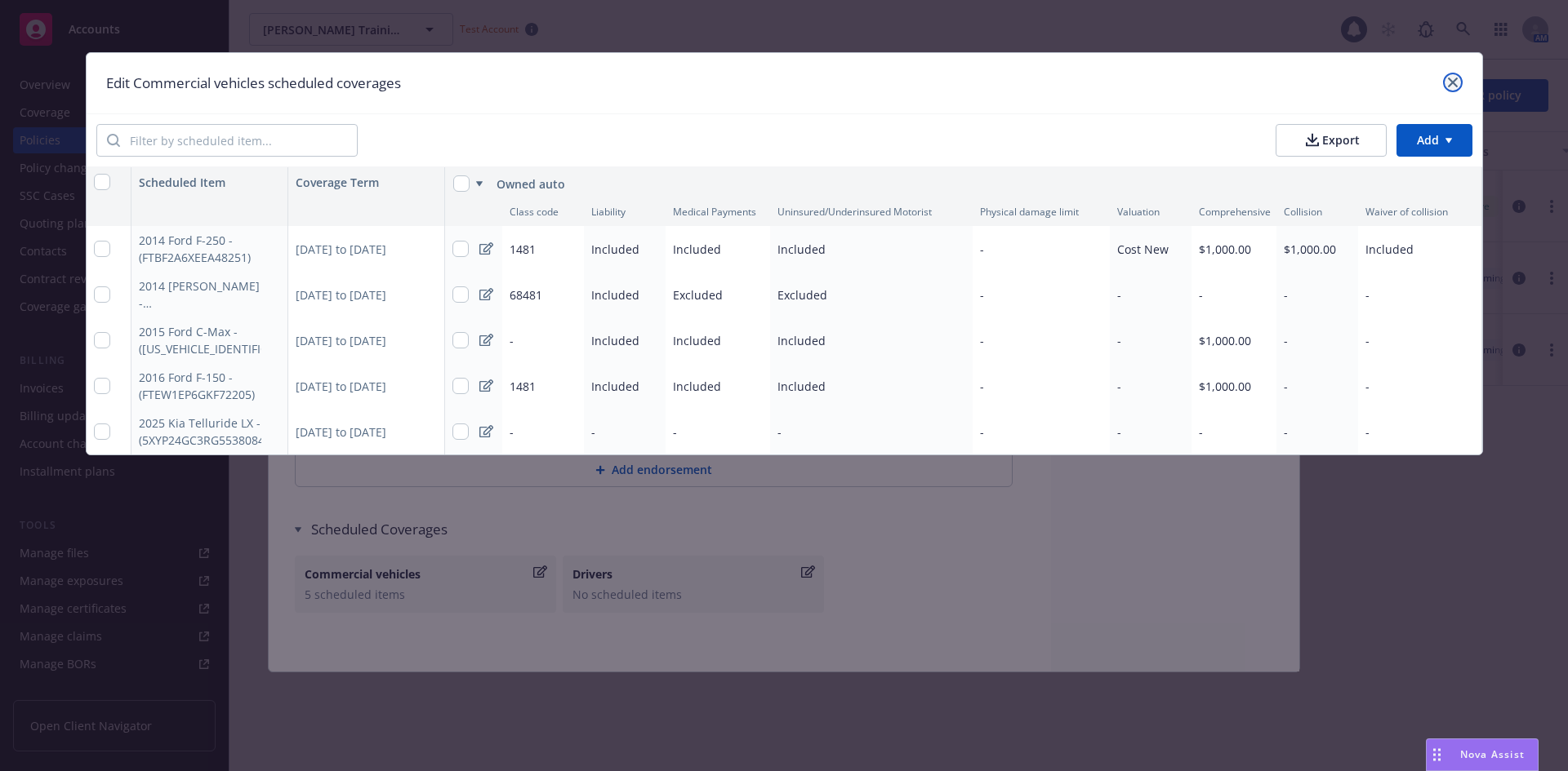
click at [1450, 86] on icon "close" at bounding box center [1453, 82] width 10 height 10
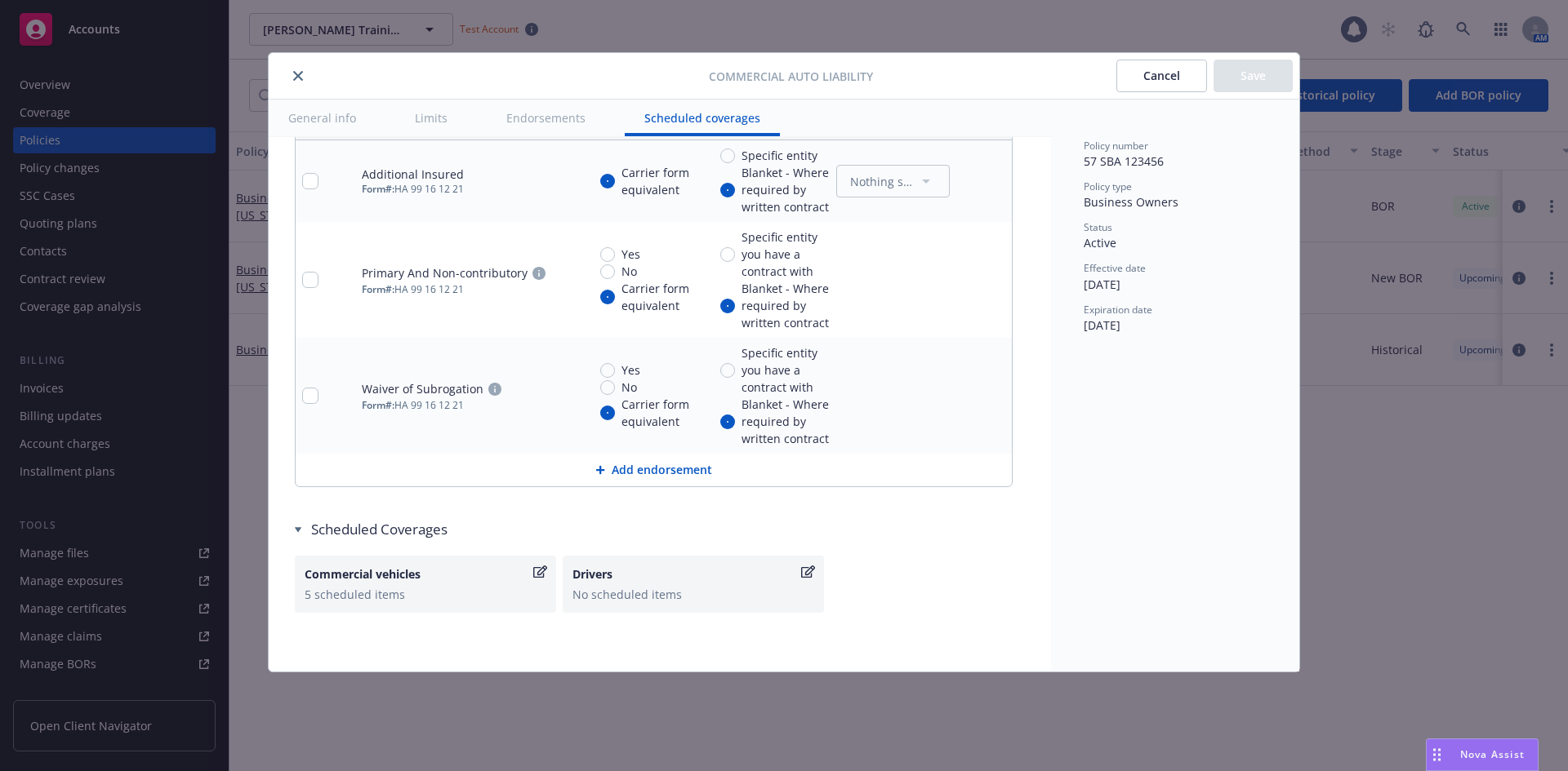
click at [295, 73] on icon "close" at bounding box center [298, 75] width 10 height 10
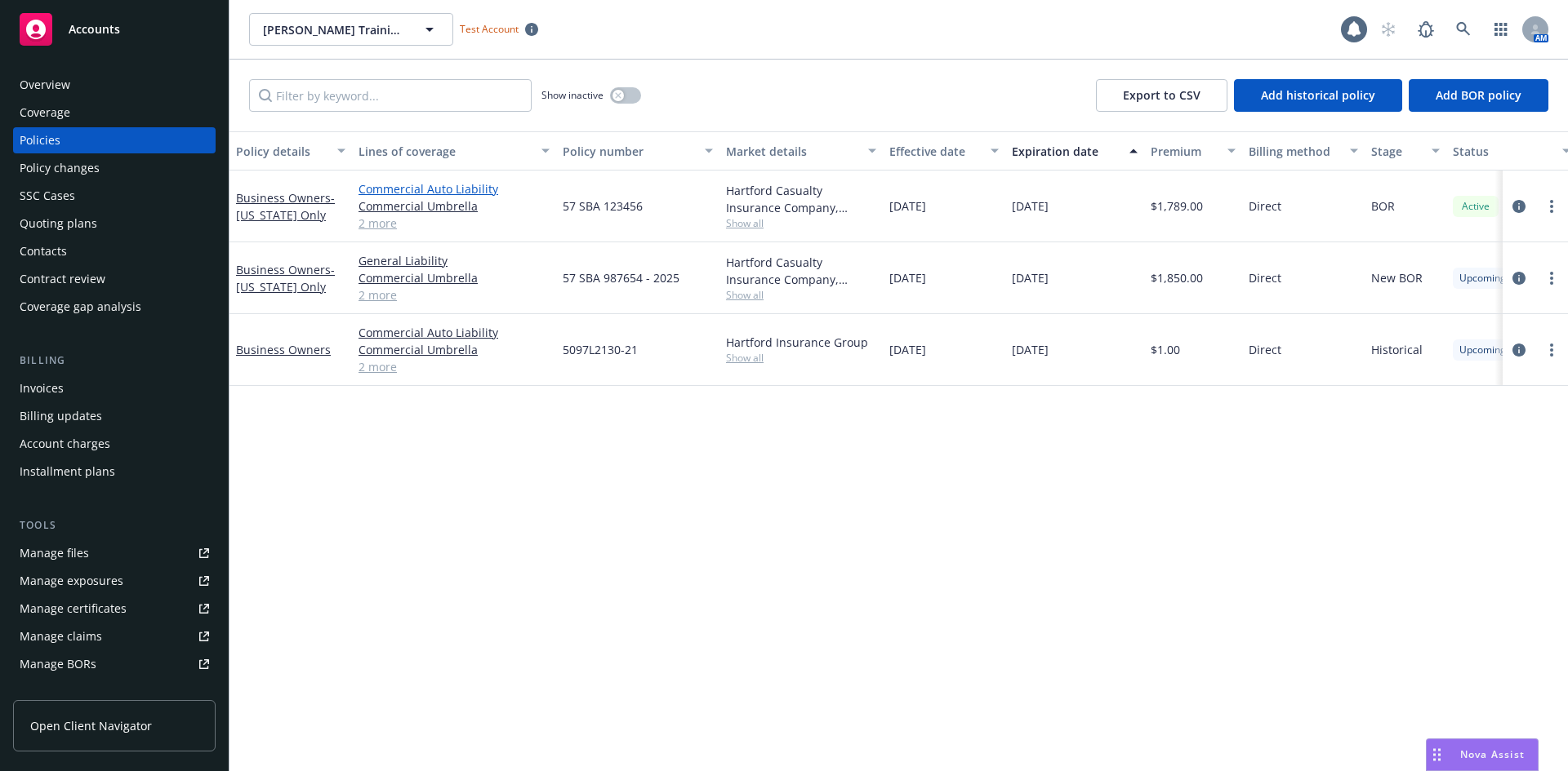
click at [414, 185] on link "Commercial Auto Liability" at bounding box center [454, 188] width 191 height 17
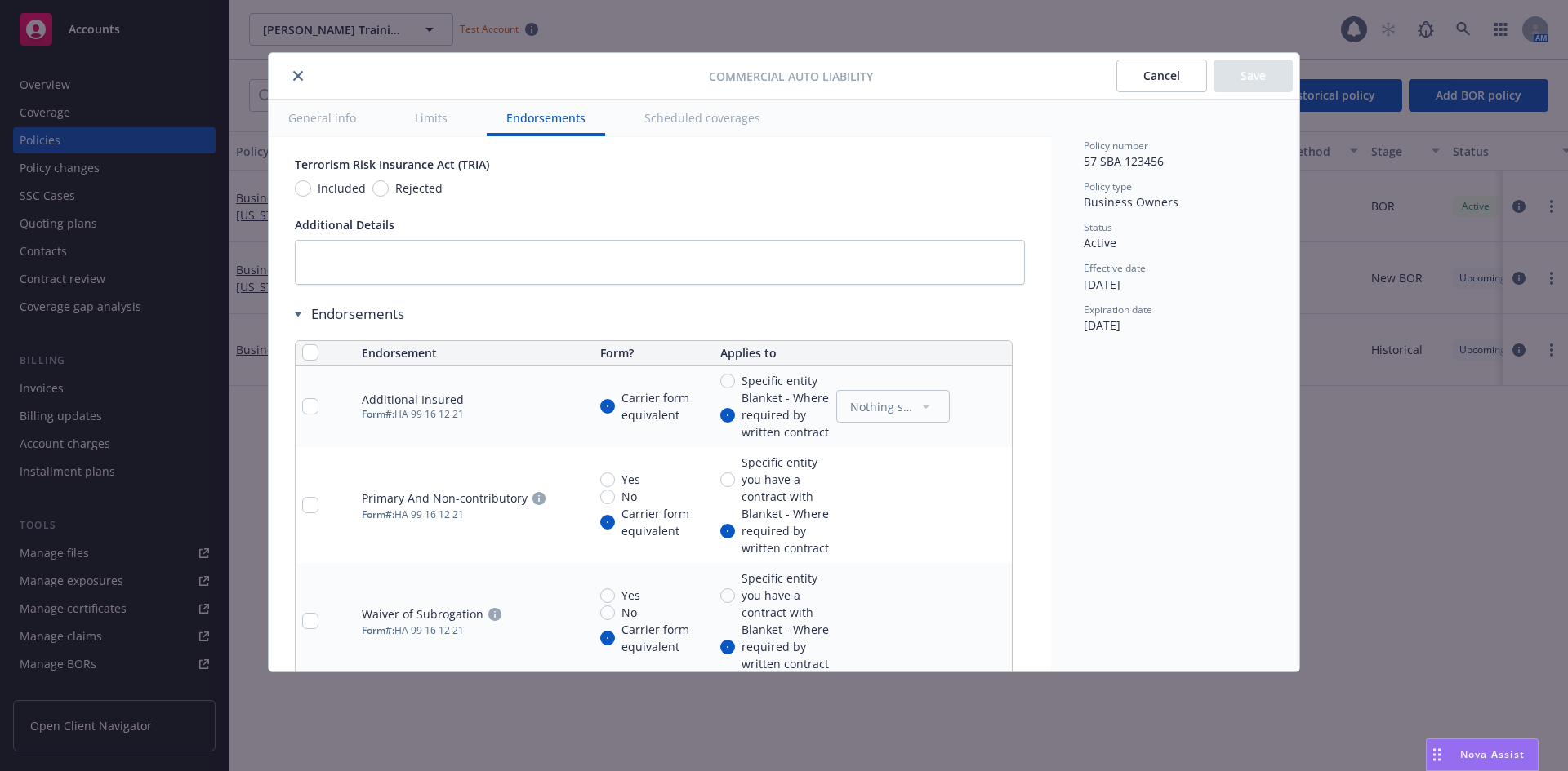
scroll to position [3164, 0]
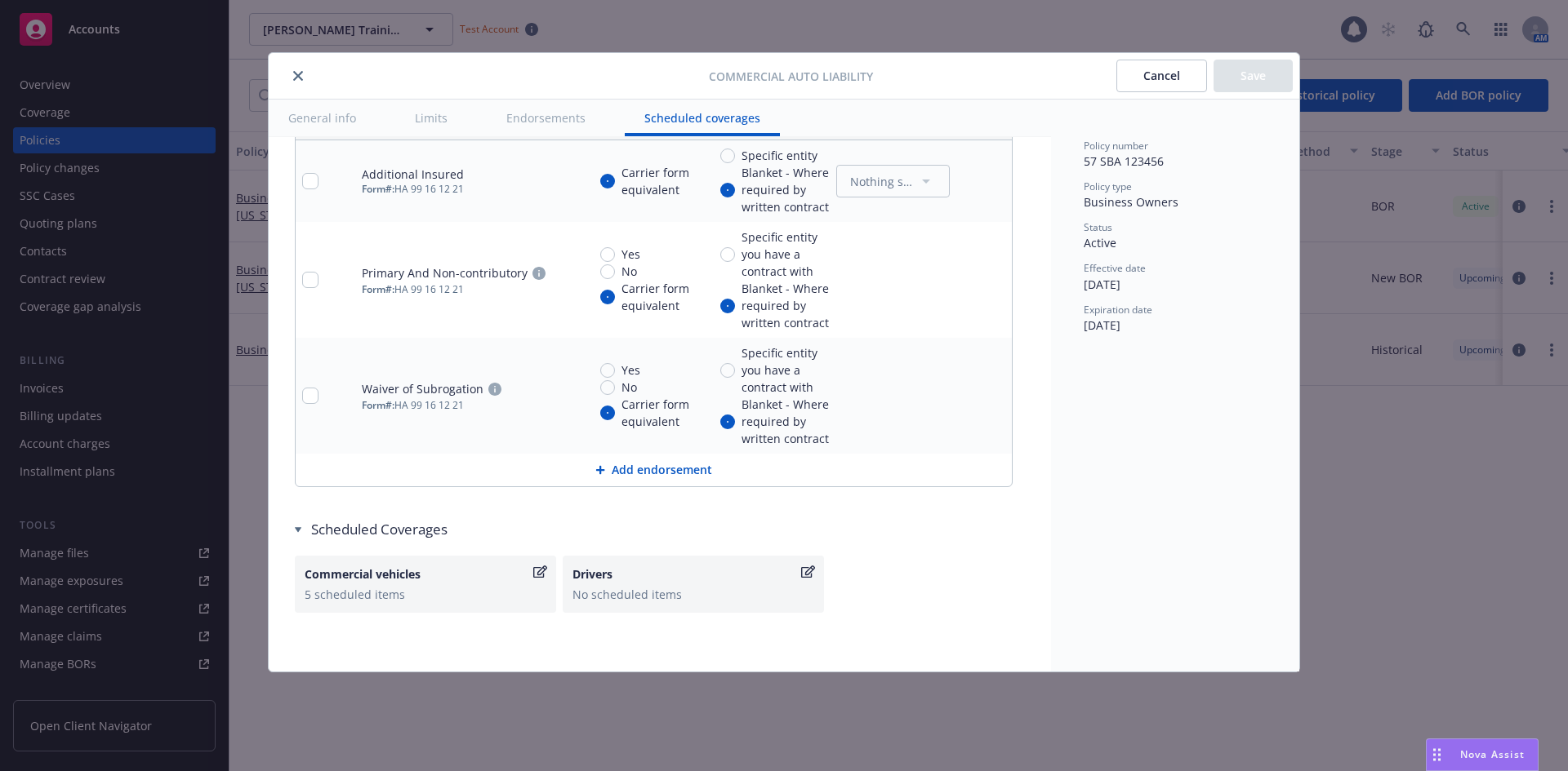
click at [296, 74] on icon "close" at bounding box center [298, 75] width 10 height 10
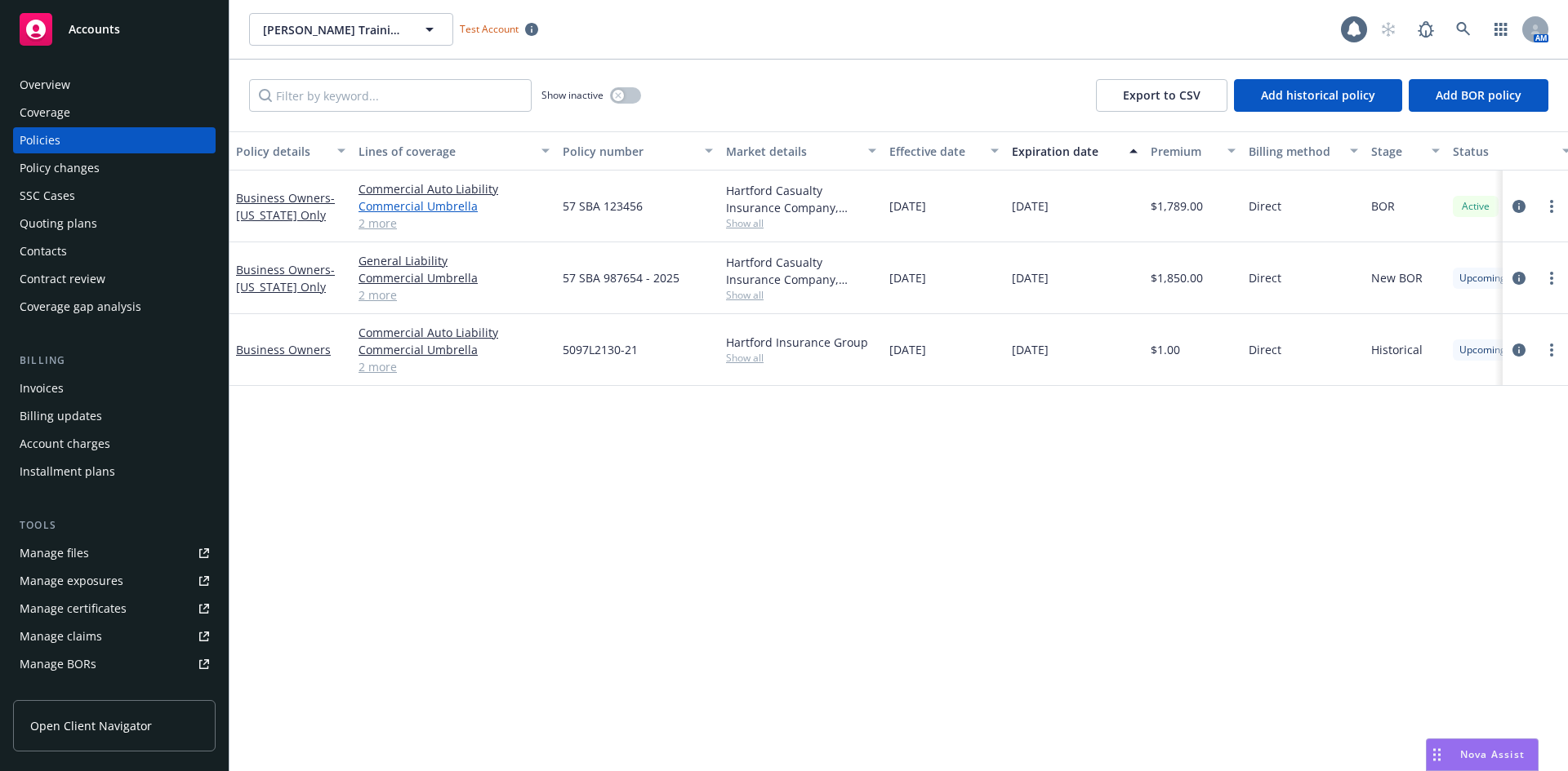
click at [393, 202] on link "Commercial Umbrella" at bounding box center [454, 206] width 191 height 17
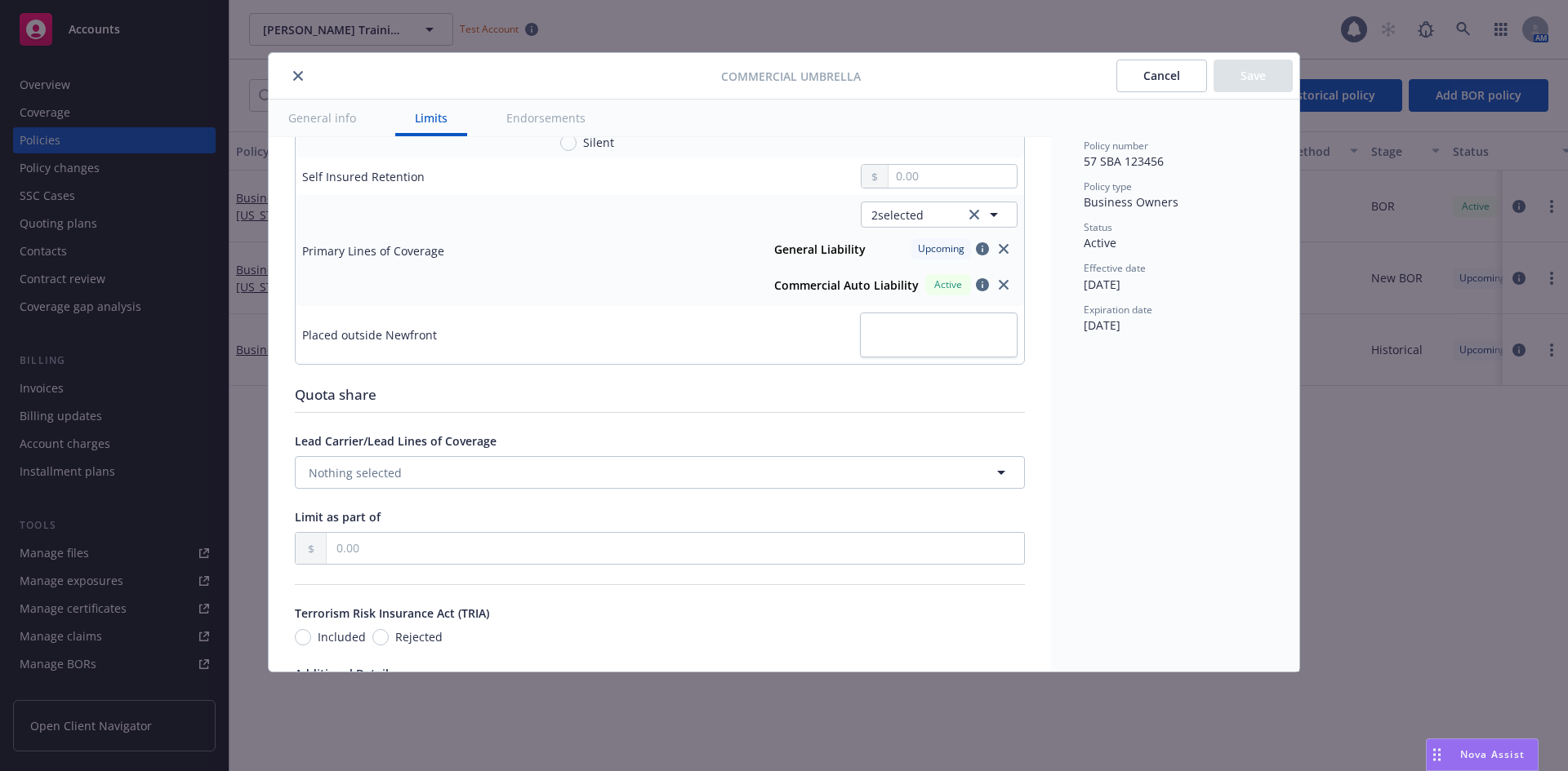
scroll to position [969, 0]
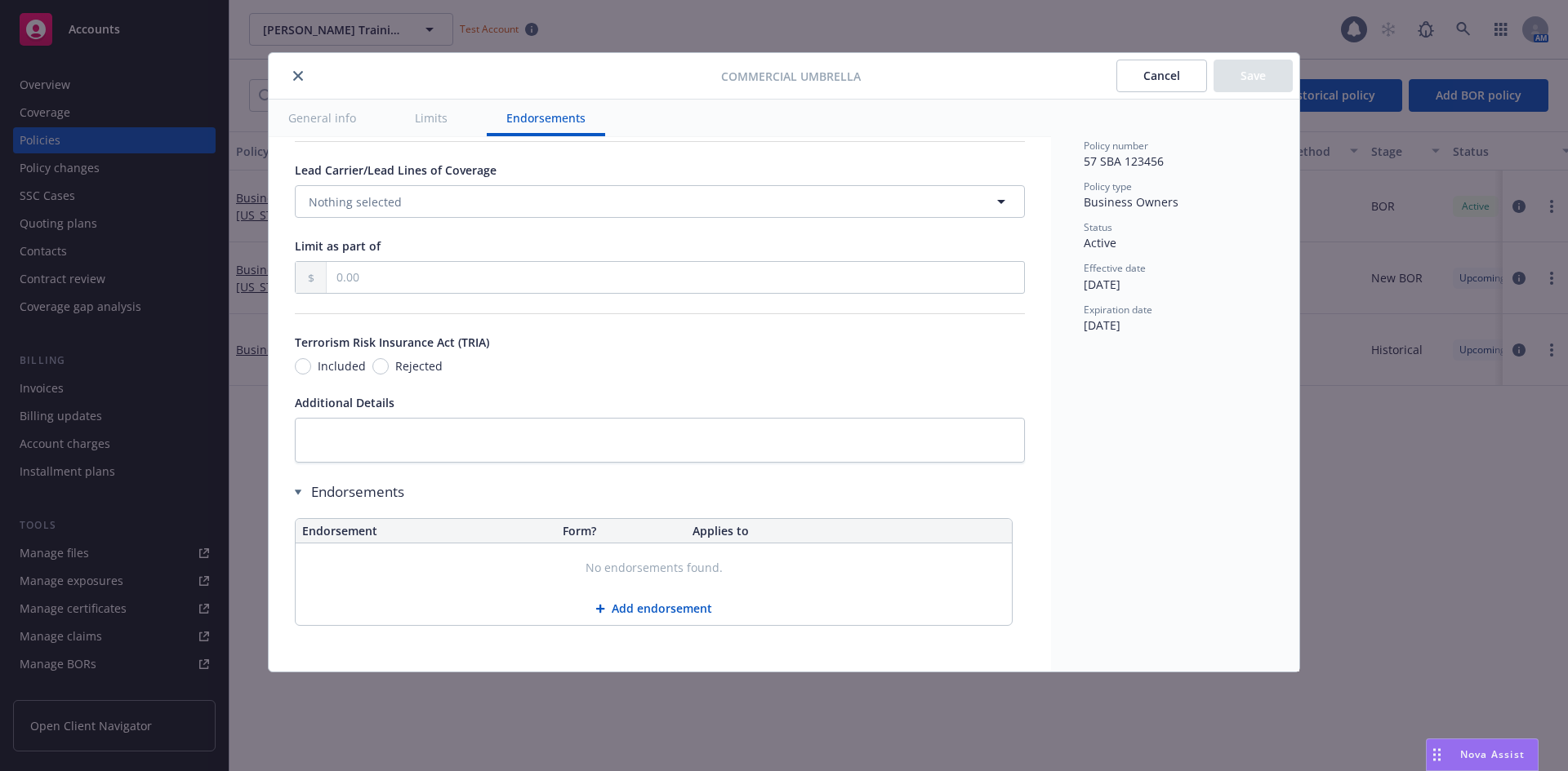
click at [1176, 81] on button "Cancel" at bounding box center [1161, 75] width 91 height 32
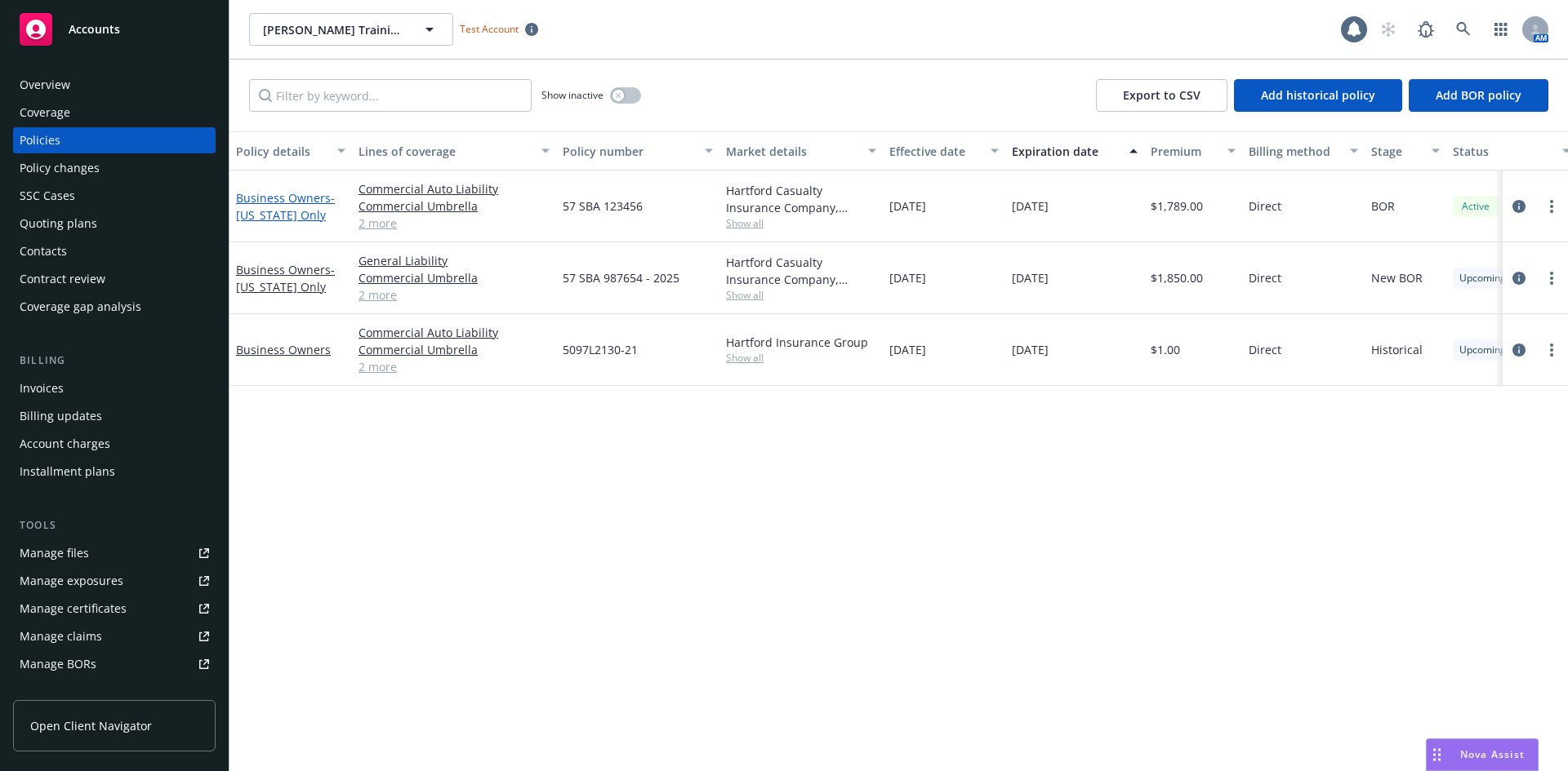
click at [306, 198] on link "Business Owners - California Only" at bounding box center [286, 206] width 99 height 32
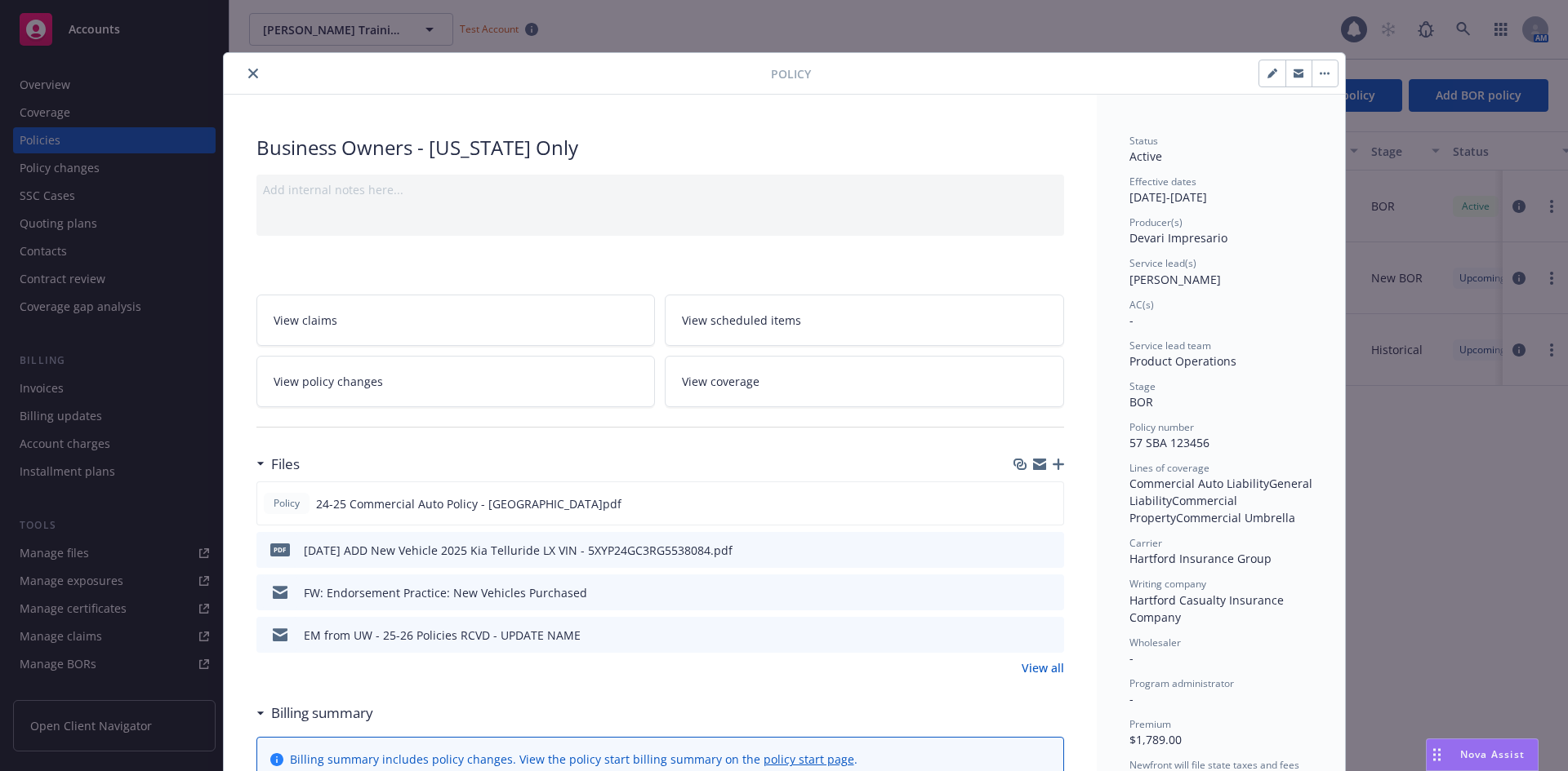
click at [1268, 70] on icon "button" at bounding box center [1273, 73] width 10 height 10
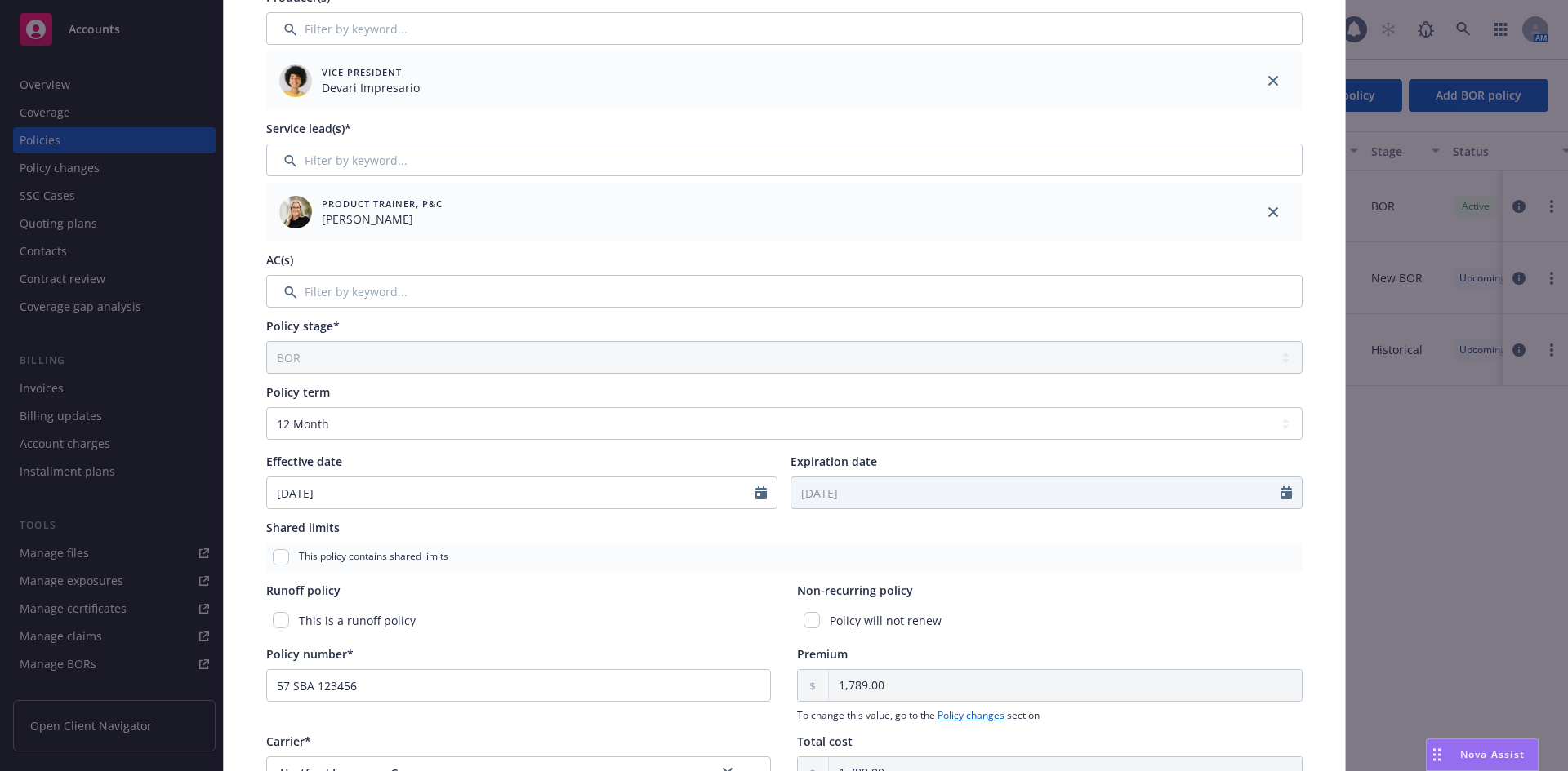
scroll to position [245, 0]
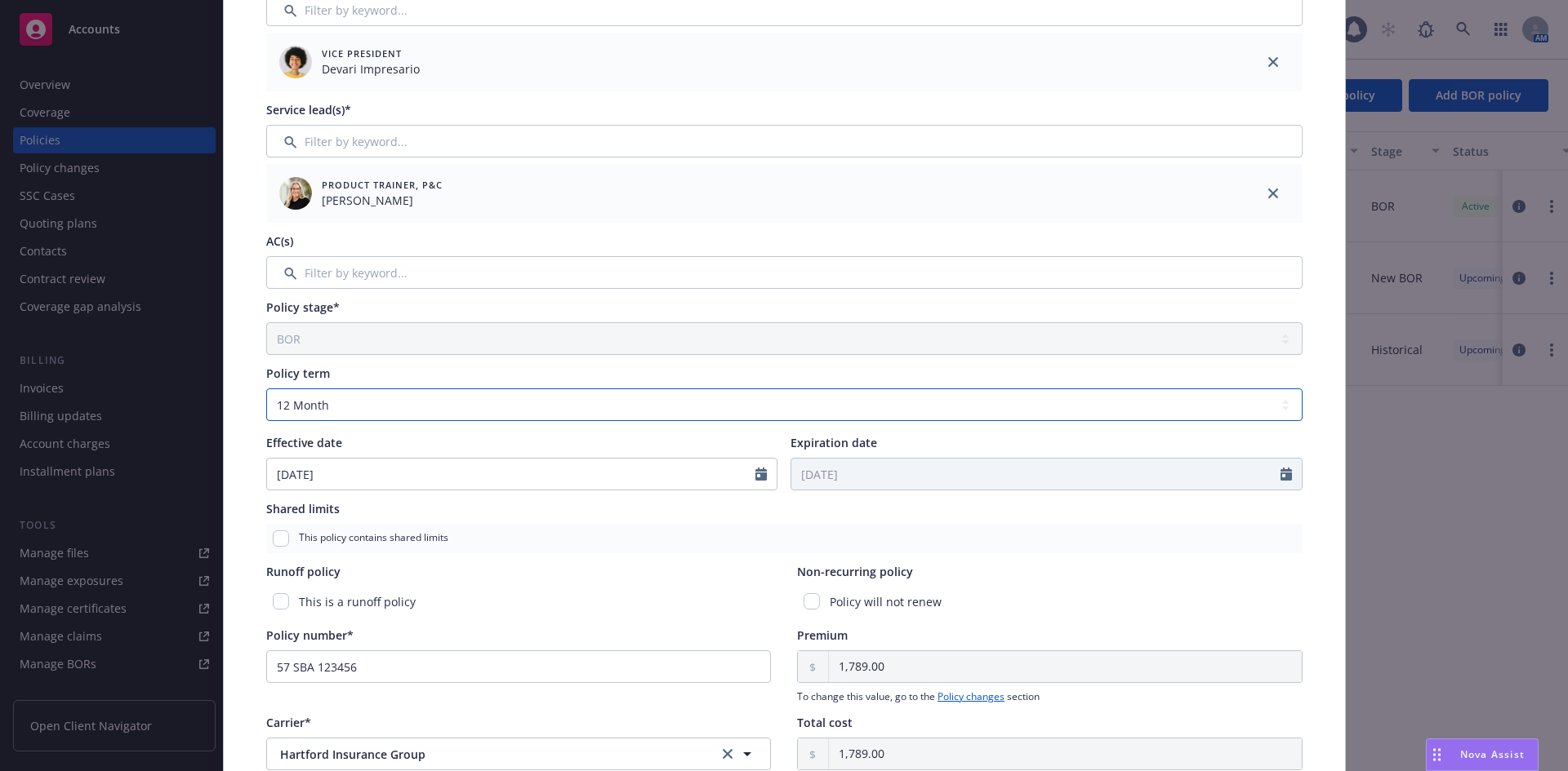
click at [501, 414] on select "Select policy term 12 Month 6 Month 4 Month 3 Month 2 Month 1 Month 36 Month (3…" at bounding box center [784, 405] width 1036 height 32
click at [266, 389] on select "Select policy term 12 Month 6 Month 4 Month 3 Month 2 Month 1 Month 36 Month (3…" at bounding box center [784, 405] width 1036 height 32
click at [855, 477] on input "Expiration date" at bounding box center [1035, 474] width 489 height 31
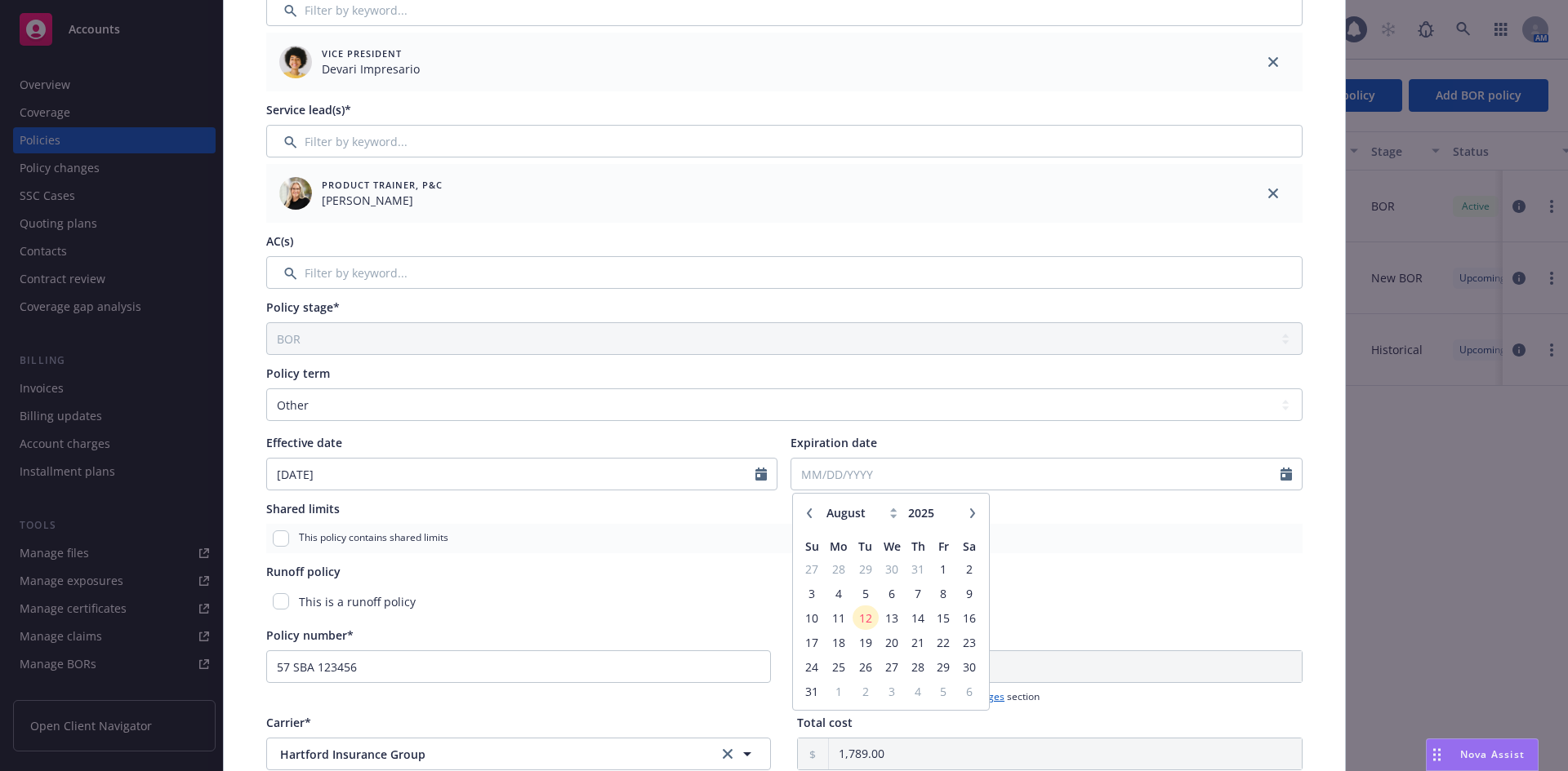
click at [968, 511] on icon "button" at bounding box center [973, 513] width 10 height 10
click at [839, 618] on span "15" at bounding box center [838, 618] width 24 height 21
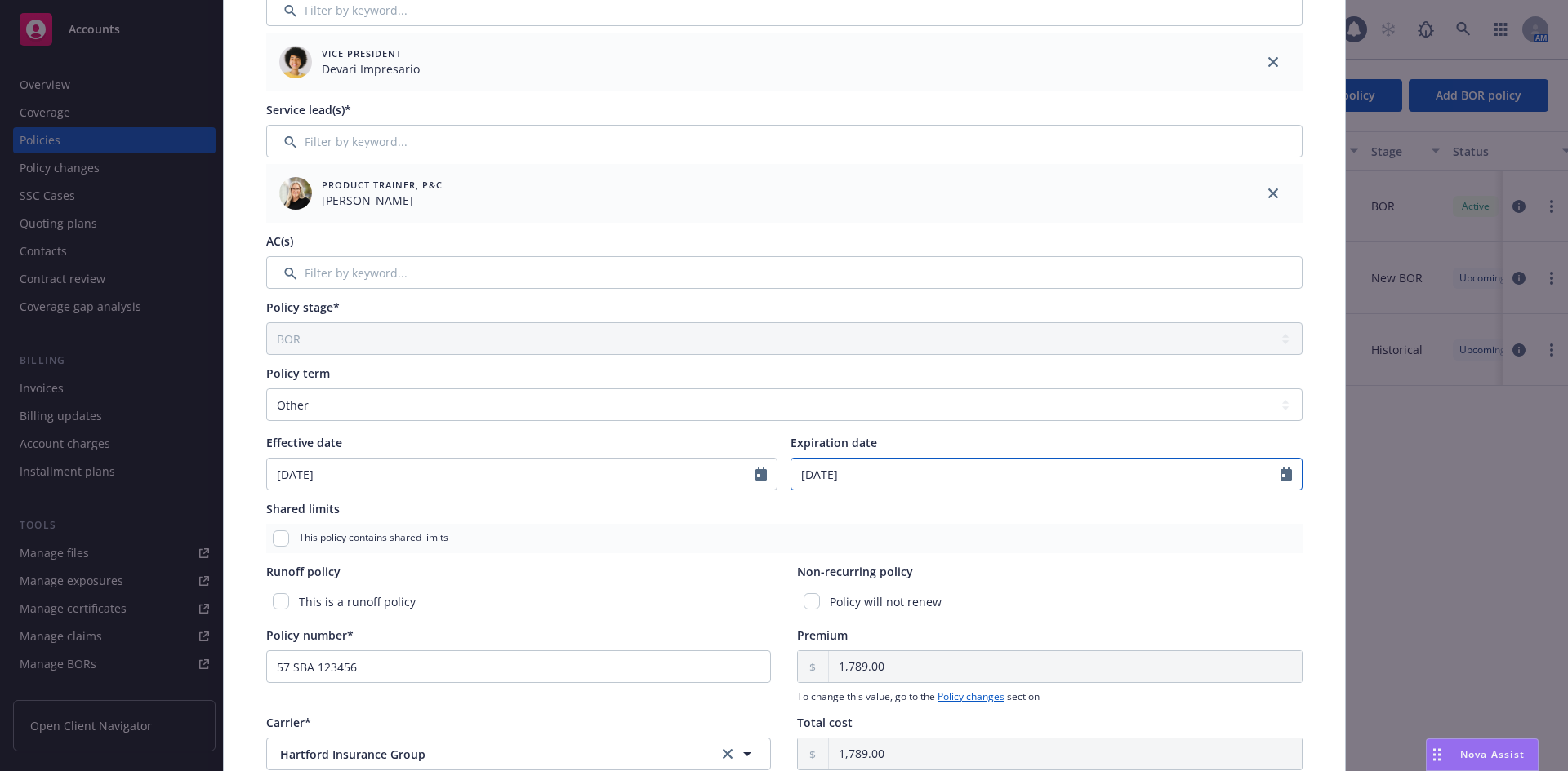
click at [1282, 479] on icon "Calendar" at bounding box center [1286, 474] width 12 height 13
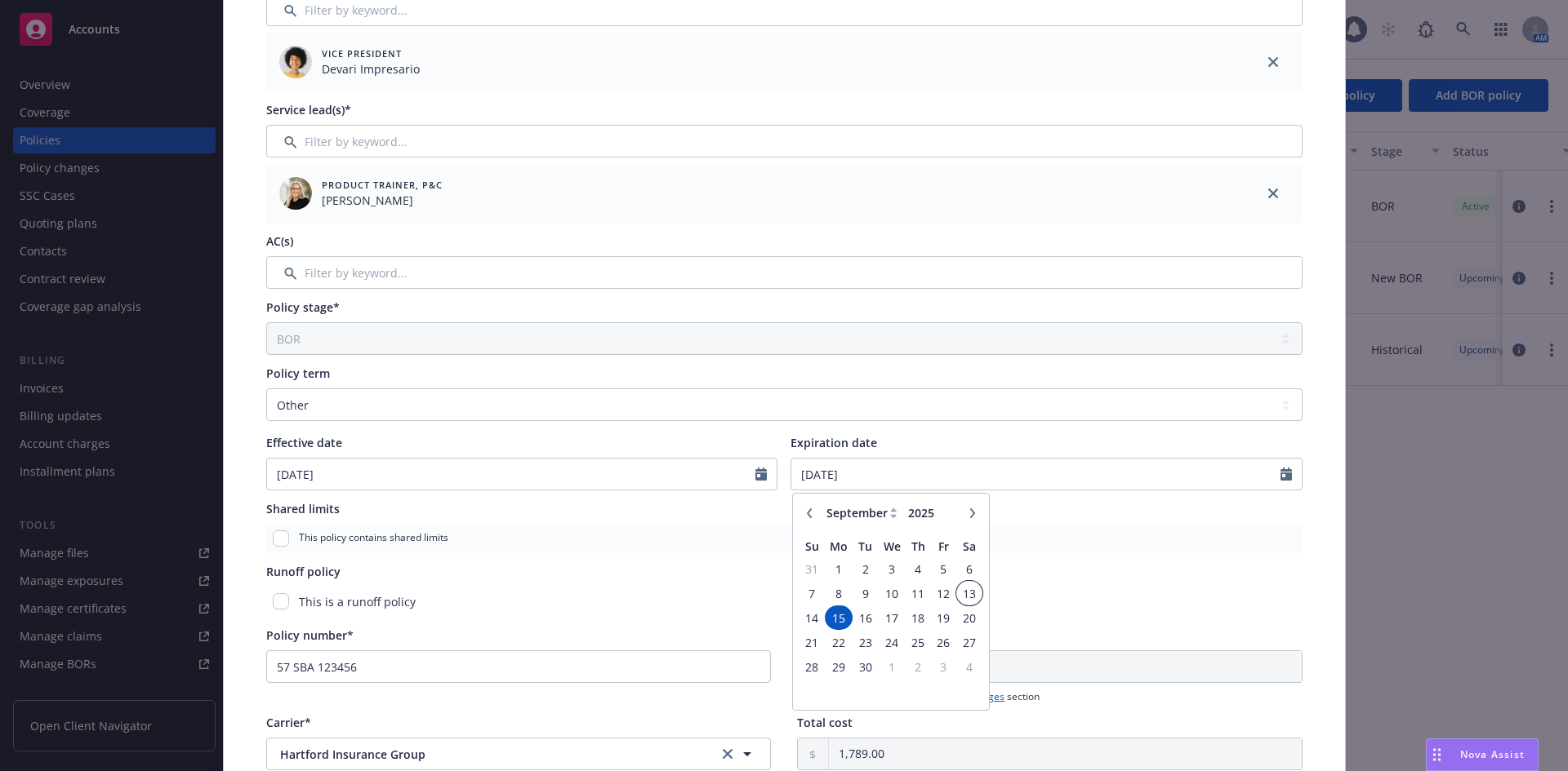
click at [958, 593] on span "13" at bounding box center [969, 593] width 22 height 21
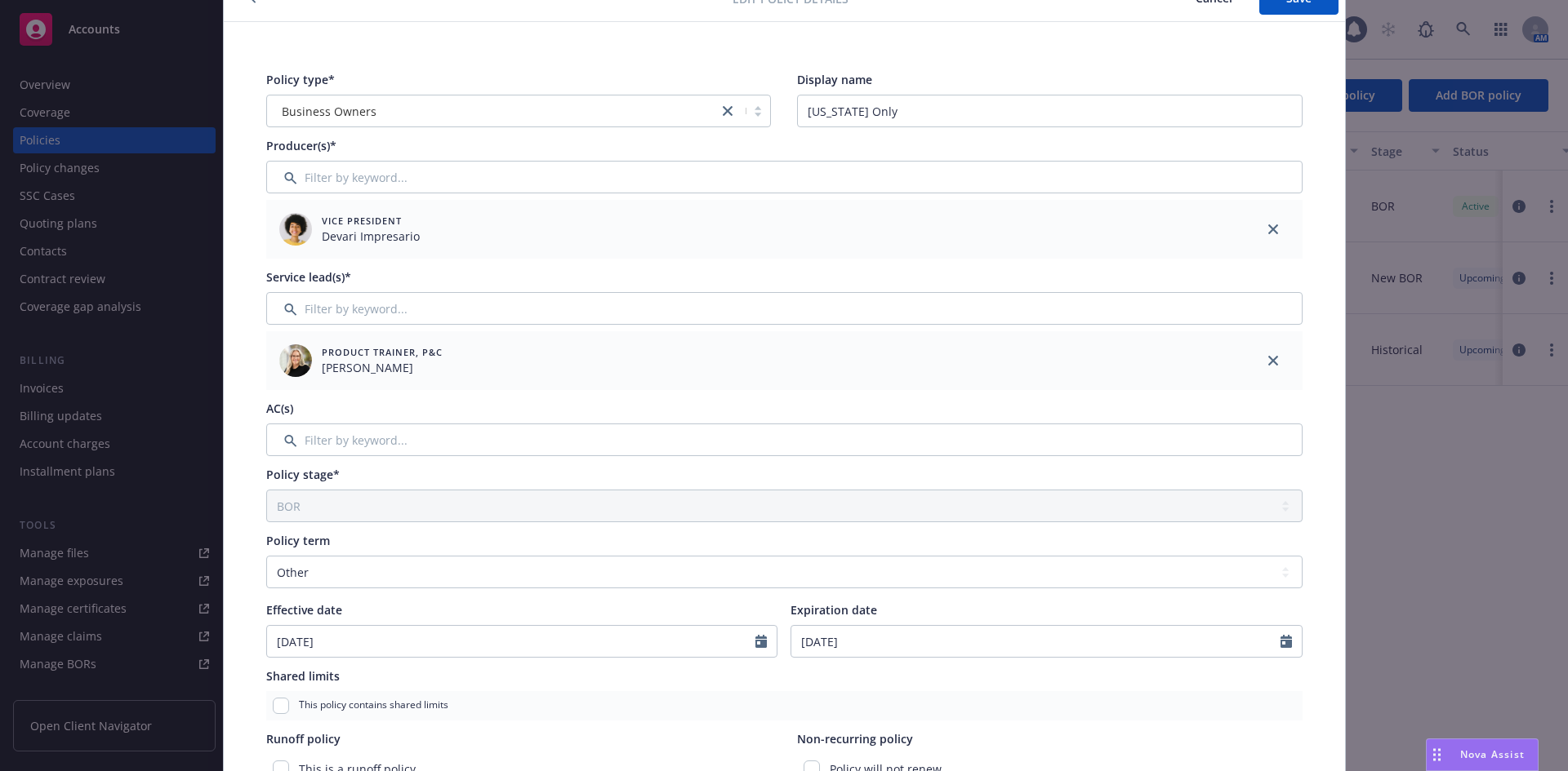
scroll to position [0, 0]
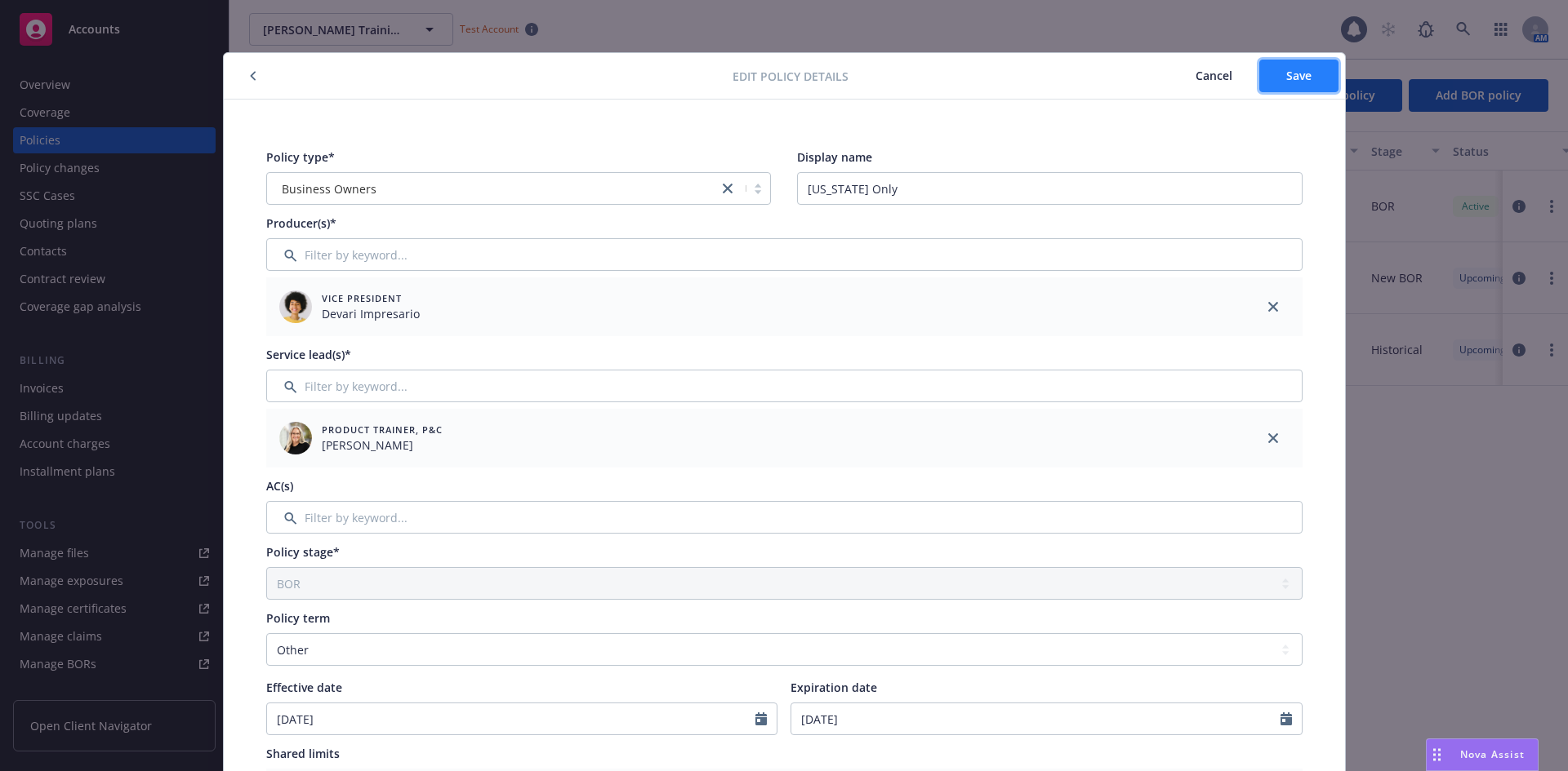
click at [1291, 80] on span "Save" at bounding box center [1299, 74] width 25 height 15
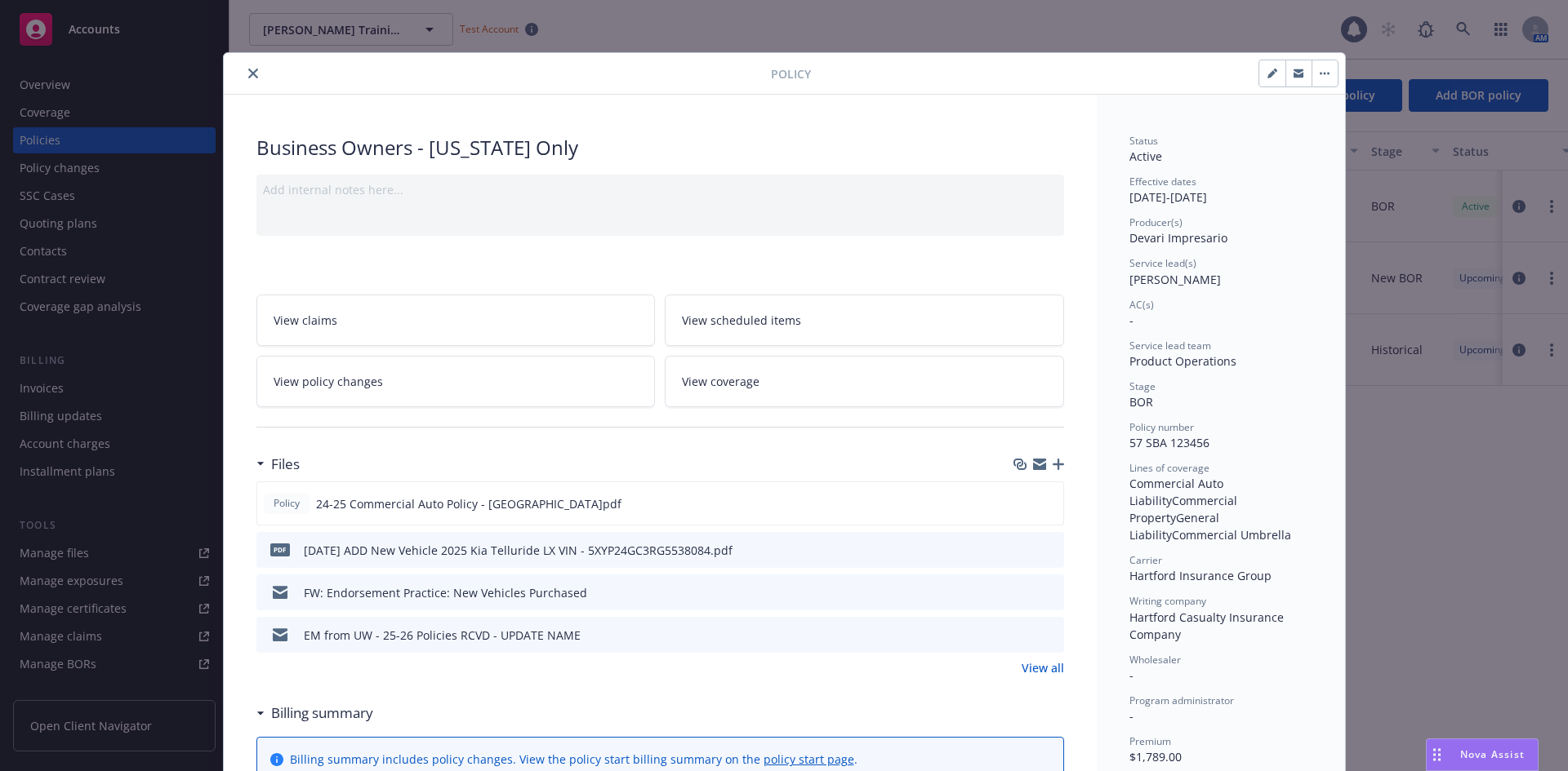
click at [248, 74] on icon "close" at bounding box center [252, 73] width 10 height 10
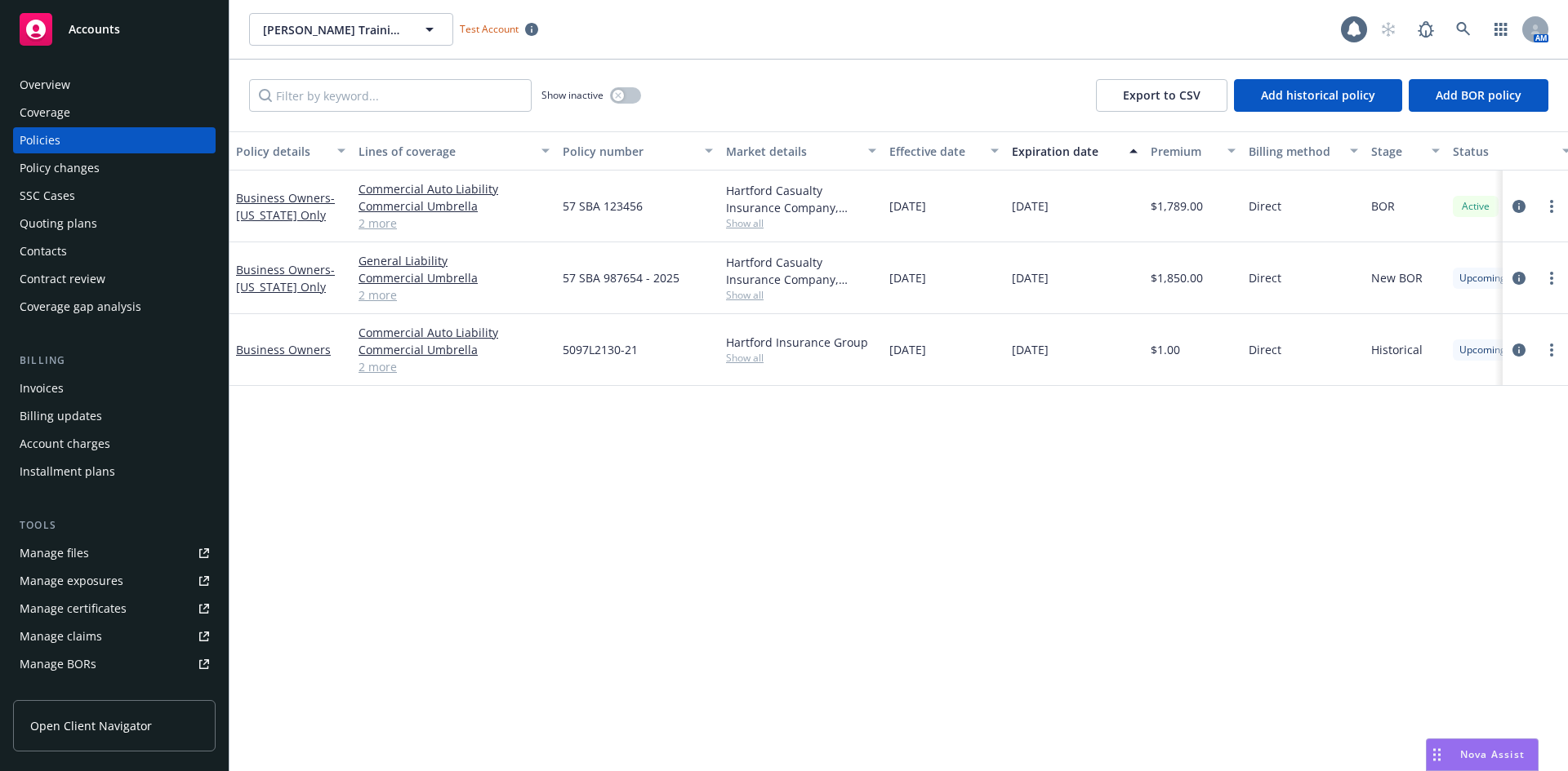
click at [107, 162] on div "Policy changes" at bounding box center [114, 168] width 189 height 26
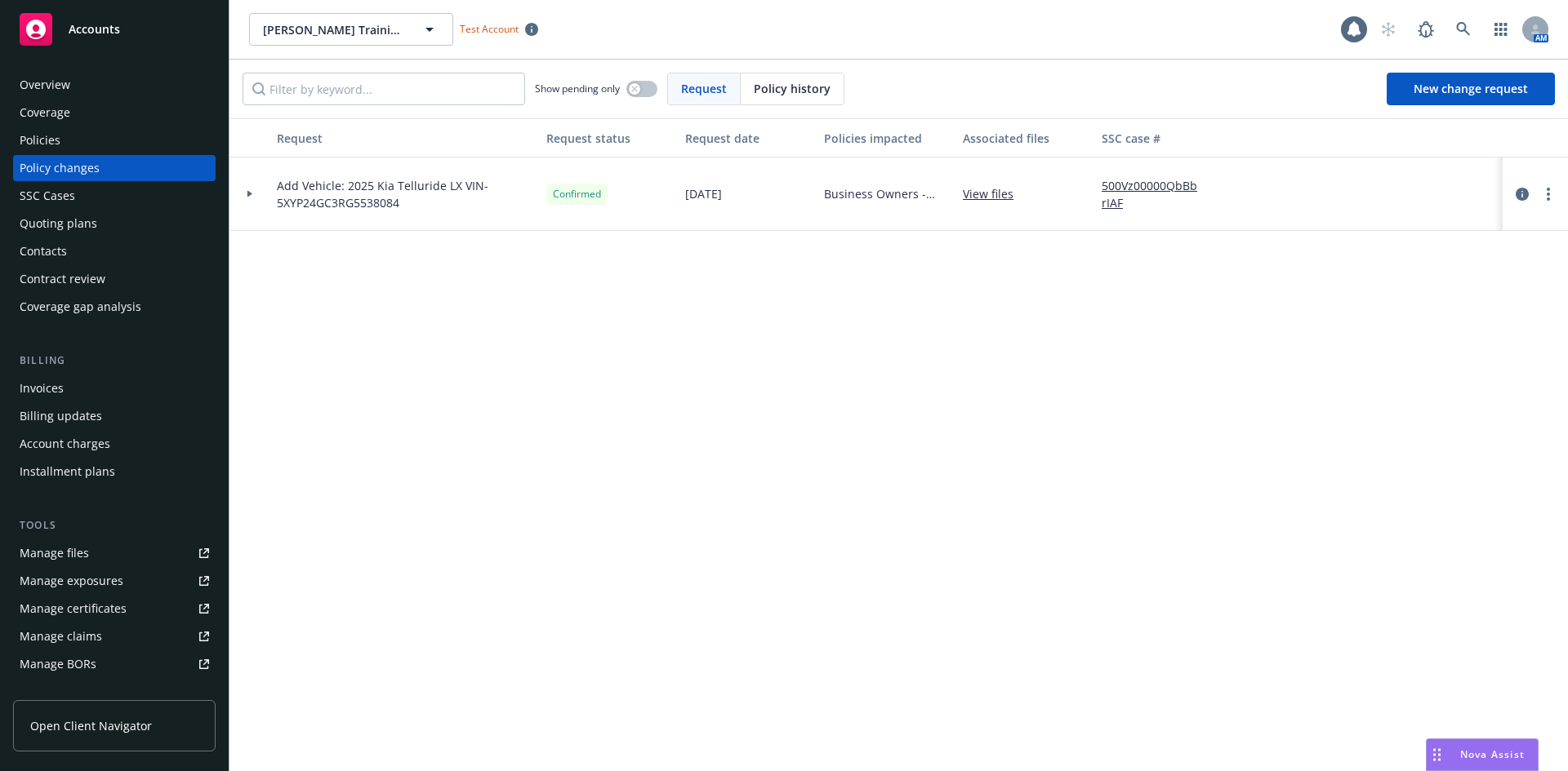
click at [123, 542] on link "Manage files" at bounding box center [115, 553] width 203 height 26
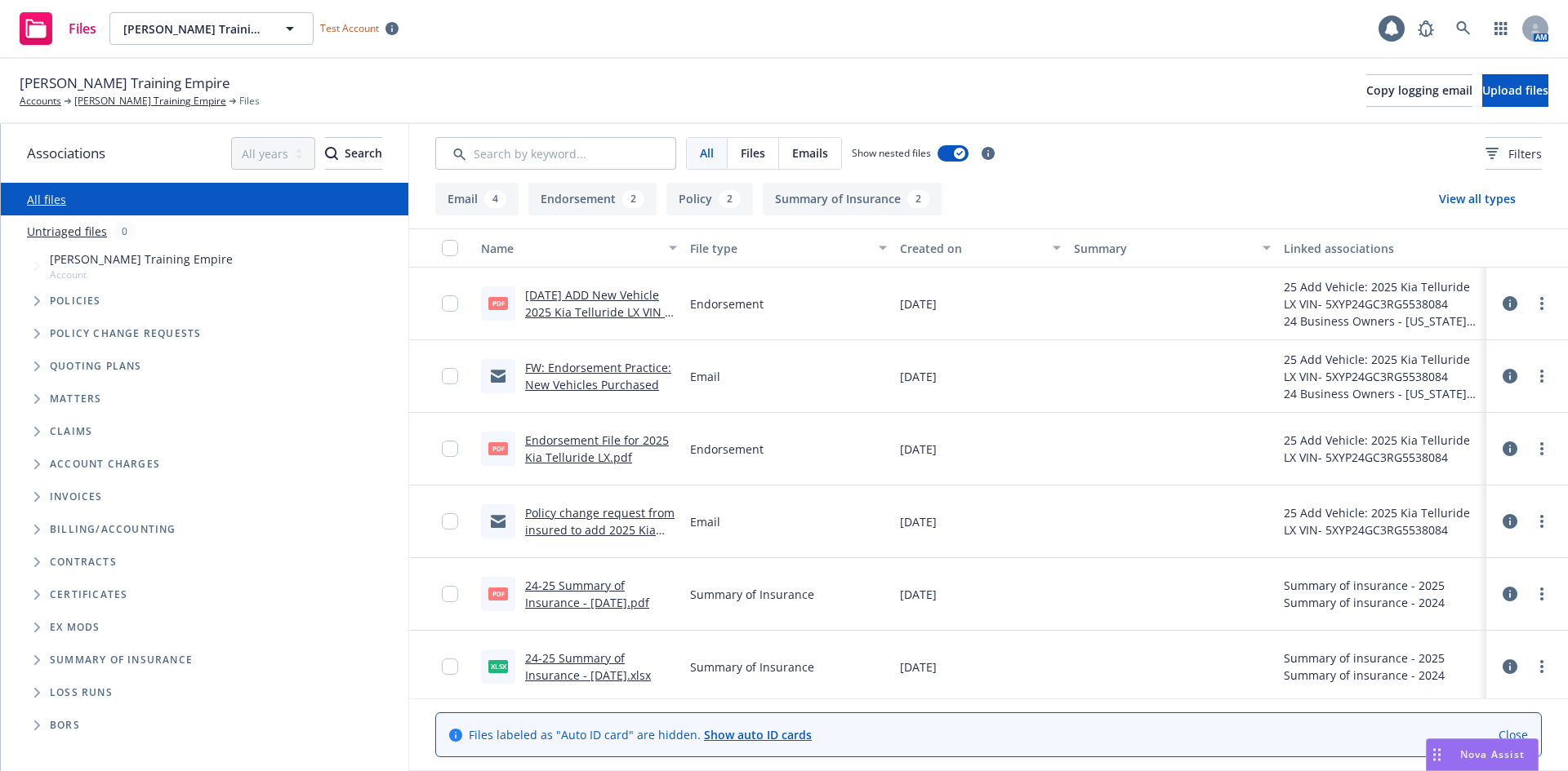
click at [35, 302] on icon "Tree Example" at bounding box center [37, 301] width 6 height 10
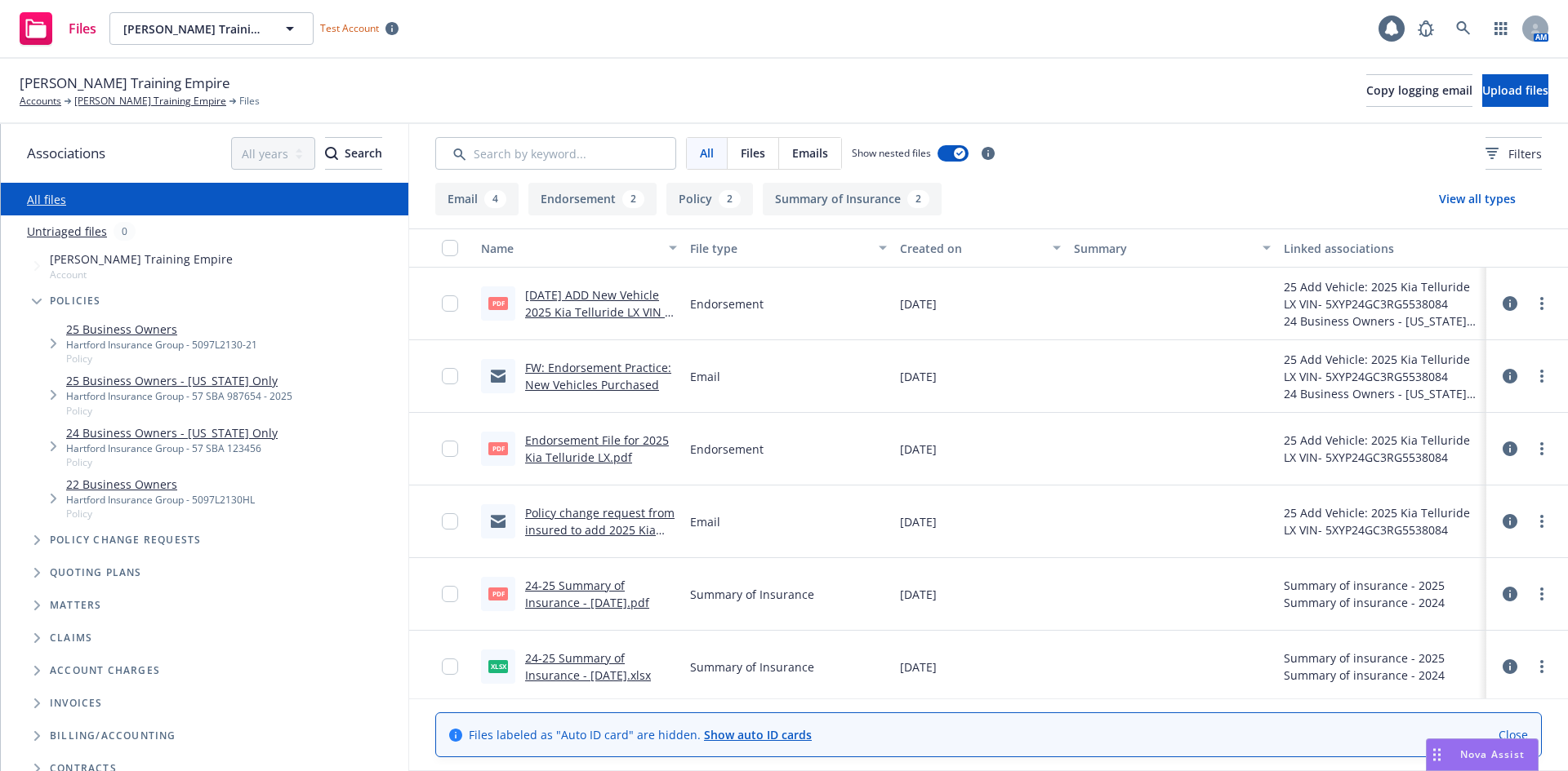
click at [56, 347] on icon "Tree Example" at bounding box center [53, 343] width 6 height 10
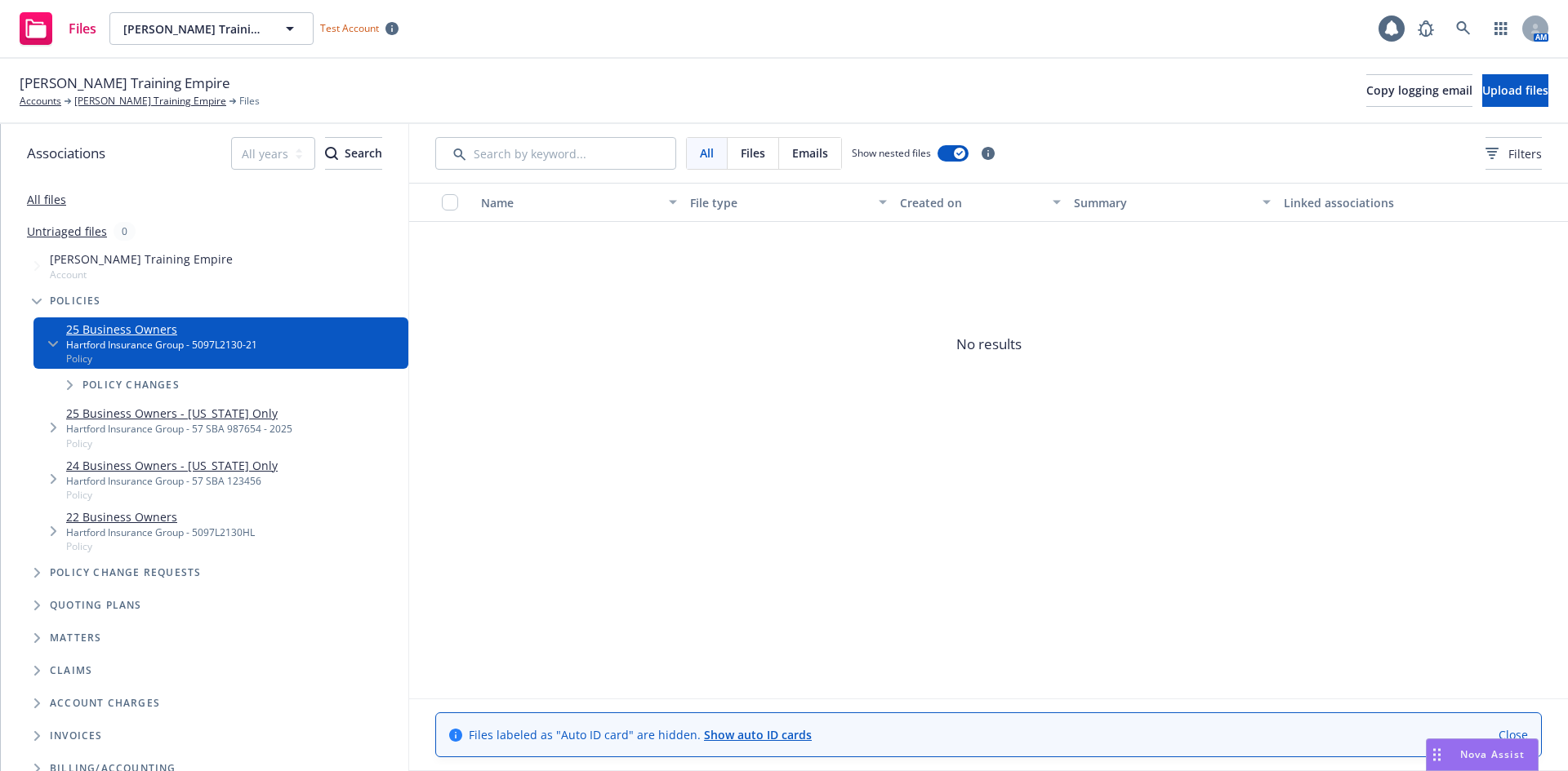
click at [76, 385] on span "Tree Example" at bounding box center [69, 385] width 26 height 26
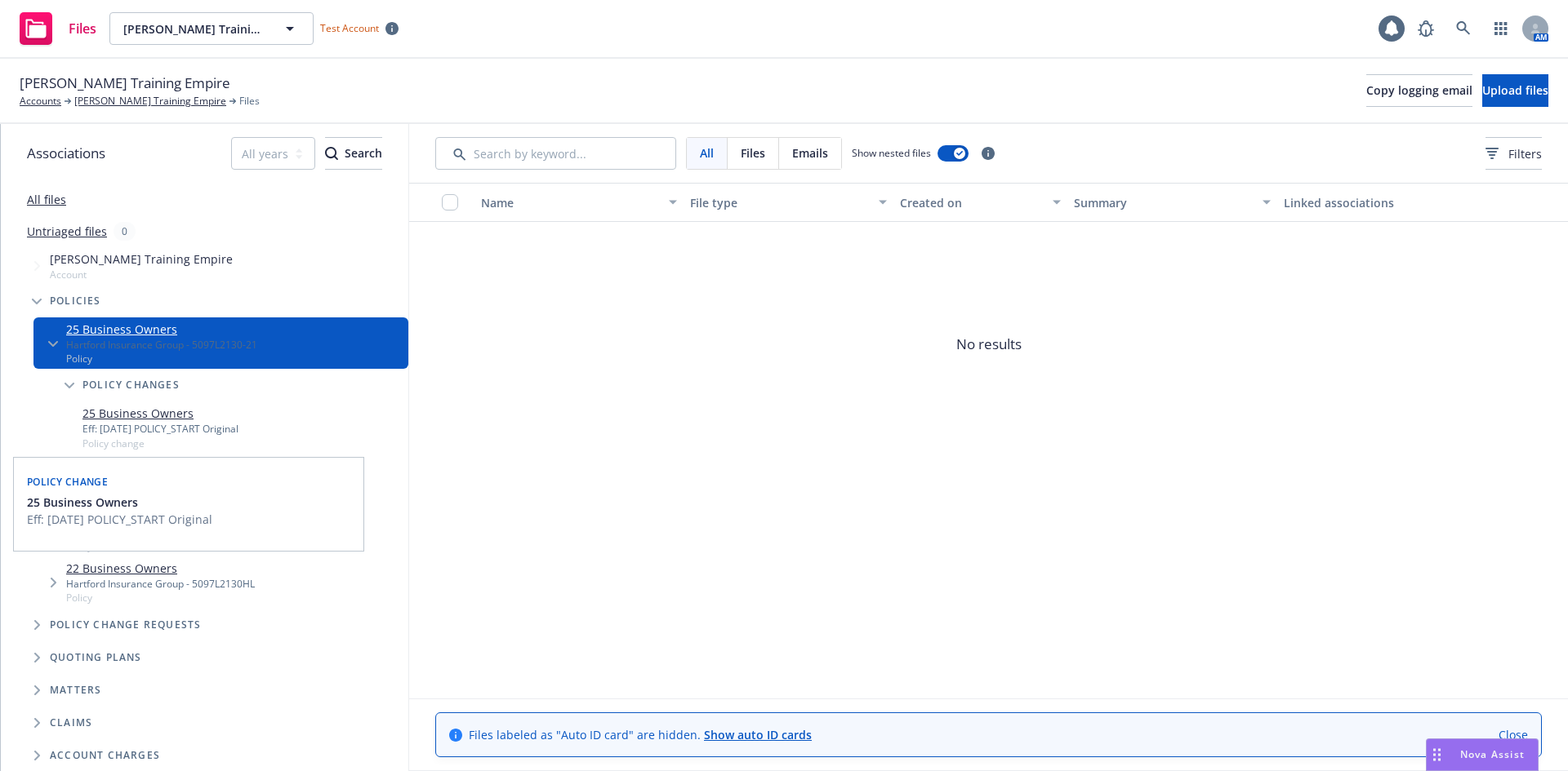
click at [107, 411] on link "25 Business Owners" at bounding box center [161, 413] width 156 height 17
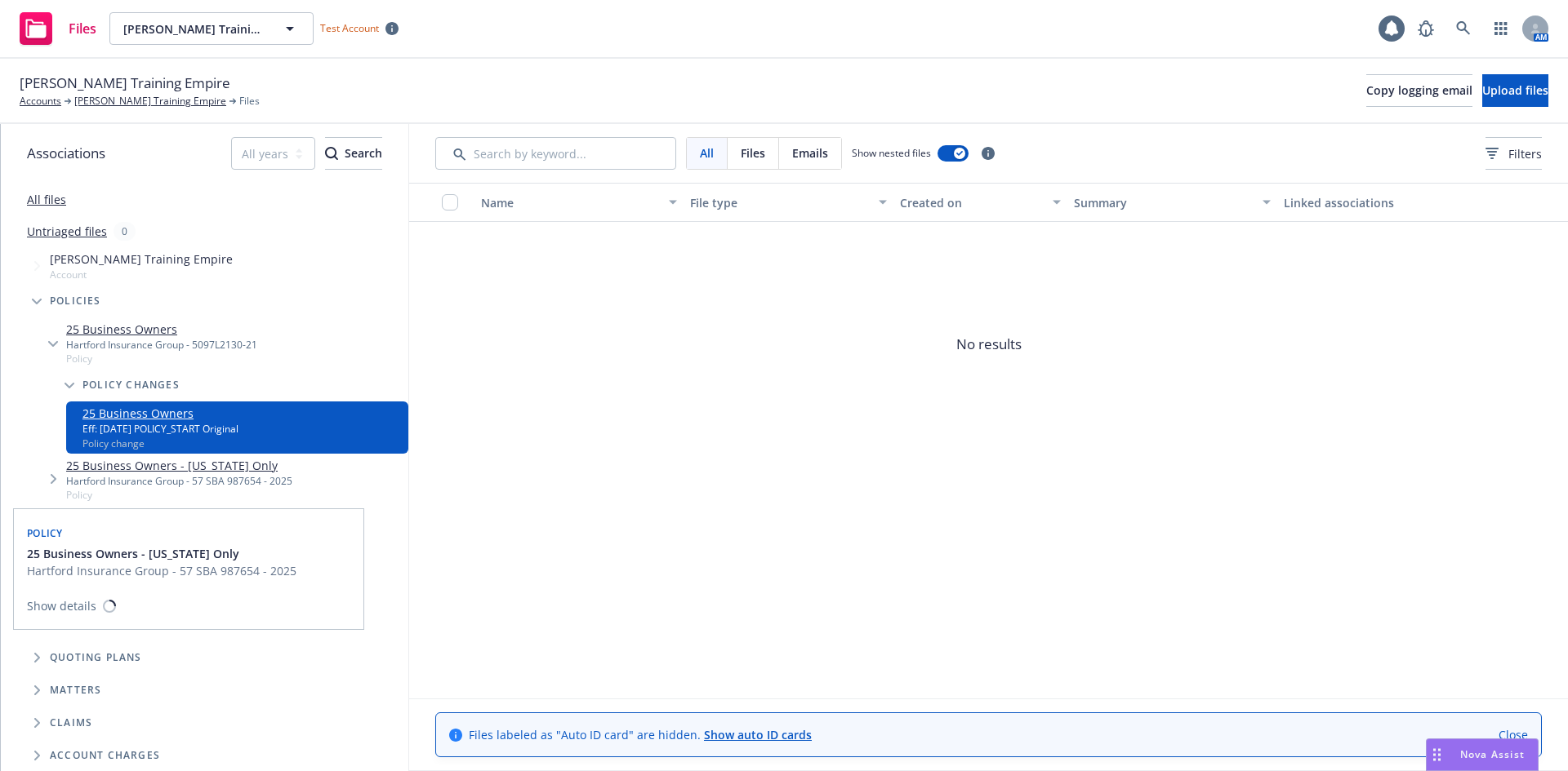
click at [125, 471] on link "25 Business Owners - [US_STATE] Only" at bounding box center [180, 465] width 226 height 17
